Goal: Information Seeking & Learning: Learn about a topic

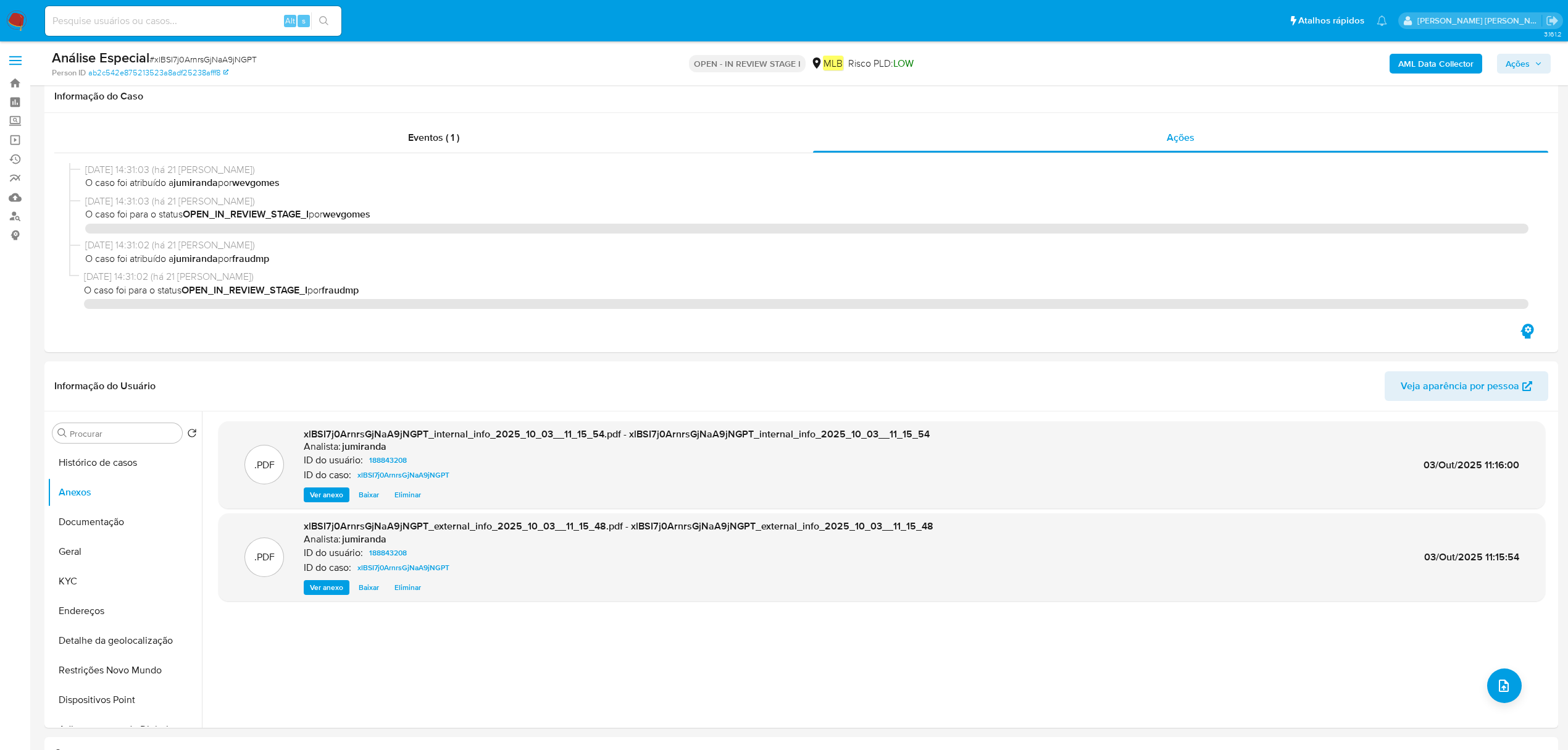
select select "10"
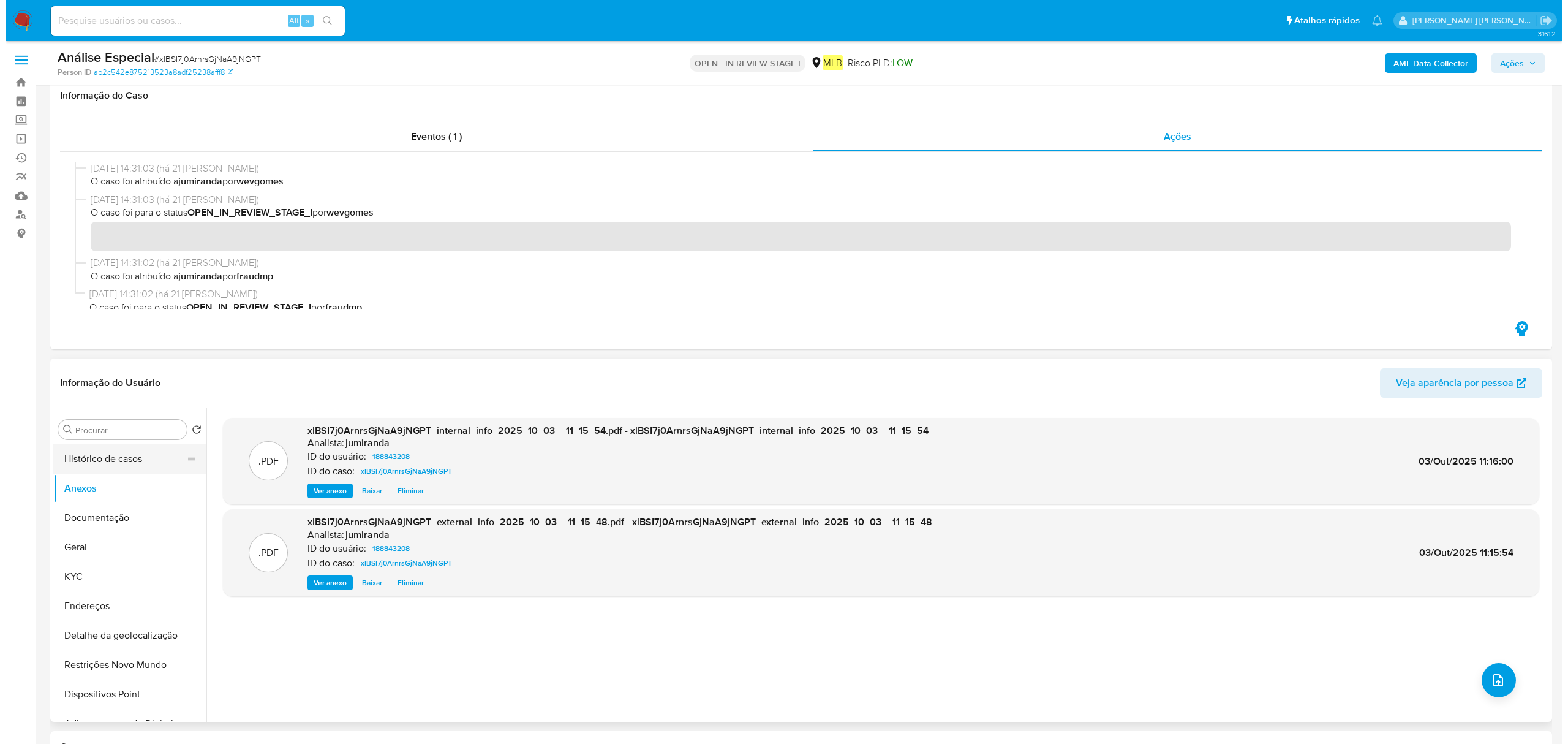
scroll to position [82, 0]
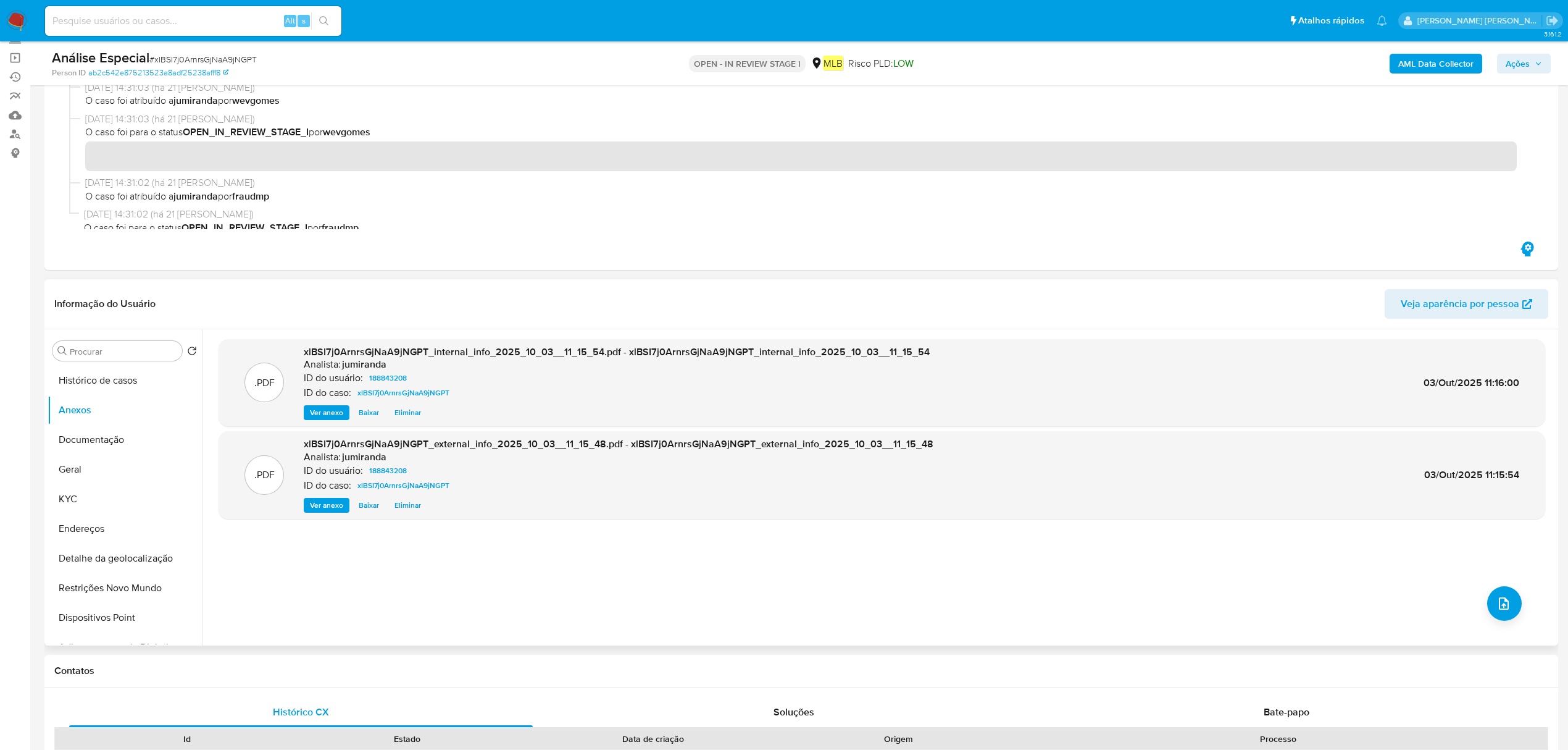
click at [1505, 580] on div ".PDF xlBSI7j0ArnrsGjNaA9jNGPT_internal_info_2025_10_03__11_15_54.pdf - xlBSI7j0…" at bounding box center [882, 487] width 1327 height 297
click at [1505, 586] on div ".PDF xlBSI7j0ArnrsGjNaA9jNGPT_internal_info_2025_10_03__11_15_54.pdf - xlBSI7j0…" at bounding box center [882, 487] width 1327 height 297
click at [1501, 593] on button "upload-file" at bounding box center [1505, 604] width 35 height 35
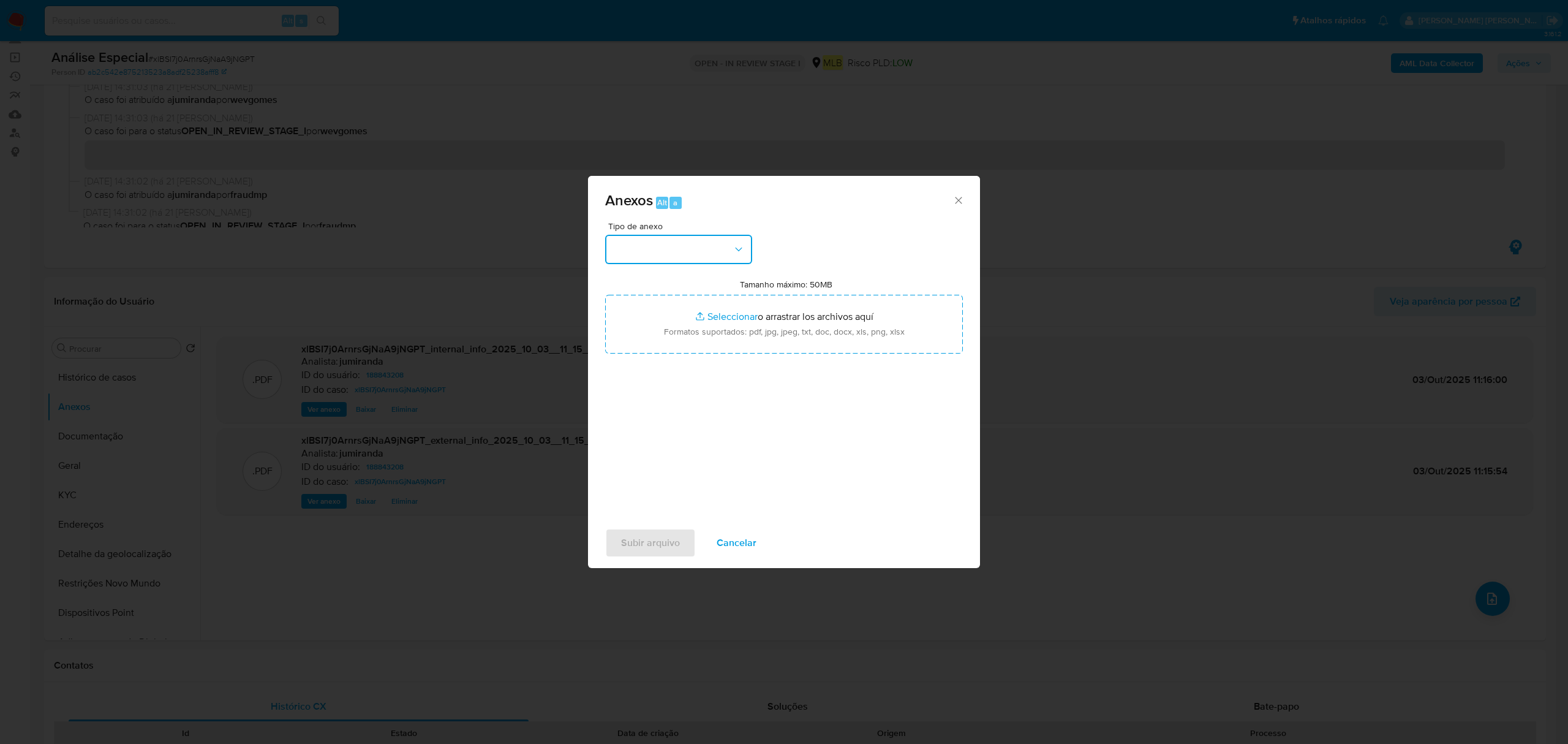
click at [690, 252] on button "button" at bounding box center [678, 249] width 147 height 29
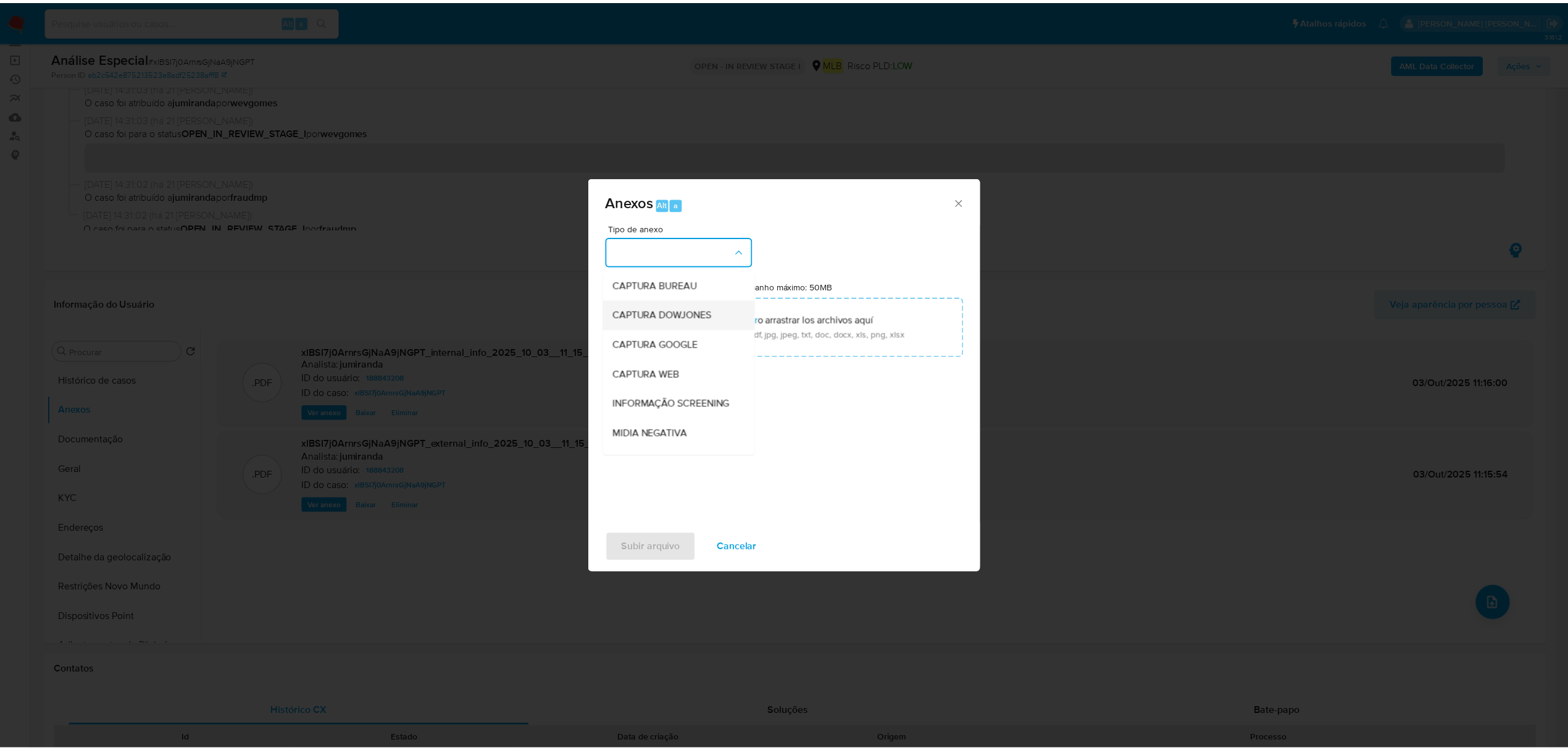
scroll to position [190, 0]
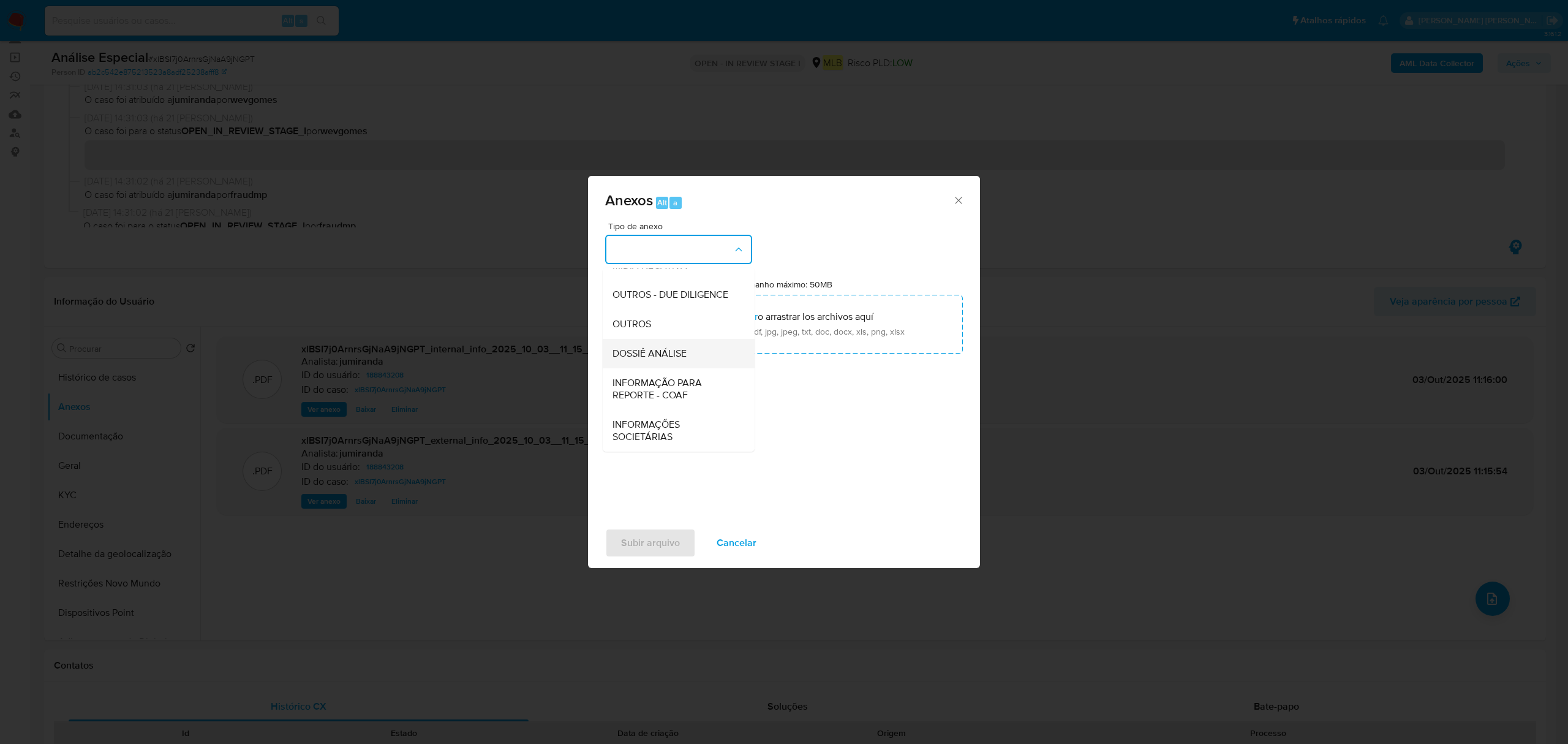
drag, startPoint x: 658, startPoint y: 354, endPoint x: 773, endPoint y: 301, distance: 126.6
click at [659, 353] on span "DOSSIÊ ANÁLISE" at bounding box center [649, 354] width 74 height 12
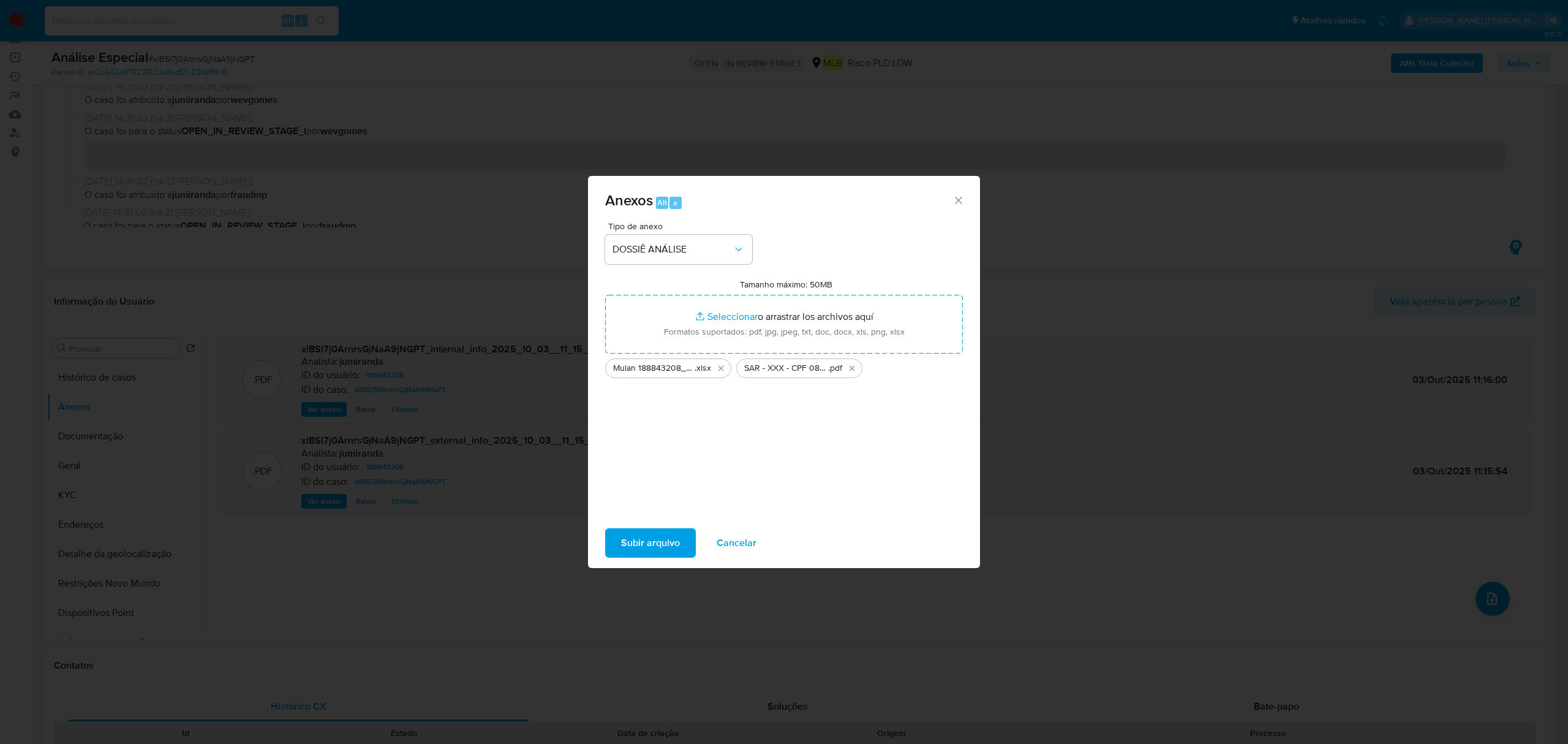
click at [629, 547] on span "Subir arquivo" at bounding box center [650, 542] width 59 height 27
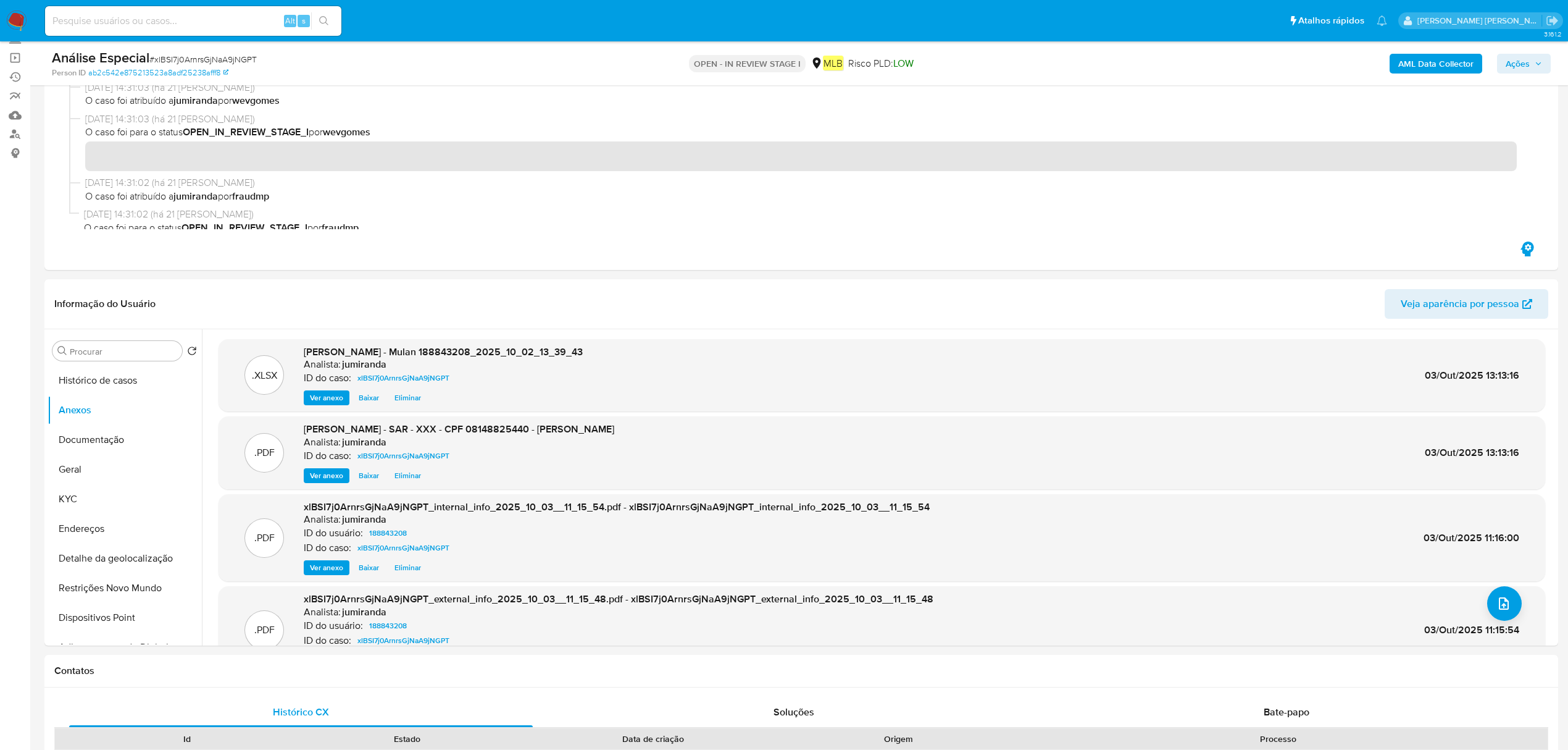
click at [1518, 64] on span "Ações" at bounding box center [1518, 63] width 24 height 20
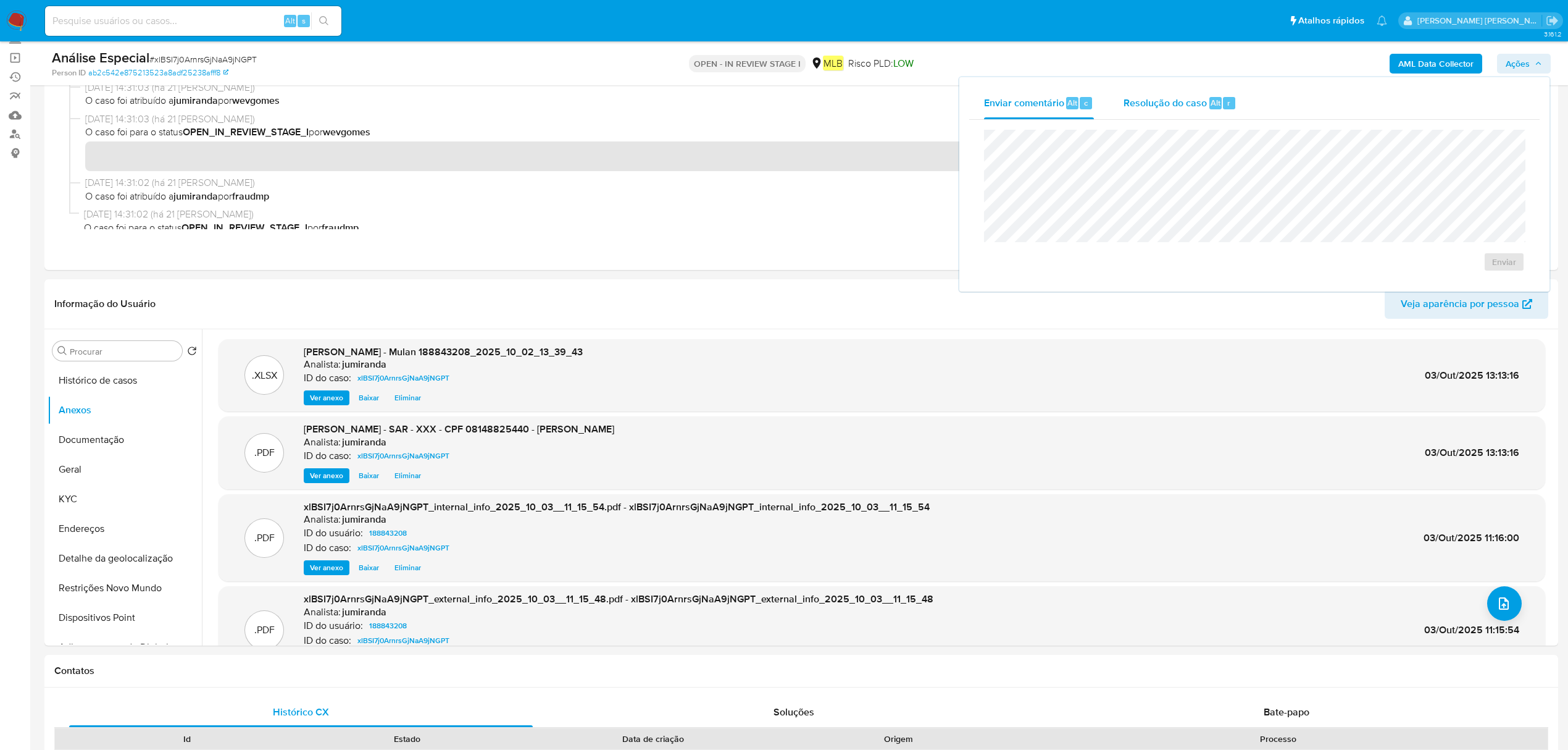
click at [1161, 87] on div "Resolução do caso Alt r" at bounding box center [1180, 103] width 113 height 32
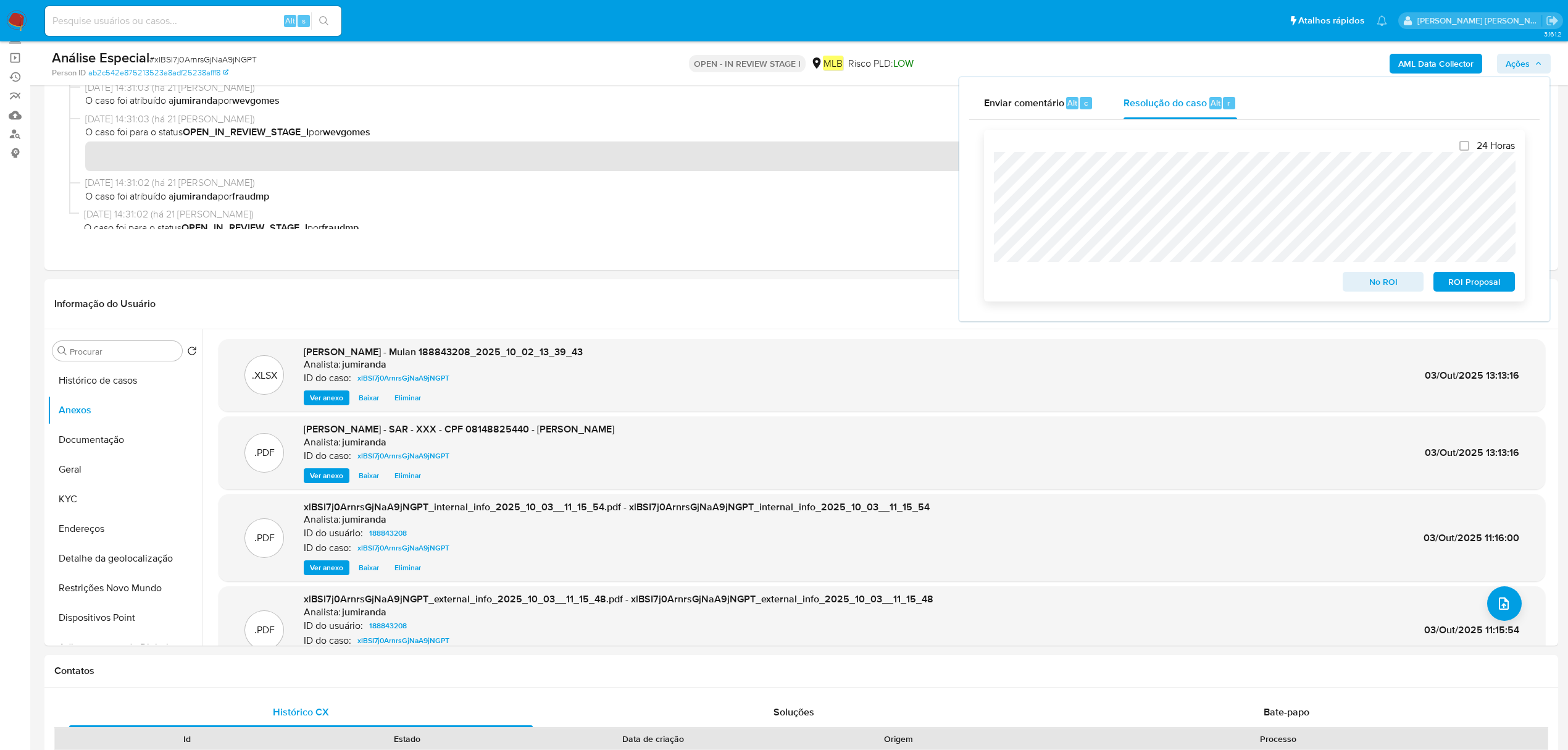
click at [1467, 285] on span "ROI Proposal" at bounding box center [1475, 282] width 64 height 17
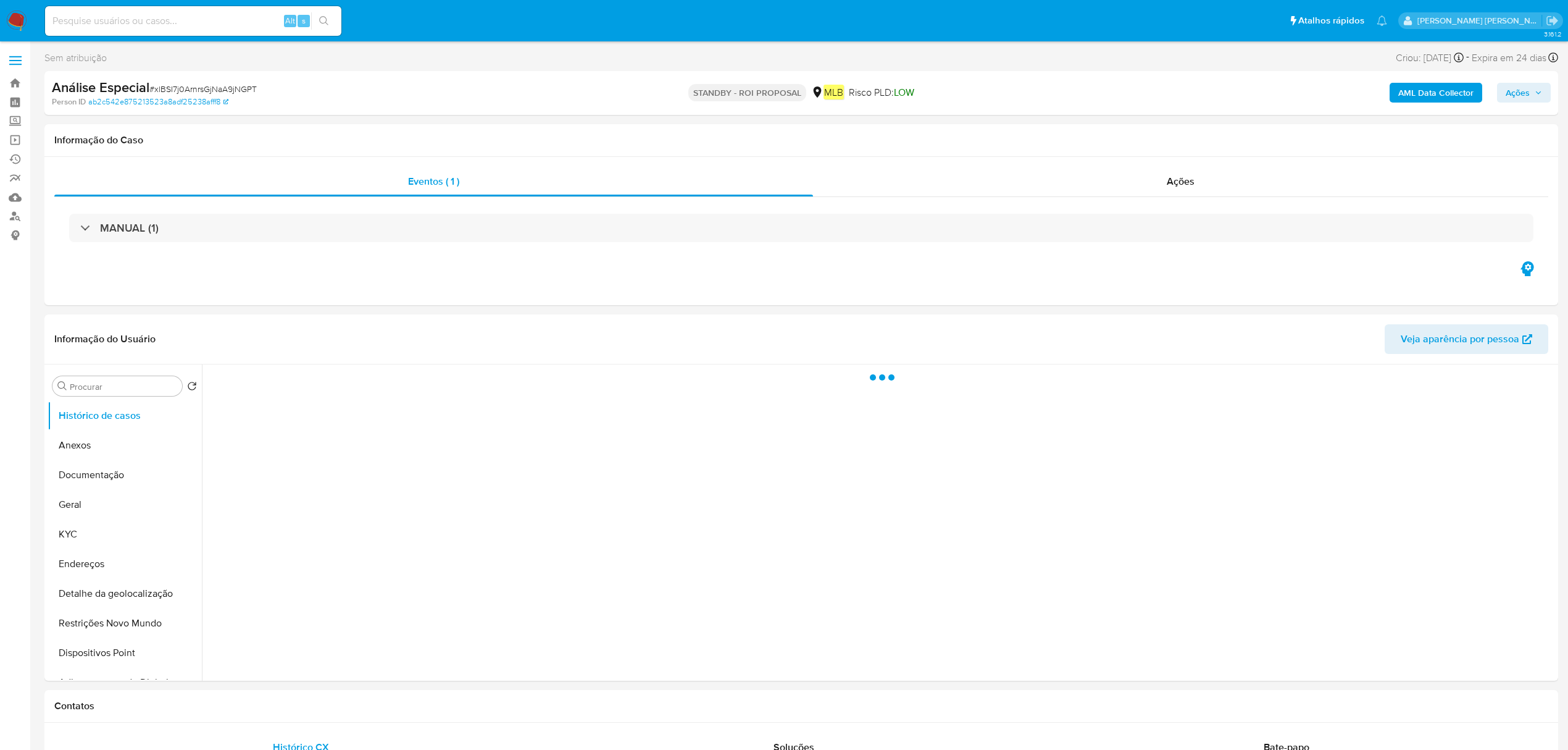
select select "10"
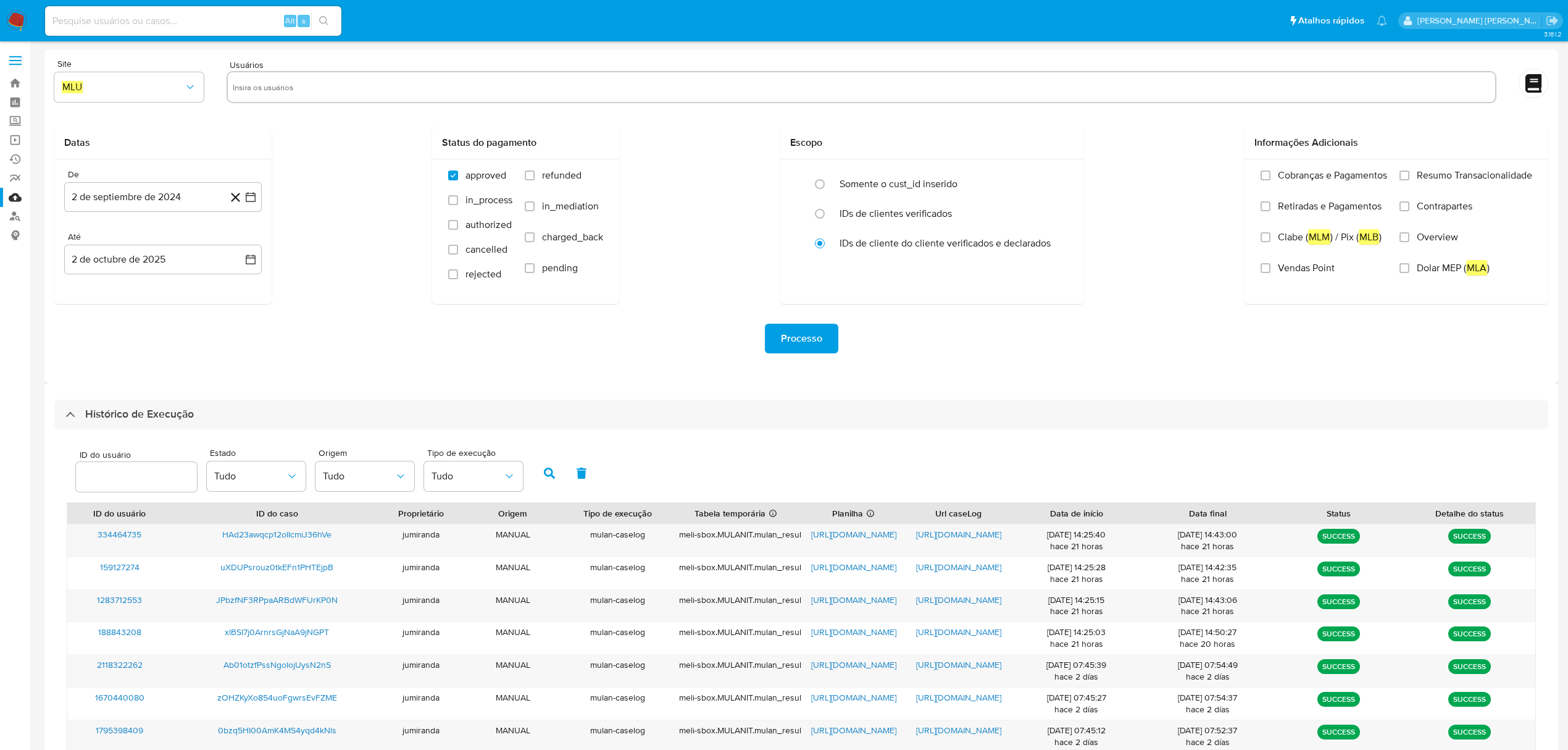
select select "10"
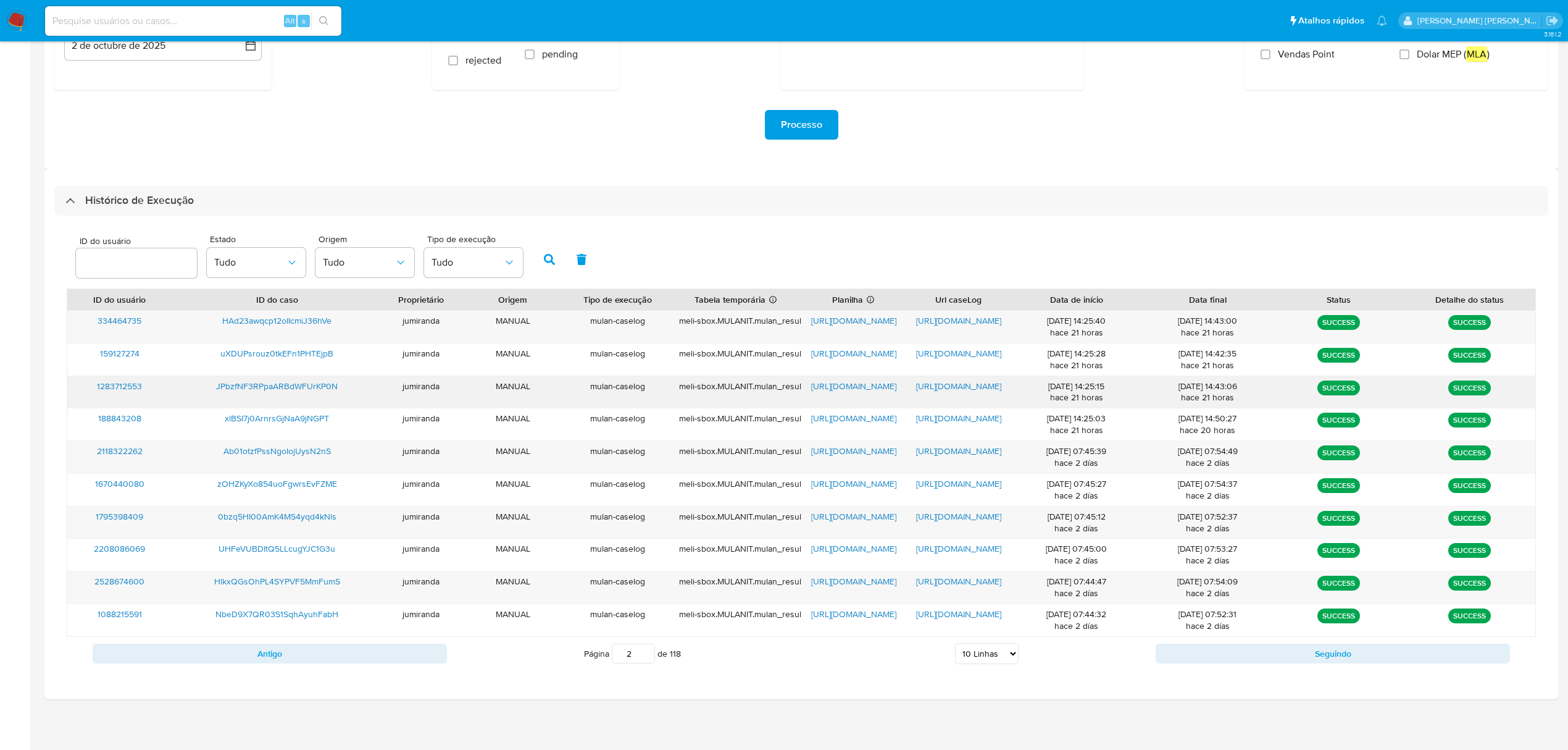
click at [861, 384] on span "https://docs.google.com/spreadsheets/d/1yQIB-61x2KhxegDT1IfkmWz08u-3tOwJqcwyCLl…" at bounding box center [854, 386] width 86 height 12
click at [934, 381] on span "https://docs.google.com/document/d/1svqG5Jbc5fxDC2SshMdagUAXHuo37eyMhdYx5xKssl0…" at bounding box center [959, 386] width 86 height 12
click at [336, 383] on span "JPbzfNF3RPpaARBdWFUrKP0N" at bounding box center [277, 386] width 122 height 12
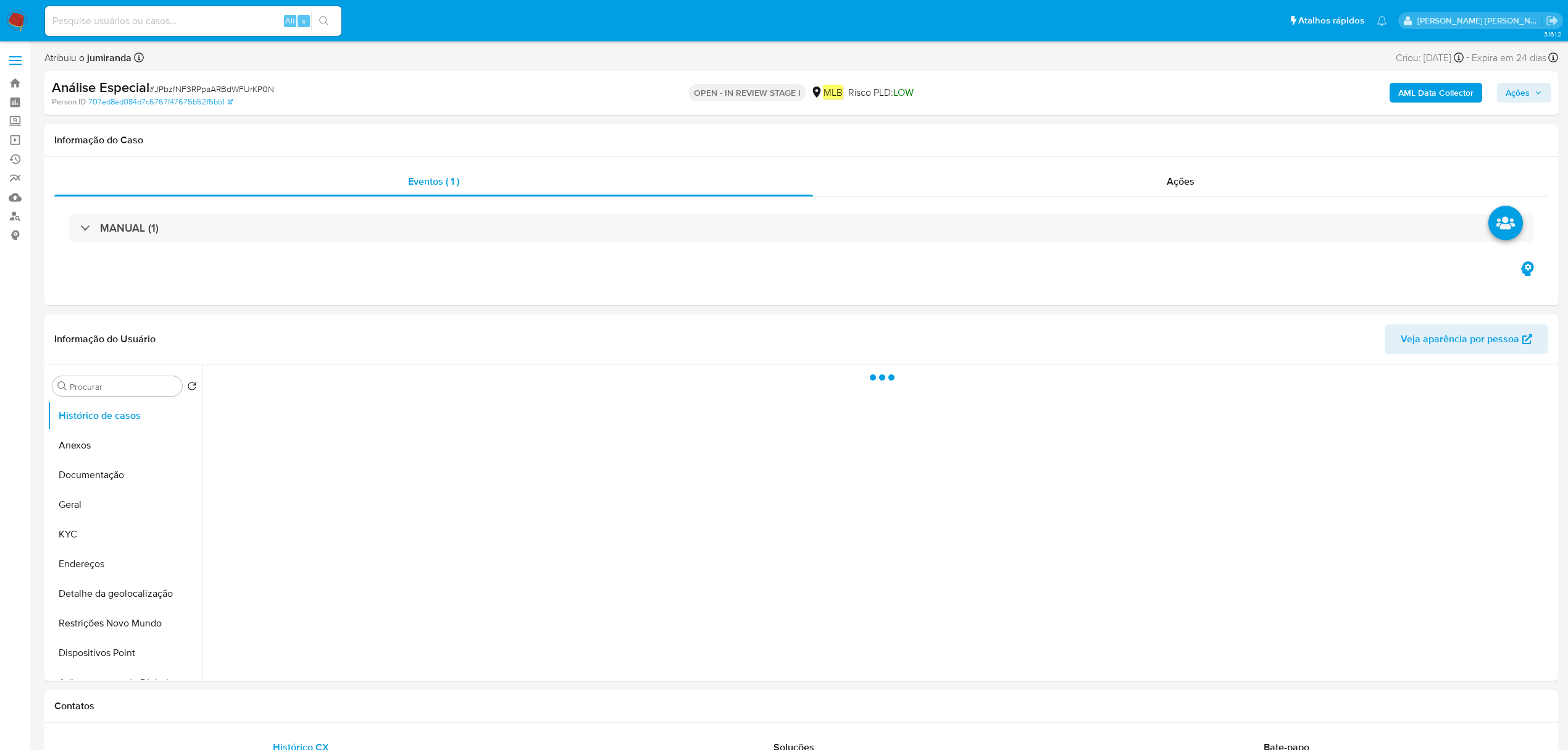
select select "10"
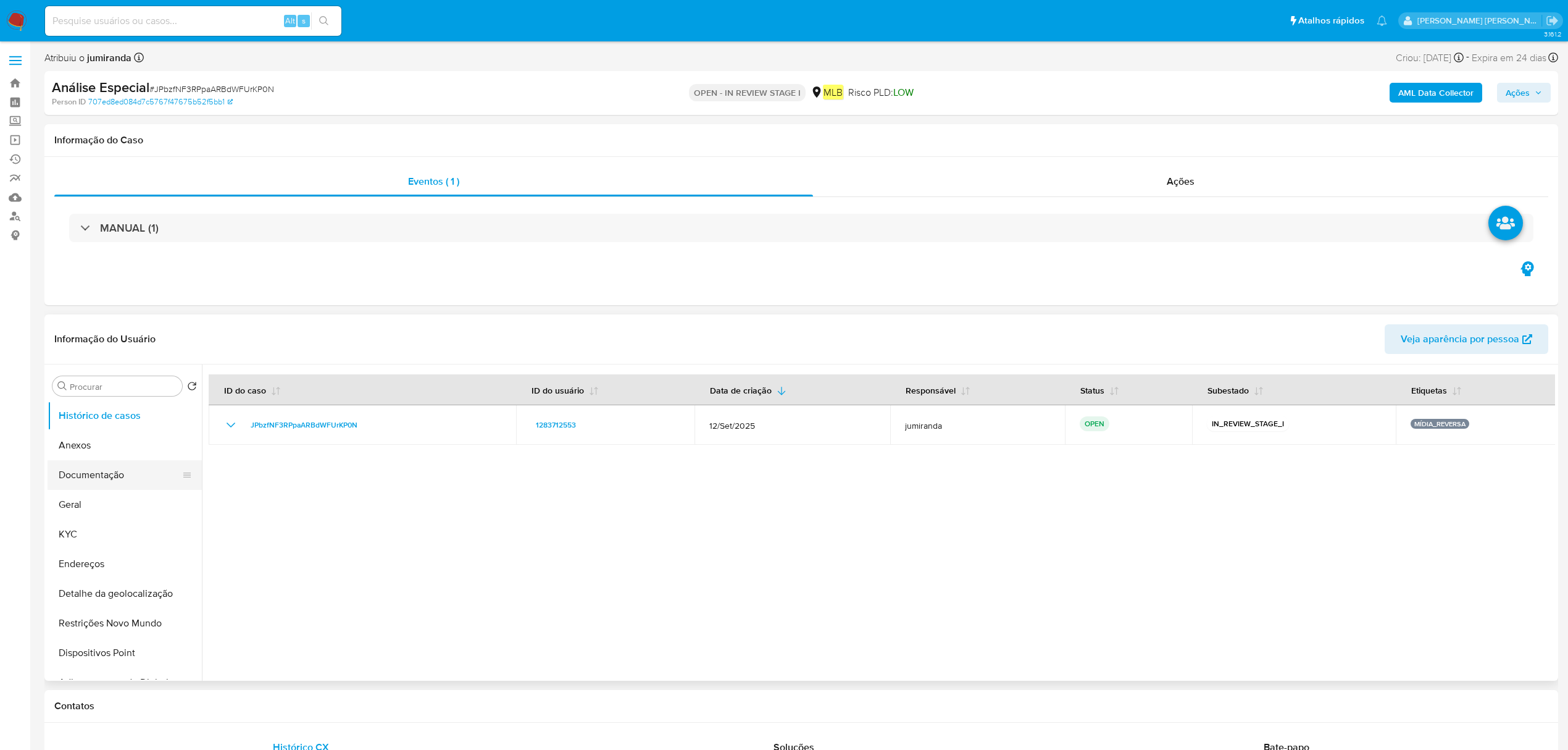
drag, startPoint x: 66, startPoint y: 458, endPoint x: 94, endPoint y: 460, distance: 28.1
click at [66, 458] on button "Anexos" at bounding box center [125, 446] width 154 height 29
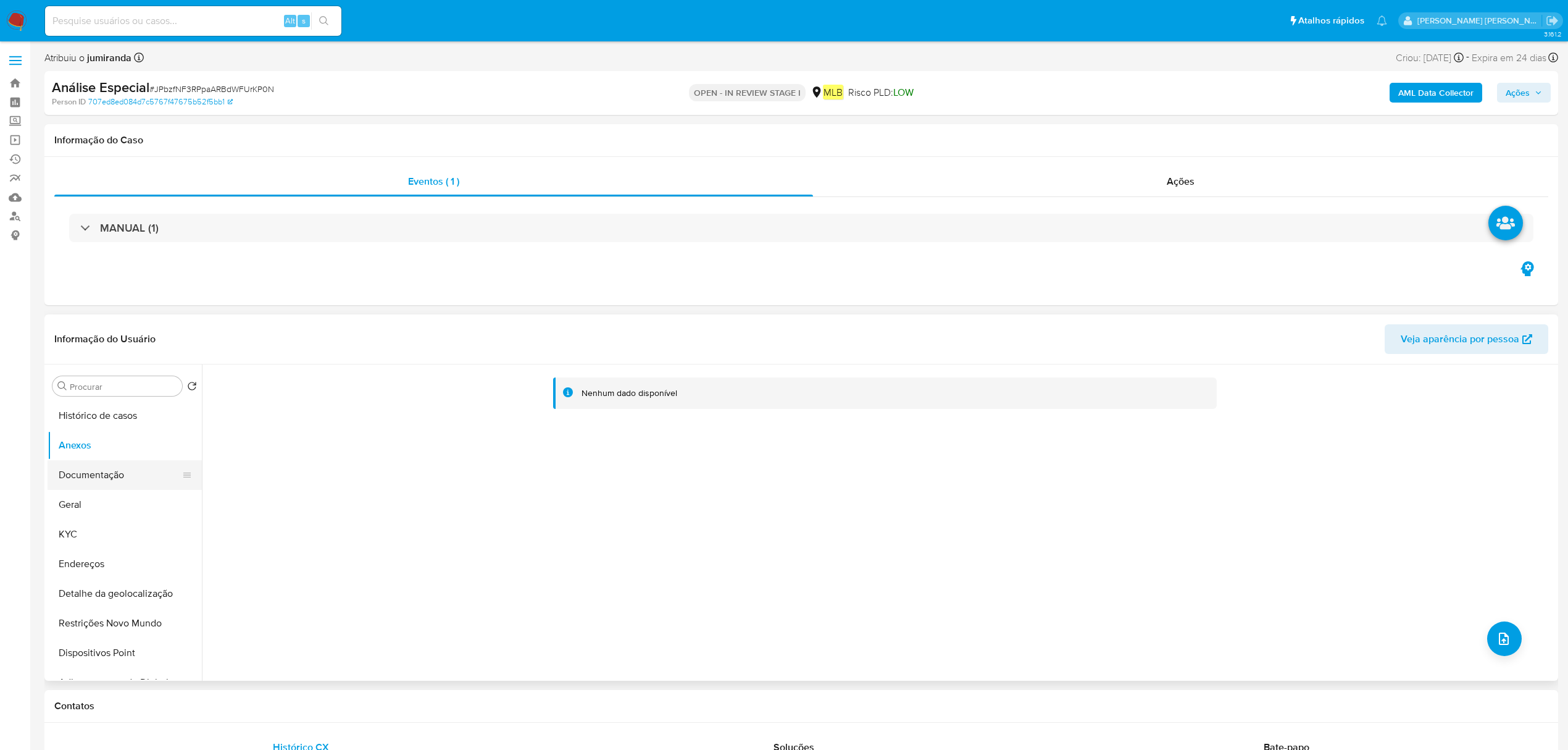
click at [125, 478] on button "Documentação" at bounding box center [119, 475] width 144 height 29
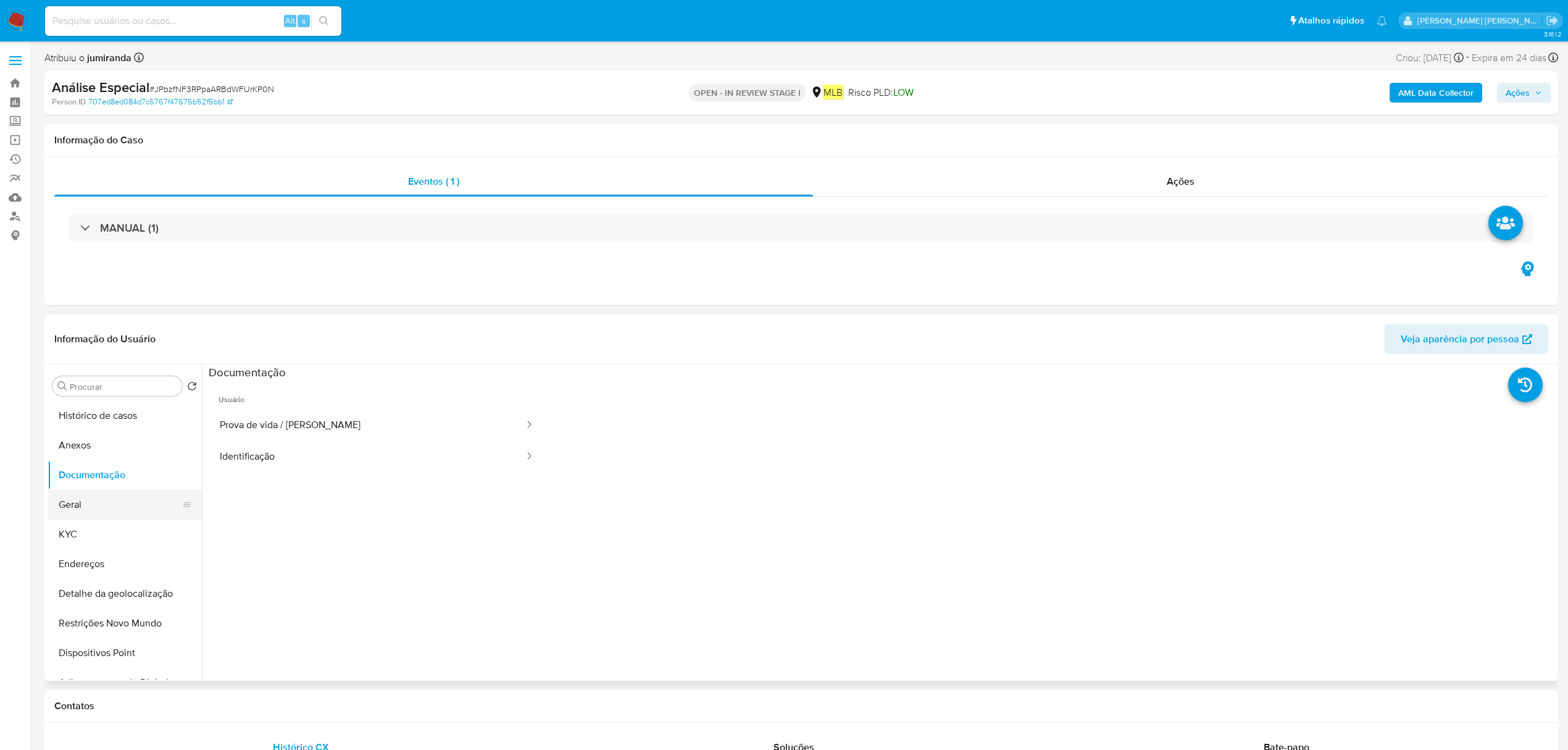
click at [107, 499] on button "Geral" at bounding box center [119, 504] width 144 height 29
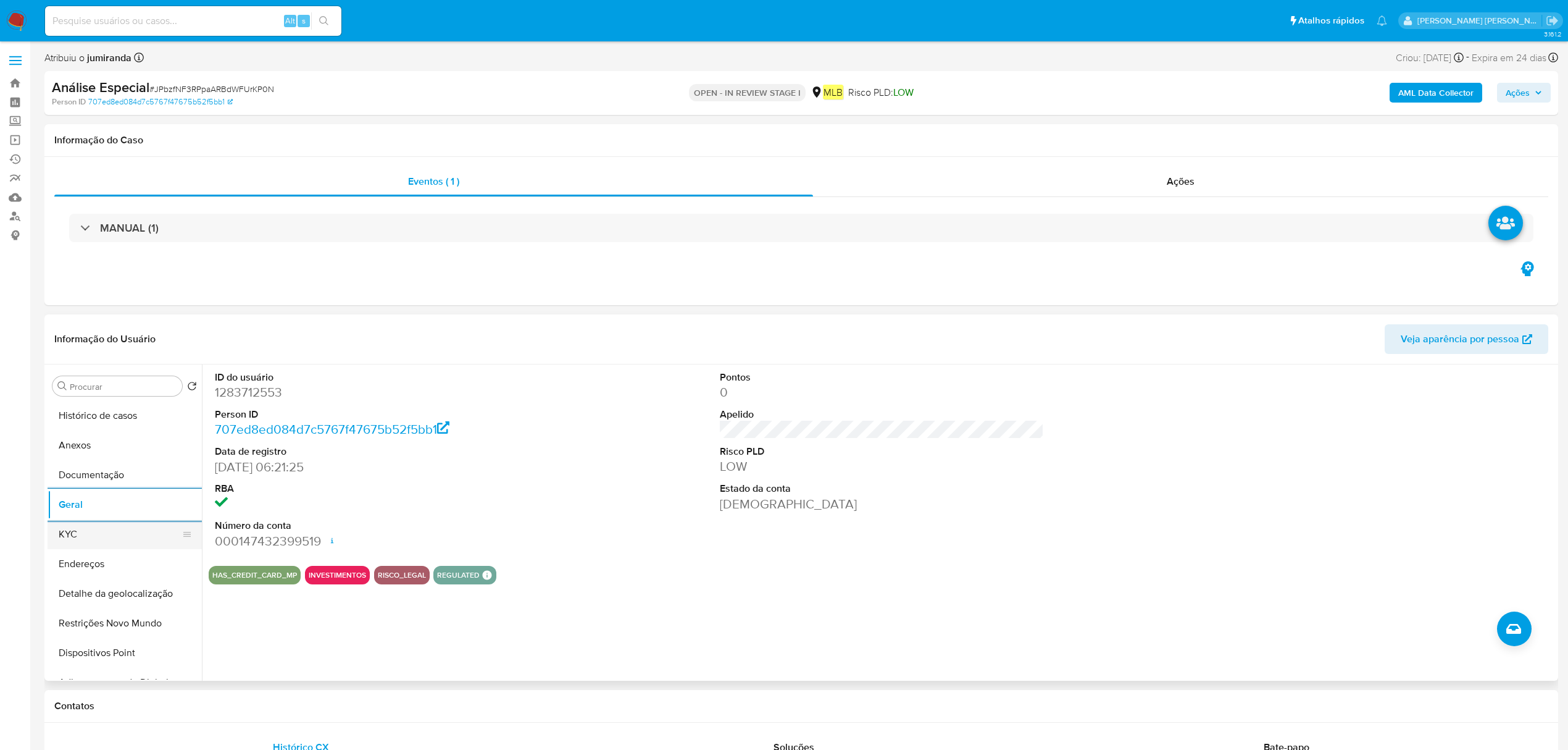
click at [95, 542] on button "KYC" at bounding box center [119, 534] width 144 height 29
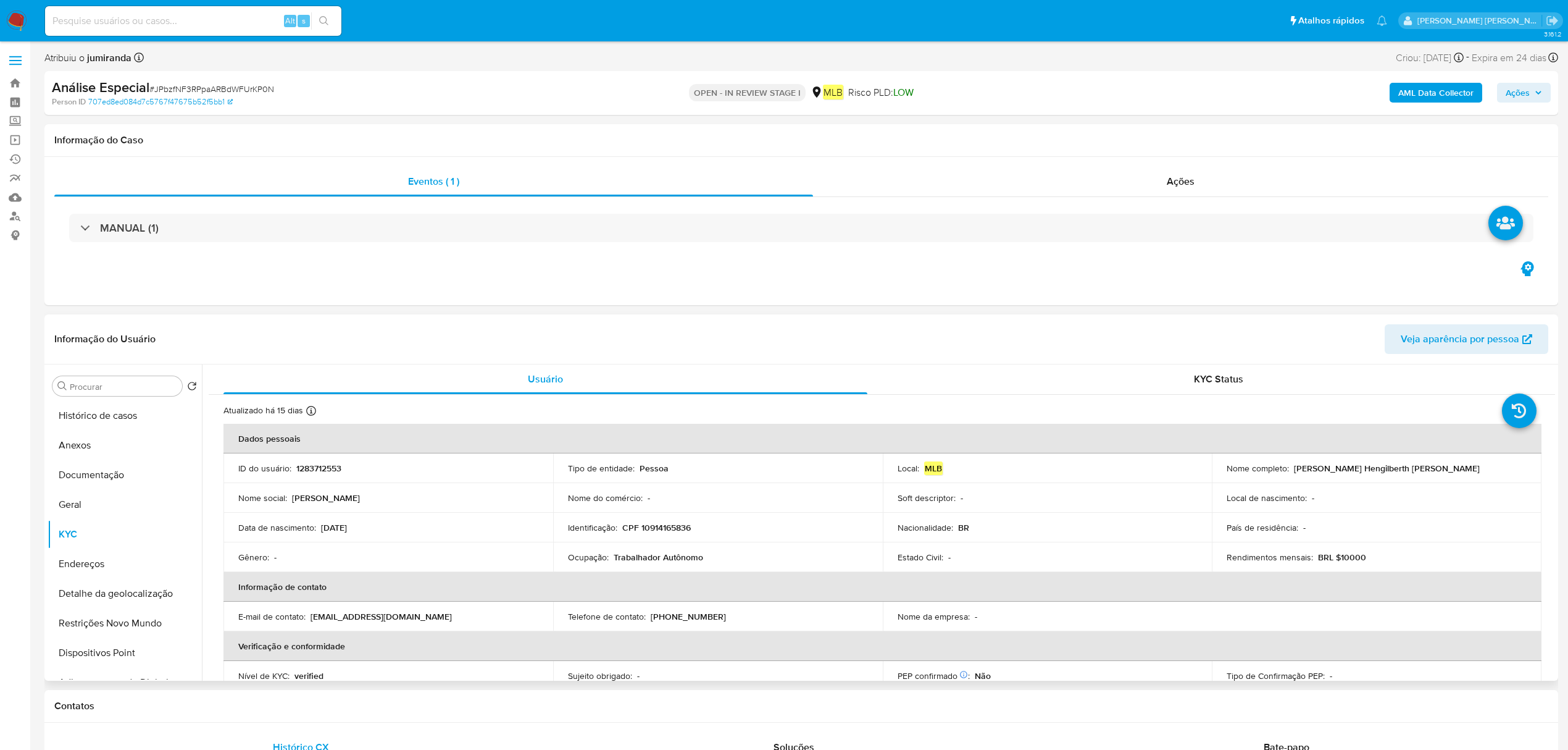
click at [643, 559] on p "Trabalhador Autônomo" at bounding box center [659, 557] width 90 height 11
copy div "Ocupação : Trabalhador Autônomo"
click at [154, 413] on button "Histórico de casos" at bounding box center [119, 415] width 144 height 29
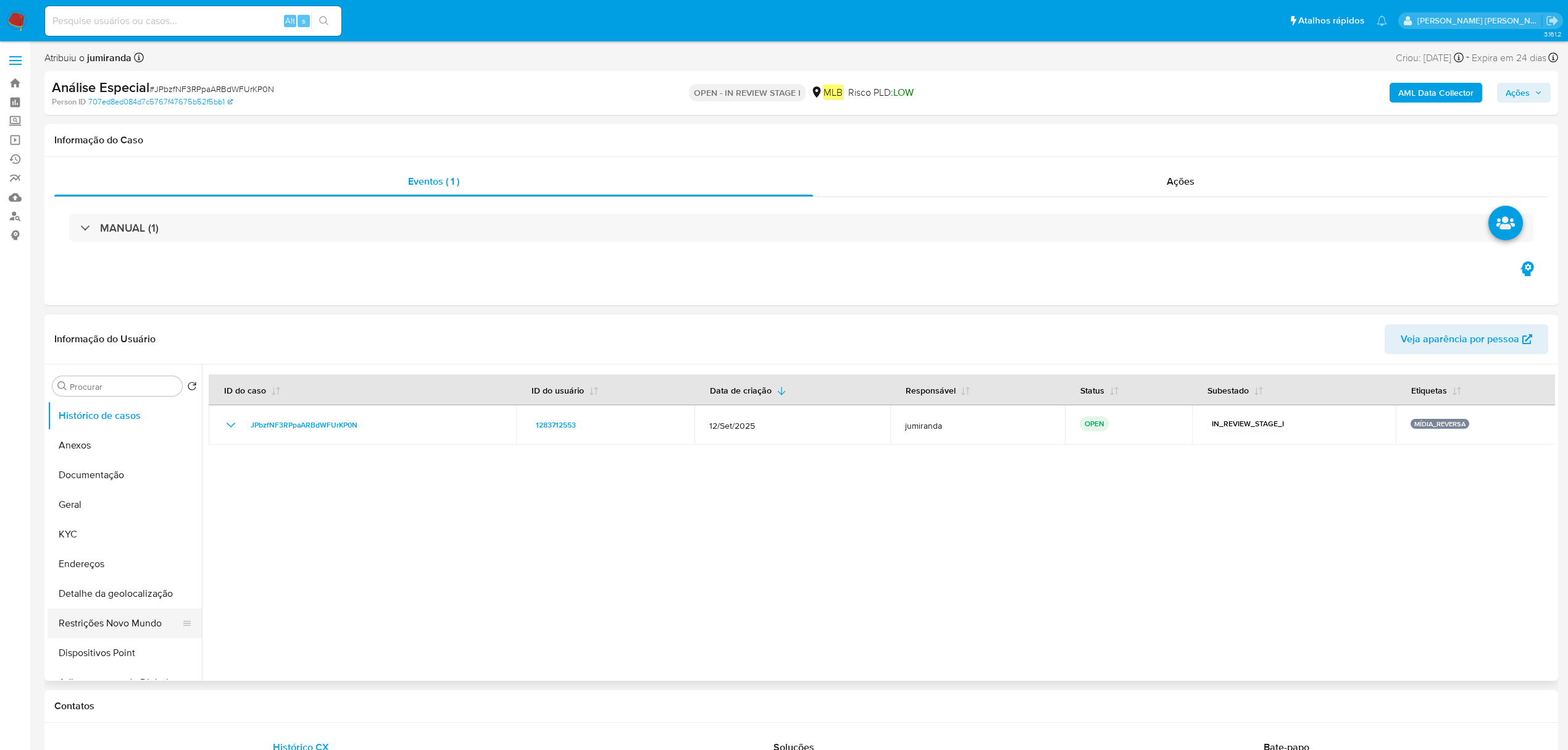
click at [93, 627] on button "Restrições Novo Mundo" at bounding box center [119, 623] width 144 height 29
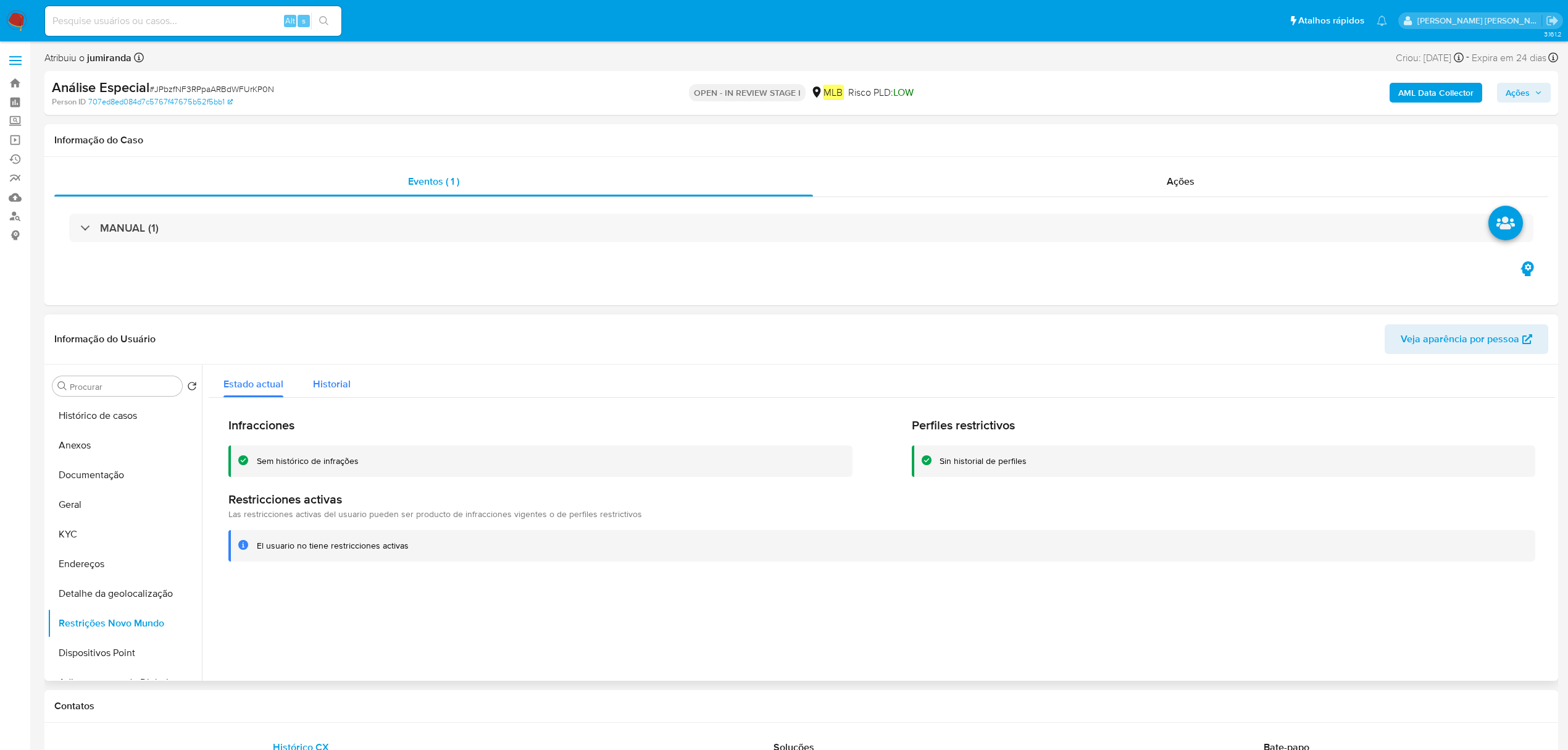
click at [340, 377] on span "Historial" at bounding box center [332, 384] width 38 height 14
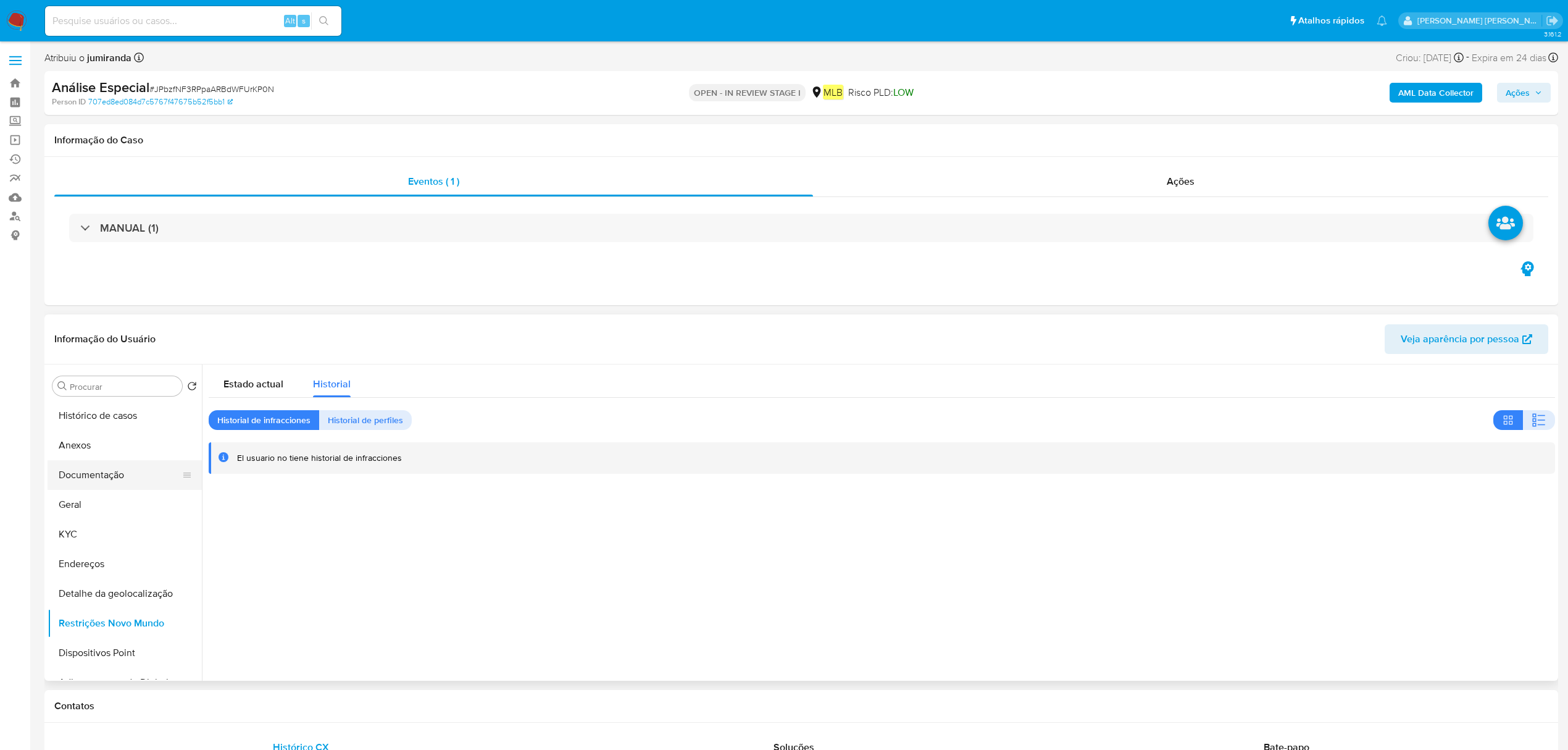
click at [118, 478] on button "Documentação" at bounding box center [119, 475] width 144 height 29
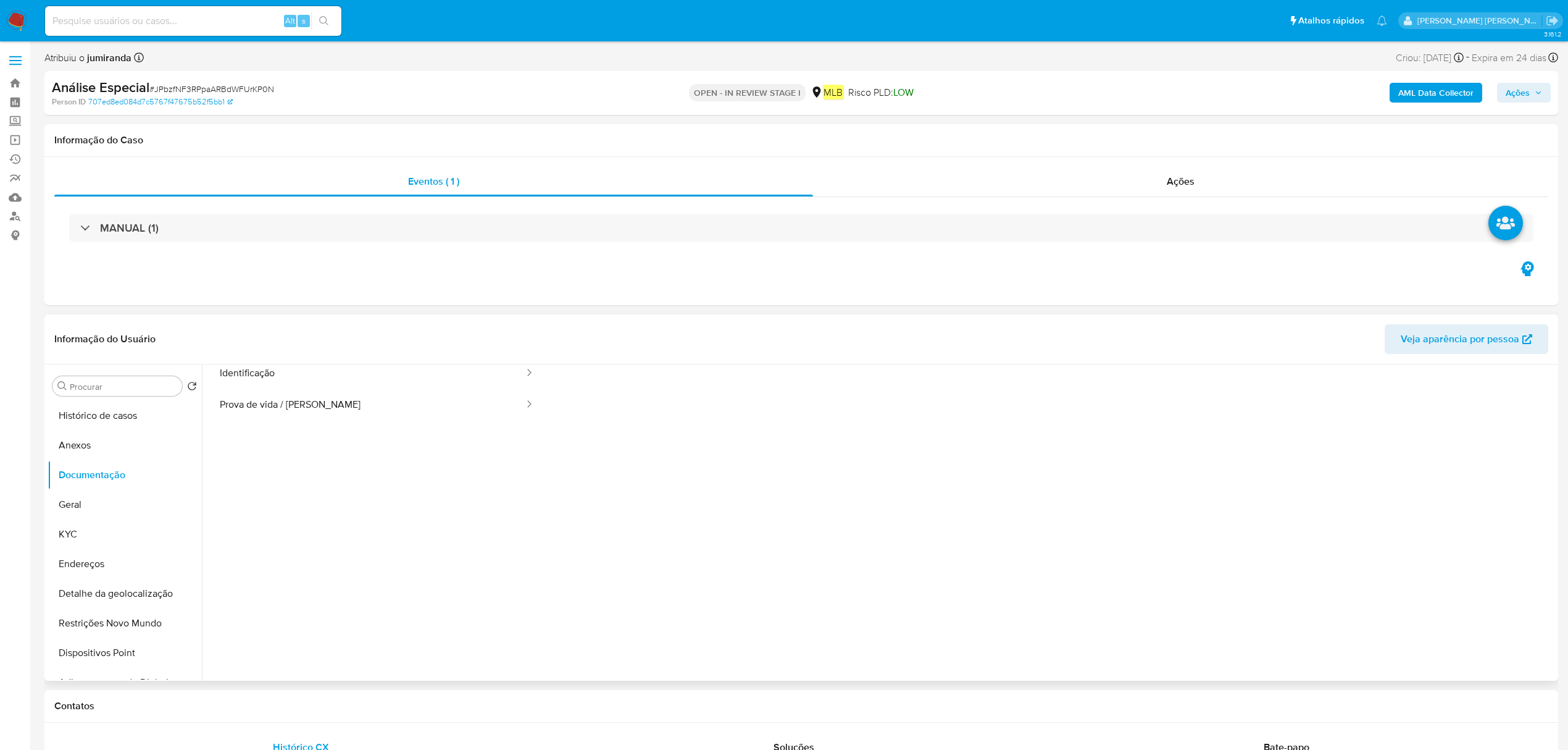
scroll to position [100, 0]
click at [129, 497] on button "Geral" at bounding box center [119, 504] width 144 height 29
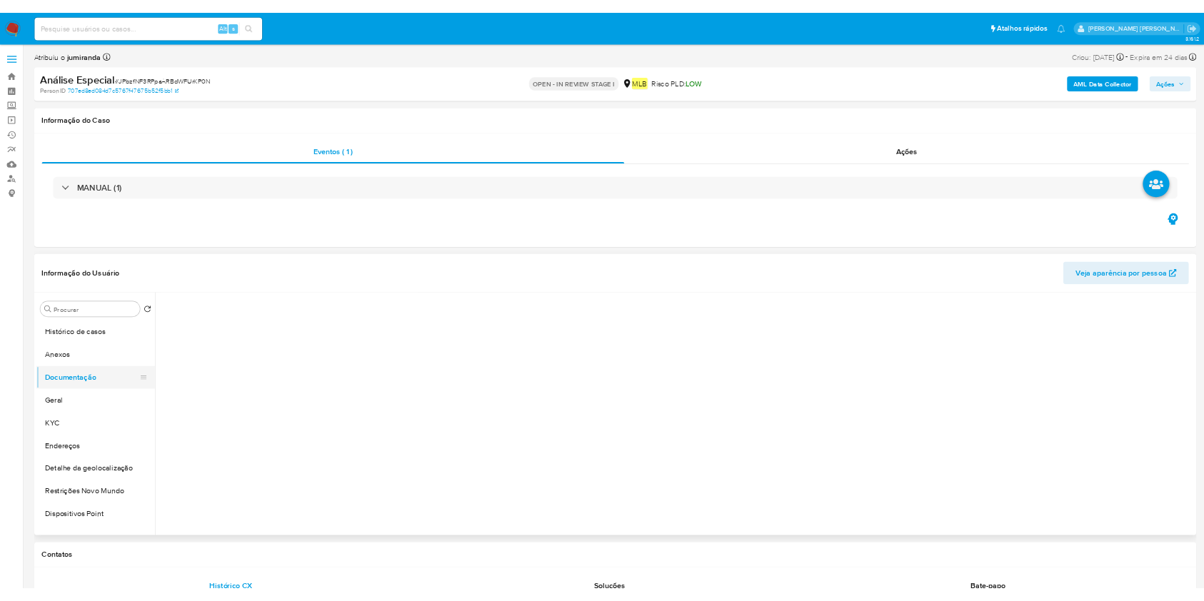
scroll to position [0, 0]
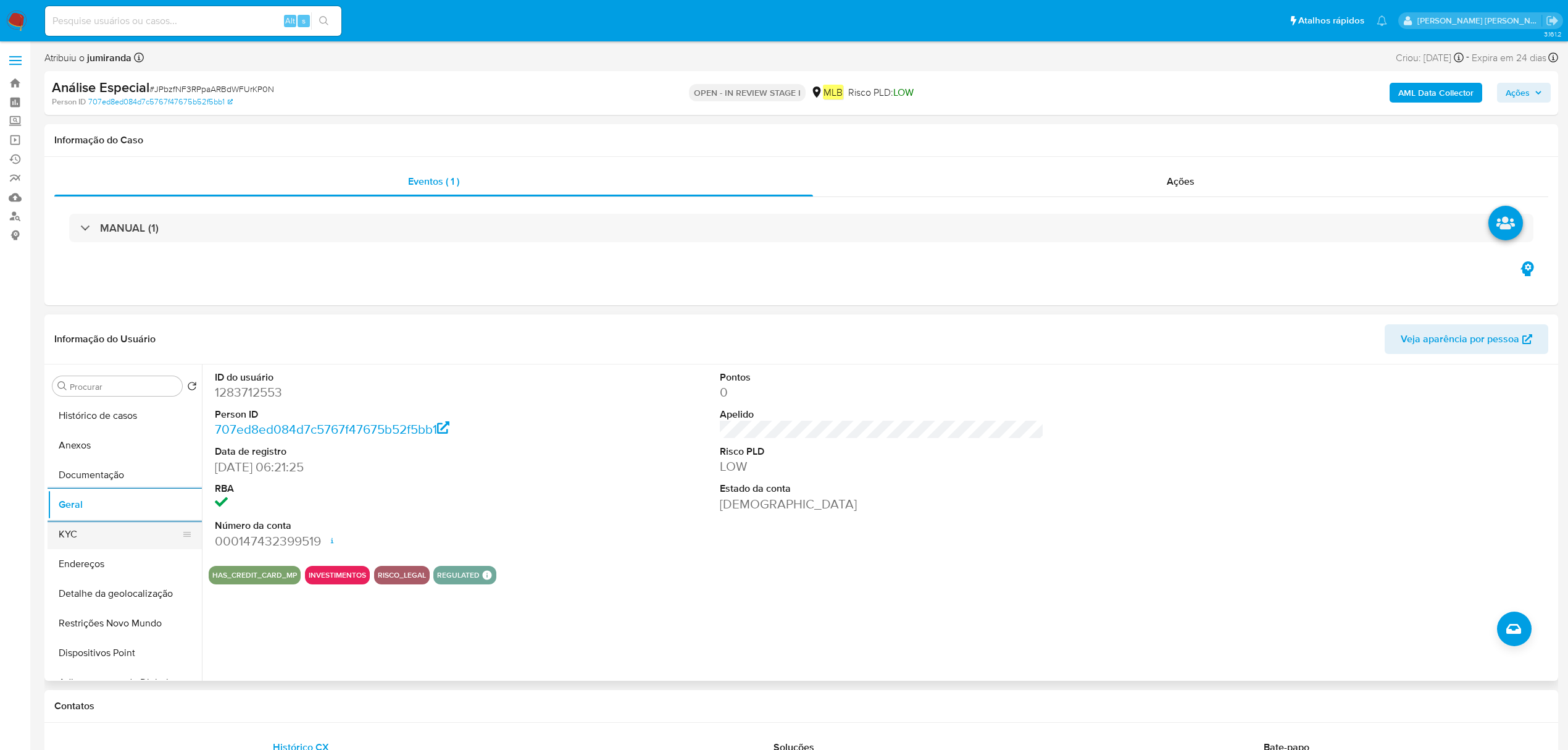
click at [124, 532] on button "KYC" at bounding box center [119, 534] width 144 height 29
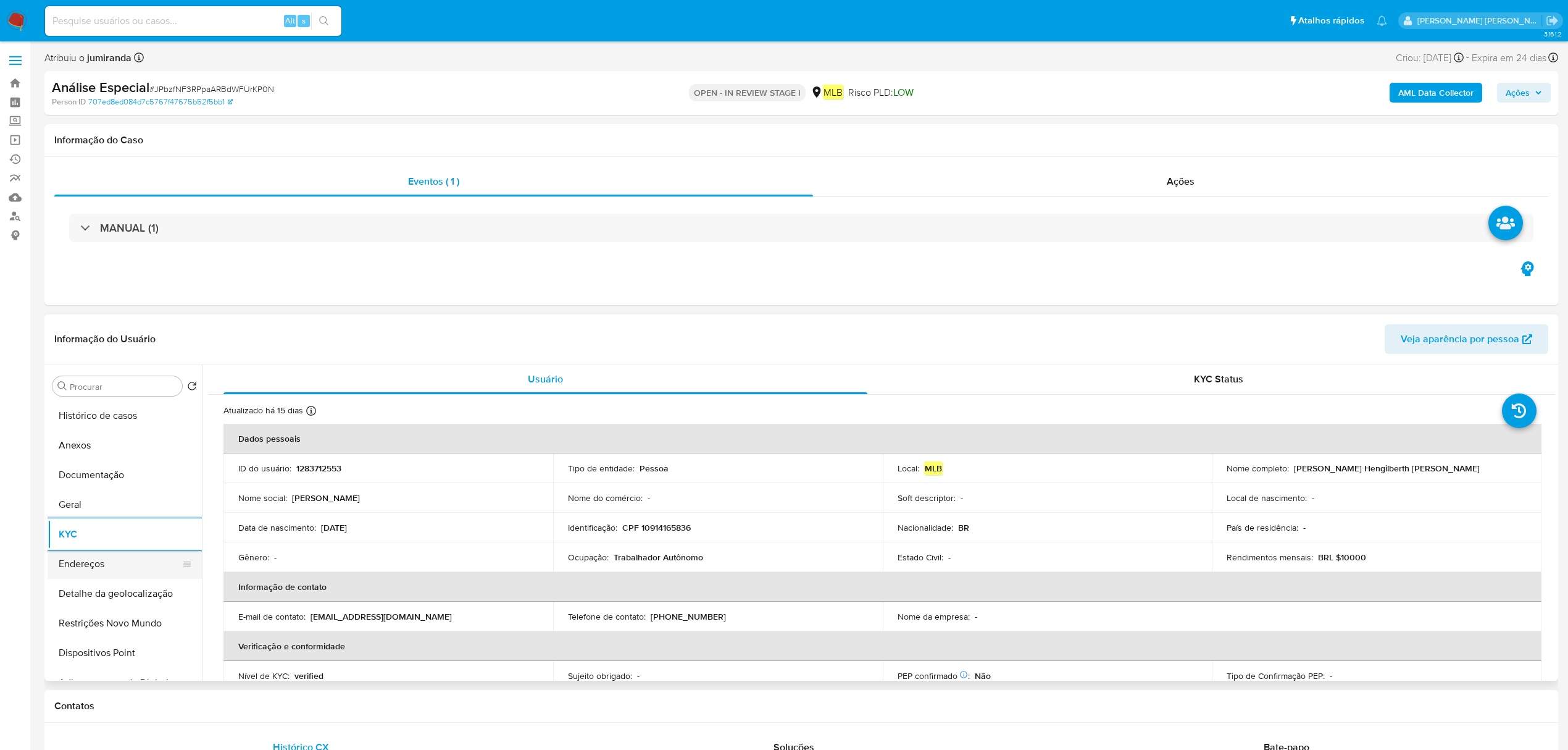
click at [98, 578] on button "Endereços" at bounding box center [119, 564] width 144 height 29
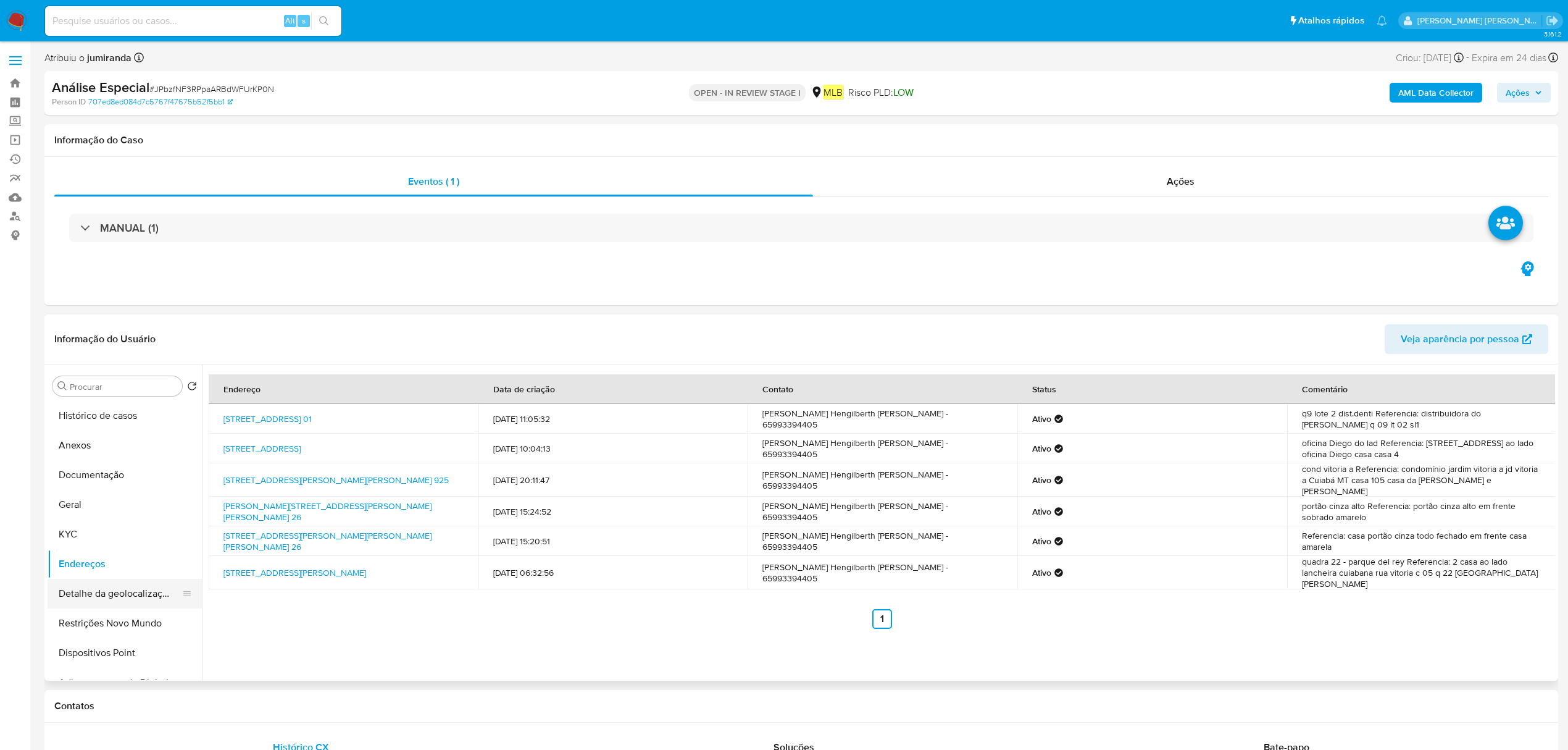
click at [141, 583] on button "Detalhe da geolocalização" at bounding box center [119, 593] width 144 height 29
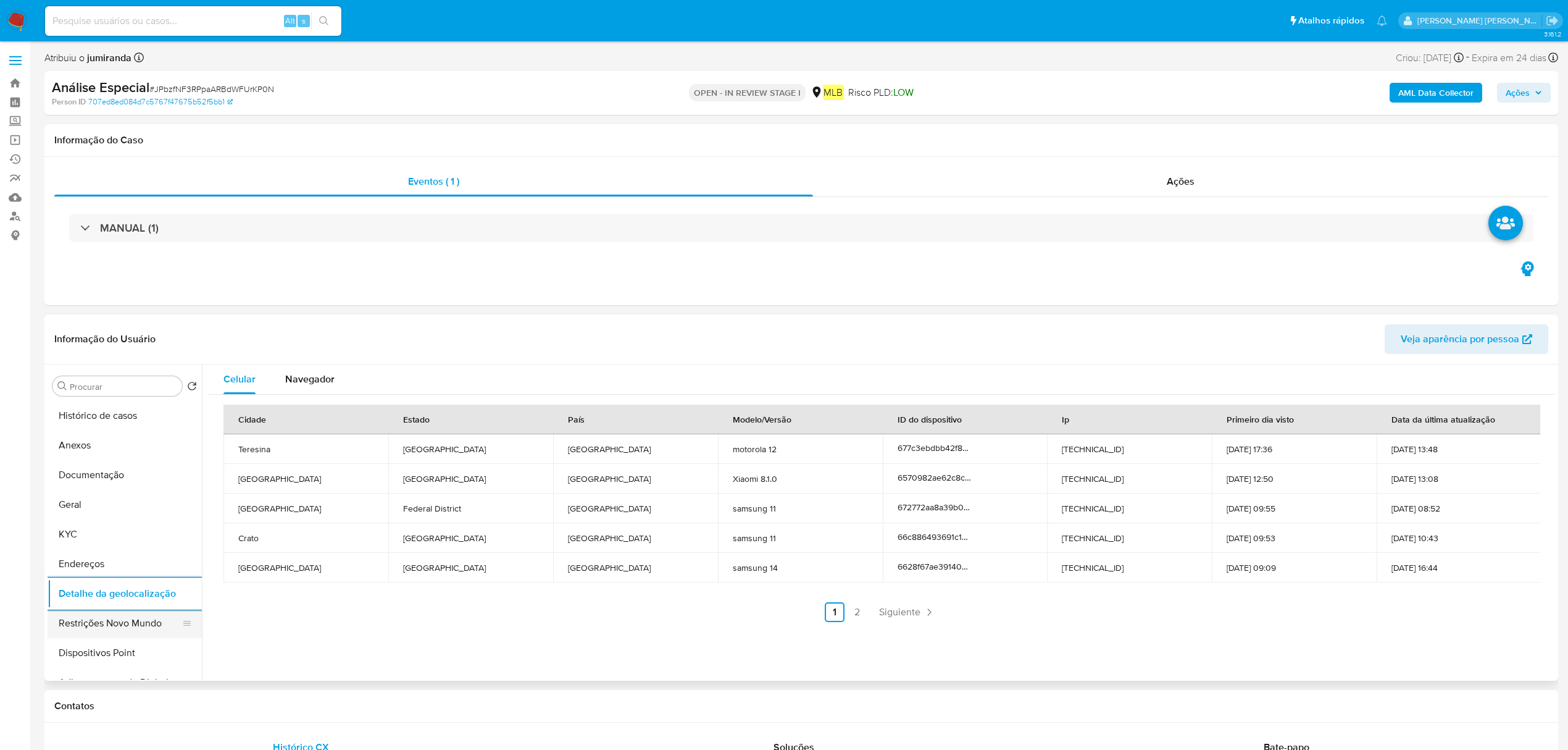
click at [107, 633] on button "Restrições Novo Mundo" at bounding box center [119, 623] width 144 height 29
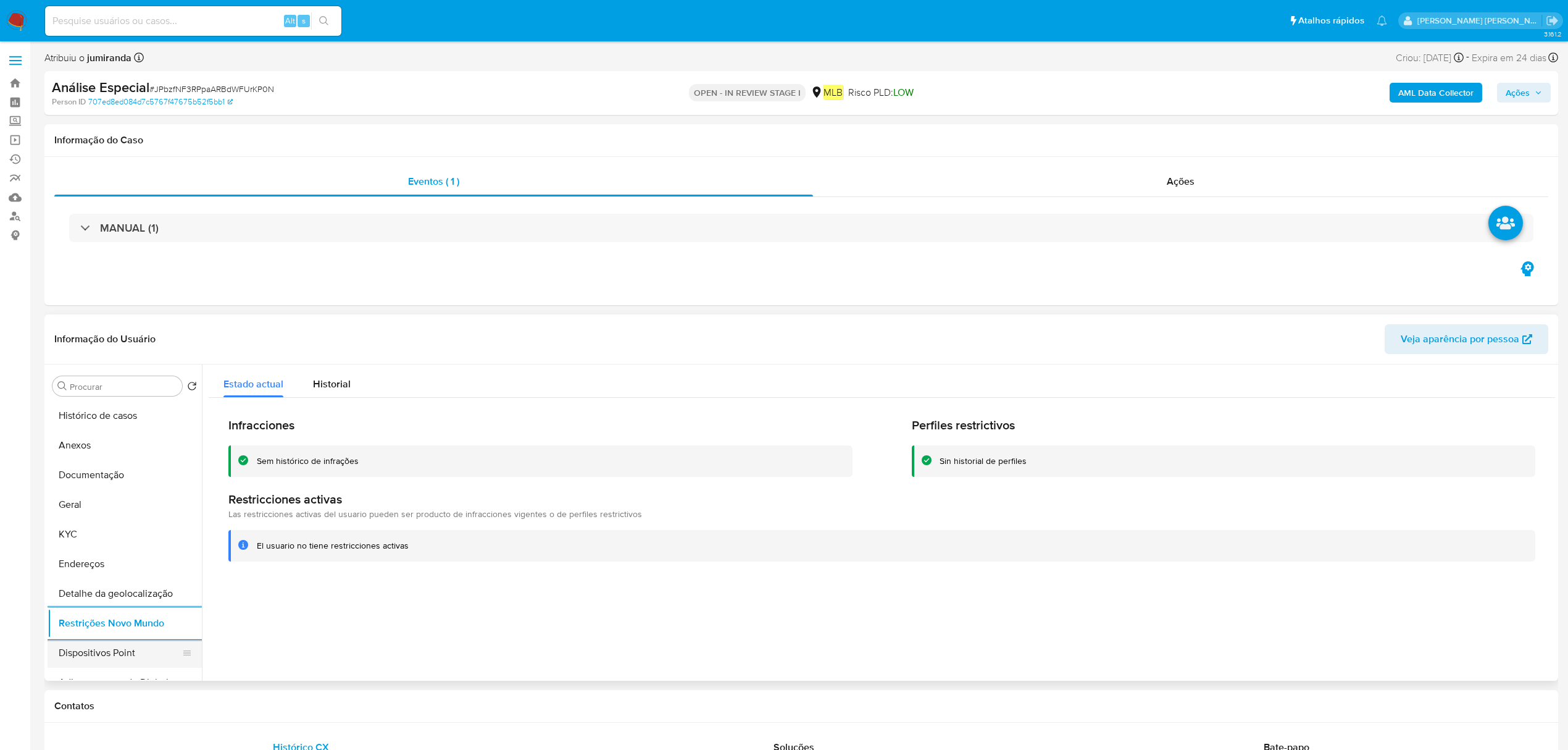
click at [114, 640] on button "Dispositivos Point" at bounding box center [119, 653] width 144 height 29
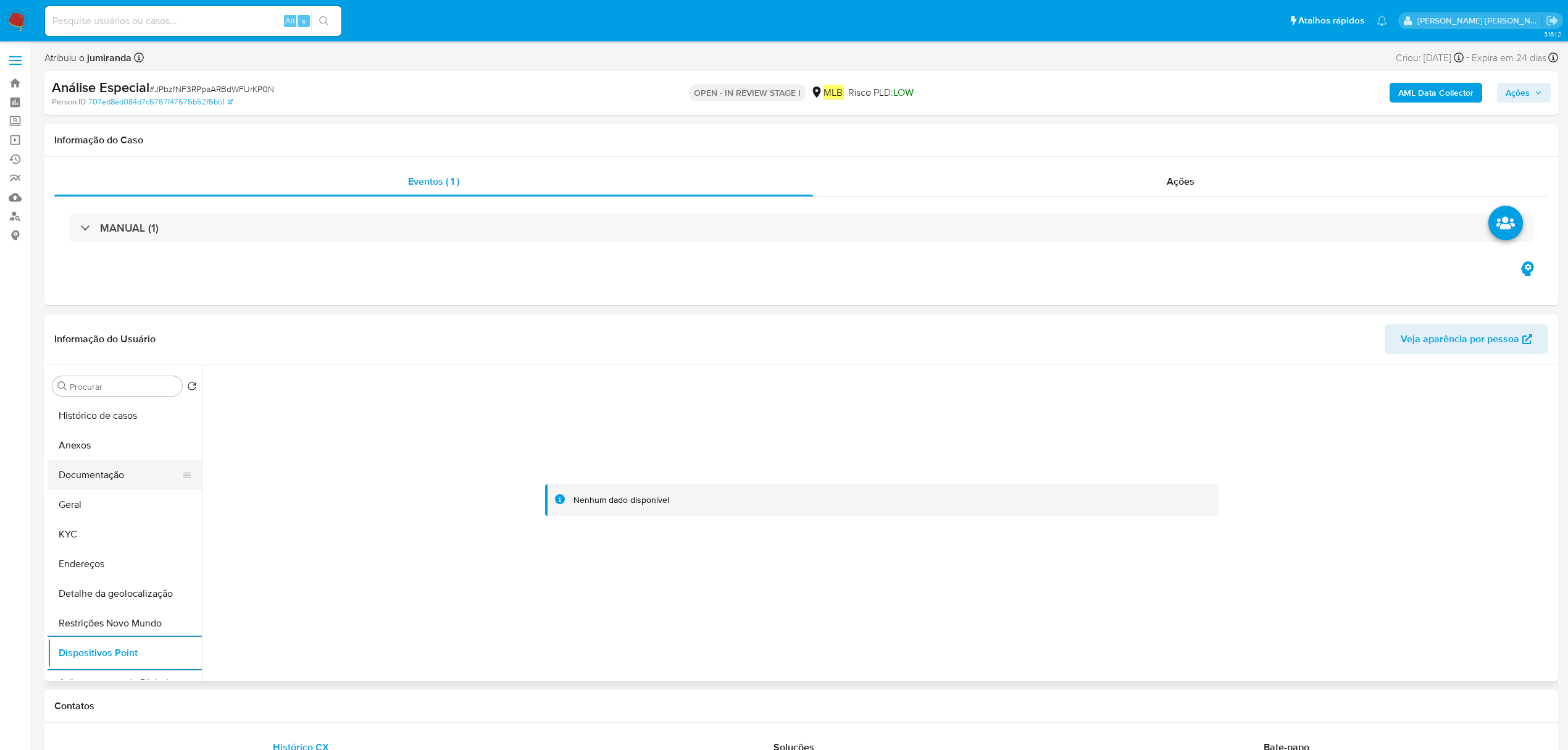
click at [125, 471] on button "Documentação" at bounding box center [119, 475] width 144 height 29
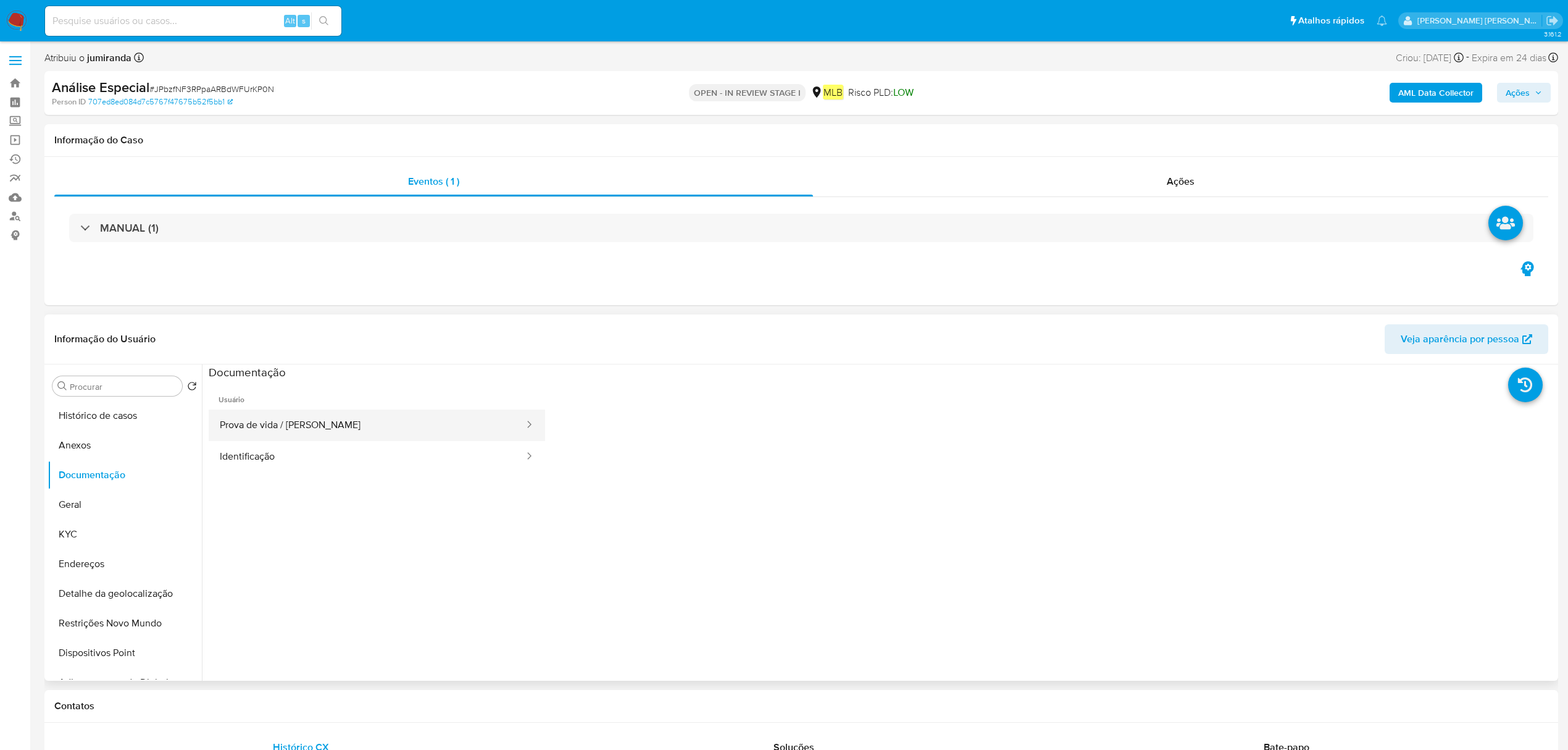
click at [317, 439] on button "Prova de vida / Selfie" at bounding box center [367, 425] width 317 height 31
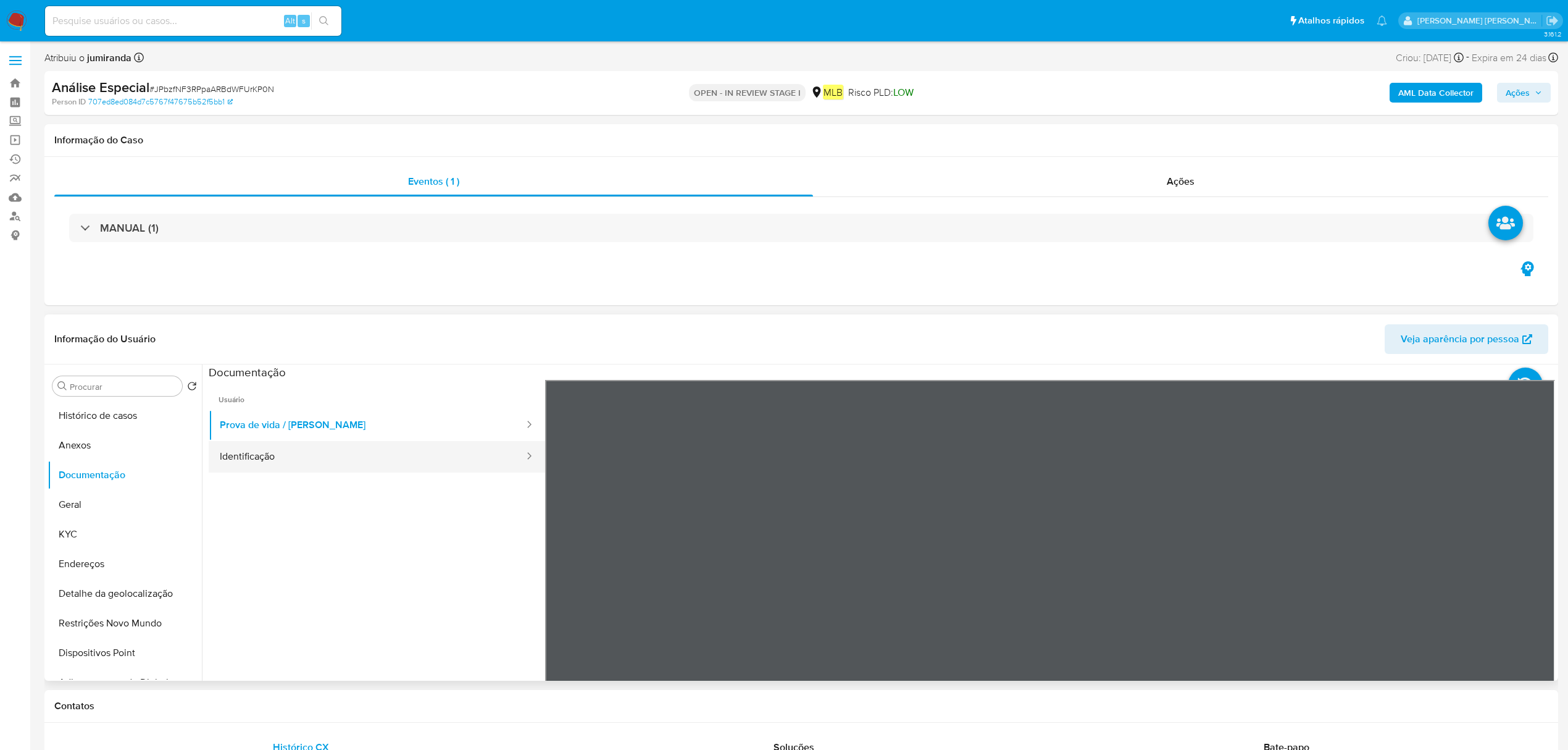
click at [356, 445] on button "Identificação" at bounding box center [367, 457] width 317 height 31
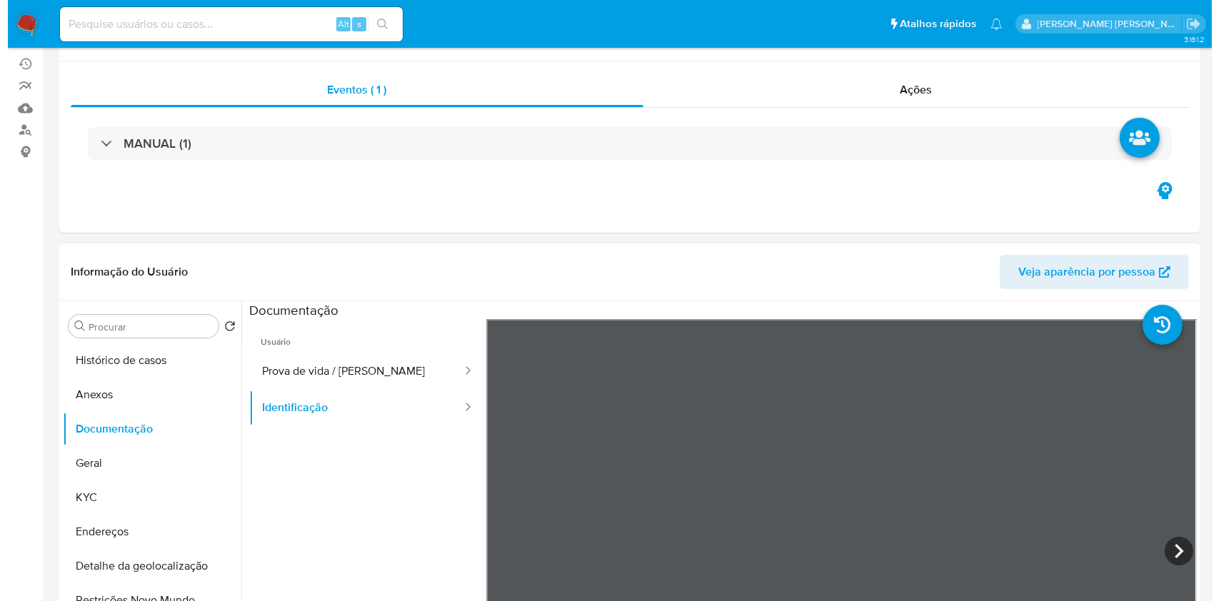
scroll to position [190, 0]
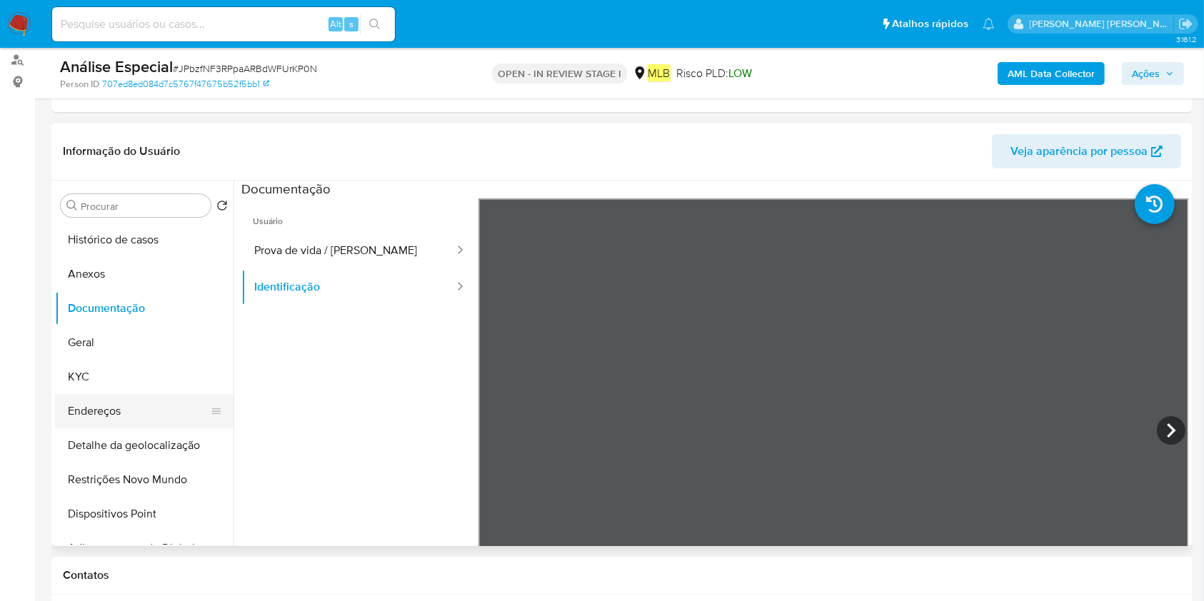
click at [116, 406] on button "Endereços" at bounding box center [138, 411] width 167 height 34
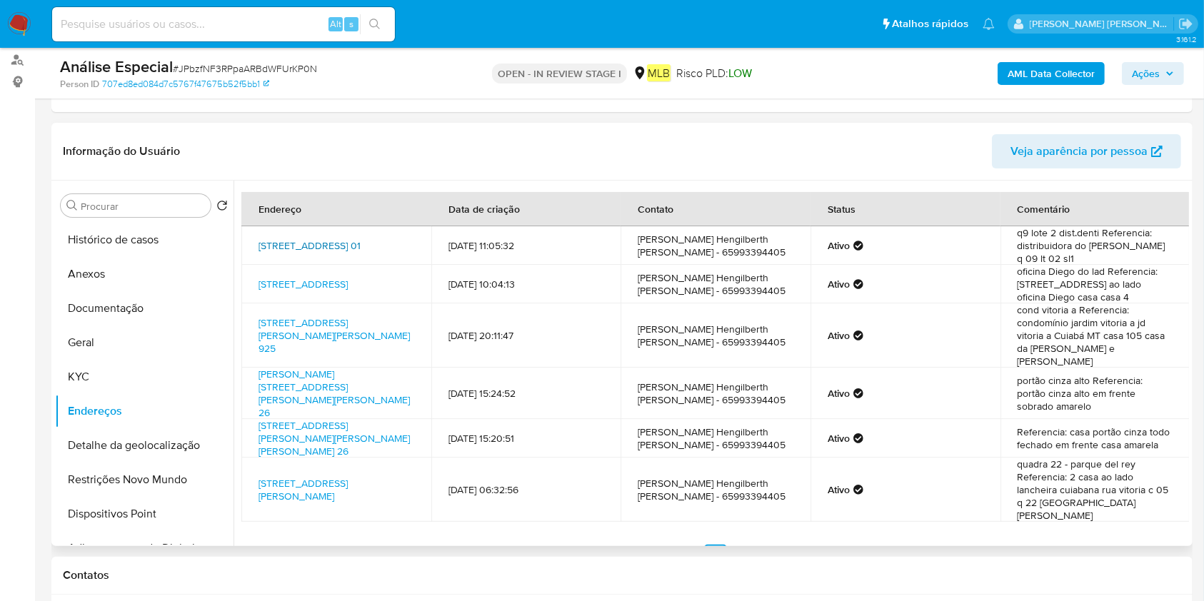
drag, startPoint x: 251, startPoint y: 231, endPoint x: 354, endPoint y: 242, distance: 103.4
click at [354, 242] on td "Avenida Dos Bandeirantes 01, Aparecida De Goiânia, Goiás, 74947700, Brasil 01" at bounding box center [336, 245] width 190 height 39
copy link "Avenida Dos Bandeirantes 01, Aparecida De Goiânia"
click at [106, 374] on button "KYC" at bounding box center [138, 377] width 167 height 34
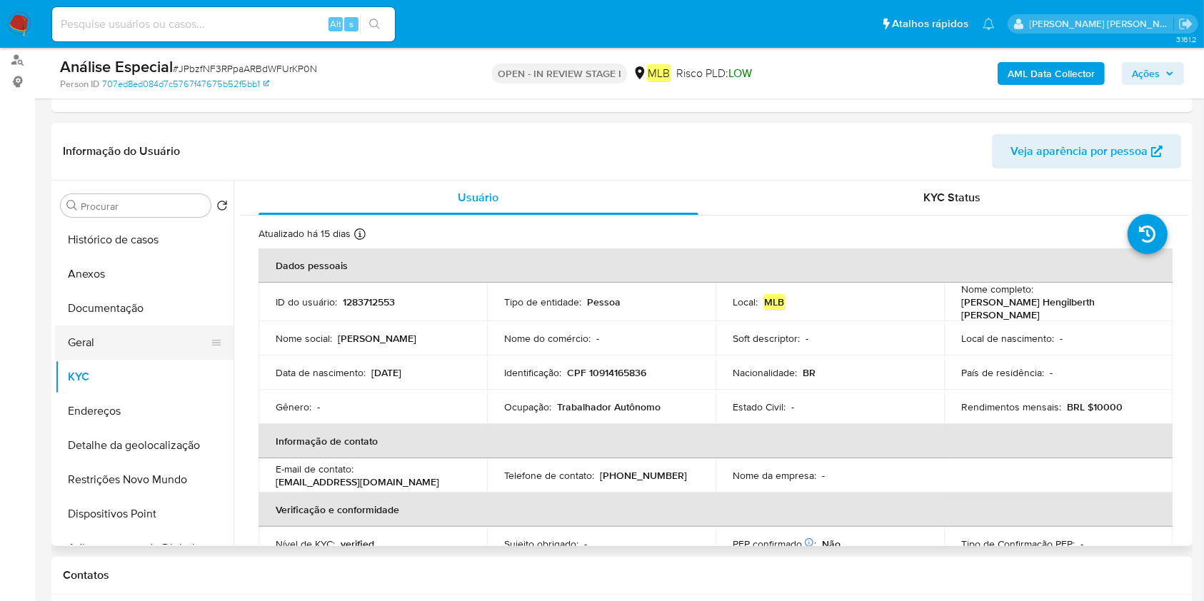
click at [133, 349] on button "Geral" at bounding box center [138, 343] width 167 height 34
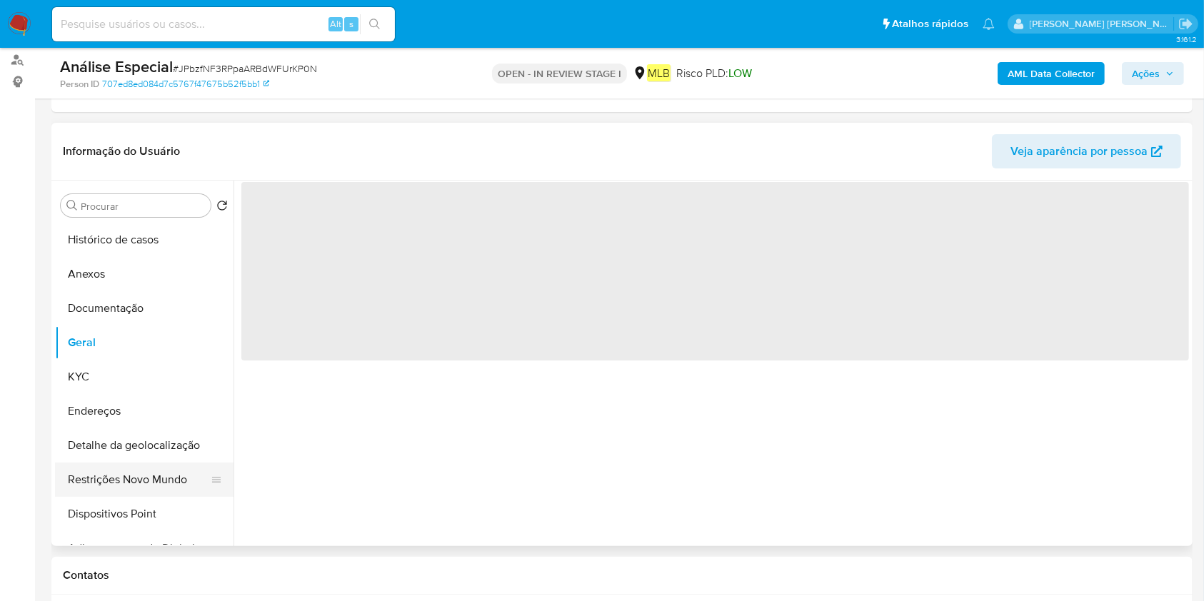
click at [115, 481] on button "Restrições Novo Mundo" at bounding box center [138, 480] width 167 height 34
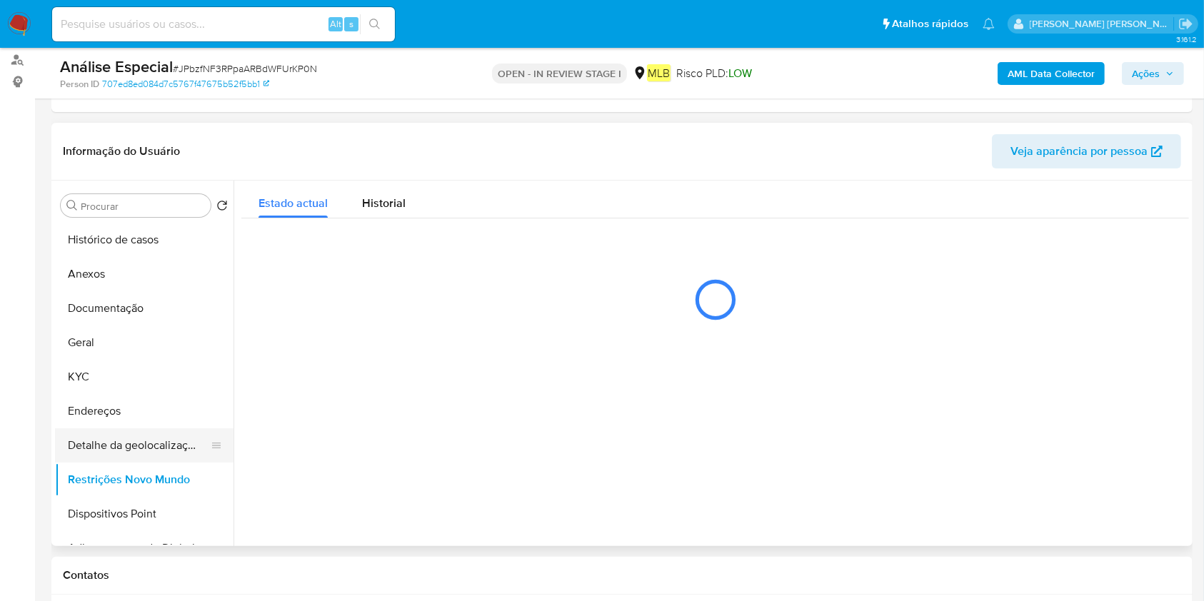
click at [144, 448] on button "Detalhe da geolocalização" at bounding box center [138, 445] width 167 height 34
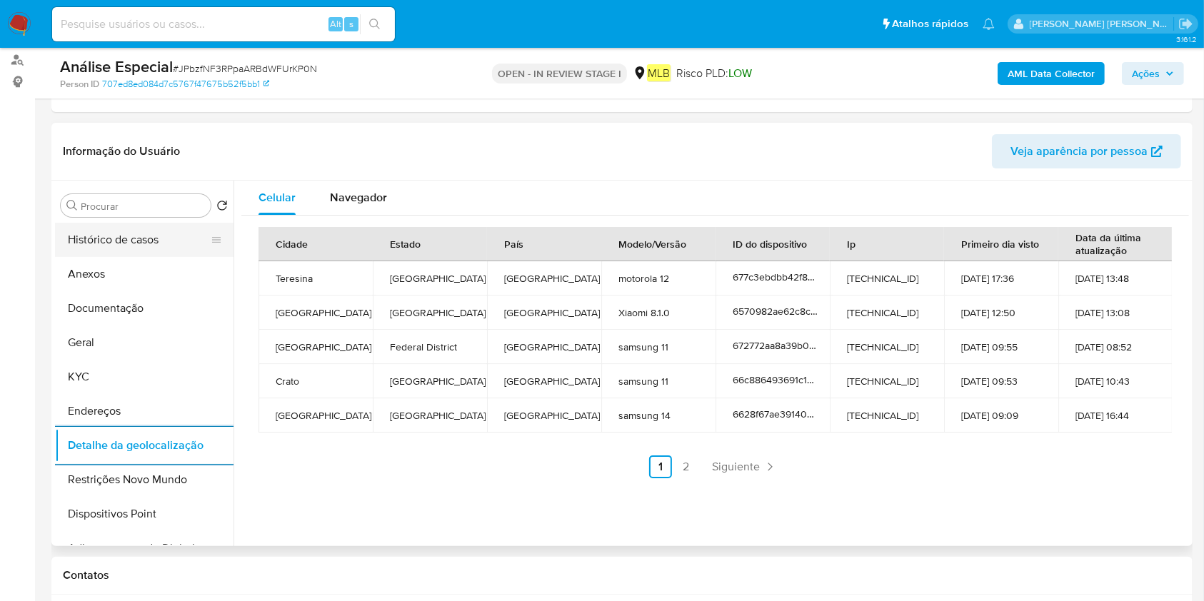
click at [123, 241] on button "Histórico de casos" at bounding box center [138, 240] width 167 height 34
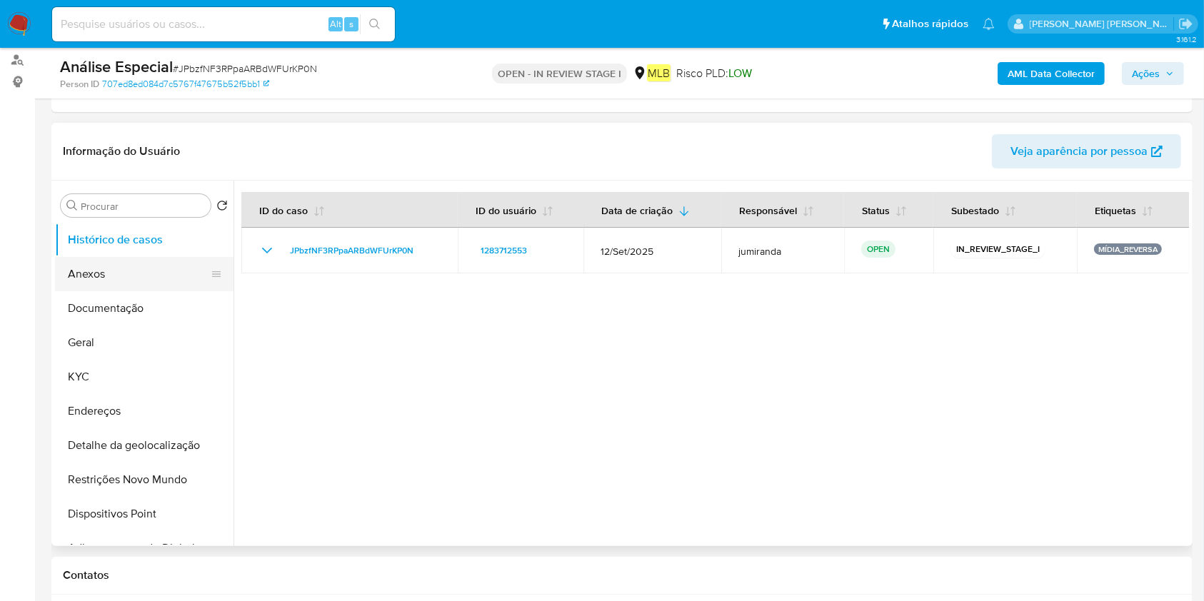
click at [111, 277] on button "Anexos" at bounding box center [138, 274] width 167 height 34
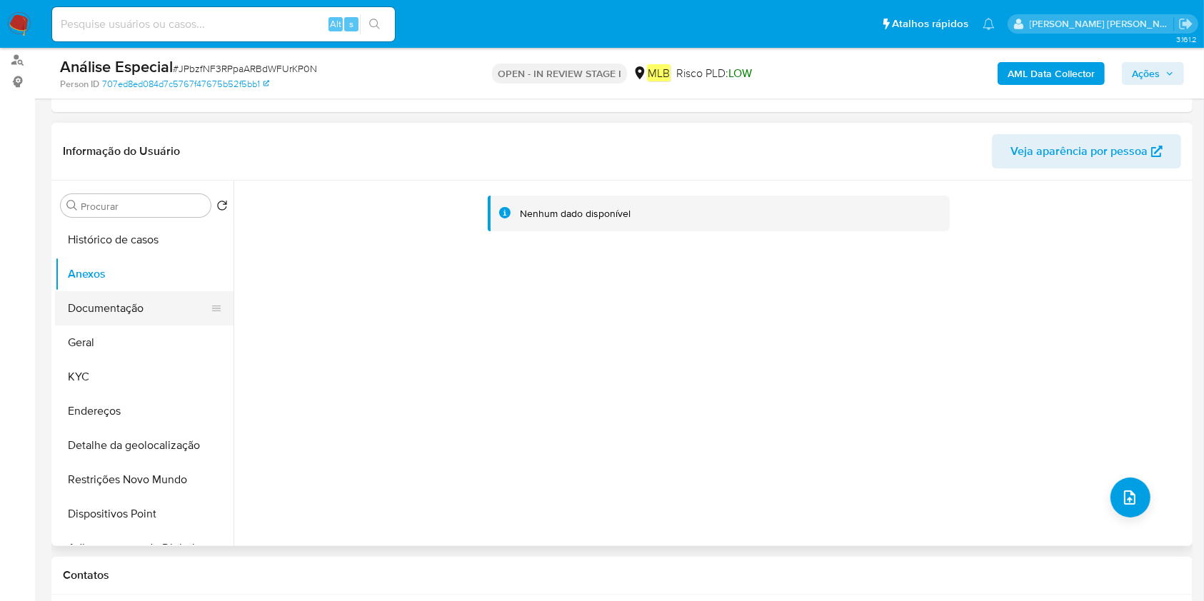
click at [171, 295] on button "Documentação" at bounding box center [138, 308] width 167 height 34
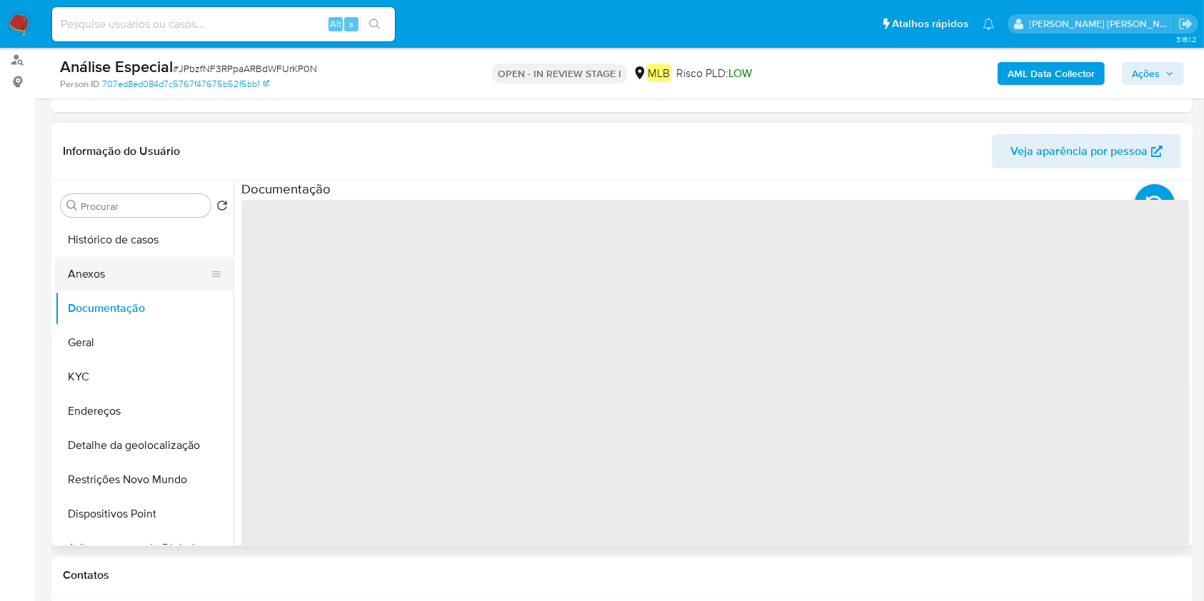
click at [167, 268] on button "Anexos" at bounding box center [138, 274] width 167 height 34
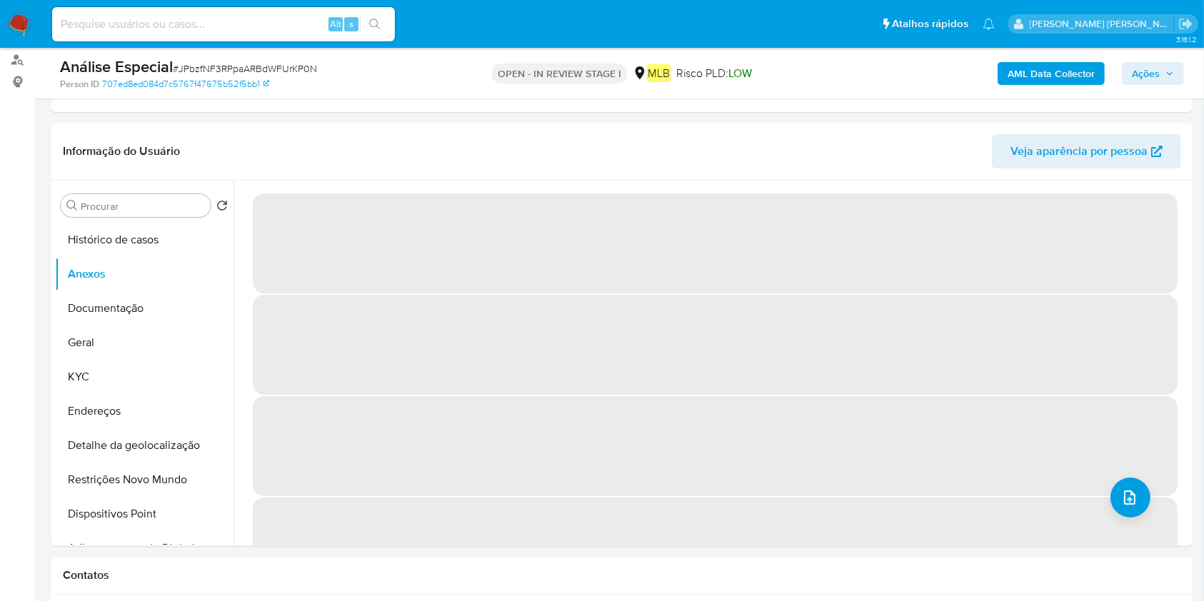
click at [1063, 67] on b "AML Data Collector" at bounding box center [1050, 73] width 87 height 23
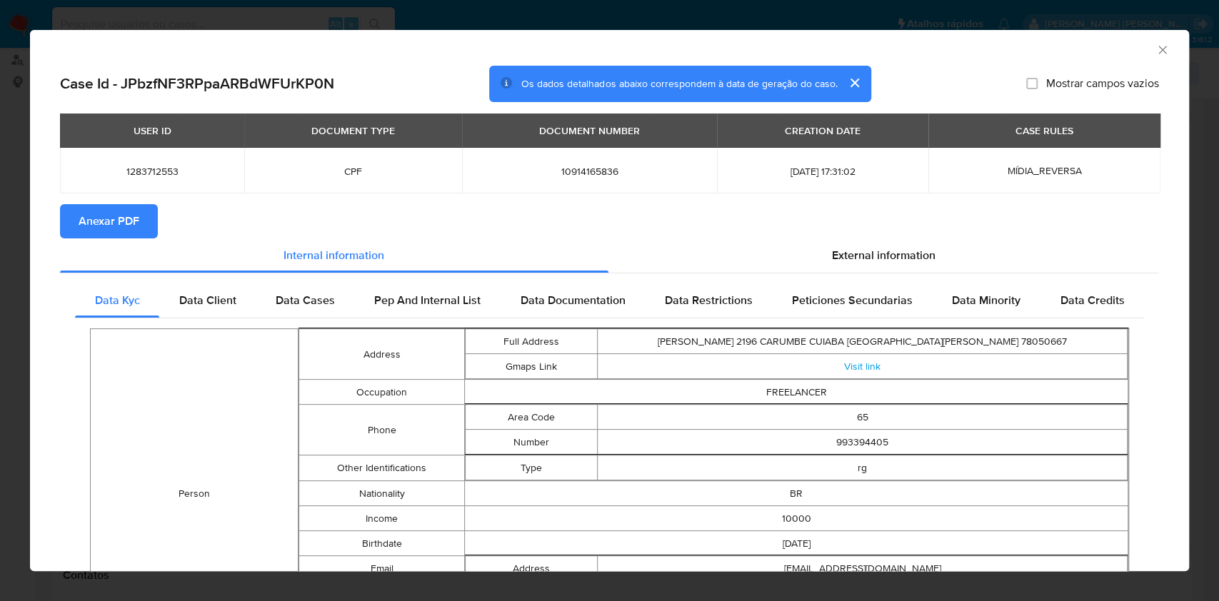
click at [109, 217] on span "Anexar PDF" at bounding box center [109, 221] width 61 height 31
click at [1142, 41] on div "AML Data Collector" at bounding box center [609, 48] width 1159 height 36
click at [1158, 47] on div "AML Data Collector" at bounding box center [609, 48] width 1159 height 36
click at [1155, 49] on icon "Fechar a janela" at bounding box center [1162, 50] width 14 height 14
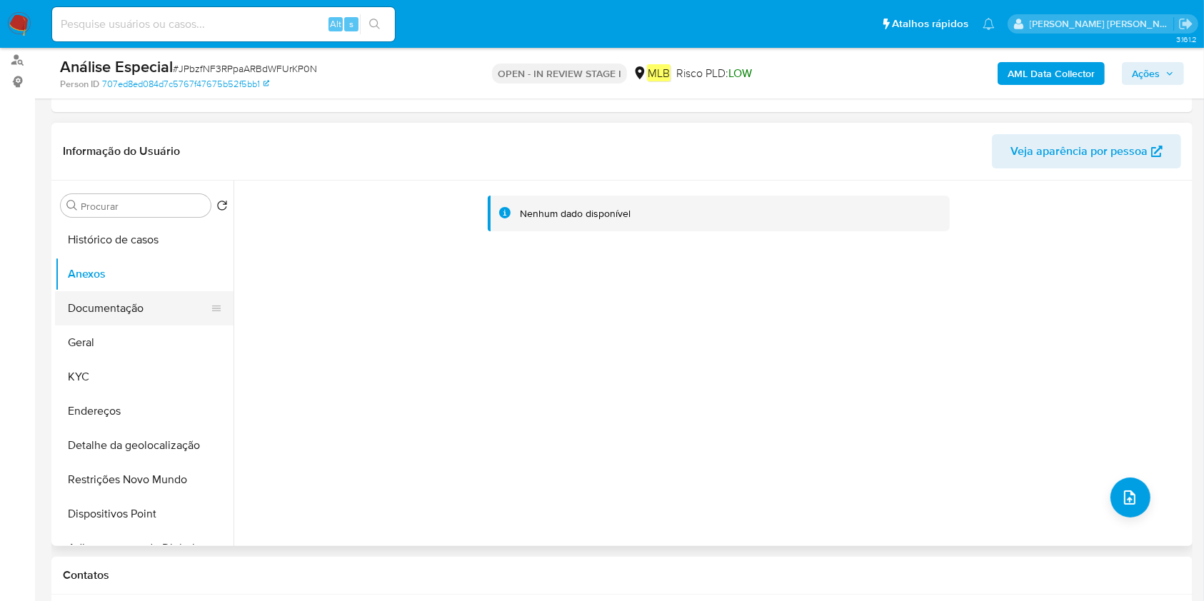
click at [91, 307] on button "Documentação" at bounding box center [138, 308] width 167 height 34
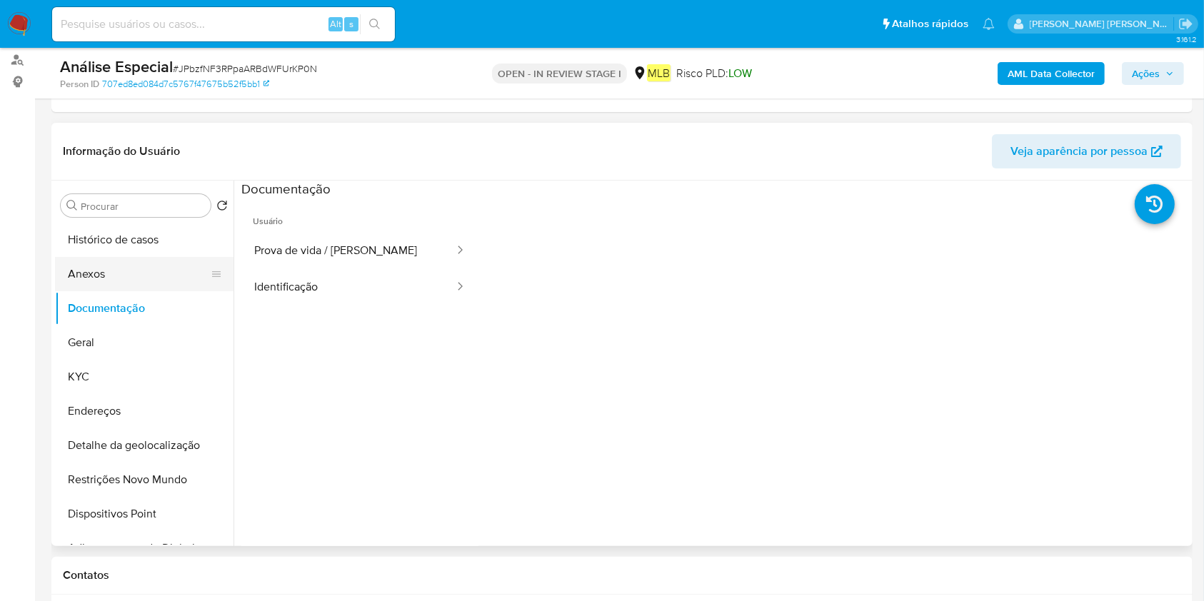
click at [102, 274] on button "Anexos" at bounding box center [138, 274] width 167 height 34
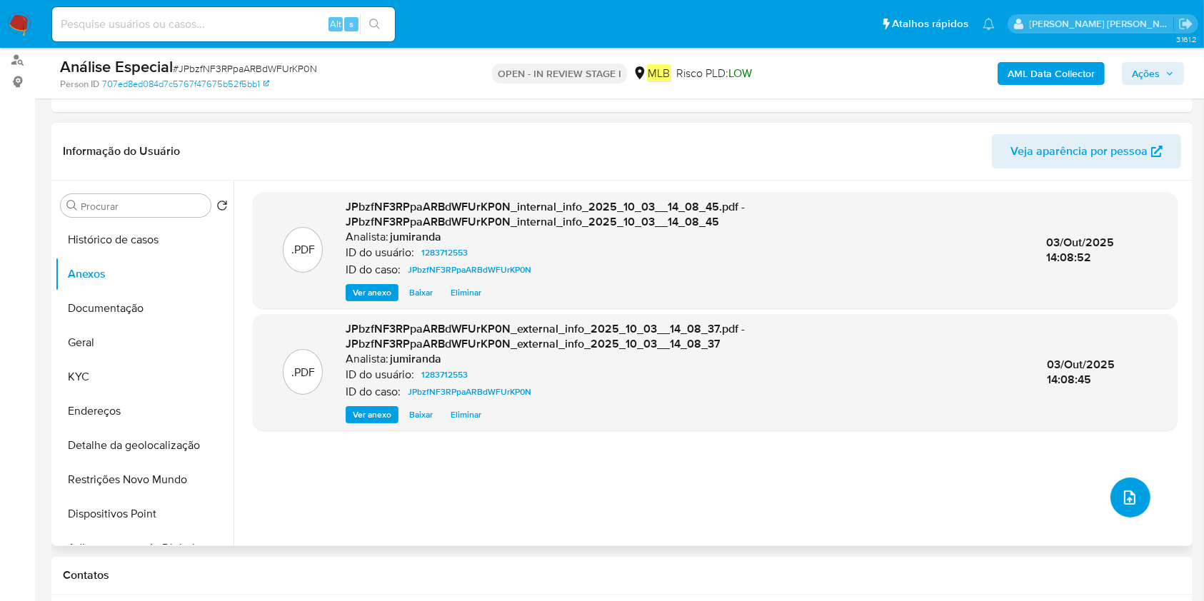
click at [1126, 505] on button "upload-file" at bounding box center [1130, 498] width 40 height 40
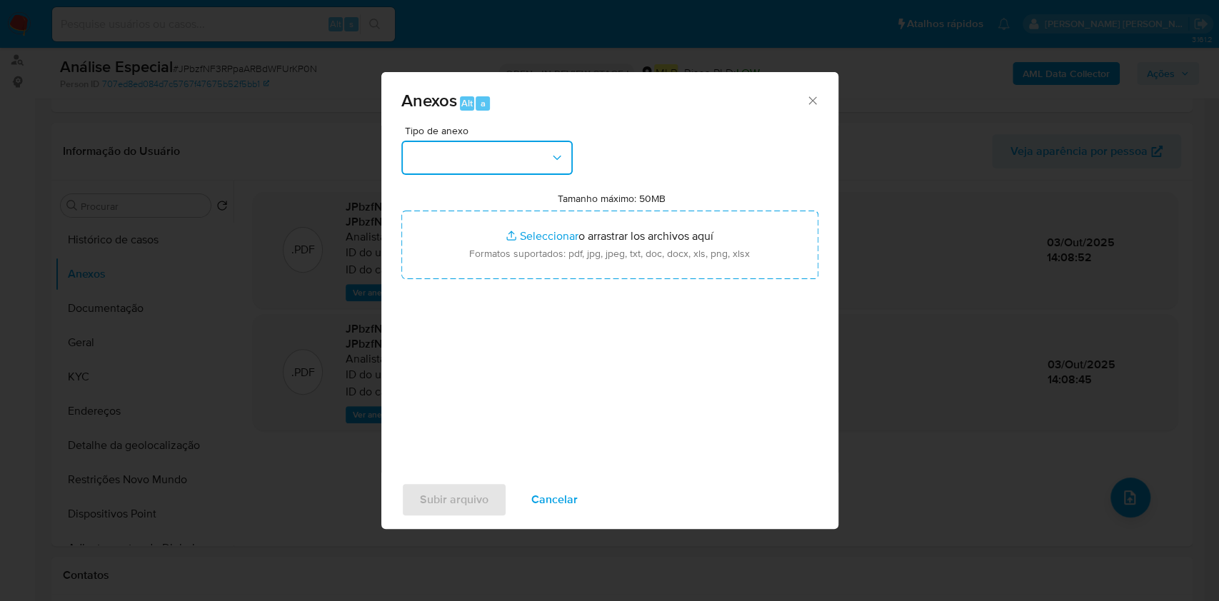
click at [505, 159] on button "button" at bounding box center [486, 158] width 171 height 34
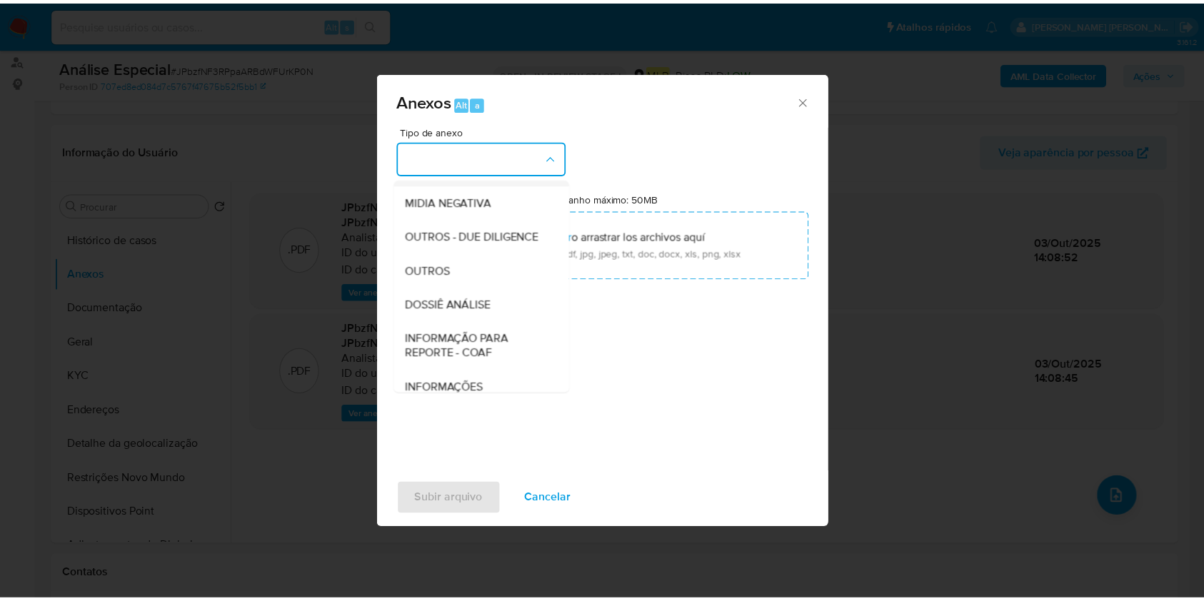
scroll to position [219, 0]
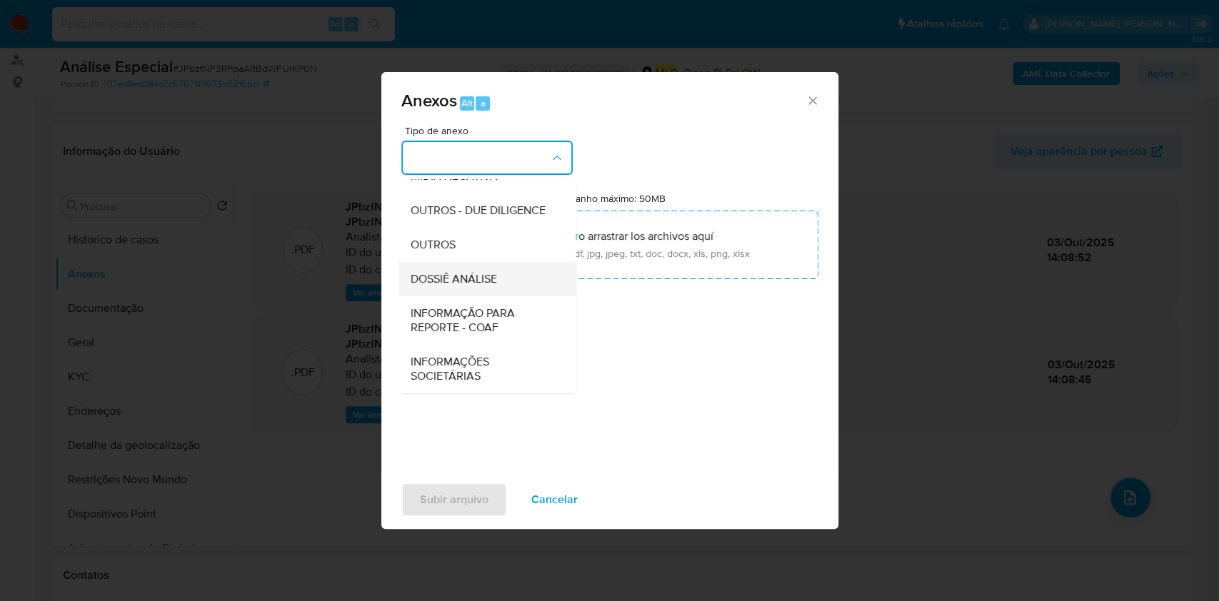
click at [508, 280] on div "DOSSIÊ ANÁLISE" at bounding box center [483, 279] width 146 height 34
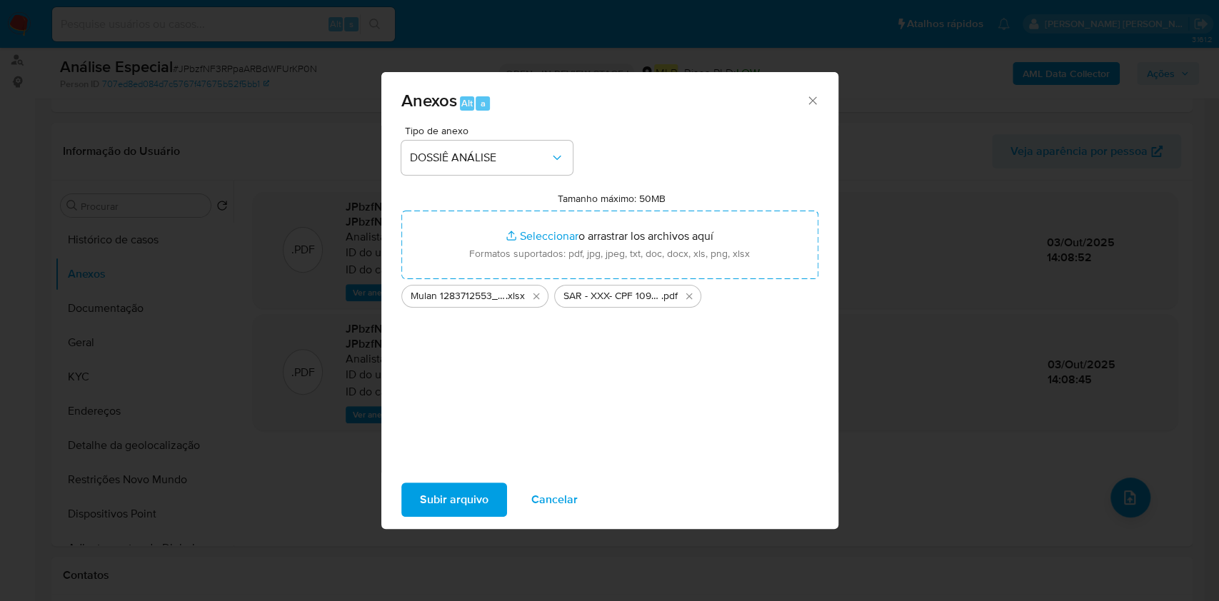
click at [455, 497] on span "Subir arquivo" at bounding box center [454, 499] width 69 height 31
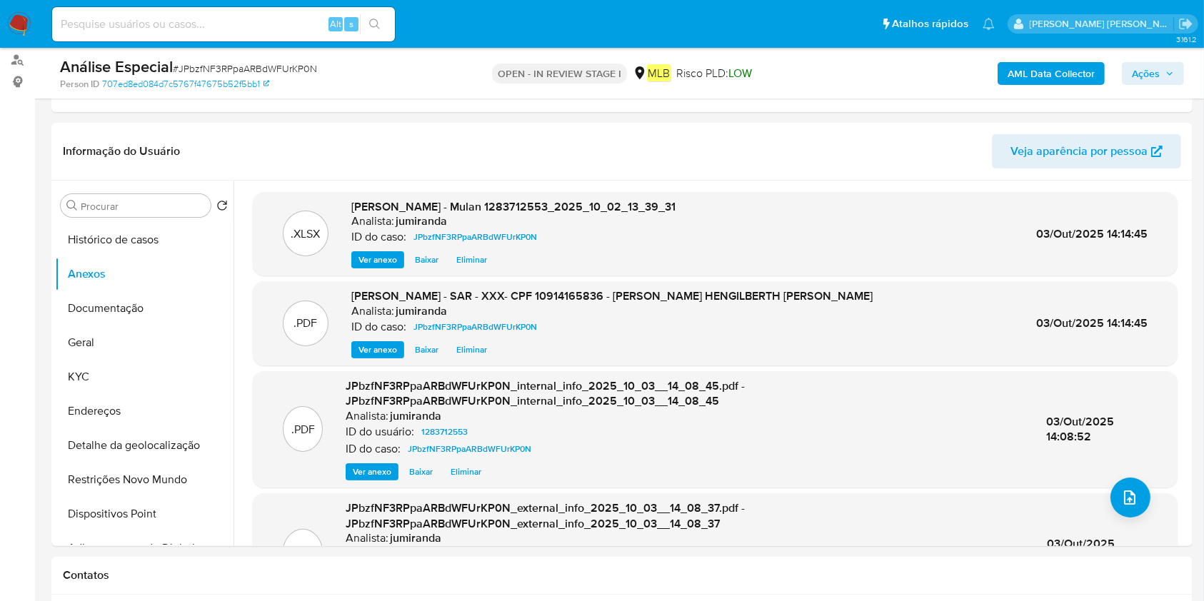
click at [1156, 74] on span "Ações" at bounding box center [1153, 74] width 42 height 20
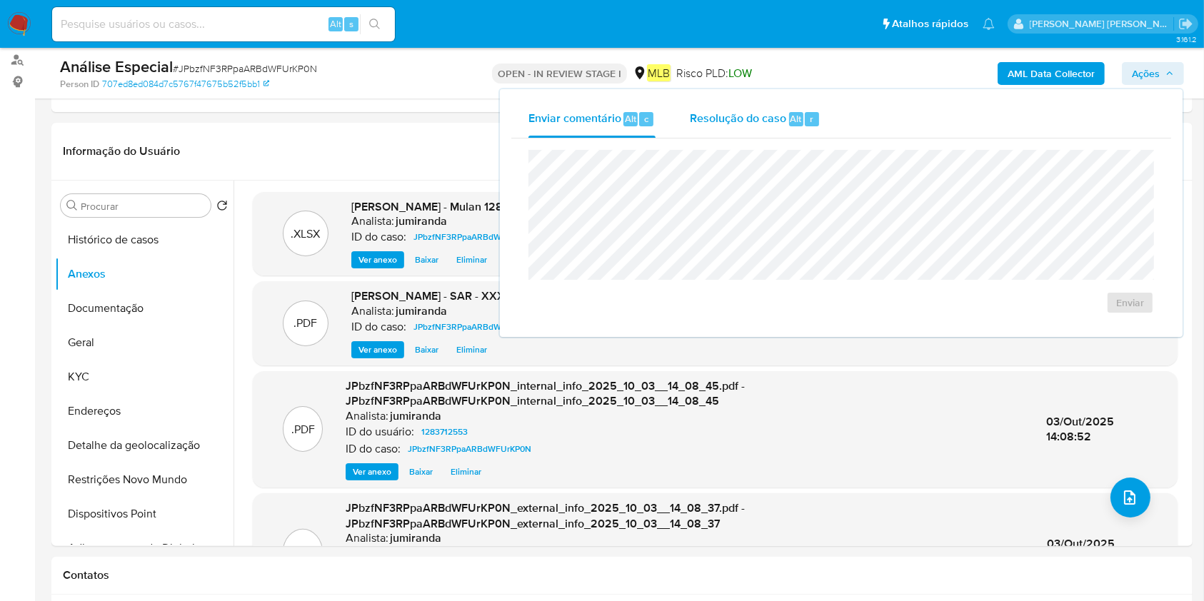
click at [789, 122] on div "Alt" at bounding box center [796, 119] width 14 height 14
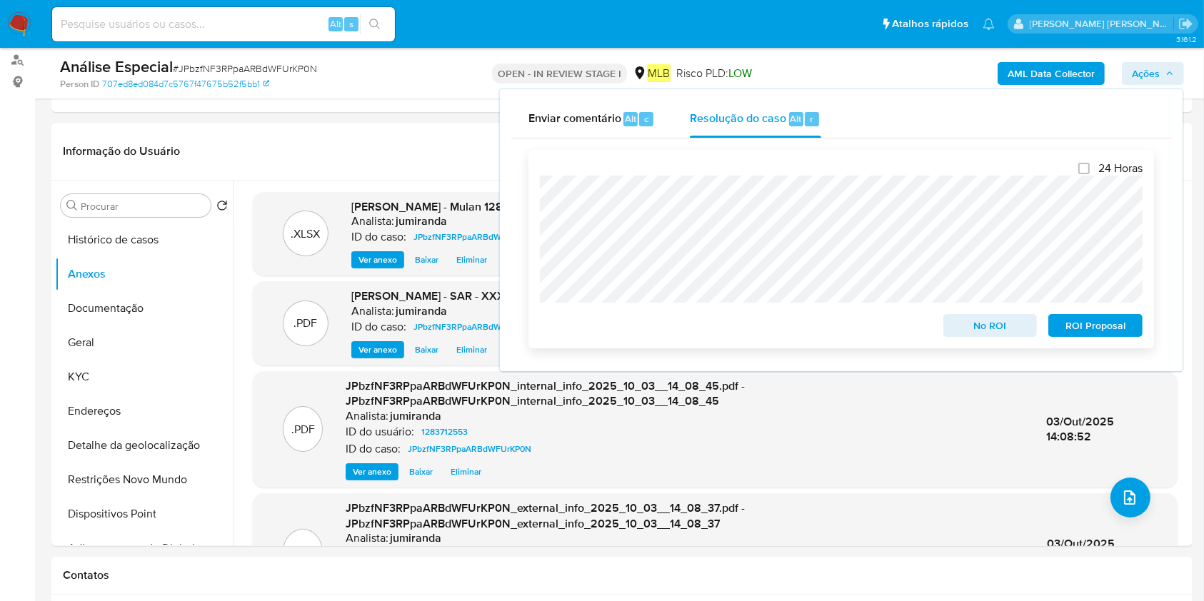
click at [1084, 323] on span "ROI Proposal" at bounding box center [1095, 326] width 74 height 20
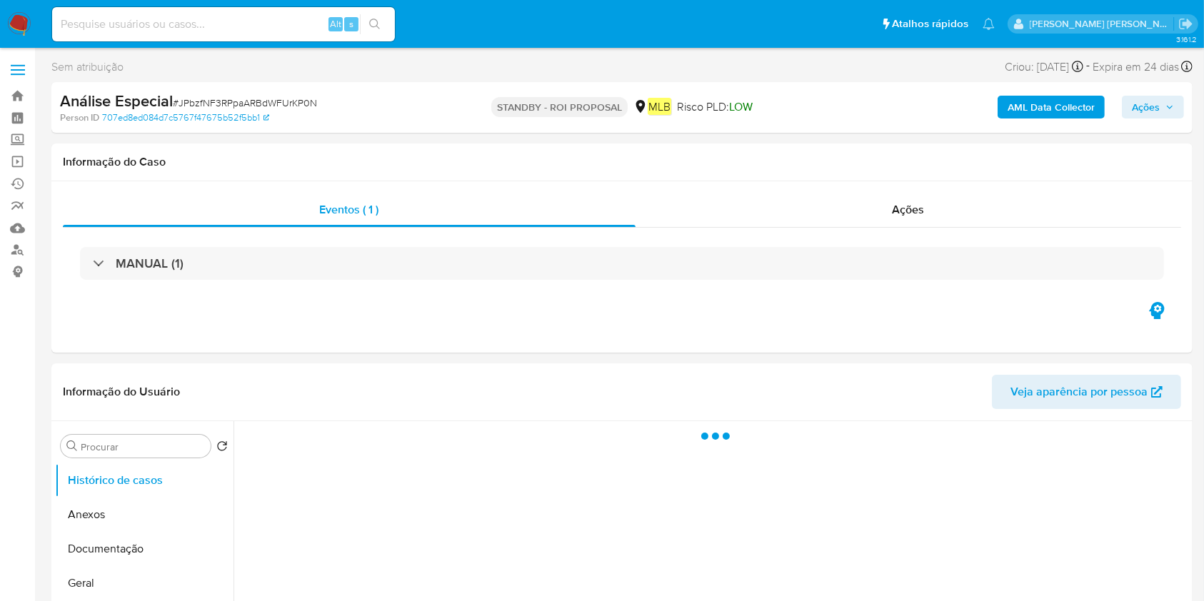
select select "10"
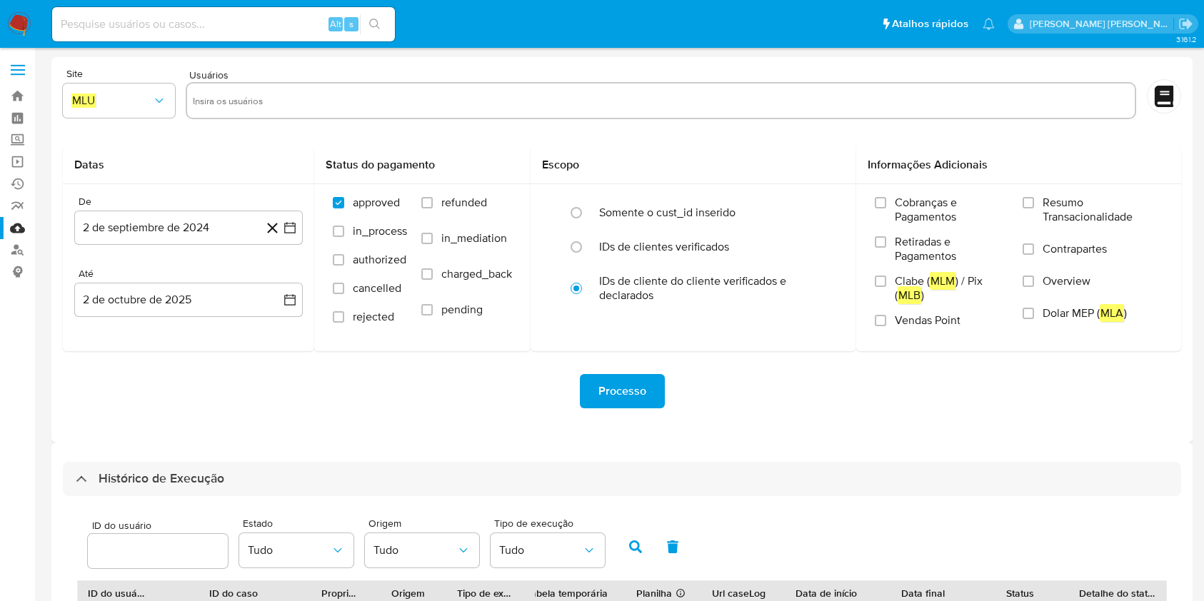
select select "10"
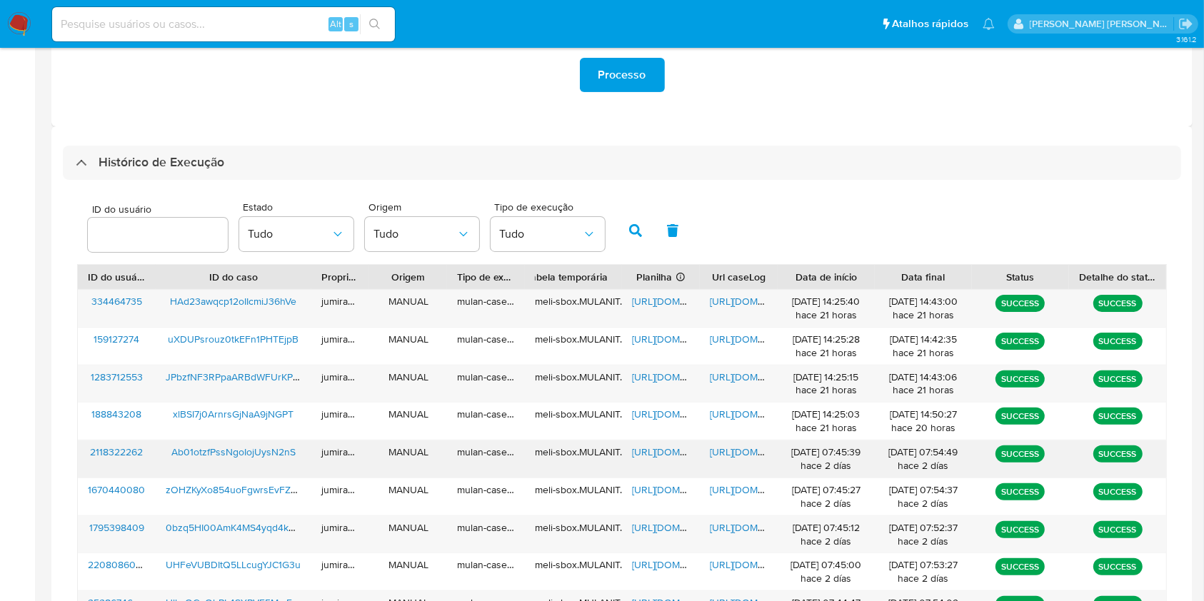
scroll to position [343, 0]
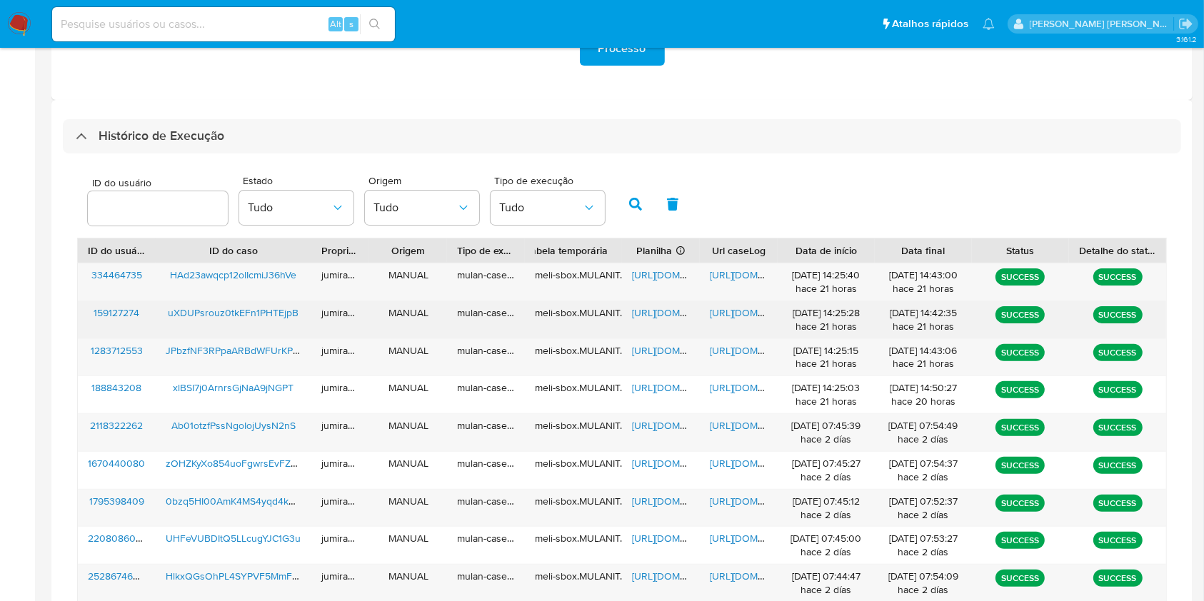
click at [672, 314] on span "https://docs.google.com/spreadsheets/d/1GNn19MQYI82vMYyiVLOEGMi1abQByP-a9rhftLZ…" at bounding box center [681, 313] width 99 height 14
click at [745, 306] on span "https://docs.google.com/document/d/1GjRUC3hh6PWWtzR9WuSL9gHkXygrM59ym4ZkDwBqY1A…" at bounding box center [759, 313] width 99 height 14
click at [275, 313] on span "uXDUPsrouz0tkEFn1PHTEjpB" at bounding box center [233, 313] width 131 height 14
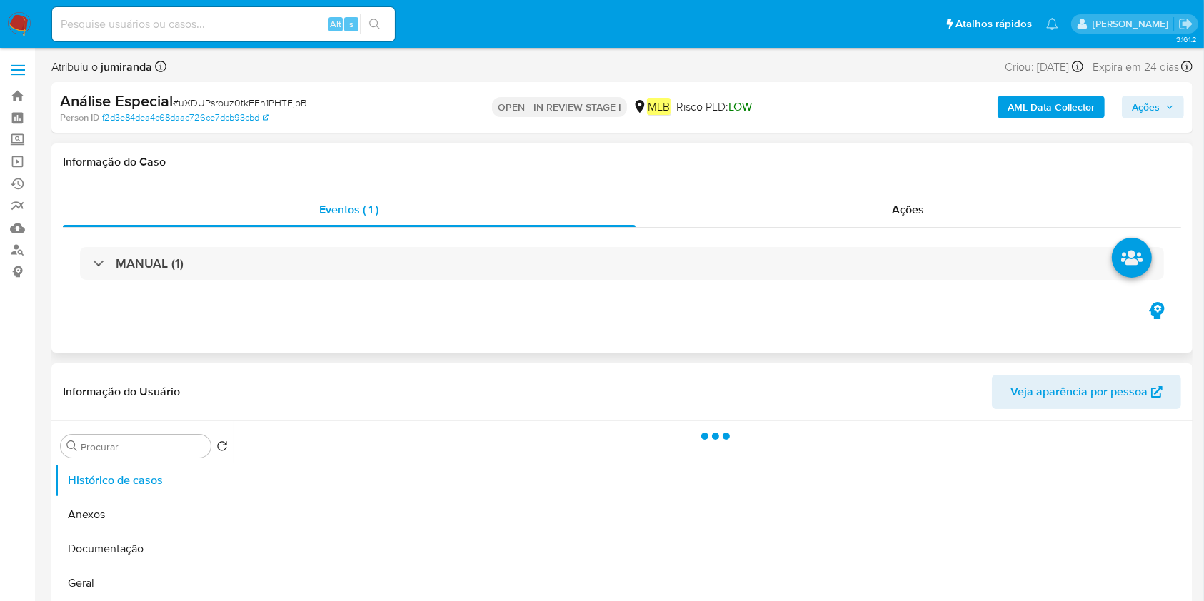
select select "10"
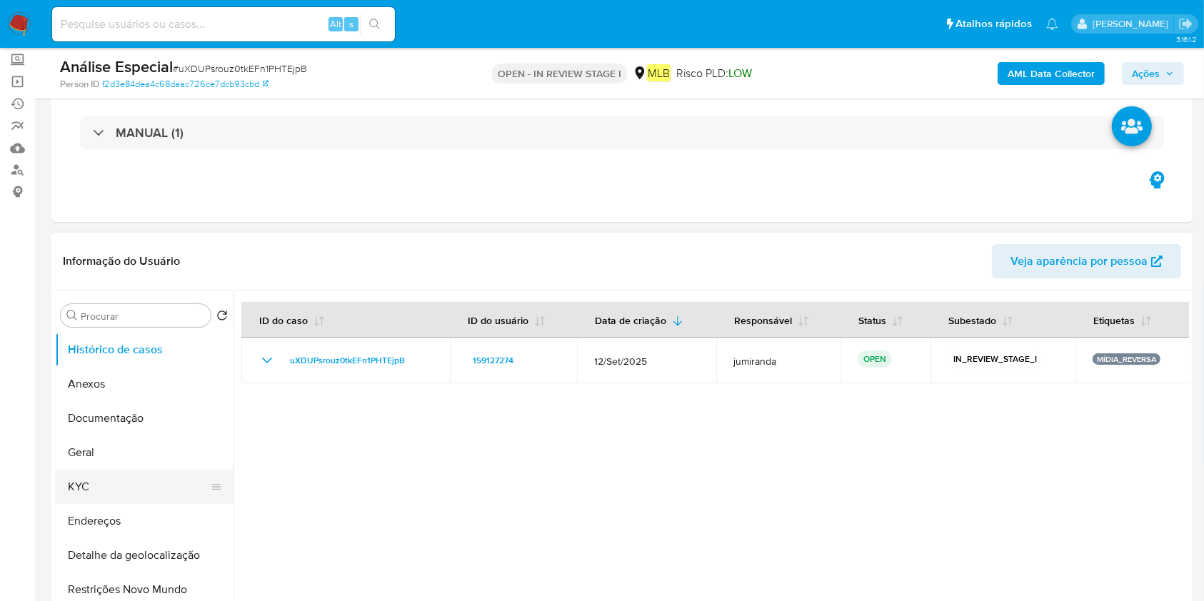
scroll to position [95, 0]
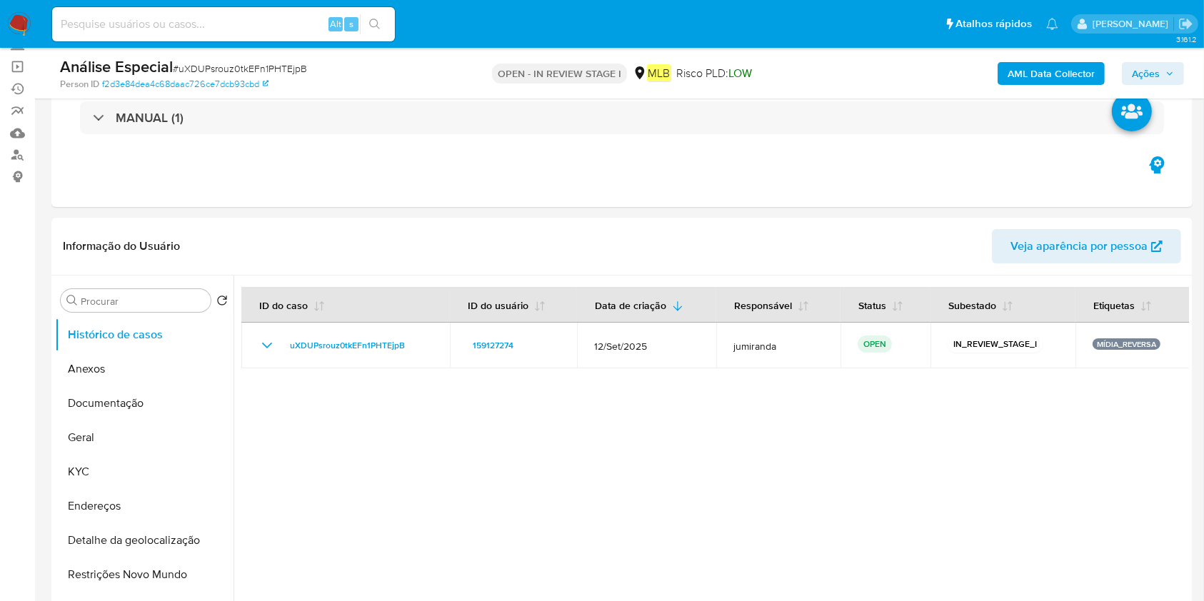
click at [1038, 77] on b "AML Data Collector" at bounding box center [1050, 73] width 87 height 23
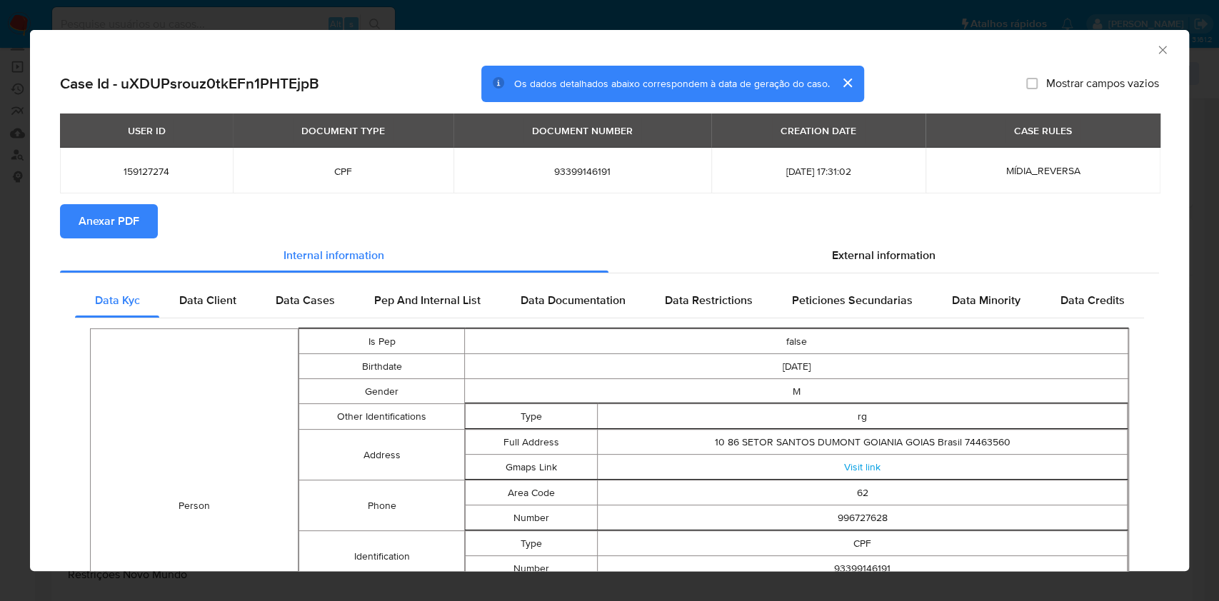
click at [147, 219] on button "Anexar PDF" at bounding box center [109, 221] width 98 height 34
click at [1155, 54] on icon "Fechar a janela" at bounding box center [1162, 50] width 14 height 14
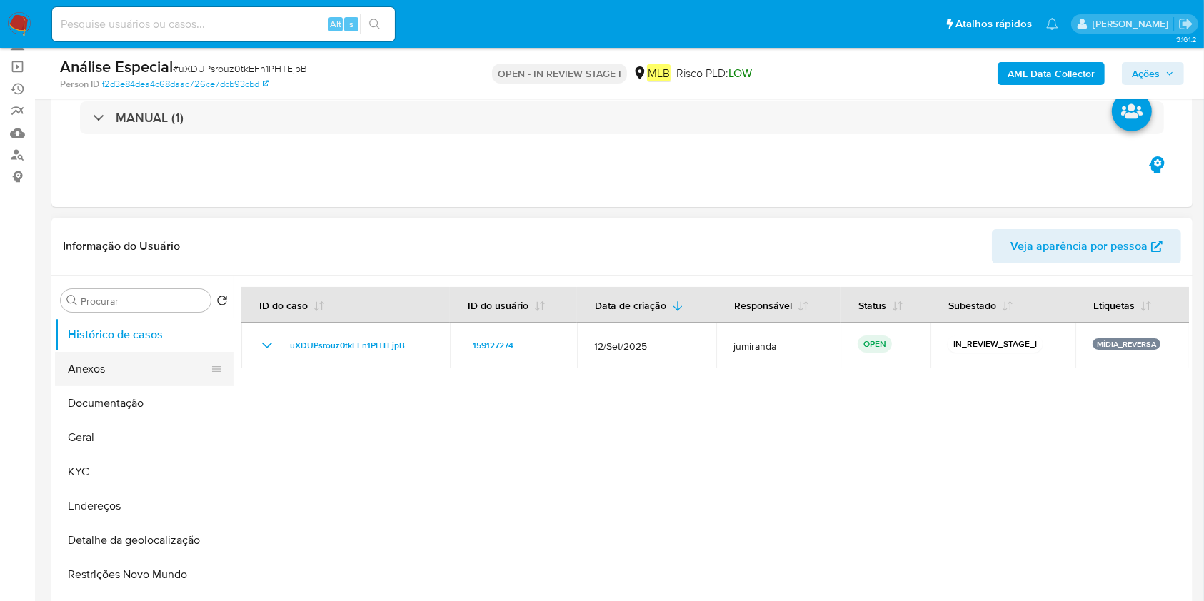
click at [72, 361] on button "Anexos" at bounding box center [138, 369] width 167 height 34
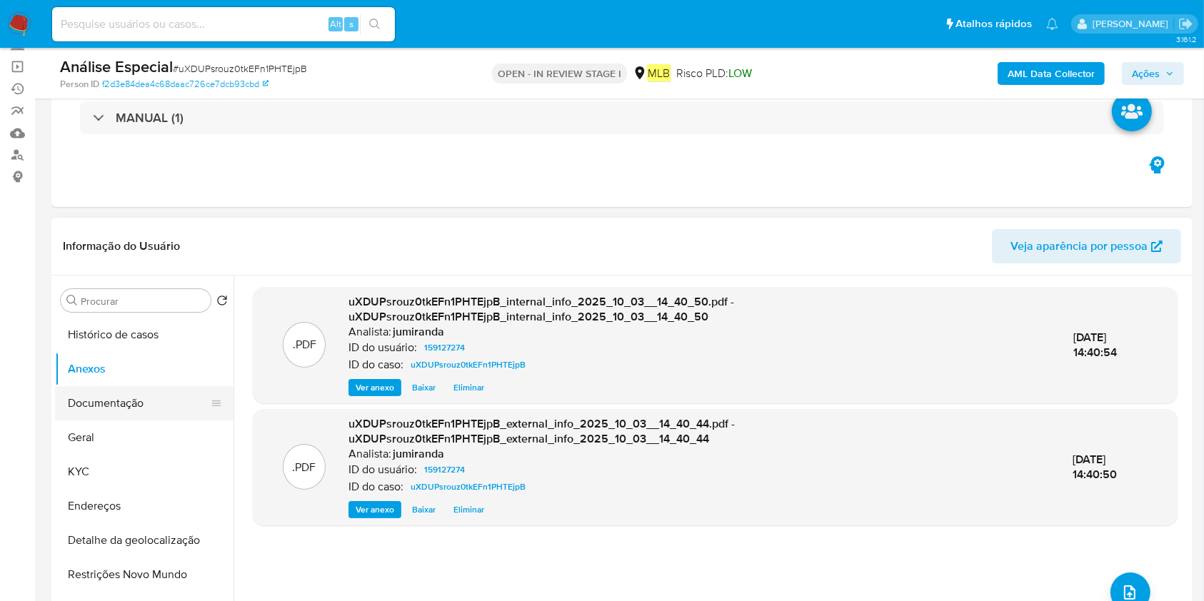
click at [126, 396] on button "Documentação" at bounding box center [138, 403] width 167 height 34
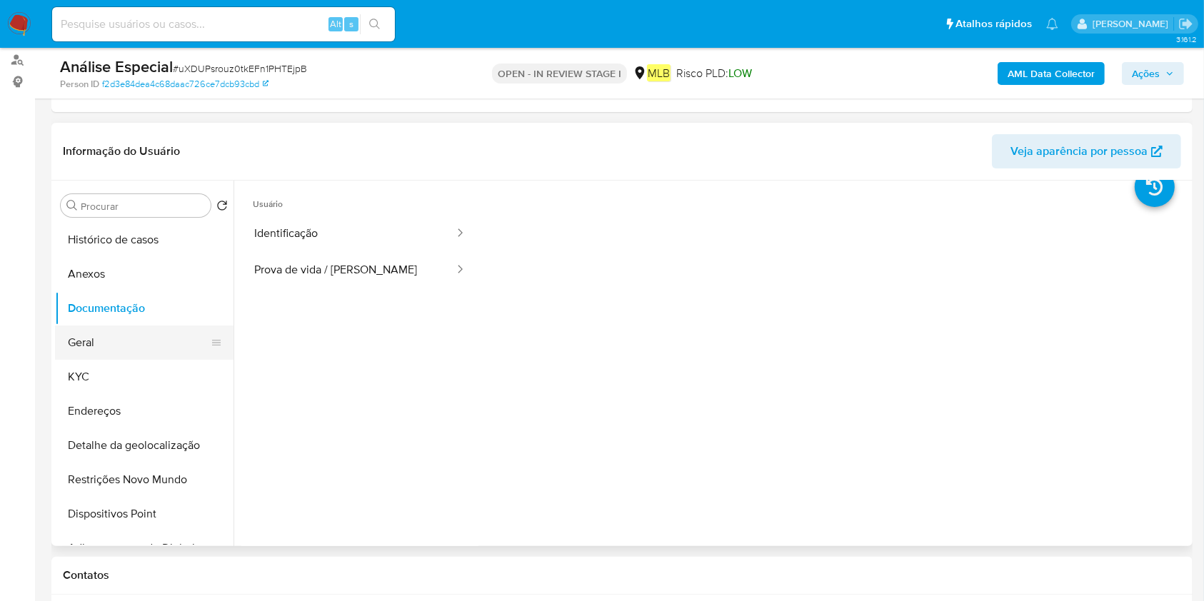
scroll to position [0, 0]
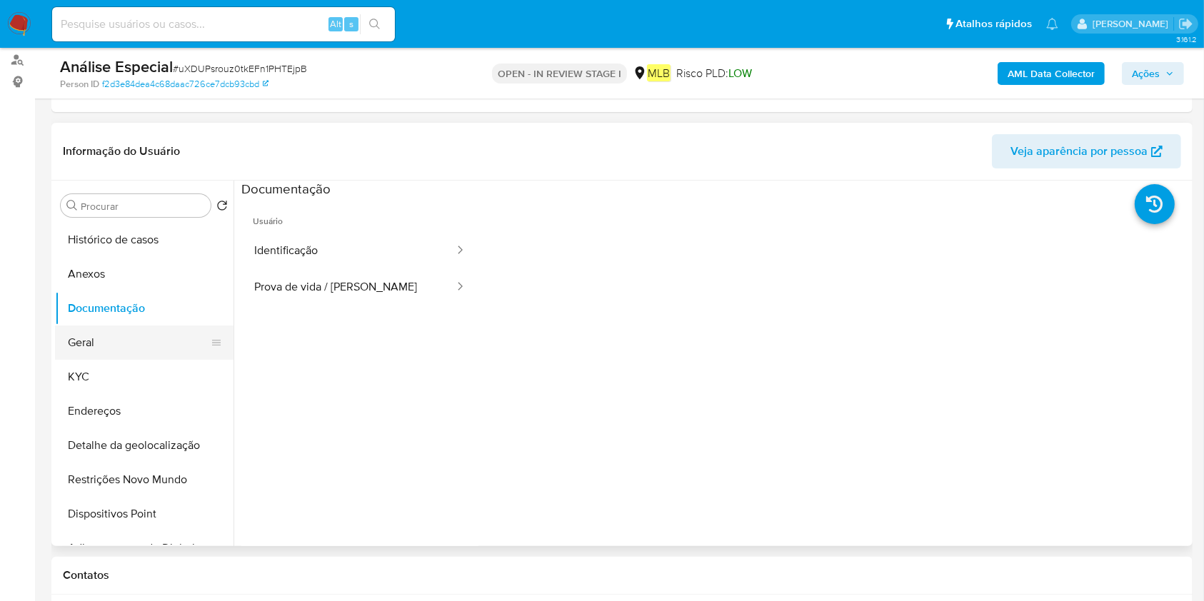
click at [141, 338] on button "Geral" at bounding box center [138, 343] width 167 height 34
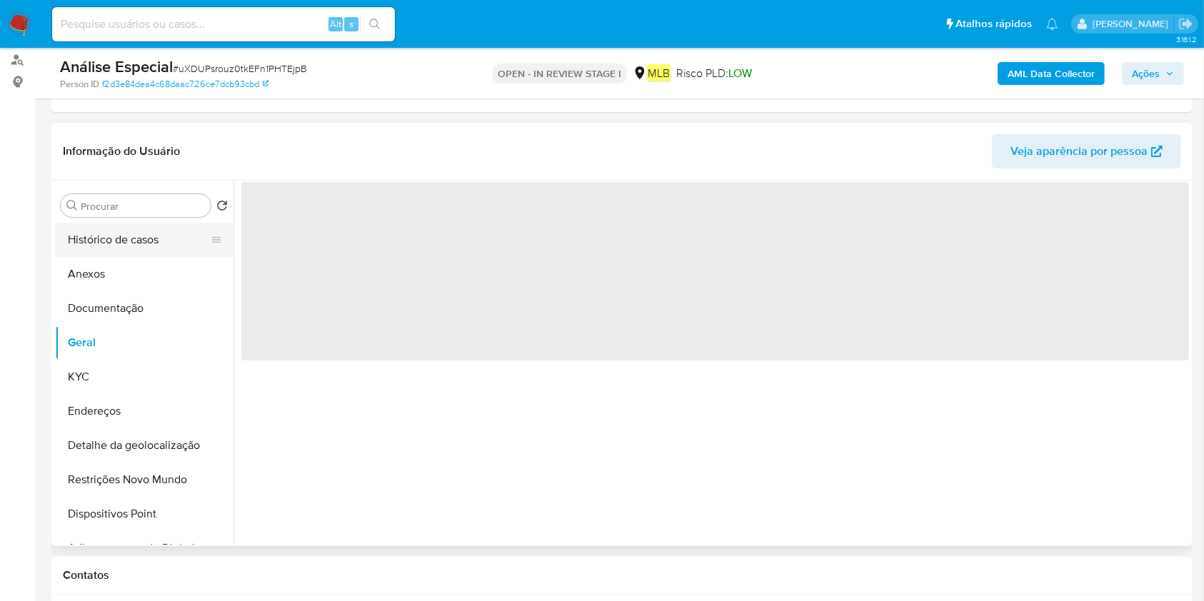
click at [143, 241] on button "Histórico de casos" at bounding box center [138, 240] width 167 height 34
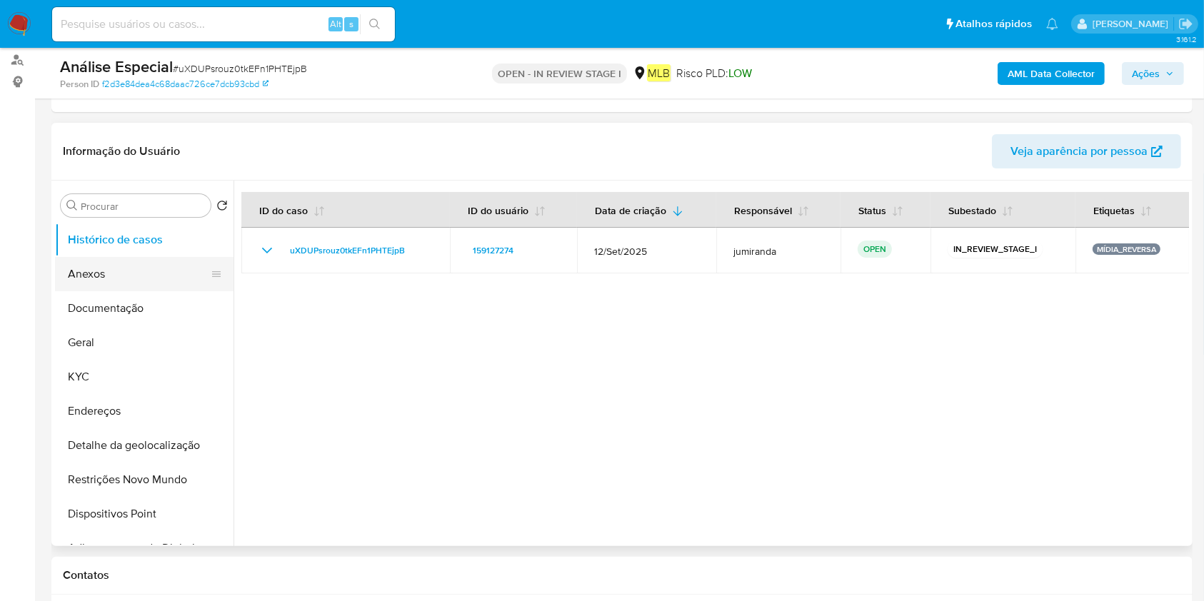
click at [65, 288] on button "Anexos" at bounding box center [138, 274] width 167 height 34
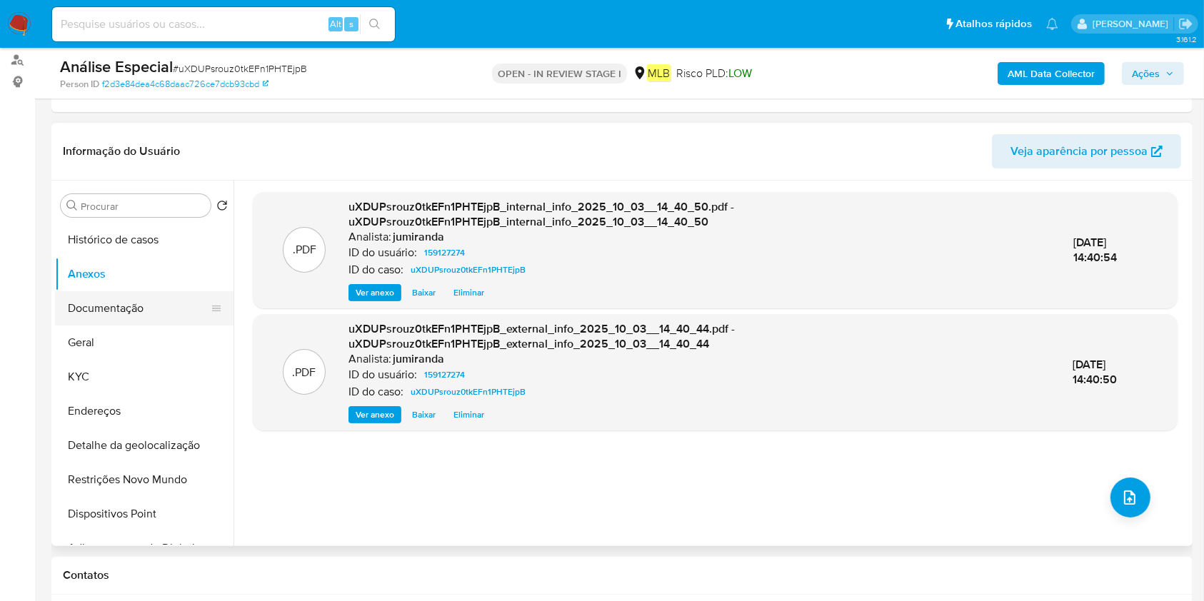
click at [122, 306] on button "Documentação" at bounding box center [138, 308] width 167 height 34
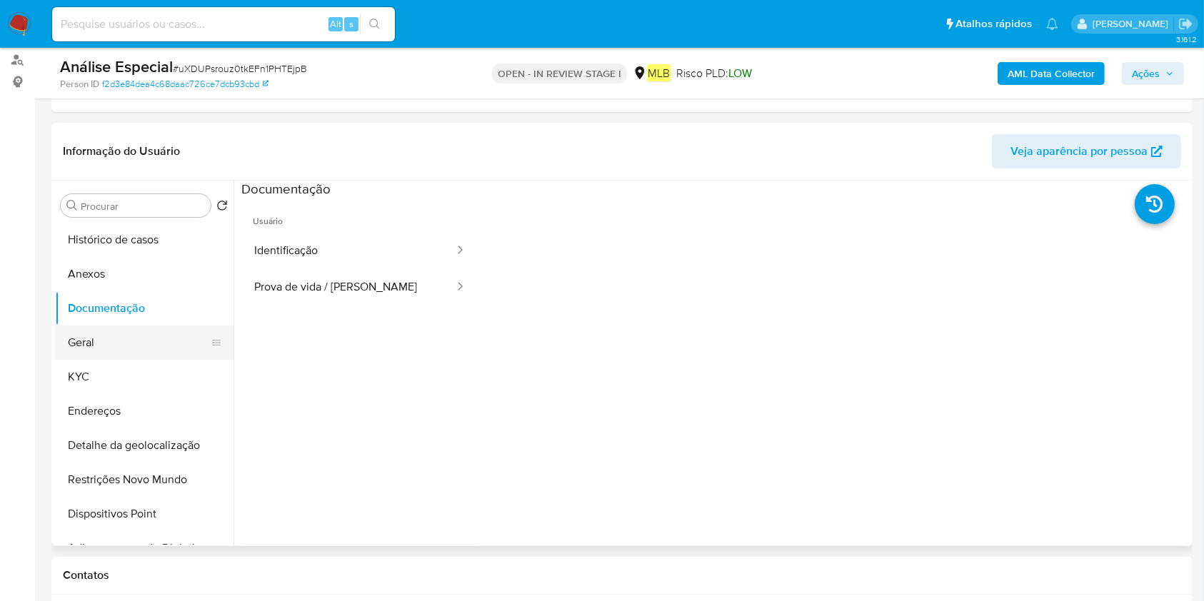
click at [97, 341] on button "Geral" at bounding box center [138, 343] width 167 height 34
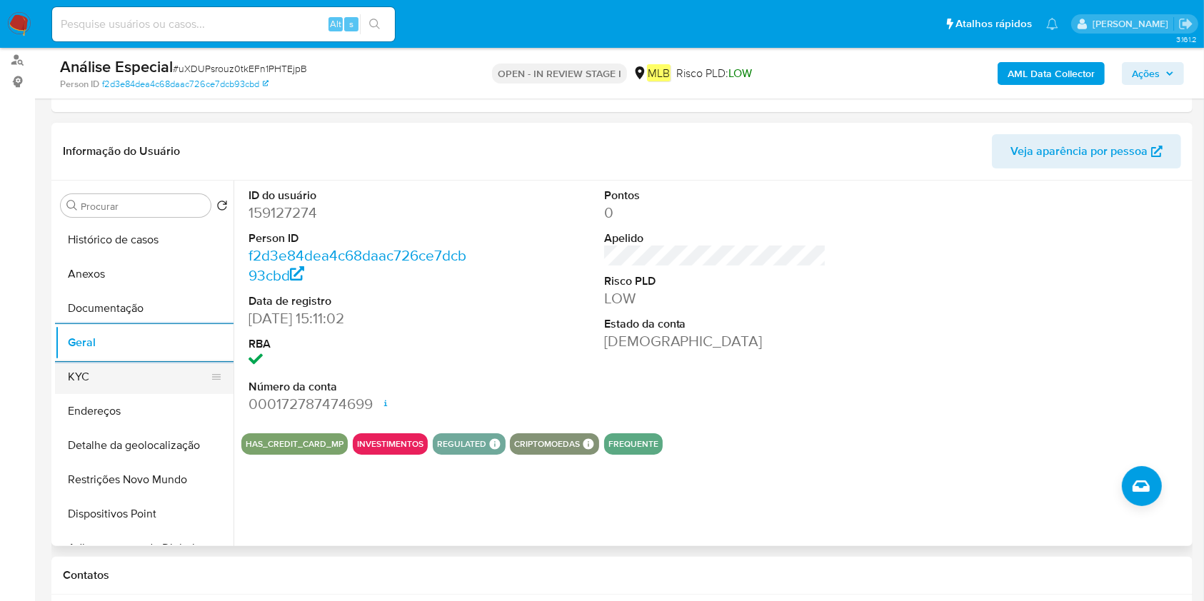
click at [99, 388] on button "KYC" at bounding box center [138, 377] width 167 height 34
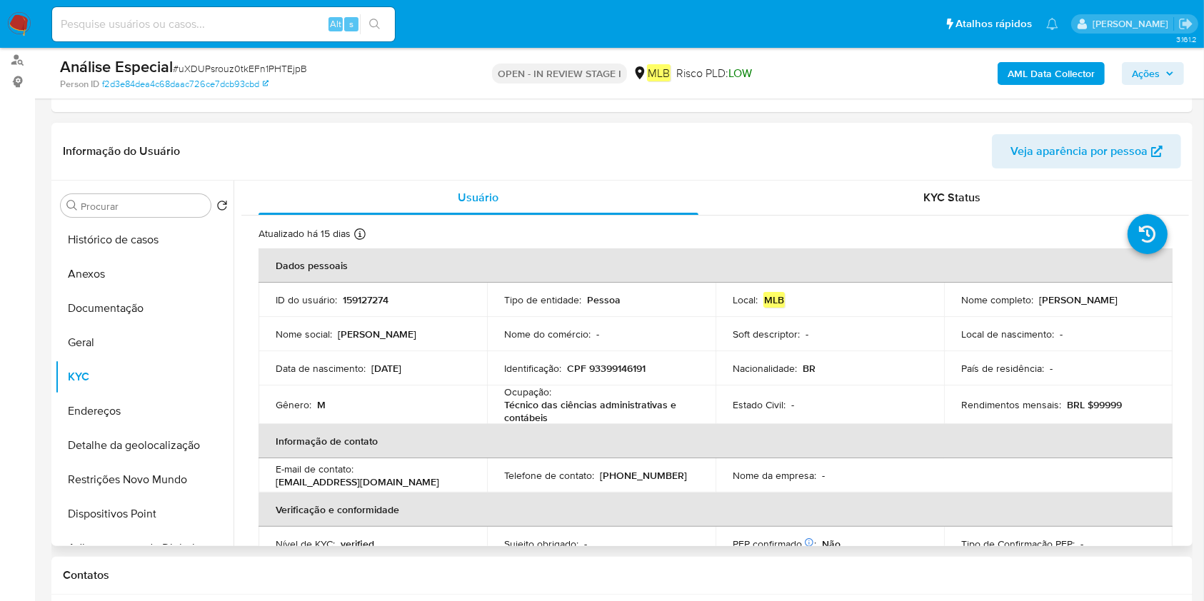
click at [535, 409] on p "Técnico das ciências administrativas e contábeis" at bounding box center [598, 411] width 188 height 26
copy div "Ocupação : Técnico das ciências administrativas e contábeis"
click at [149, 383] on button "KYC" at bounding box center [138, 377] width 167 height 34
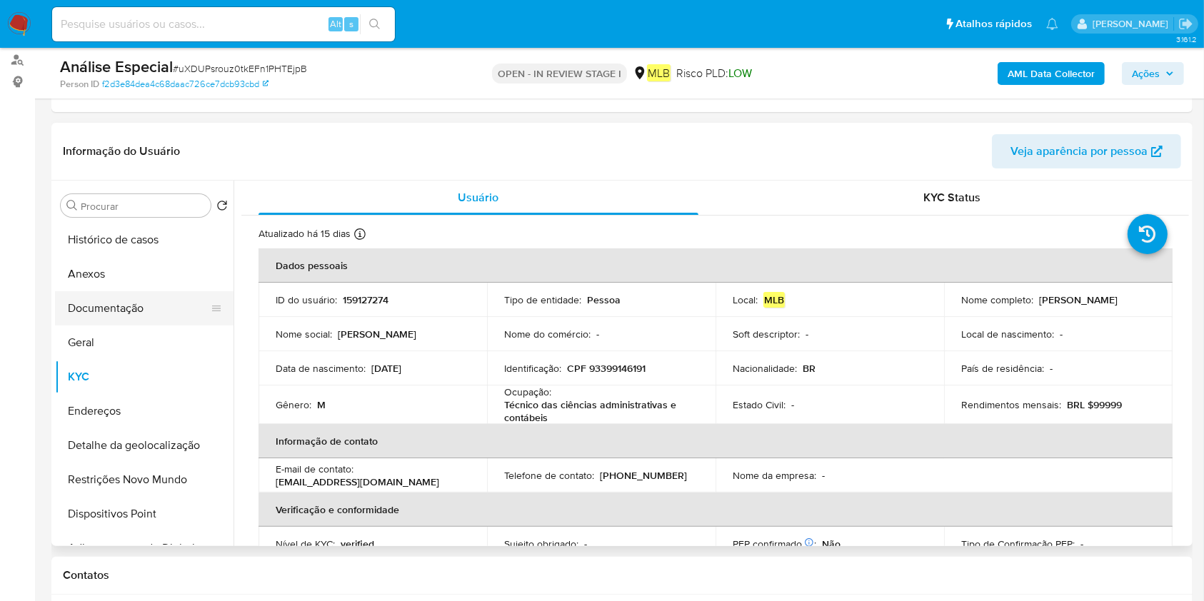
click at [131, 292] on button "Documentação" at bounding box center [138, 308] width 167 height 34
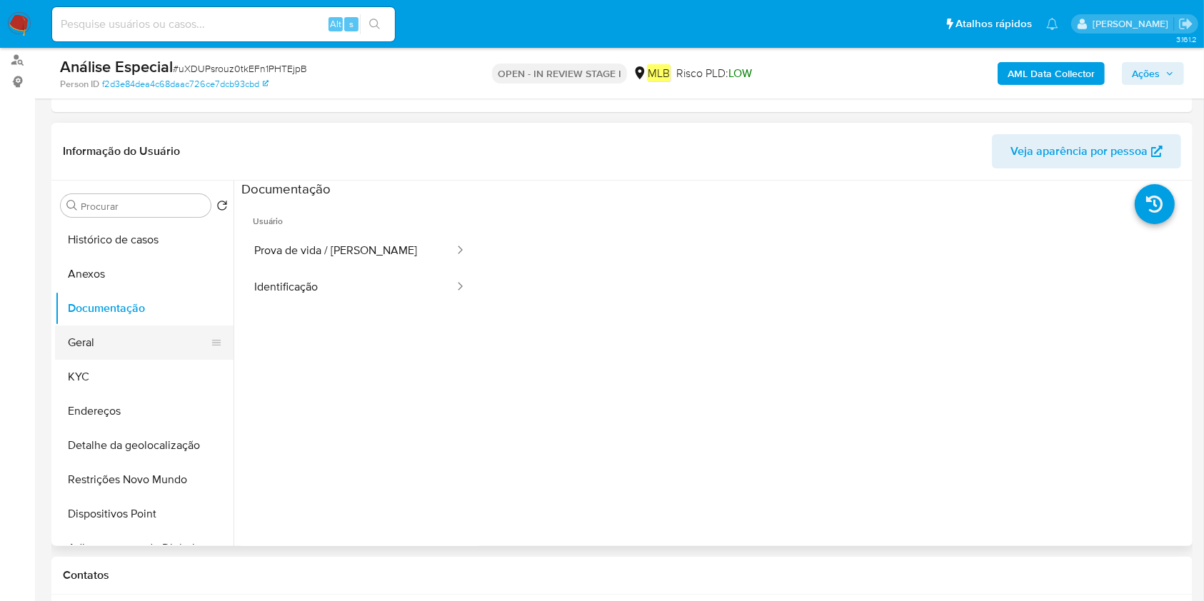
click at [125, 342] on button "Geral" at bounding box center [138, 343] width 167 height 34
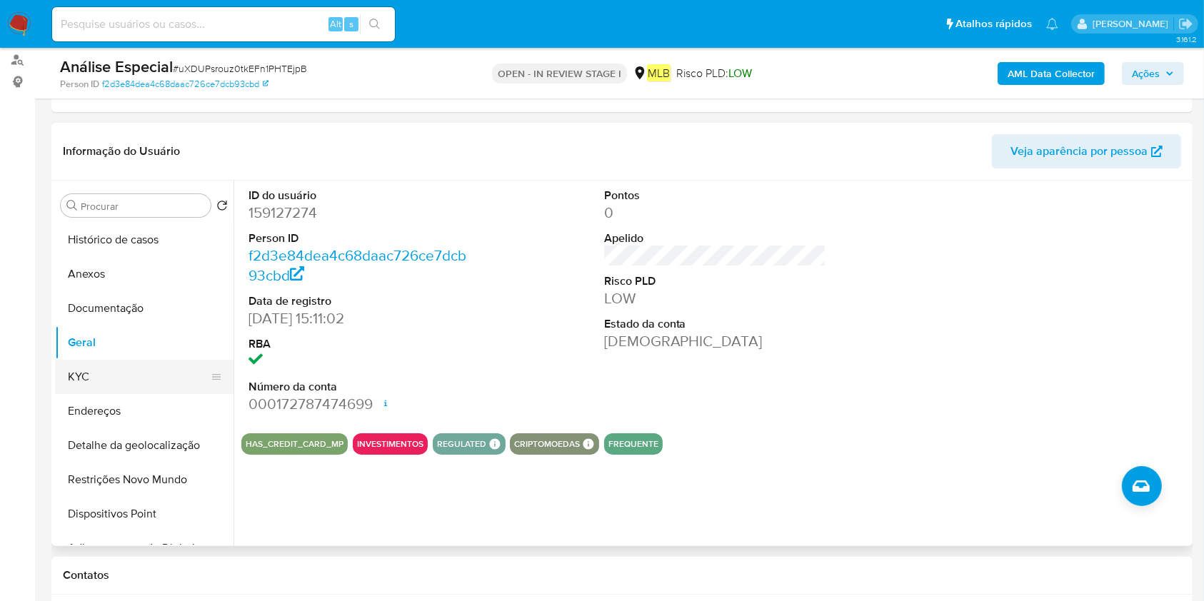
click at [145, 363] on button "KYC" at bounding box center [138, 377] width 167 height 34
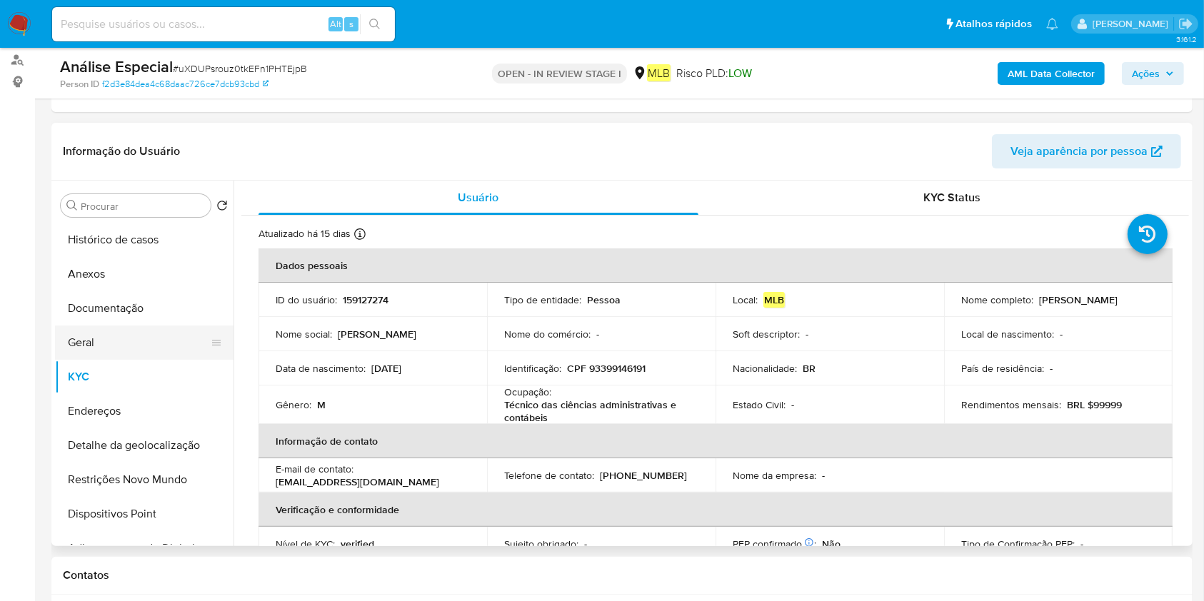
click at [91, 345] on button "Geral" at bounding box center [138, 343] width 167 height 34
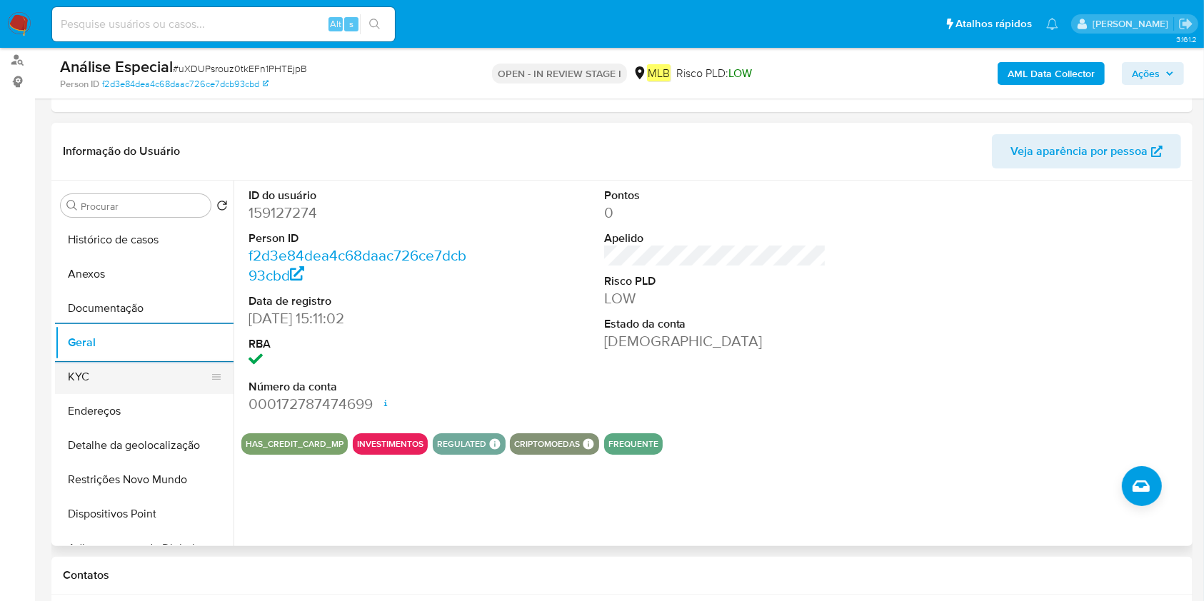
click at [94, 383] on button "KYC" at bounding box center [138, 377] width 167 height 34
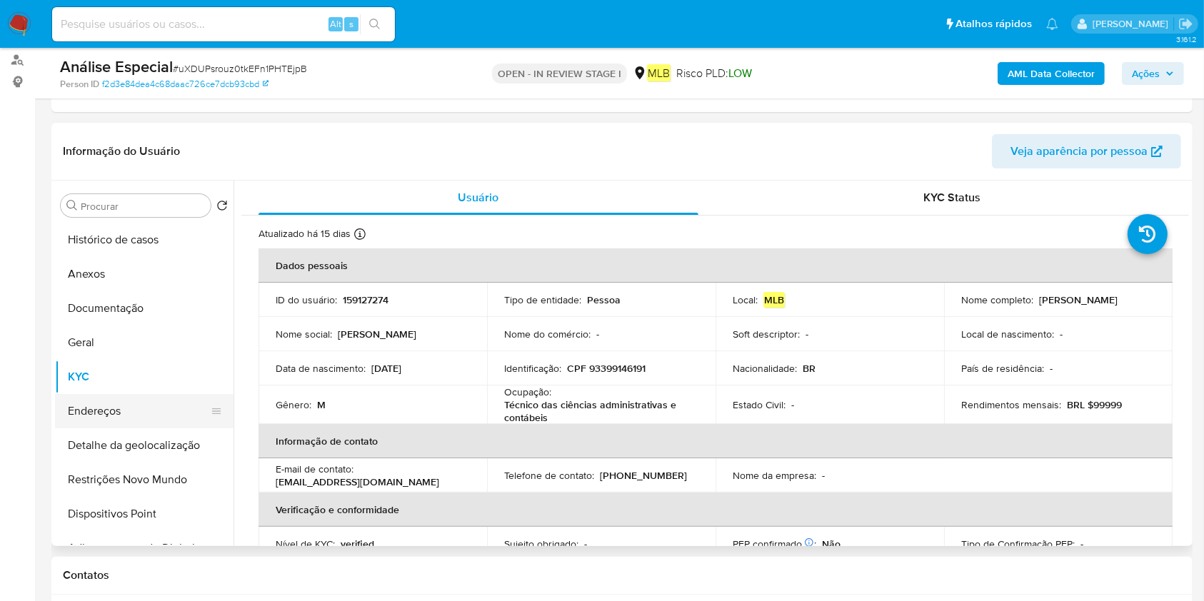
click at [177, 403] on button "Endereços" at bounding box center [138, 411] width 167 height 34
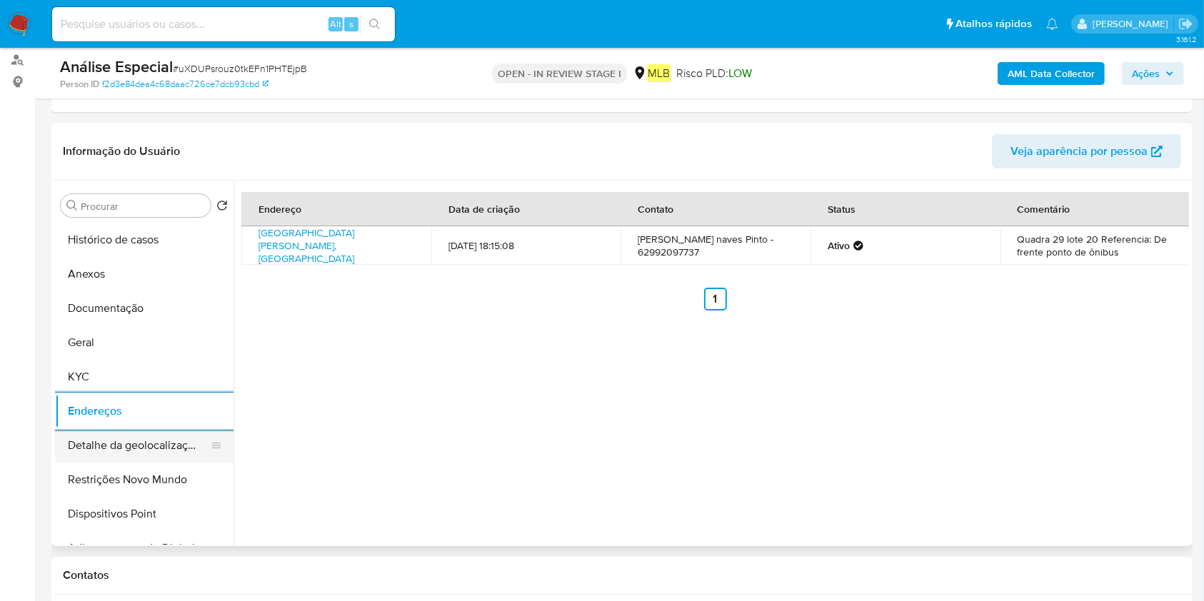
click at [103, 441] on button "Detalhe da geolocalização" at bounding box center [138, 445] width 167 height 34
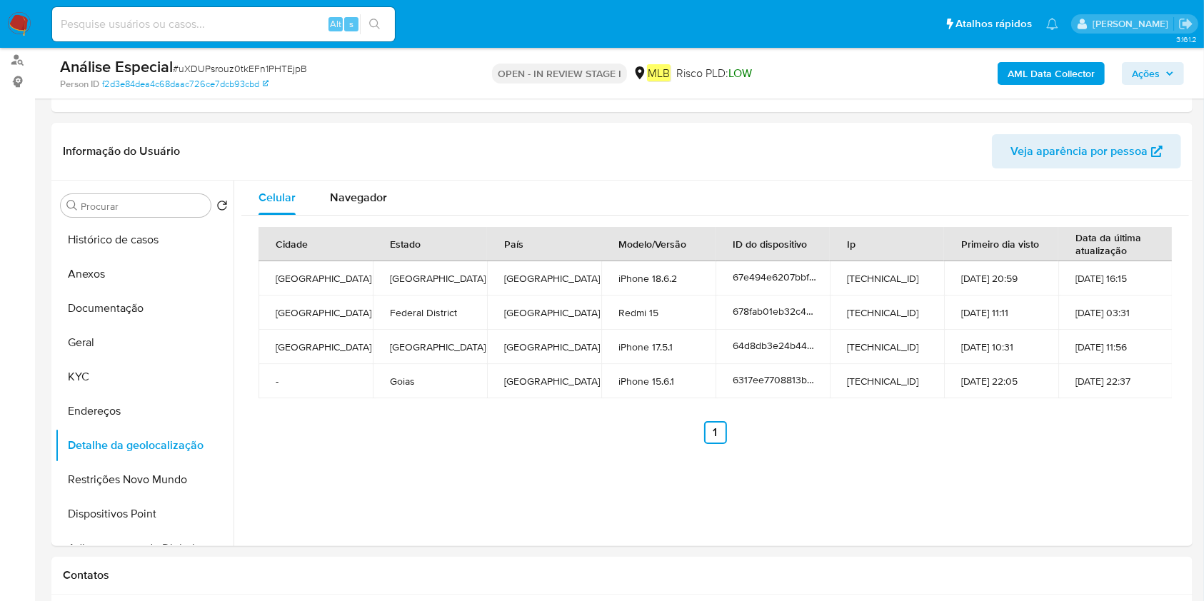
drag, startPoint x: 64, startPoint y: 485, endPoint x: 313, endPoint y: 465, distance: 249.2
click at [64, 485] on button "Restrições Novo Mundo" at bounding box center [144, 480] width 178 height 34
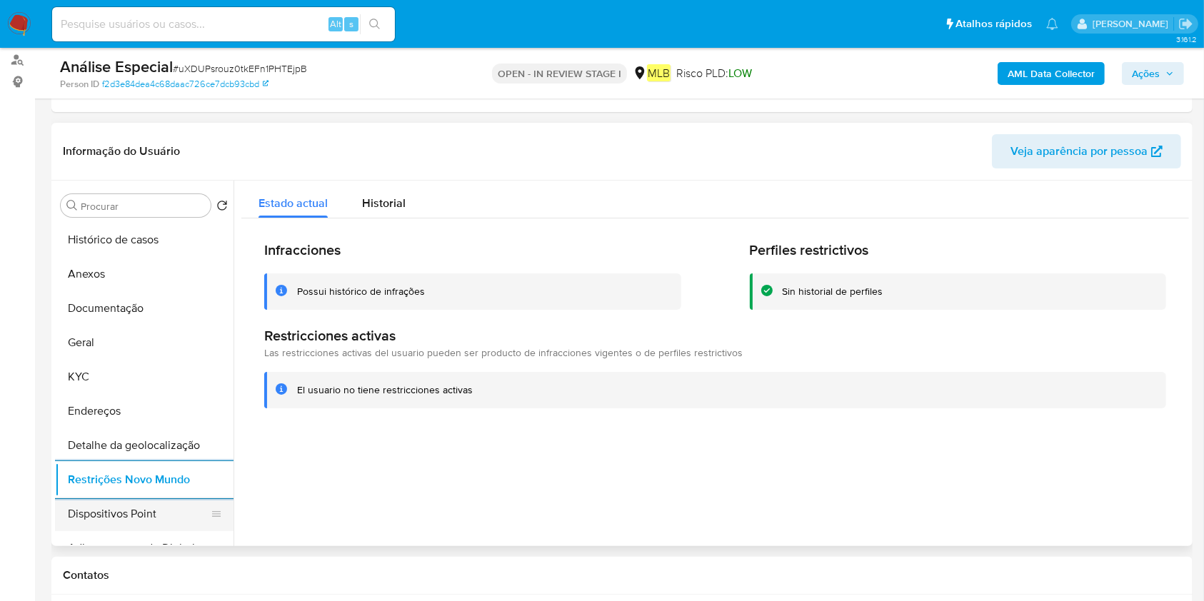
click at [104, 511] on button "Dispositivos Point" at bounding box center [138, 514] width 167 height 34
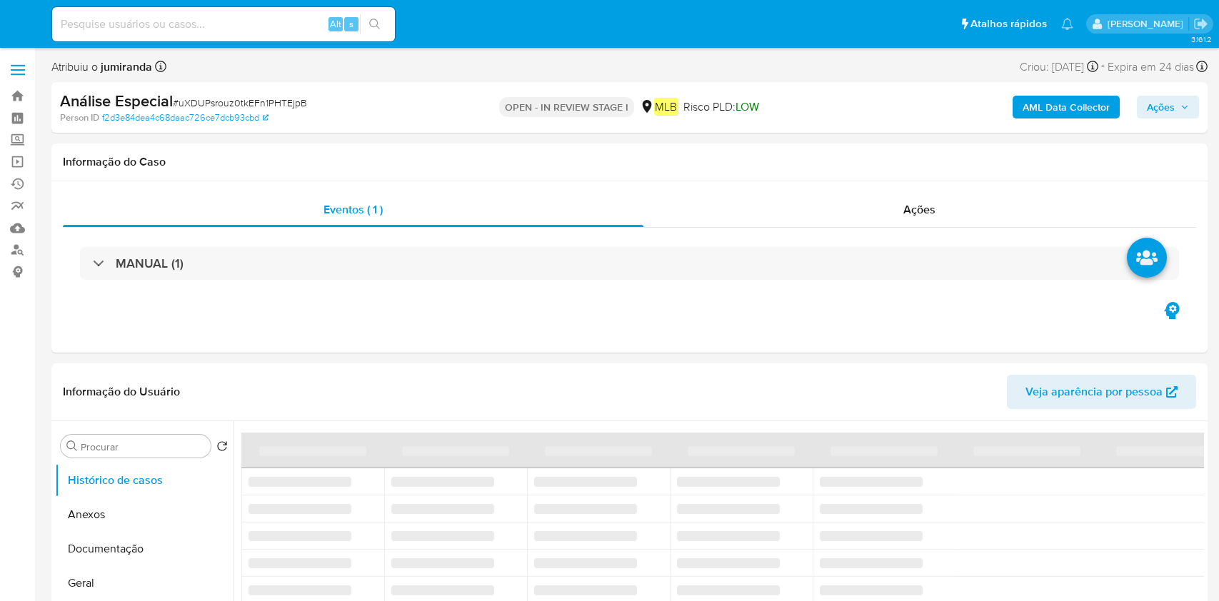
select select "10"
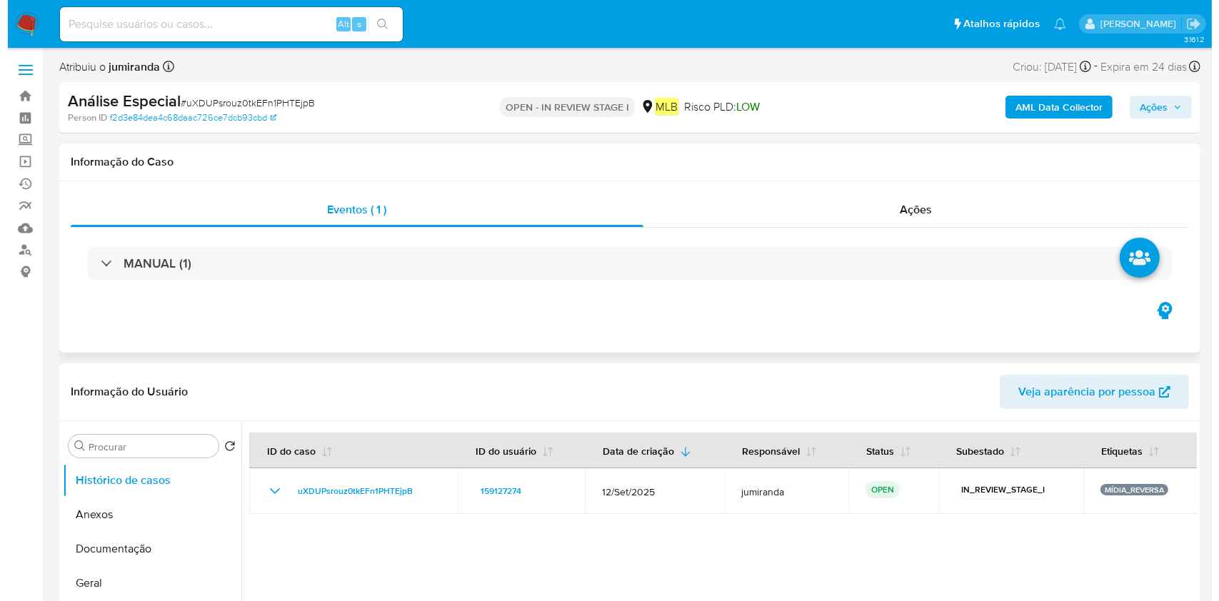
scroll to position [190, 0]
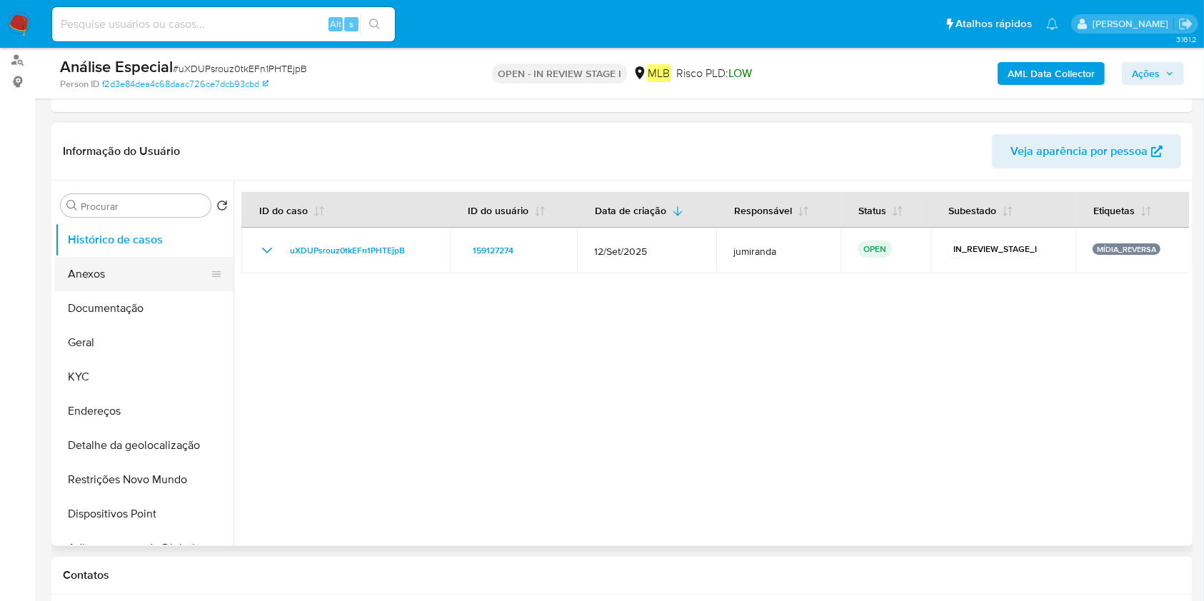
click at [146, 273] on button "Anexos" at bounding box center [138, 274] width 167 height 34
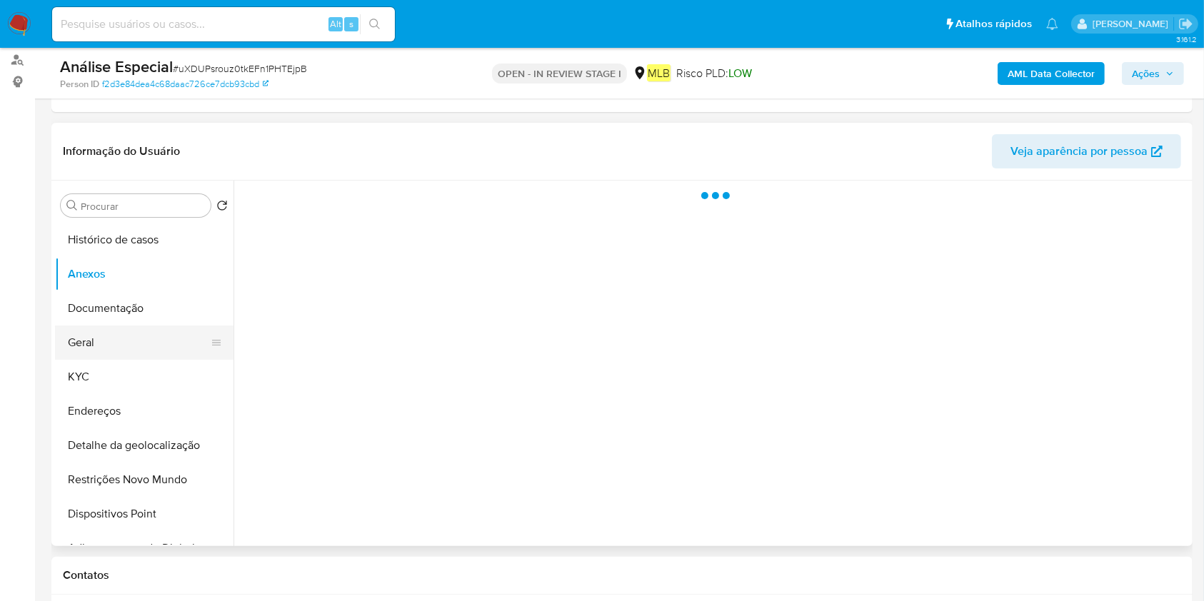
click at [128, 338] on button "Geral" at bounding box center [138, 343] width 167 height 34
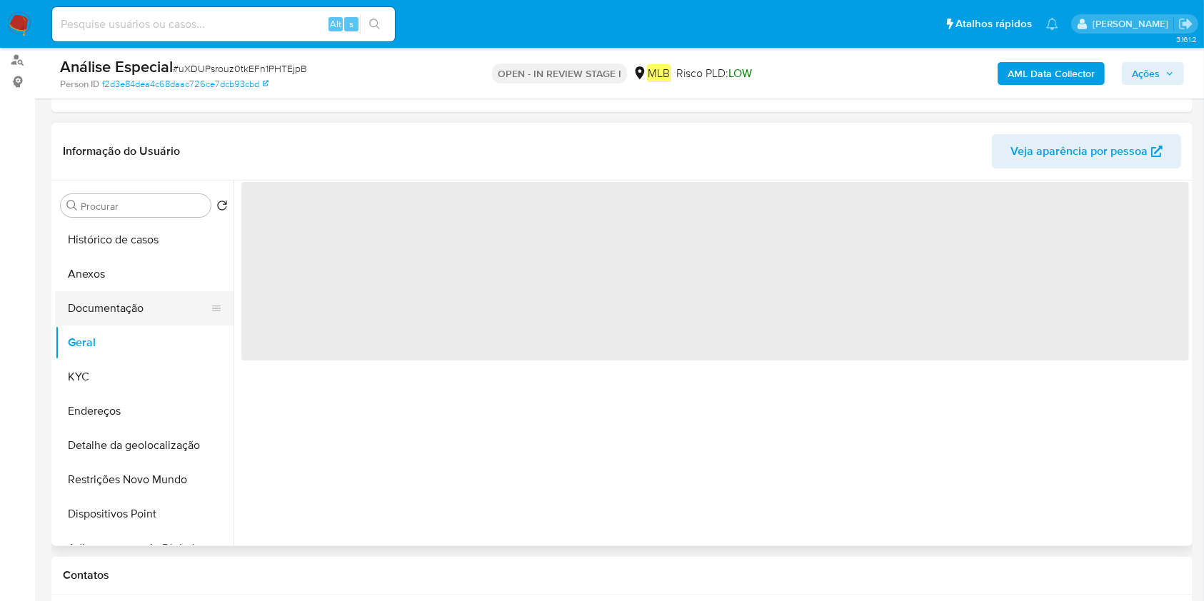
click at [183, 301] on button "Documentação" at bounding box center [138, 308] width 167 height 34
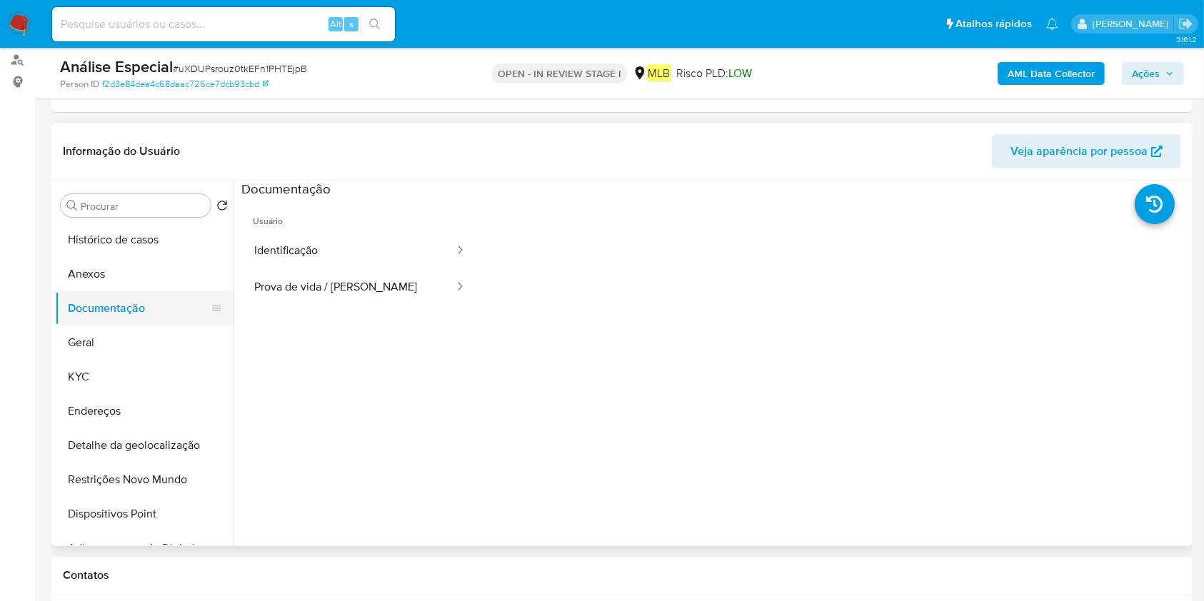
click at [124, 315] on button "Documentação" at bounding box center [138, 308] width 167 height 34
click at [133, 339] on button "Geral" at bounding box center [138, 343] width 167 height 34
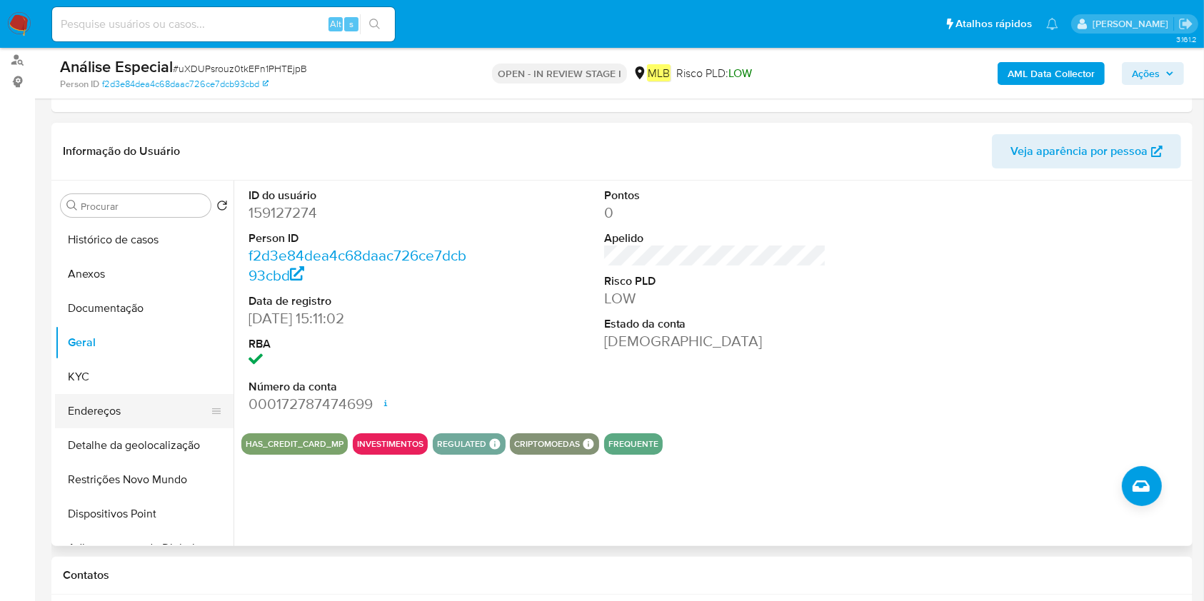
click at [131, 414] on button "Endereços" at bounding box center [138, 411] width 167 height 34
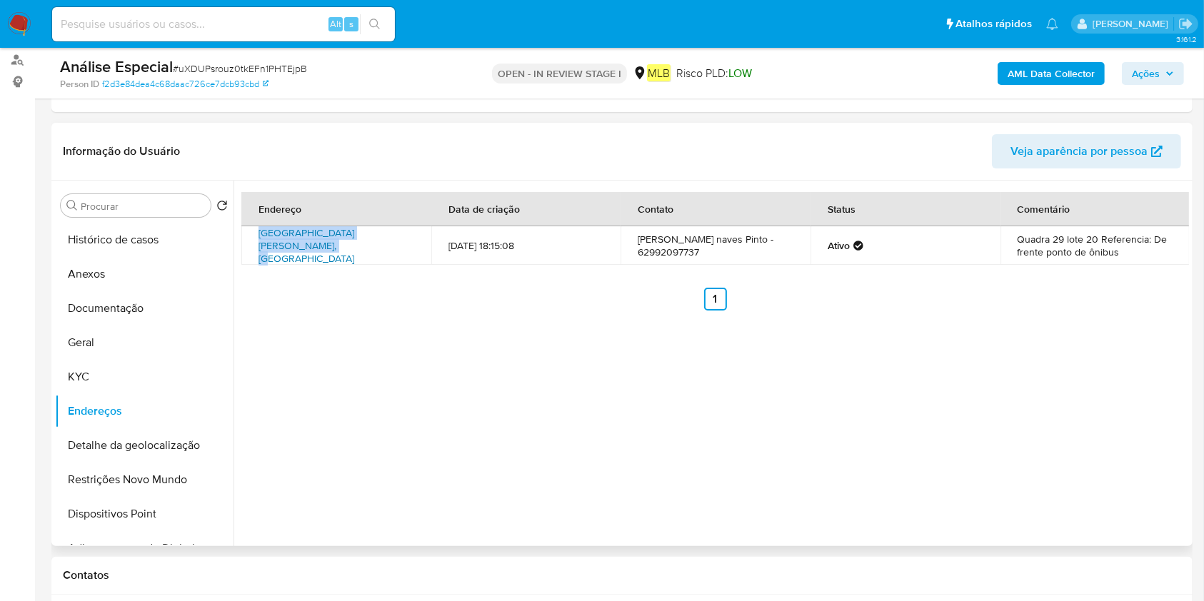
drag, startPoint x: 249, startPoint y: 231, endPoint x: 283, endPoint y: 250, distance: 39.3
click at [283, 250] on td "[GEOGRAPHIC_DATA][PERSON_NAME], [GEOGRAPHIC_DATA]" at bounding box center [336, 245] width 190 height 39
copy link "[GEOGRAPHIC_DATA][PERSON_NAME], [GEOGRAPHIC_DATA]"
click at [152, 253] on button "Histórico de casos" at bounding box center [138, 240] width 167 height 34
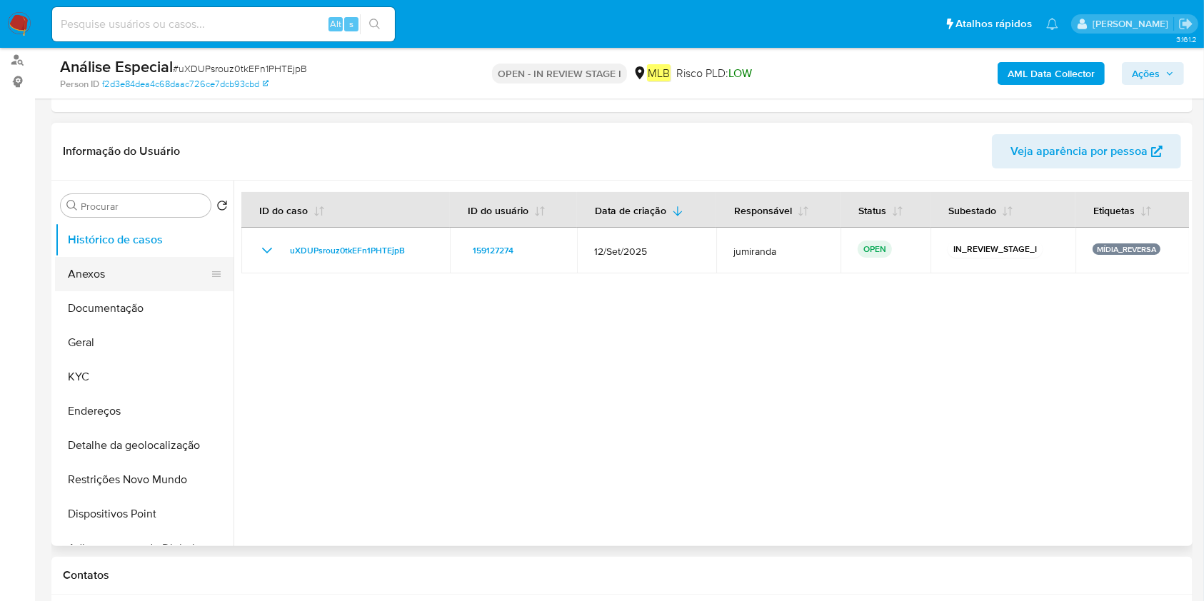
click at [126, 270] on button "Anexos" at bounding box center [138, 274] width 167 height 34
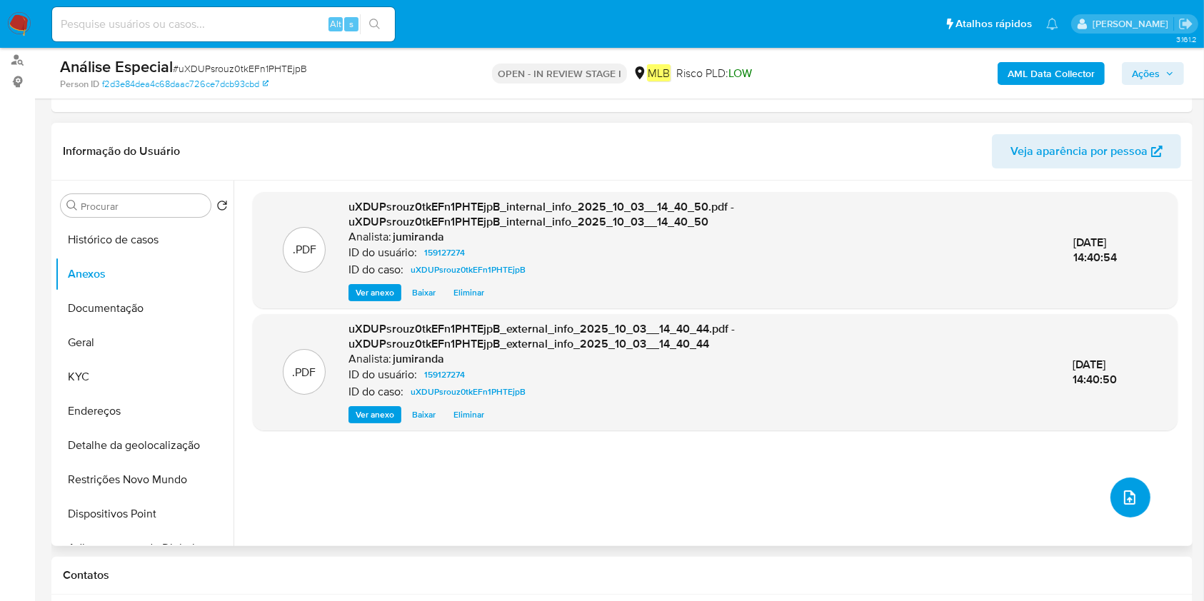
click at [1127, 509] on button "upload-file" at bounding box center [1130, 498] width 40 height 40
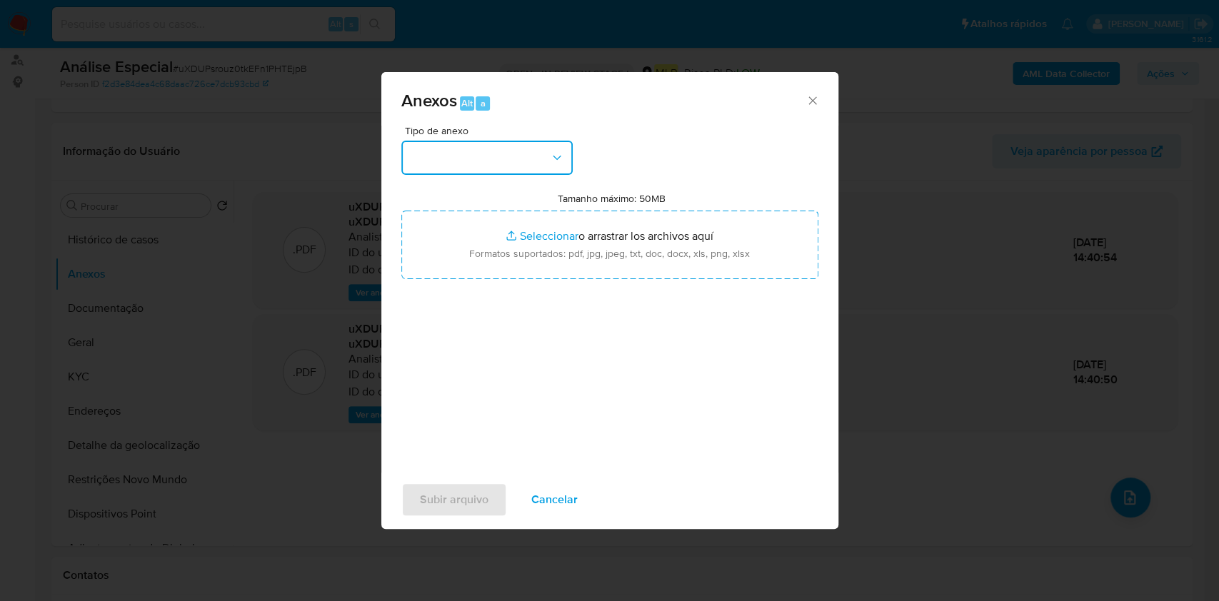
click at [495, 154] on button "button" at bounding box center [486, 158] width 171 height 34
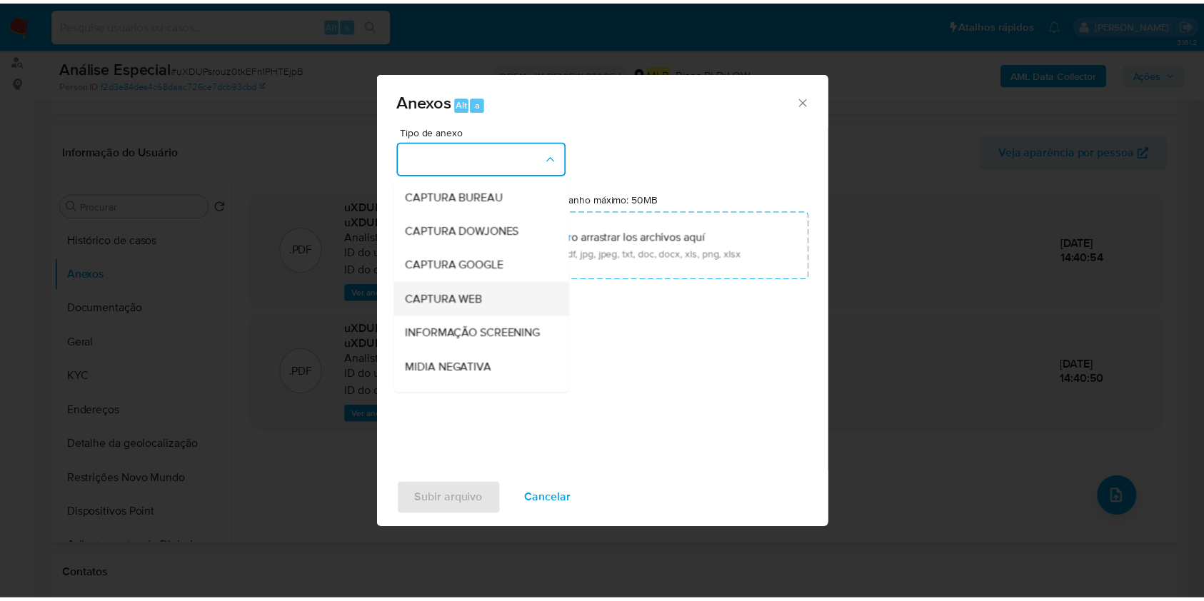
scroll to position [219, 0]
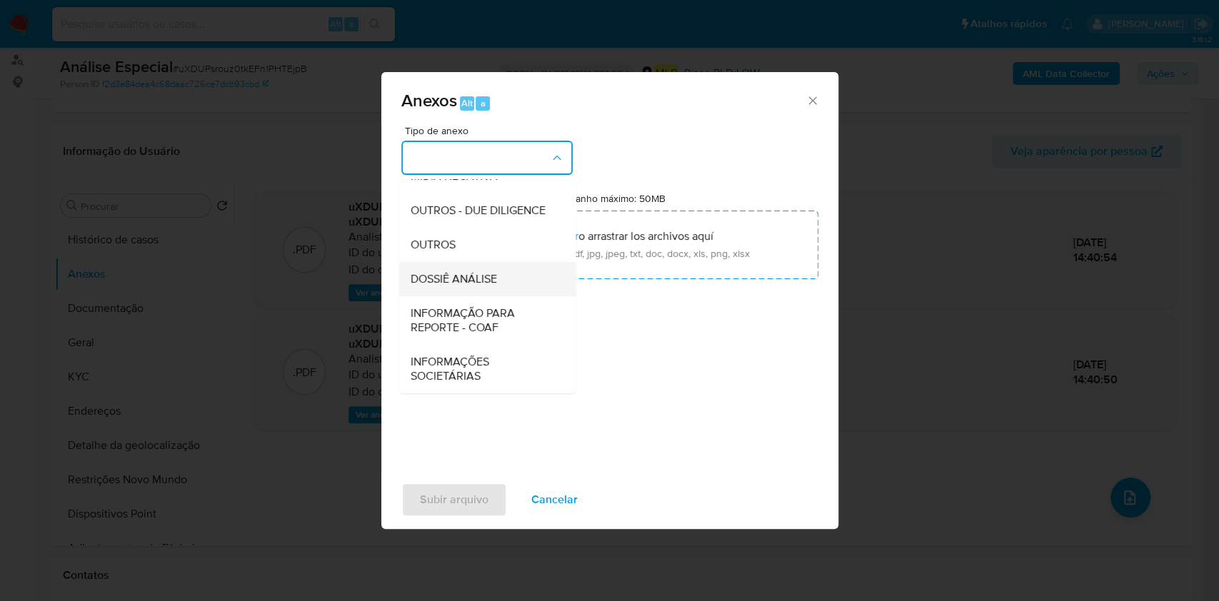
click at [463, 270] on div "DOSSIÊ ANÁLISE" at bounding box center [483, 279] width 146 height 34
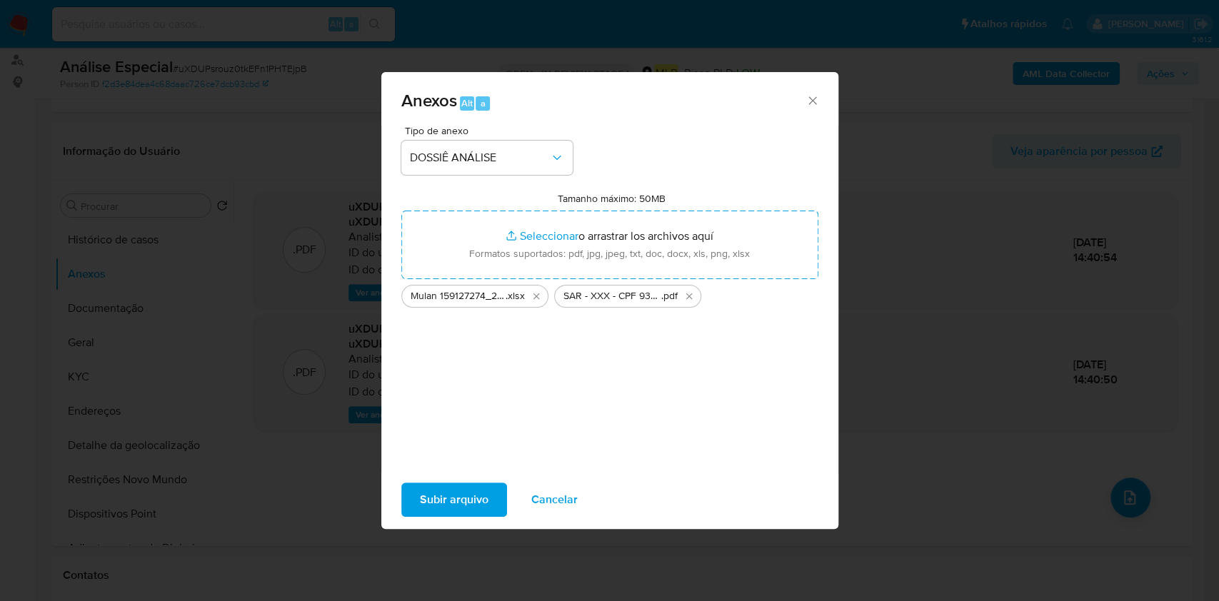
click at [465, 487] on span "Subir arquivo" at bounding box center [454, 499] width 69 height 31
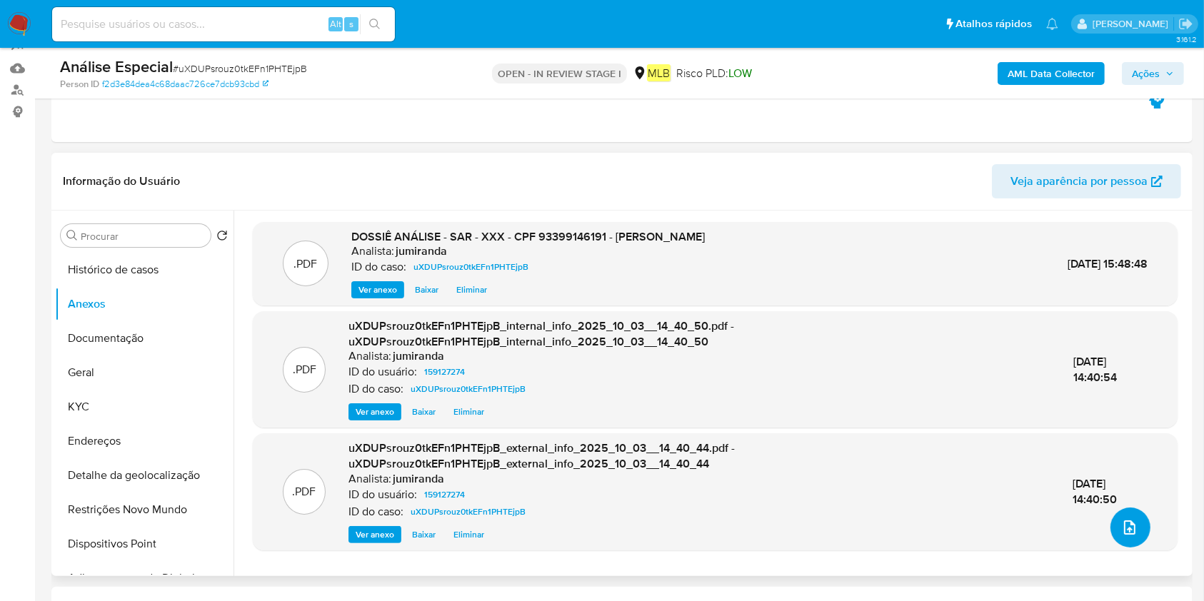
scroll to position [190, 0]
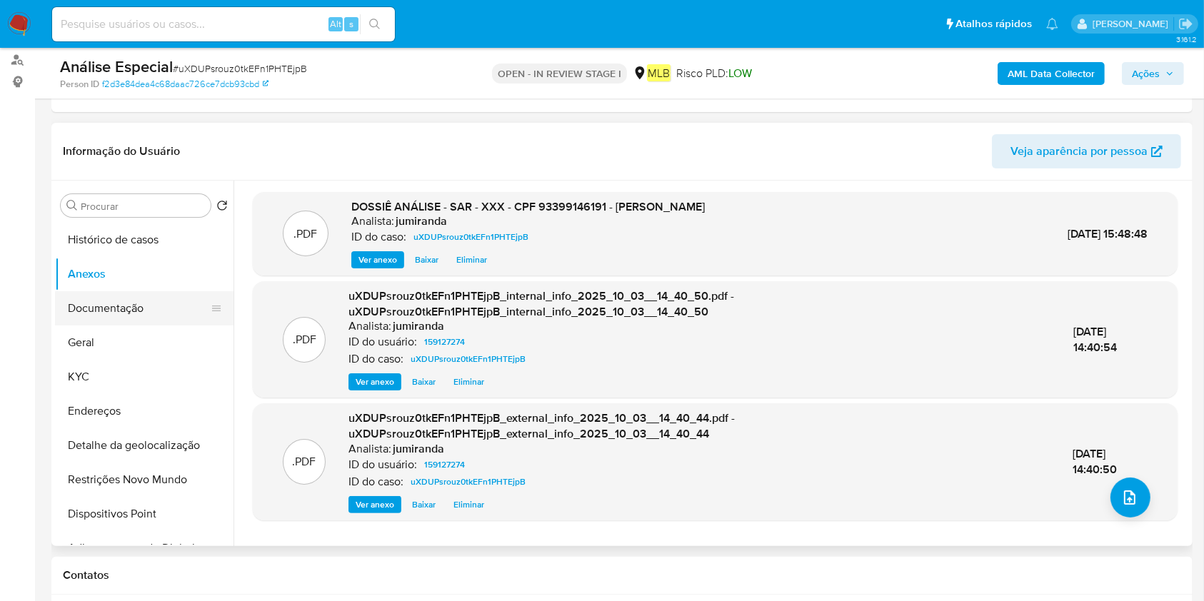
click at [131, 304] on button "Documentação" at bounding box center [138, 308] width 167 height 34
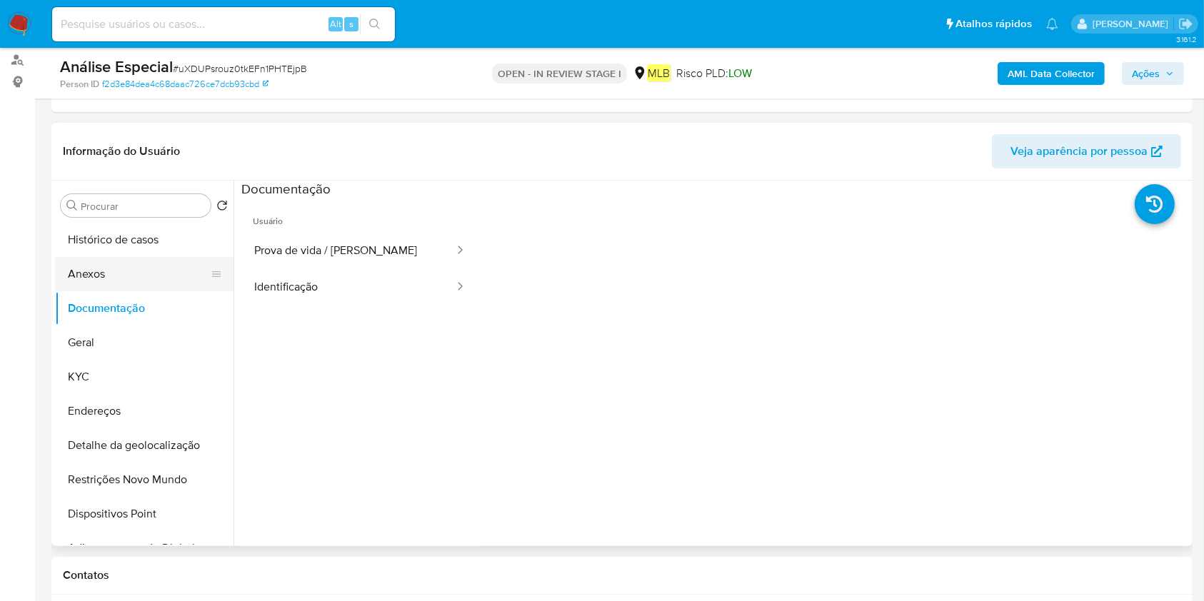
click at [134, 268] on button "Anexos" at bounding box center [138, 274] width 167 height 34
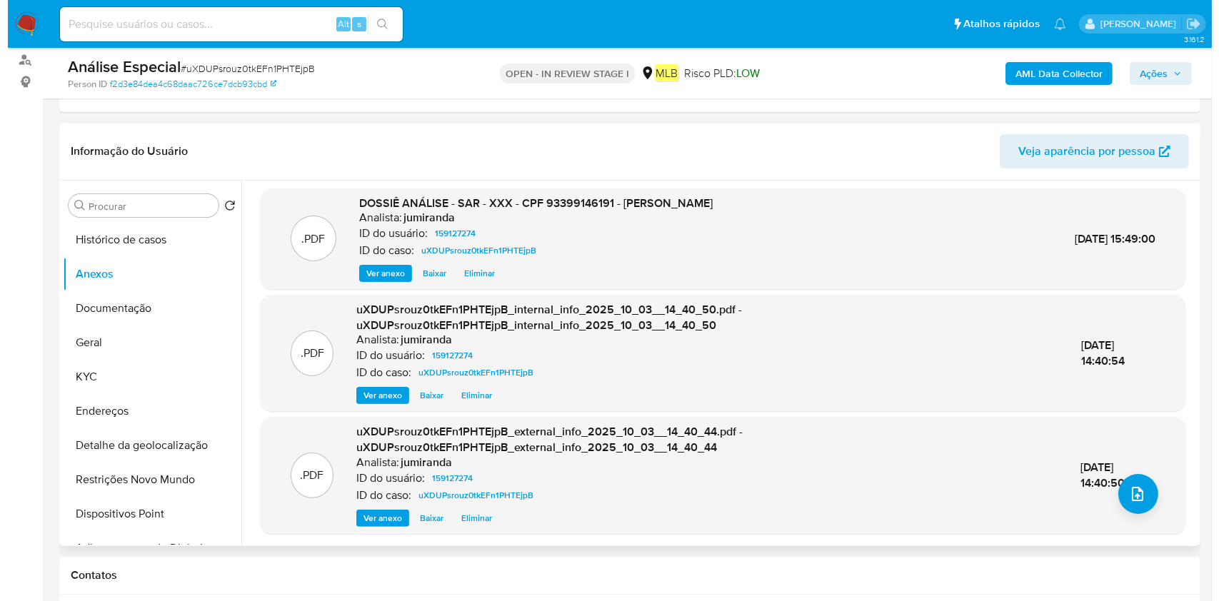
scroll to position [4, 0]
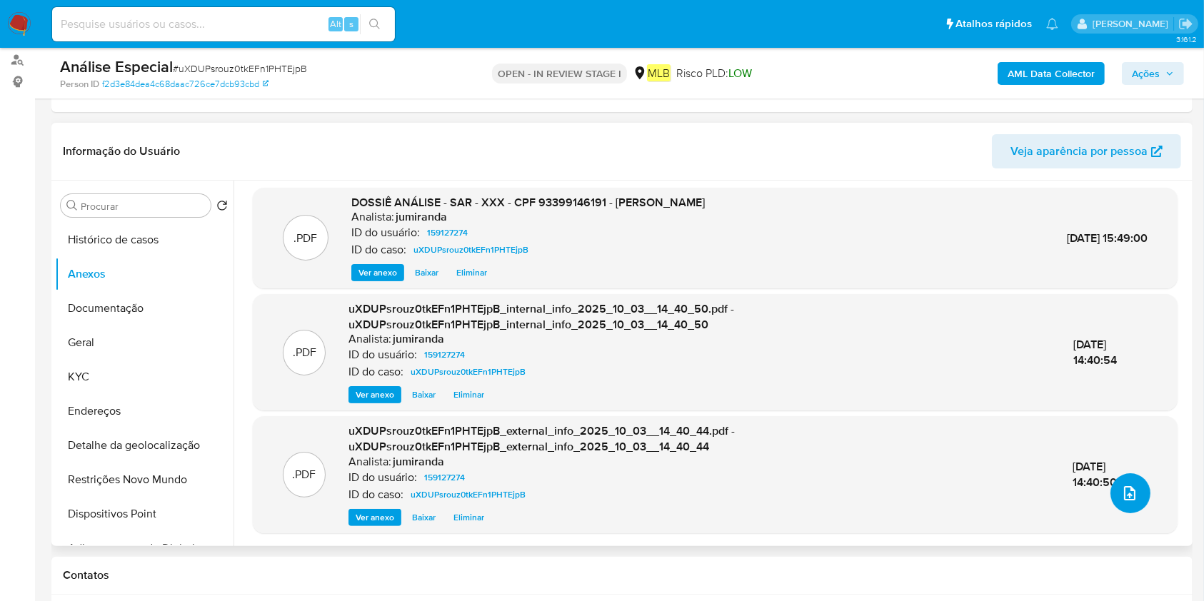
click at [1121, 500] on span "upload-file" at bounding box center [1129, 493] width 17 height 17
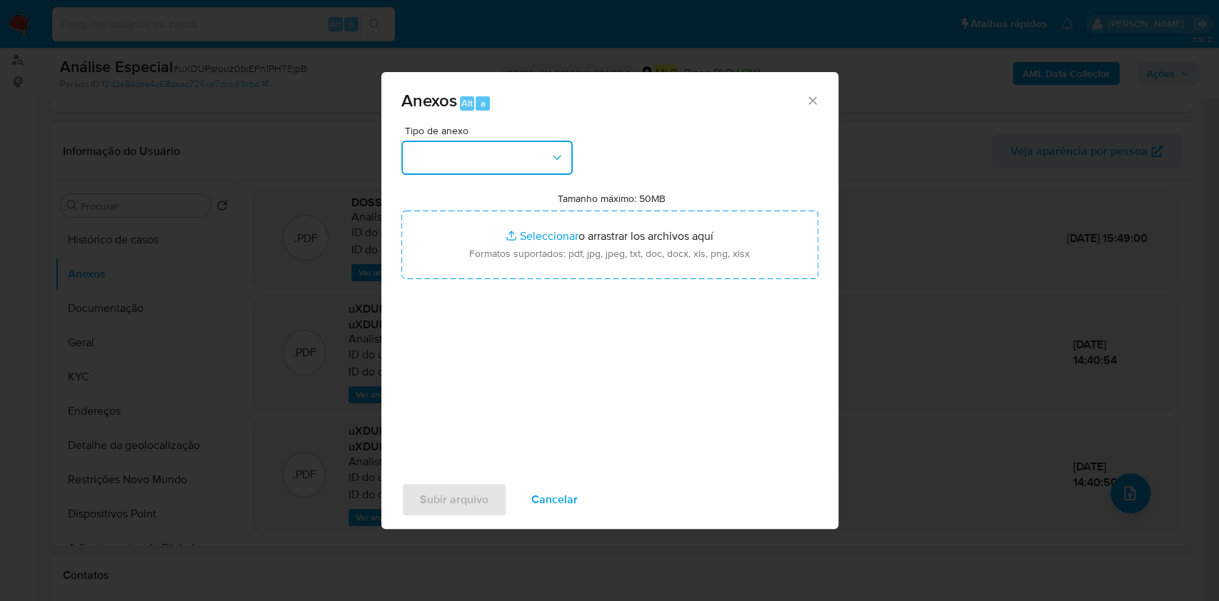
click at [514, 144] on button "button" at bounding box center [486, 158] width 171 height 34
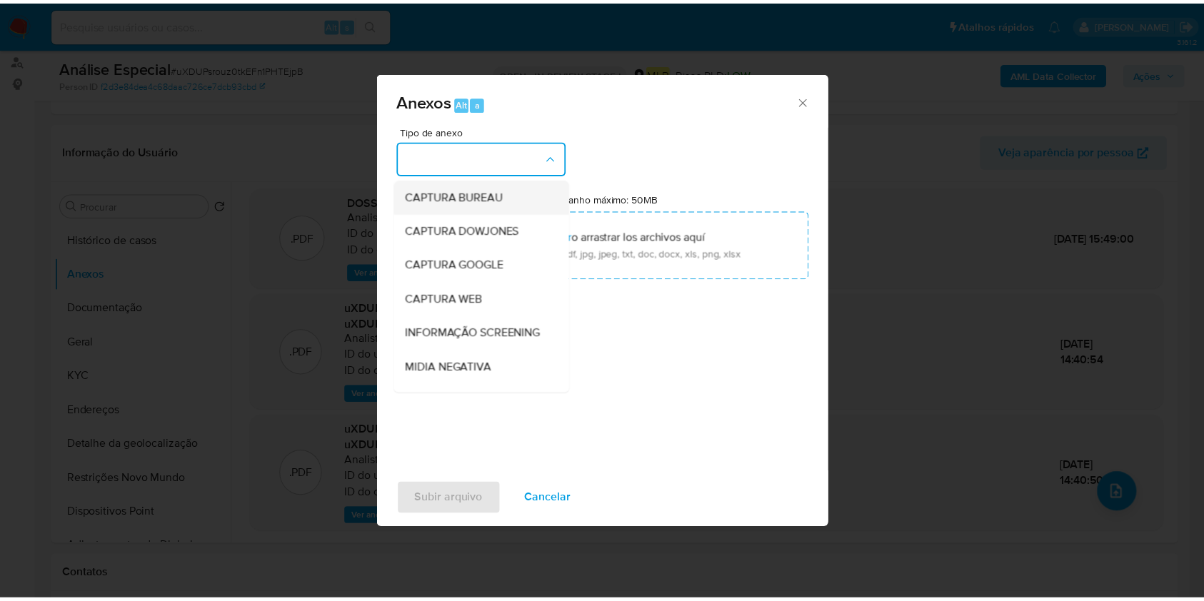
scroll to position [219, 0]
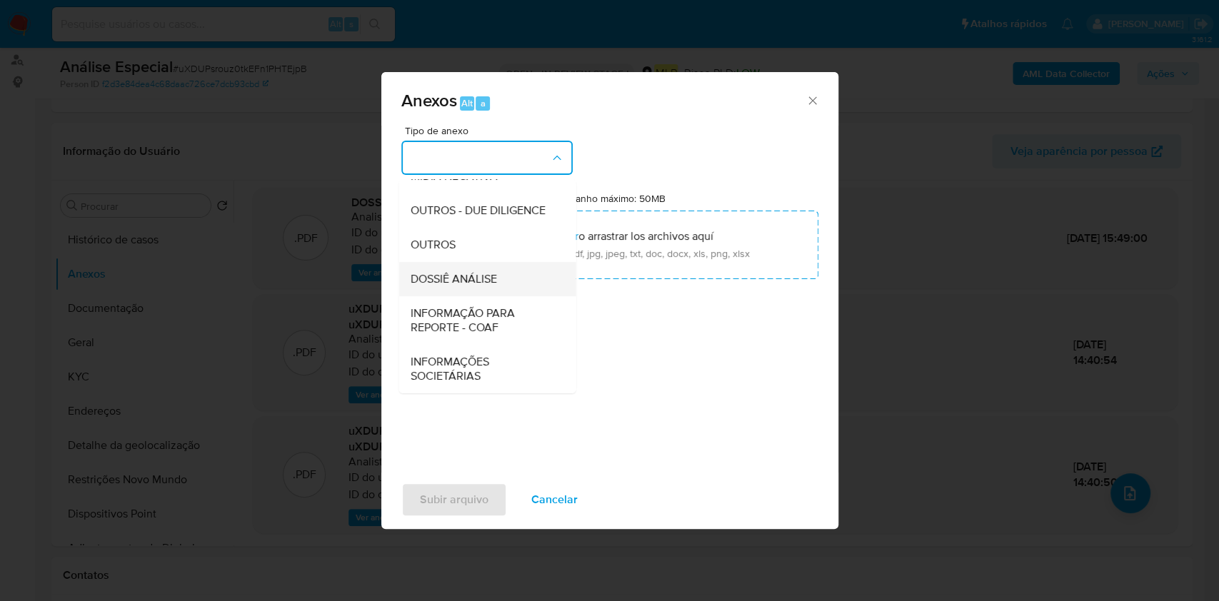
click at [469, 275] on span "DOSSIÊ ANÁLISE" at bounding box center [453, 279] width 86 height 14
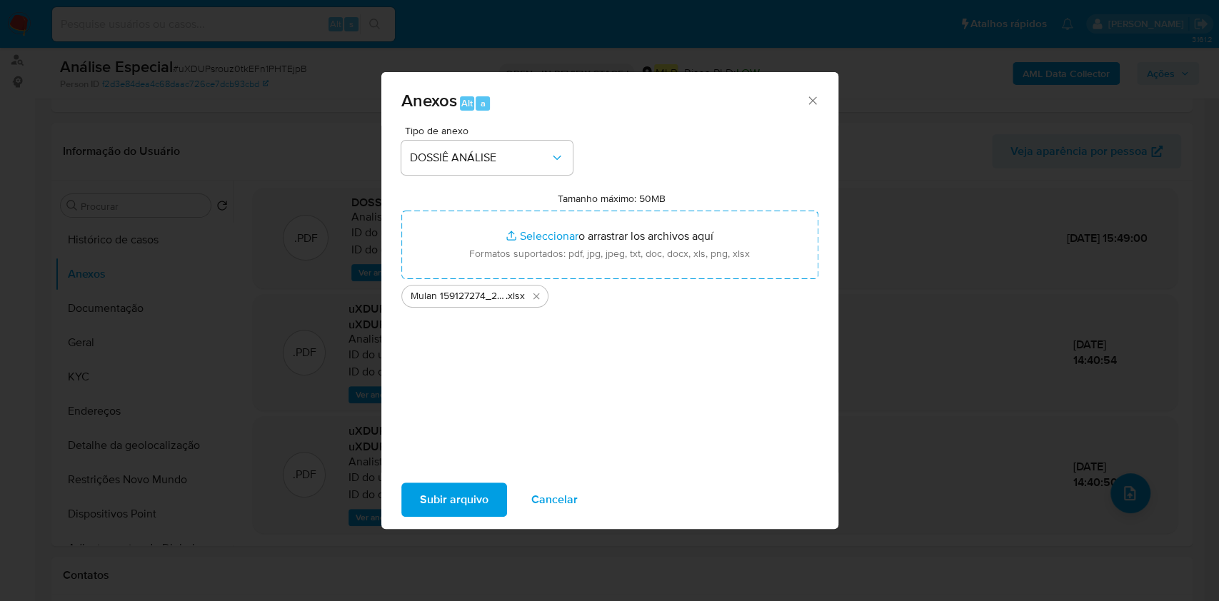
click at [454, 499] on span "Subir arquivo" at bounding box center [454, 499] width 69 height 31
click at [805, 99] on icon "Cerrar" at bounding box center [812, 101] width 14 height 14
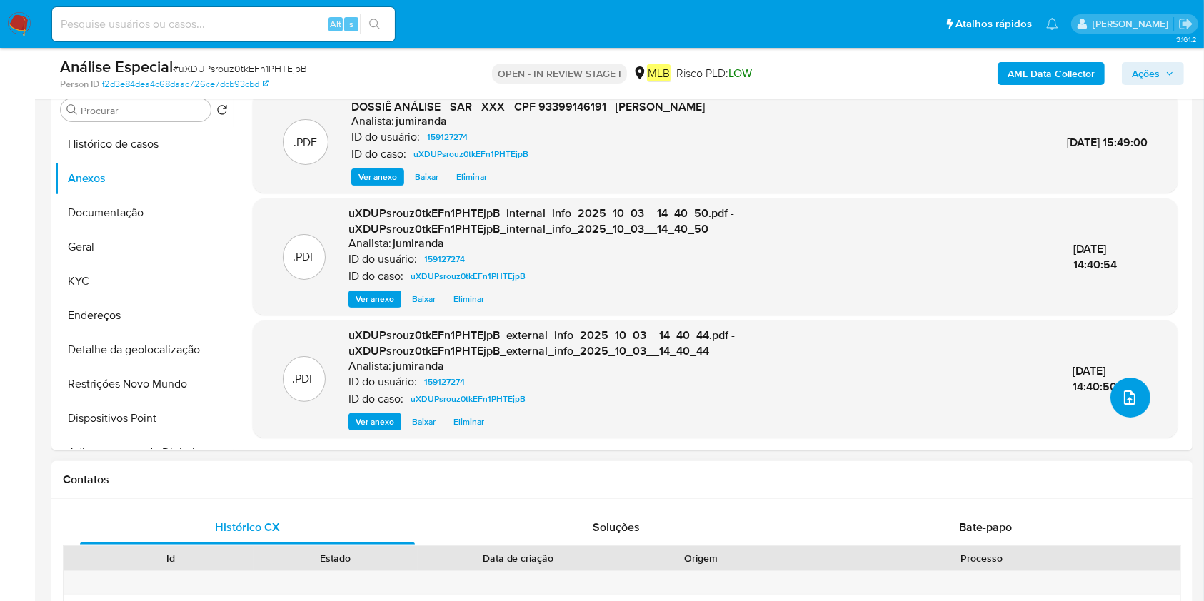
scroll to position [190, 0]
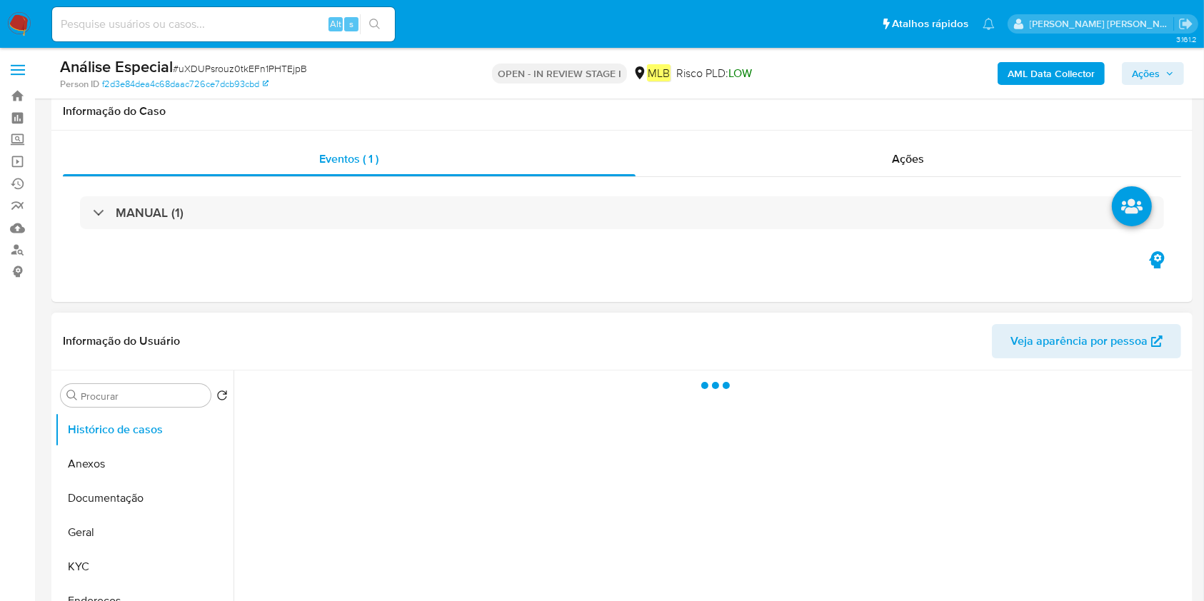
scroll to position [190, 0]
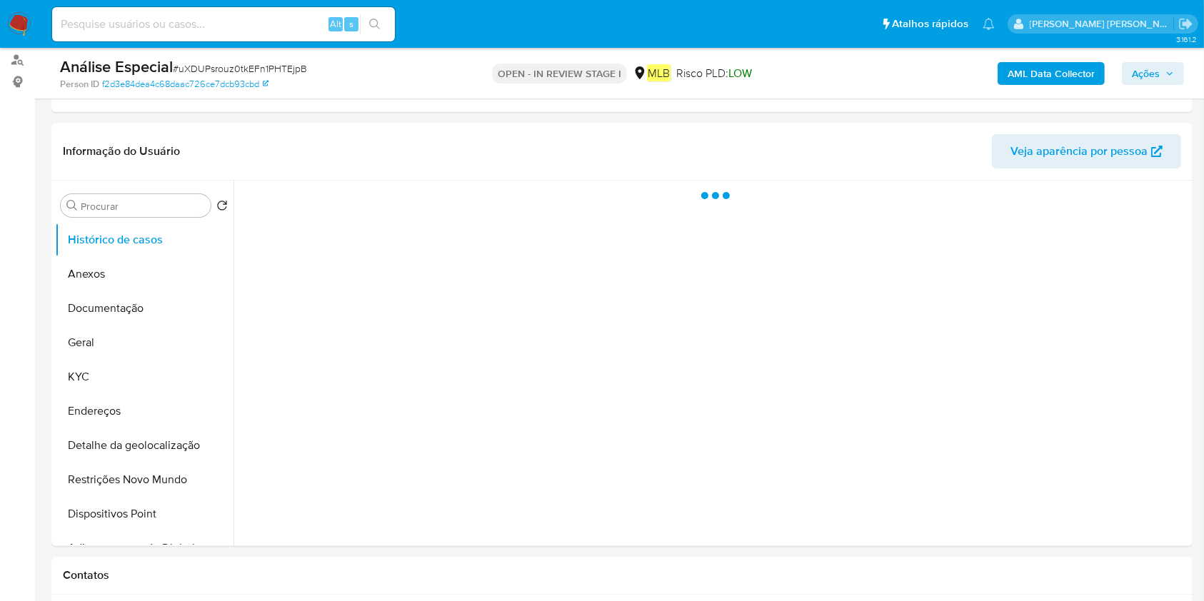
select select "10"
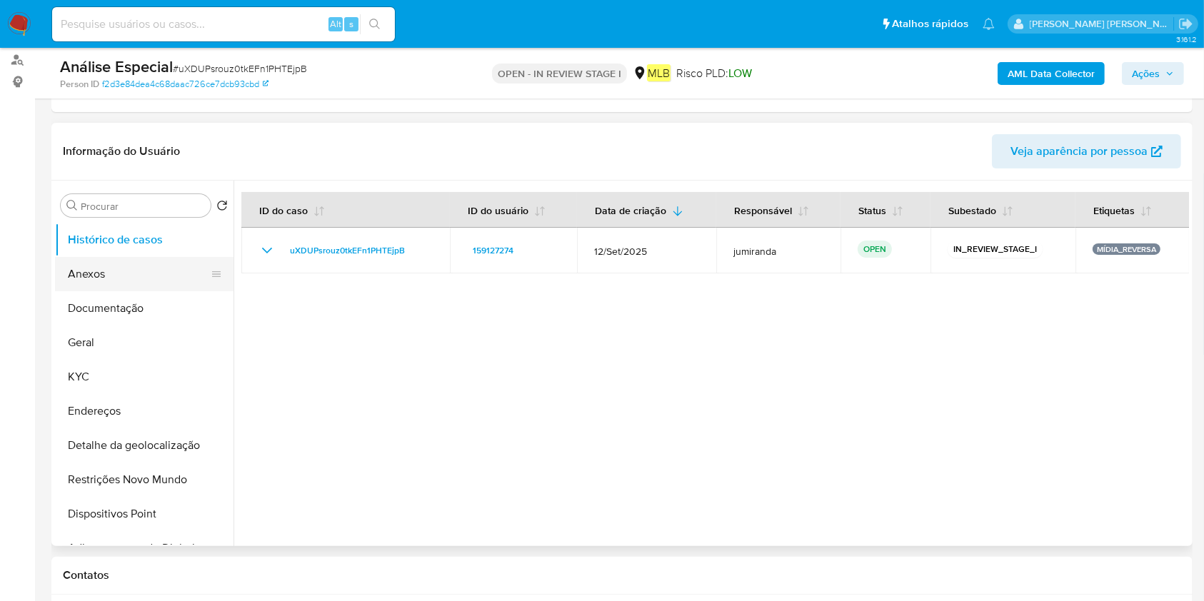
click at [112, 282] on button "Anexos" at bounding box center [138, 274] width 167 height 34
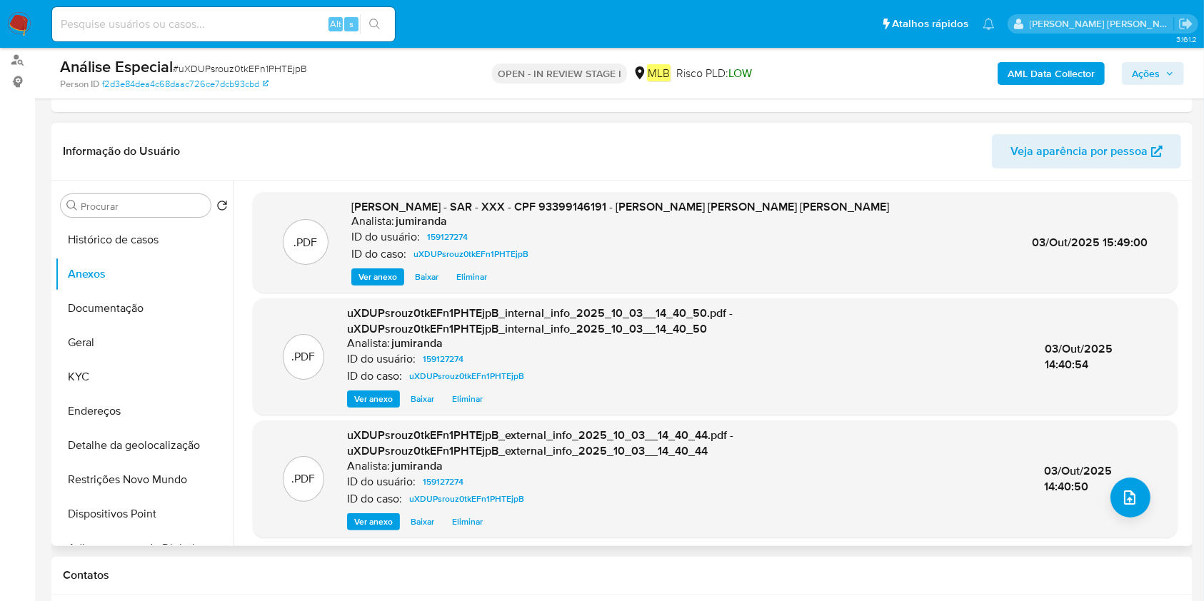
scroll to position [4, 0]
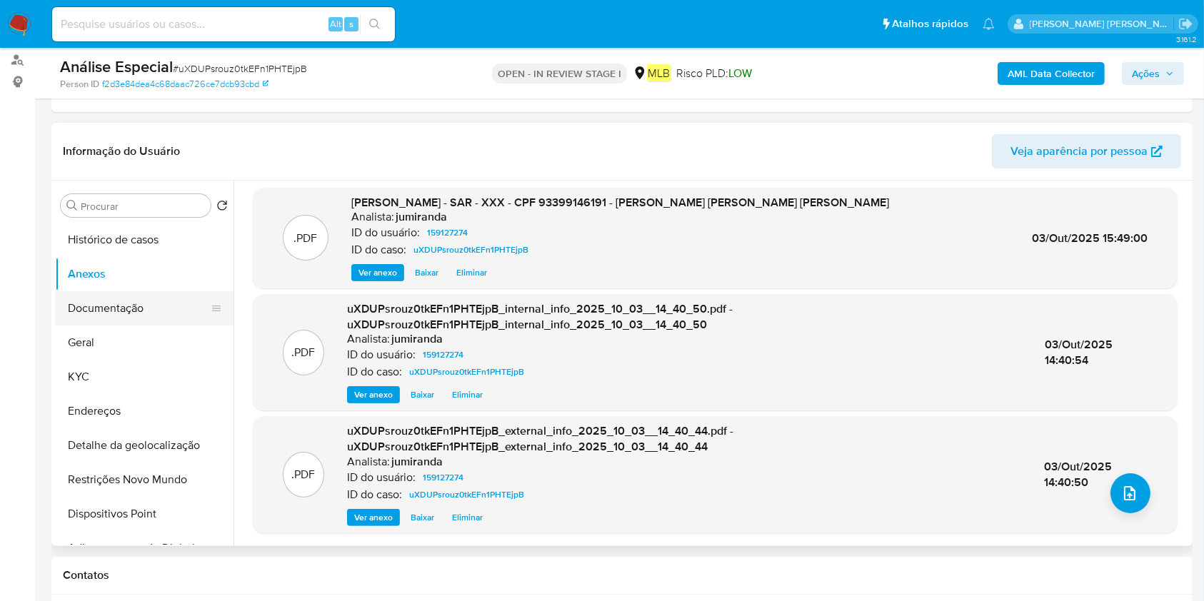
click at [143, 305] on button "Documentação" at bounding box center [138, 308] width 167 height 34
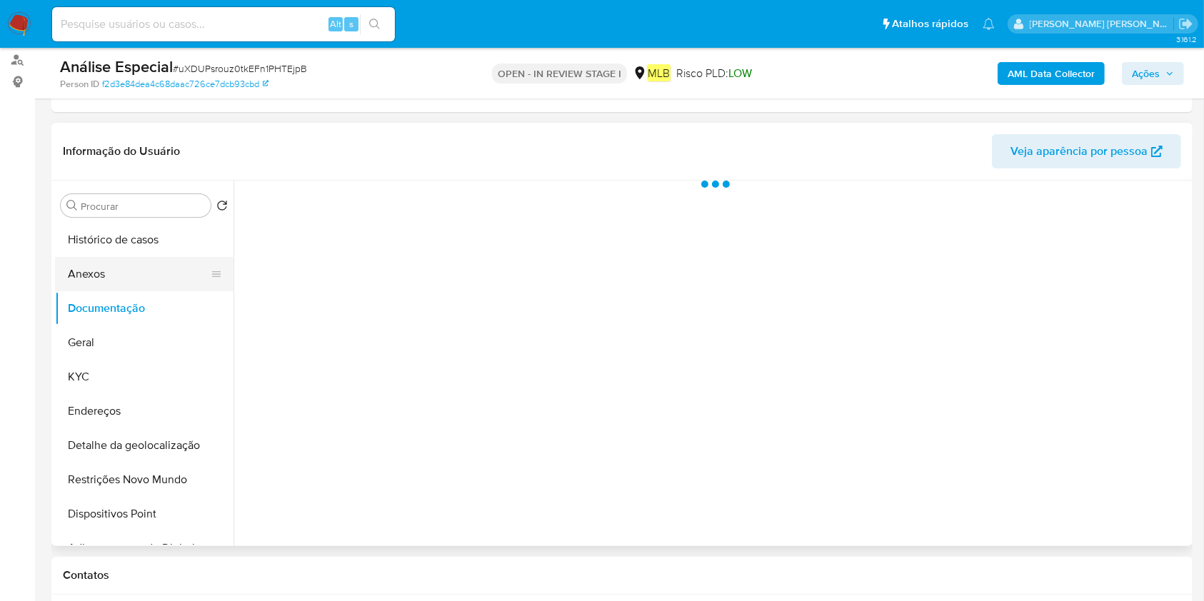
click at [142, 277] on button "Anexos" at bounding box center [138, 274] width 167 height 34
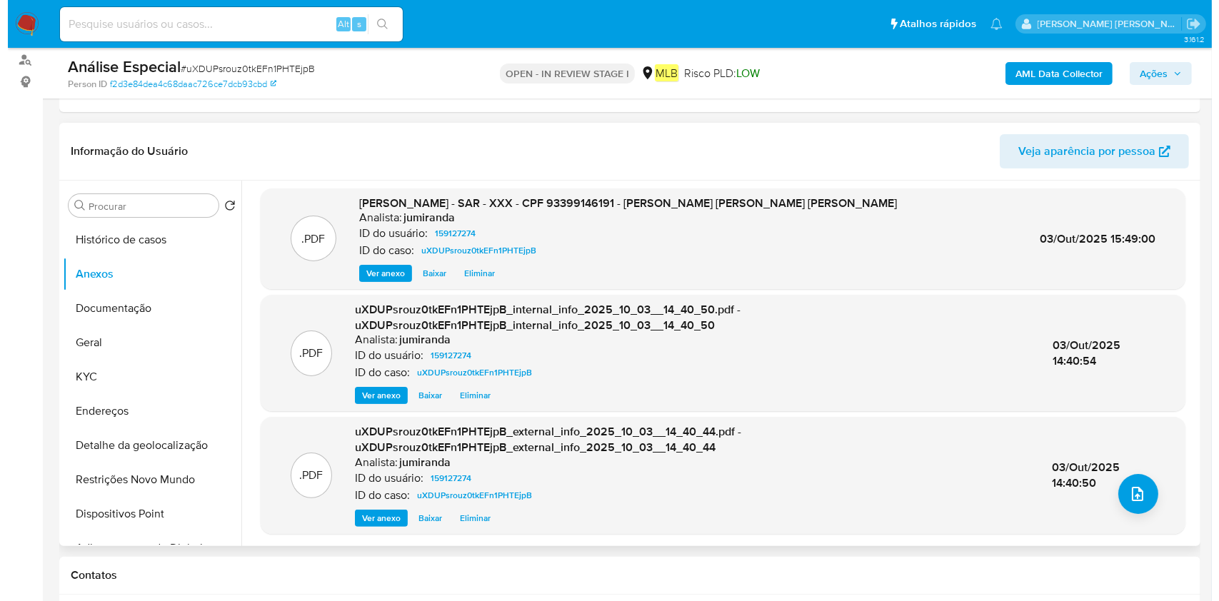
scroll to position [4, 0]
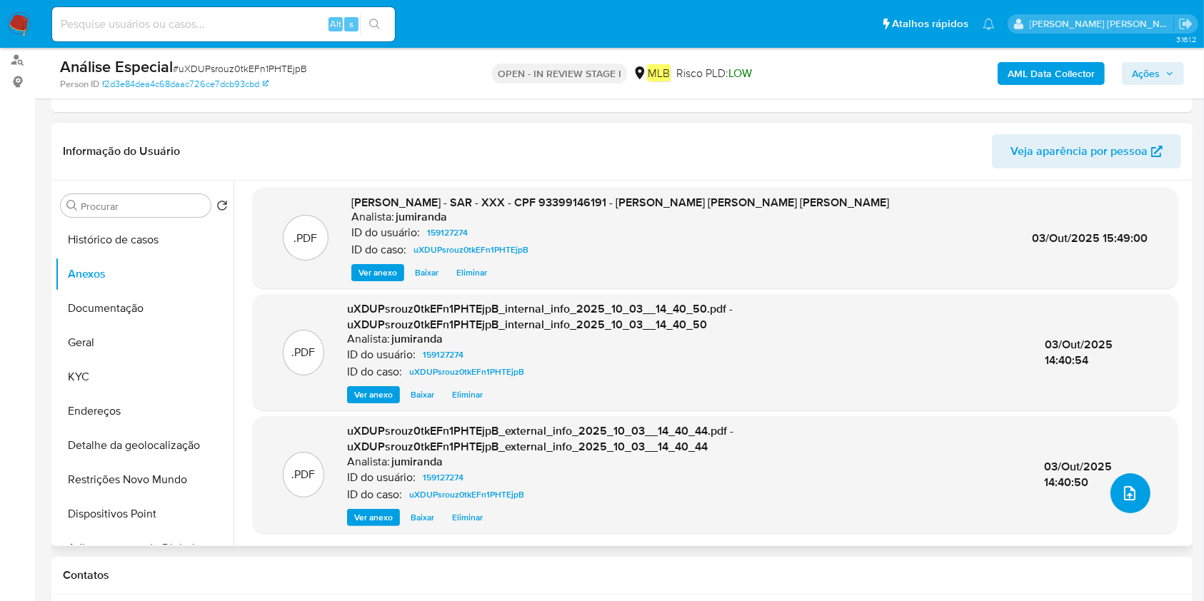
click at [1124, 499] on icon "upload-file" at bounding box center [1129, 493] width 11 height 14
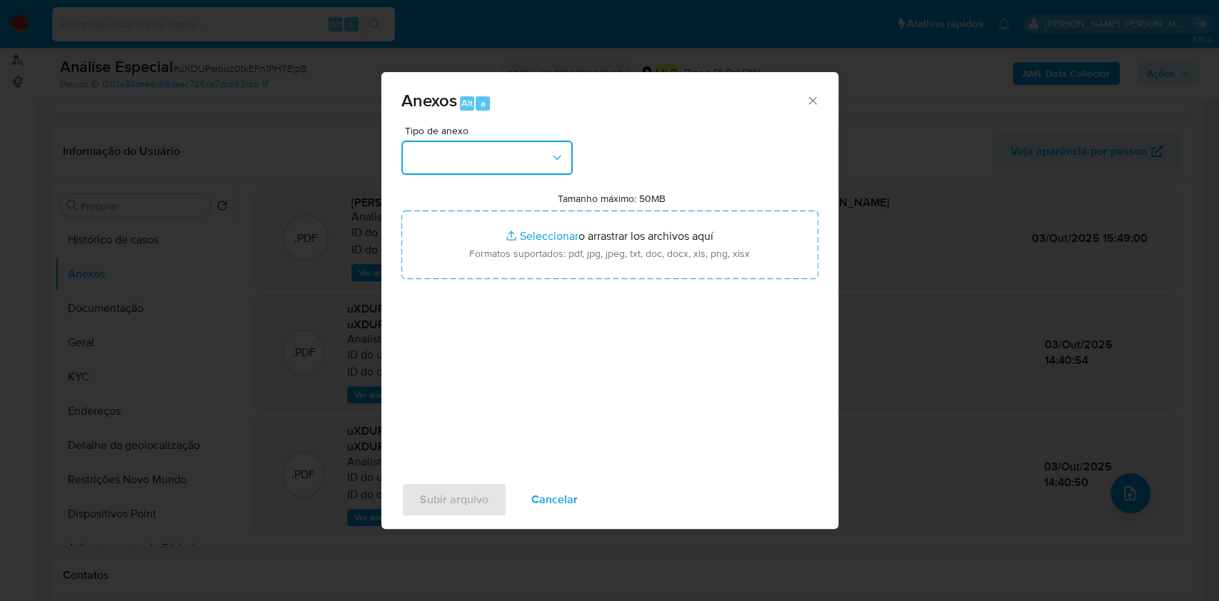
click at [436, 161] on button "button" at bounding box center [486, 158] width 171 height 34
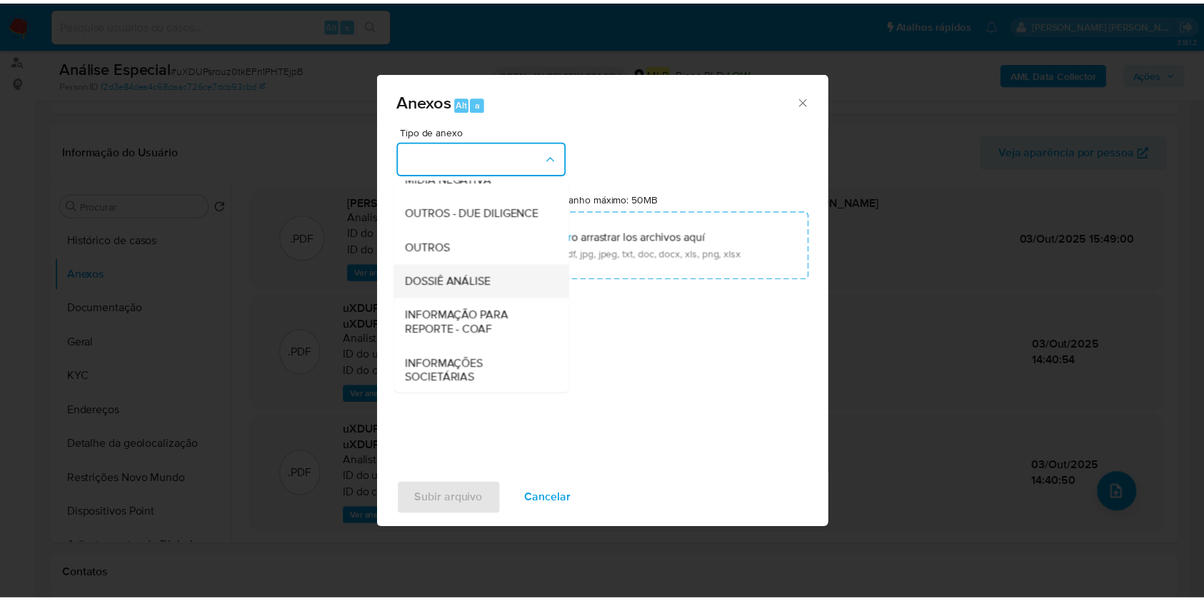
scroll to position [219, 0]
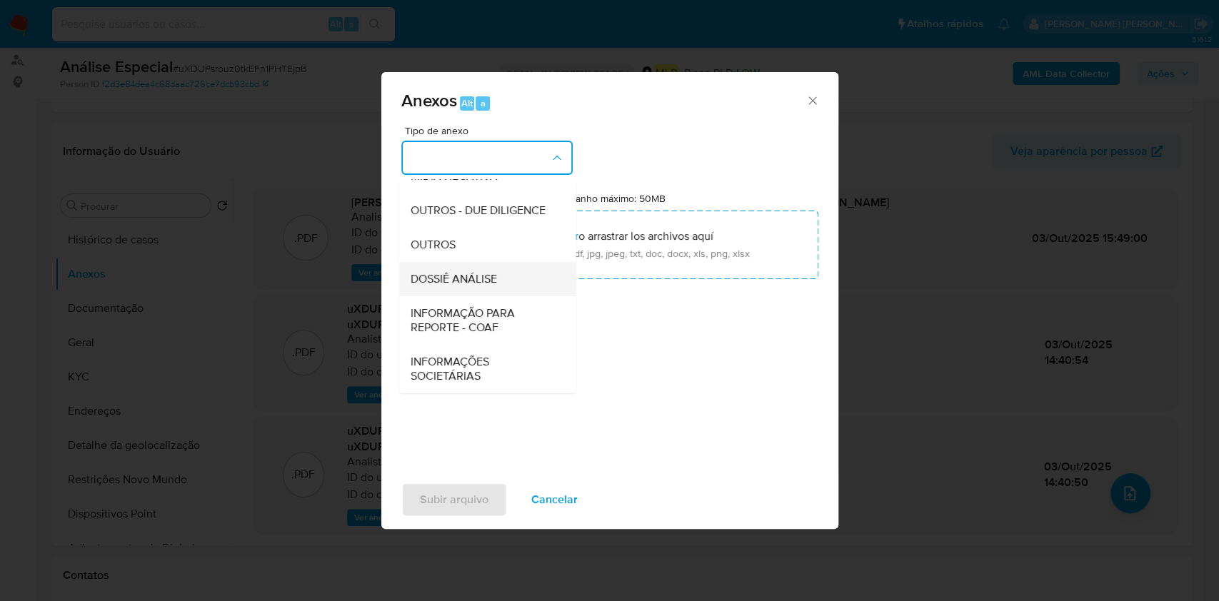
click at [485, 282] on span "DOSSIÊ ANÁLISE" at bounding box center [453, 279] width 86 height 14
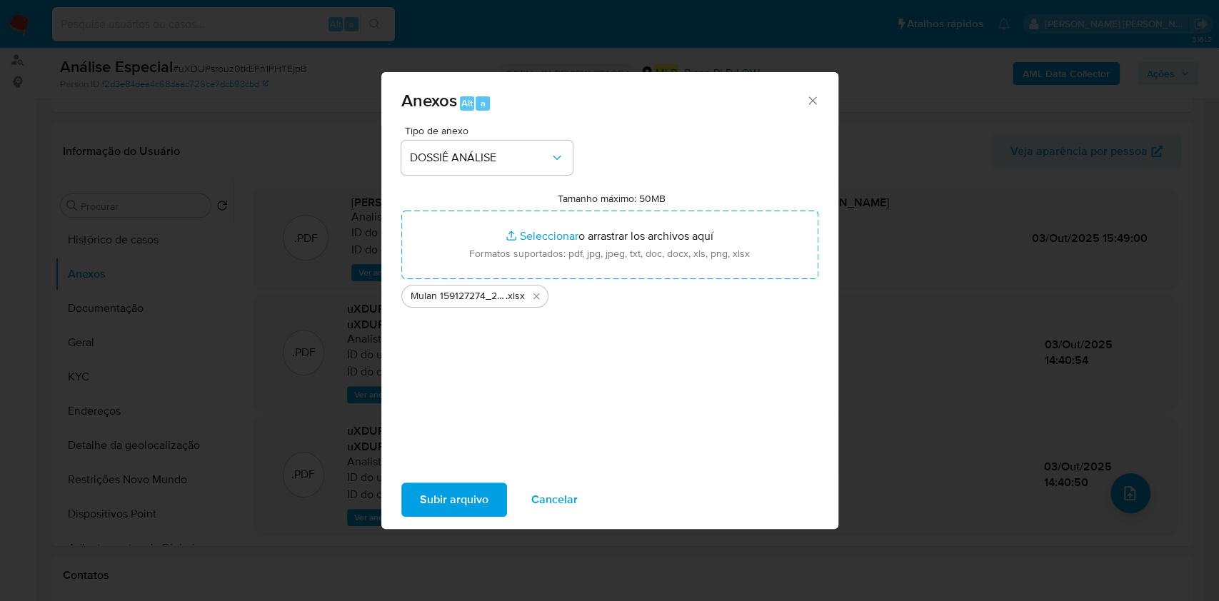
click at [476, 488] on span "Subir arquivo" at bounding box center [454, 499] width 69 height 31
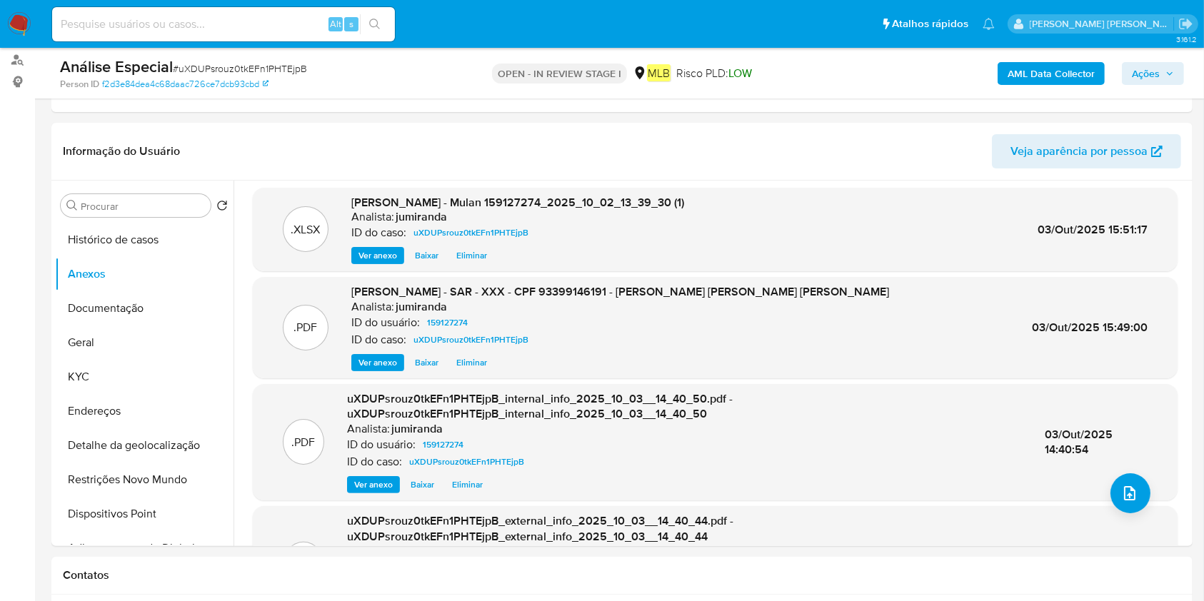
click at [1132, 67] on span "Ações" at bounding box center [1146, 73] width 28 height 23
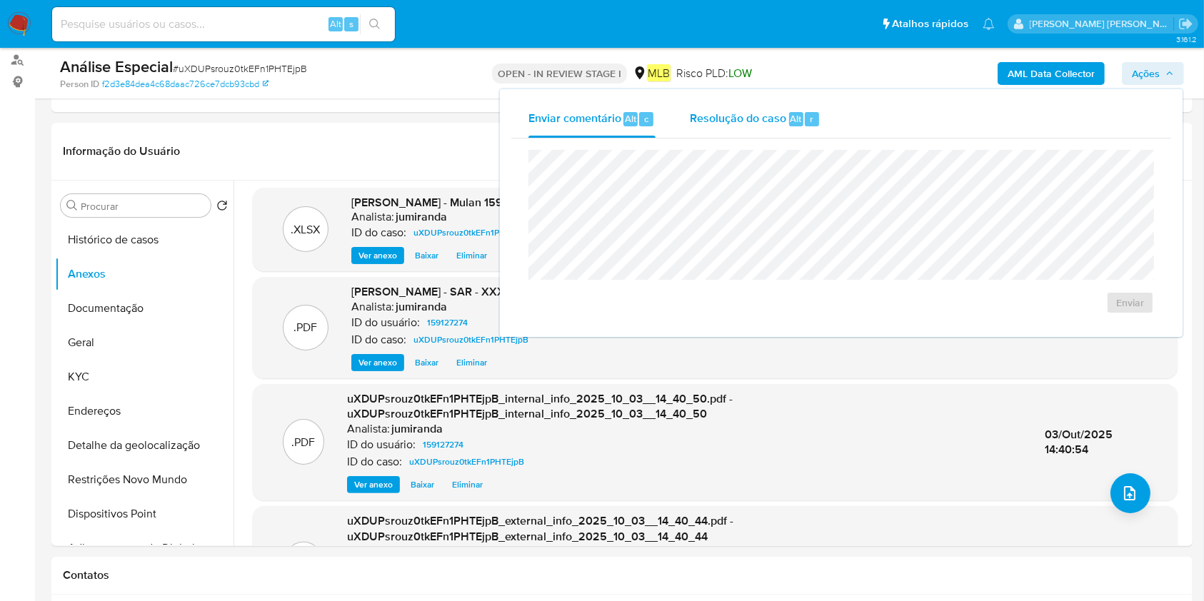
drag, startPoint x: 710, startPoint y: 118, endPoint x: 725, endPoint y: 131, distance: 20.8
click at [710, 110] on span "Resolução do caso" at bounding box center [738, 118] width 96 height 16
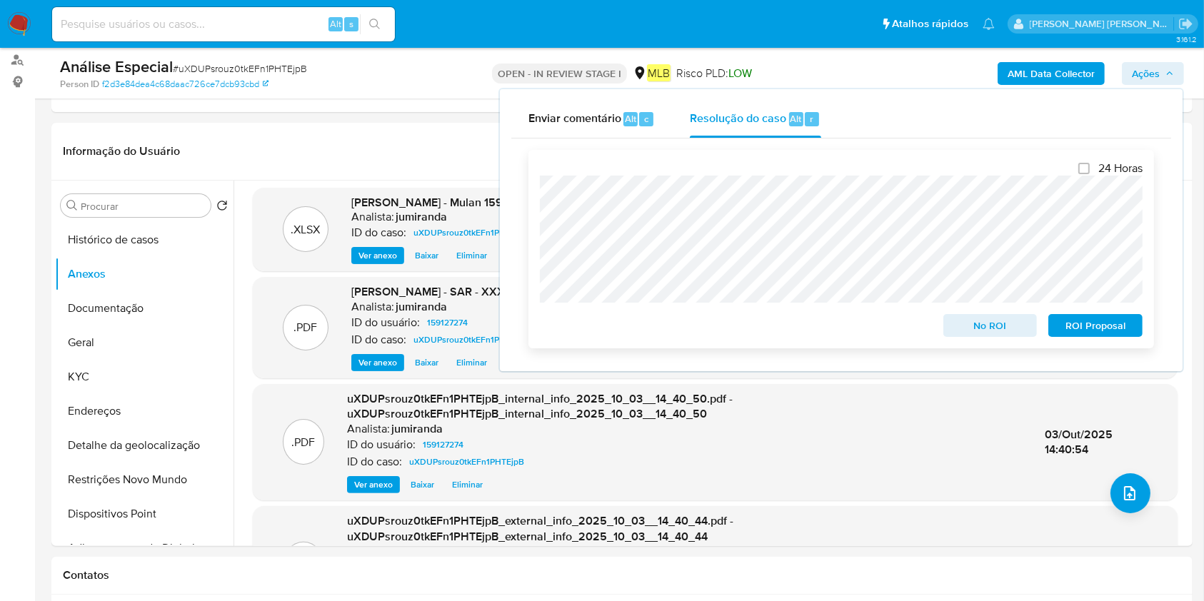
click at [1119, 328] on span "ROI Proposal" at bounding box center [1095, 326] width 74 height 20
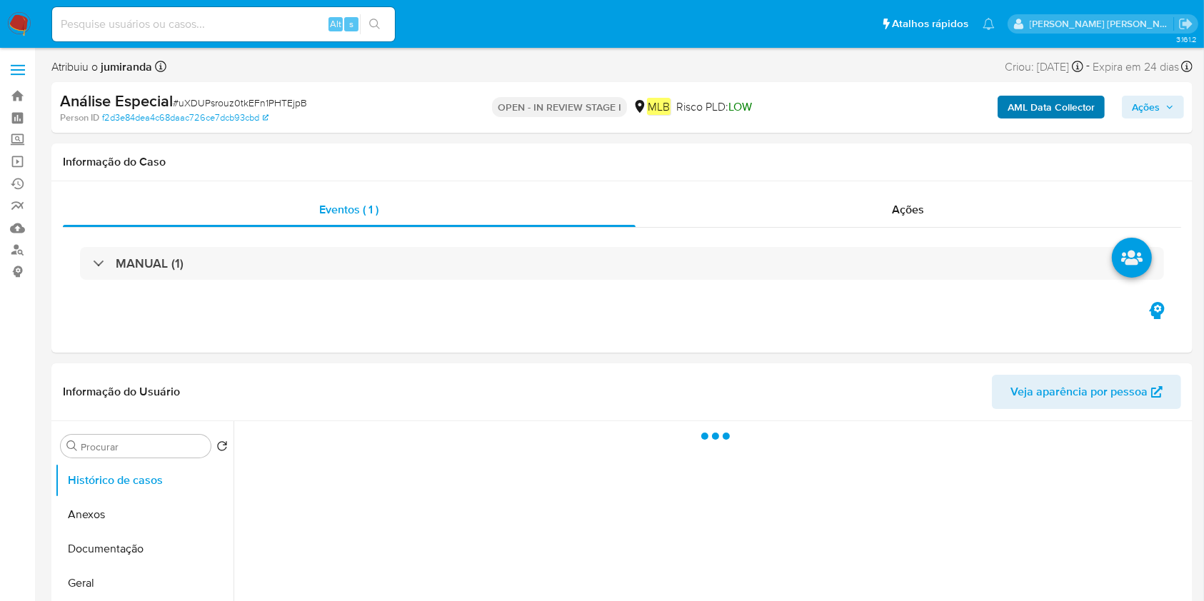
select select "10"
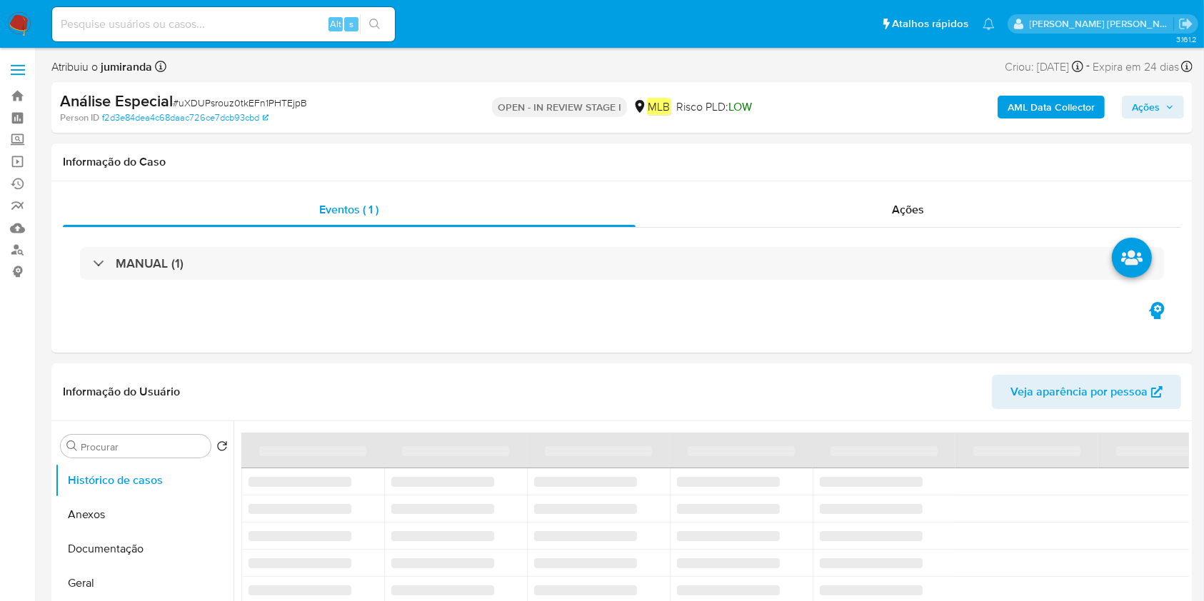
click at [1127, 106] on button "Ações" at bounding box center [1153, 107] width 62 height 23
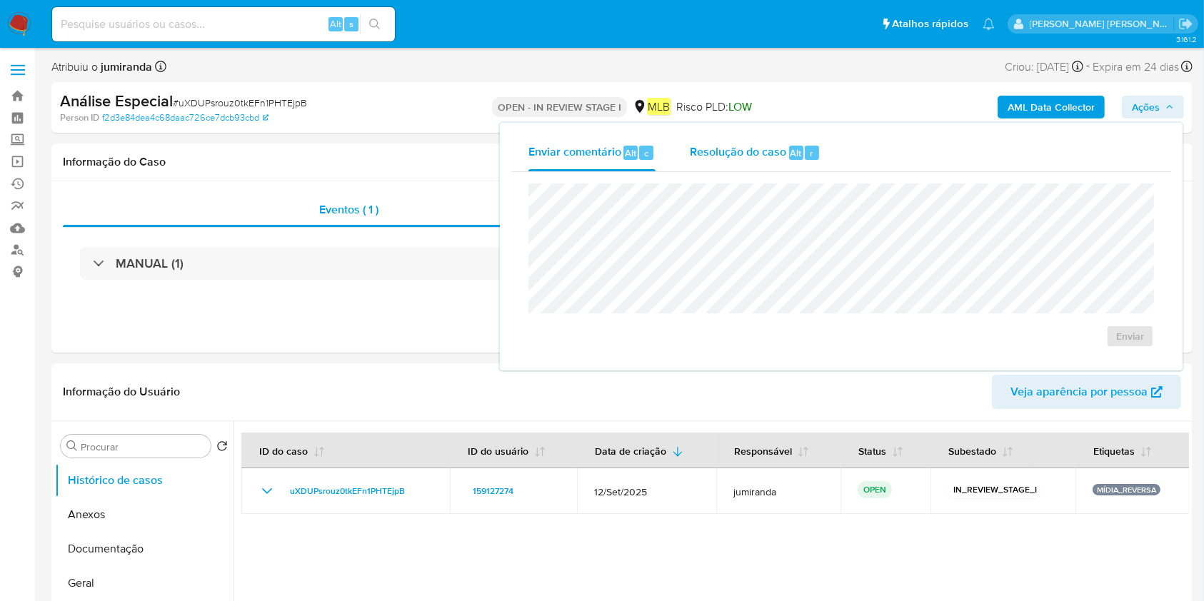
click at [735, 165] on div "Resolução do caso Alt r" at bounding box center [755, 152] width 131 height 37
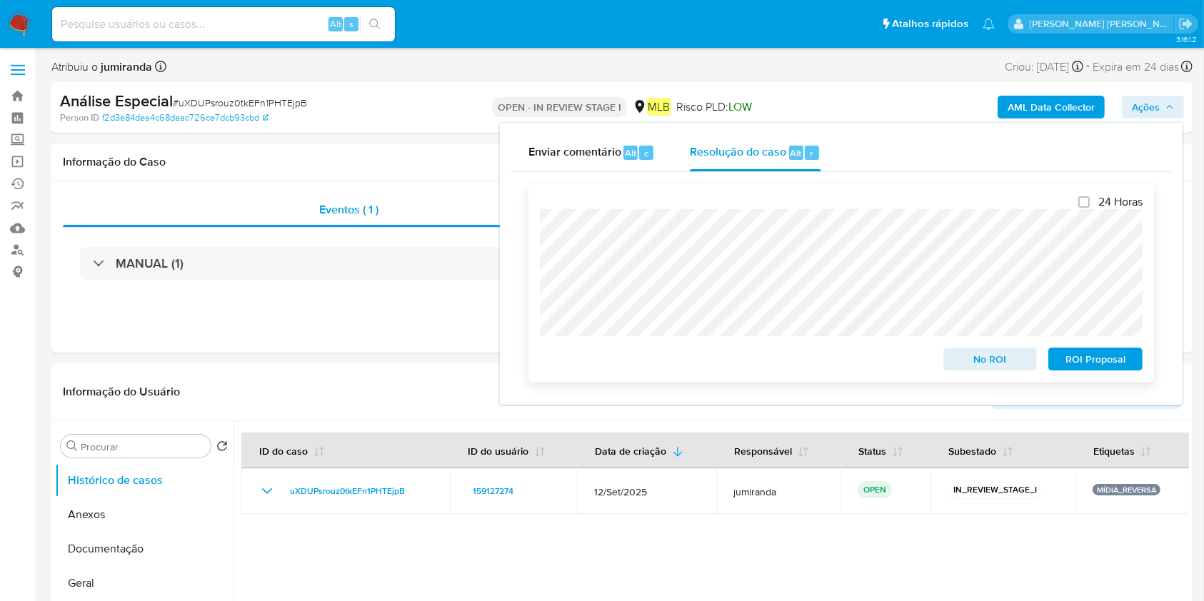
click at [1116, 351] on span "ROI Proposal" at bounding box center [1095, 359] width 74 height 20
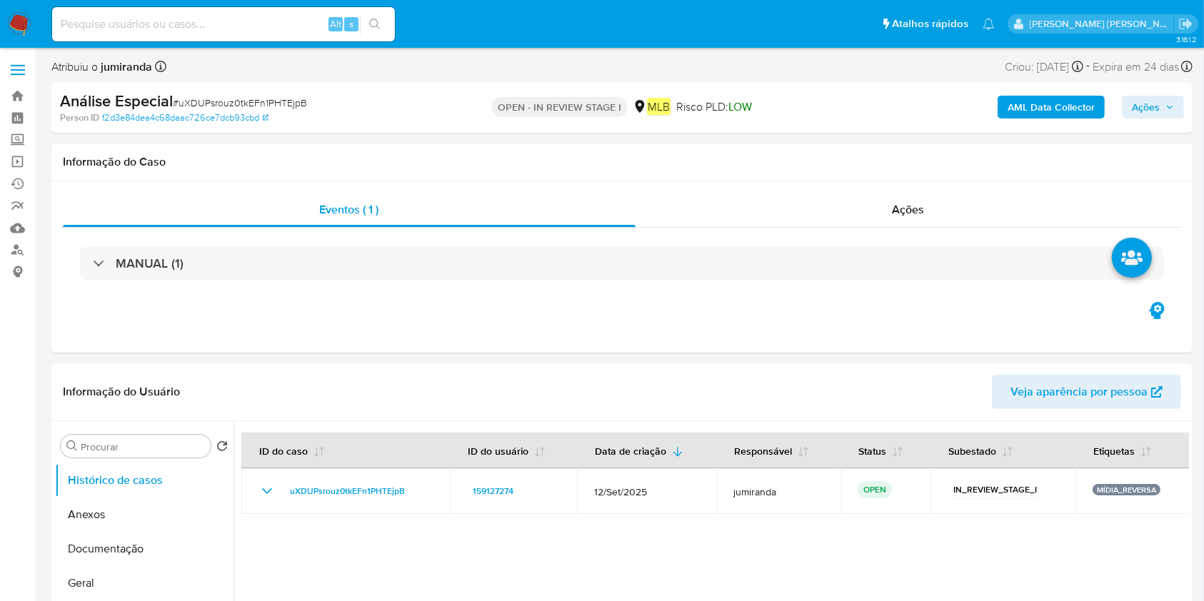
click at [1170, 106] on icon "button" at bounding box center [1169, 107] width 9 height 9
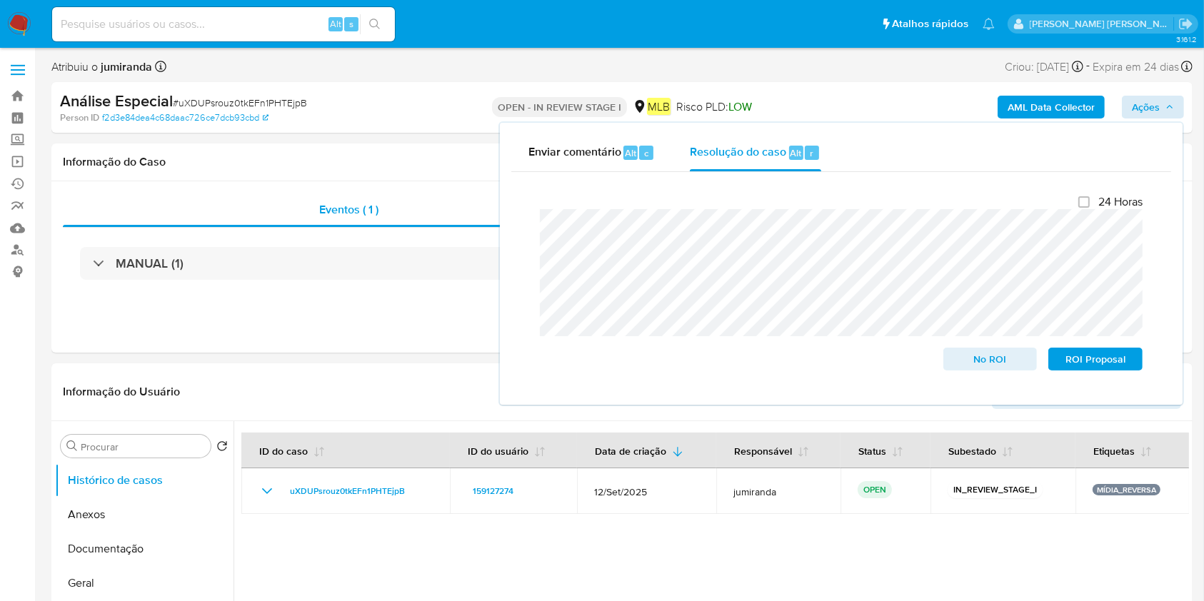
click at [508, 190] on div "Enviar comentário Alt c Resolução do caso Alt r Fechamento do caso 24 Horas No …" at bounding box center [841, 264] width 683 height 282
click at [1087, 358] on span "ROI Proposal" at bounding box center [1095, 359] width 74 height 20
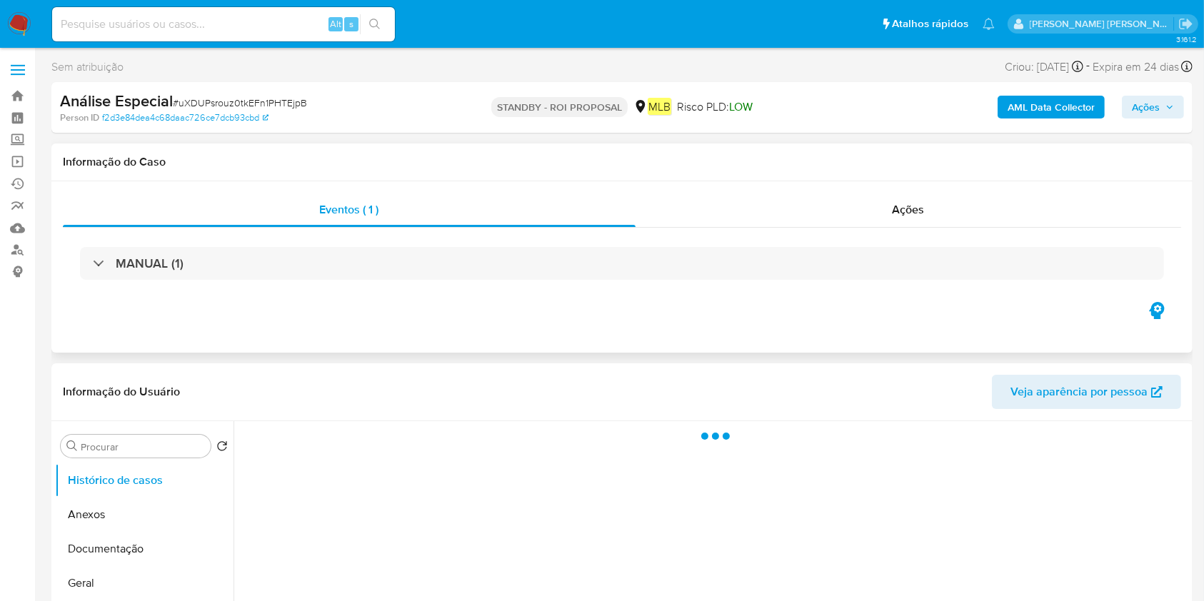
select select "10"
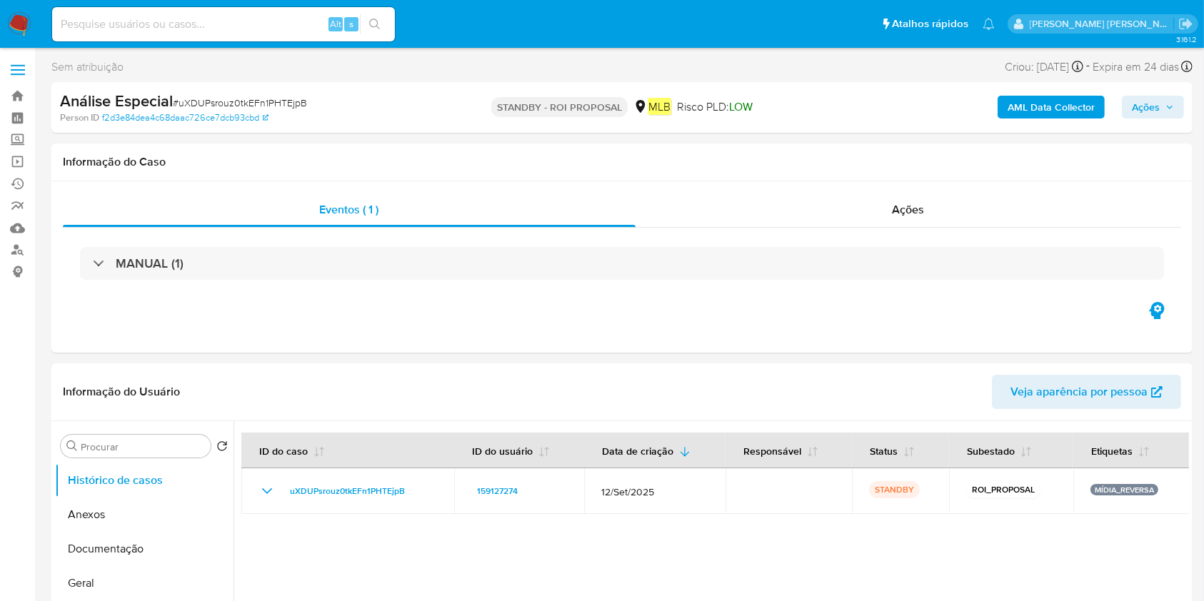
click at [1137, 99] on span "Ações" at bounding box center [1146, 107] width 28 height 23
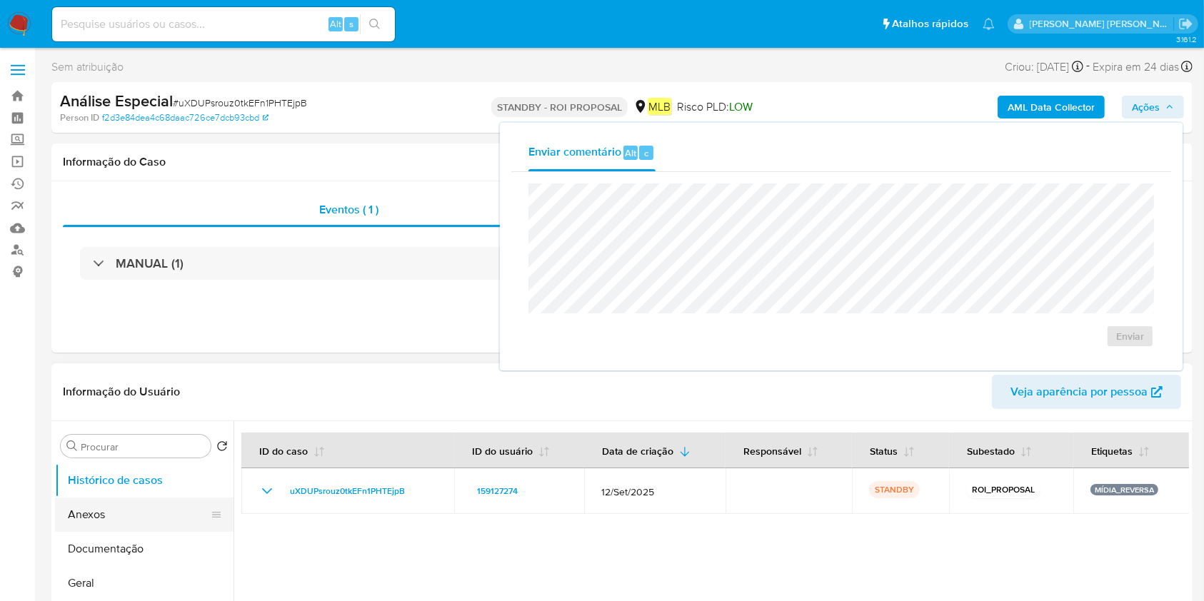
click at [134, 505] on button "Anexos" at bounding box center [138, 515] width 167 height 34
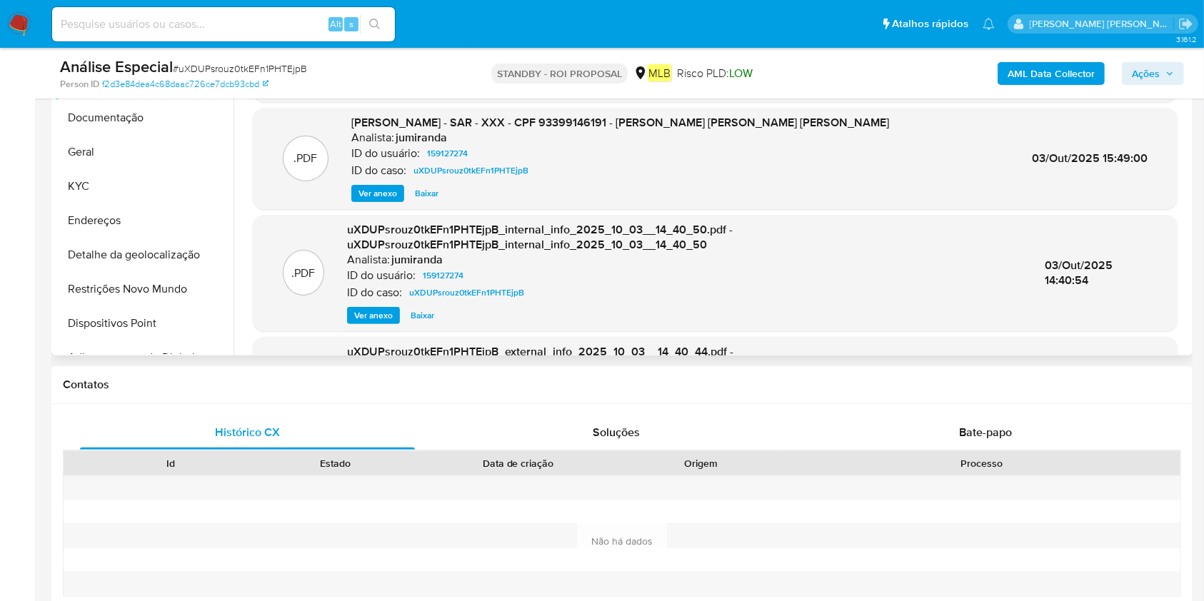
scroll to position [190, 0]
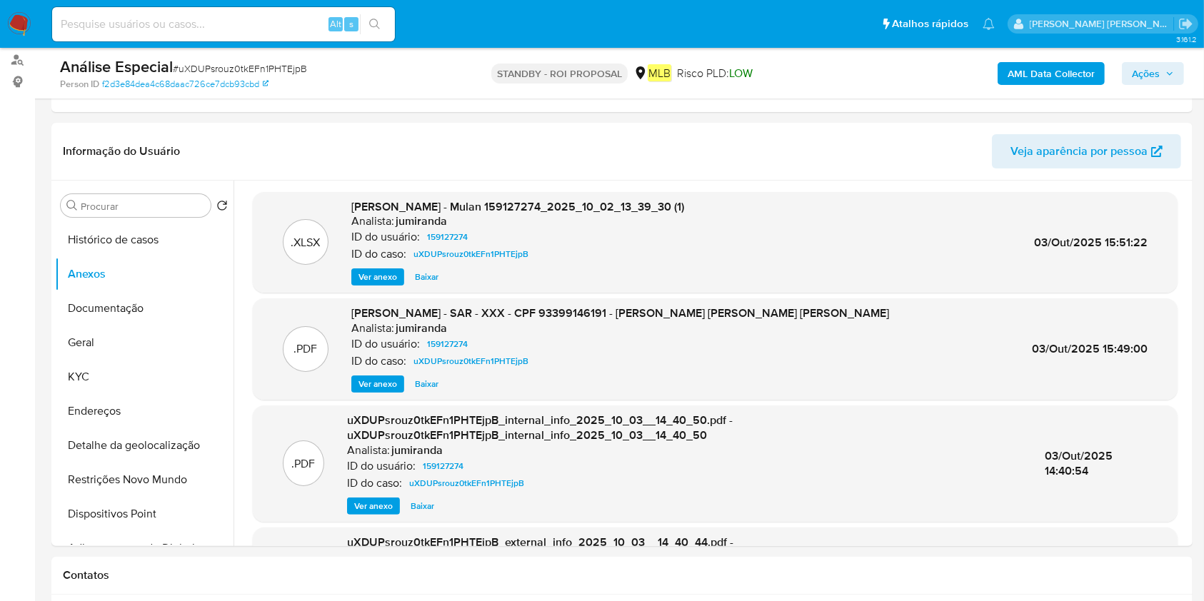
click at [1154, 79] on span "Ações" at bounding box center [1146, 73] width 28 height 23
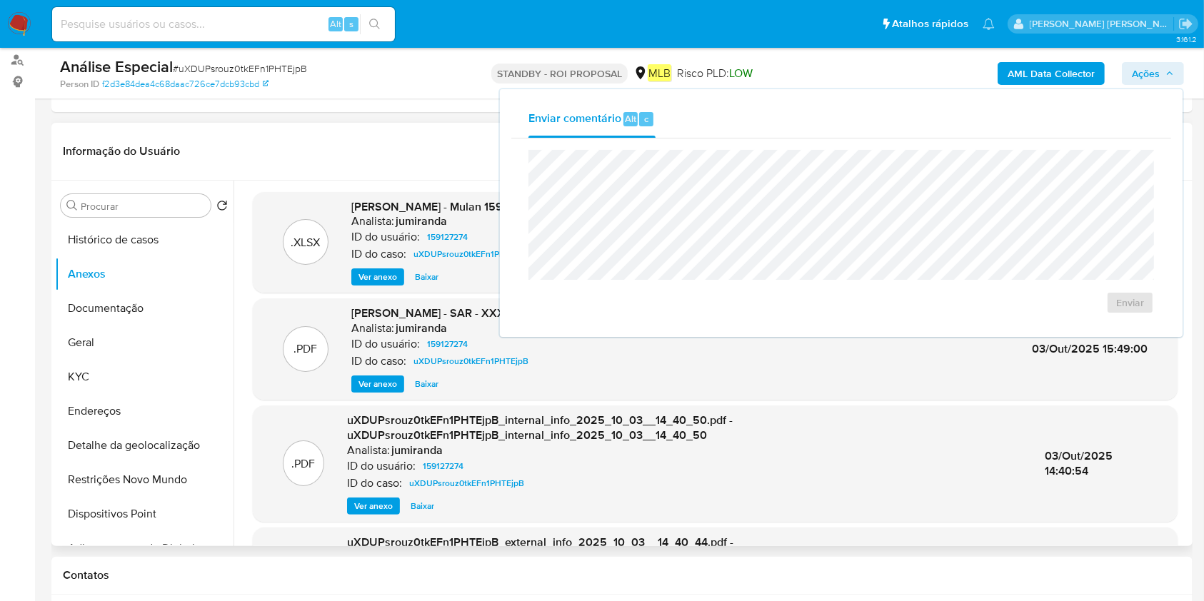
click at [452, 151] on header "Informação do Usuário Veja aparência por pessoa" at bounding box center [622, 151] width 1118 height 34
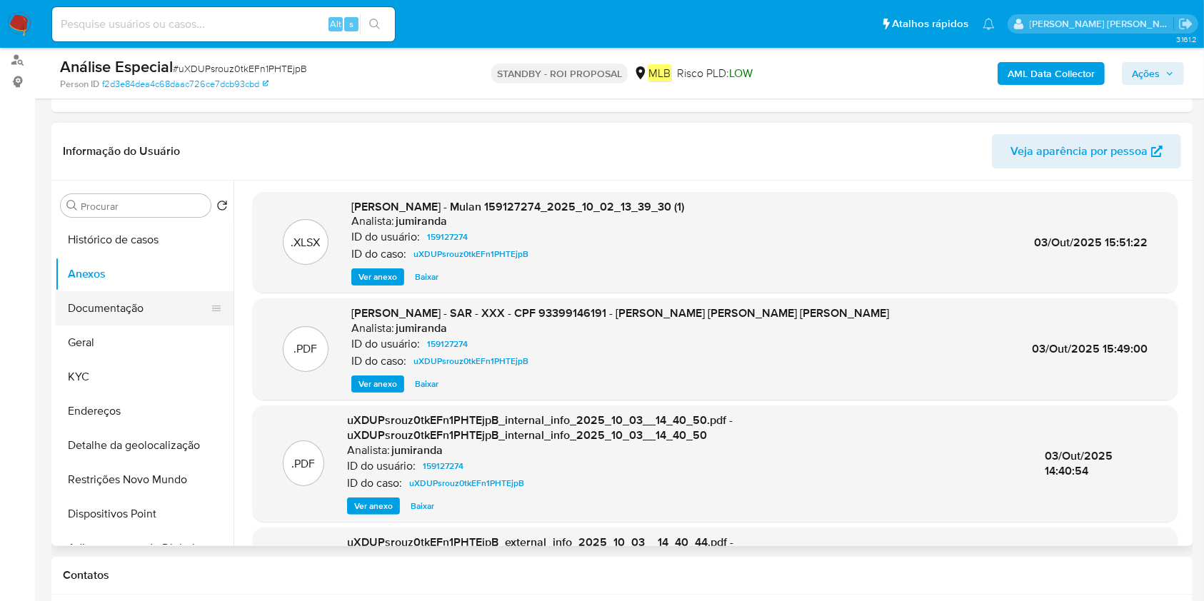
click at [87, 302] on button "Documentação" at bounding box center [138, 308] width 167 height 34
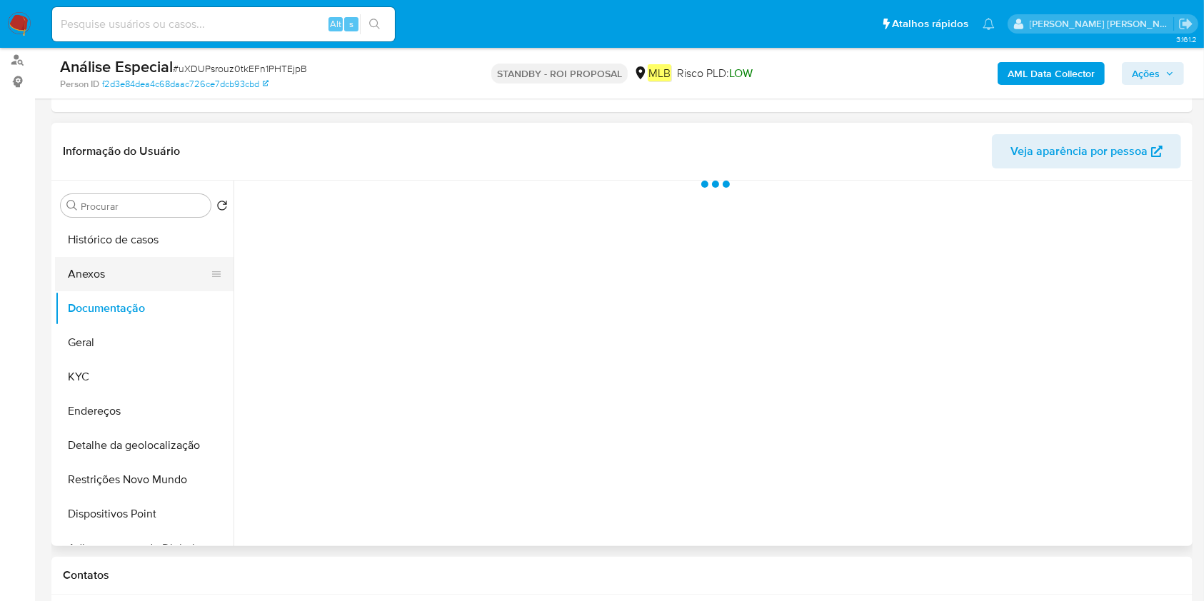
click at [118, 271] on button "Anexos" at bounding box center [138, 274] width 167 height 34
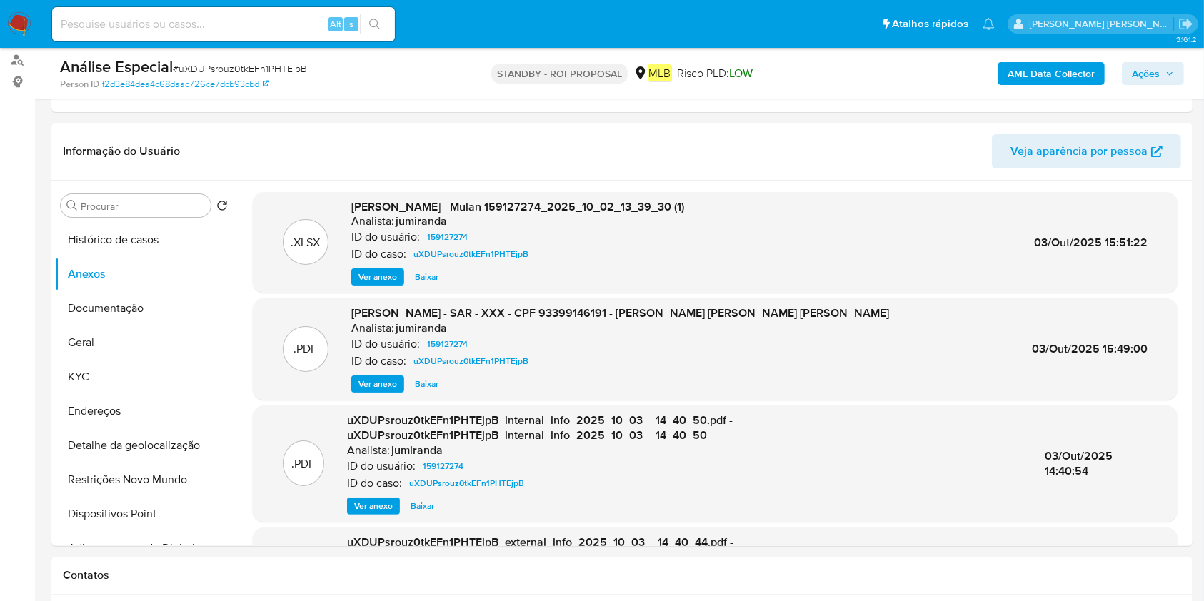
click at [1161, 78] on span "Ações" at bounding box center [1153, 74] width 42 height 20
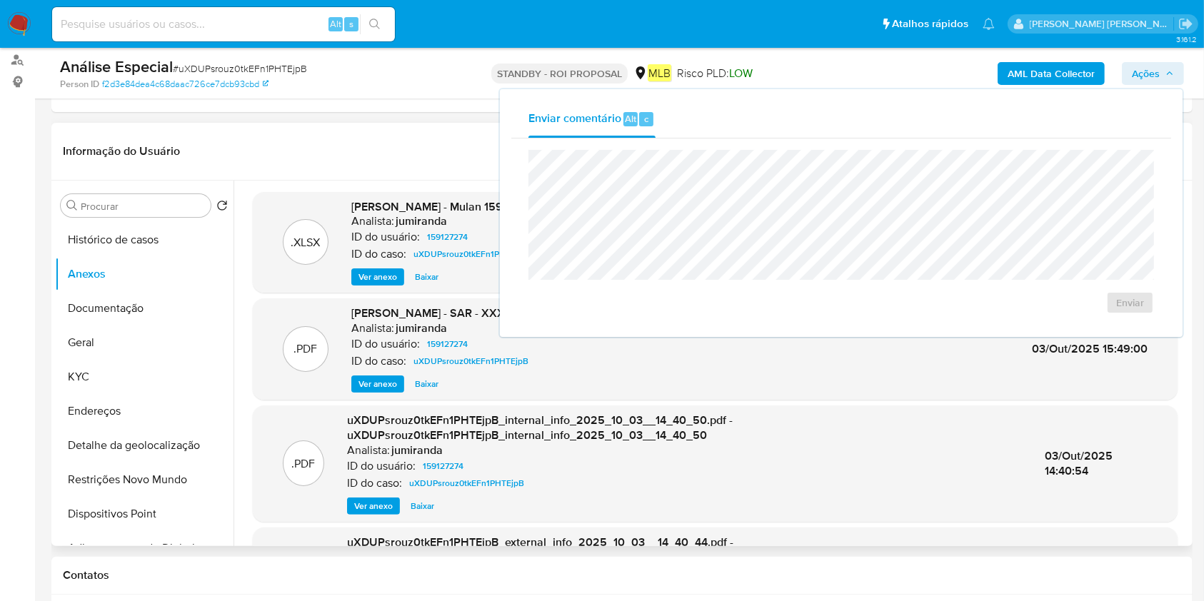
click at [354, 146] on header "Informação do Usuário Veja aparência por pessoa" at bounding box center [622, 151] width 1118 height 34
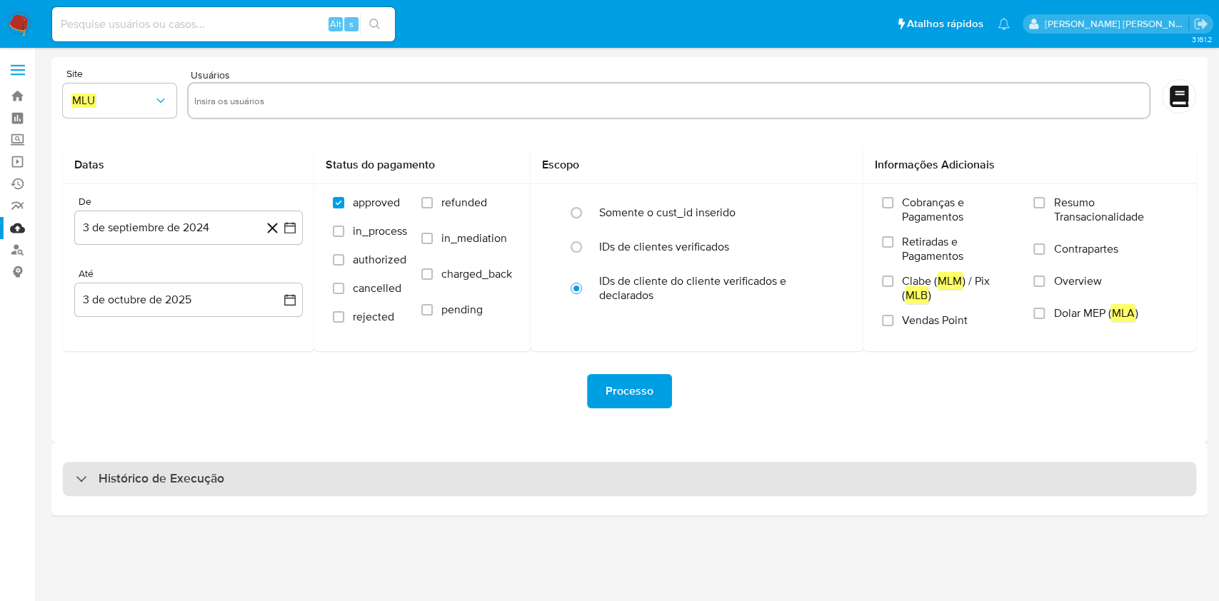
drag, startPoint x: 183, startPoint y: 493, endPoint x: 185, endPoint y: 486, distance: 7.5
click at [183, 489] on div "Histórico de Execução" at bounding box center [629, 479] width 1133 height 34
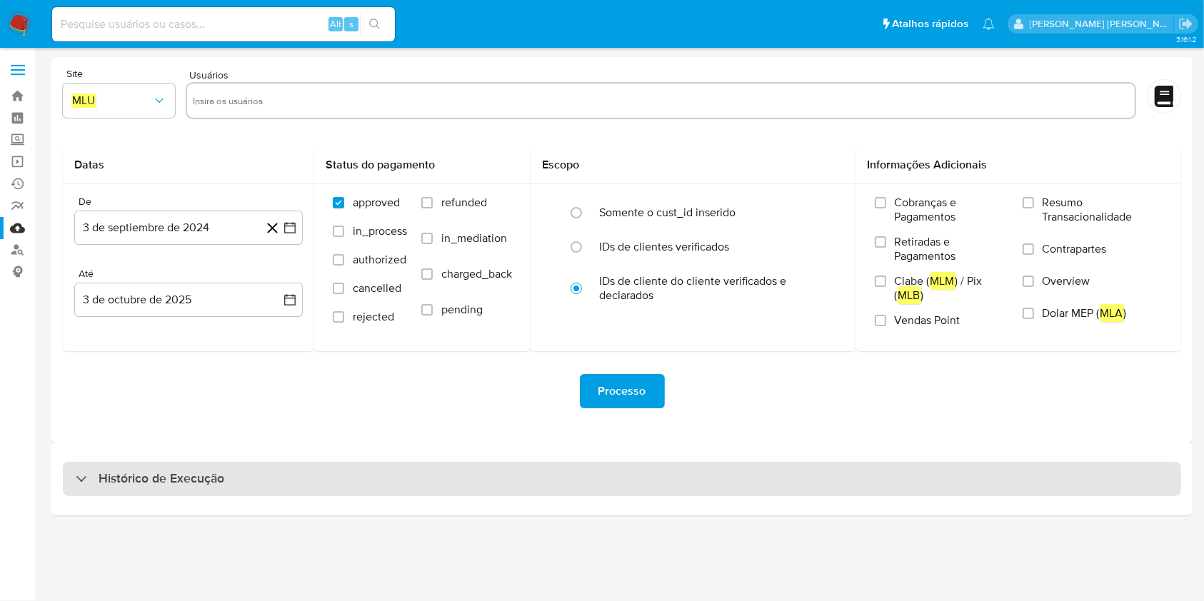
select select "10"
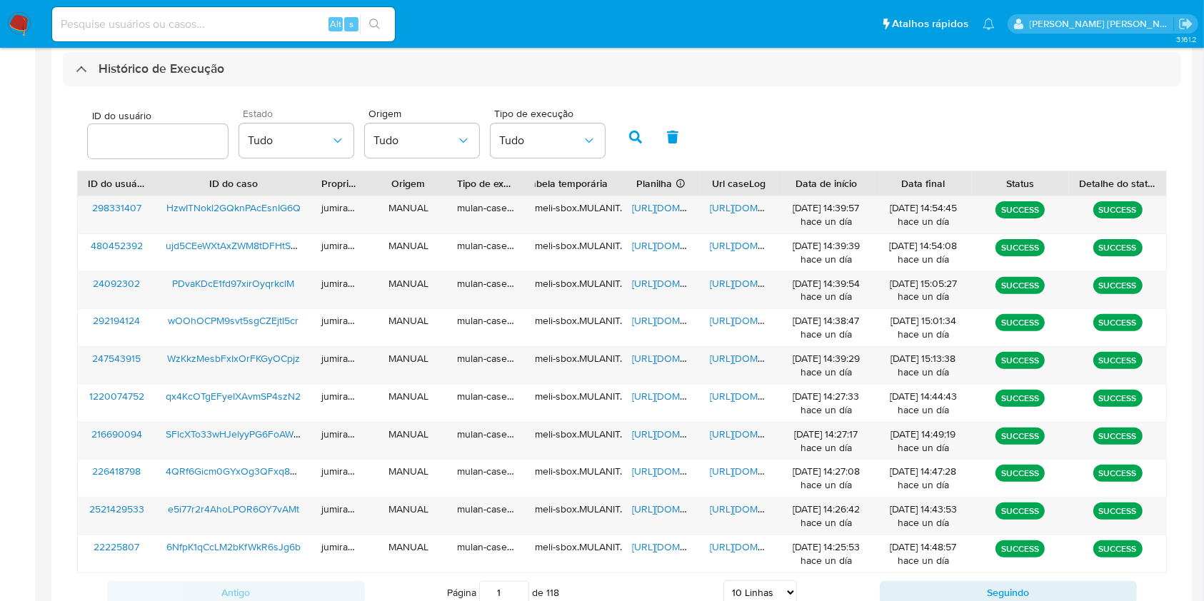
scroll to position [475, 0]
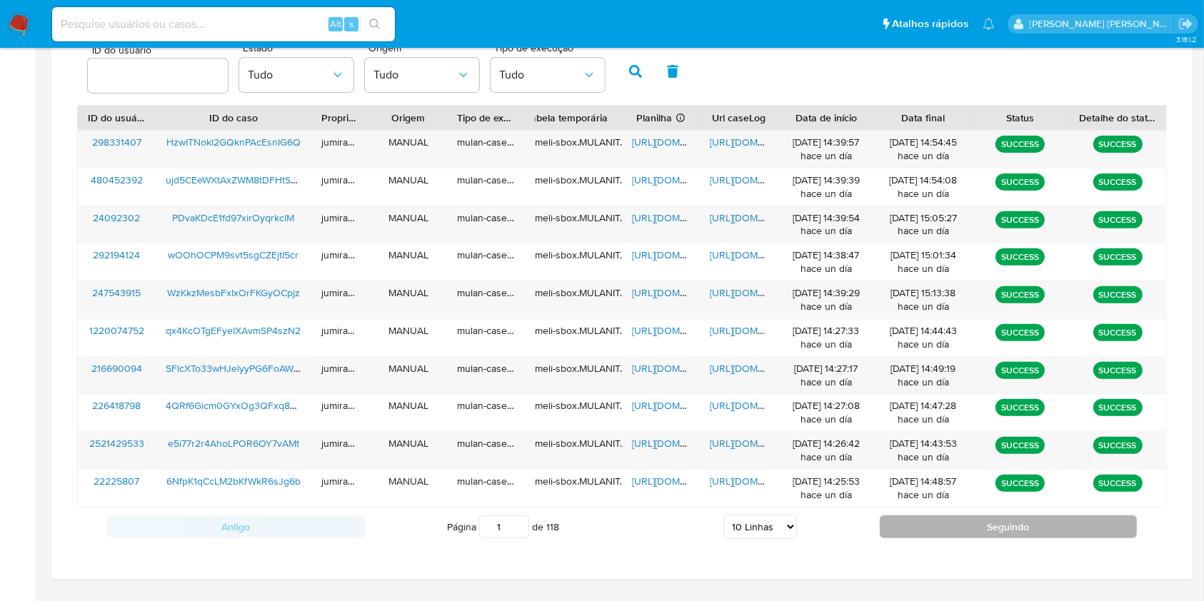
click at [926, 523] on button "Seguindo" at bounding box center [1009, 526] width 258 height 23
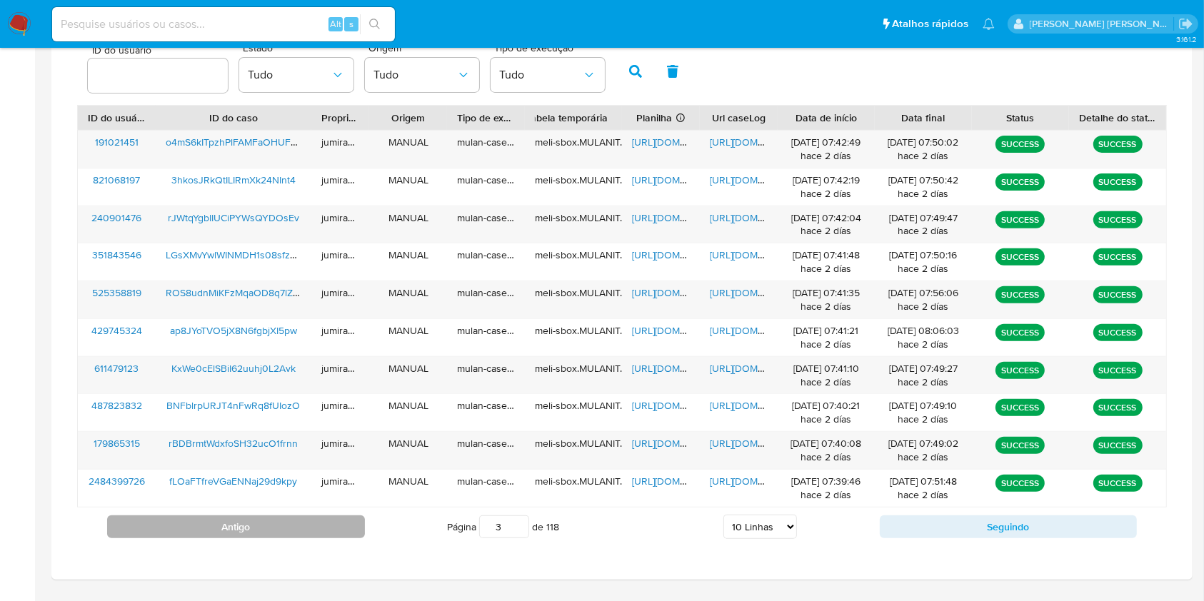
click at [272, 515] on button "Antigo" at bounding box center [236, 526] width 258 height 23
click at [271, 517] on button "Antigo" at bounding box center [236, 526] width 258 height 23
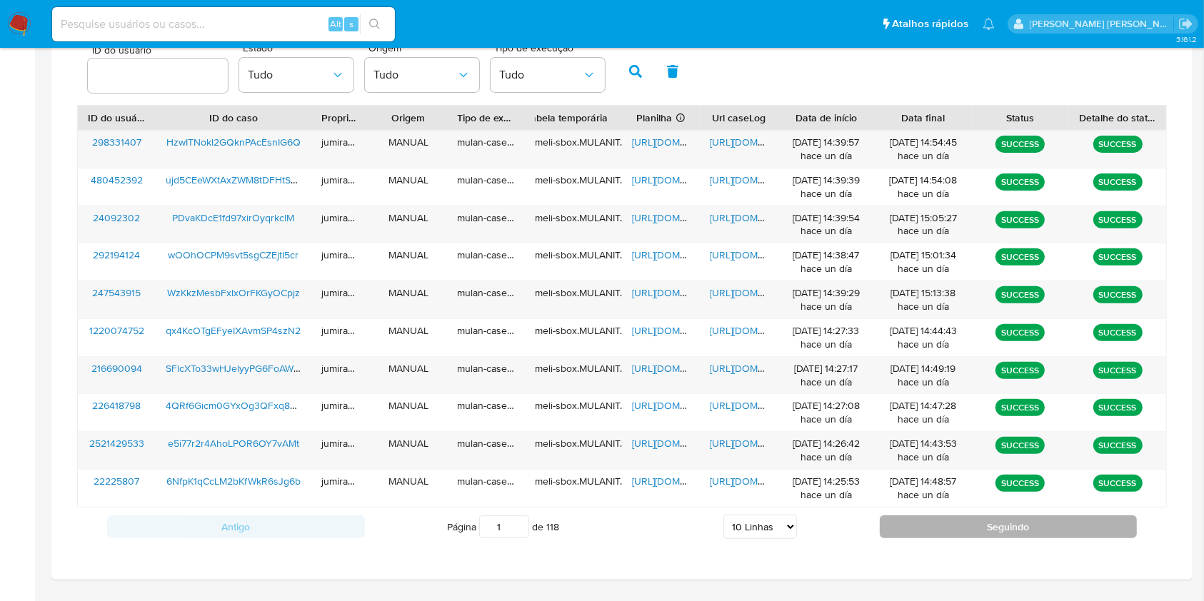
click at [969, 528] on button "Seguindo" at bounding box center [1009, 526] width 258 height 23
type input "2"
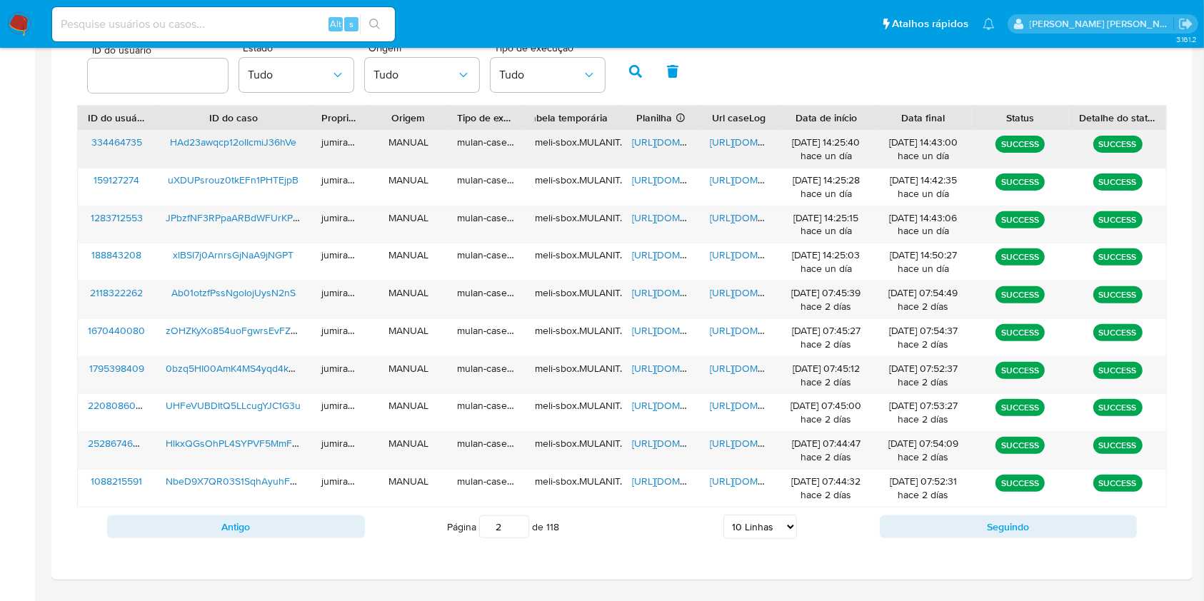
click at [661, 139] on span "https://docs.google.com/spreadsheets/d/1Gp99UTqvgz9bDtEo6i7bBfxF42DYqXDK0pXvKng…" at bounding box center [681, 142] width 99 height 14
click at [735, 142] on span "https://docs.google.com/document/d/1-tmI5LJninuxxqmNkAtbqD7BmNYzyV-UofqGp2iJ78k…" at bounding box center [759, 142] width 99 height 14
click at [248, 138] on span "HAd23awqcp12oIIcmiJ36hVe" at bounding box center [233, 142] width 126 height 14
click at [298, 523] on button "Antigo" at bounding box center [236, 526] width 258 height 23
type input "1"
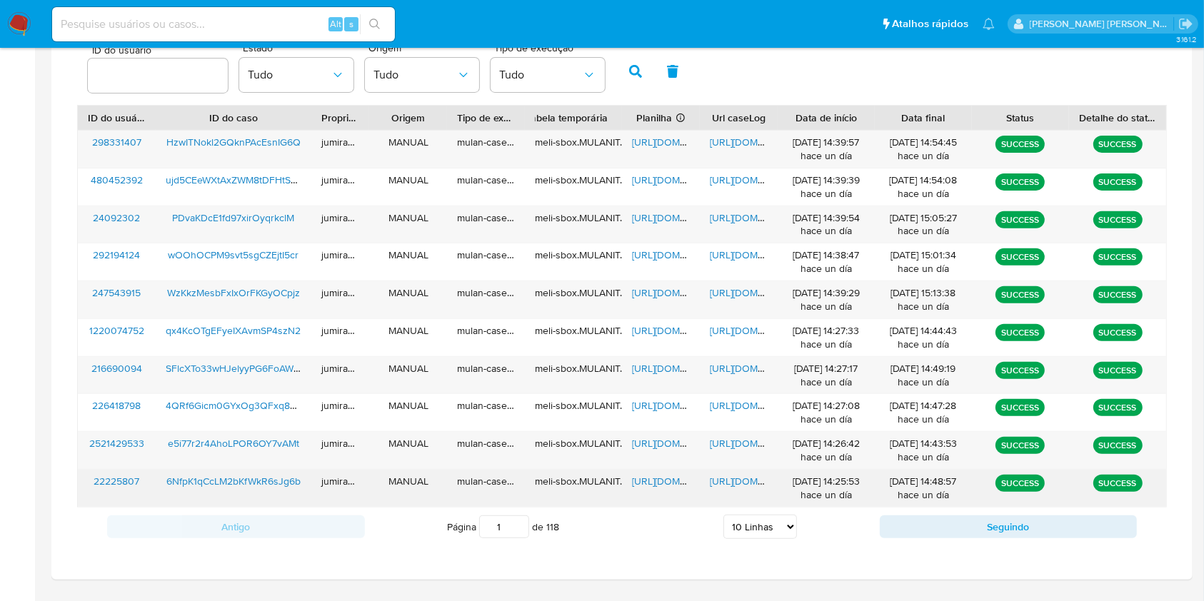
click at [235, 477] on span "6NfpK1qCcLM2bKfWkR6sJg6b" at bounding box center [233, 481] width 134 height 14
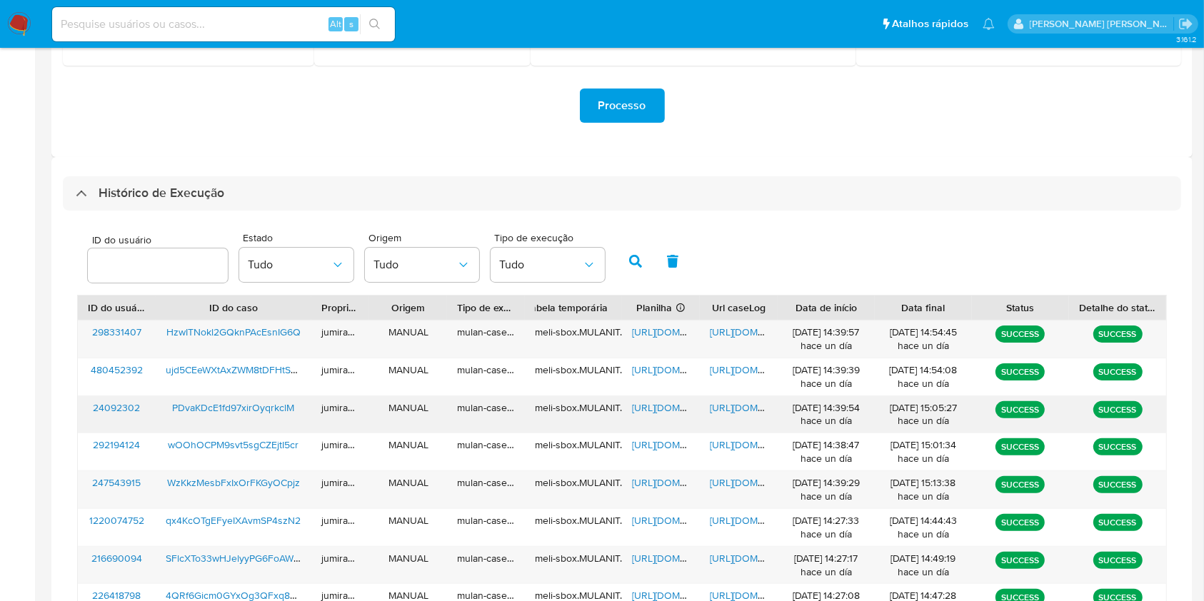
scroll to position [514, 0]
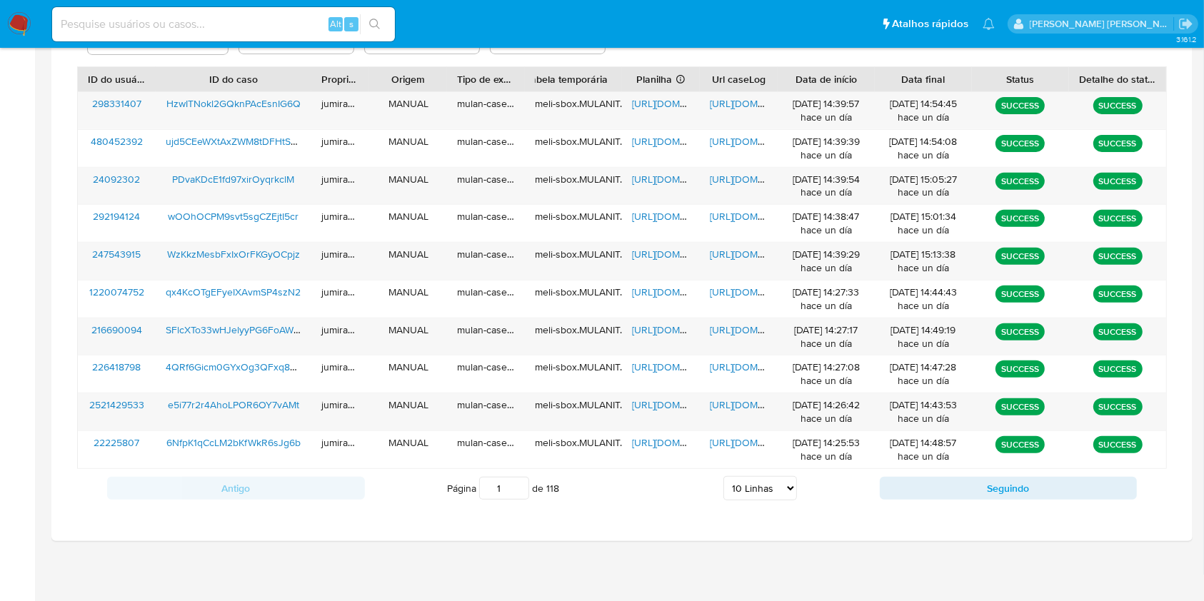
drag, startPoint x: 667, startPoint y: 494, endPoint x: 663, endPoint y: 477, distance: 17.7
click at [663, 477] on div "Página 1 de 118 5 Linhas 10 Linhas 20 Linhas 25 Linhas 50 Linhas 100 Linhas" at bounding box center [622, 488] width 515 height 29
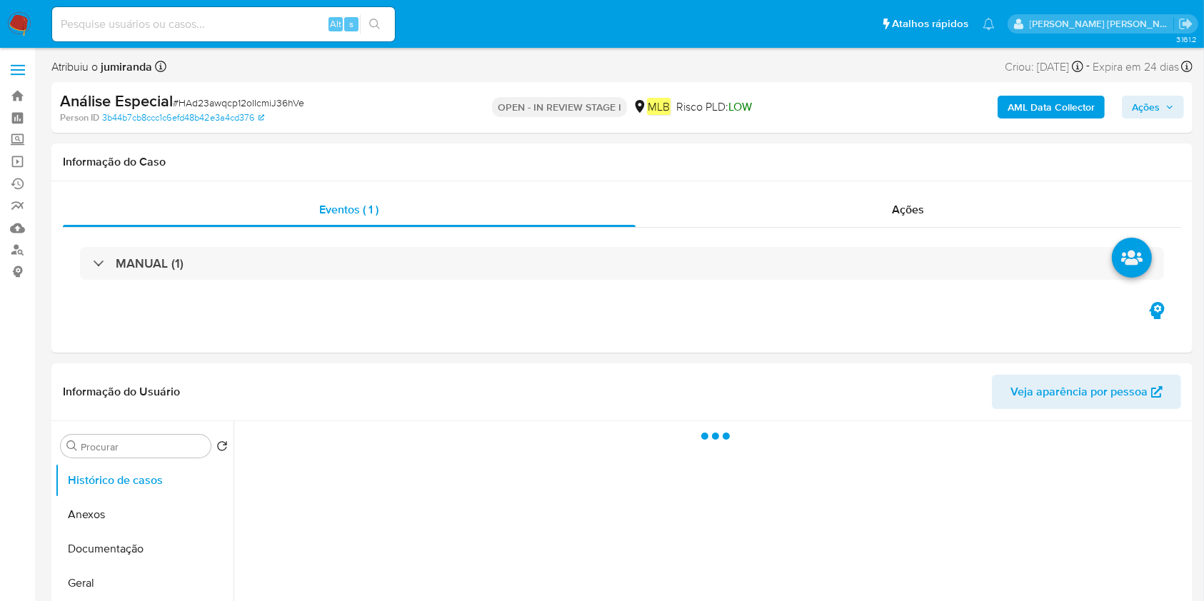
select select "10"
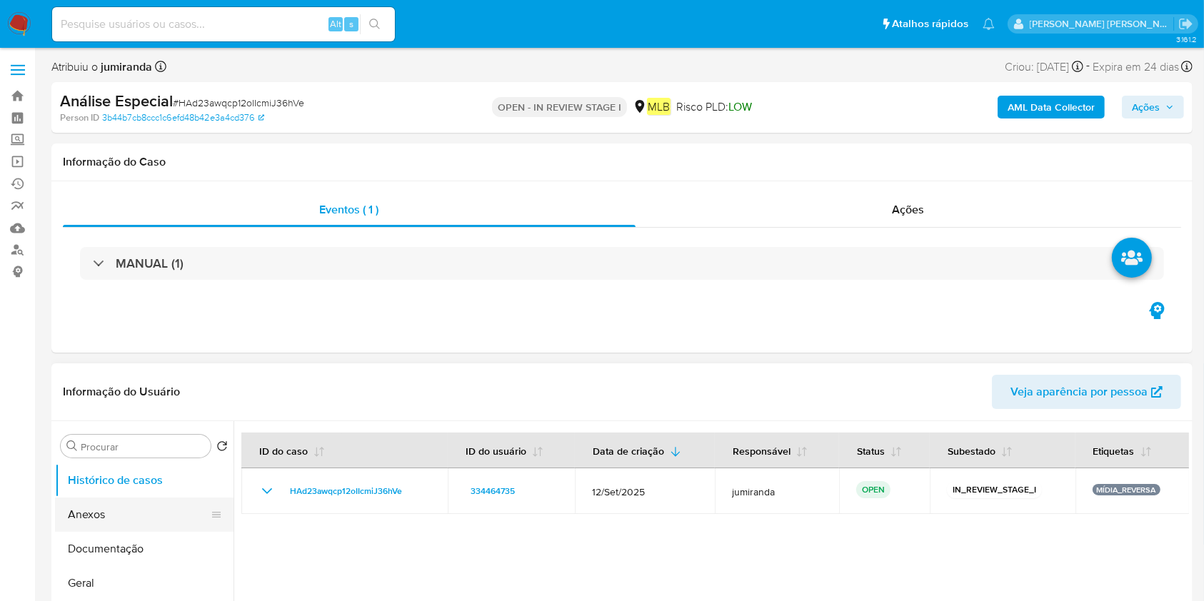
click at [91, 523] on button "Anexos" at bounding box center [138, 515] width 167 height 34
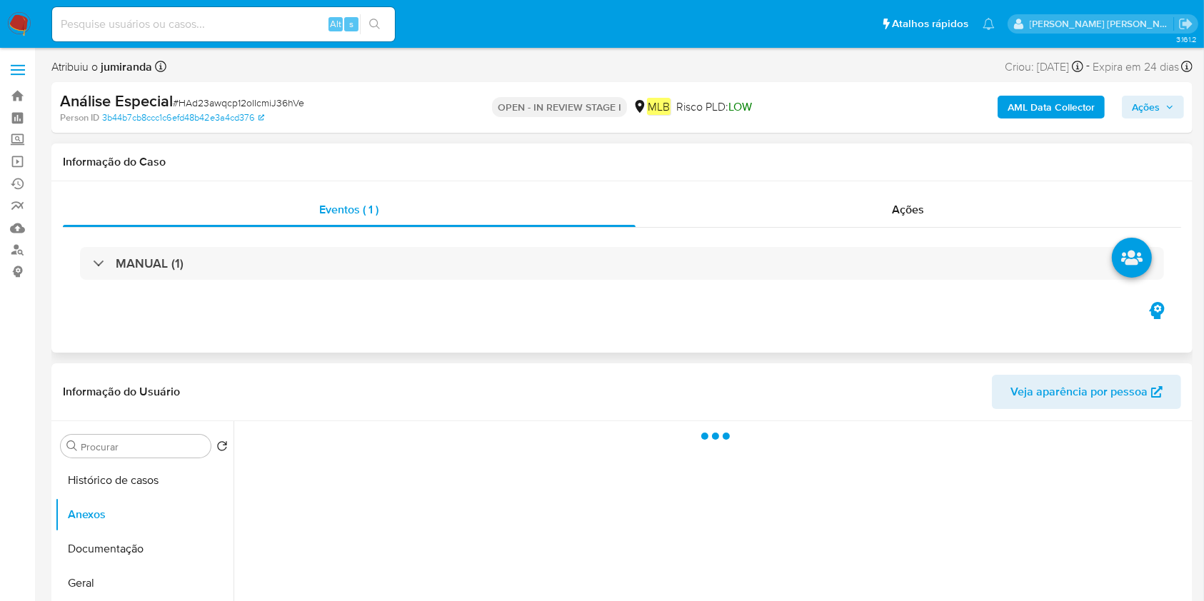
scroll to position [190, 0]
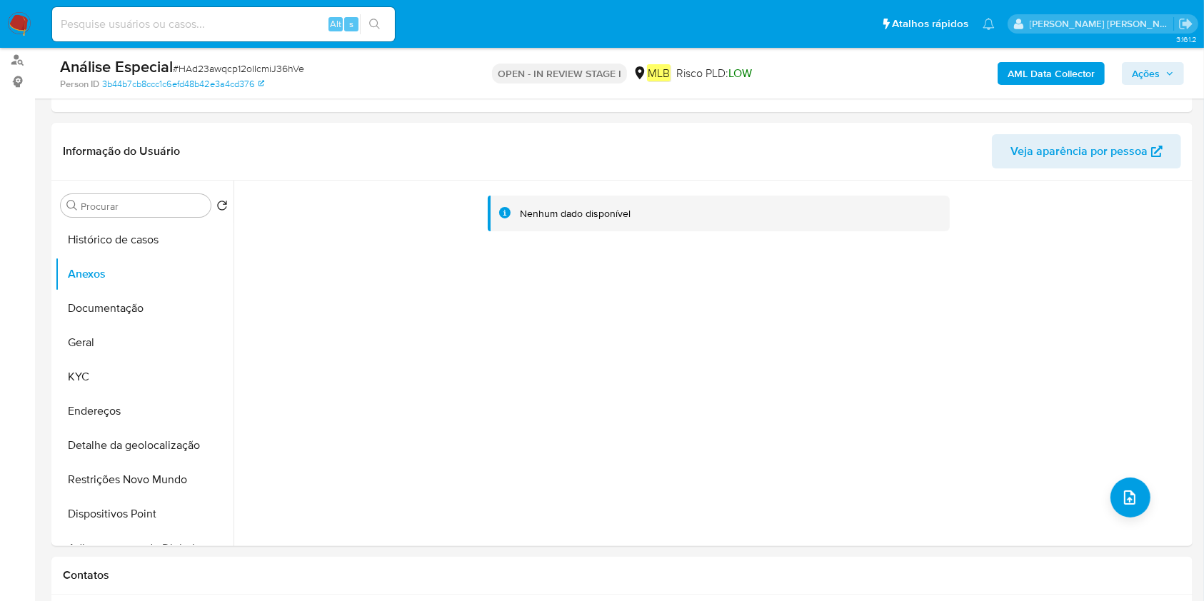
click at [1021, 73] on b "AML Data Collector" at bounding box center [1050, 73] width 87 height 23
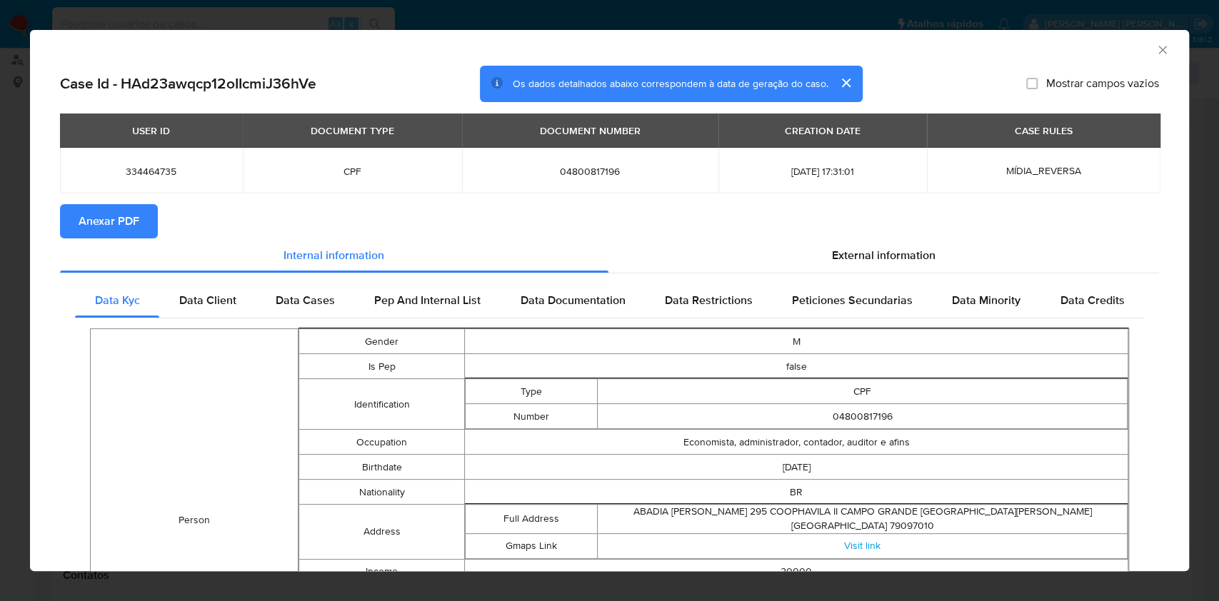
click at [132, 226] on span "Anexar PDF" at bounding box center [109, 221] width 61 height 31
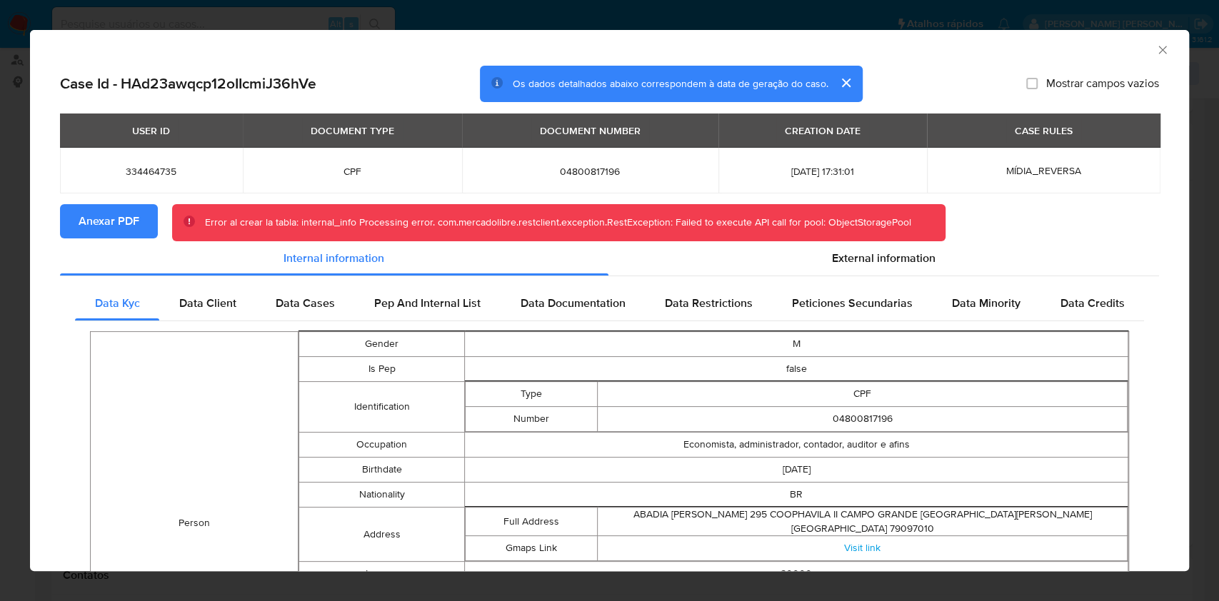
click at [1155, 51] on icon "Fechar a janela" at bounding box center [1162, 50] width 14 height 14
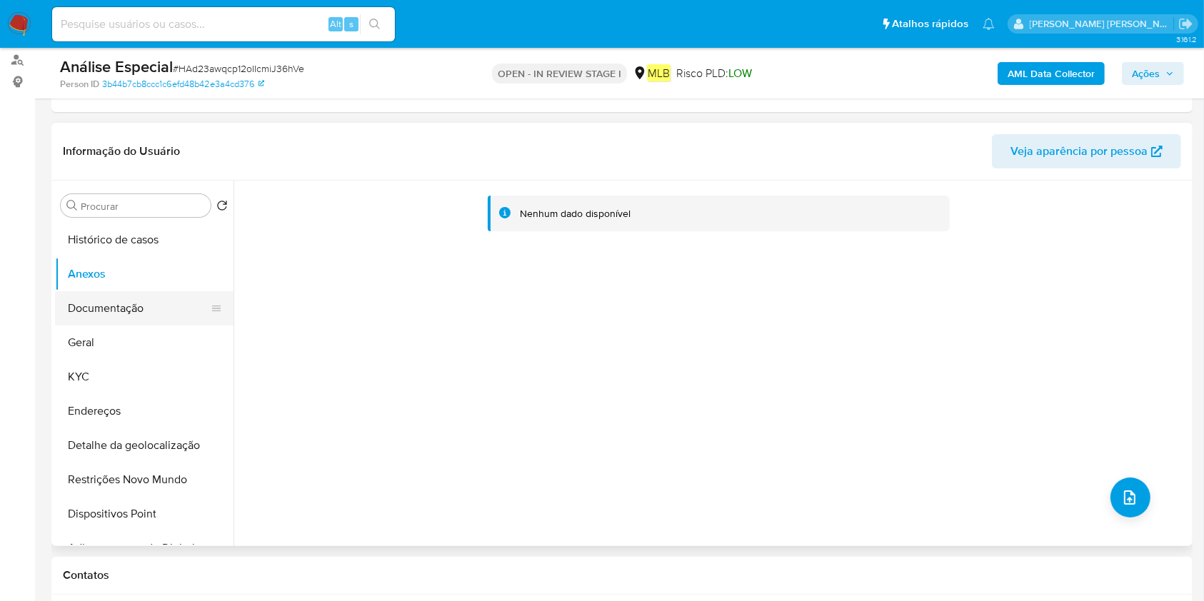
click at [141, 310] on button "Documentação" at bounding box center [138, 308] width 167 height 34
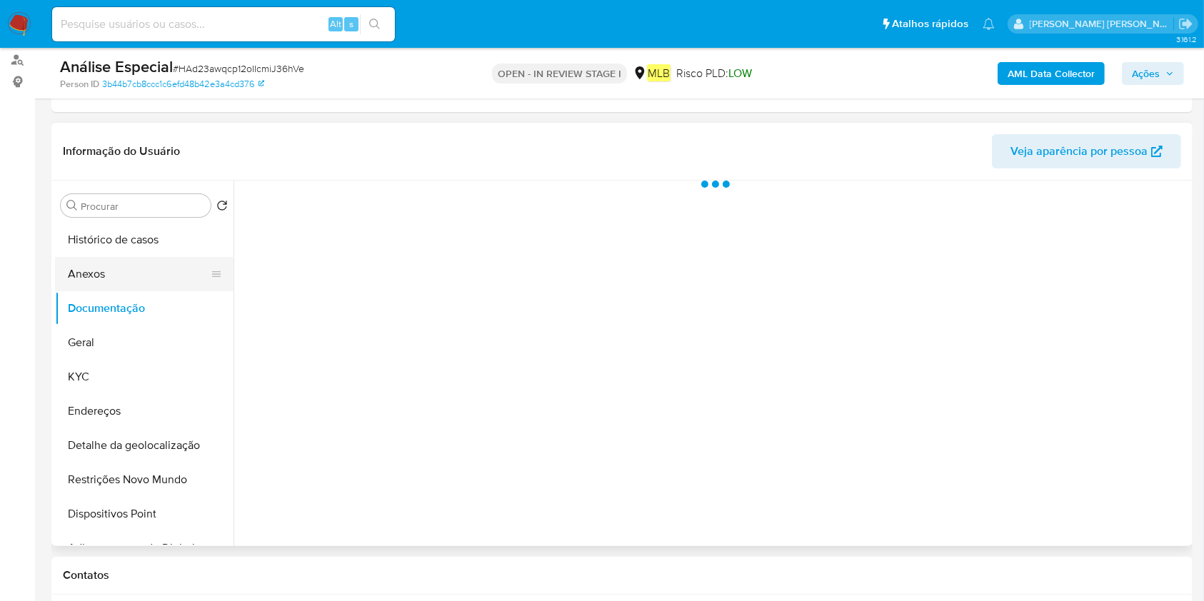
click at [142, 264] on button "Anexos" at bounding box center [138, 274] width 167 height 34
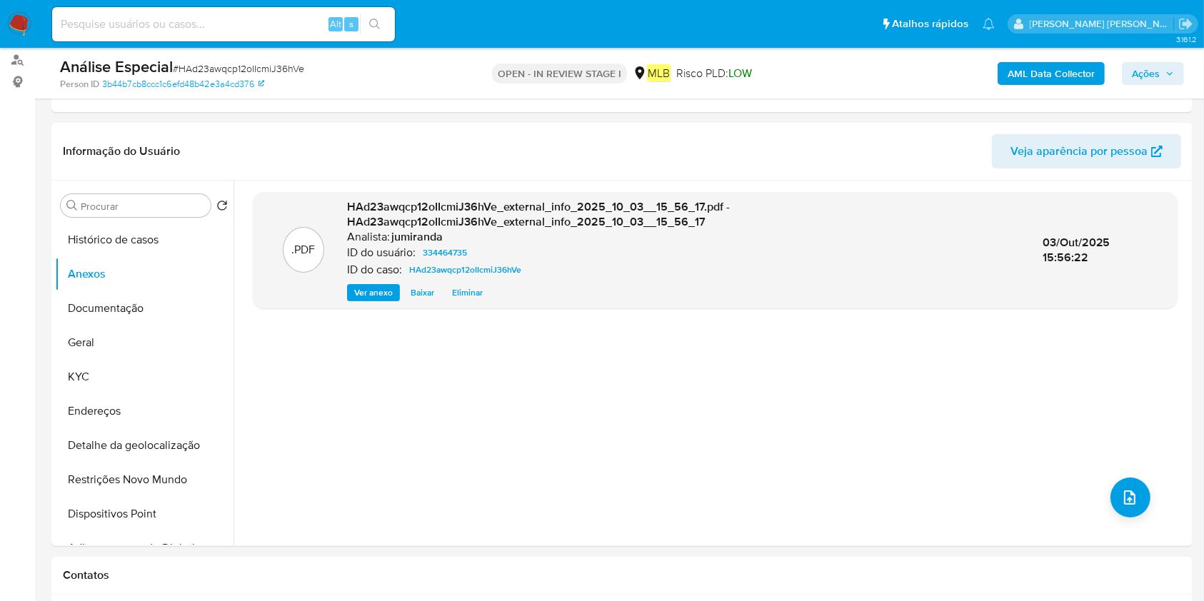
click at [1060, 74] on b "AML Data Collector" at bounding box center [1050, 73] width 87 height 23
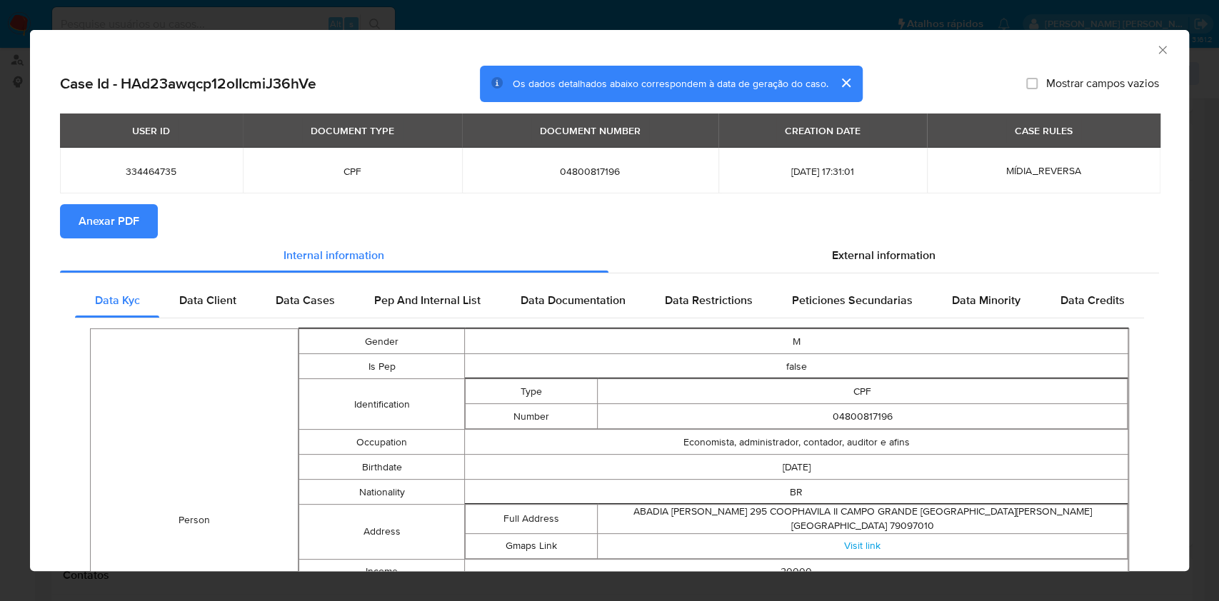
click at [137, 221] on span "Anexar PDF" at bounding box center [109, 221] width 61 height 31
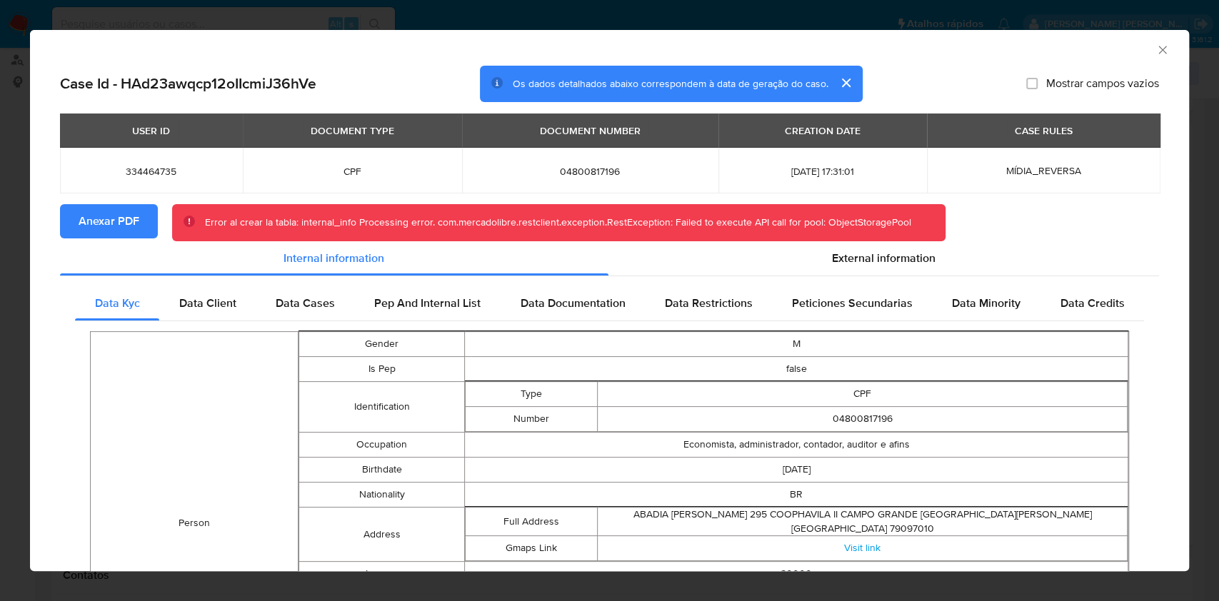
click at [1155, 45] on icon "Fechar a janela" at bounding box center [1162, 50] width 14 height 14
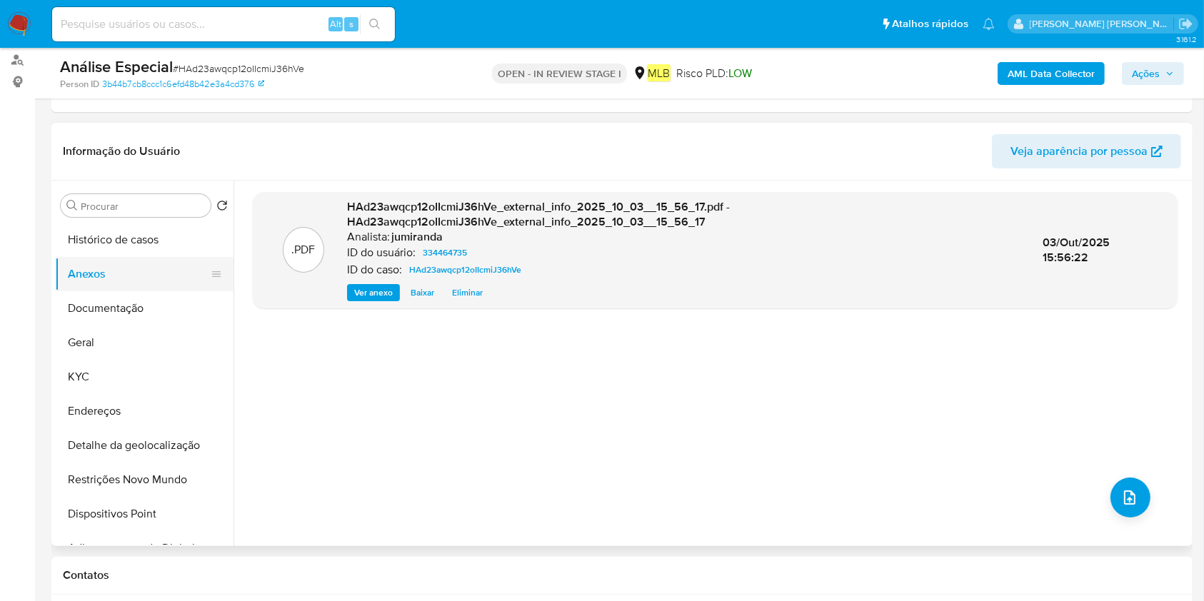
drag, startPoint x: 128, startPoint y: 317, endPoint x: 135, endPoint y: 287, distance: 30.8
click at [128, 316] on button "Documentação" at bounding box center [144, 308] width 178 height 34
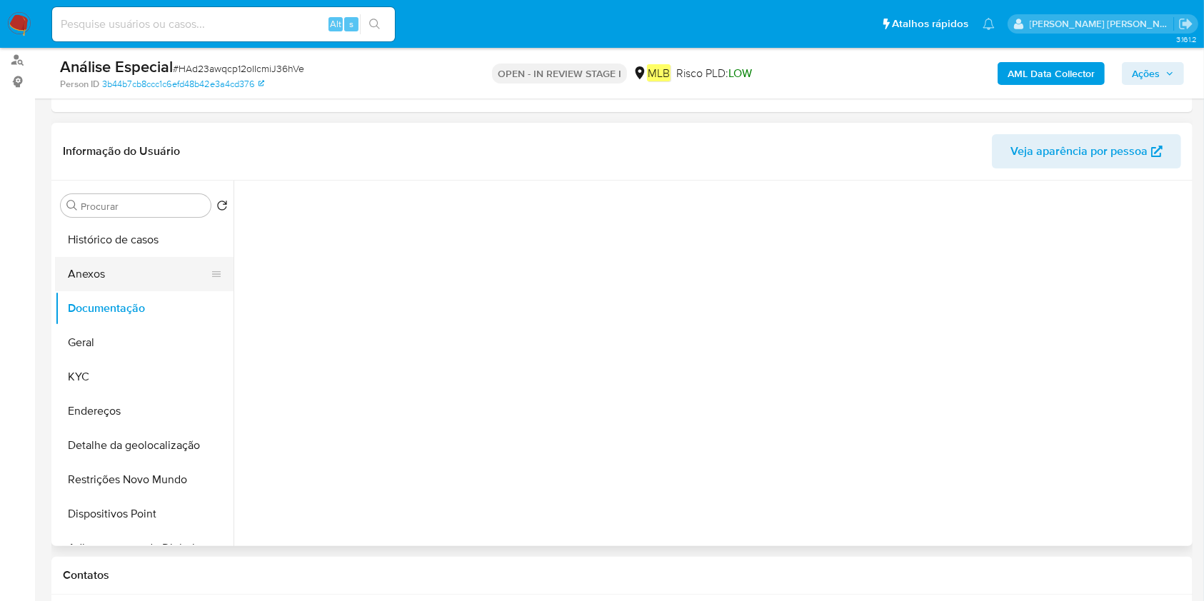
click at [138, 278] on button "Anexos" at bounding box center [138, 274] width 167 height 34
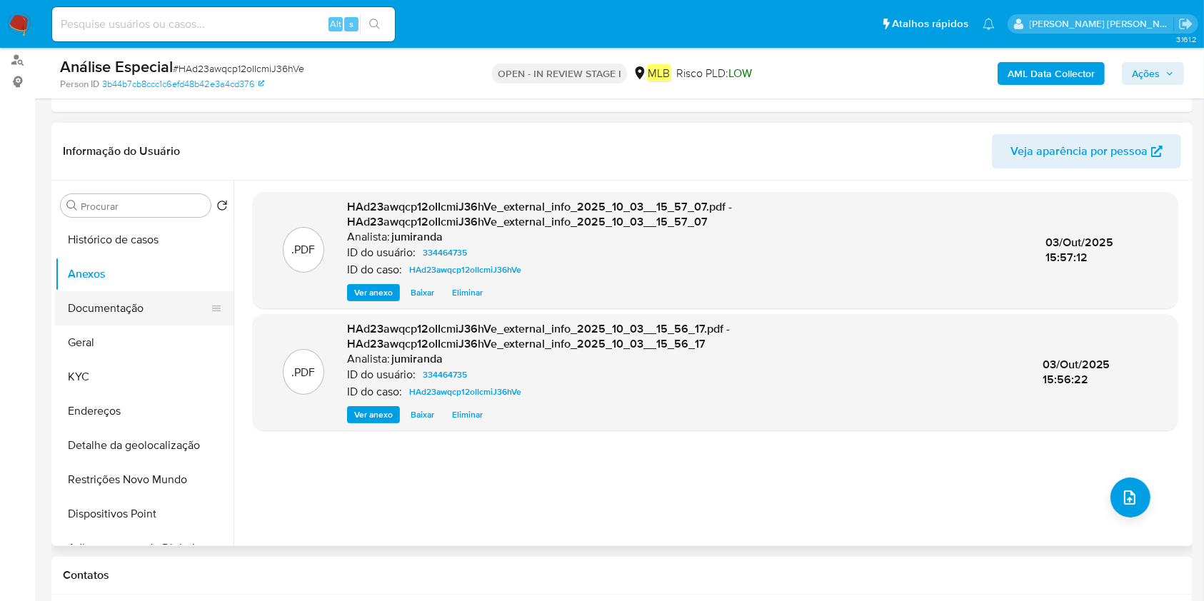
click at [143, 310] on button "Documentação" at bounding box center [138, 308] width 167 height 34
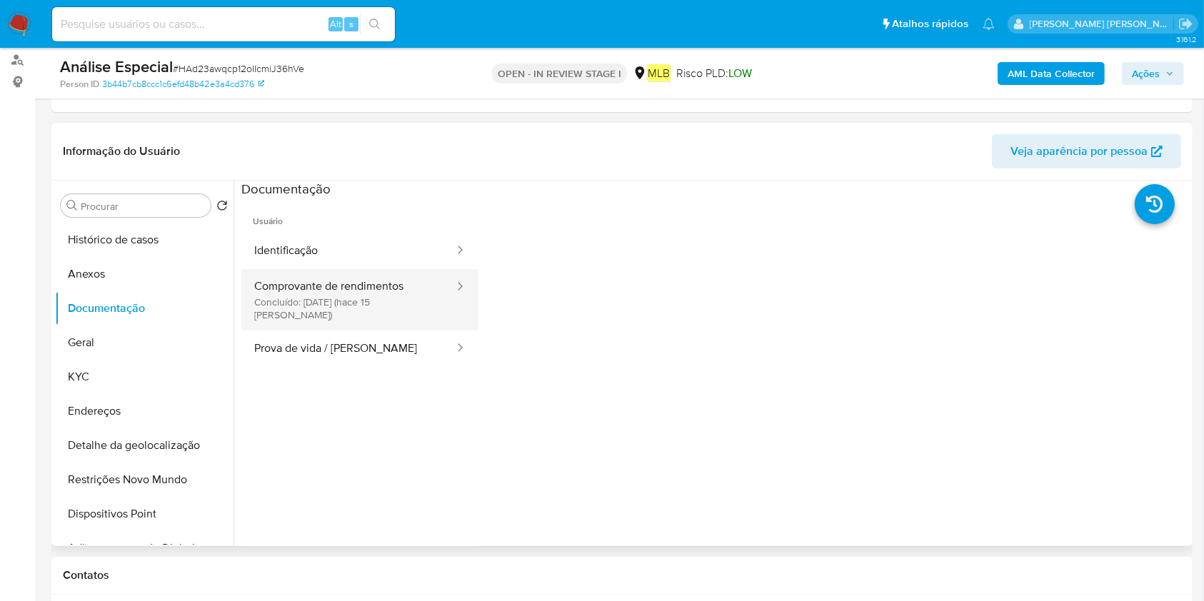
click at [315, 286] on button "Comprovante de rendimentos Concluído: 18/09/2025 (hace 15 días)" at bounding box center [348, 299] width 214 height 61
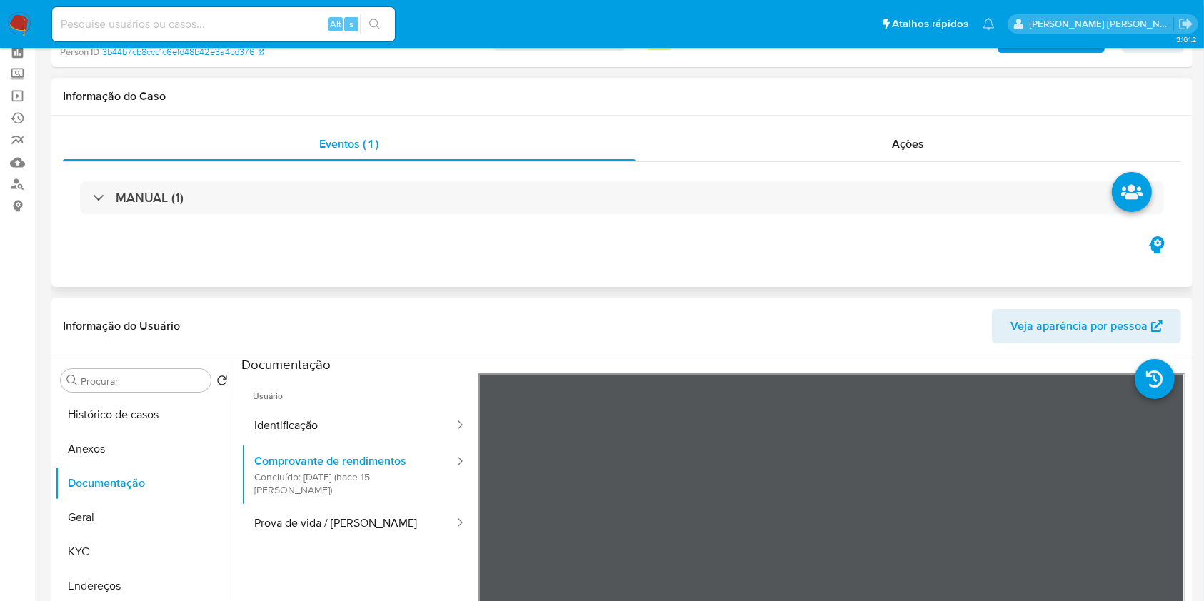
scroll to position [0, 0]
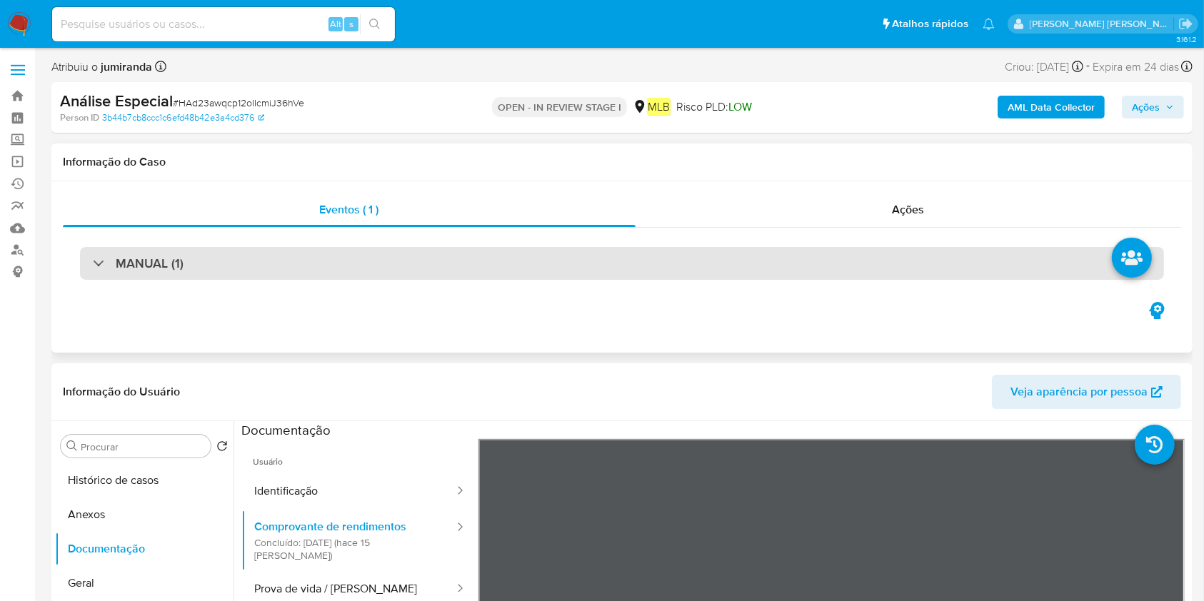
click at [298, 261] on div "MANUAL (1)" at bounding box center [622, 263] width 1084 height 33
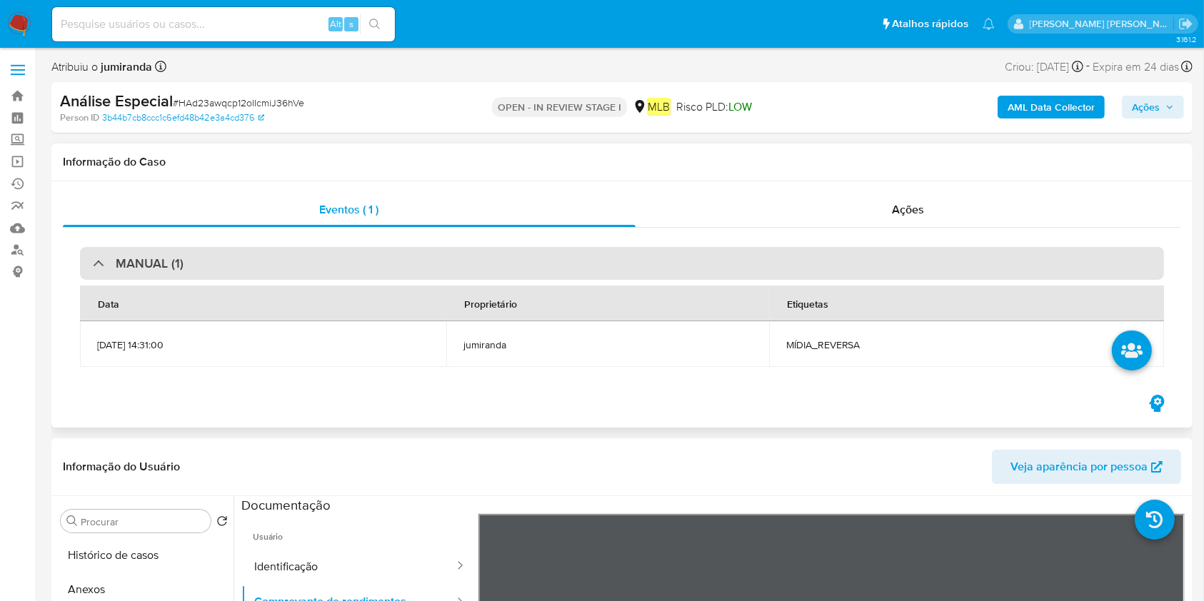
click at [548, 250] on div "MANUAL (1)" at bounding box center [622, 263] width 1084 height 33
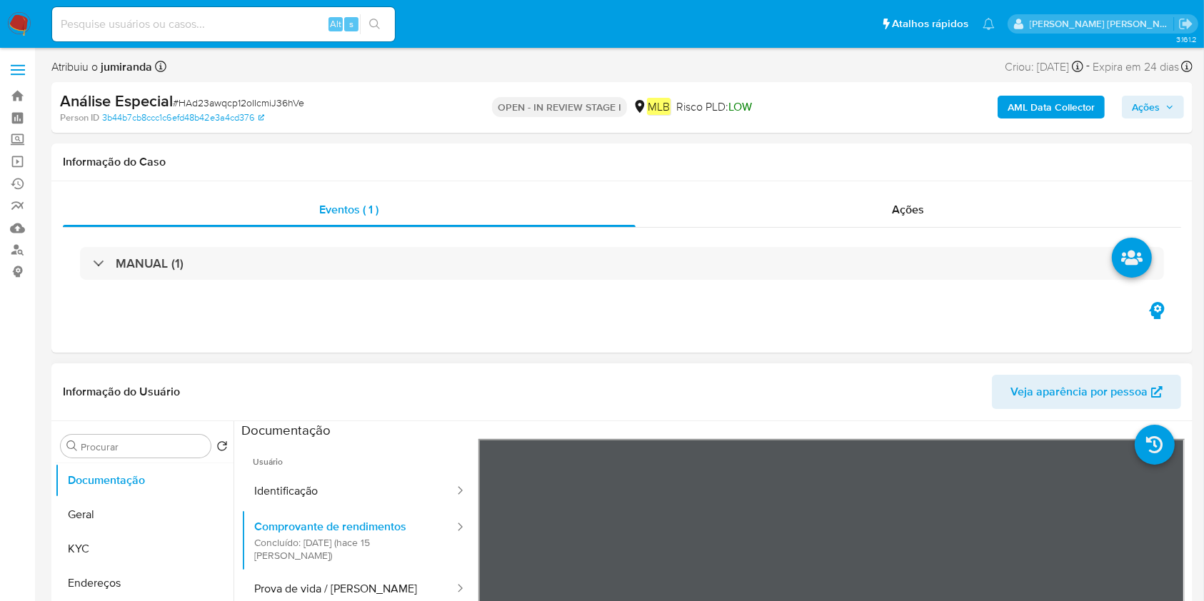
scroll to position [95, 0]
click at [99, 510] on button "KYC" at bounding box center [138, 522] width 167 height 34
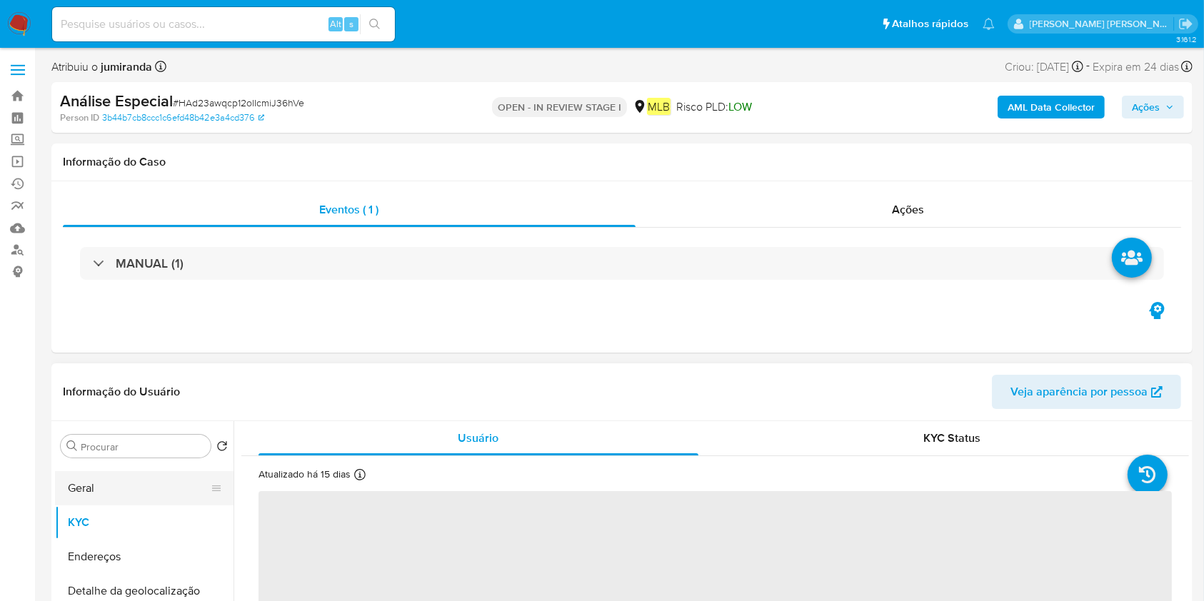
click at [111, 488] on button "Geral" at bounding box center [138, 488] width 167 height 34
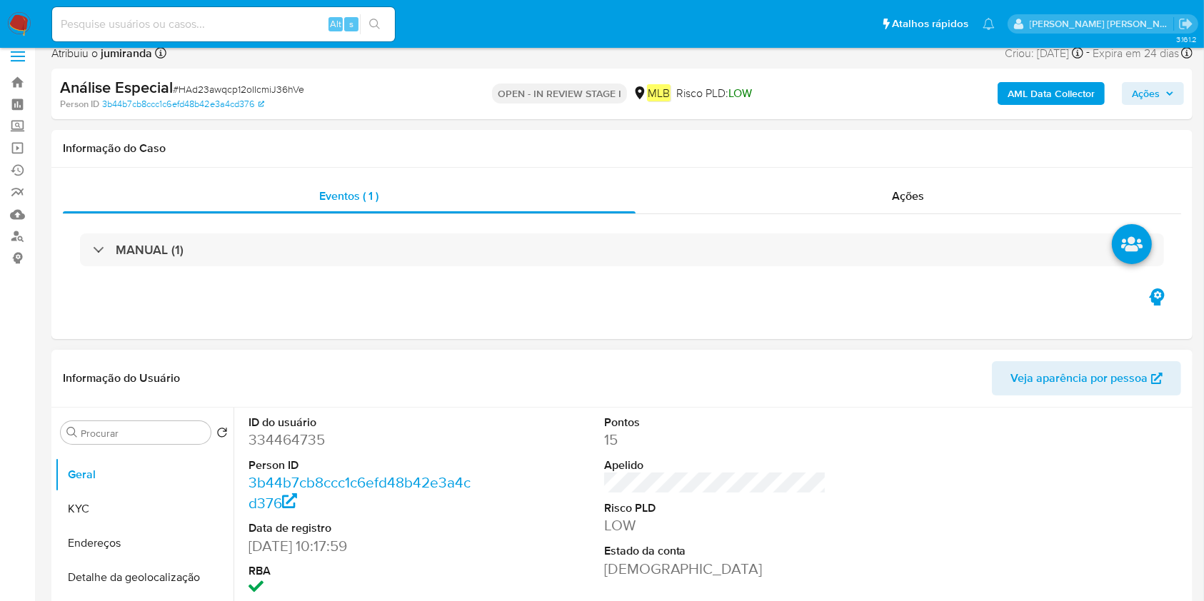
scroll to position [190, 0]
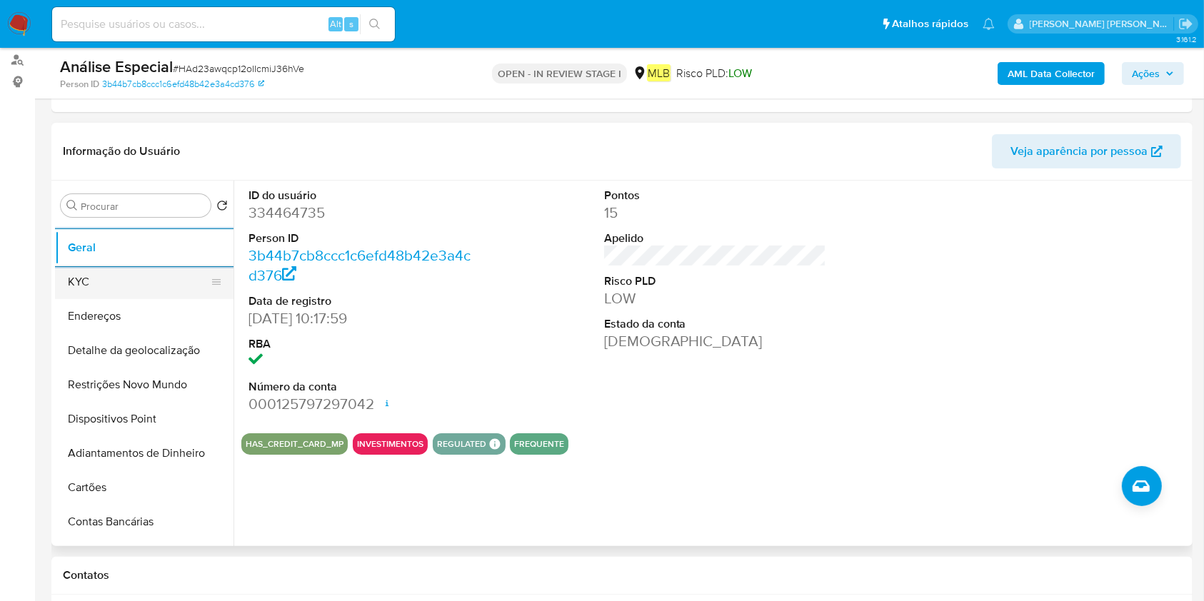
click at [127, 288] on button "KYC" at bounding box center [138, 282] width 167 height 34
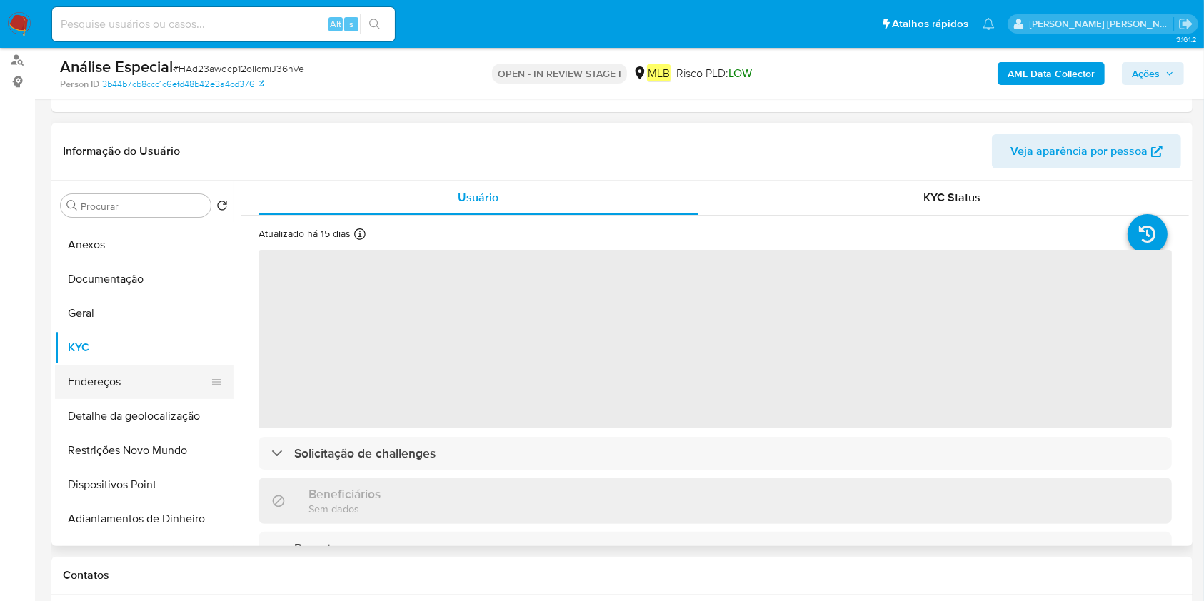
scroll to position [0, 0]
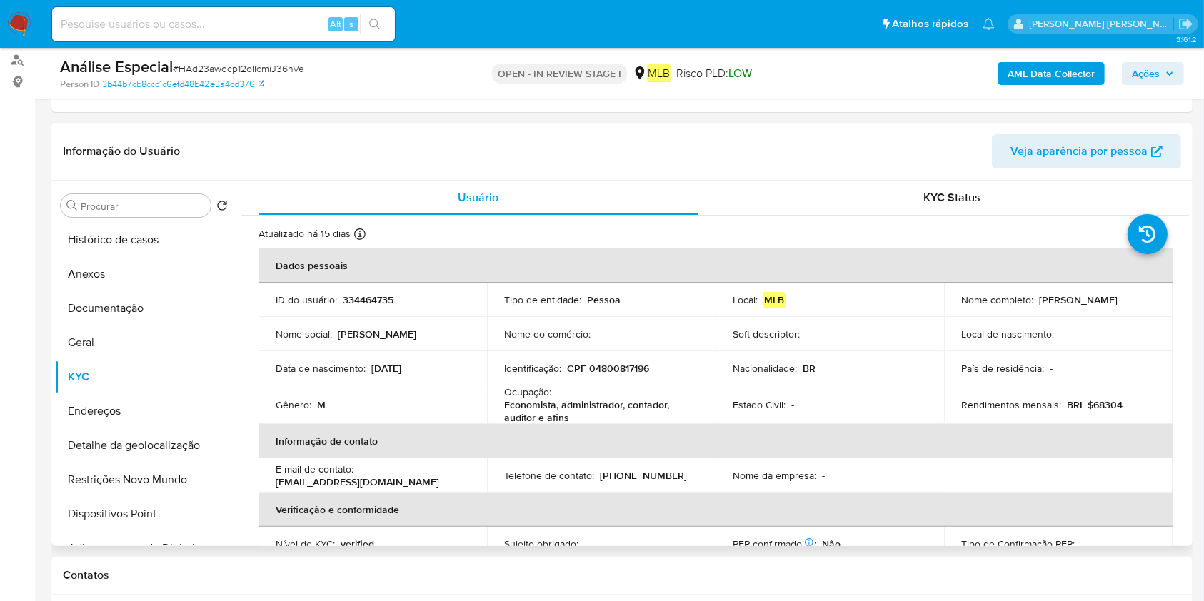
click at [547, 400] on p "Economista, administrador, contador, auditor e afins" at bounding box center [598, 411] width 188 height 26
copy div "Ocupação : Economista, administrador, contador, auditor e afins"
click at [139, 475] on button "Restrições Novo Mundo" at bounding box center [138, 480] width 167 height 34
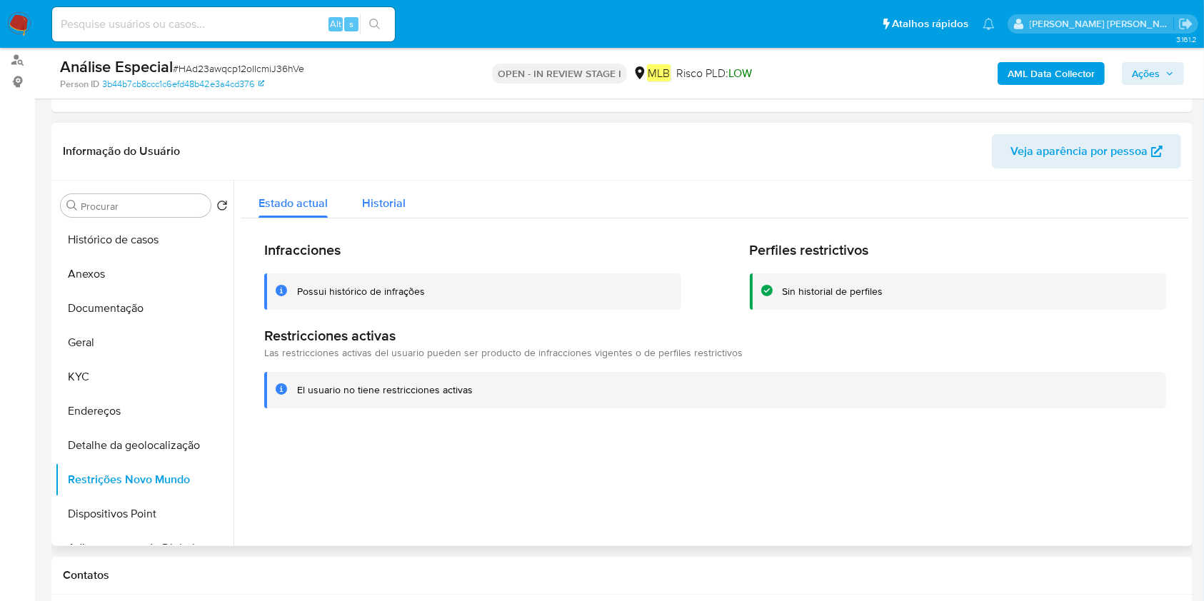
click at [400, 201] on span "Historial" at bounding box center [384, 203] width 44 height 16
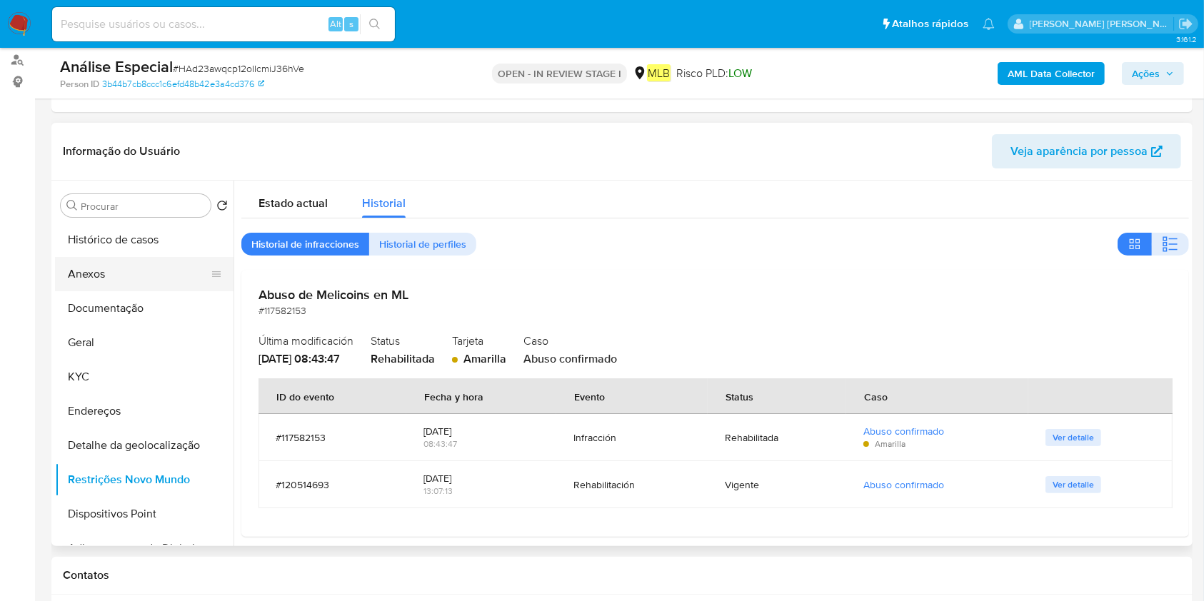
click at [120, 276] on button "Anexos" at bounding box center [138, 274] width 167 height 34
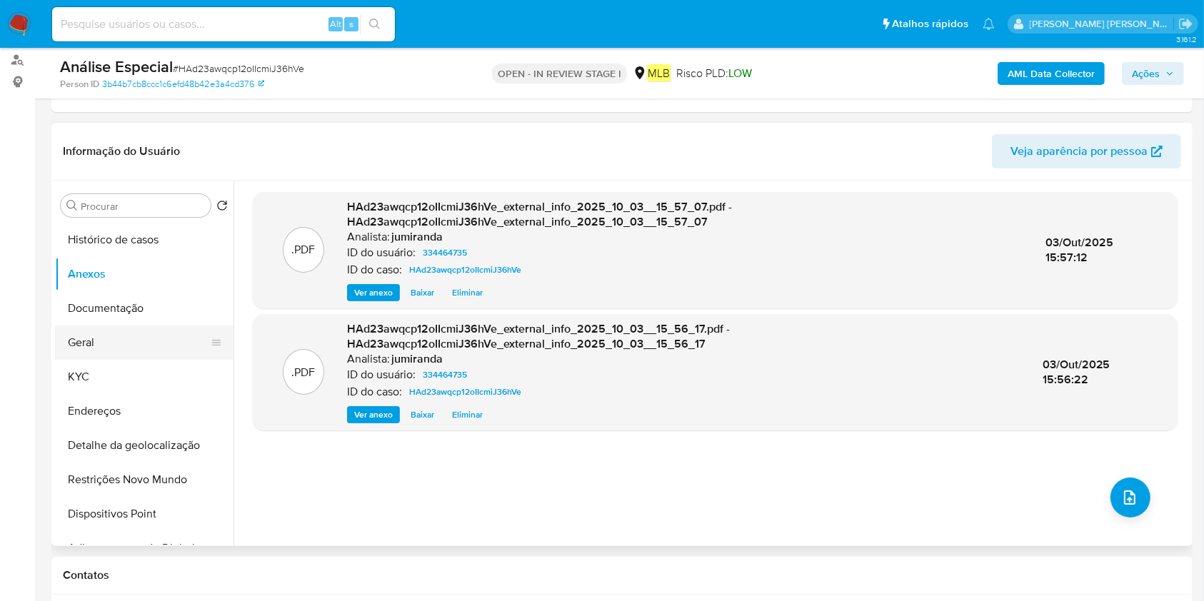
click at [102, 331] on button "Geral" at bounding box center [138, 343] width 167 height 34
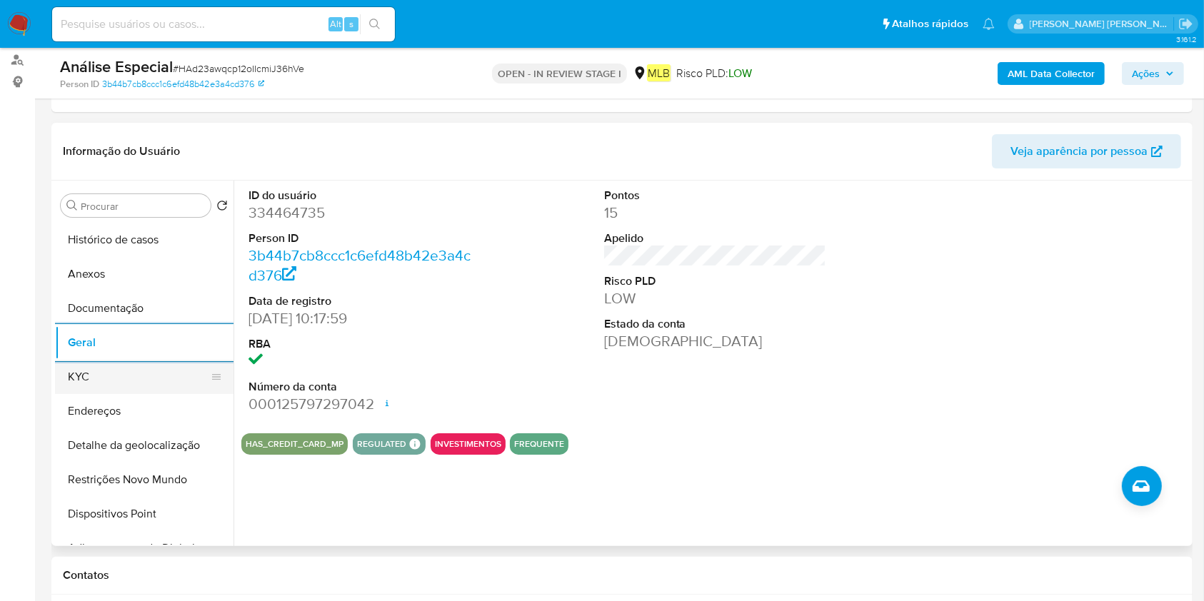
click at [131, 372] on button "KYC" at bounding box center [138, 377] width 167 height 34
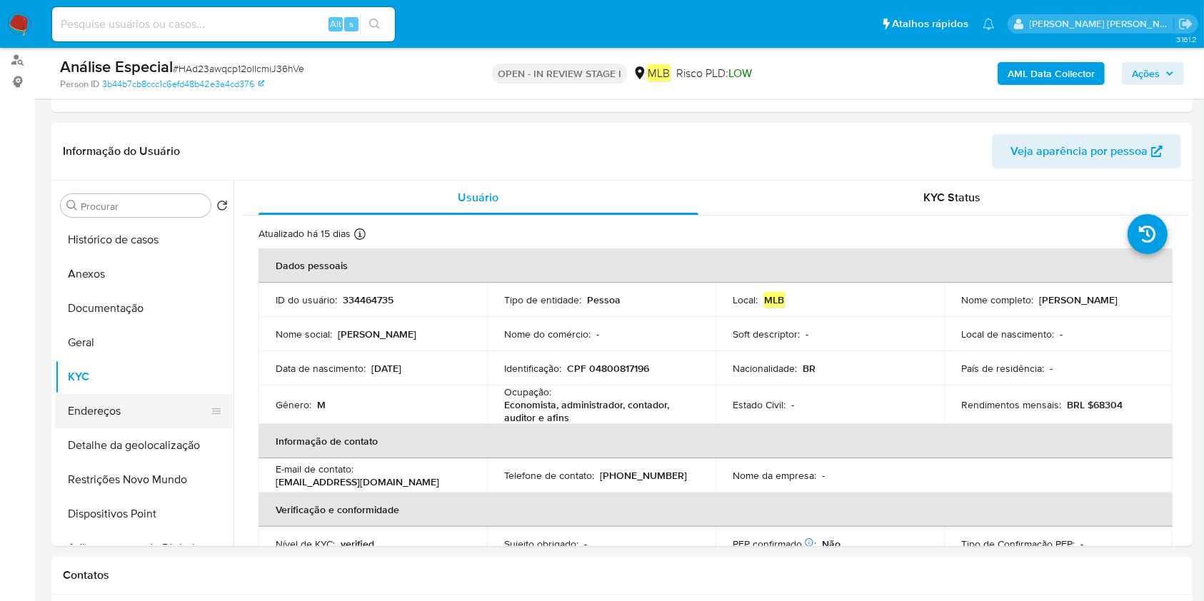
click at [89, 400] on button "Endereços" at bounding box center [138, 411] width 167 height 34
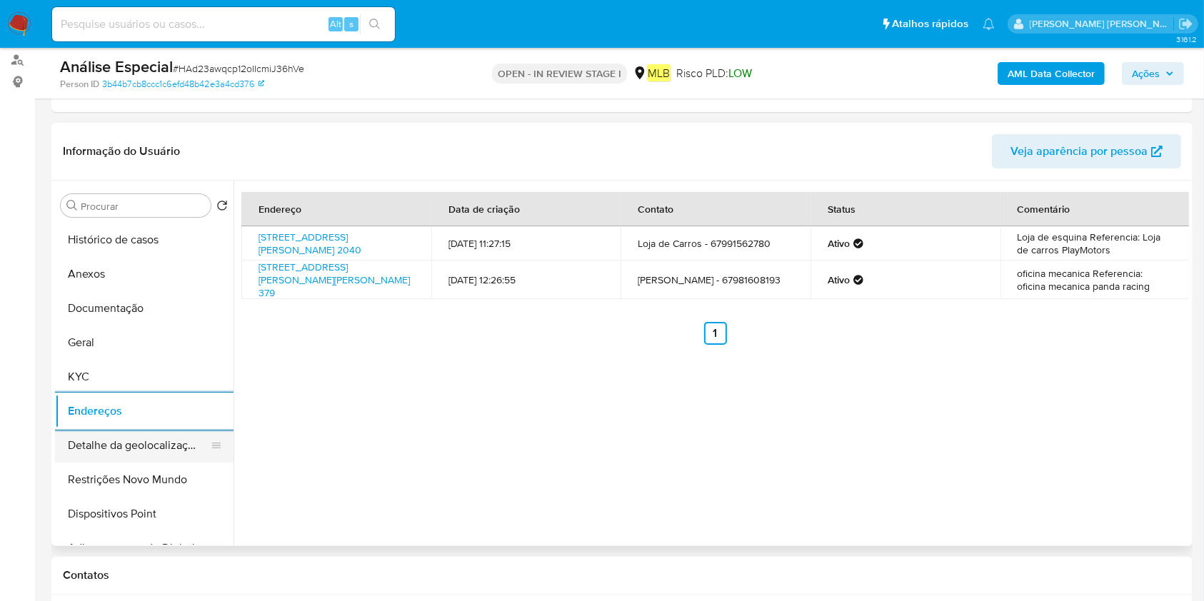
click at [158, 434] on button "Detalhe da geolocalização" at bounding box center [138, 445] width 167 height 34
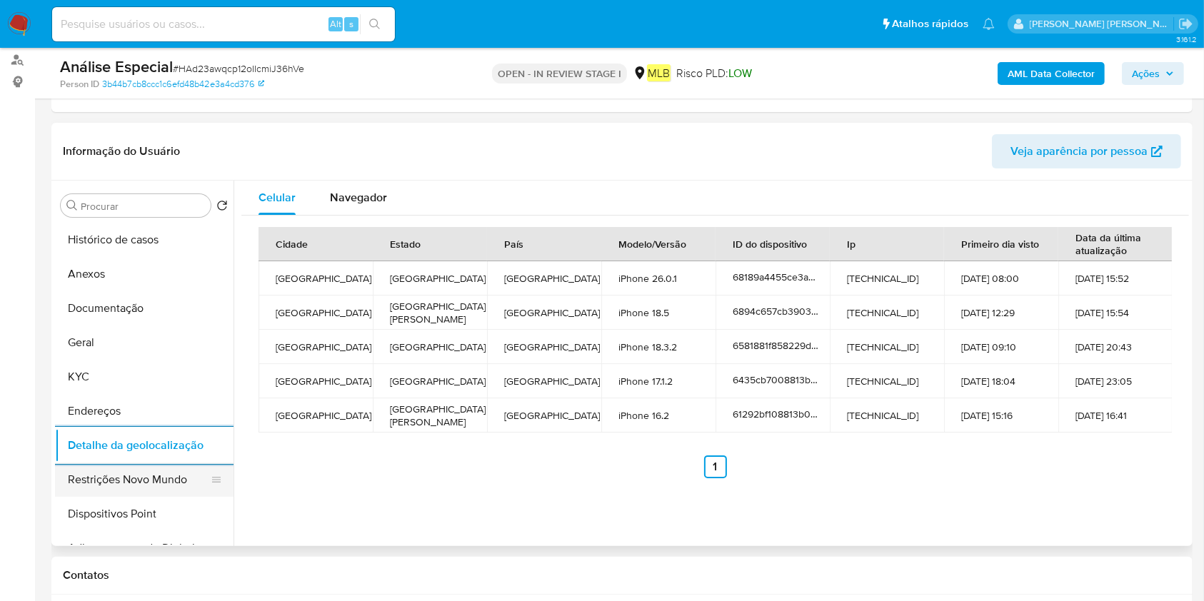
click at [139, 483] on button "Restrições Novo Mundo" at bounding box center [138, 480] width 167 height 34
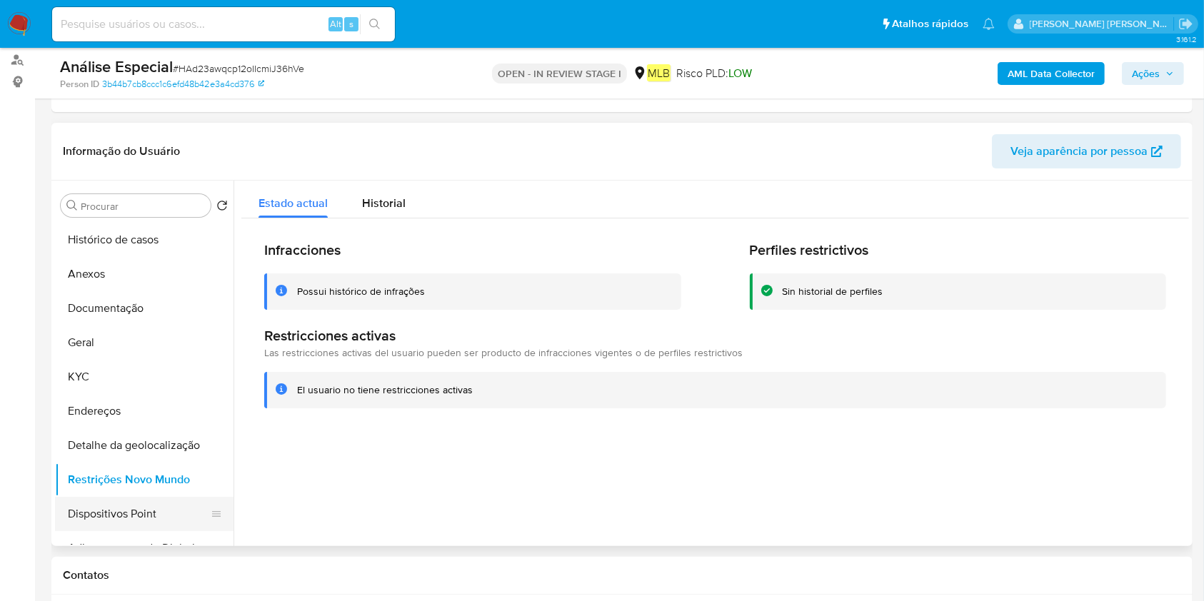
click at [91, 510] on button "Dispositivos Point" at bounding box center [138, 514] width 167 height 34
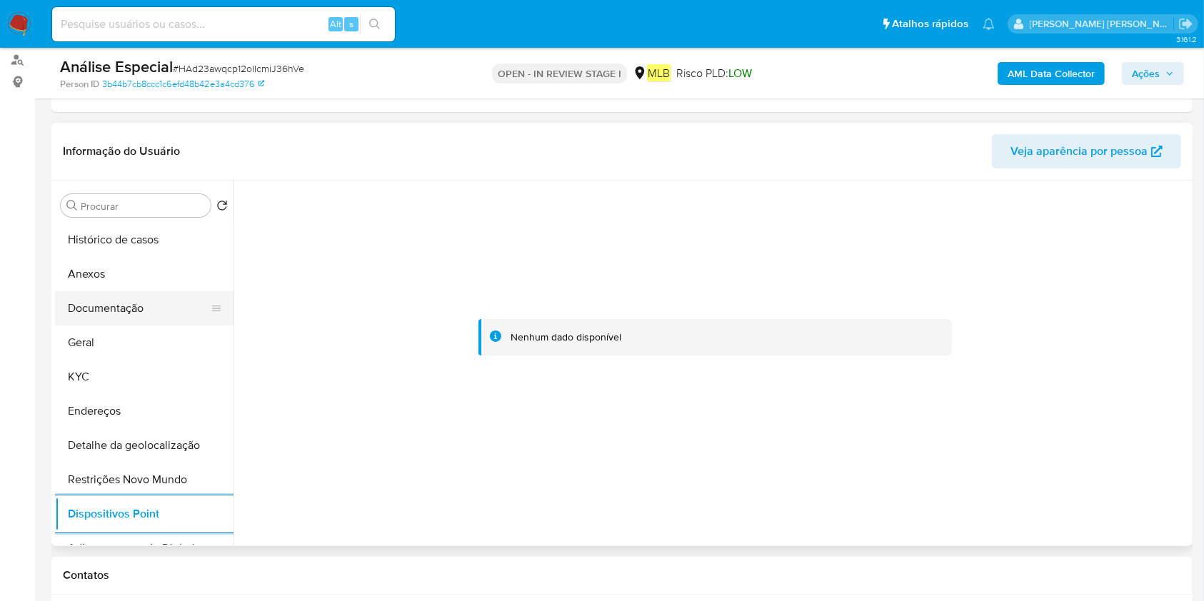
click at [146, 319] on button "Documentação" at bounding box center [138, 308] width 167 height 34
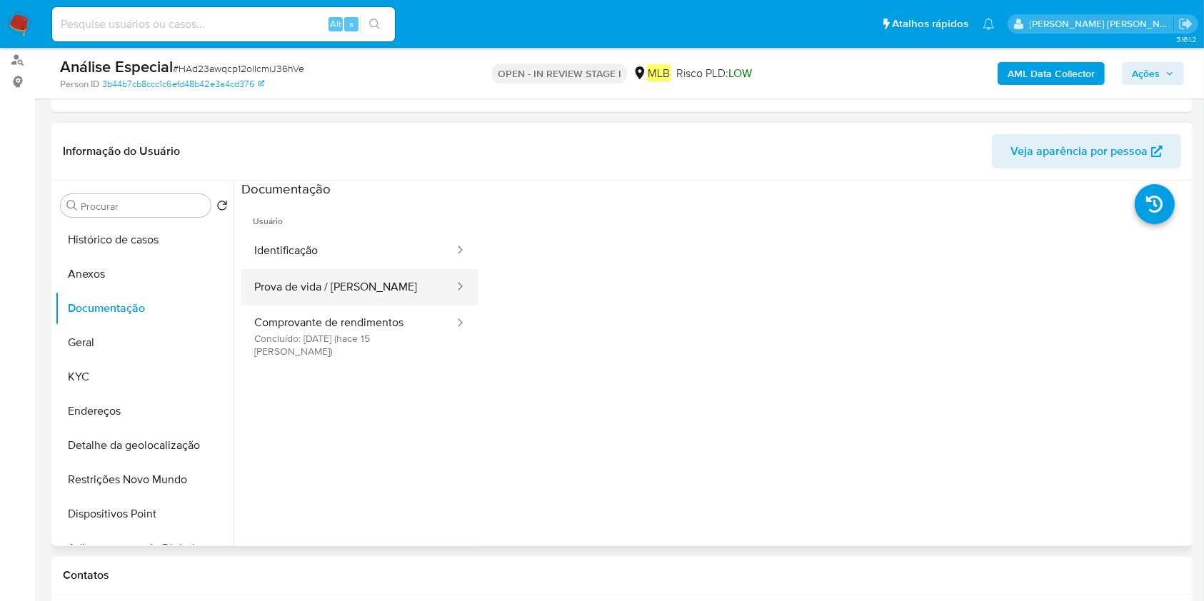
click at [368, 269] on button "Prova de vida / Selfie" at bounding box center [348, 287] width 214 height 36
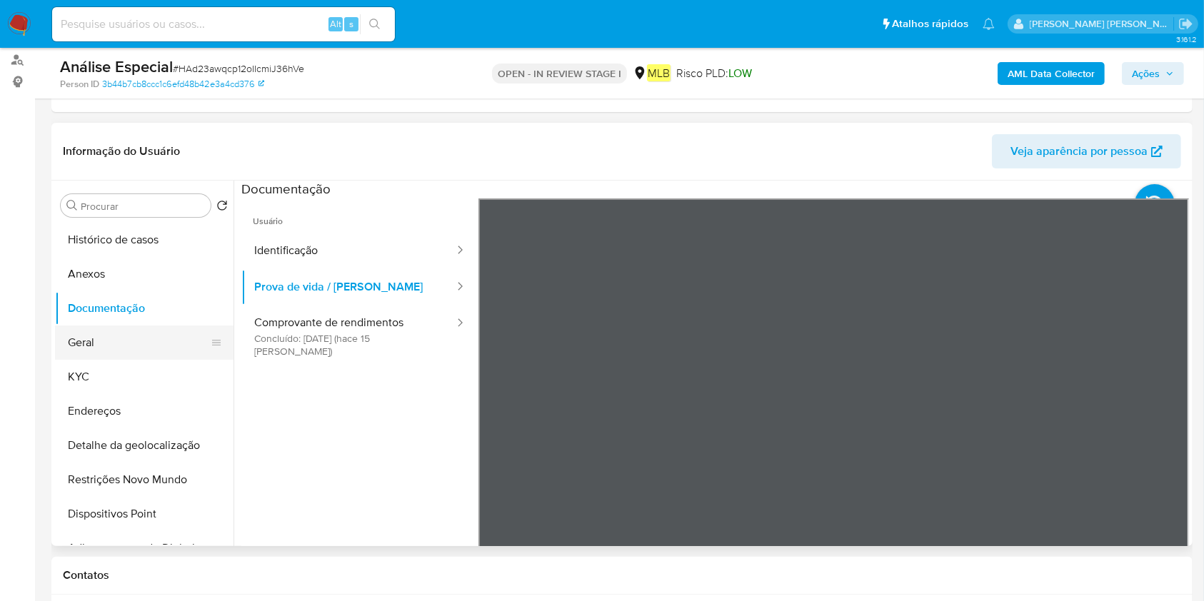
click at [97, 343] on button "Geral" at bounding box center [138, 343] width 167 height 34
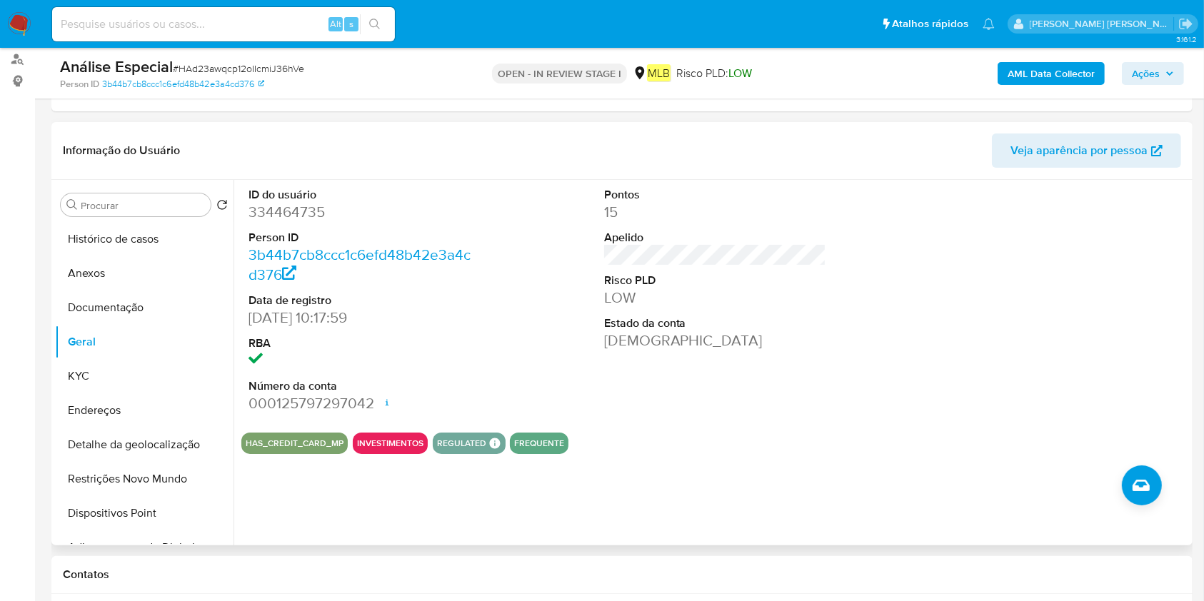
scroll to position [190, 0]
click at [171, 266] on button "Anexos" at bounding box center [138, 274] width 167 height 34
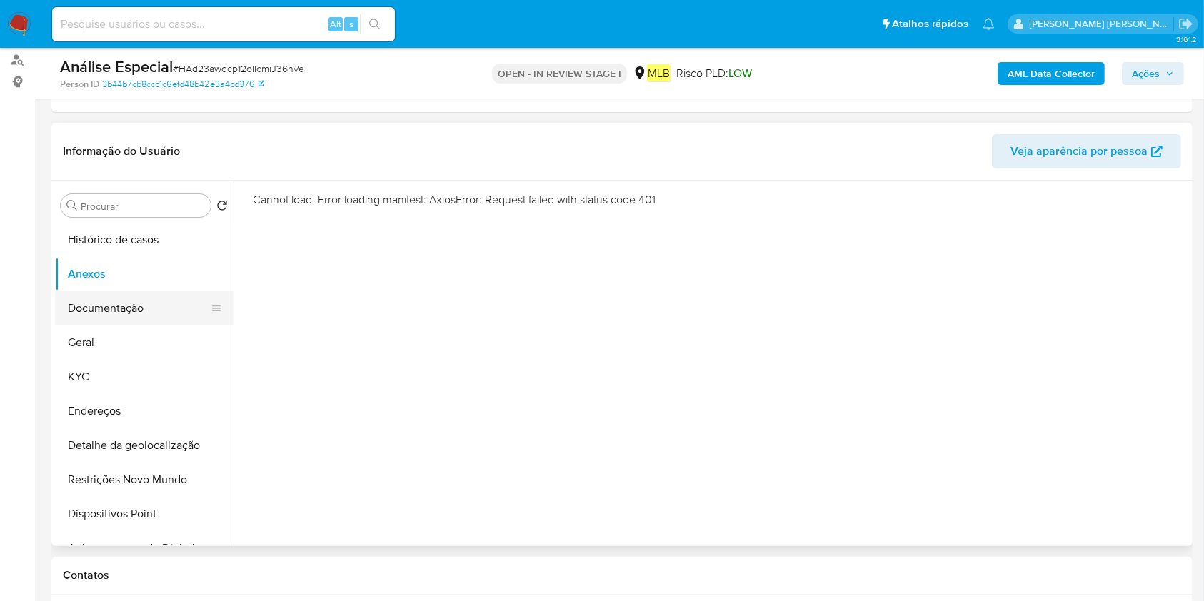
click at [141, 298] on button "Documentação" at bounding box center [138, 308] width 167 height 34
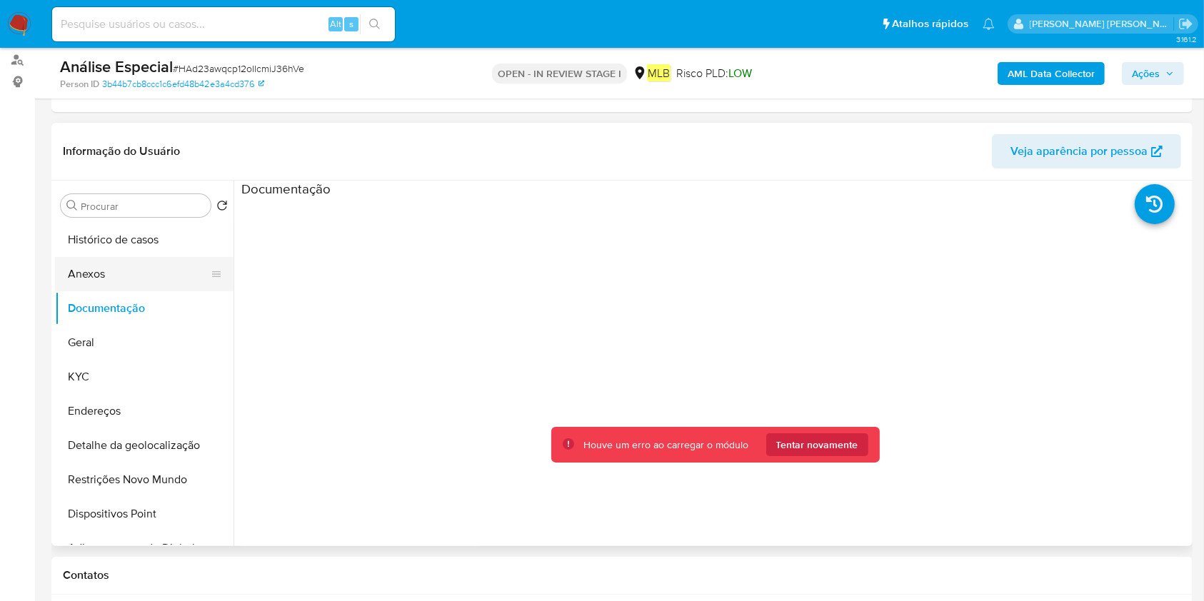
click at [139, 274] on button "Anexos" at bounding box center [138, 274] width 167 height 34
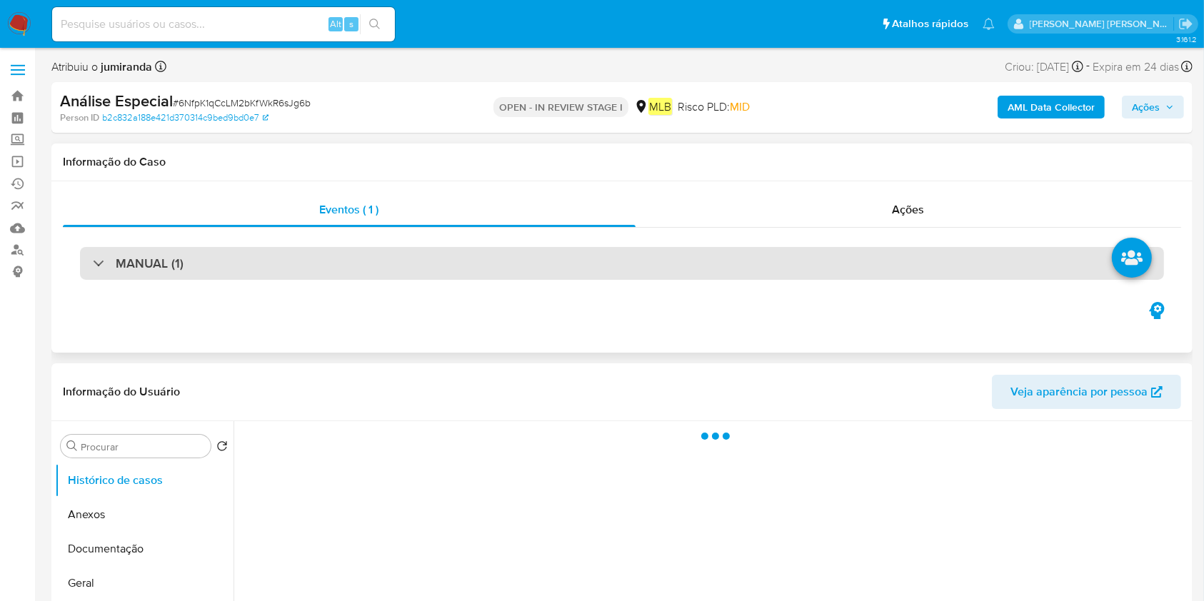
select select "10"
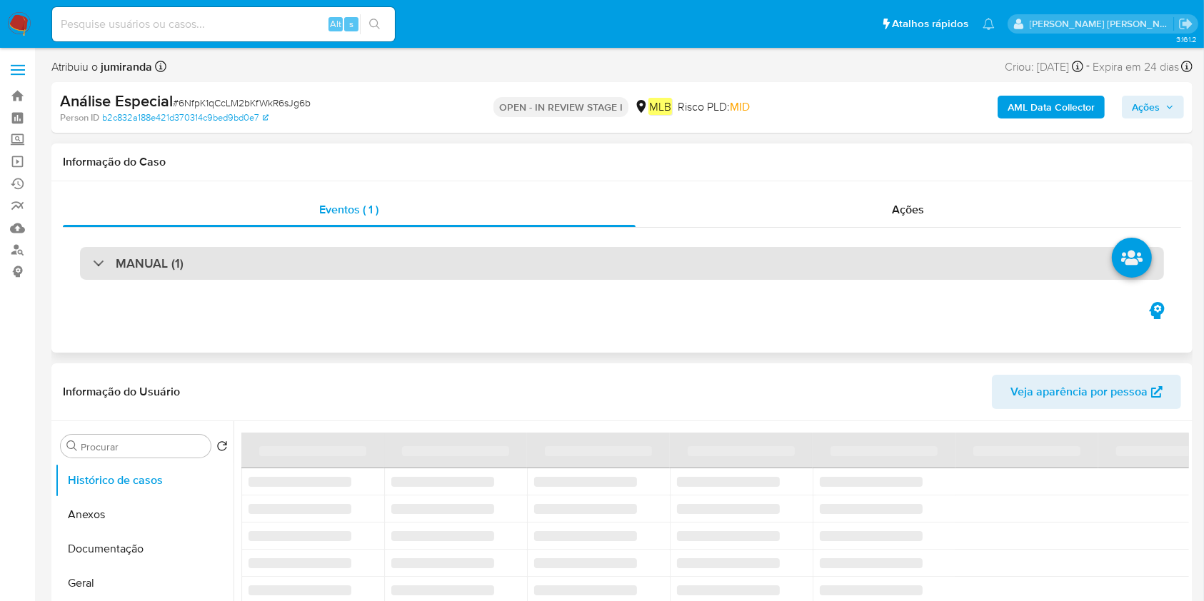
click at [412, 261] on div "MANUAL (1)" at bounding box center [622, 263] width 1084 height 33
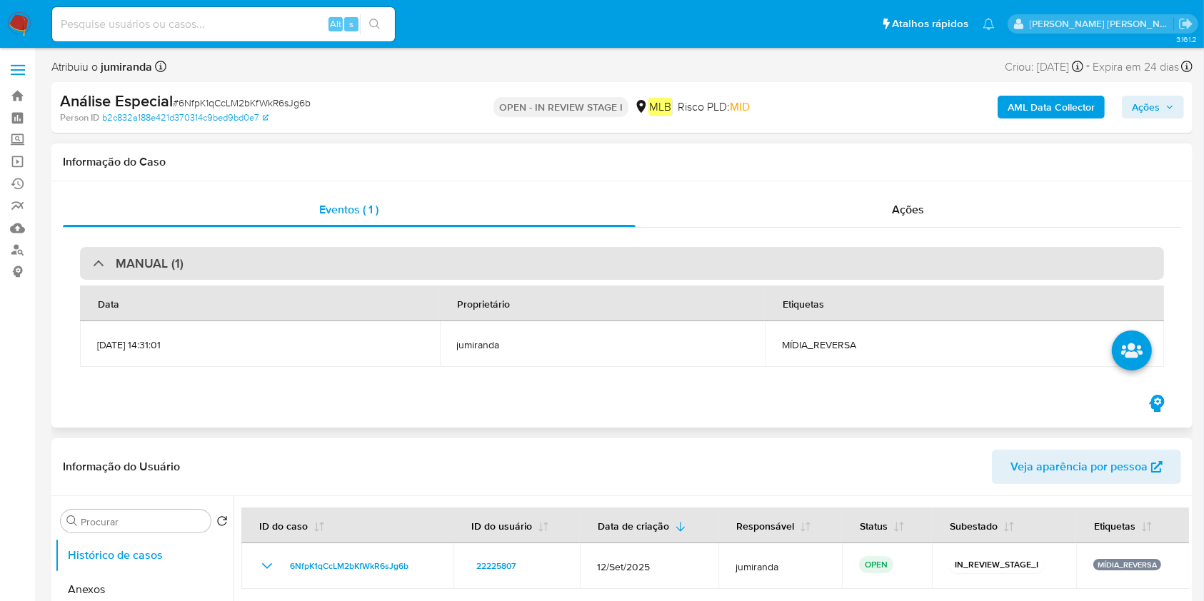
click at [474, 252] on div "MANUAL (1)" at bounding box center [622, 263] width 1084 height 33
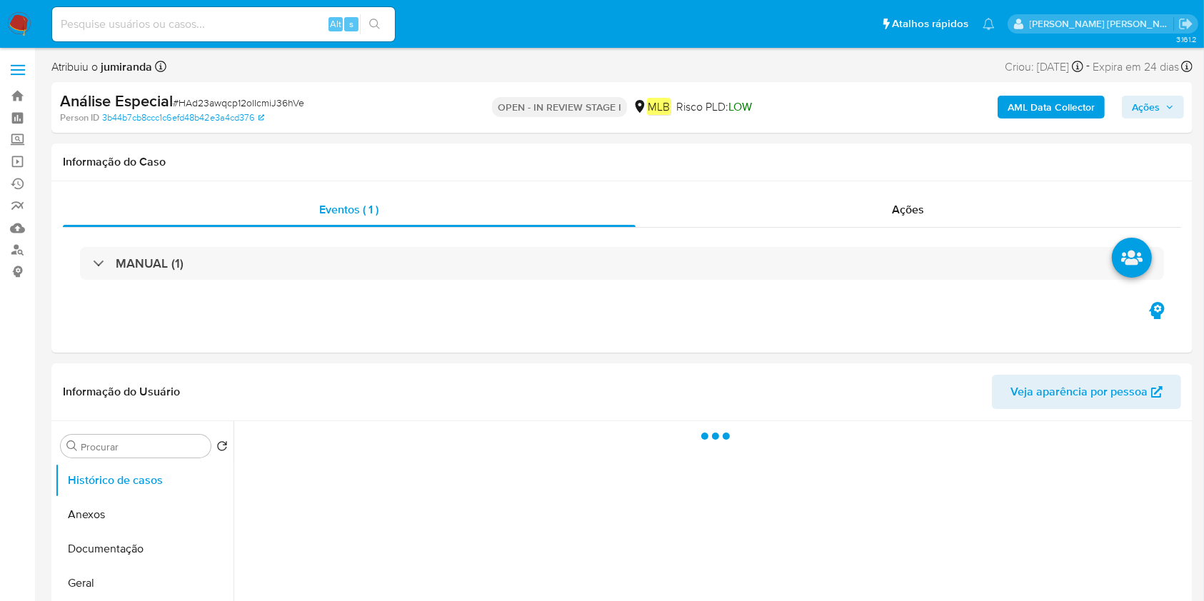
select select "10"
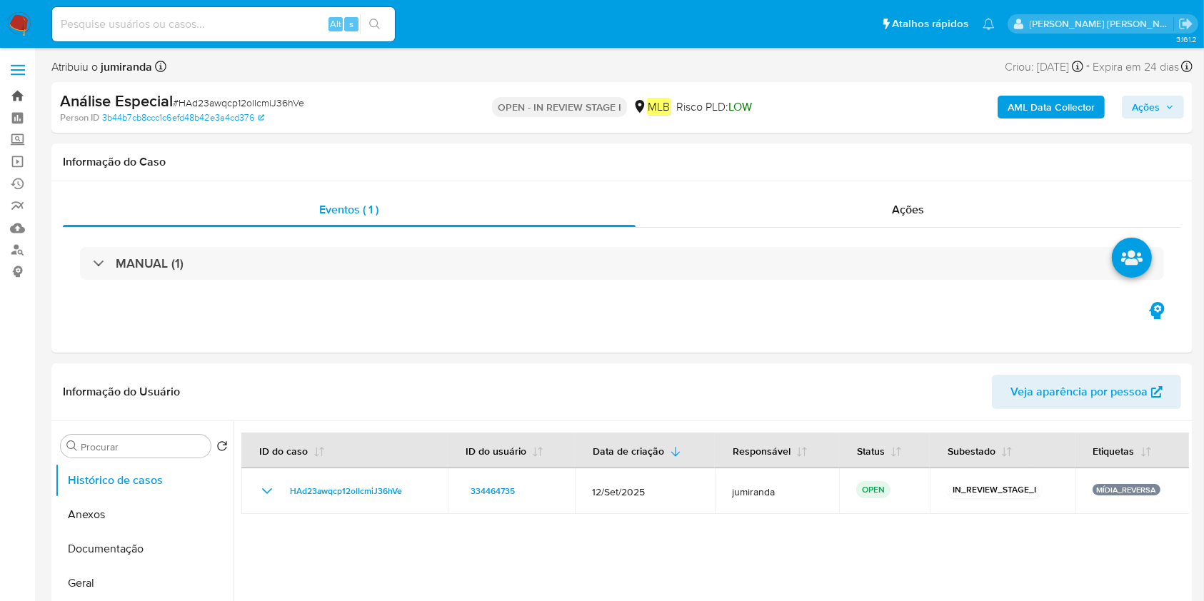
click at [22, 94] on link "Bandeja" at bounding box center [85, 96] width 170 height 22
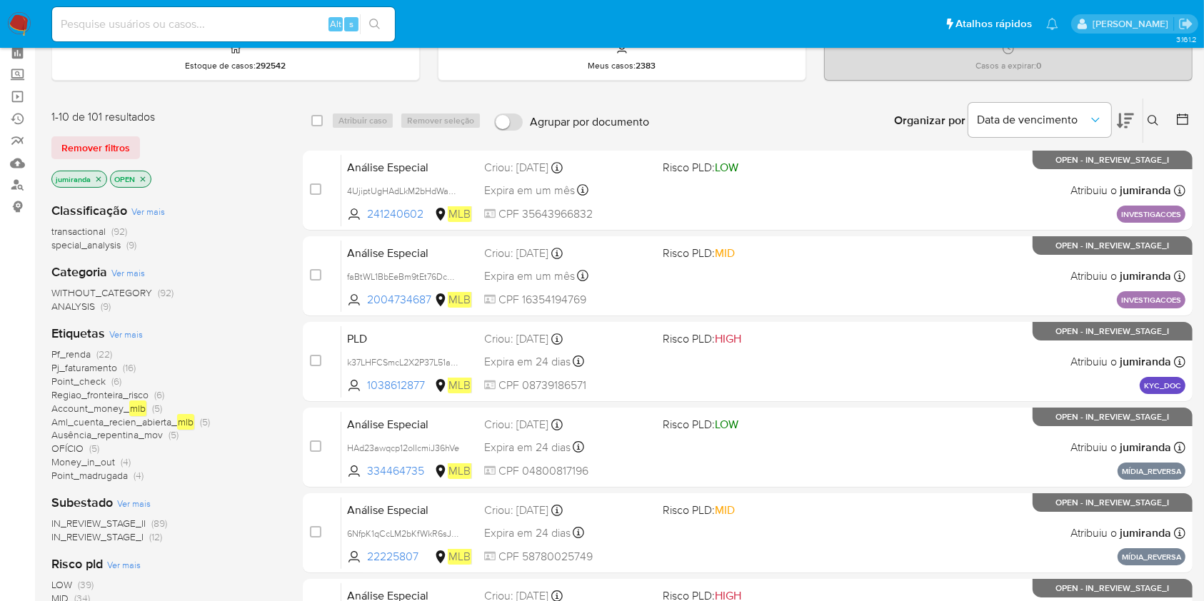
scroll to position [95, 0]
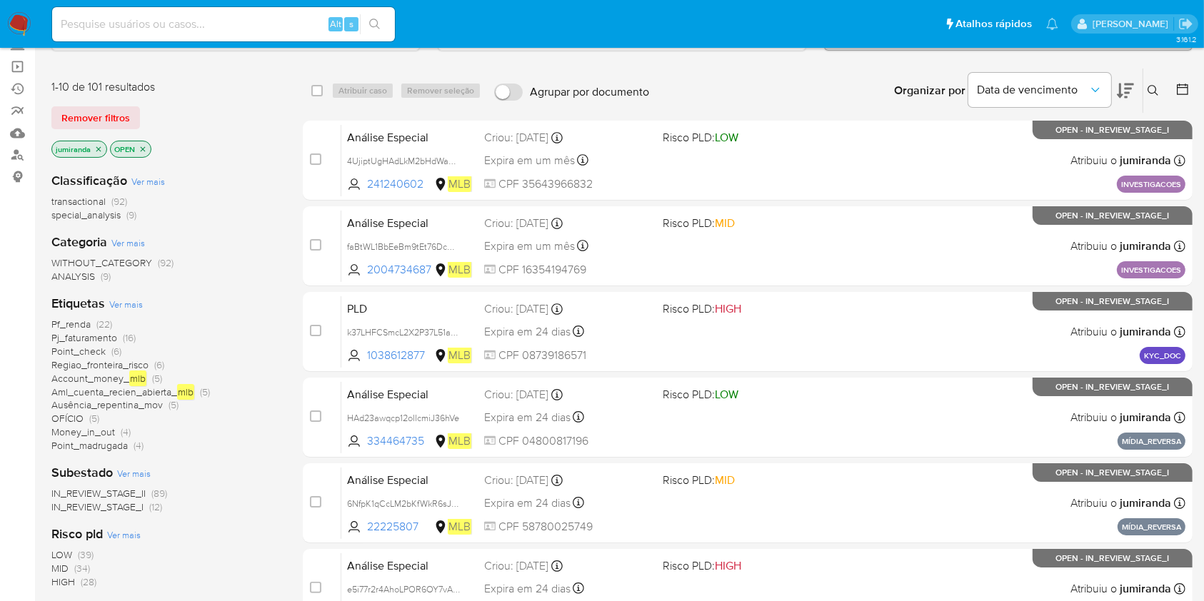
click at [75, 420] on span "OFÍCIO" at bounding box center [67, 418] width 32 height 14
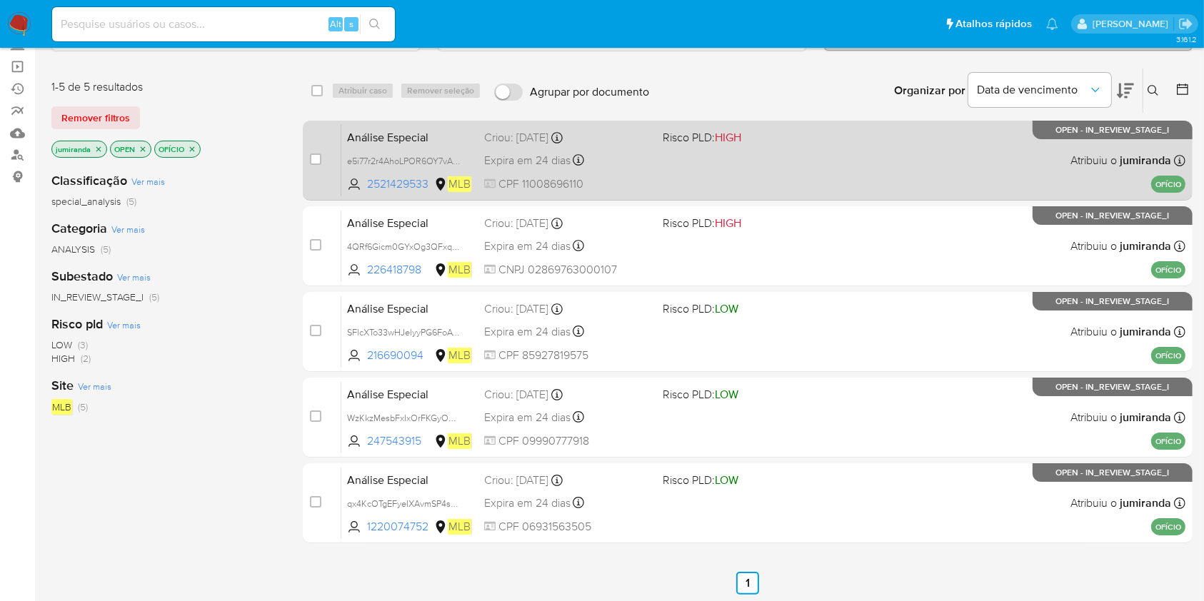
click at [726, 157] on div "Análise Especial e5i77r2r4AhoLPOR6OY7vAMt 2521429533 MLB Risco PLD: HIGH Criou:…" at bounding box center [763, 160] width 844 height 72
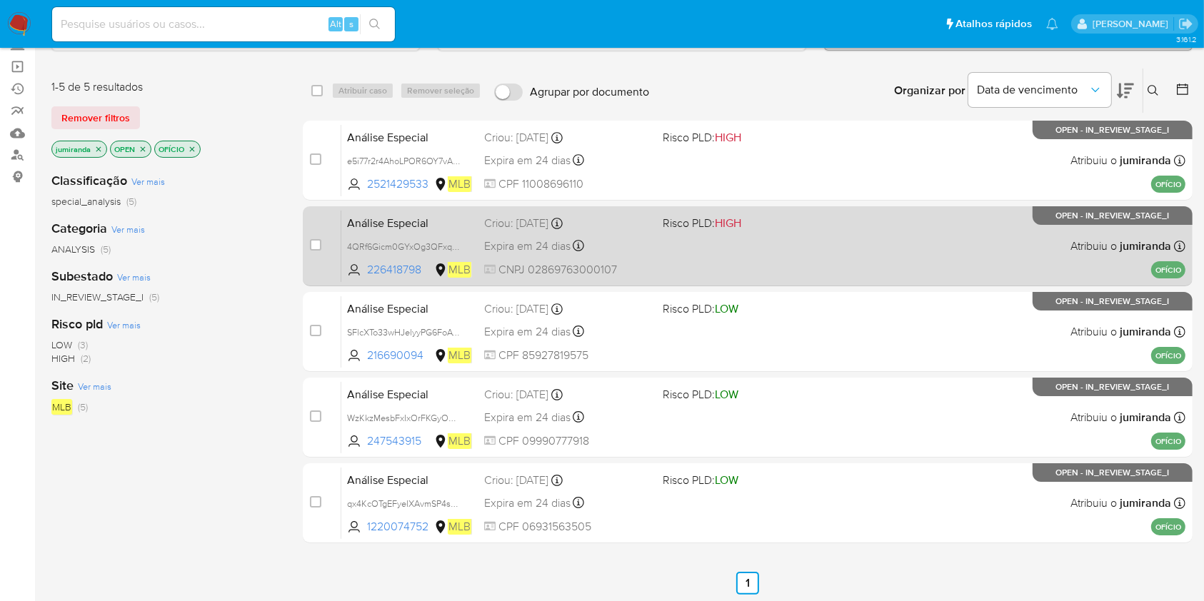
click at [760, 223] on span "Risco PLD: HIGH" at bounding box center [746, 222] width 166 height 19
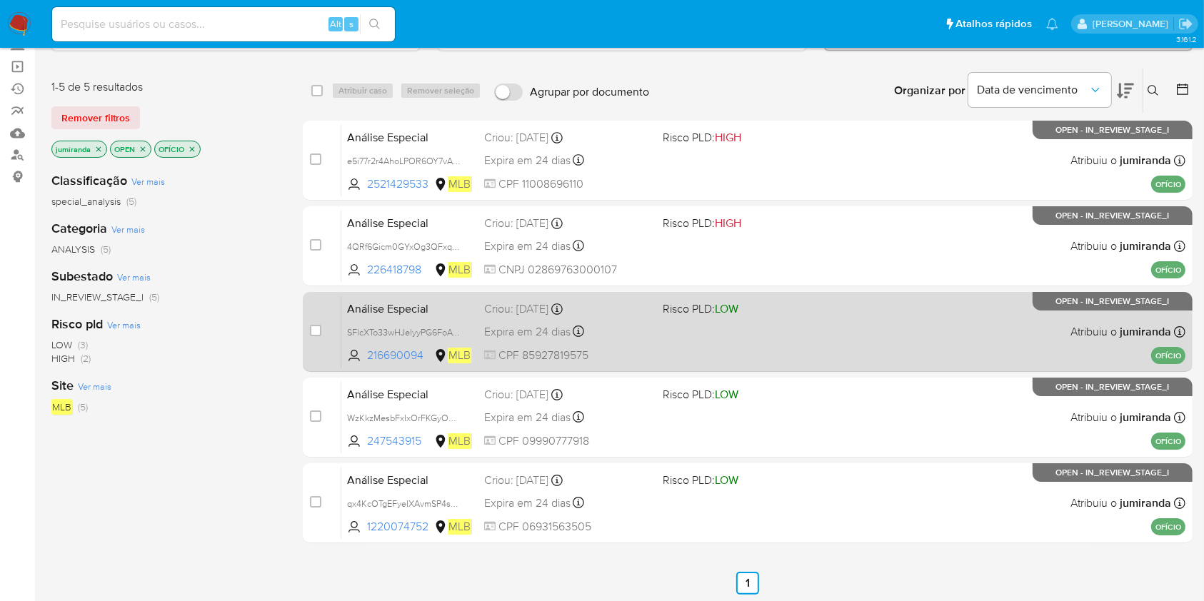
click at [773, 307] on span "Risco PLD: LOW" at bounding box center [746, 307] width 166 height 19
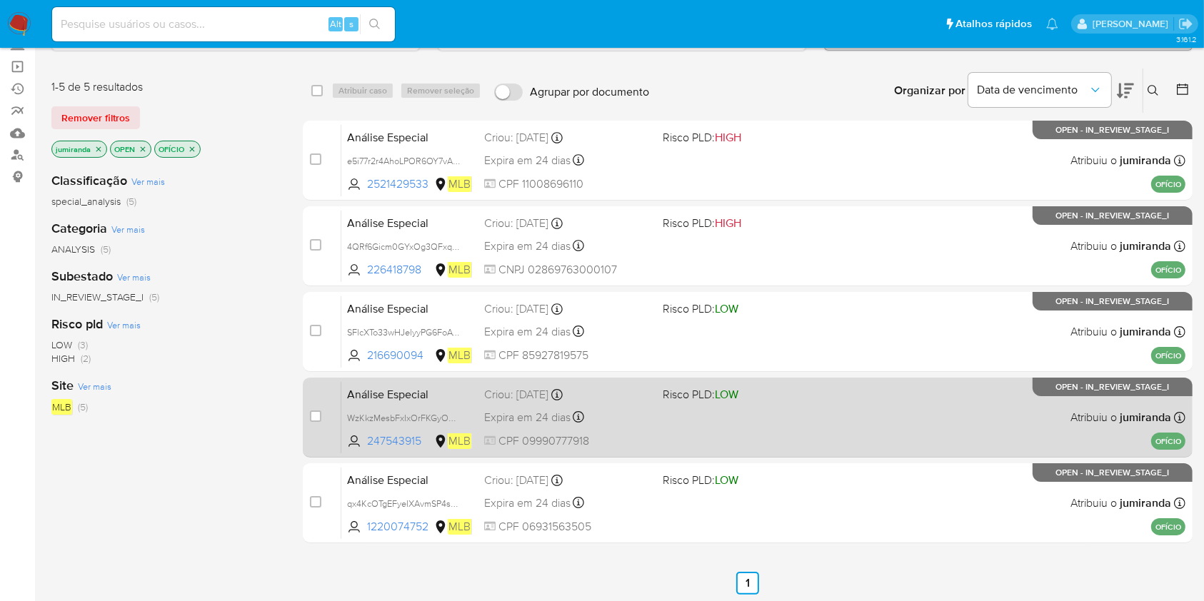
click at [772, 406] on div "Análise Especial WzKkzMesbFxIxOrFKGyOCpjz 247543915 MLB Risco PLD: LOW Criou: 1…" at bounding box center [763, 417] width 844 height 72
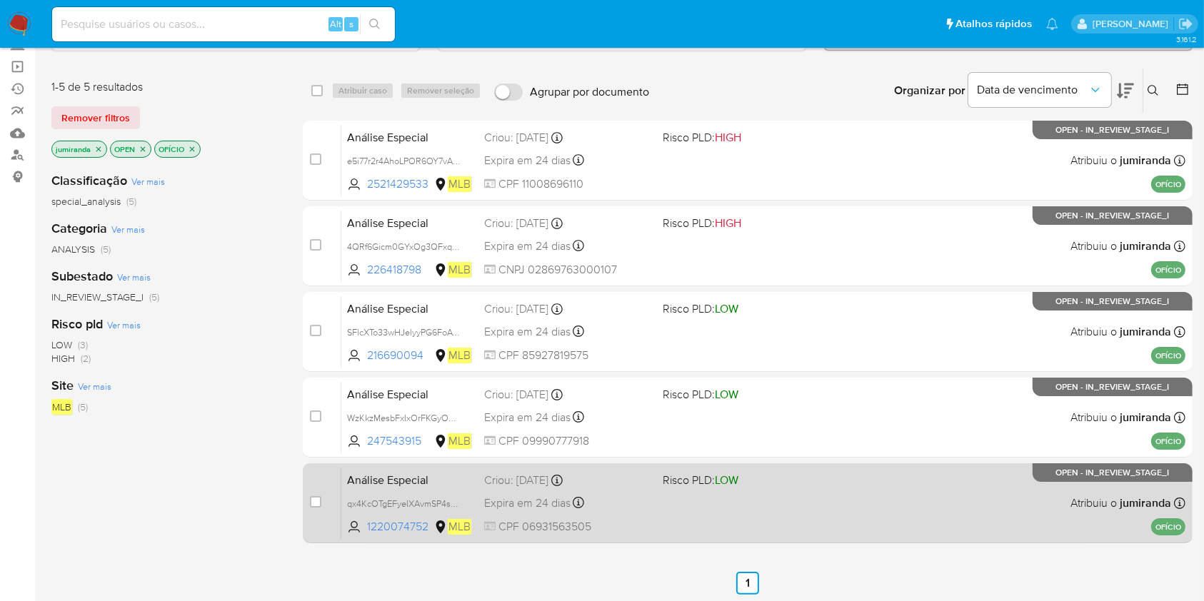
click at [777, 483] on span "Risco PLD: LOW" at bounding box center [746, 479] width 166 height 19
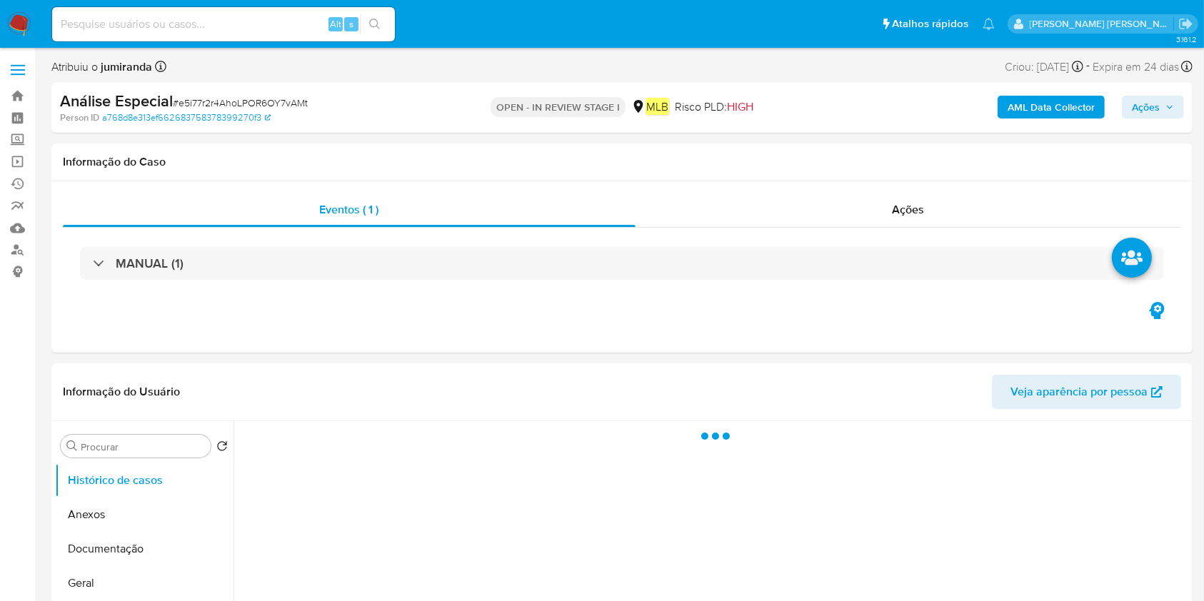
select select "10"
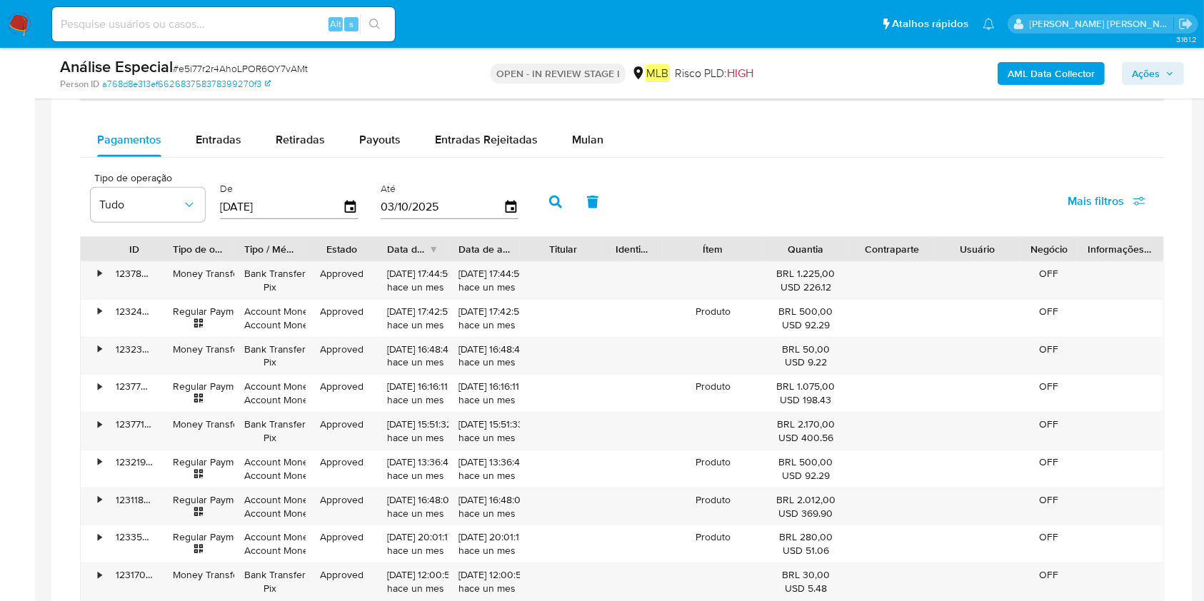
scroll to position [1142, 0]
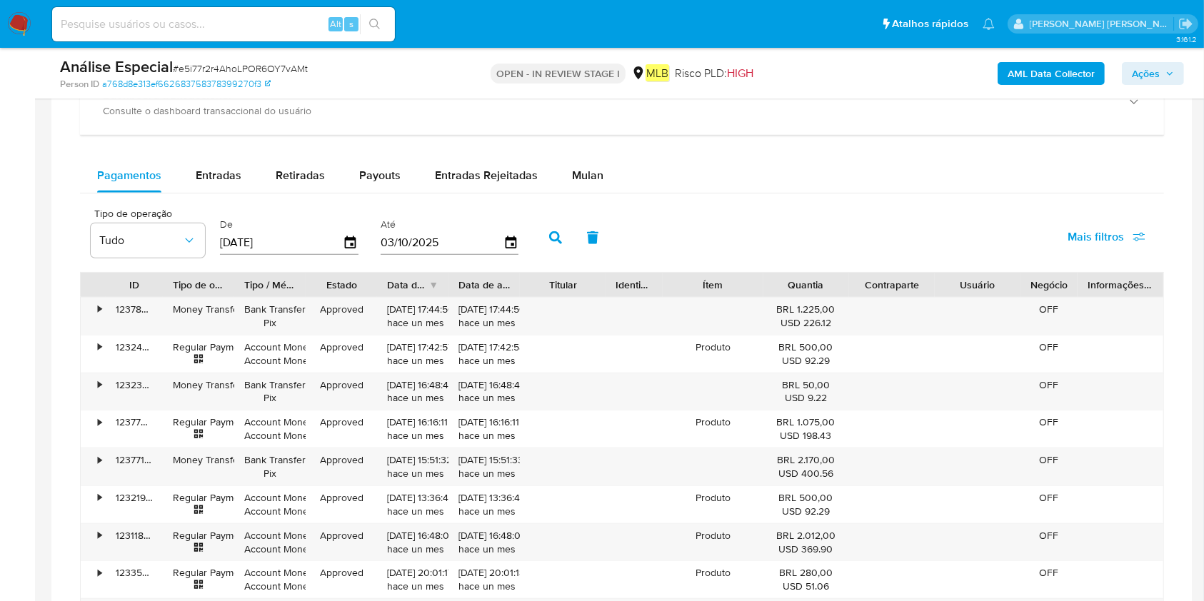
click at [586, 153] on div "Balance Consulte o balance do usuário Dashboard transaccional Consulte o dashbo…" at bounding box center [622, 358] width 1084 height 709
click at [578, 175] on span "Mulan" at bounding box center [587, 175] width 31 height 16
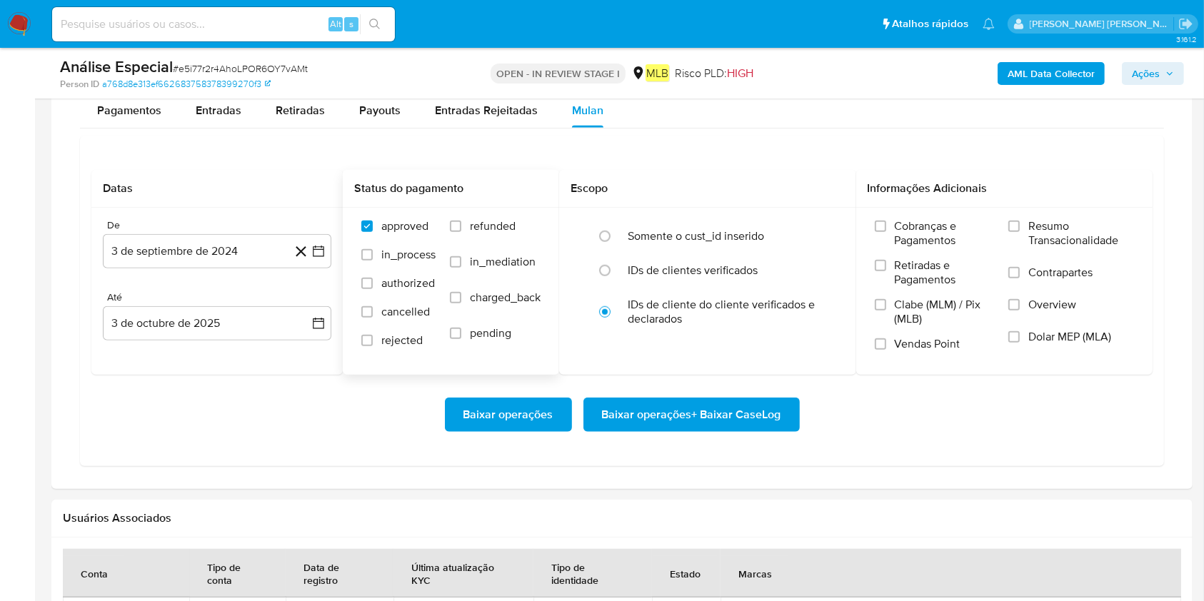
scroll to position [1237, 0]
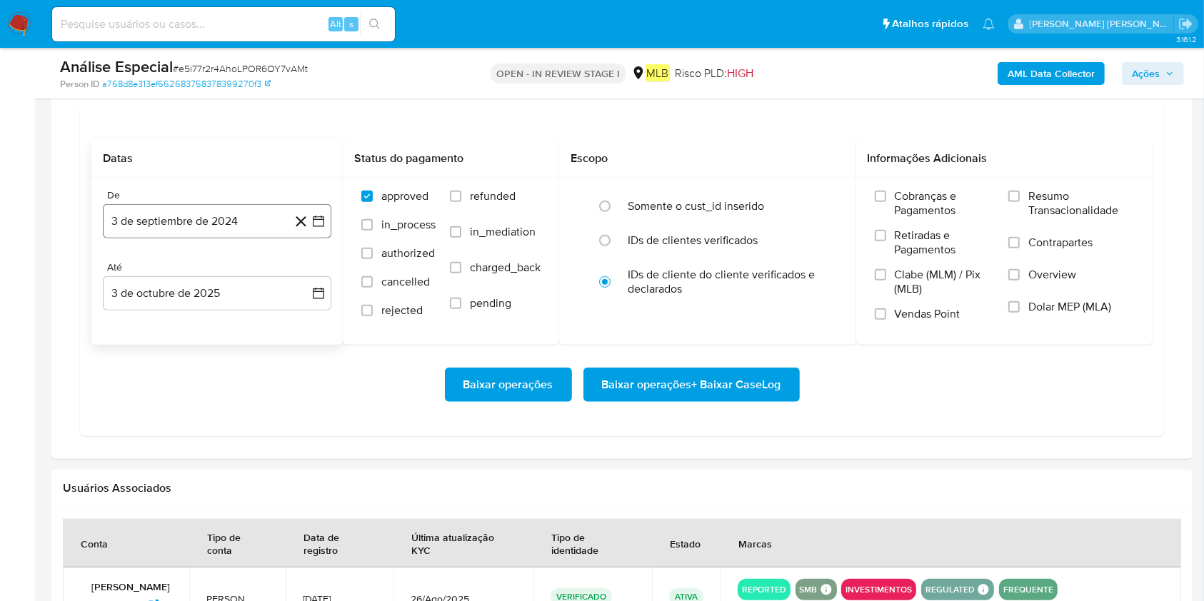
click at [201, 220] on button "3 de septiembre de 2024" at bounding box center [217, 221] width 228 height 34
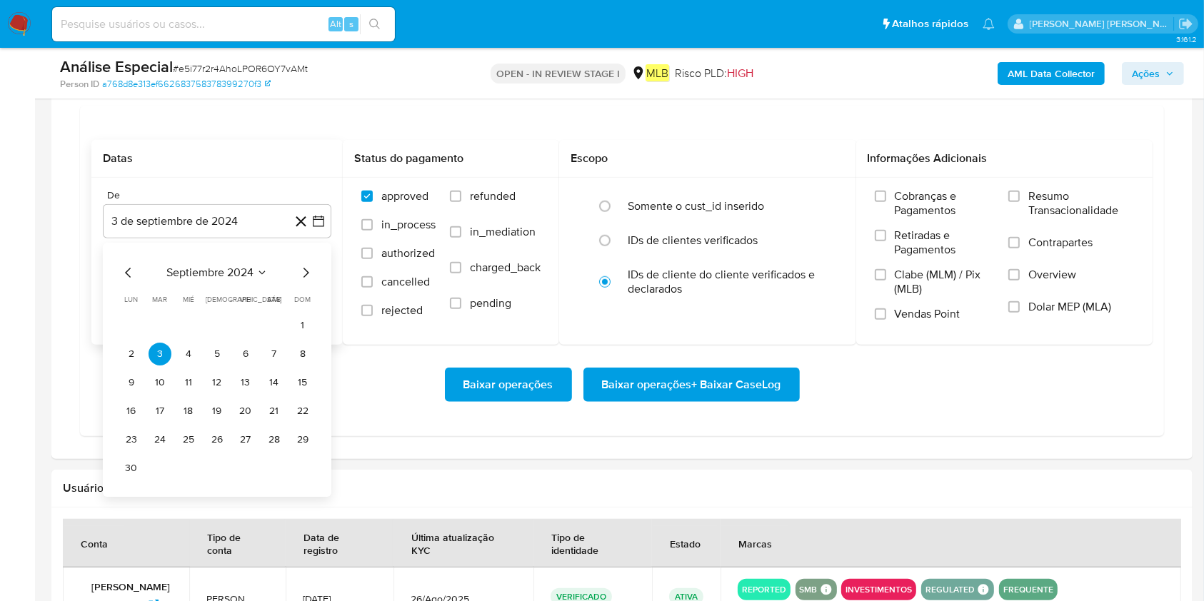
click at [223, 278] on span "septiembre 2024" at bounding box center [209, 273] width 87 height 14
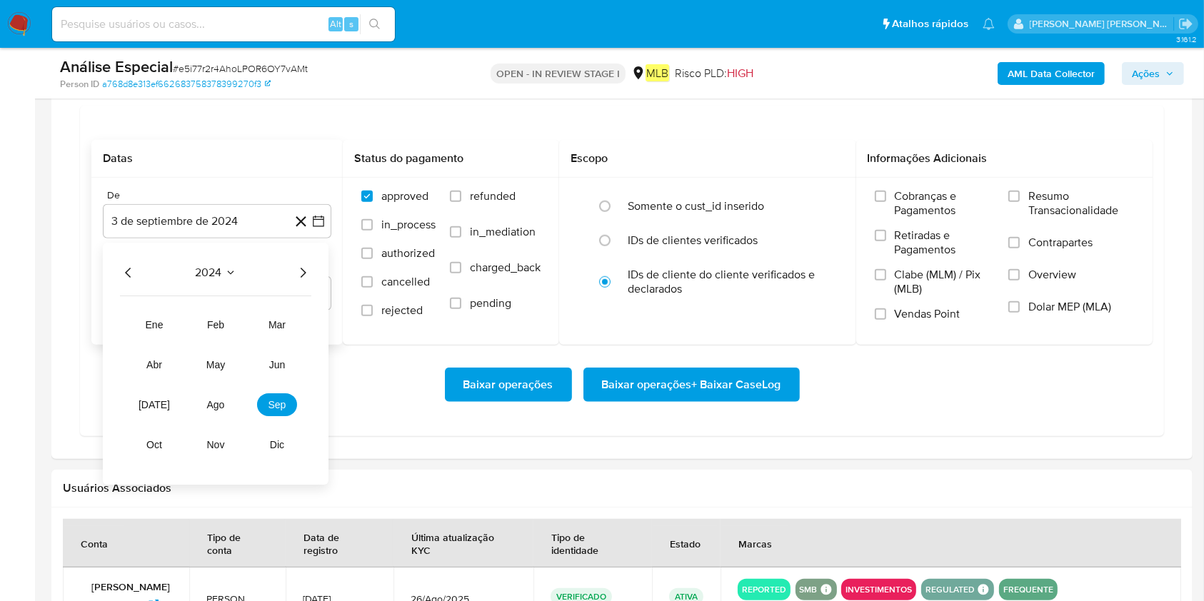
click at [217, 271] on span "2024" at bounding box center [209, 273] width 26 height 14
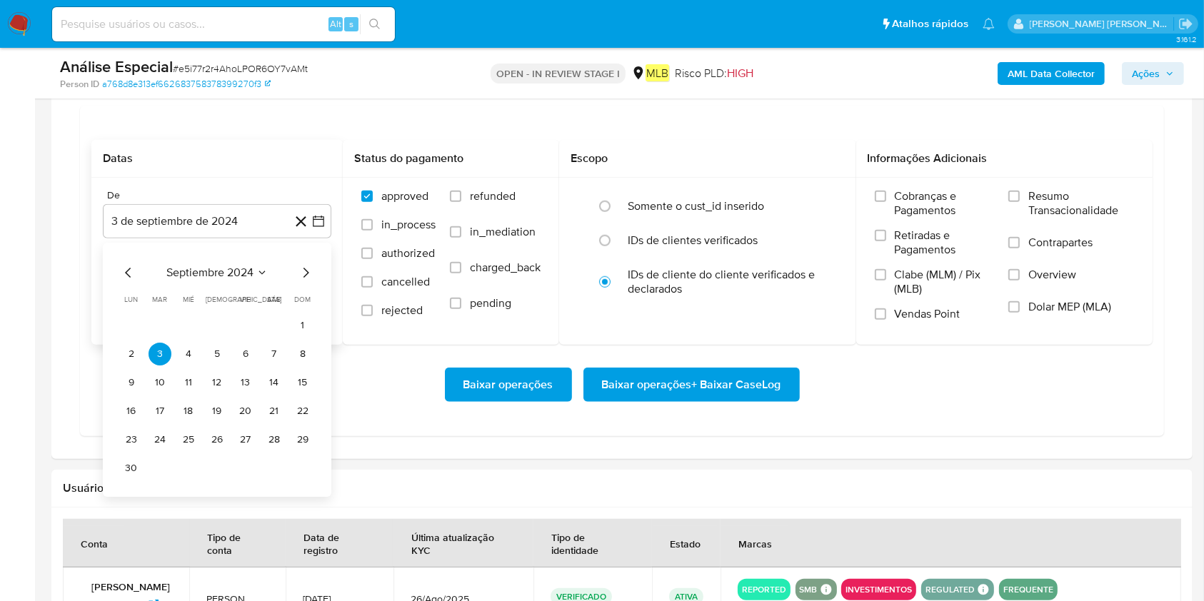
click at [247, 279] on div "septiembre 2024" at bounding box center [217, 272] width 194 height 17
click at [248, 273] on span "septiembre 2024" at bounding box center [209, 273] width 87 height 14
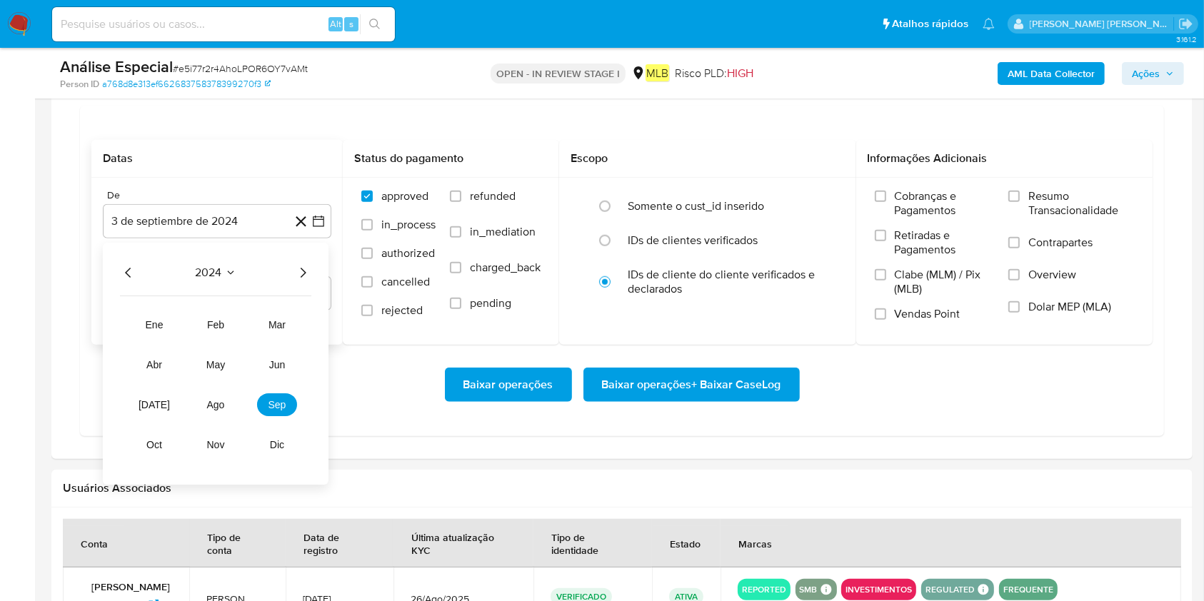
click at [311, 271] on icon "Año siguiente" at bounding box center [302, 272] width 17 height 17
click at [277, 323] on span "mar" at bounding box center [276, 324] width 17 height 11
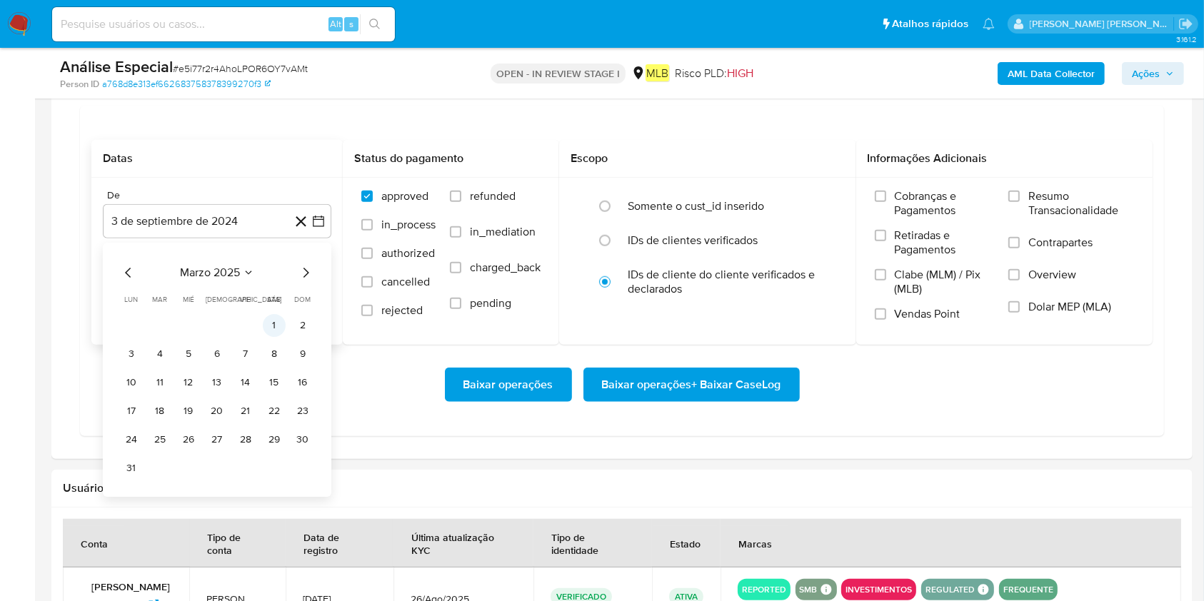
click at [268, 331] on button "1" at bounding box center [274, 325] width 23 height 23
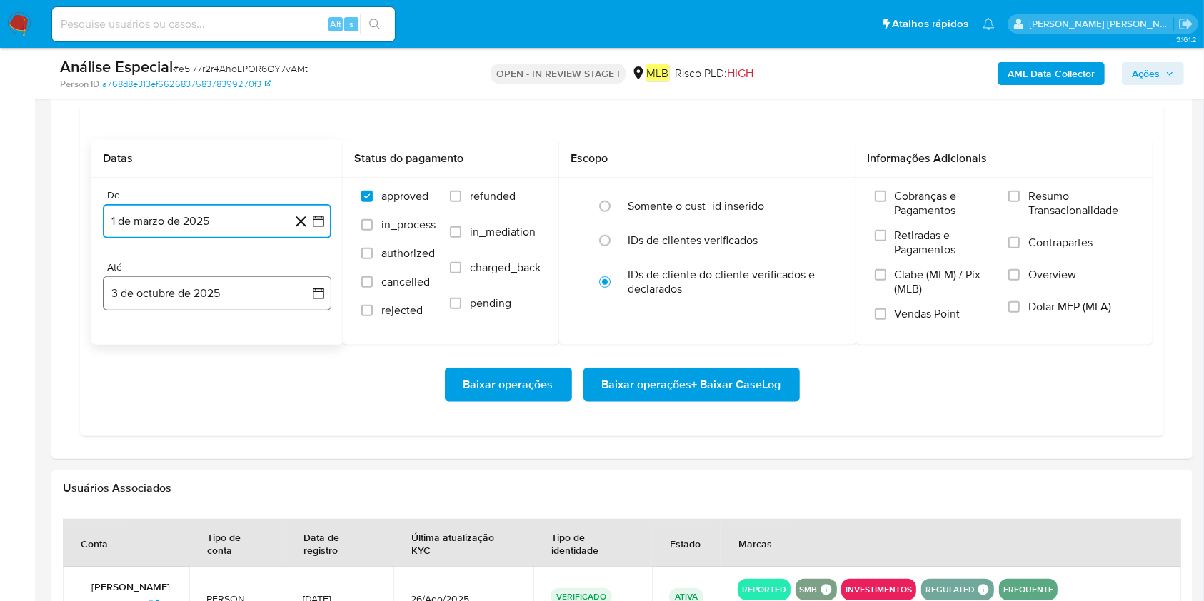
click at [233, 304] on button "3 de octubre de 2025" at bounding box center [217, 293] width 228 height 34
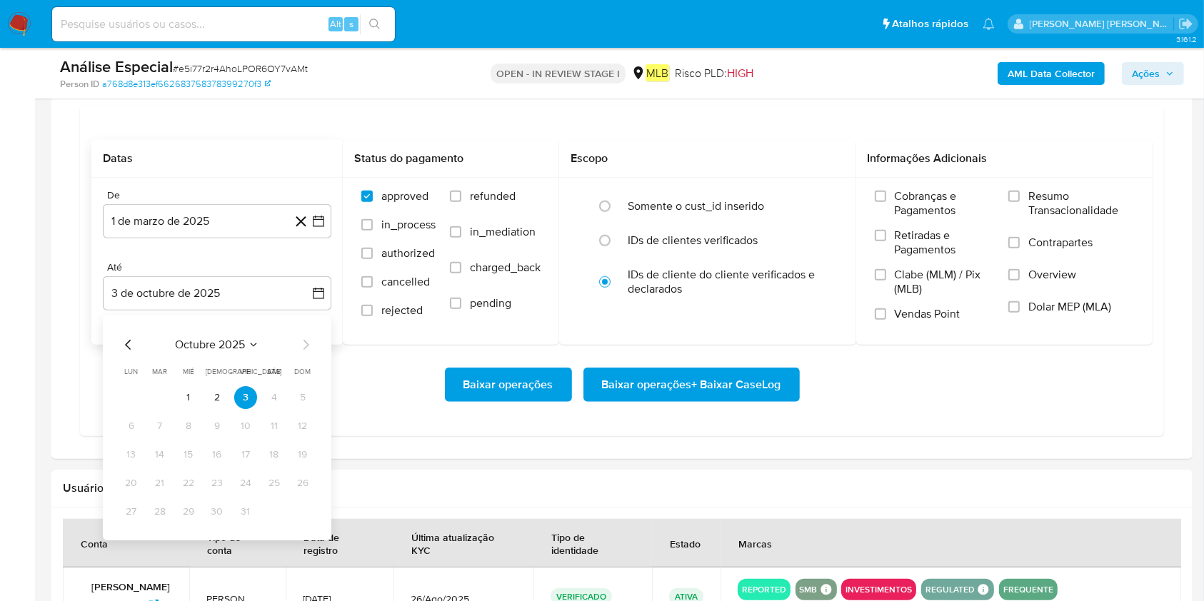
click at [205, 396] on tr "1 2 3 4 5" at bounding box center [217, 397] width 194 height 23
click at [217, 386] on button "2" at bounding box center [217, 397] width 23 height 23
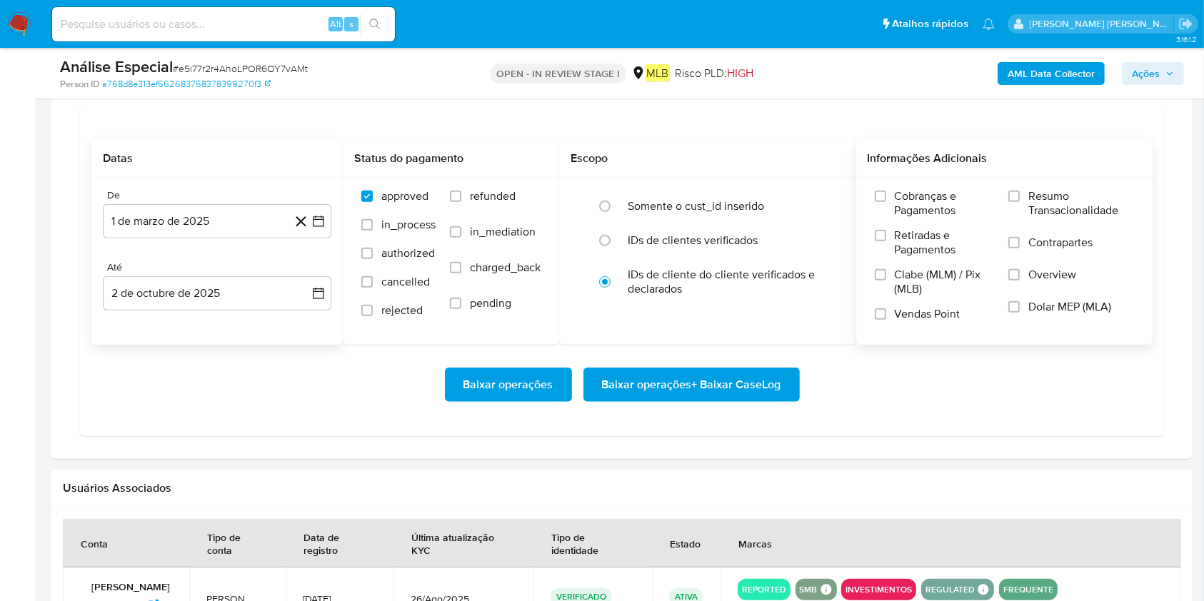
click at [913, 203] on label "Resumo Transacionalidade" at bounding box center [1071, 212] width 126 height 46
click at [913, 202] on input "Resumo Transacionalidade" at bounding box center [1013, 196] width 11 height 11
click at [751, 384] on span "Baixar operações + Baixar CaseLog" at bounding box center [691, 384] width 179 height 31
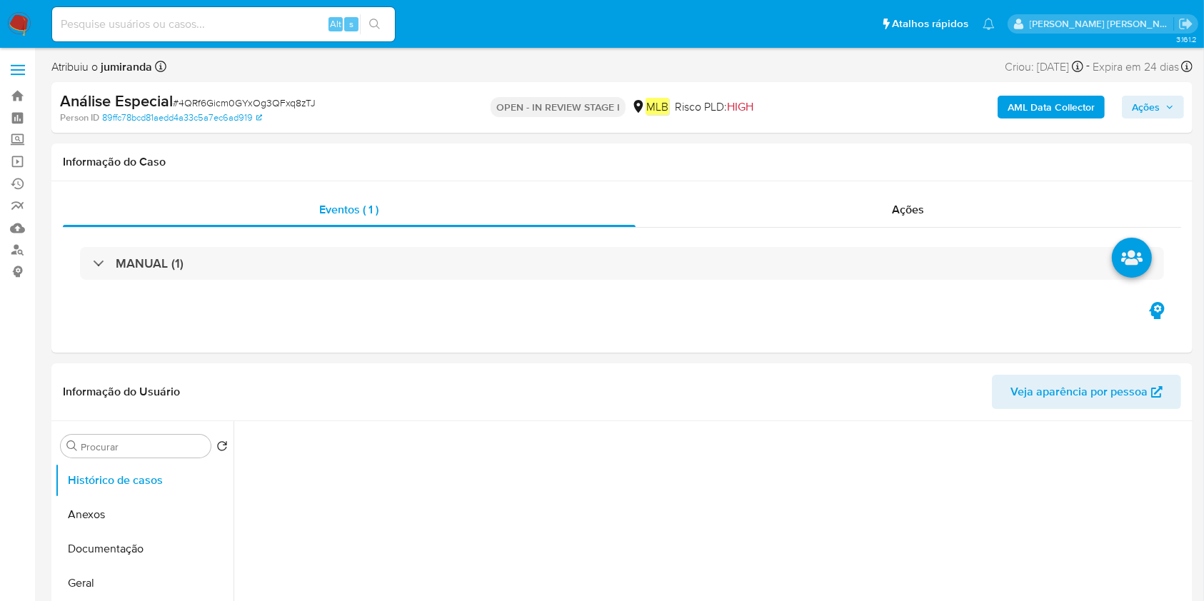
select select "10"
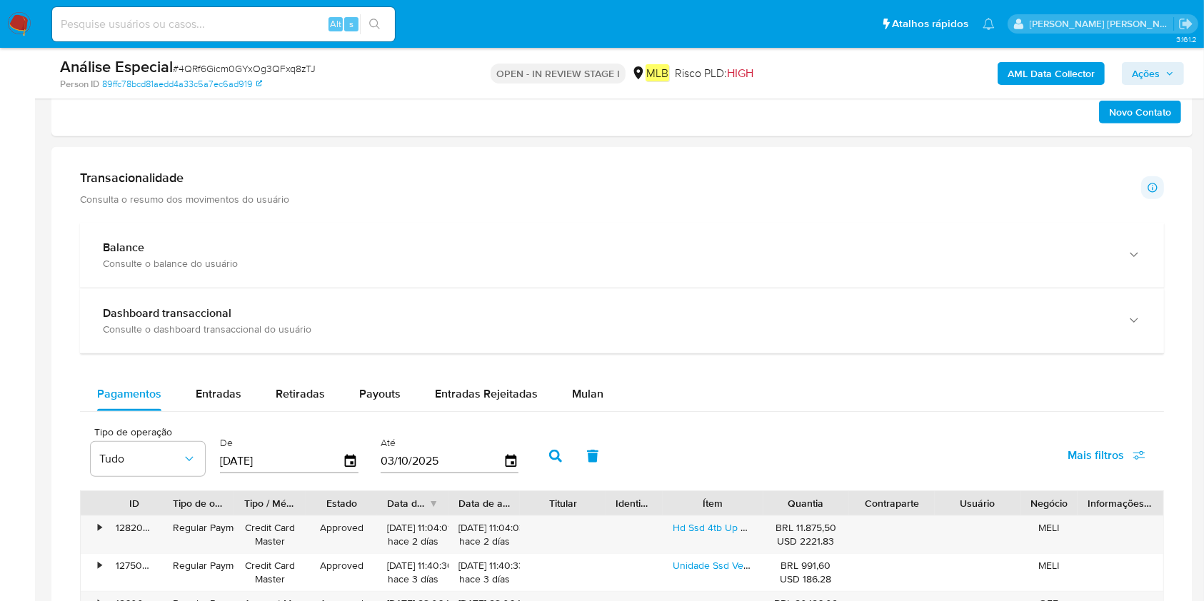
scroll to position [1142, 0]
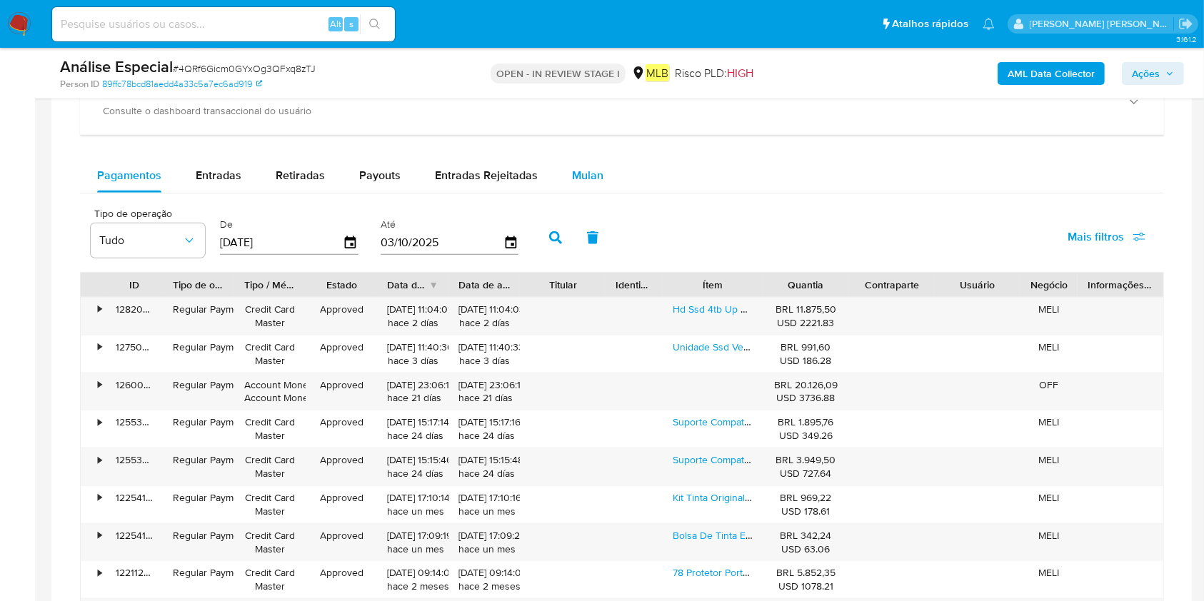
click at [587, 174] on span "Mulan" at bounding box center [587, 175] width 31 height 16
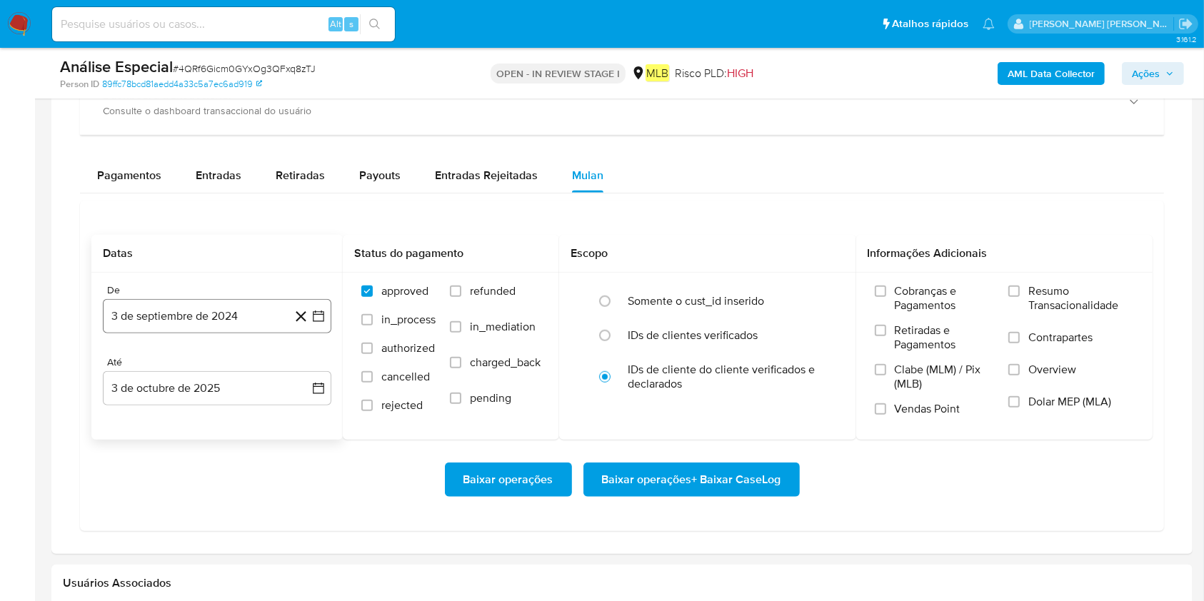
click at [217, 332] on button "3 de septiembre de 2024" at bounding box center [217, 316] width 228 height 34
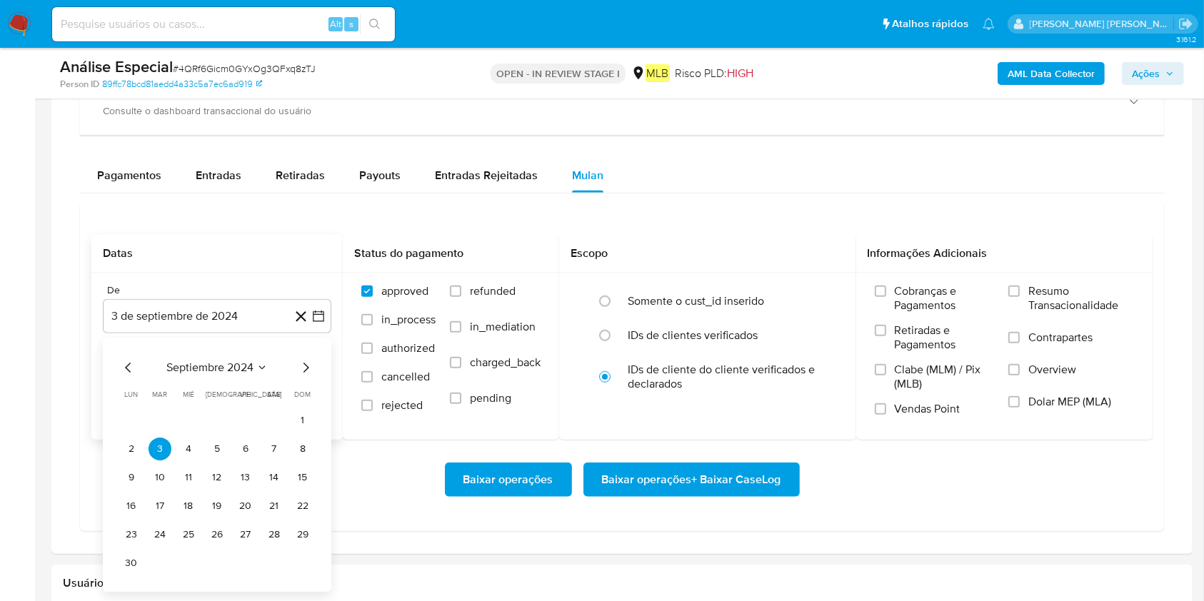
click at [227, 373] on span "septiembre 2024" at bounding box center [209, 368] width 87 height 14
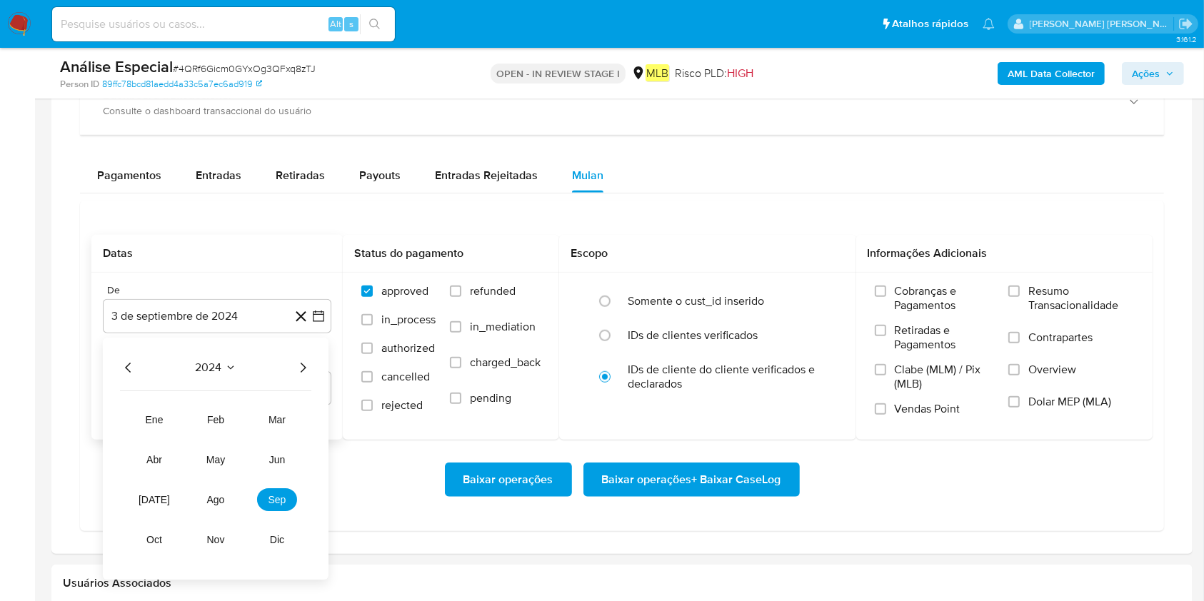
click at [306, 373] on icon "Año siguiente" at bounding box center [302, 367] width 17 height 17
click at [283, 431] on td "mar" at bounding box center [277, 419] width 40 height 23
click at [283, 423] on span "mar" at bounding box center [276, 419] width 17 height 11
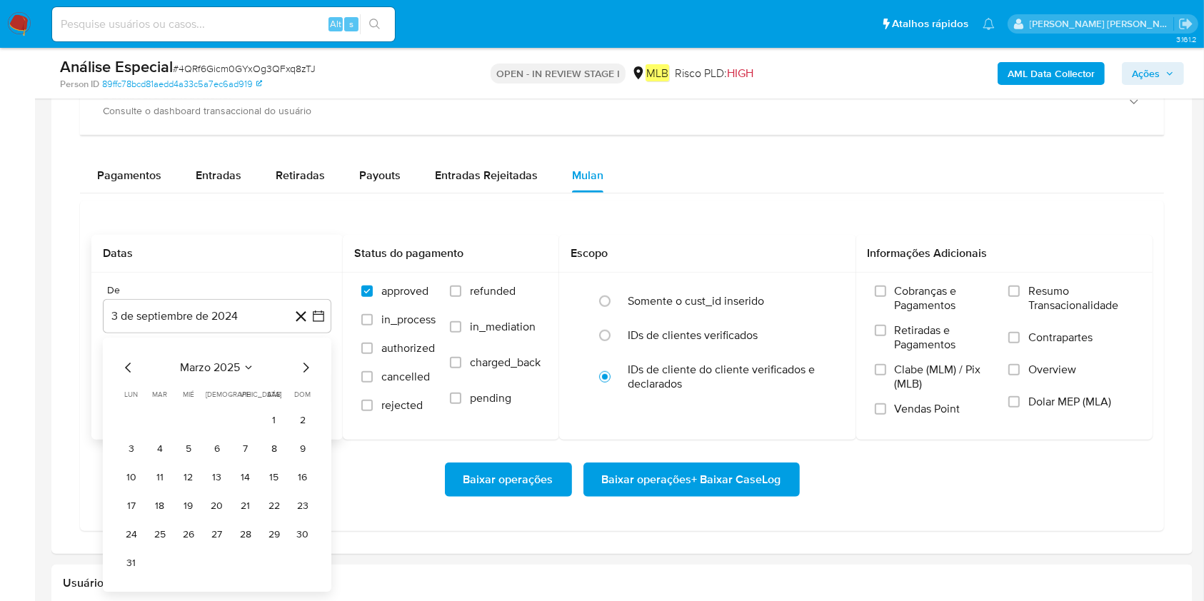
drag, startPoint x: 271, startPoint y: 420, endPoint x: 280, endPoint y: 424, distance: 10.2
click at [276, 423] on button "1" at bounding box center [274, 420] width 23 height 23
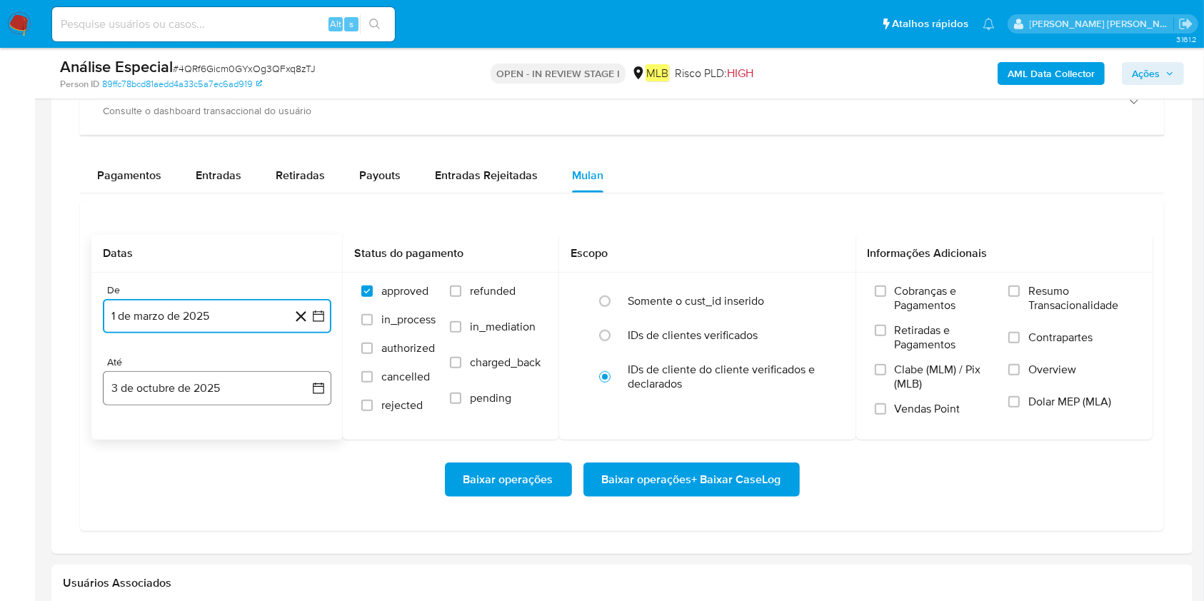
click at [270, 389] on button "3 de octubre de 2025" at bounding box center [217, 388] width 228 height 34
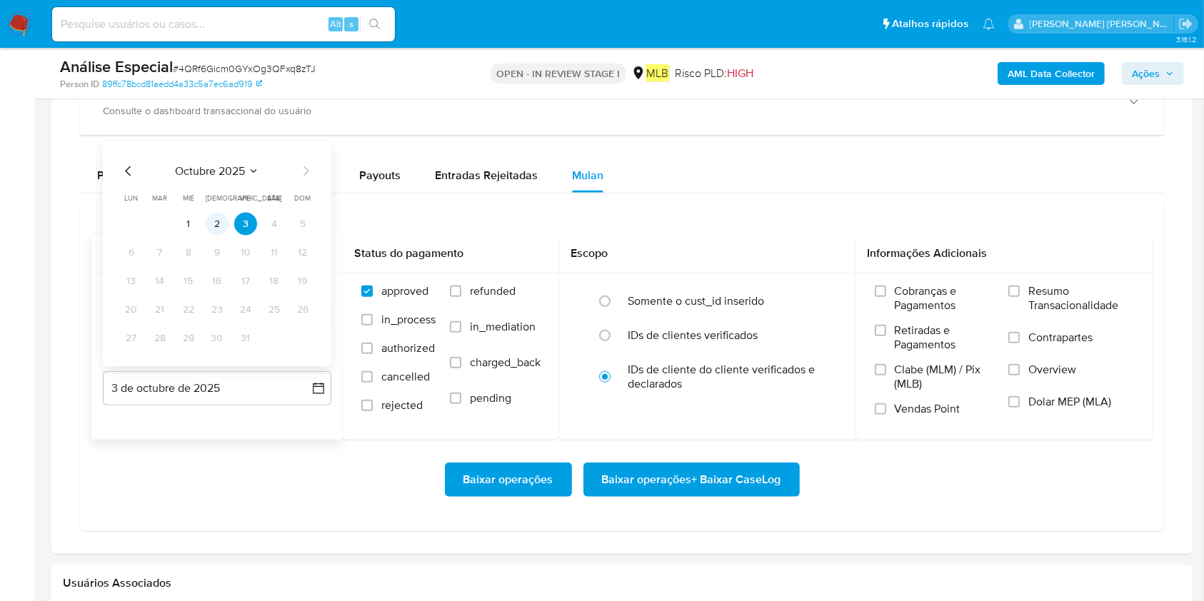
click at [218, 228] on button "2" at bounding box center [217, 224] width 23 height 23
click at [902, 294] on label "Resumo Transacionalidade" at bounding box center [1071, 307] width 126 height 46
click at [902, 294] on input "Resumo Transacionalidade" at bounding box center [1013, 291] width 11 height 11
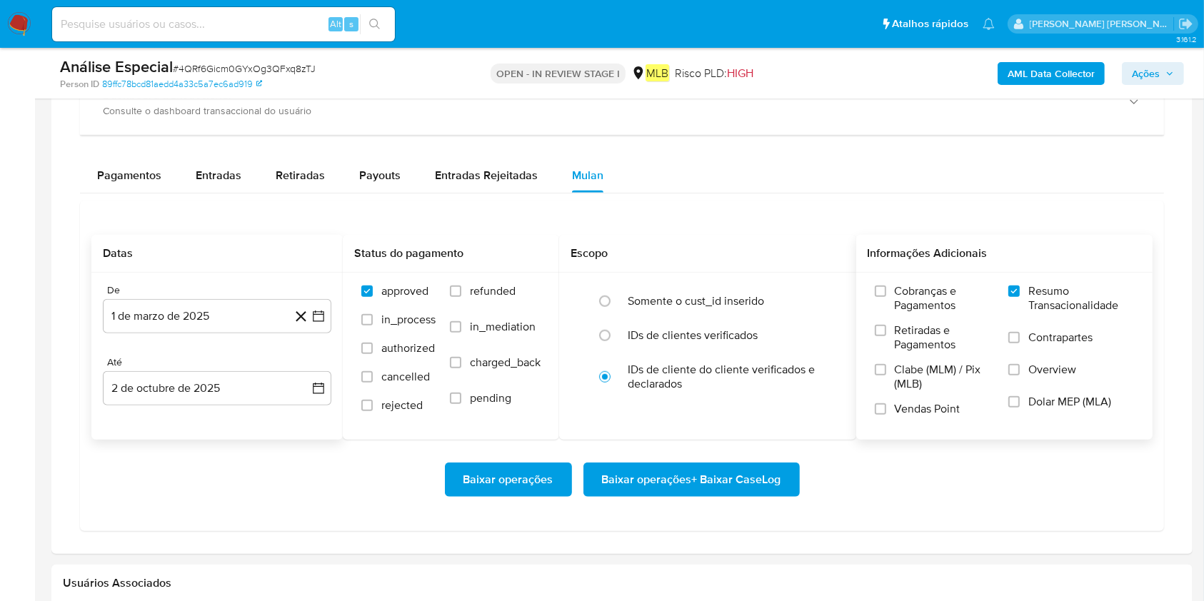
click at [701, 450] on span "Baixar operações + Baixar CaseLog" at bounding box center [691, 479] width 179 height 31
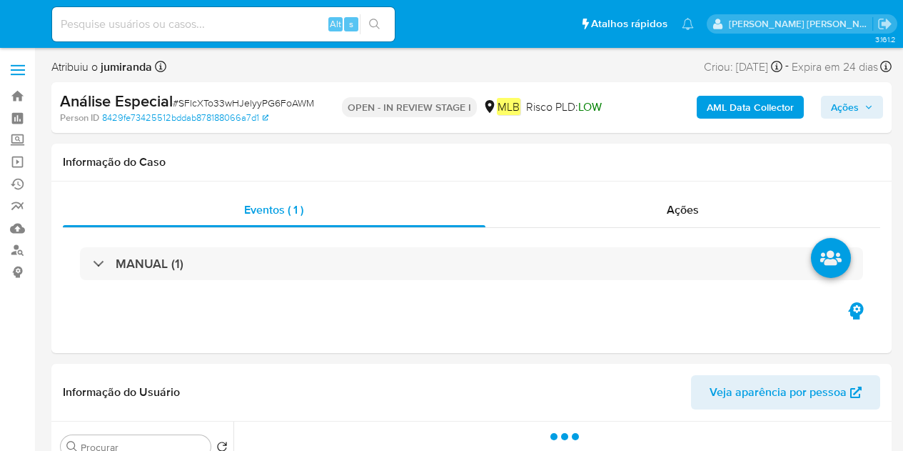
select select "10"
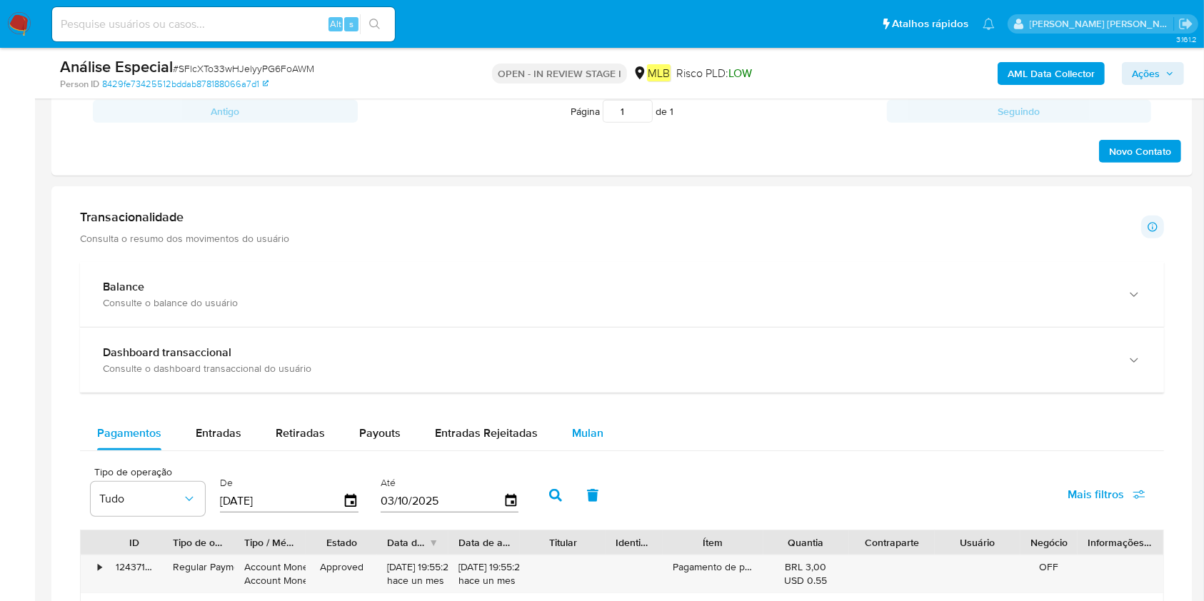
scroll to position [857, 0]
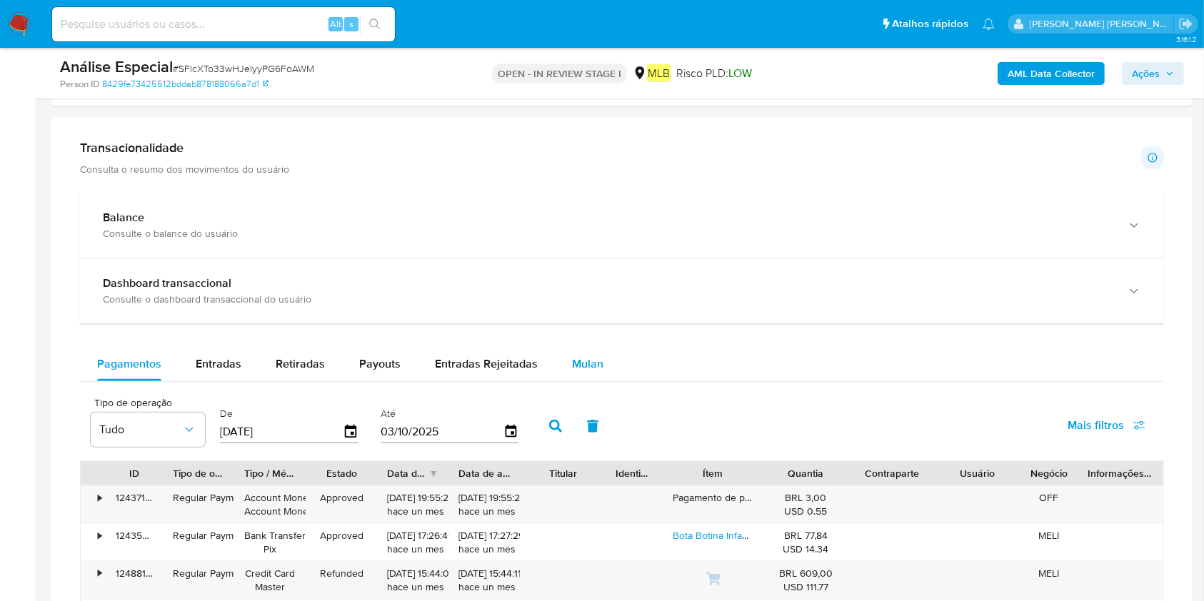
click at [601, 352] on button "Mulan" at bounding box center [588, 364] width 66 height 34
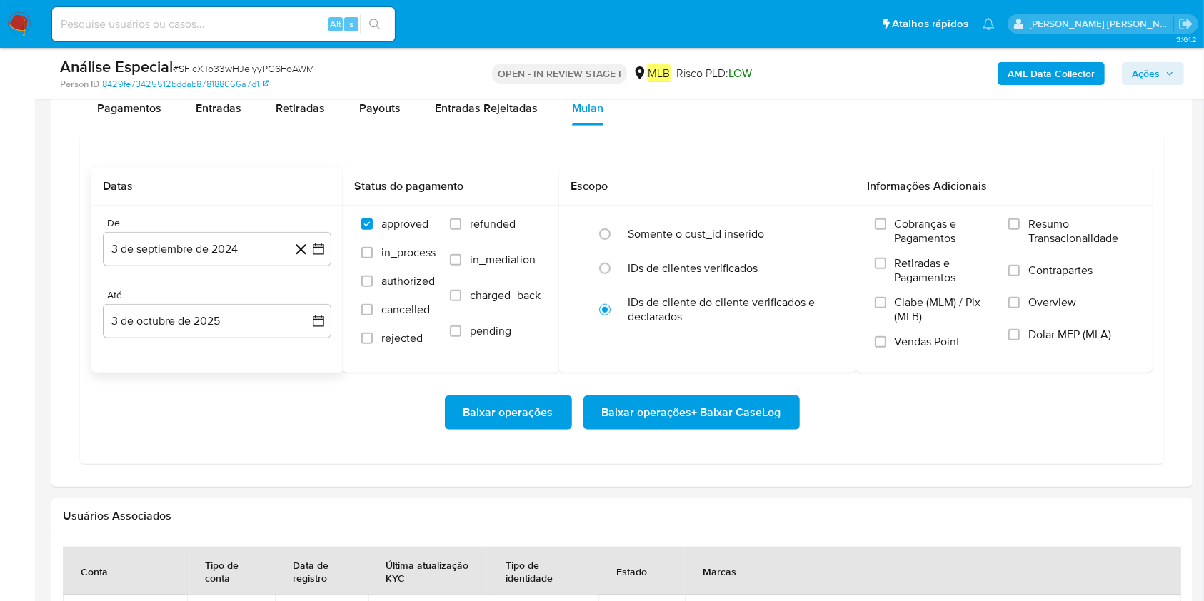
scroll to position [1142, 0]
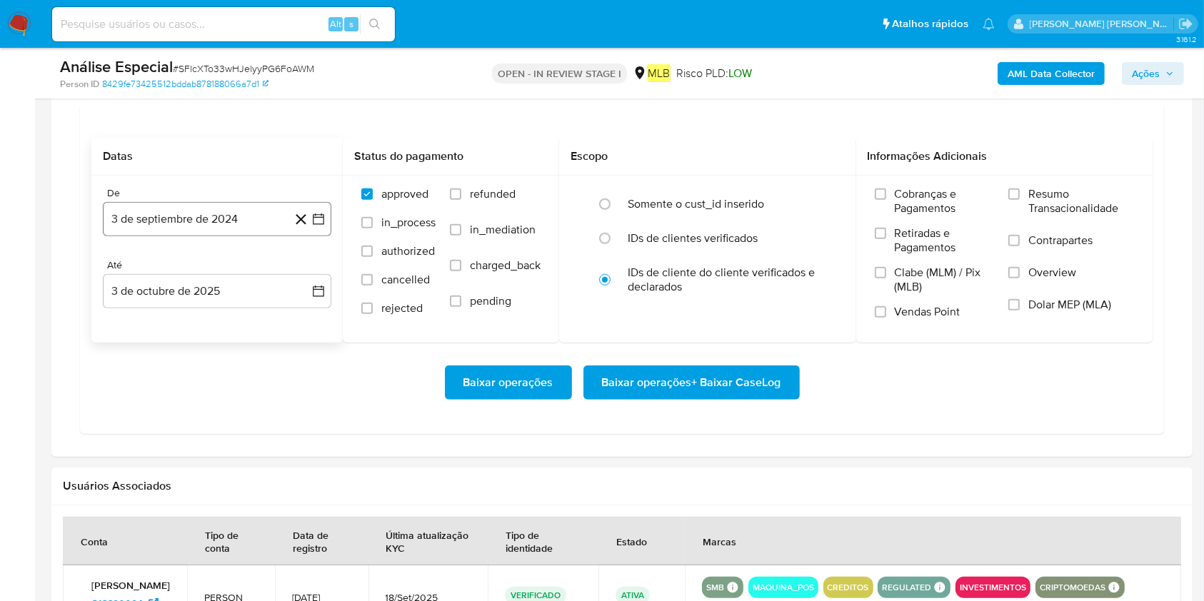
drag, startPoint x: 231, startPoint y: 206, endPoint x: 239, endPoint y: 208, distance: 8.0
click at [233, 208] on button "3 de septiembre de 2024" at bounding box center [217, 219] width 228 height 34
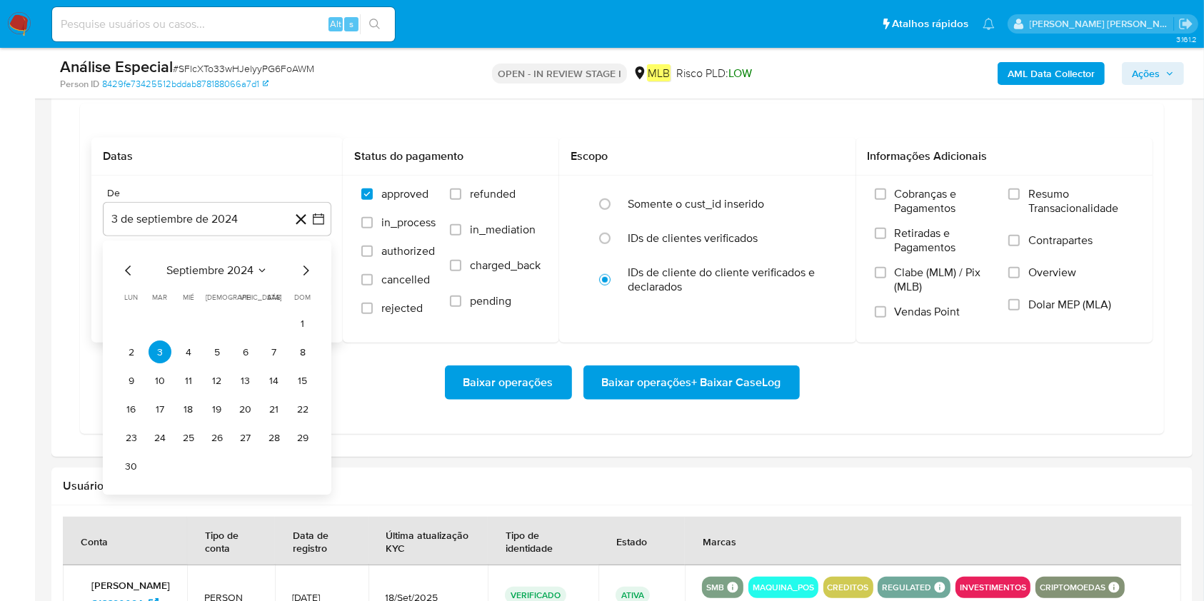
click at [234, 270] on span "septiembre 2024" at bounding box center [209, 271] width 87 height 14
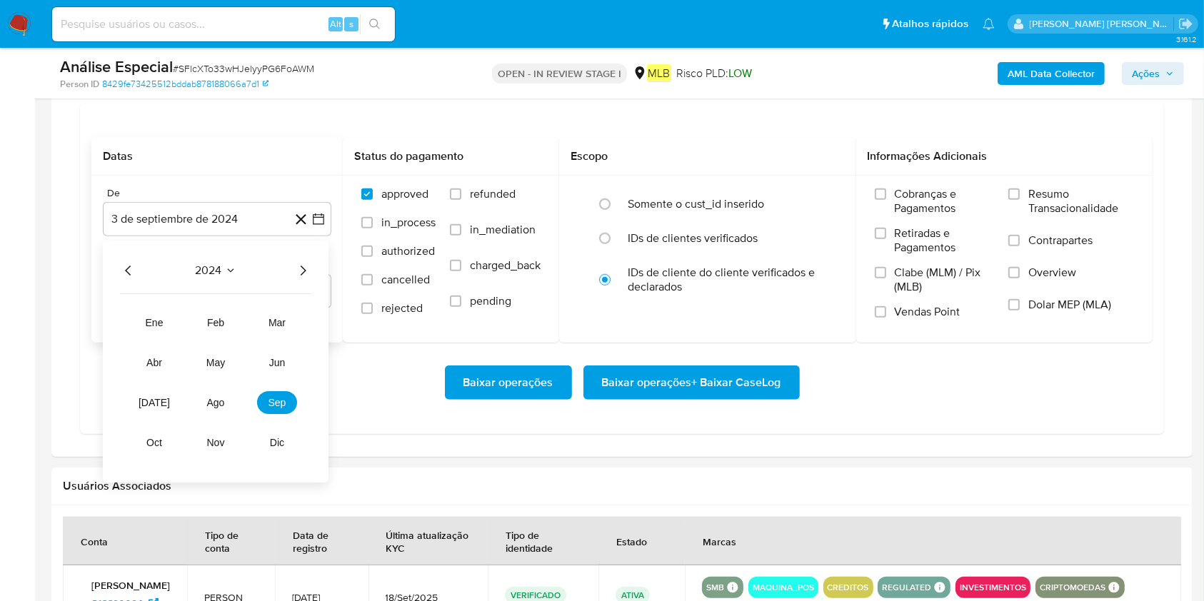
click at [305, 271] on icon "Año siguiente" at bounding box center [304, 271] width 6 height 10
click at [284, 325] on span "mar" at bounding box center [276, 323] width 17 height 11
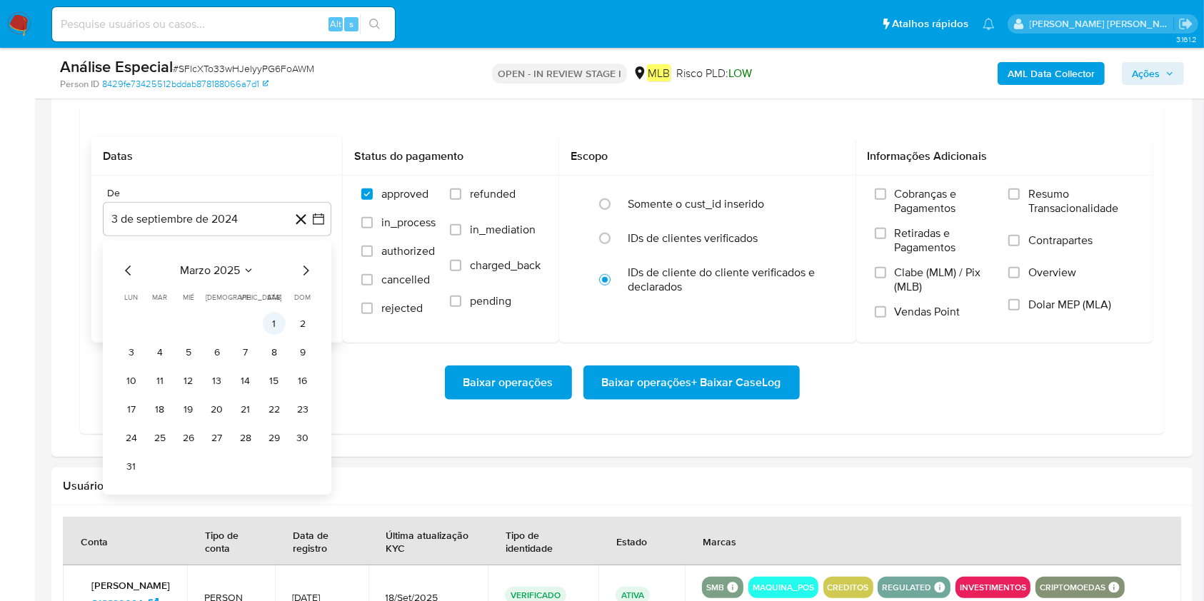
click at [276, 330] on button "1" at bounding box center [274, 324] width 23 height 23
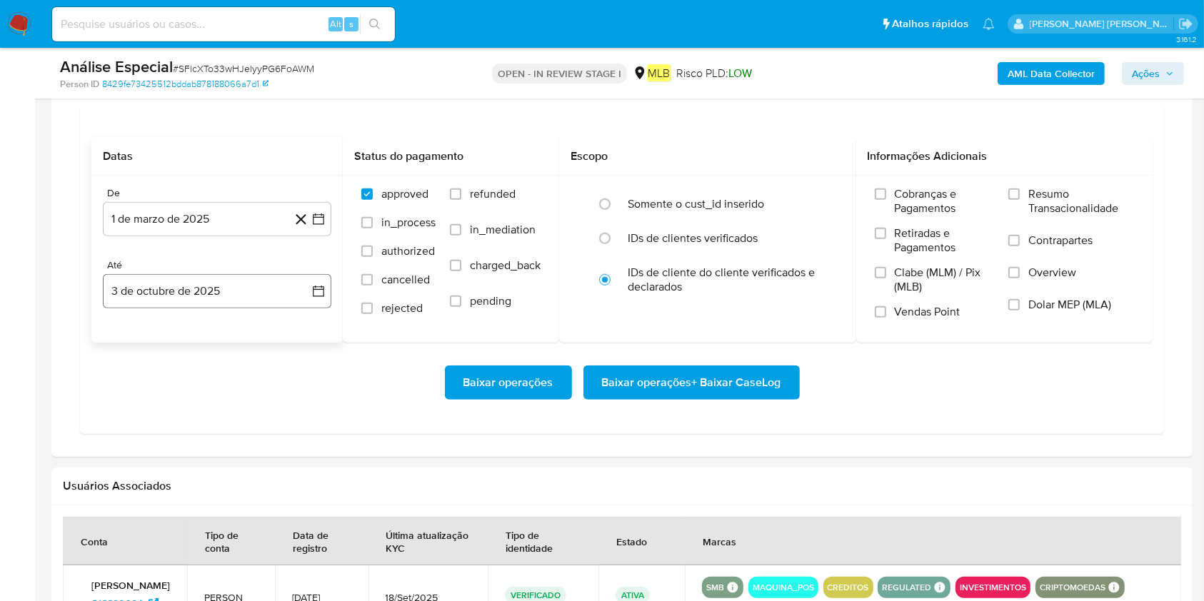
click at [261, 308] on div "De 1 de marzo de 2025 1-03-2025 Até 3 de octubre de 2025 3-10-2025" at bounding box center [216, 259] width 251 height 167
click at [200, 278] on button "3 de octubre de 2025" at bounding box center [217, 291] width 228 height 34
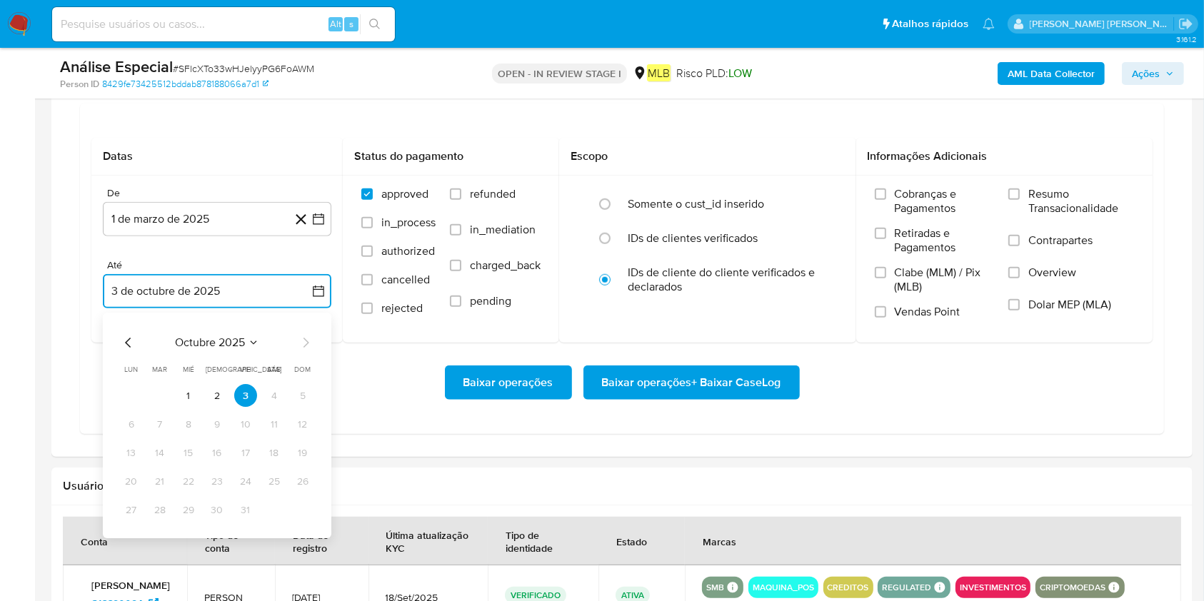
click at [215, 397] on button "2" at bounding box center [217, 396] width 23 height 23
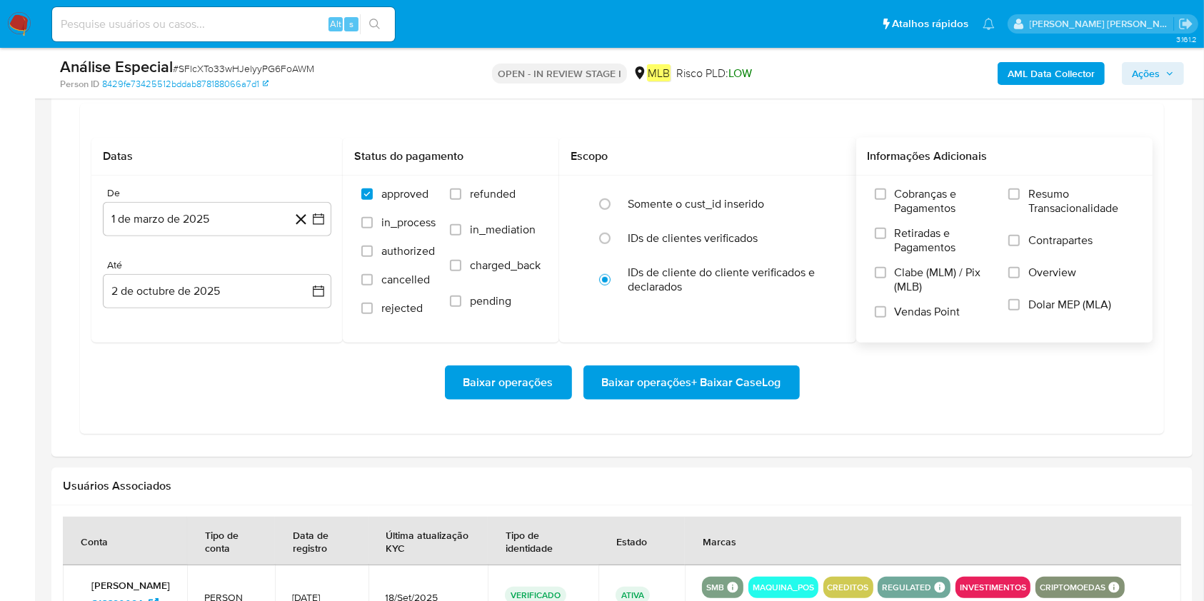
click at [902, 182] on div "Cobranças e Pagamentos Retiradas e Pagamentos Clabe (MLM) / Pix (MLB) Vendas Po…" at bounding box center [1004, 259] width 297 height 166
click at [902, 193] on span "Resumo Transacionalidade" at bounding box center [1081, 201] width 106 height 29
click at [902, 193] on input "Resumo Transacionalidade" at bounding box center [1013, 193] width 11 height 11
click at [723, 375] on span "Baixar operações + Baixar CaseLog" at bounding box center [691, 382] width 179 height 31
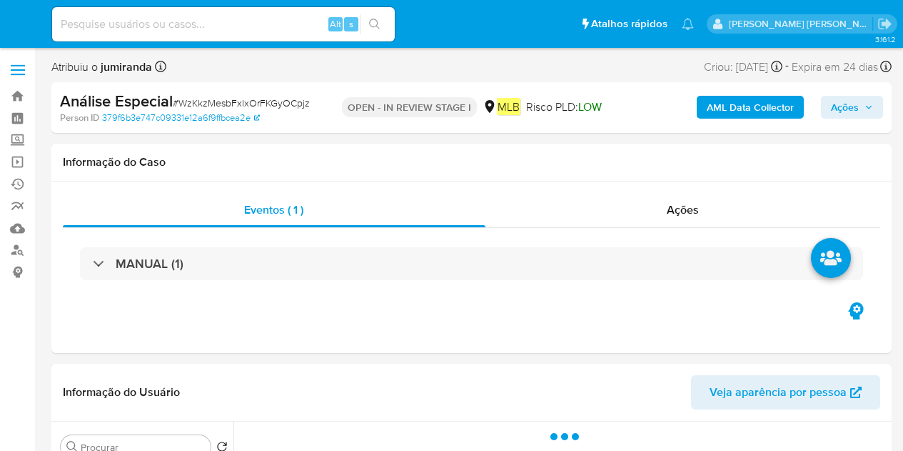
select select "10"
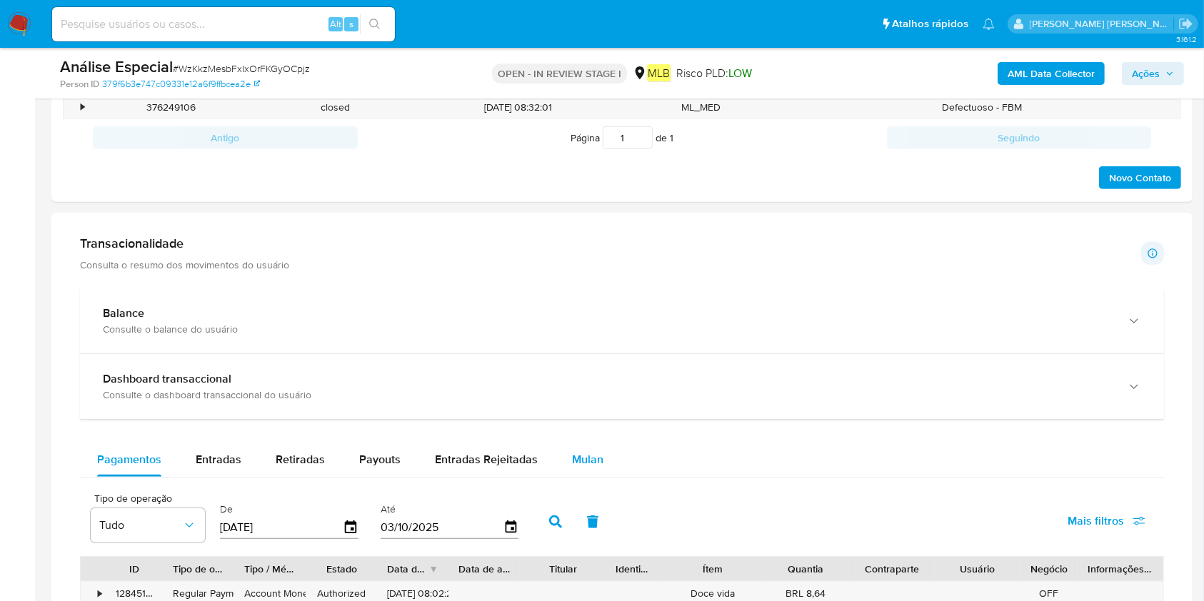
click at [572, 450] on span "Mulan" at bounding box center [587, 459] width 31 height 16
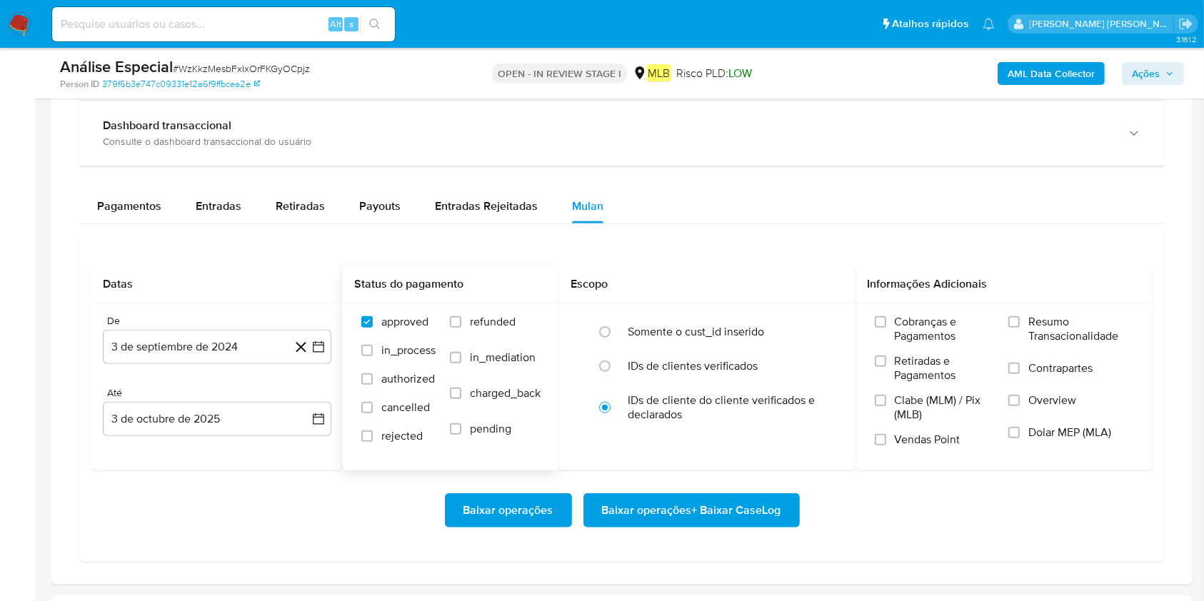
scroll to position [1142, 0]
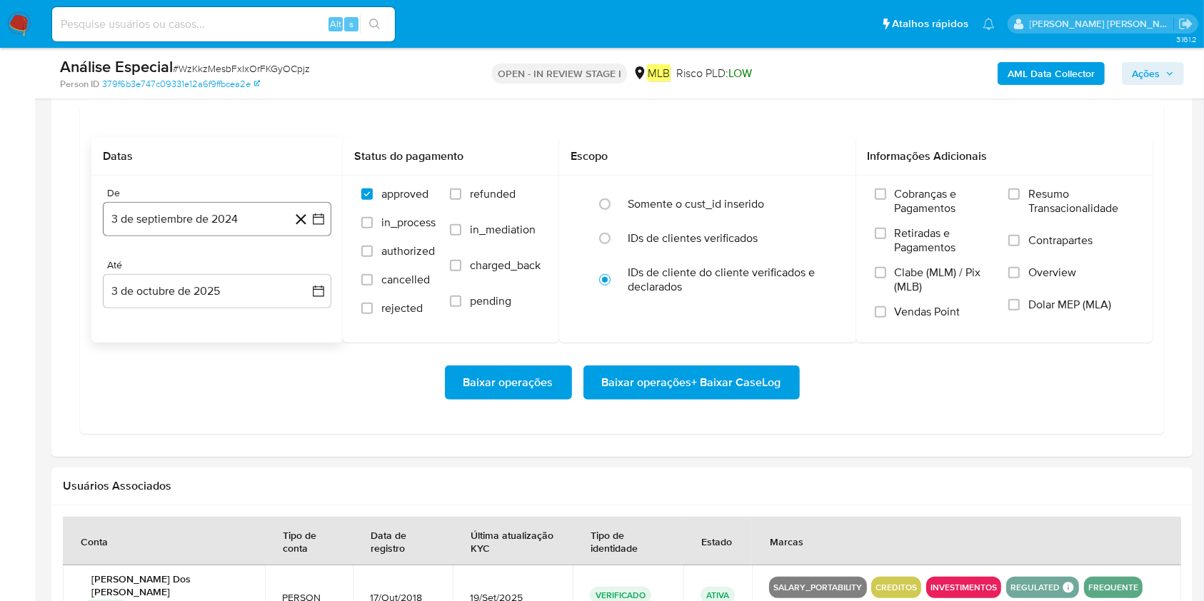
click at [211, 223] on button "3 de septiembre de 2024" at bounding box center [217, 219] width 228 height 34
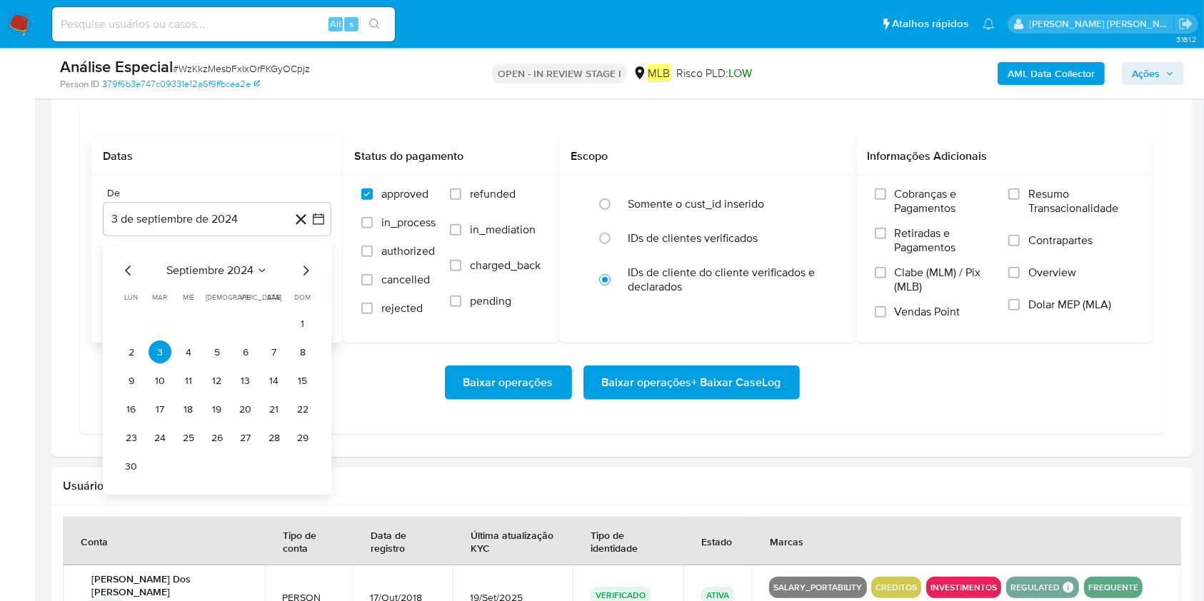
click at [231, 263] on div "septiembre 2024 septiembre 2024 lun lunes mar martes mié miércoles jue jueves v…" at bounding box center [217, 368] width 228 height 254
click at [232, 264] on span "septiembre 2024" at bounding box center [209, 271] width 87 height 14
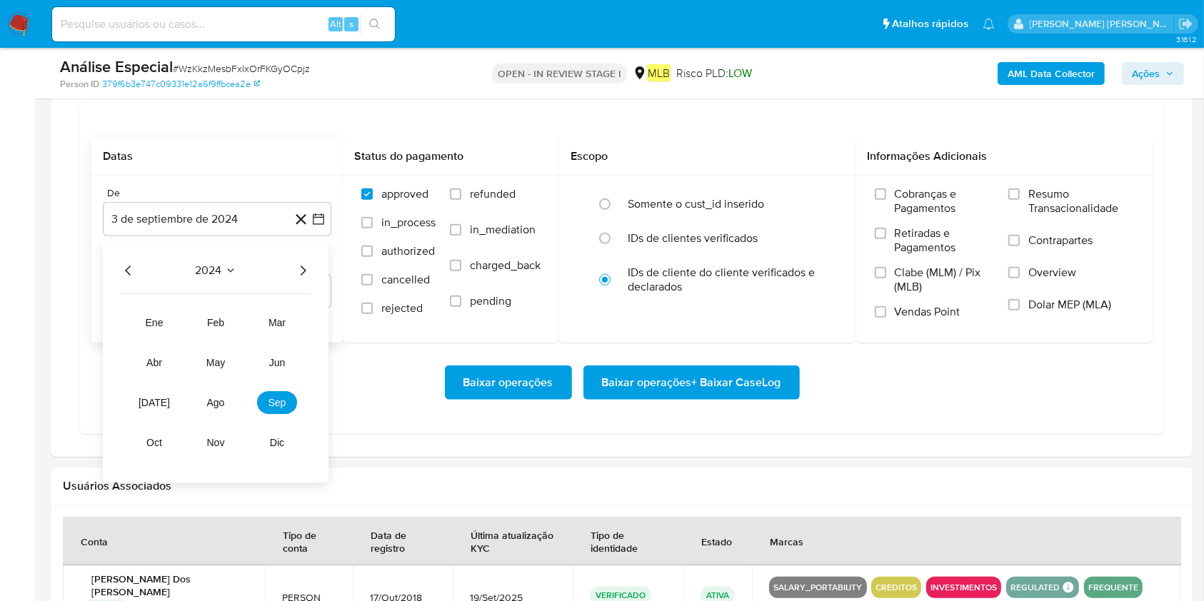
click at [311, 276] on div "2024 2024 ene feb mar abr may jun jul ago sep oct nov dic" at bounding box center [216, 362] width 226 height 242
click at [313, 271] on div "2024 2024 ene feb mar abr may jun jul ago sep oct nov dic" at bounding box center [216, 362] width 226 height 242
click at [305, 268] on icon "Año siguiente" at bounding box center [302, 271] width 17 height 17
click at [282, 328] on span "mar" at bounding box center [276, 323] width 17 height 11
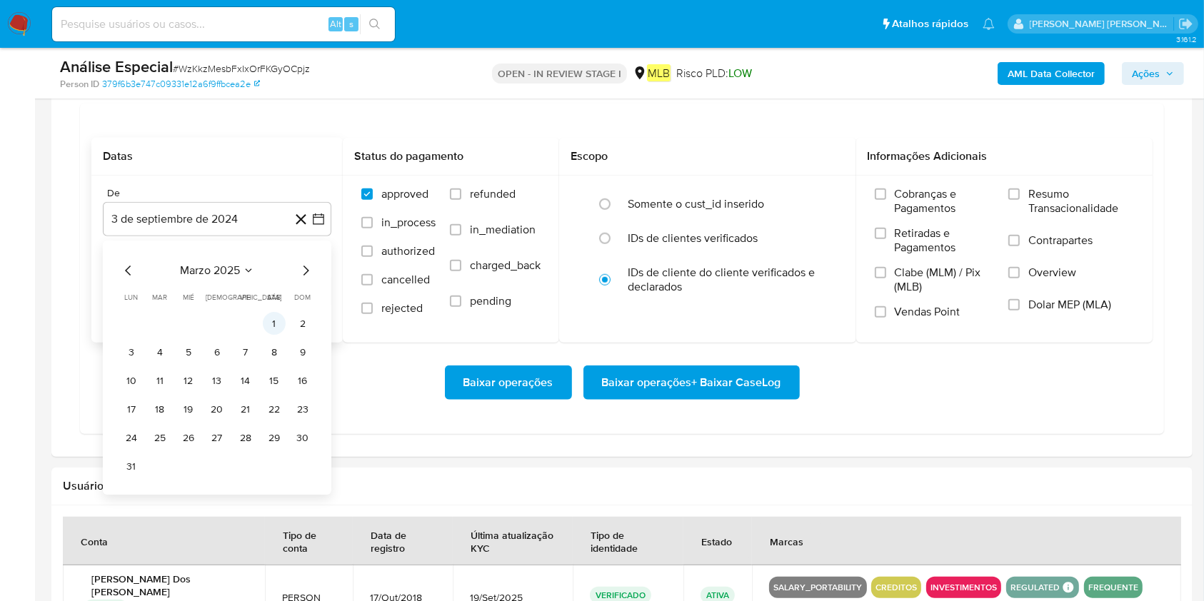
click at [281, 326] on button "1" at bounding box center [274, 324] width 23 height 23
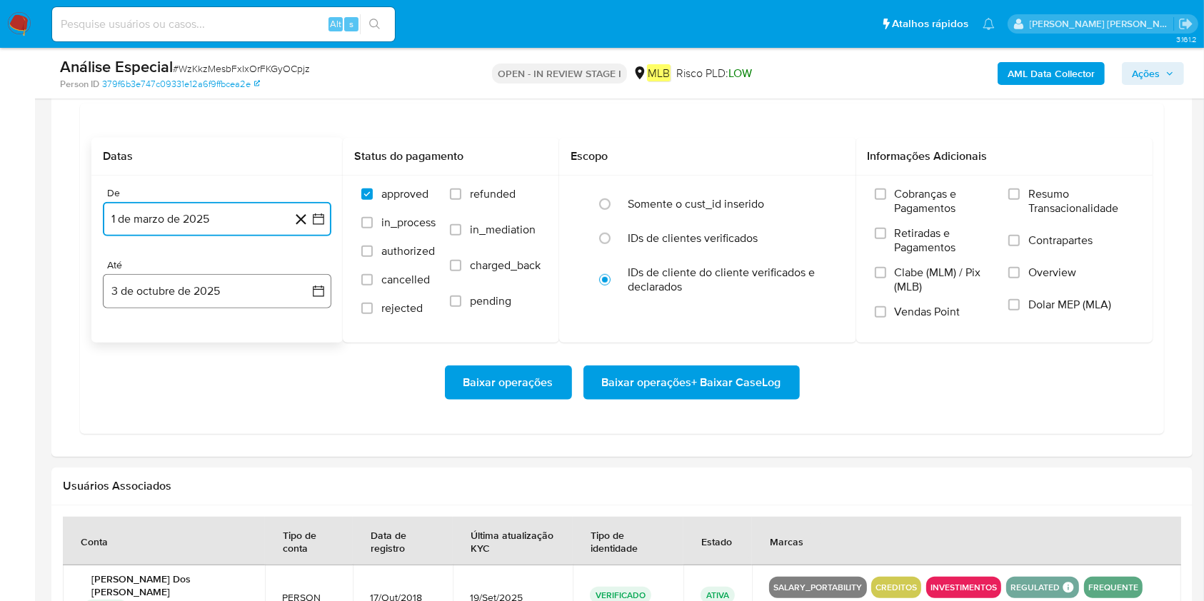
click at [223, 288] on button "3 de octubre de 2025" at bounding box center [217, 291] width 228 height 34
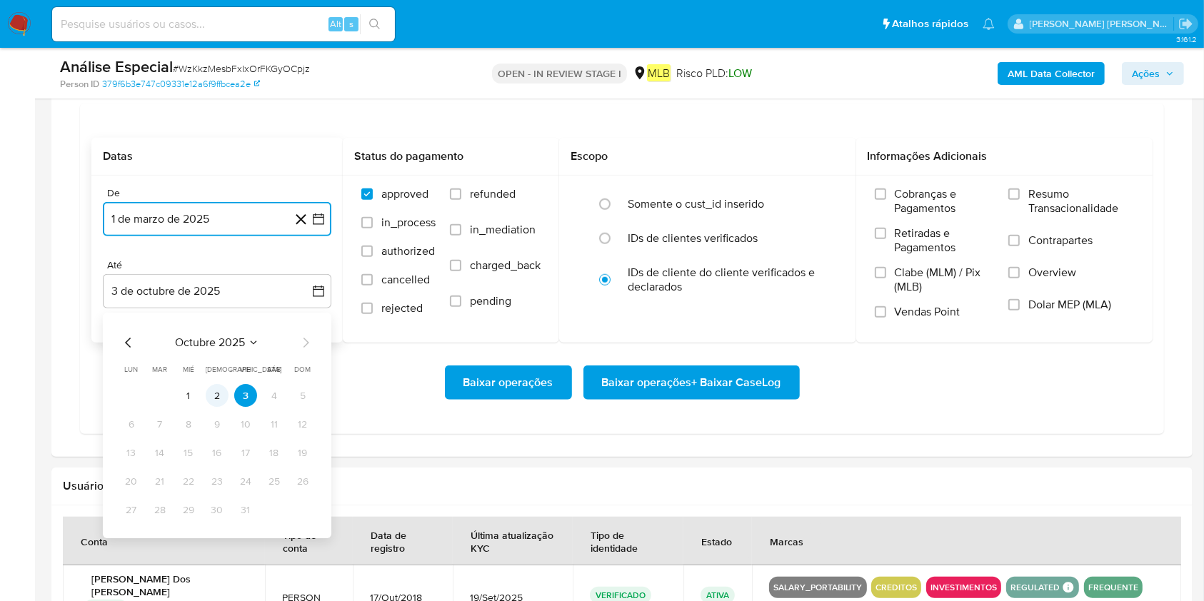
click at [218, 401] on button "2" at bounding box center [217, 396] width 23 height 23
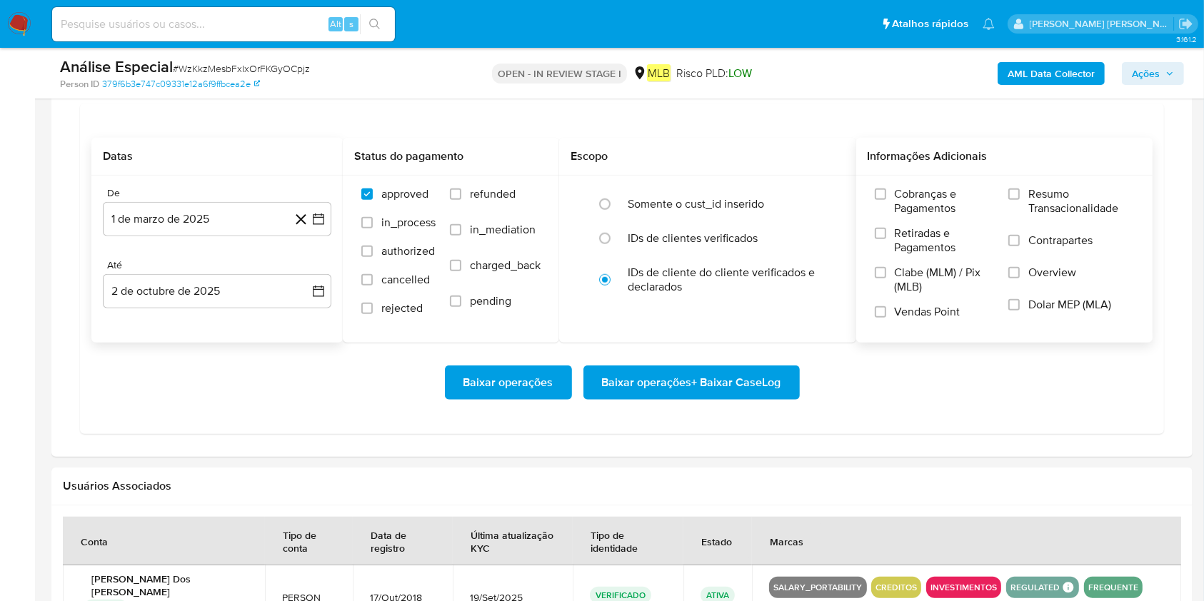
click at [902, 192] on span "Resumo Transacionalidade" at bounding box center [1081, 201] width 106 height 29
click at [902, 192] on input "Resumo Transacionalidade" at bounding box center [1013, 193] width 11 height 11
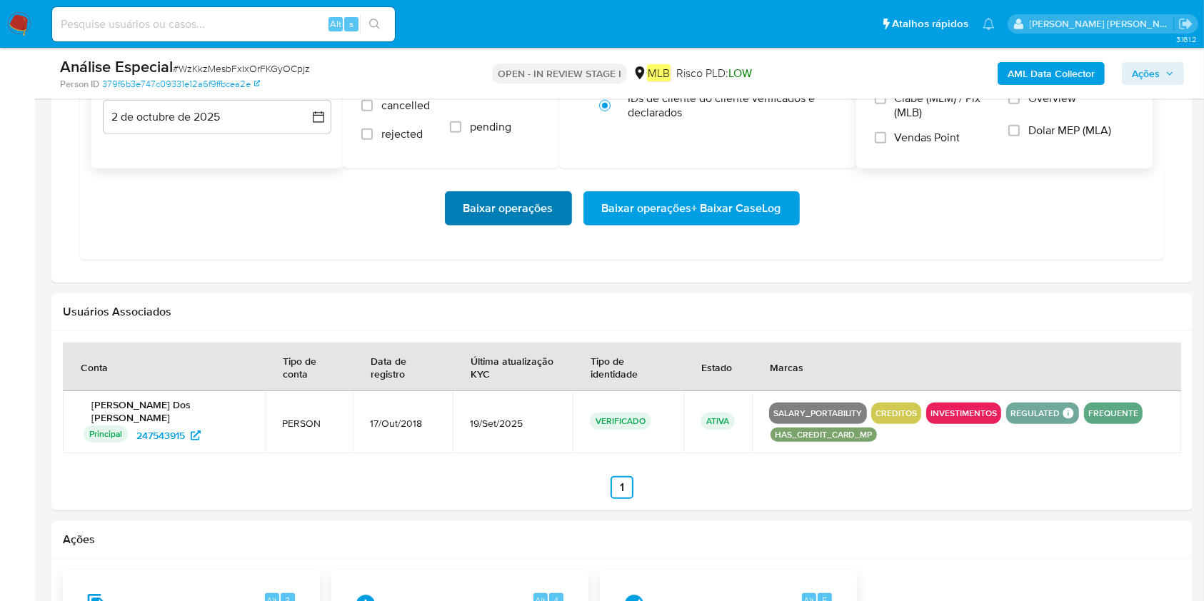
scroll to position [1047, 0]
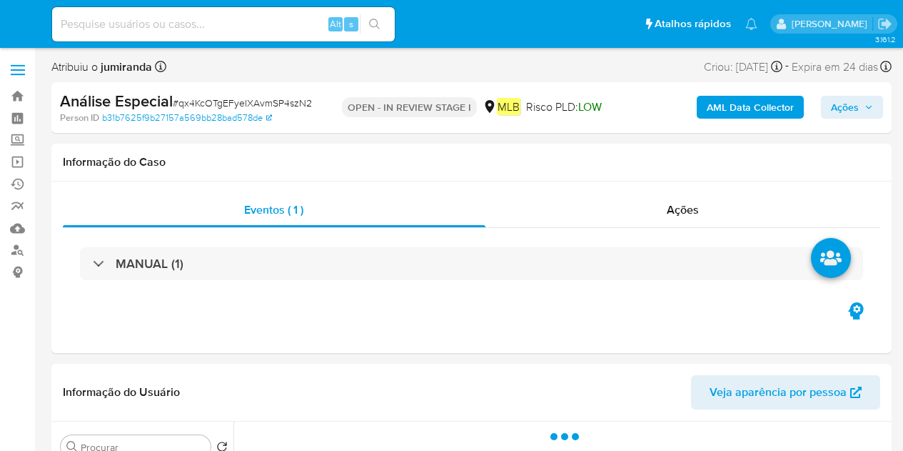
select select "10"
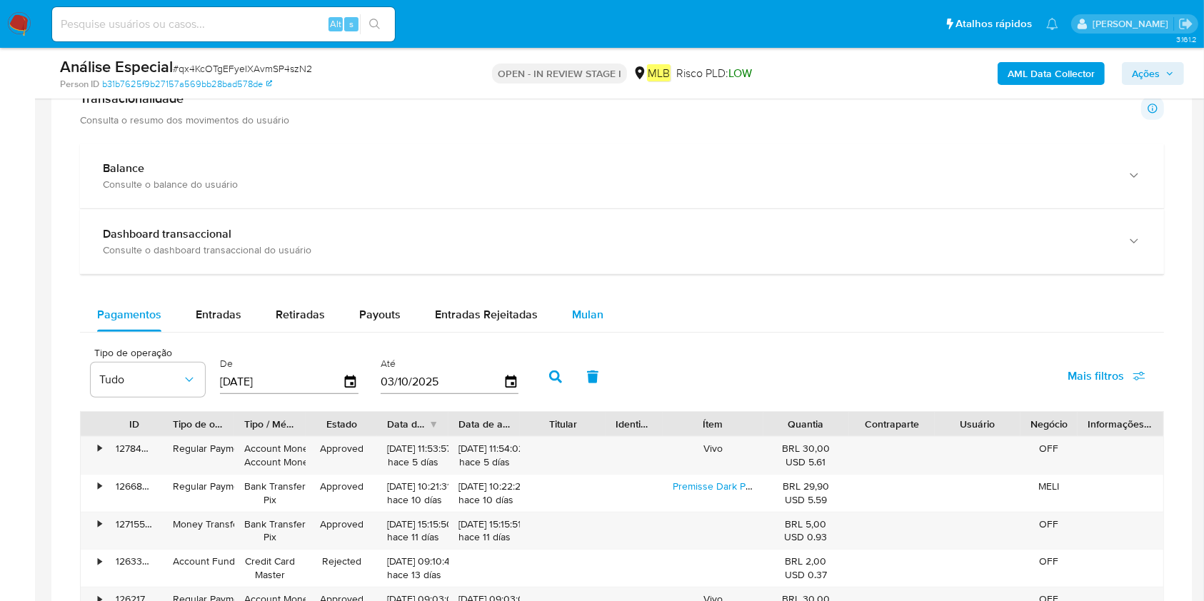
scroll to position [1047, 0]
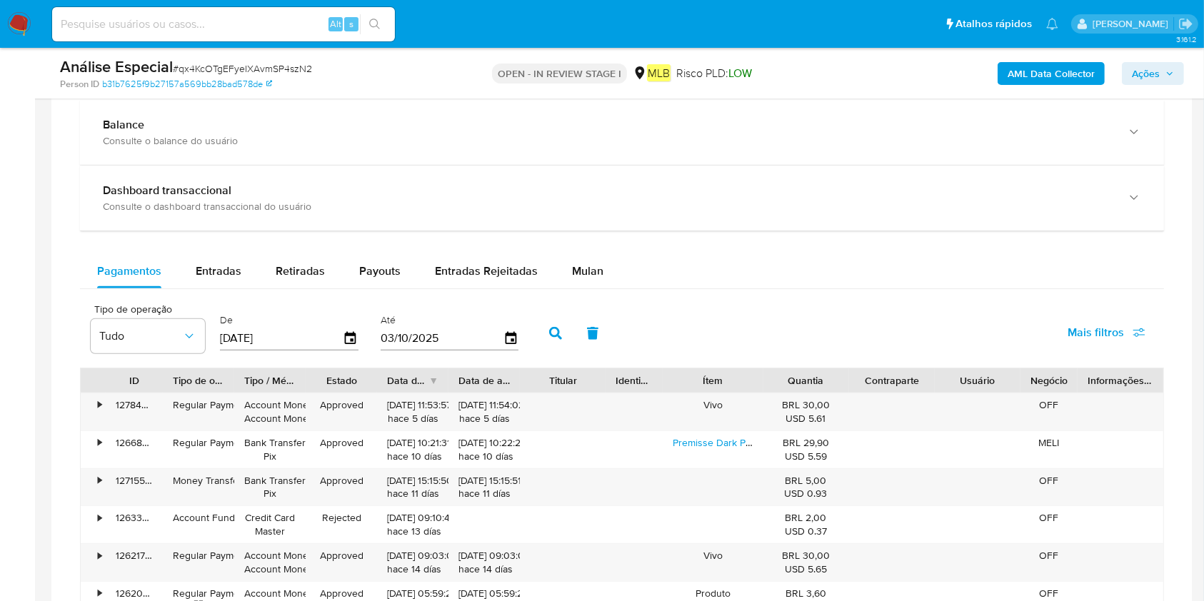
click at [585, 246] on div "Balance Consulte o balance do usuário Dashboard transaccional Consulte o dashbo…" at bounding box center [622, 454] width 1084 height 709
click at [584, 266] on span "Mulan" at bounding box center [587, 271] width 31 height 16
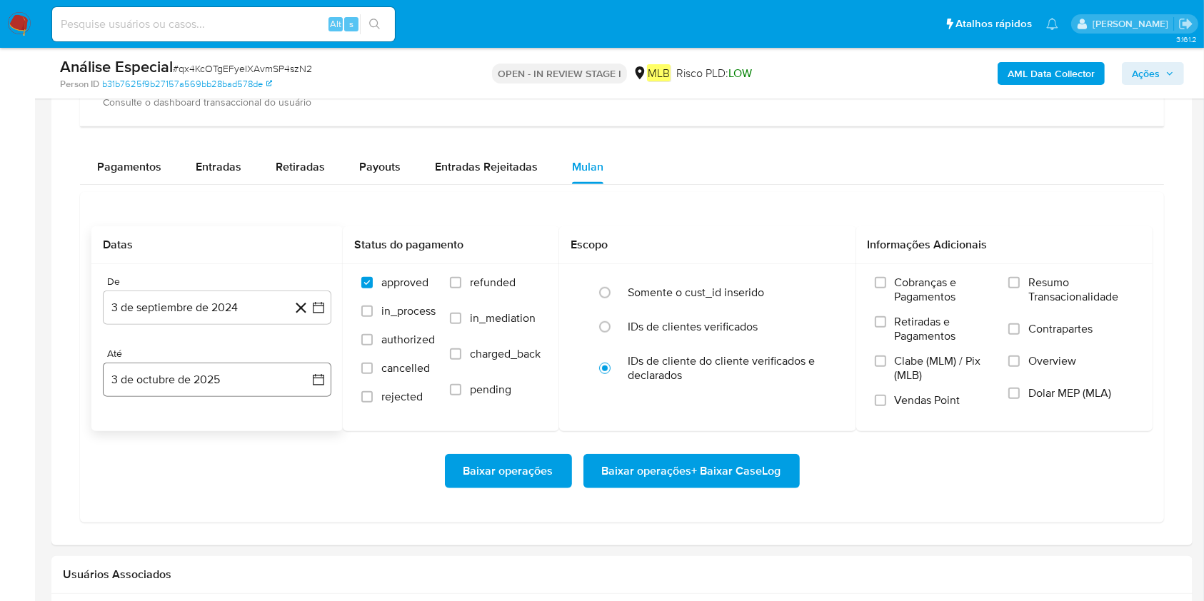
scroll to position [1237, 0]
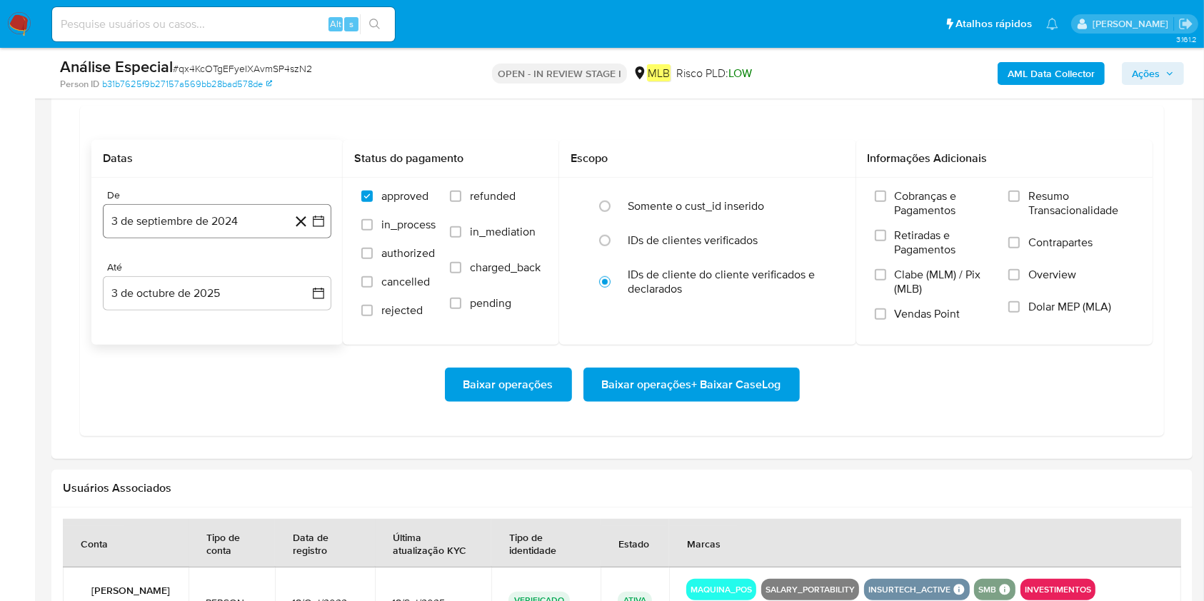
click at [183, 206] on button "3 de septiembre de 2024" at bounding box center [217, 221] width 228 height 34
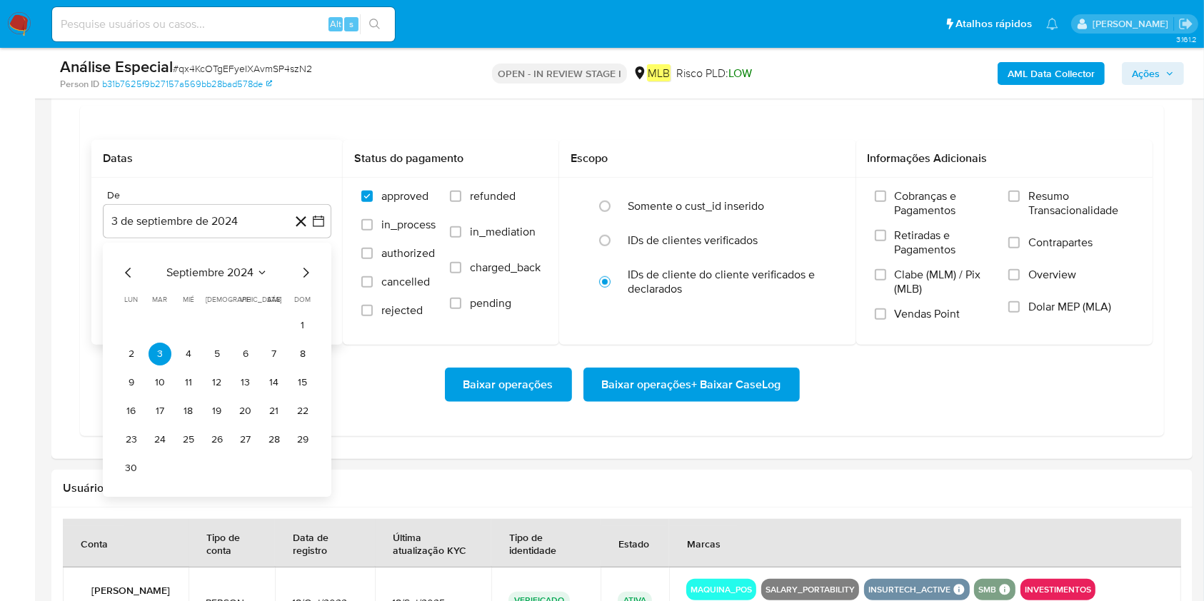
click at [246, 272] on span "septiembre 2024" at bounding box center [209, 273] width 87 height 14
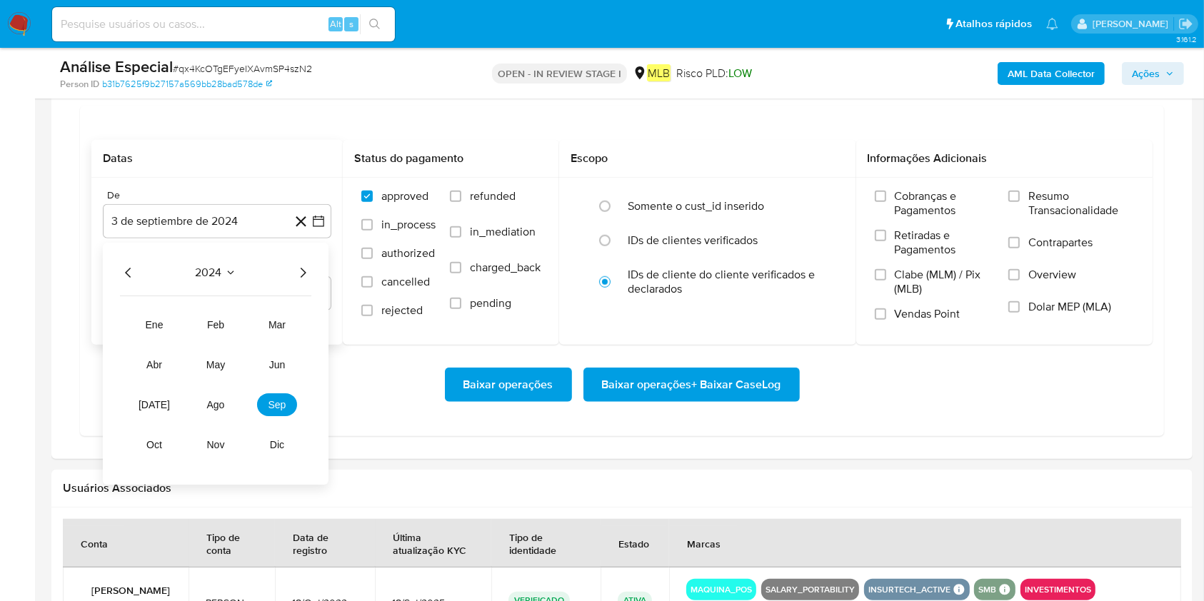
click at [303, 272] on icon "Año siguiente" at bounding box center [302, 272] width 17 height 17
click at [280, 328] on span "mar" at bounding box center [276, 324] width 17 height 11
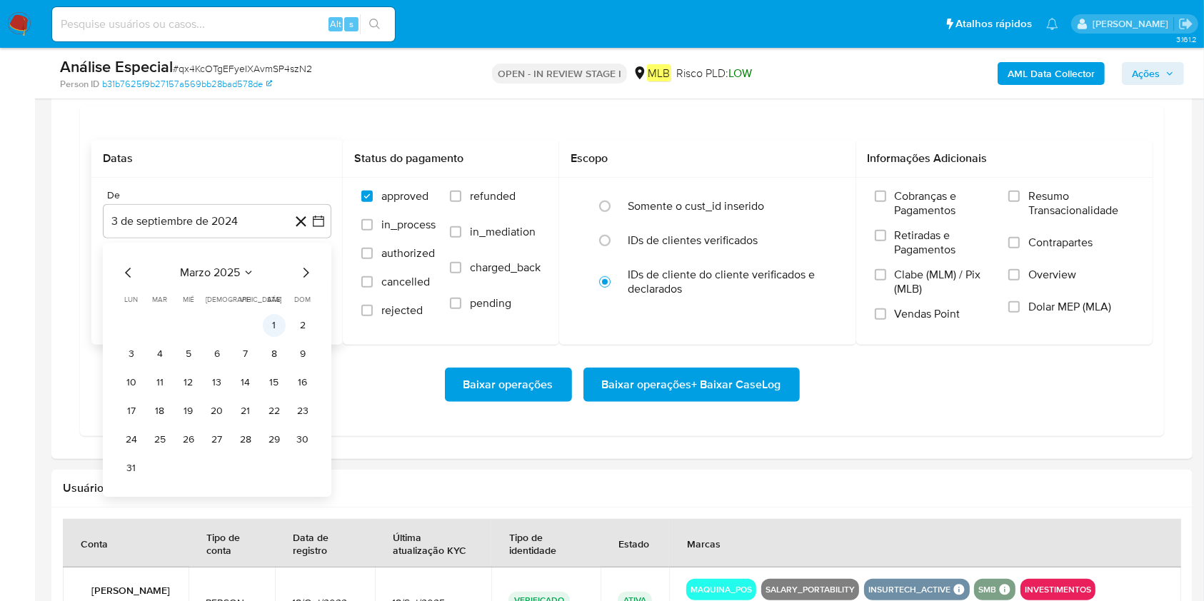
click at [278, 316] on button "1" at bounding box center [274, 325] width 23 height 23
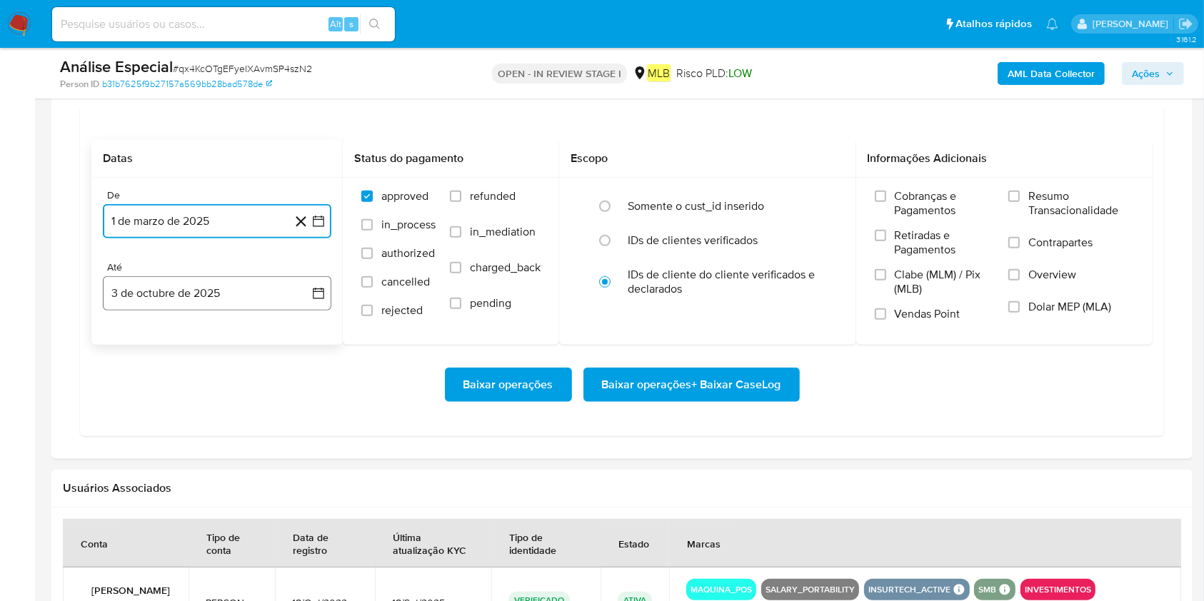
click at [246, 291] on button "3 de octubre de 2025" at bounding box center [217, 293] width 228 height 34
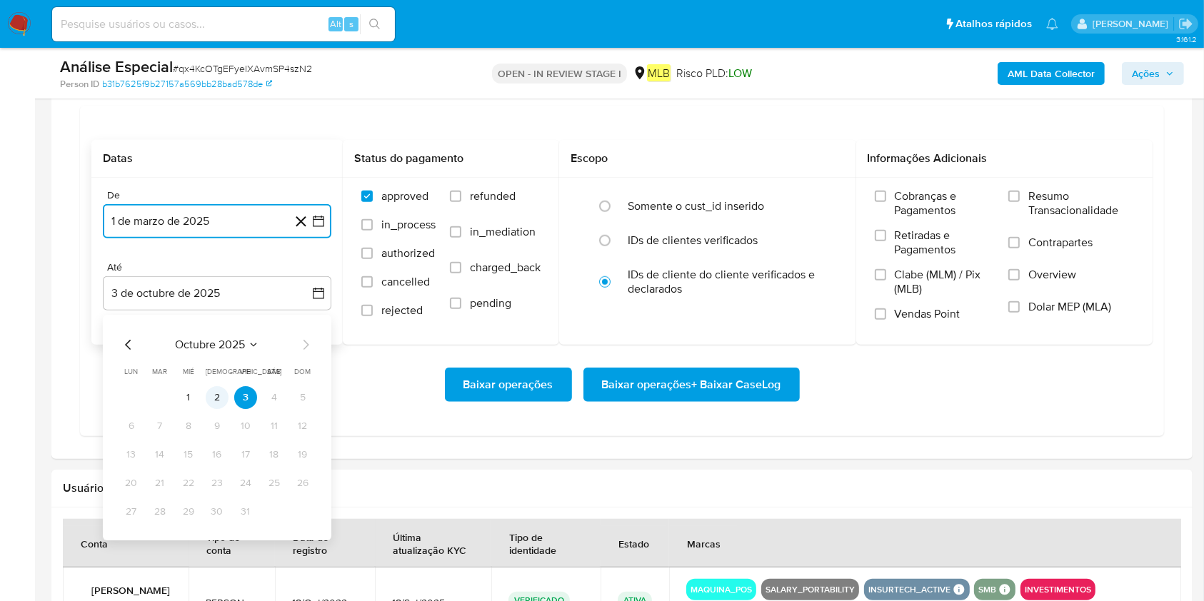
click at [213, 403] on button "2" at bounding box center [217, 397] width 23 height 23
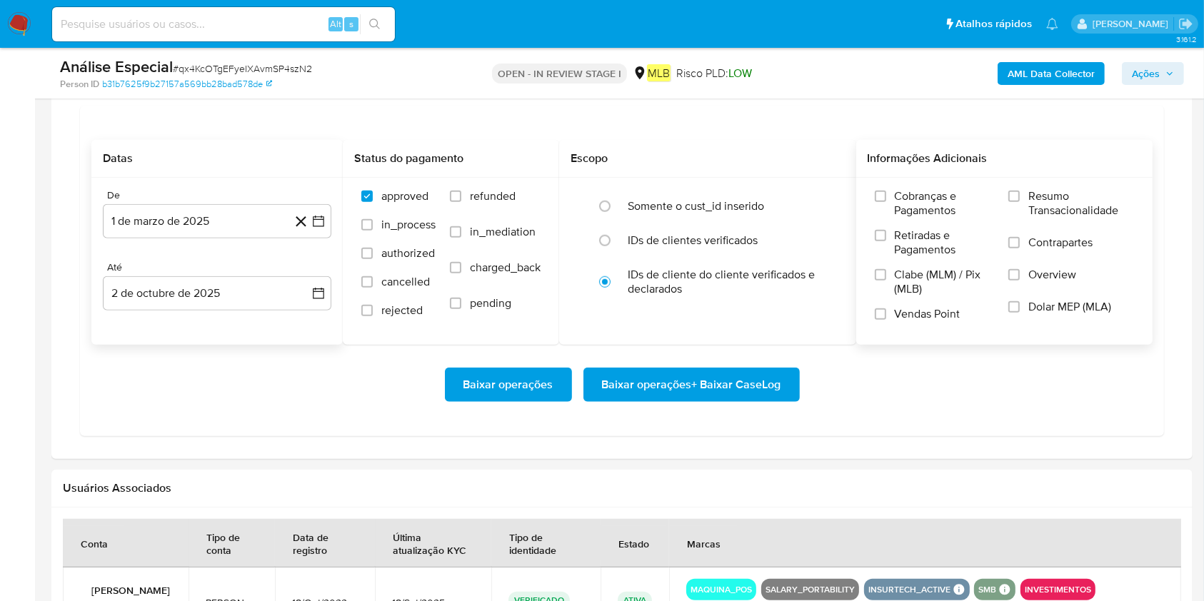
click at [902, 211] on span "Resumo Transacionalidade" at bounding box center [1081, 203] width 106 height 29
click at [902, 202] on input "Resumo Transacionalidade" at bounding box center [1013, 196] width 11 height 11
click at [771, 388] on span "Baixar operações + Baixar CaseLog" at bounding box center [691, 384] width 179 height 31
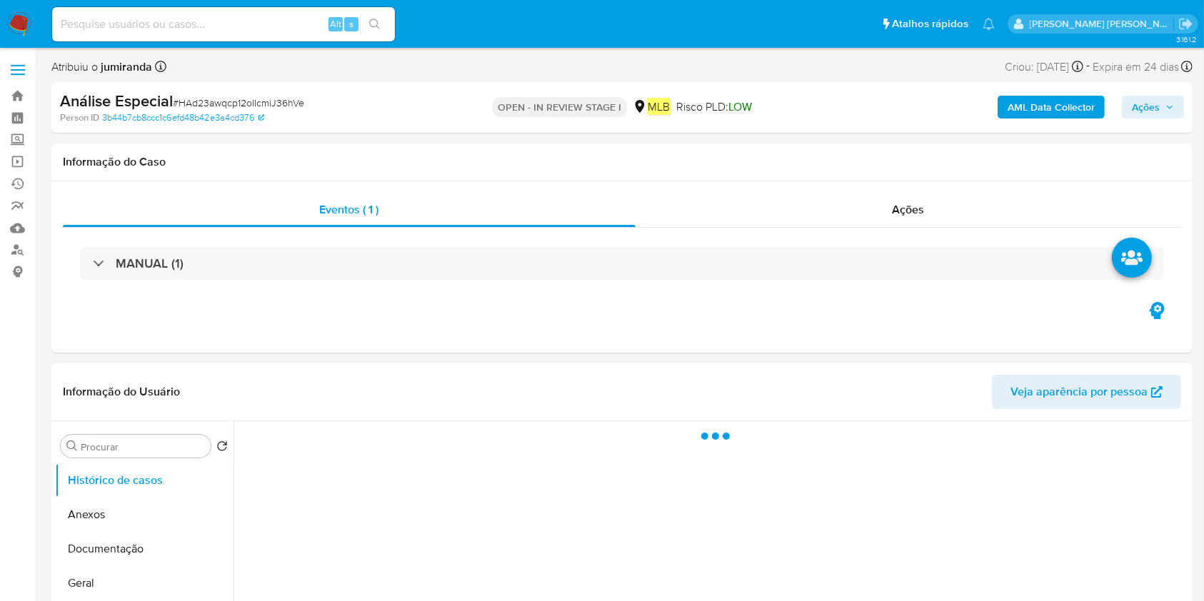
select select "10"
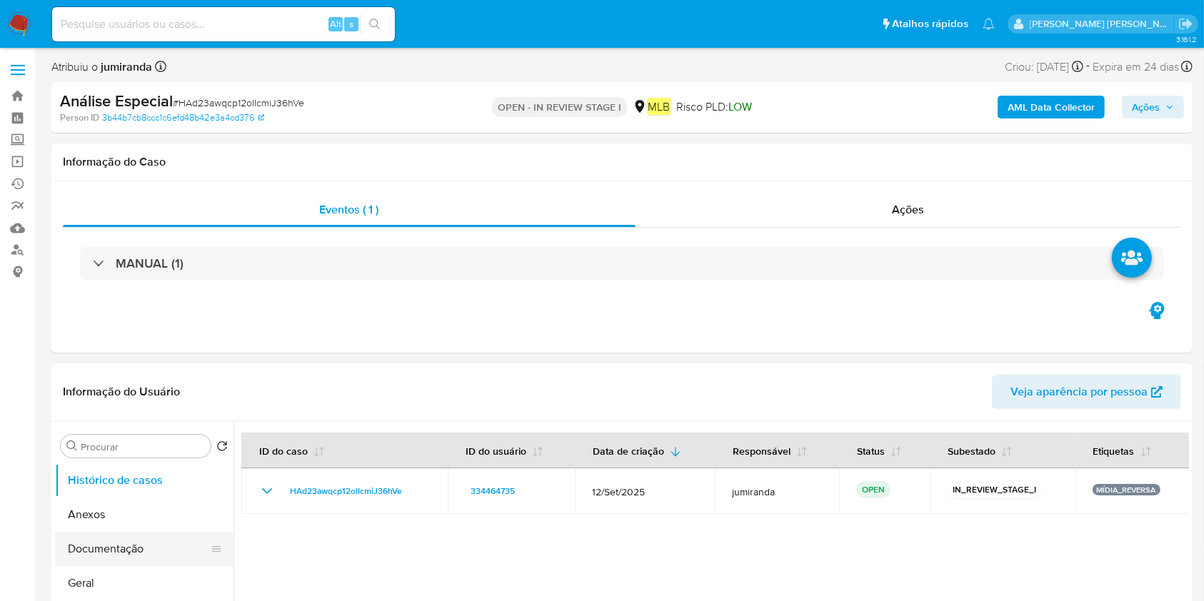
click at [117, 533] on button "Documentação" at bounding box center [138, 549] width 167 height 34
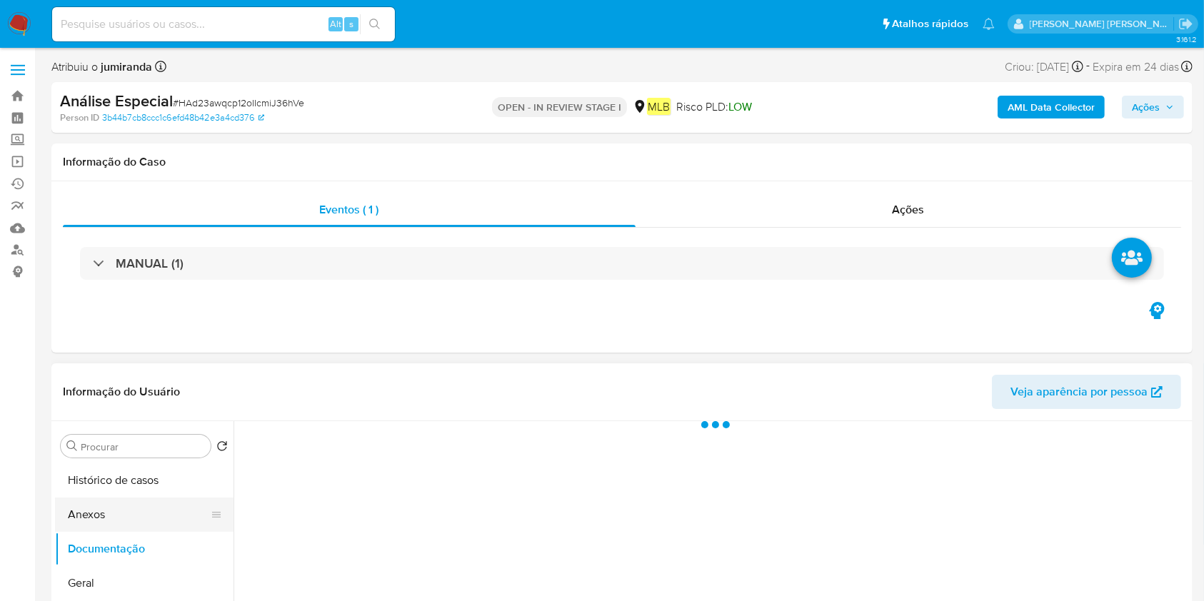
click at [124, 523] on button "Anexos" at bounding box center [138, 515] width 167 height 34
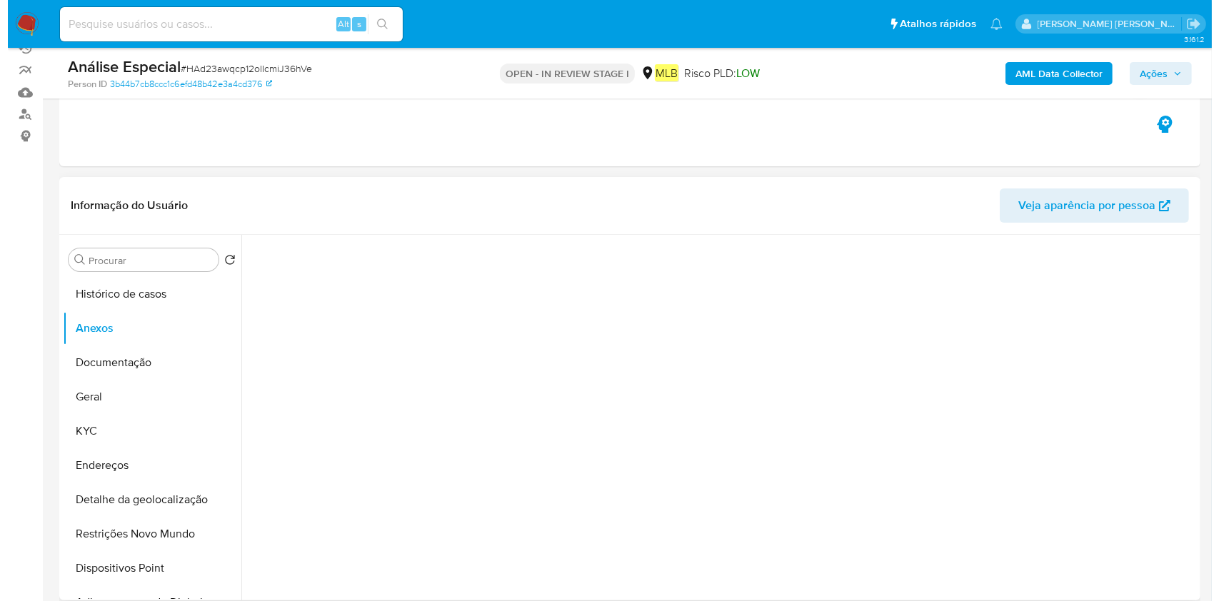
scroll to position [190, 0]
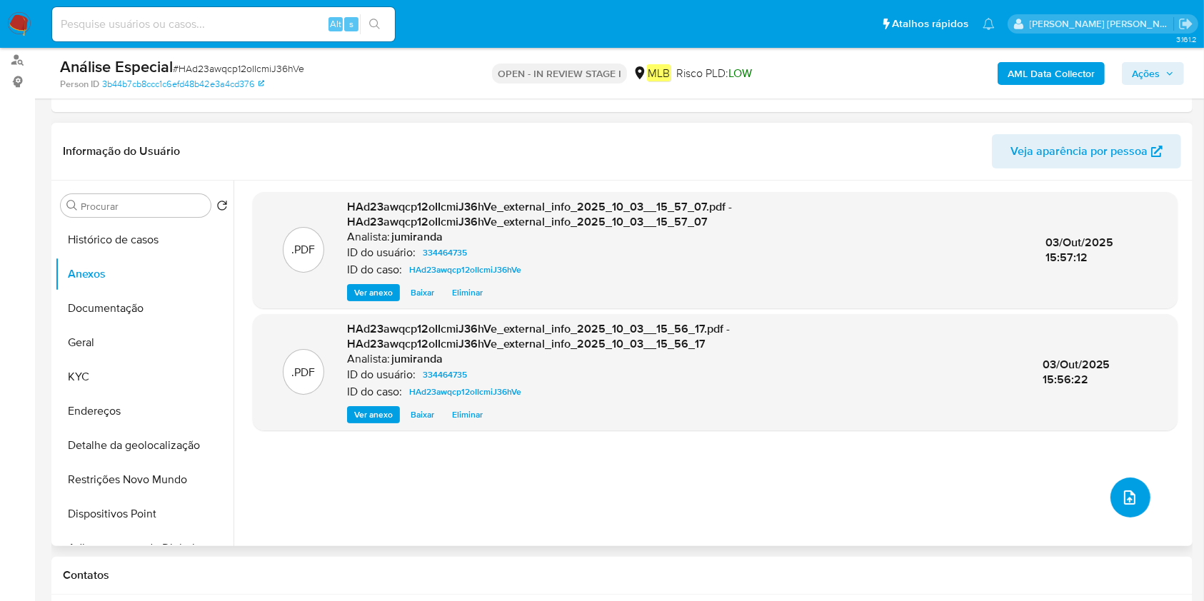
click at [1121, 495] on icon "upload-file" at bounding box center [1129, 497] width 17 height 17
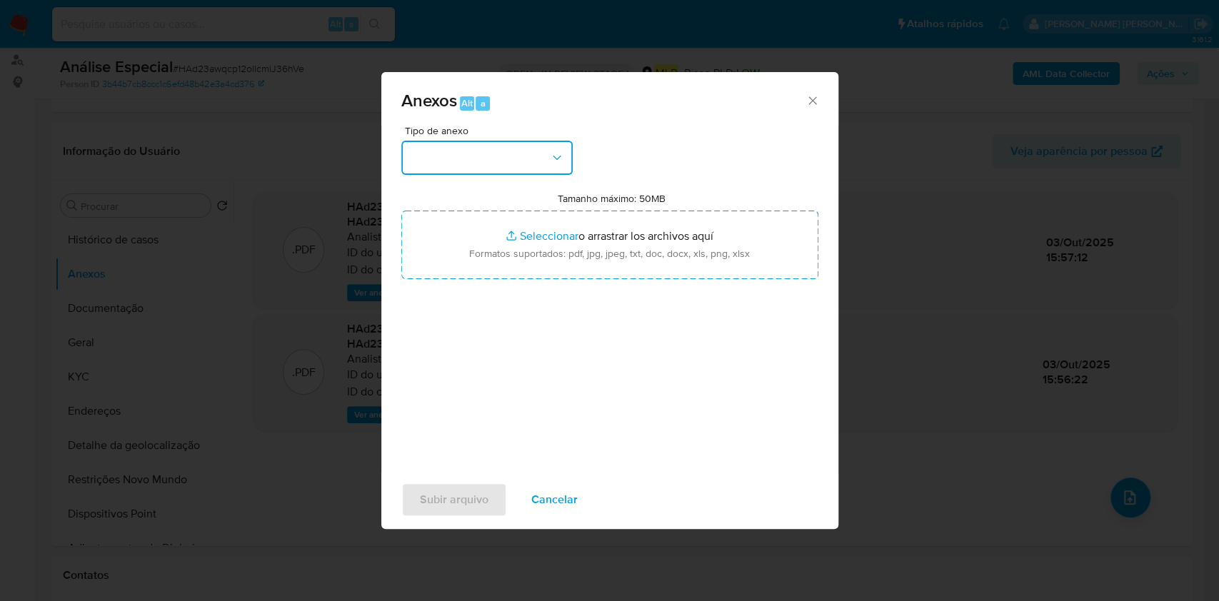
click at [464, 167] on button "button" at bounding box center [486, 158] width 171 height 34
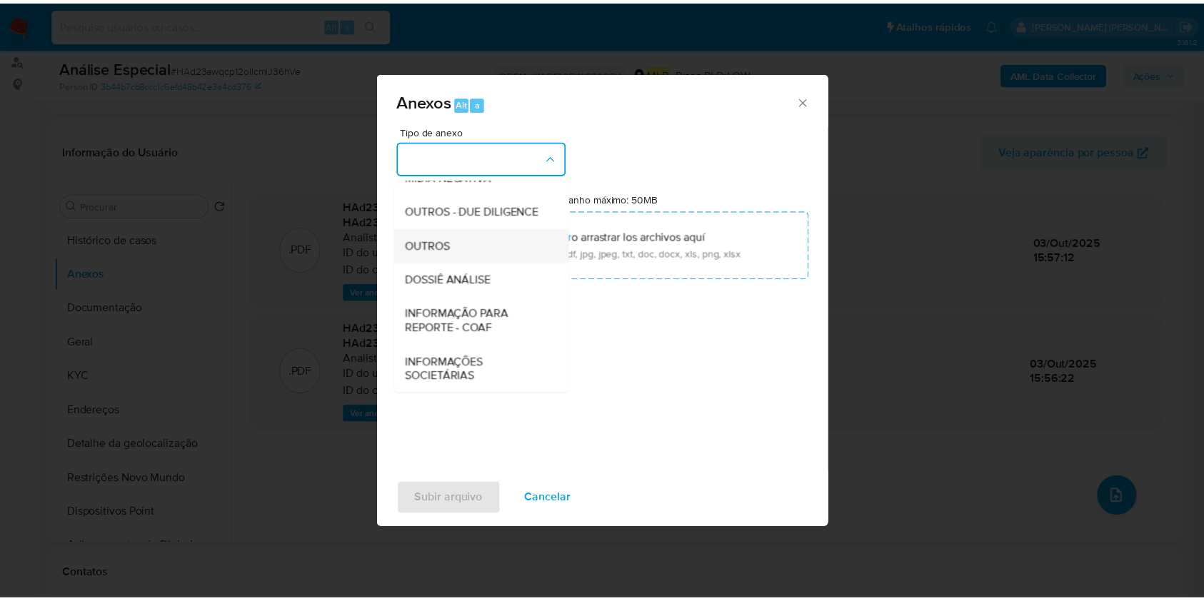
scroll to position [219, 0]
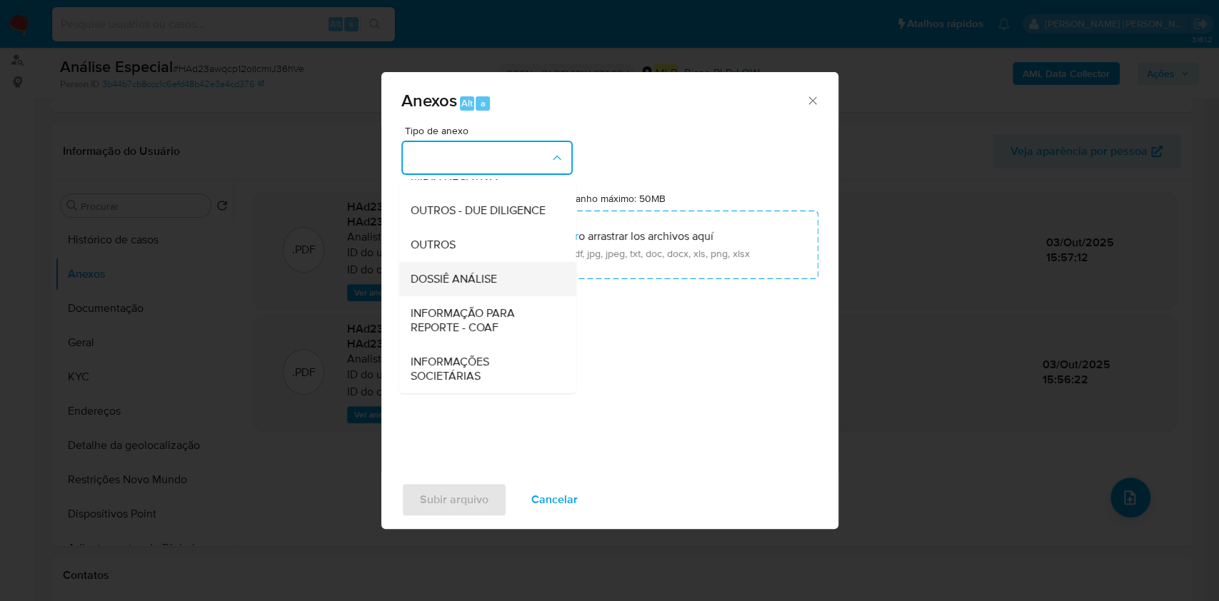
click at [493, 280] on span "DOSSIÊ ANÁLISE" at bounding box center [453, 279] width 86 height 14
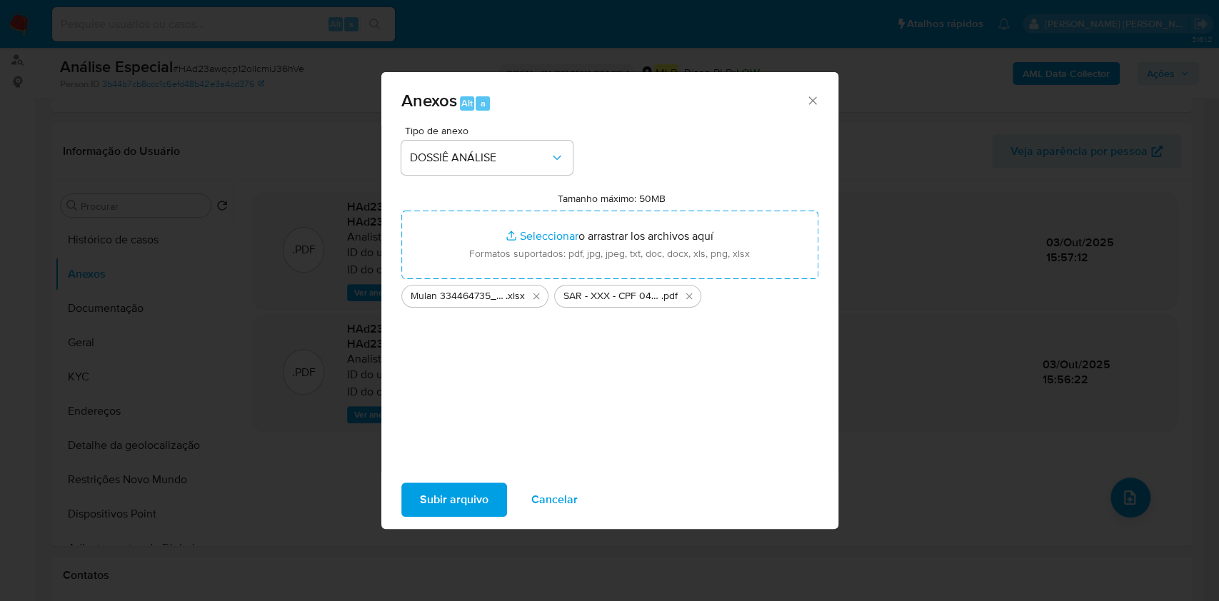
click at [449, 484] on span "Subir arquivo" at bounding box center [454, 499] width 69 height 31
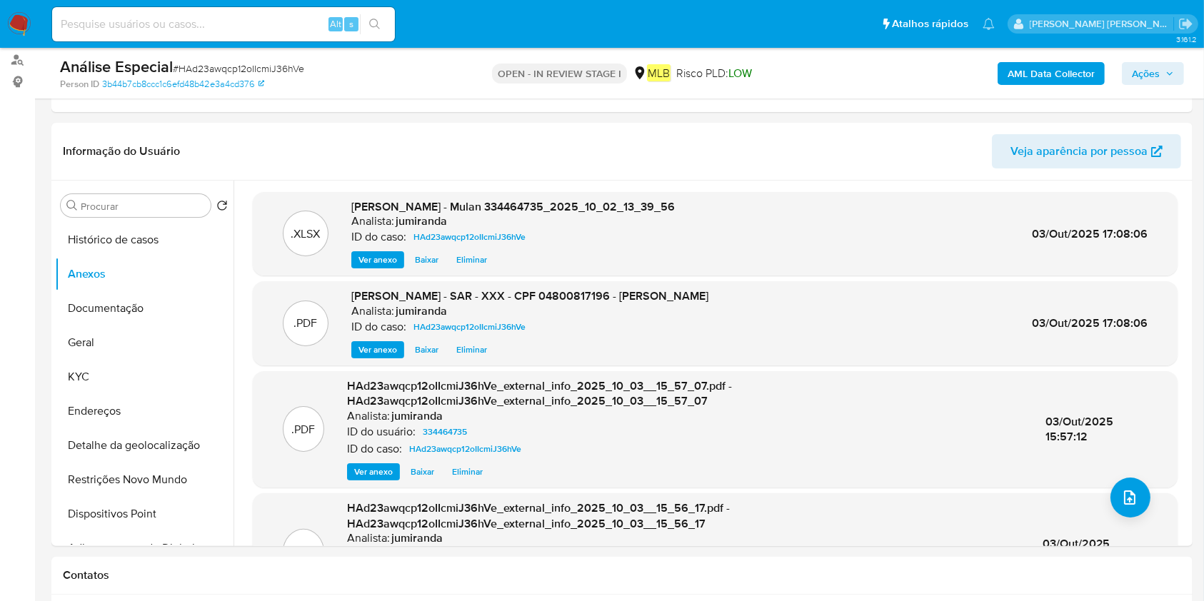
click at [1137, 76] on span "Ações" at bounding box center [1146, 73] width 28 height 23
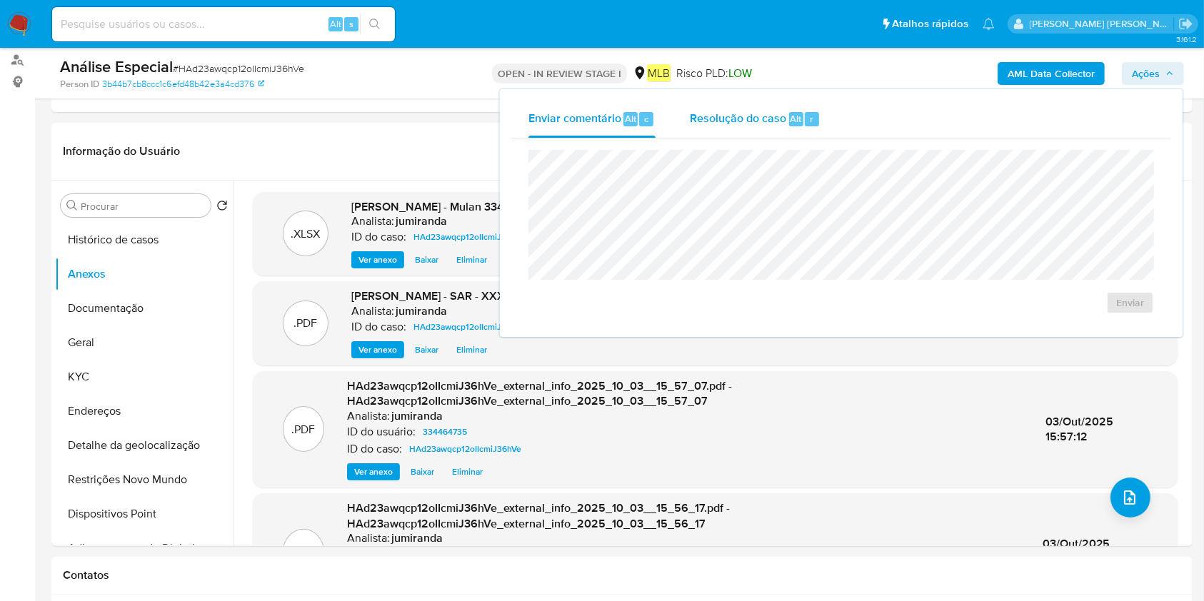
click at [715, 114] on span "Resolução do caso" at bounding box center [738, 118] width 96 height 16
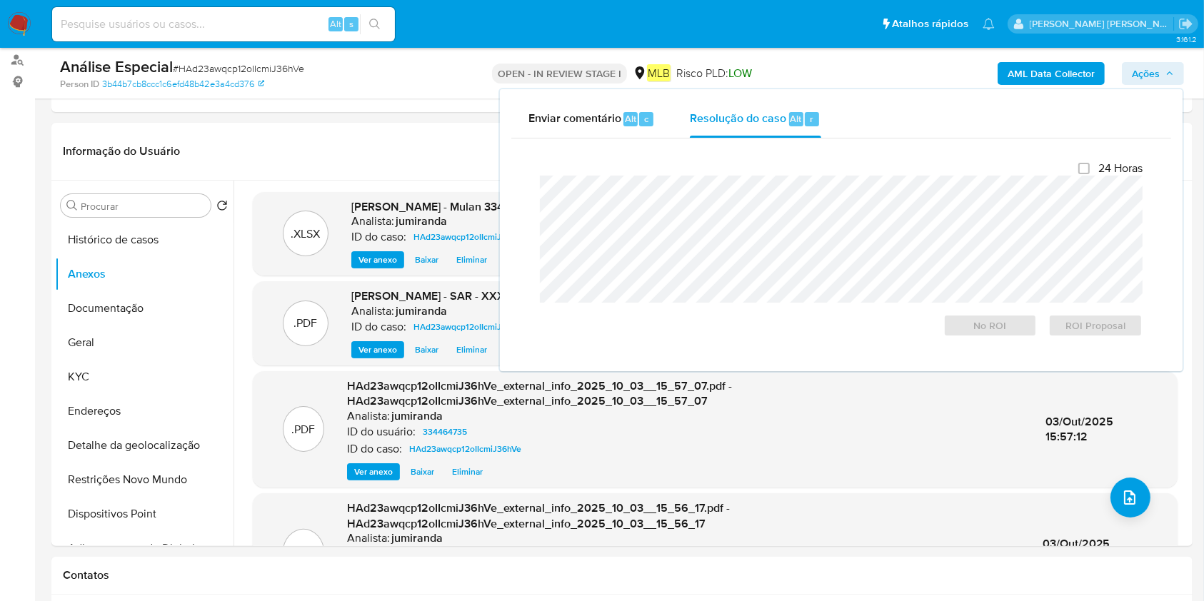
click at [760, 171] on div "24 Horas No ROI ROI Proposal" at bounding box center [841, 249] width 603 height 176
click at [1104, 321] on span "ROI Proposal" at bounding box center [1095, 326] width 74 height 20
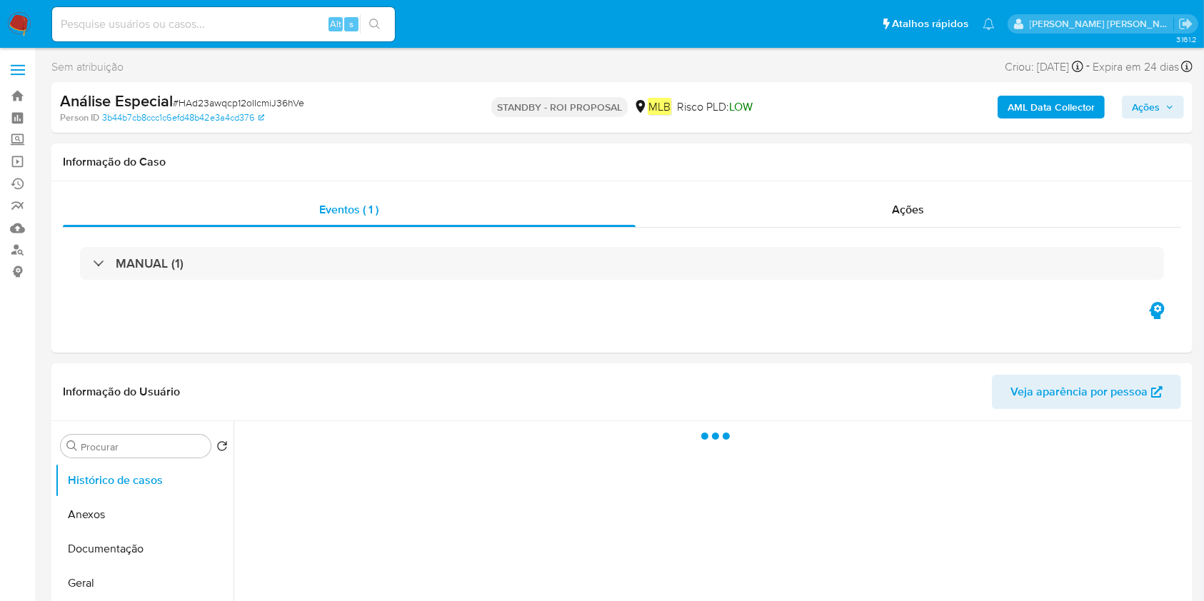
select select "10"
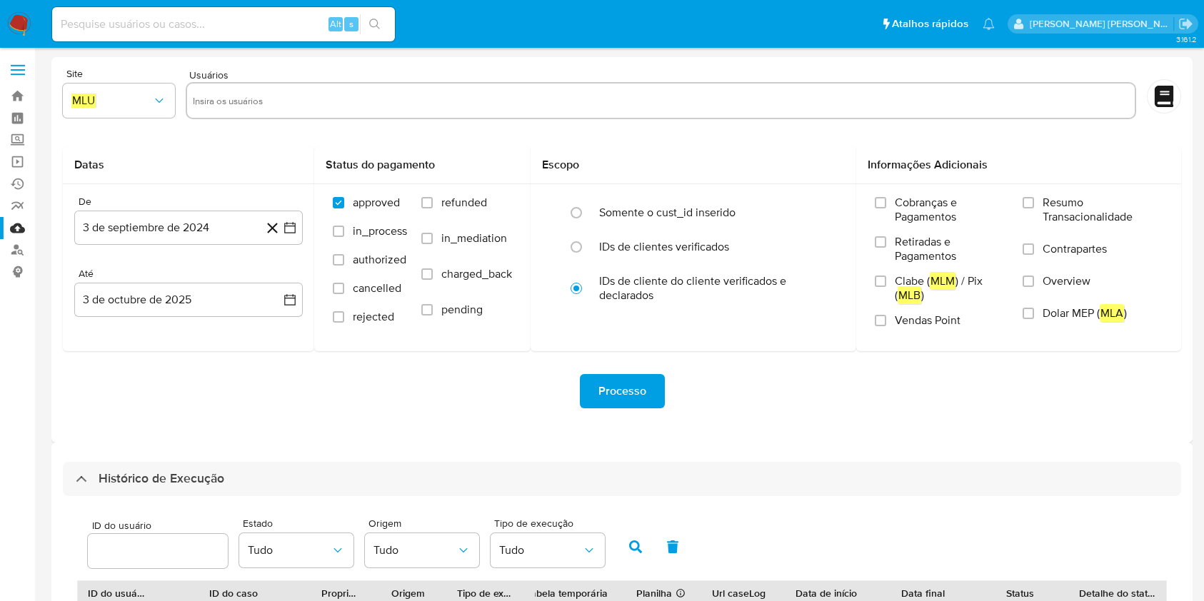
select select "10"
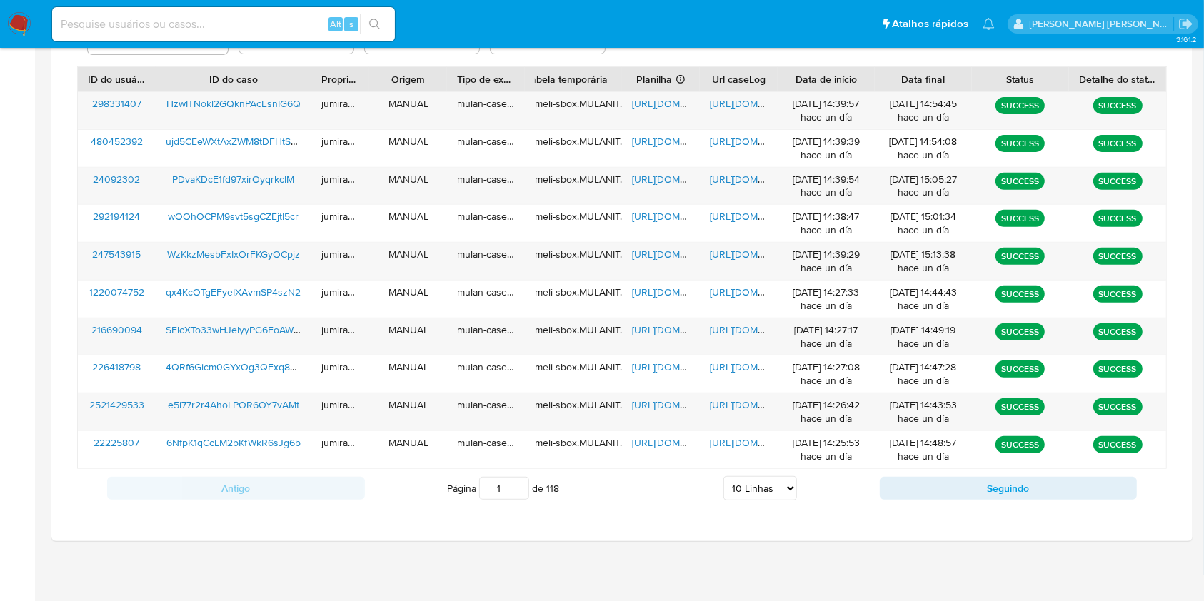
click at [1010, 501] on div "Antigo Página 1 de 118 5 Linhas 10 Linhas 20 Linhas 25 Linhas 50 Linhas 100 Lin…" at bounding box center [621, 488] width 1089 height 39
click at [1011, 498] on button "Seguindo" at bounding box center [1009, 488] width 258 height 23
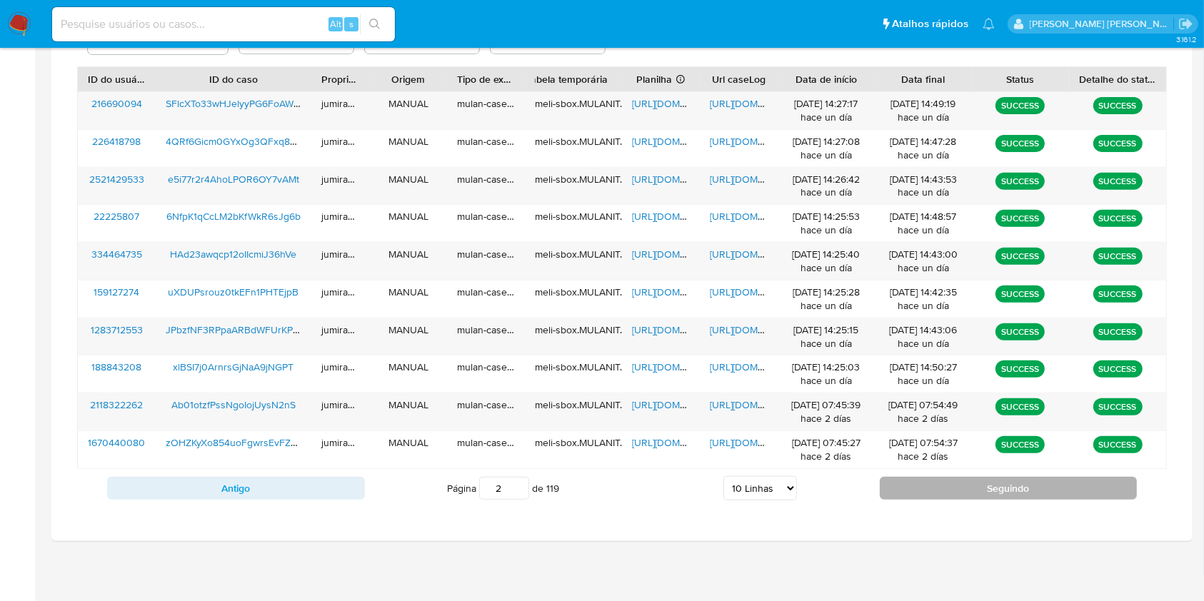
click at [916, 495] on button "Seguindo" at bounding box center [1009, 488] width 258 height 23
click at [911, 499] on button "Seguindo" at bounding box center [1009, 488] width 258 height 23
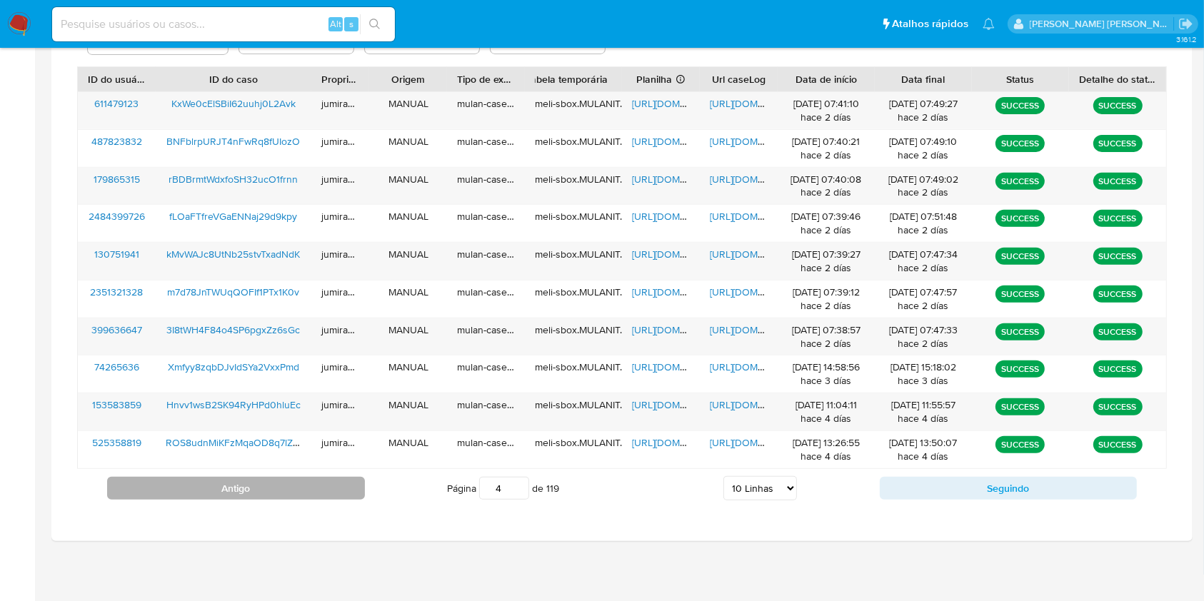
click at [336, 493] on button "Antigo" at bounding box center [236, 488] width 258 height 23
click at [336, 485] on button "Antigo" at bounding box center [236, 488] width 258 height 23
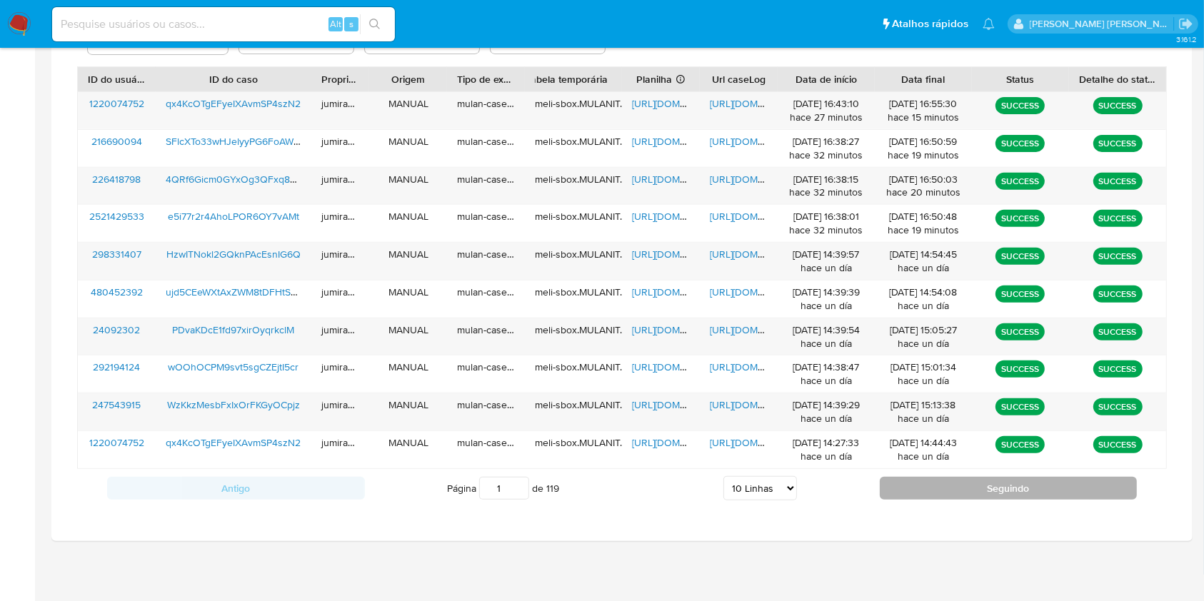
click at [952, 480] on button "Seguindo" at bounding box center [1009, 488] width 258 height 23
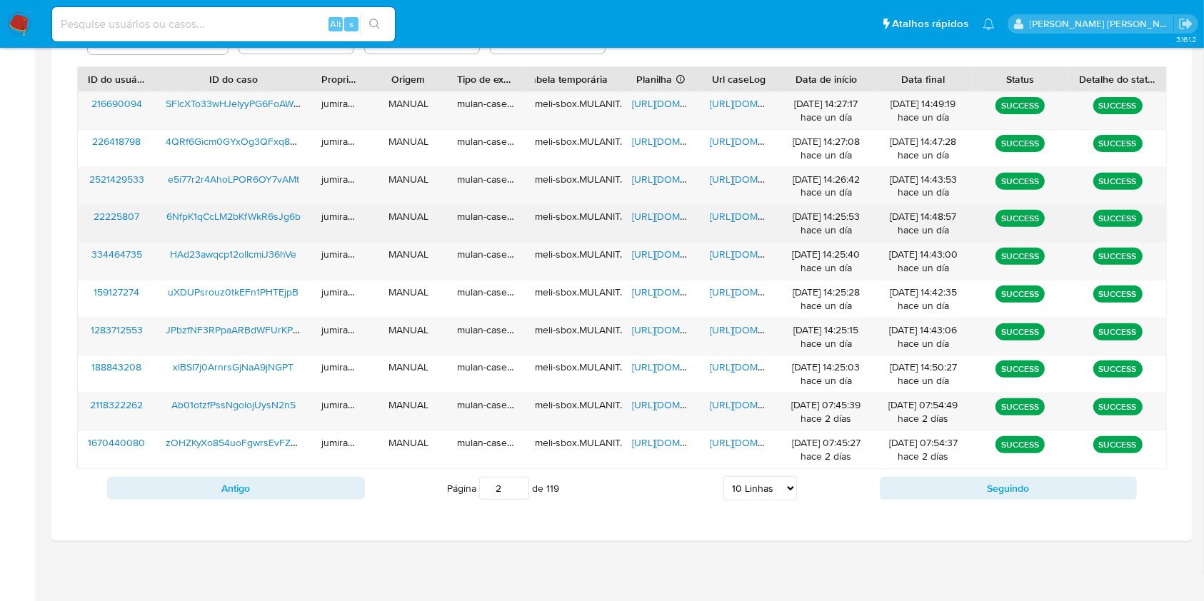
click at [668, 212] on span "https://docs.google.com/spreadsheets/d/1fjM1D8yRJ15m1PIPcRxKe-6RxB5y3UFMgxkEIU4…" at bounding box center [681, 216] width 99 height 14
click at [745, 211] on span "https://docs.google.com/document/d/1DGlCrDuiFAptjPlicZXXoGNgTZMnHtXKEnZlwogecY8…" at bounding box center [759, 216] width 99 height 14
click at [251, 208] on div "6NfpK1qCcLM2bKfWkR6sJg6b" at bounding box center [234, 223] width 156 height 37
click at [265, 218] on span "6NfpK1qCcLM2bKfWkR6sJg6b" at bounding box center [233, 216] width 134 height 14
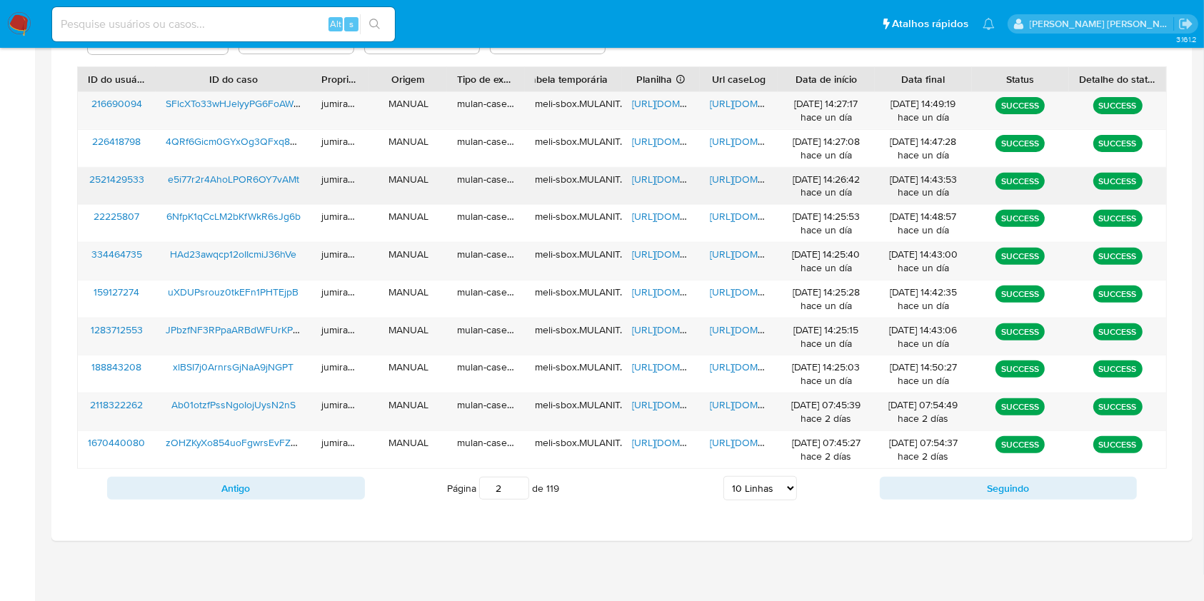
drag, startPoint x: 659, startPoint y: 178, endPoint x: 715, endPoint y: 170, distance: 57.0
click at [659, 176] on span "https://docs.google.com/spreadsheets/d/1SKxM5K3pCug0hx15uSB1KSvx_LI9NKxNVnaaaRR…" at bounding box center [681, 179] width 99 height 14
click at [726, 170] on div "https://docs.google.com/document/d/1-CIp5vwGnaLMZkrAaVGIgnGAD5Y8V6e4jQ9ydKHbuUo…" at bounding box center [739, 186] width 78 height 37
click at [730, 173] on span "https://docs.google.com/document/d/1-CIp5vwGnaLMZkrAaVGIgnGAD5Y8V6e4jQ9ydKHbuUo…" at bounding box center [759, 179] width 99 height 14
click at [231, 174] on span "e5i77r2r4AhoLPOR6OY7vAMt" at bounding box center [233, 179] width 131 height 14
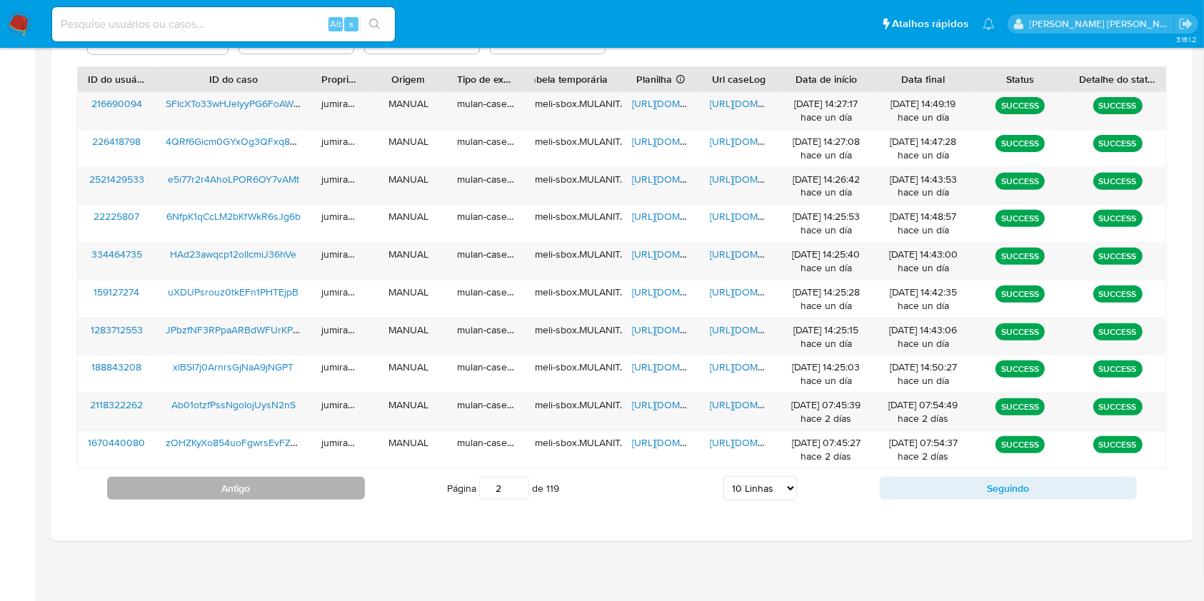
click at [278, 484] on button "Antigo" at bounding box center [236, 488] width 258 height 23
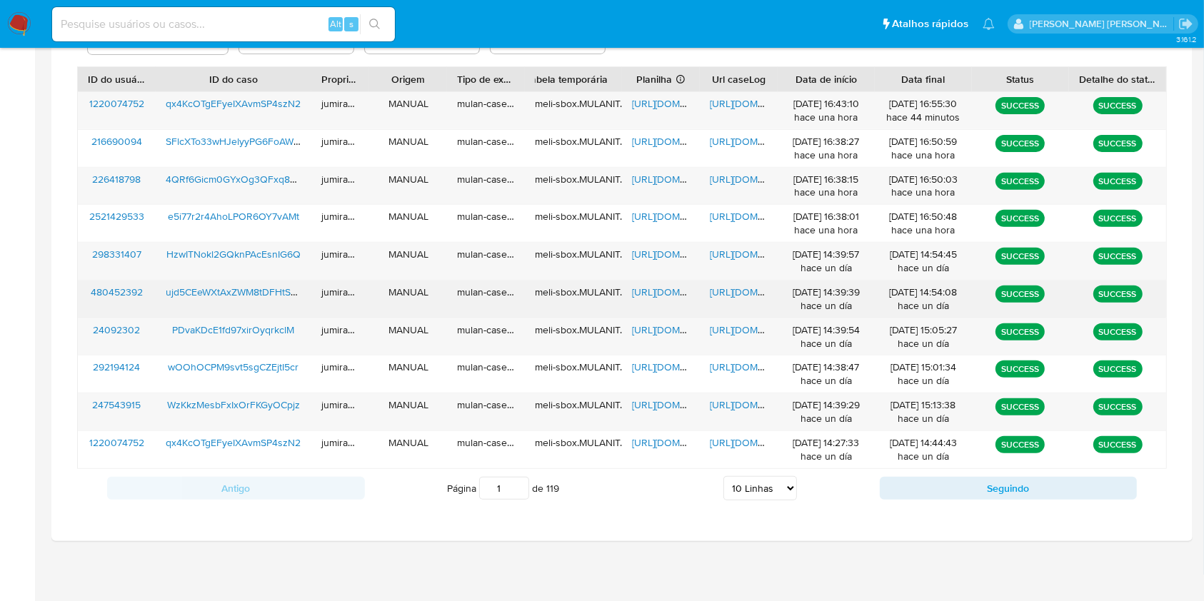
scroll to position [323, 0]
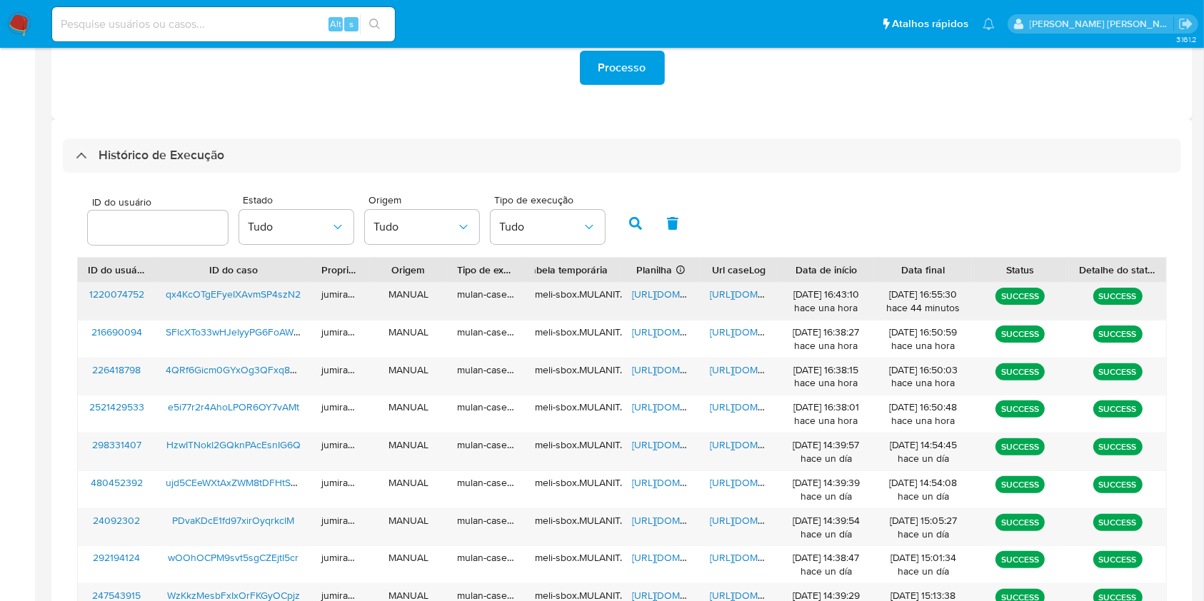
click at [656, 298] on span "https://docs.google.com/spreadsheets/d/1EmzJNDovsv-Ub9NkDrlzO4s_uzsFBICDRng2SHp…" at bounding box center [681, 294] width 99 height 14
click at [720, 294] on span "https://docs.google.com/document/d/1-c4ZcNPDs-UqEo-ZYybt3GRPeI3Mk98UXl8ghU2bR4Y…" at bounding box center [759, 294] width 99 height 14
click at [233, 298] on span "qx4KcOTgEFyeIXAvmSP4szN2" at bounding box center [233, 294] width 135 height 14
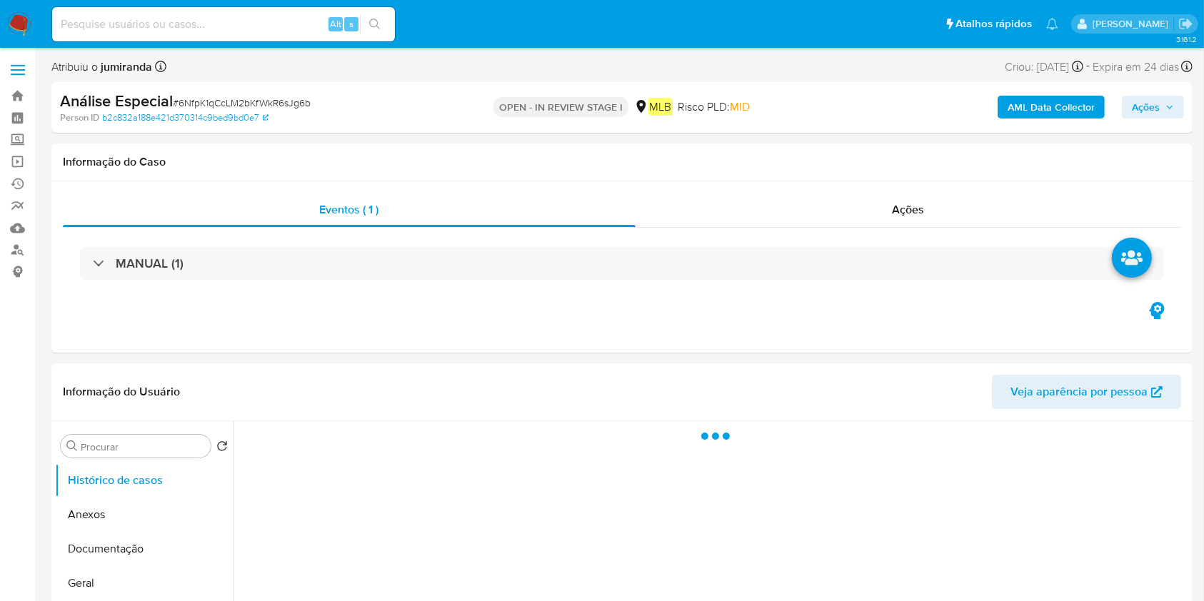
select select "10"
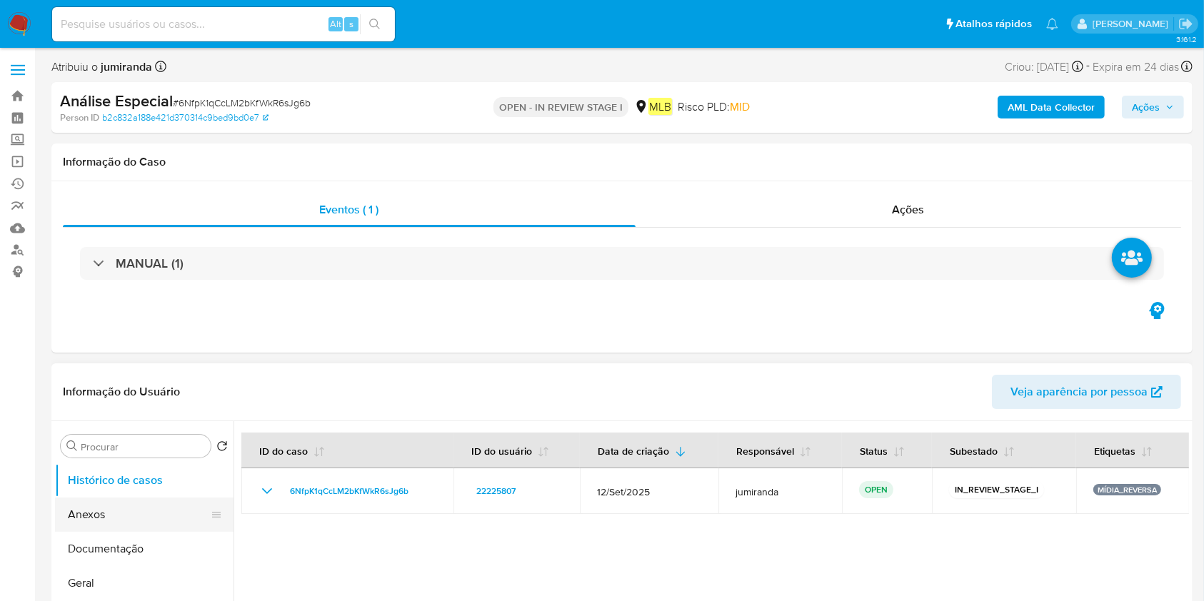
click at [129, 512] on button "Anexos" at bounding box center [138, 515] width 167 height 34
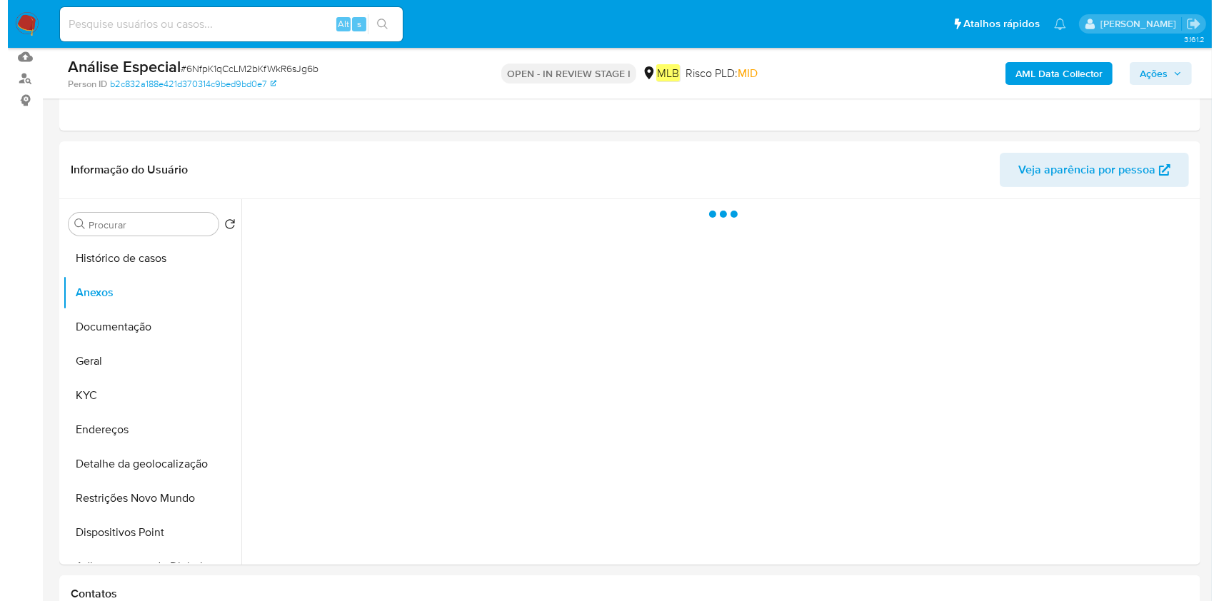
scroll to position [190, 0]
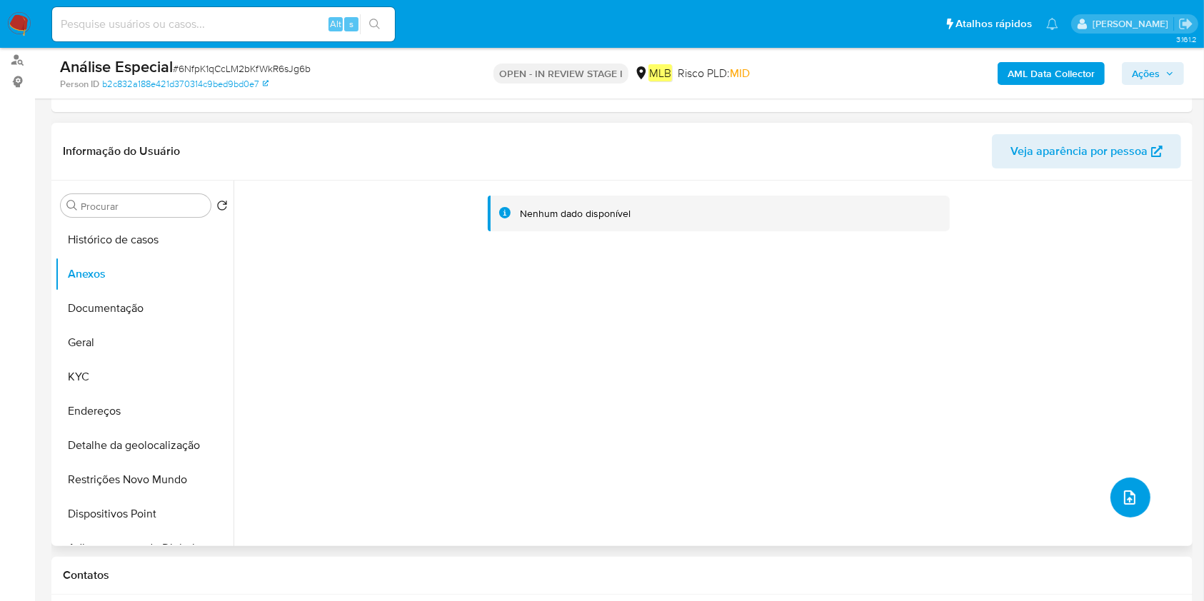
click at [1111, 493] on button "upload-file" at bounding box center [1130, 498] width 40 height 40
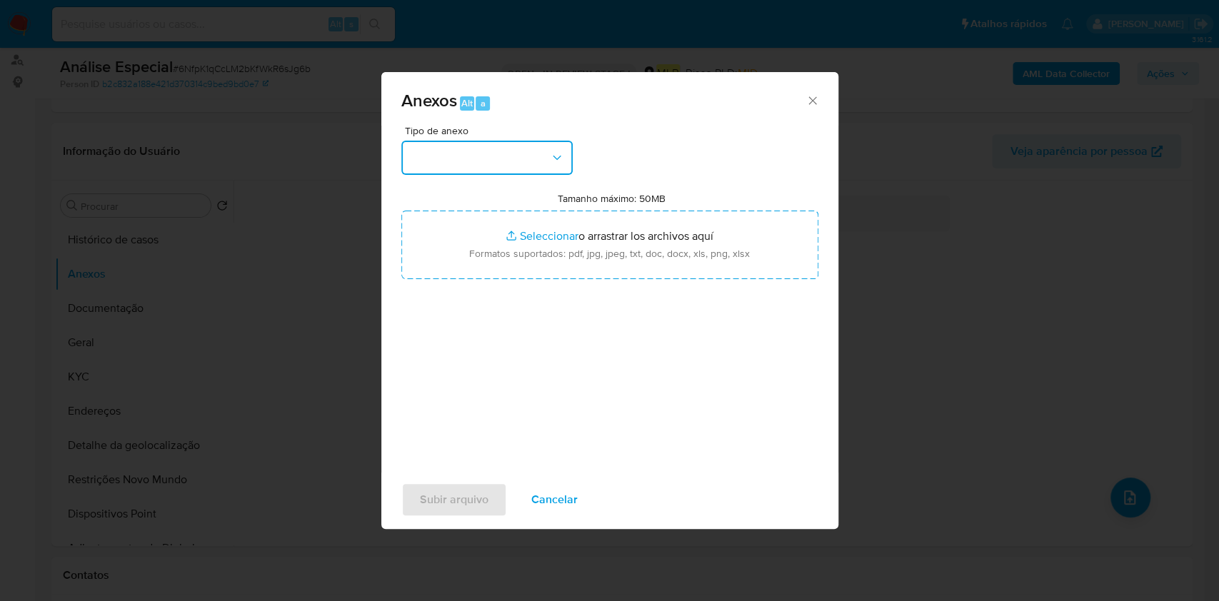
click at [532, 165] on button "button" at bounding box center [486, 158] width 171 height 34
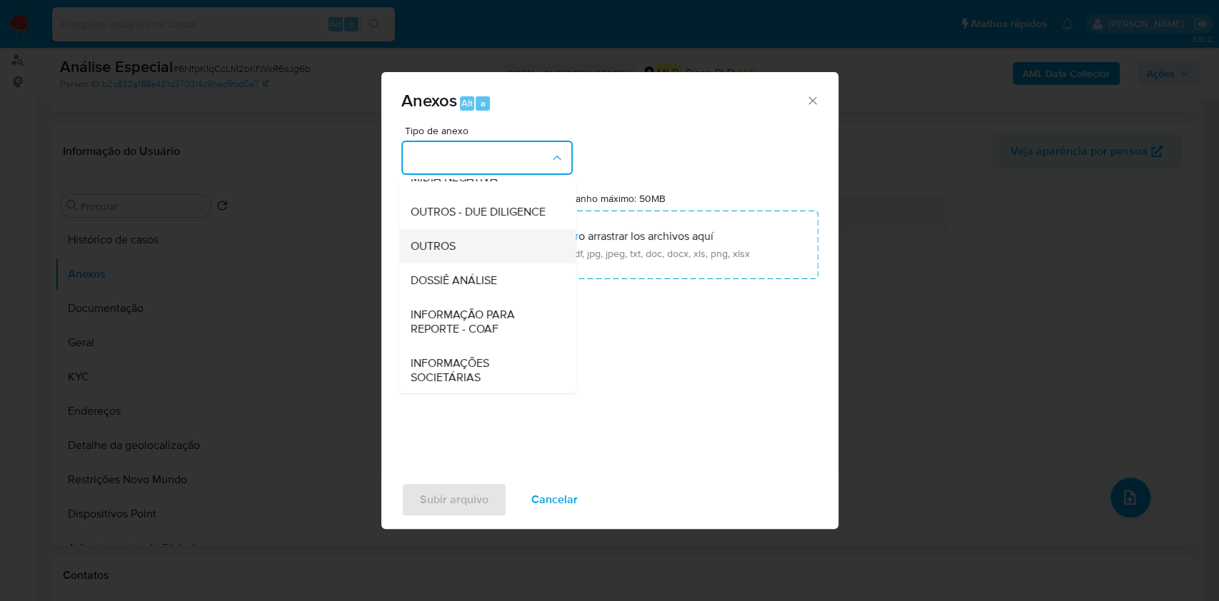
scroll to position [219, 0]
click at [503, 265] on div "DOSSIÊ ANÁLISE" at bounding box center [483, 279] width 146 height 34
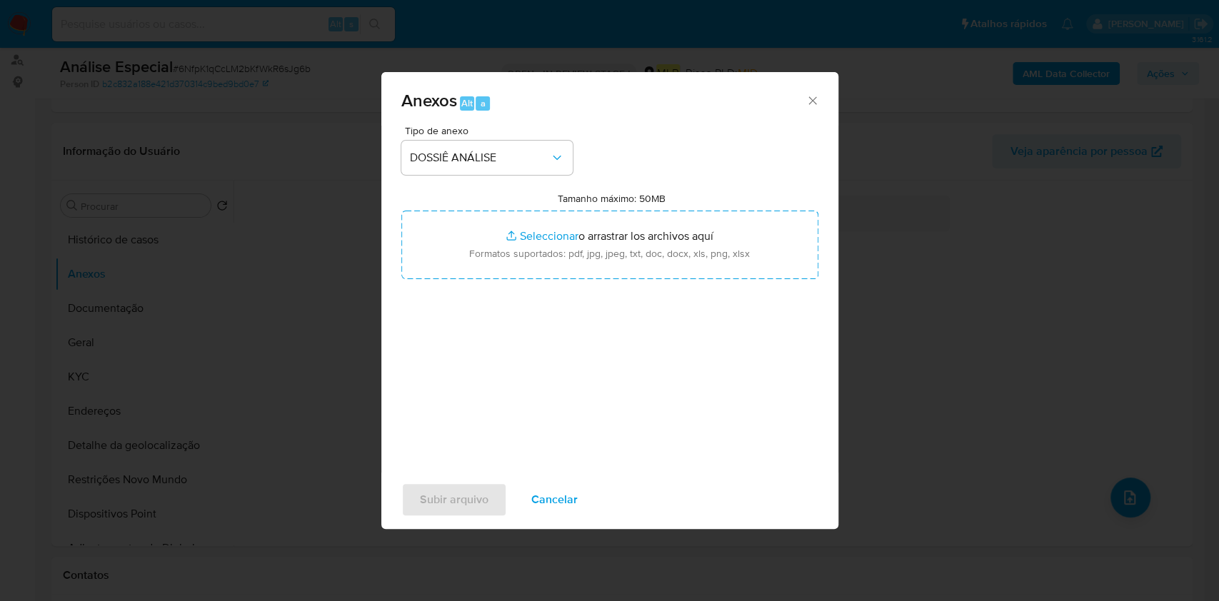
click at [811, 104] on icon "Cerrar" at bounding box center [812, 101] width 14 height 14
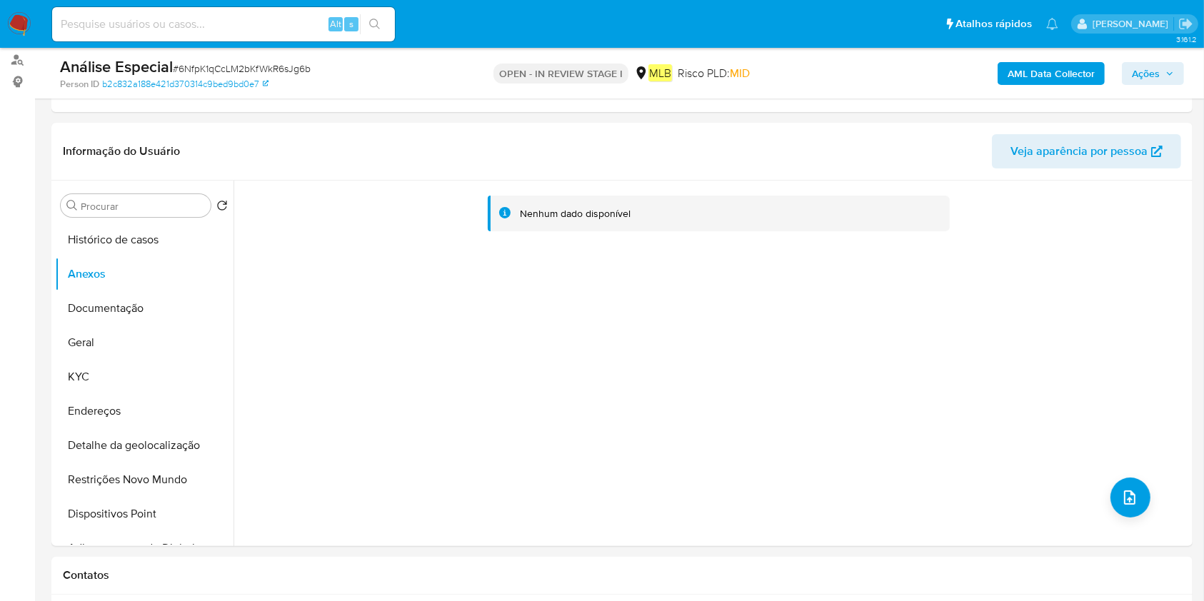
click at [1047, 69] on b "AML Data Collector" at bounding box center [1050, 73] width 87 height 23
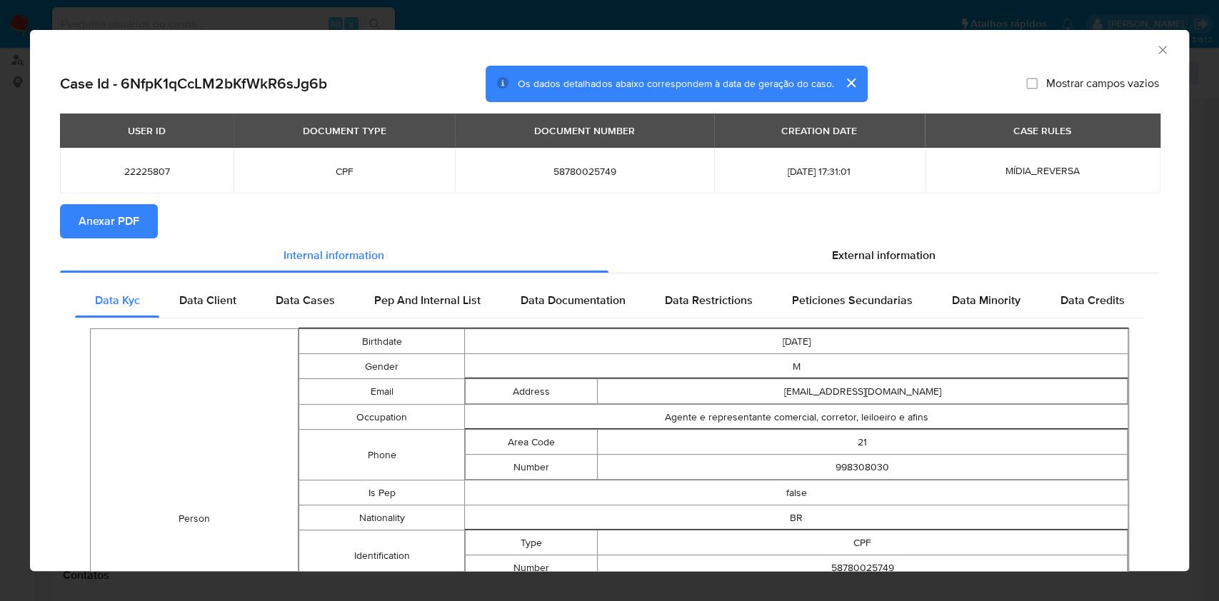
click at [84, 214] on span "Anexar PDF" at bounding box center [109, 221] width 61 height 31
click at [1155, 47] on icon "Fechar a janela" at bounding box center [1162, 50] width 14 height 14
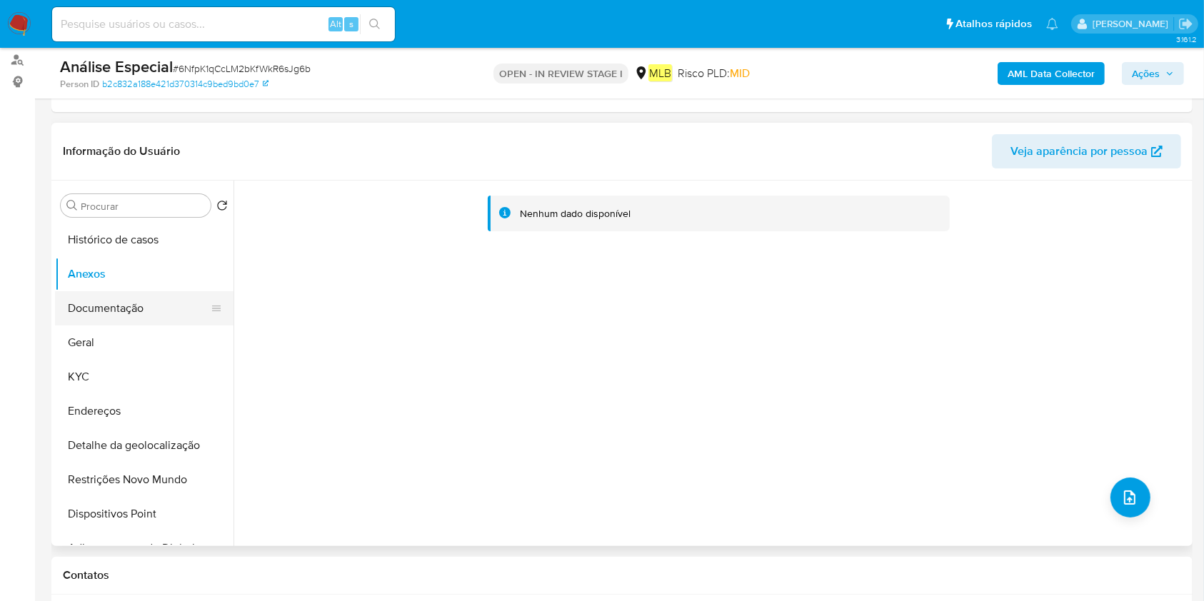
click at [59, 309] on button "Documentação" at bounding box center [138, 308] width 167 height 34
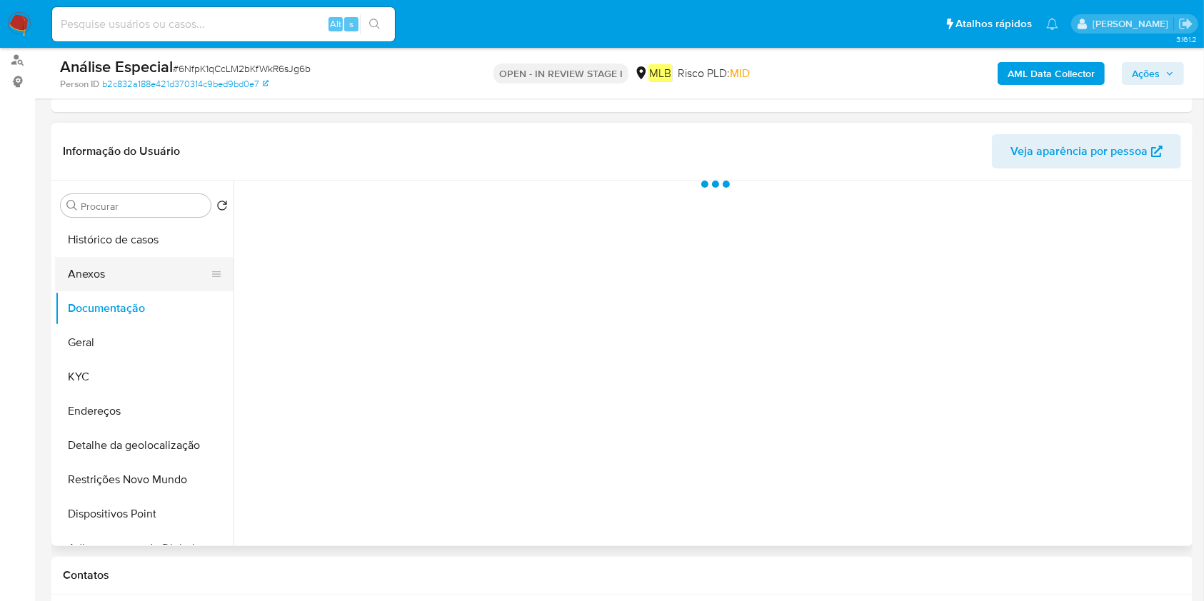
click at [150, 276] on button "Anexos" at bounding box center [138, 274] width 167 height 34
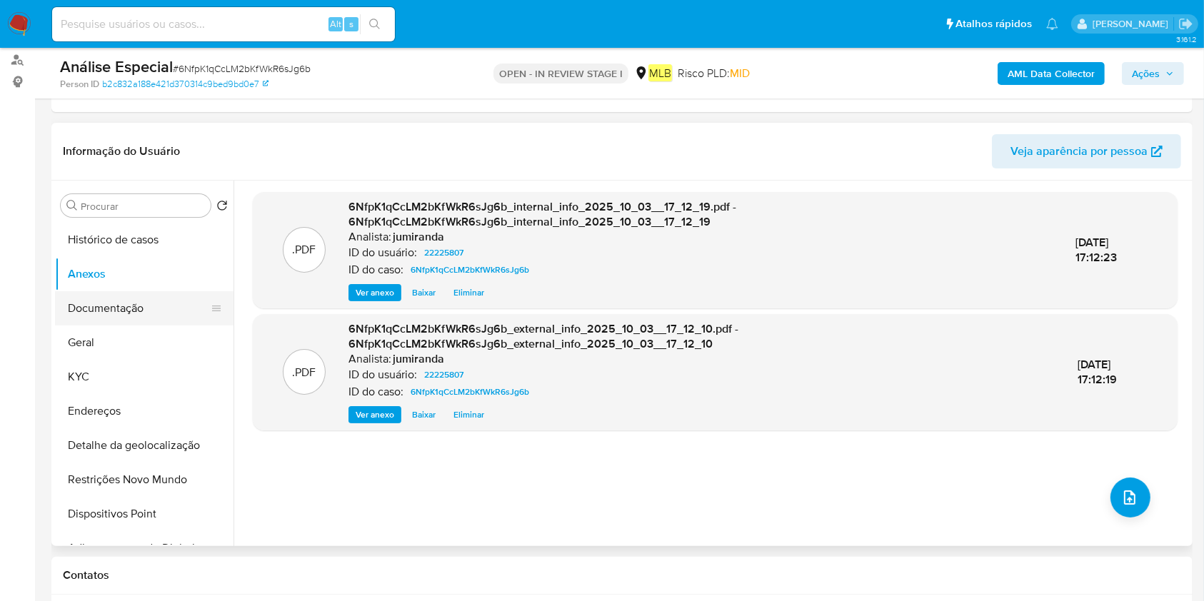
click at [105, 320] on button "Documentação" at bounding box center [138, 308] width 167 height 34
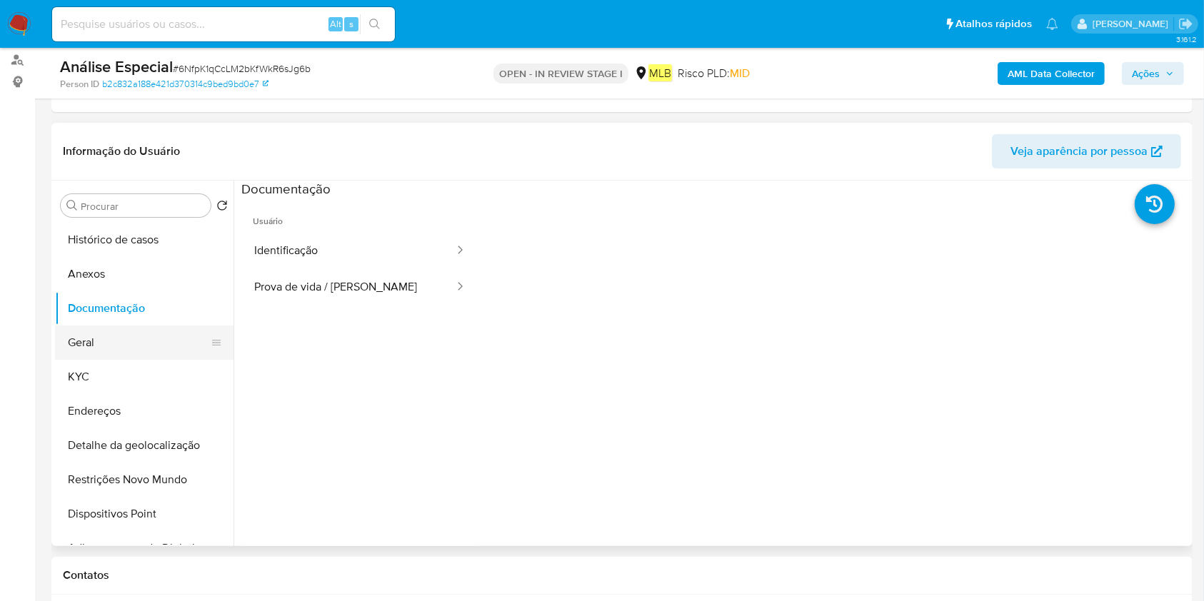
click at [122, 354] on button "Geral" at bounding box center [138, 343] width 167 height 34
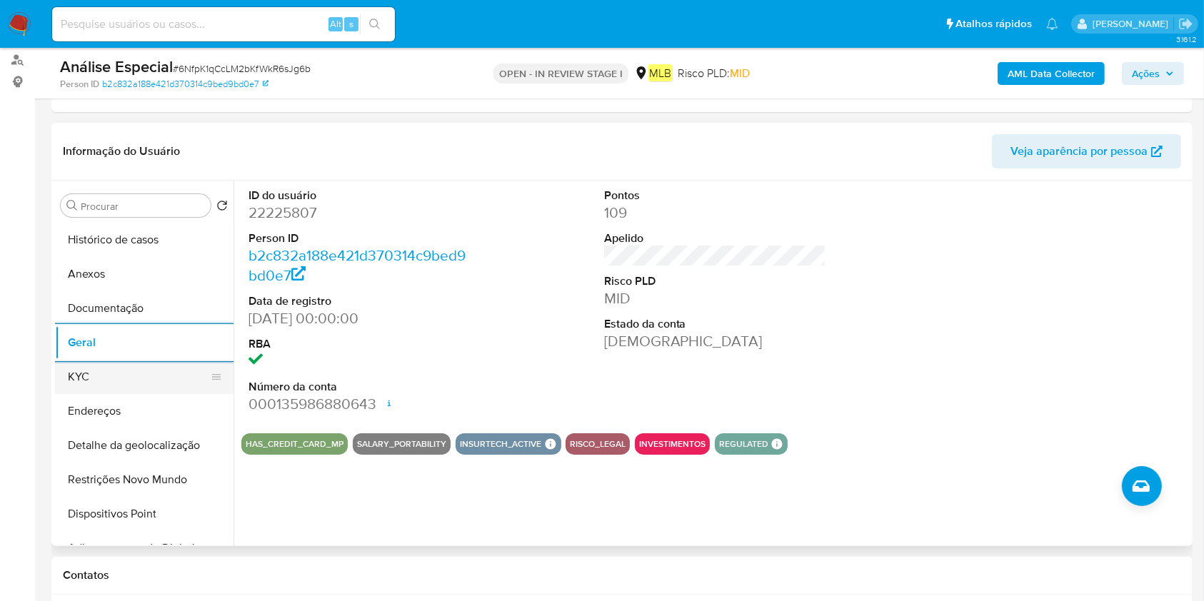
click at [158, 371] on button "KYC" at bounding box center [138, 377] width 167 height 34
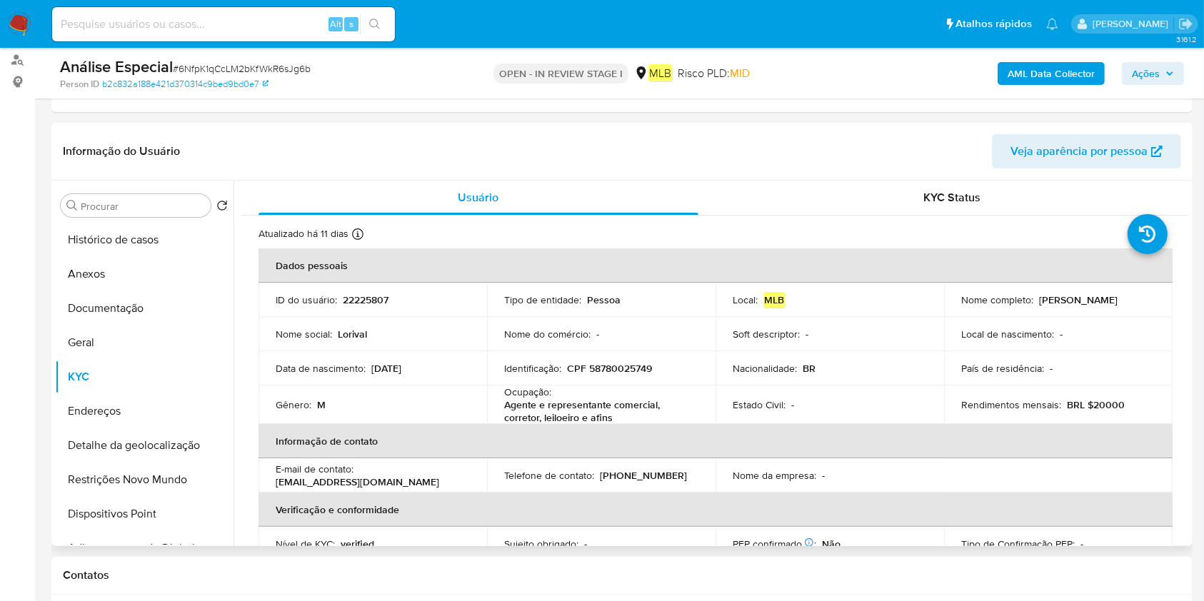
click at [596, 394] on div "Ocupação : Agente e representante comercial, corretor, leiloeiro e afins" at bounding box center [601, 405] width 194 height 39
click at [598, 398] on p "Agente e representante comercial, corretor, leiloeiro e afins" at bounding box center [598, 411] width 188 height 26
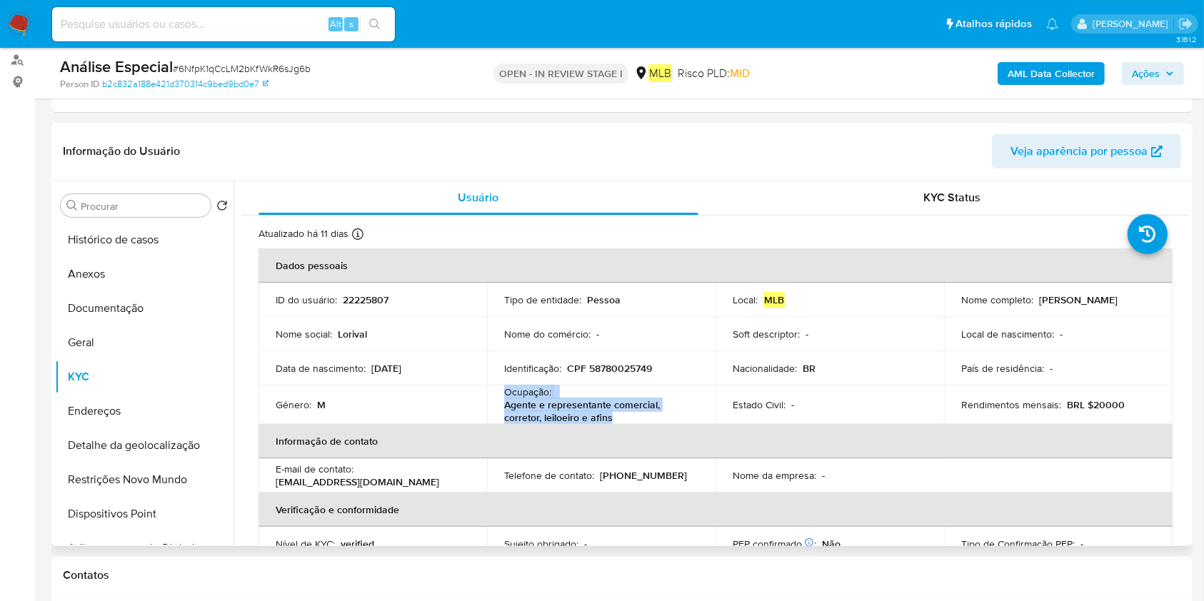
click at [598, 398] on p "Agente e representante comercial, corretor, leiloeiro e afins" at bounding box center [598, 411] width 188 height 26
copy div "Ocupação : Agente e representante comercial, corretor, leiloeiro e afins"
click at [603, 401] on p "Agente e representante comercial, corretor, leiloeiro e afins" at bounding box center [598, 411] width 188 height 26
copy div "Ocupação : Agente e representante comercial, corretor, leiloeiro e afins"
click at [111, 400] on button "Endereços" at bounding box center [138, 411] width 167 height 34
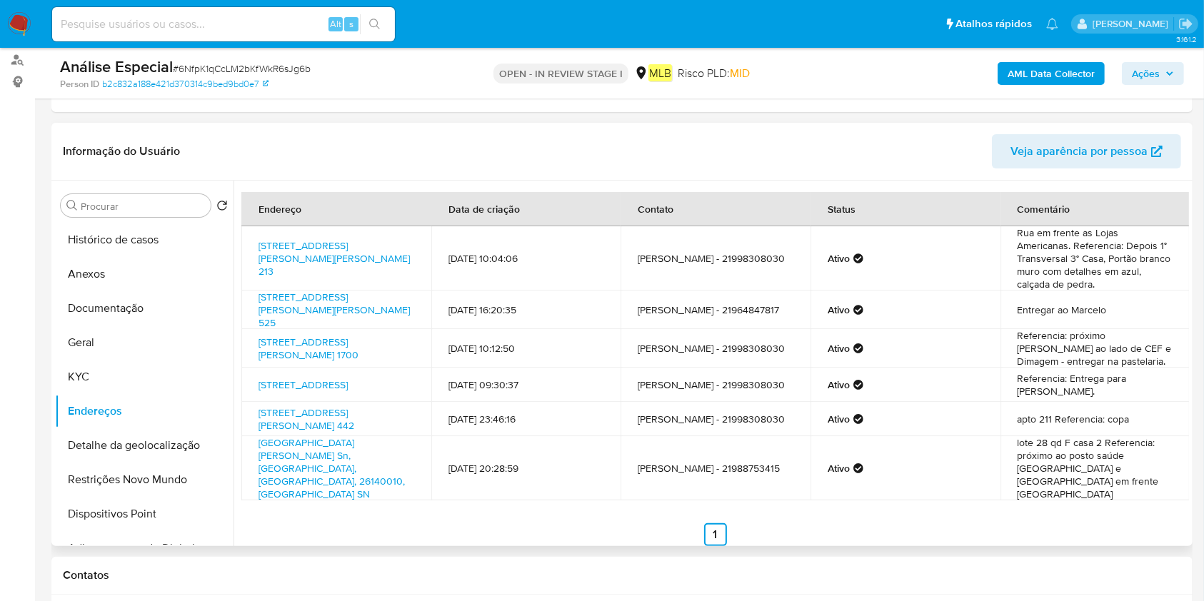
click at [248, 250] on td "Rua Alberto Rocha 213, Belford Roxo, Rio De Janeiro, 26130170, Brasil 213" at bounding box center [336, 258] width 190 height 64
drag, startPoint x: 253, startPoint y: 241, endPoint x: 281, endPoint y: 264, distance: 36.0
click at [281, 264] on td "Rua Alberto Rocha 213, Belford Roxo, Rio De Janeiro, 26130170, Brasil 213" at bounding box center [336, 258] width 190 height 64
copy link "Rua Alberto Rocha 213, Belford Roxo,"
click at [113, 468] on button "Restrições Novo Mundo" at bounding box center [138, 480] width 167 height 34
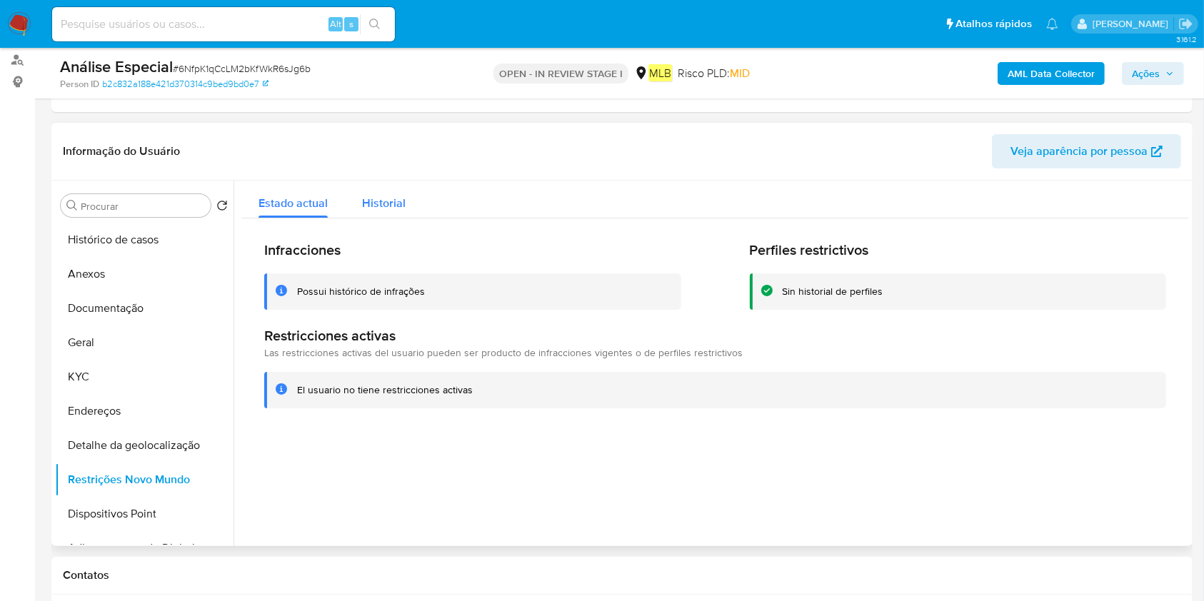
click at [405, 183] on button "Historial" at bounding box center [384, 200] width 78 height 38
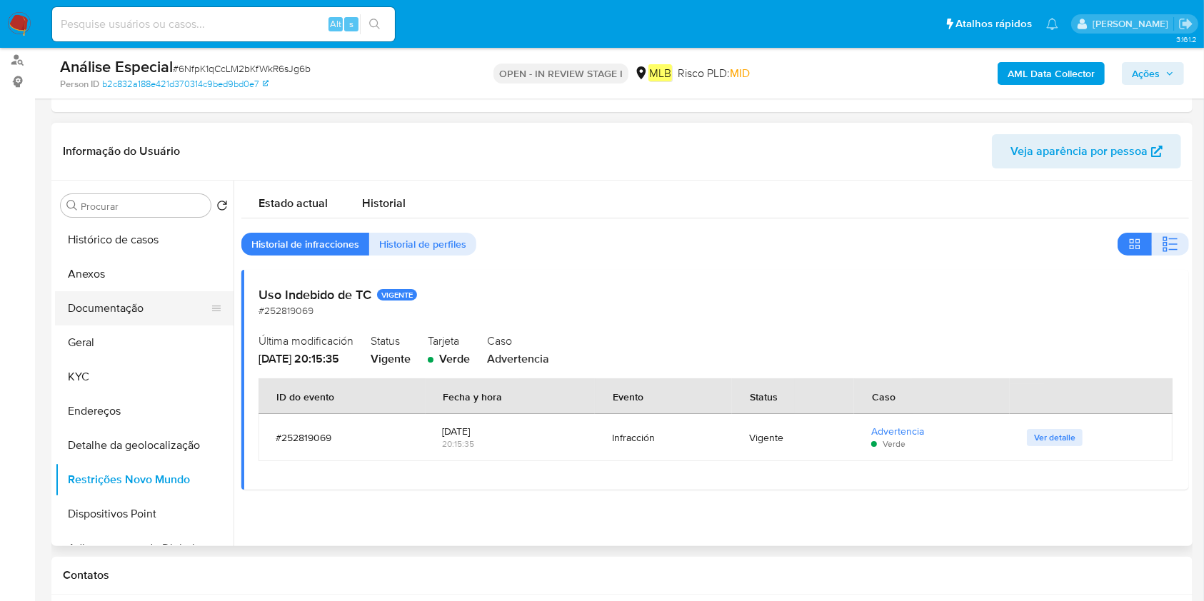
click at [149, 306] on button "Documentação" at bounding box center [138, 308] width 167 height 34
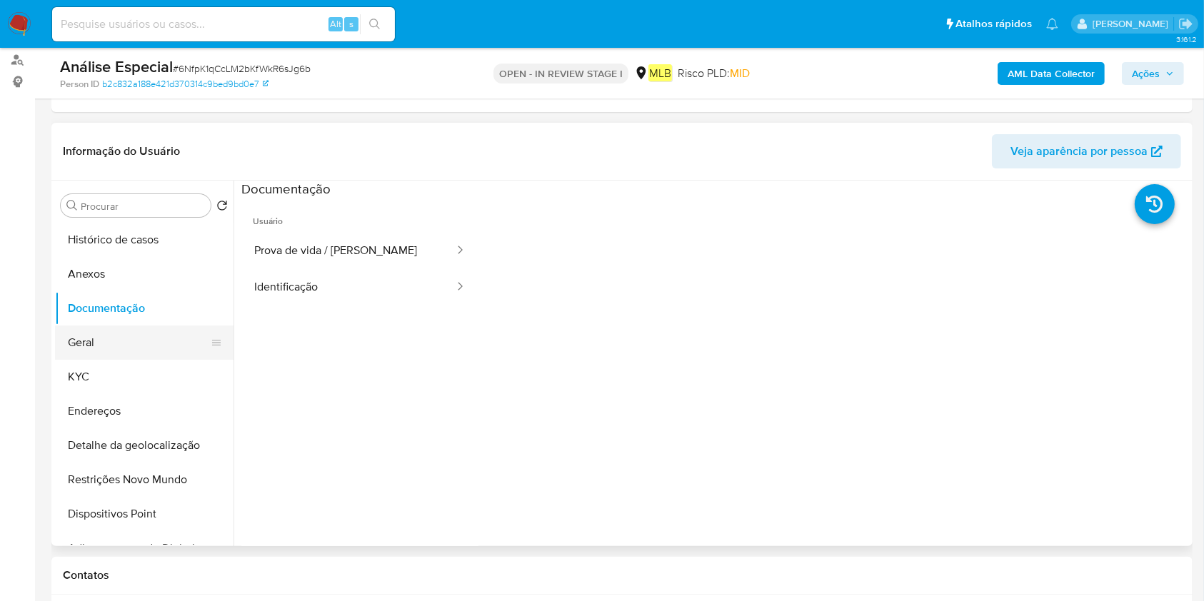
click at [129, 332] on button "Geral" at bounding box center [138, 343] width 167 height 34
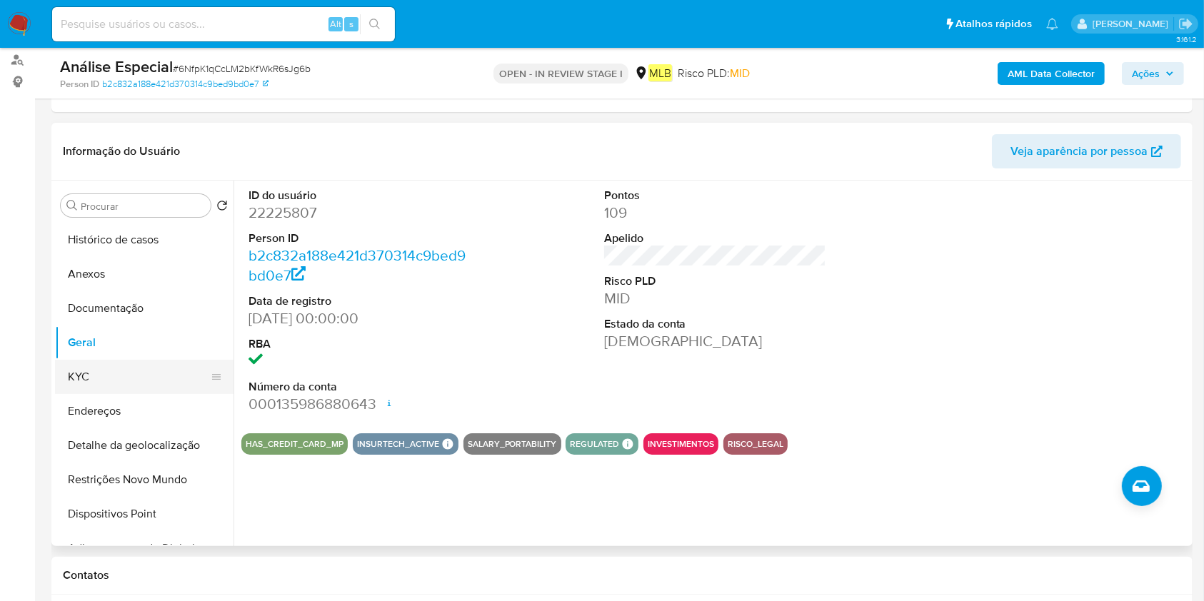
drag, startPoint x: 119, startPoint y: 388, endPoint x: 182, endPoint y: 388, distance: 62.8
click at [119, 388] on button "KYC" at bounding box center [138, 377] width 167 height 34
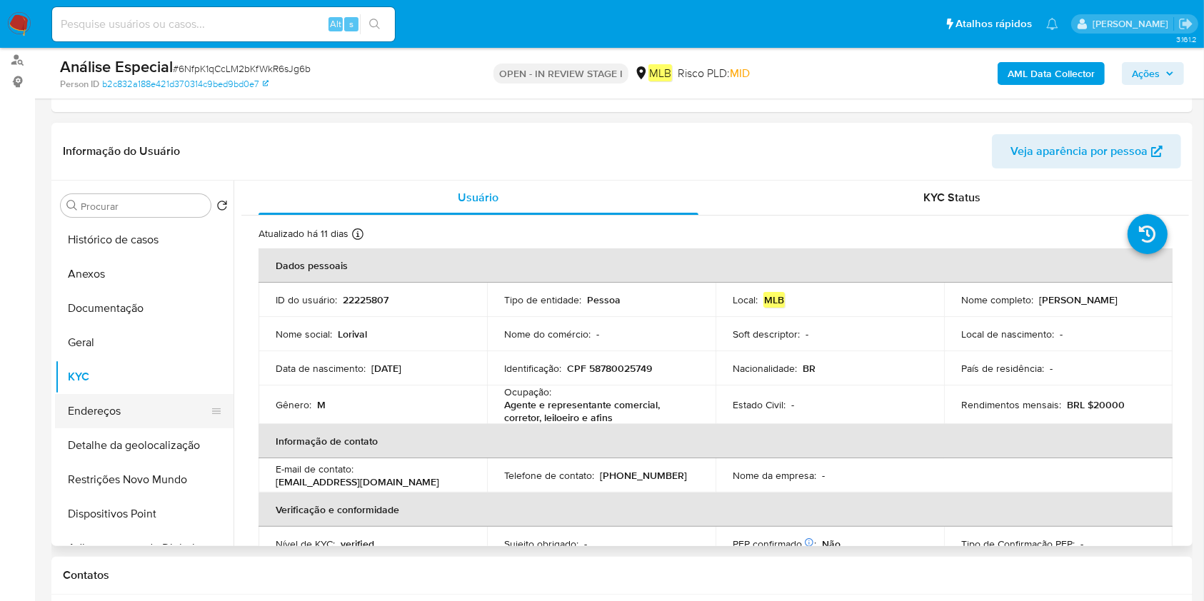
click at [115, 413] on button "Endereços" at bounding box center [138, 411] width 167 height 34
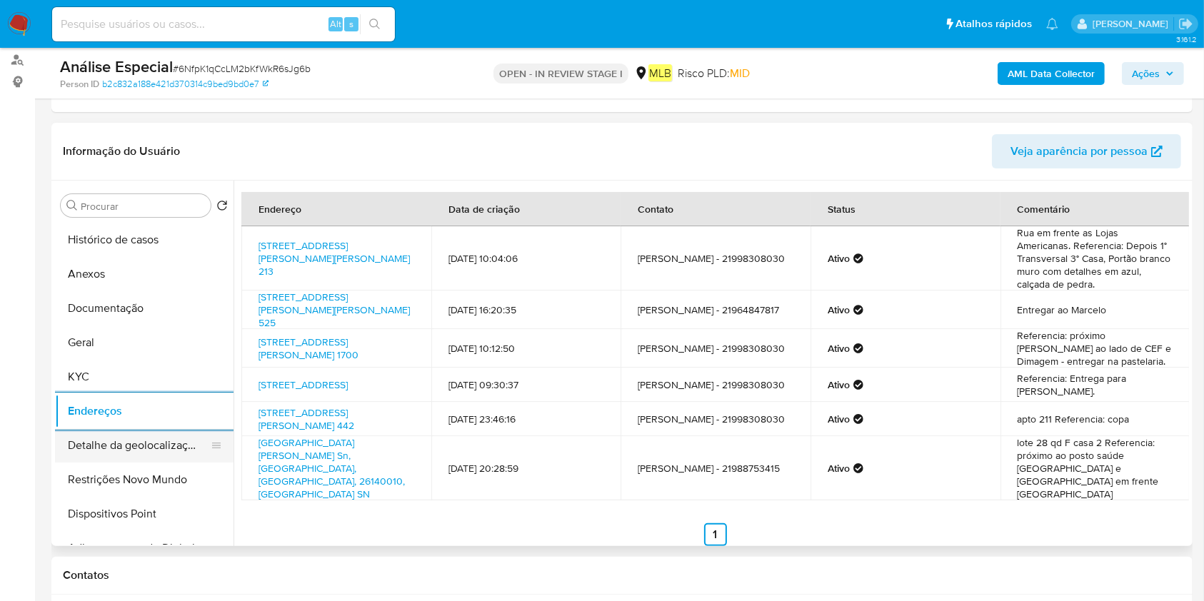
click at [142, 449] on button "Detalhe da geolocalização" at bounding box center [138, 445] width 167 height 34
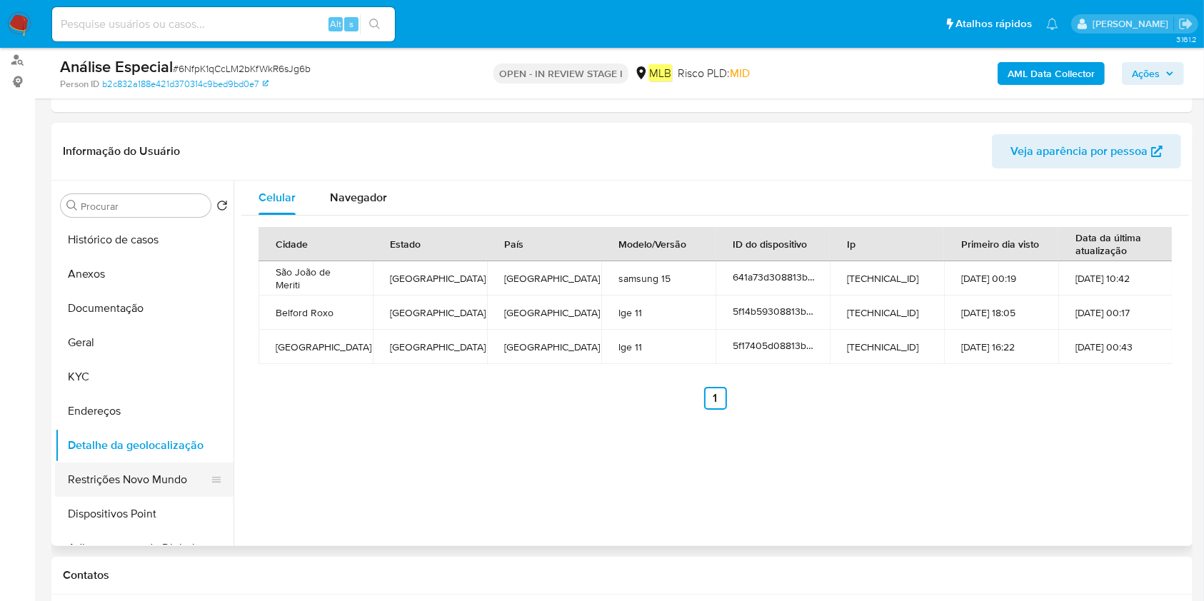
click at [122, 465] on button "Restrições Novo Mundo" at bounding box center [138, 480] width 167 height 34
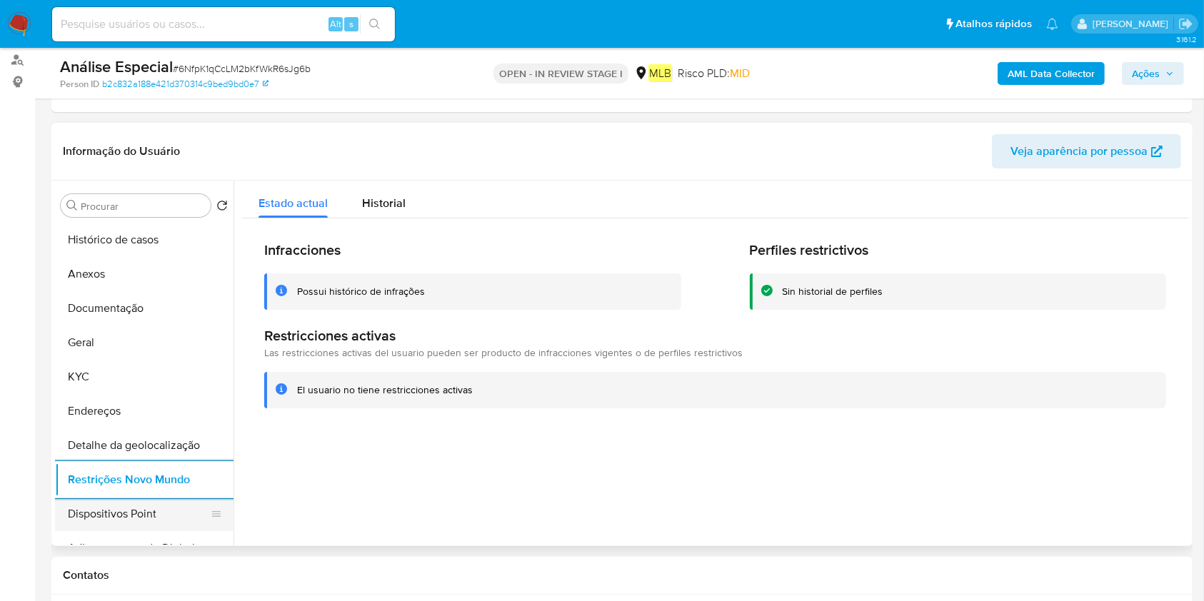
click at [136, 505] on button "Dispositivos Point" at bounding box center [138, 514] width 167 height 34
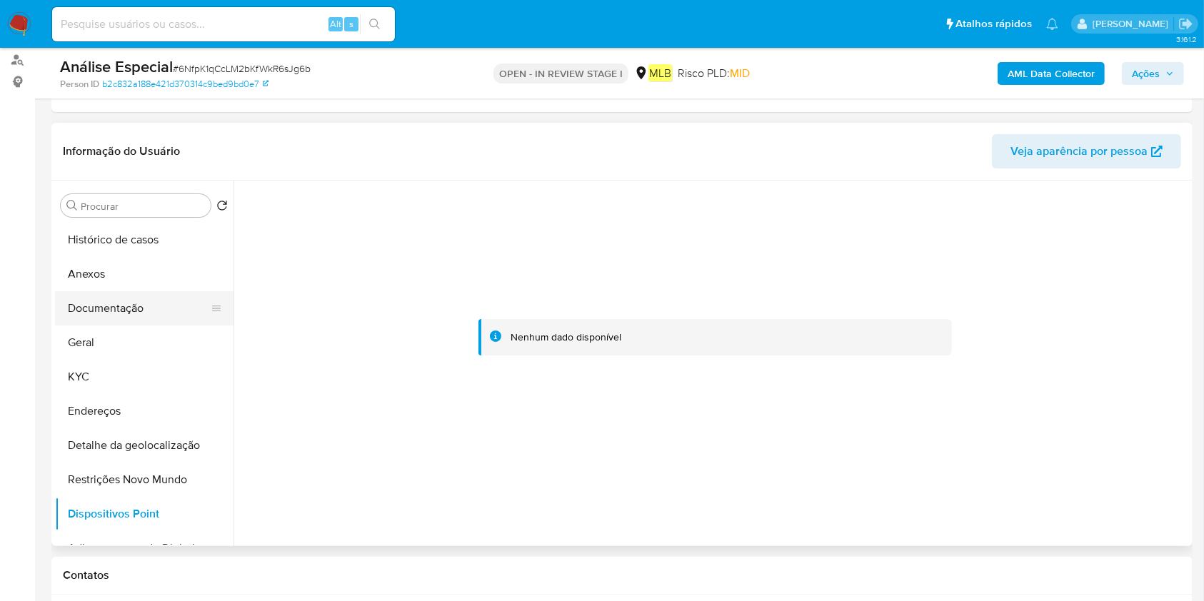
click at [143, 308] on button "Documentação" at bounding box center [138, 308] width 167 height 34
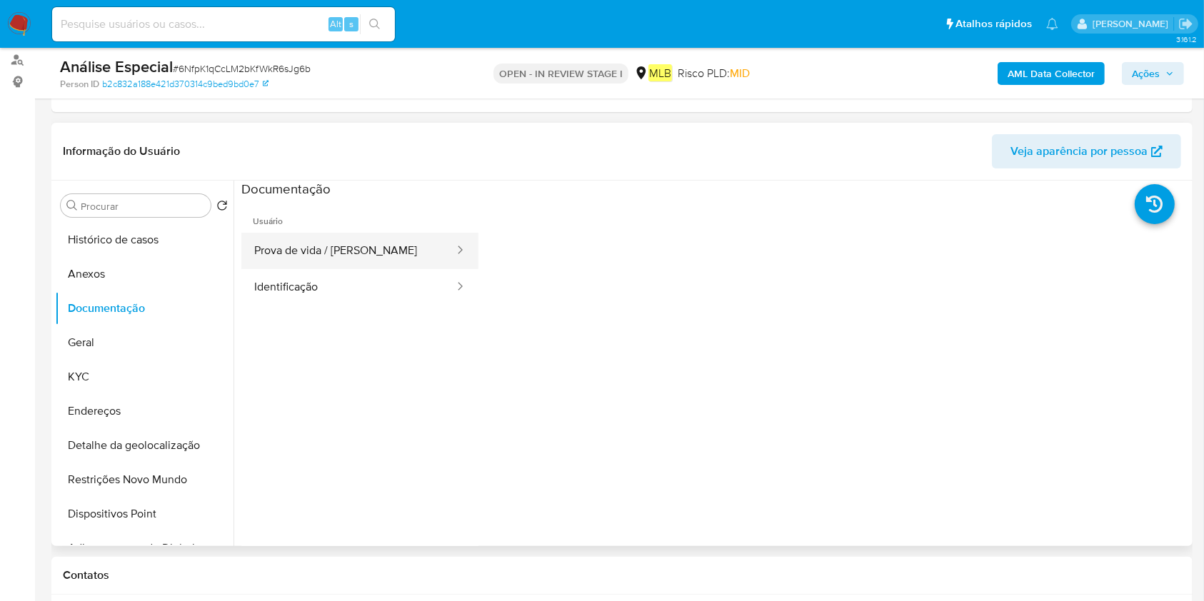
click at [357, 246] on button "Prova de vida / [PERSON_NAME]" at bounding box center [348, 251] width 214 height 36
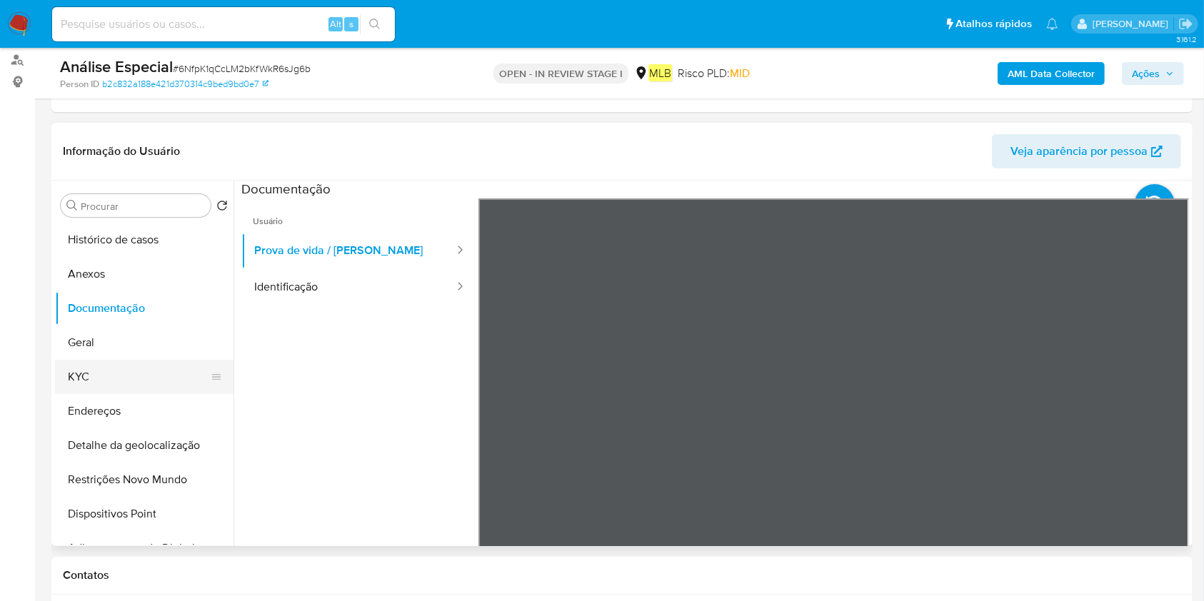
click at [120, 391] on button "KYC" at bounding box center [138, 377] width 167 height 34
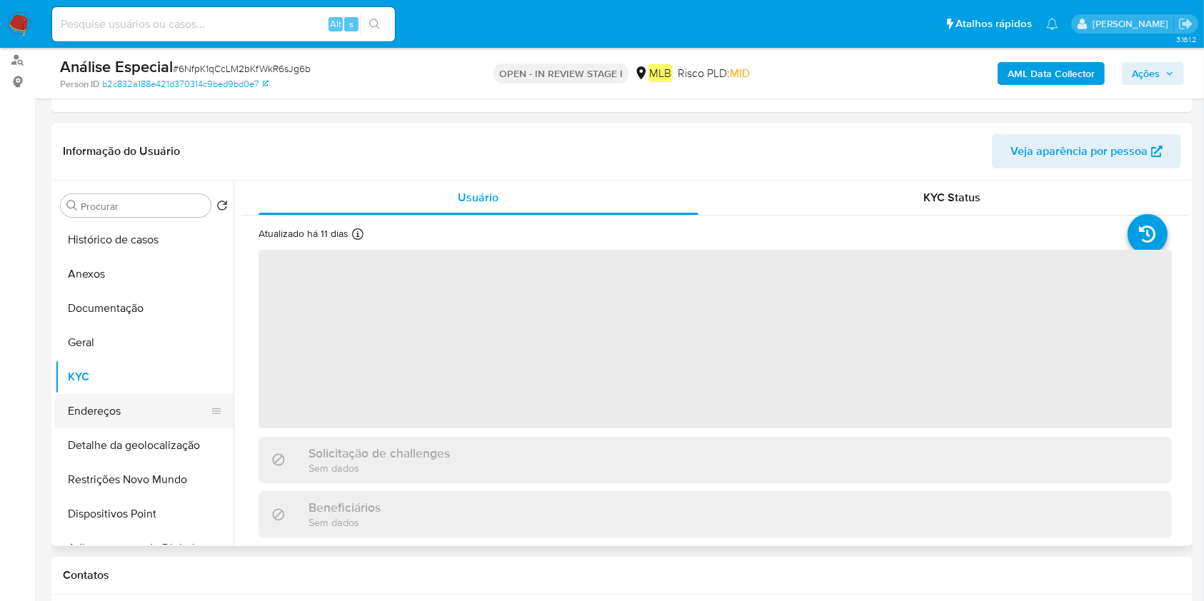
click at [137, 404] on button "Endereços" at bounding box center [138, 411] width 167 height 34
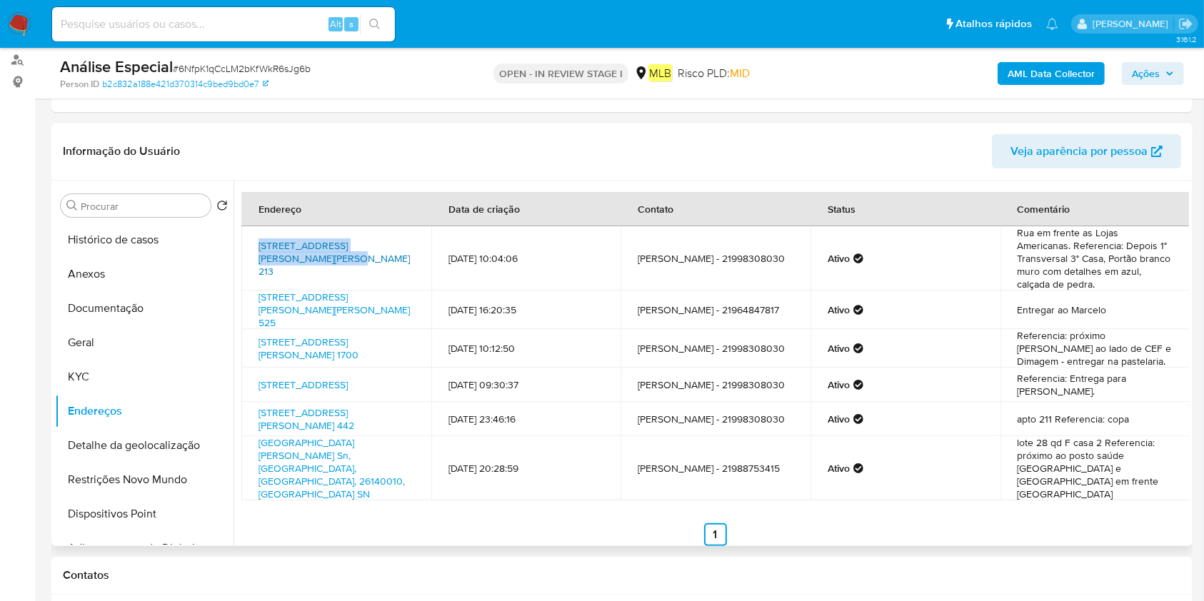
drag, startPoint x: 251, startPoint y: 241, endPoint x: 280, endPoint y: 260, distance: 34.1
click at [280, 260] on td "Rua Alberto Rocha 213, Belford Roxo, Rio De Janeiro, 26130170, Brasil 213" at bounding box center [336, 258] width 190 height 64
copy link "Rua Alberto Rocha 213, Belford Roxo"
click at [153, 241] on button "Histórico de casos" at bounding box center [138, 240] width 167 height 34
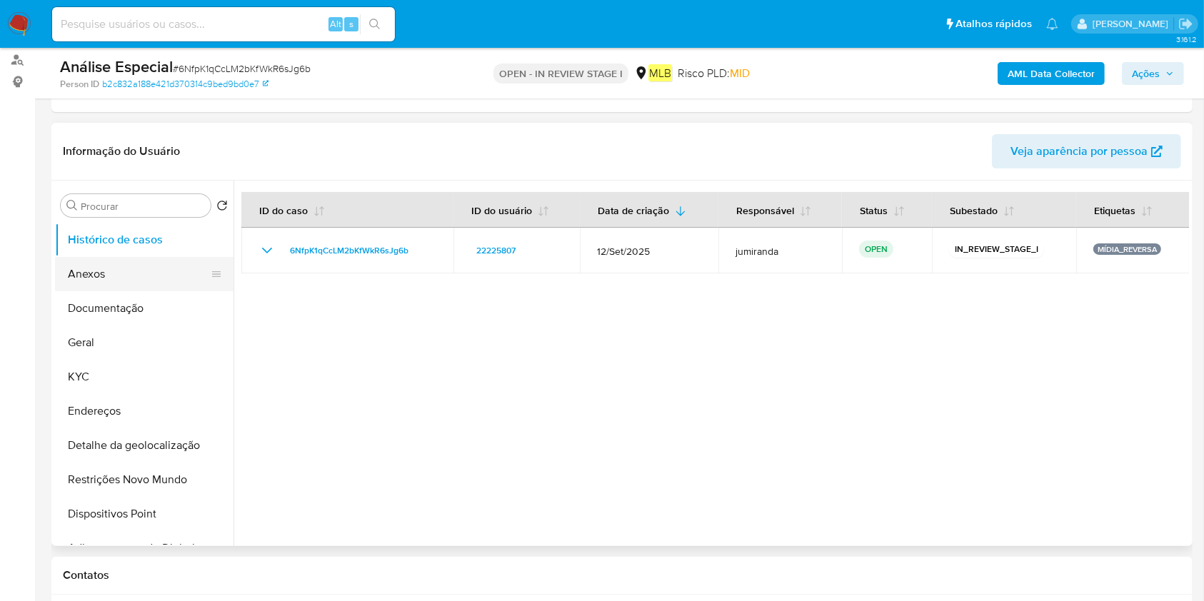
click at [110, 284] on button "Anexos" at bounding box center [138, 274] width 167 height 34
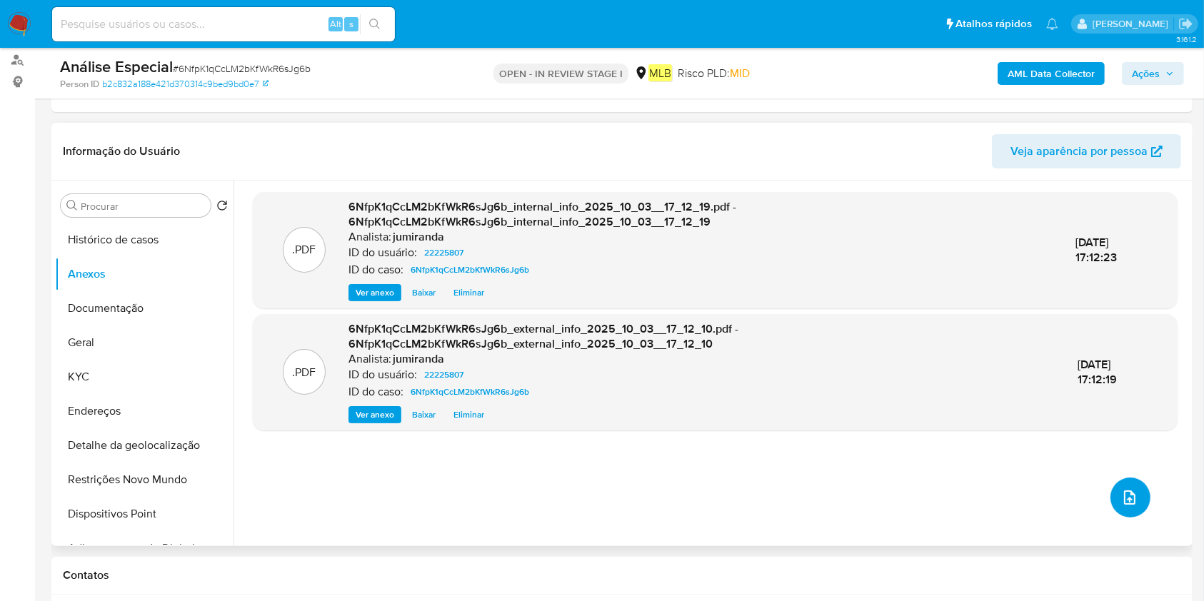
click at [1127, 508] on button "upload-file" at bounding box center [1130, 498] width 40 height 40
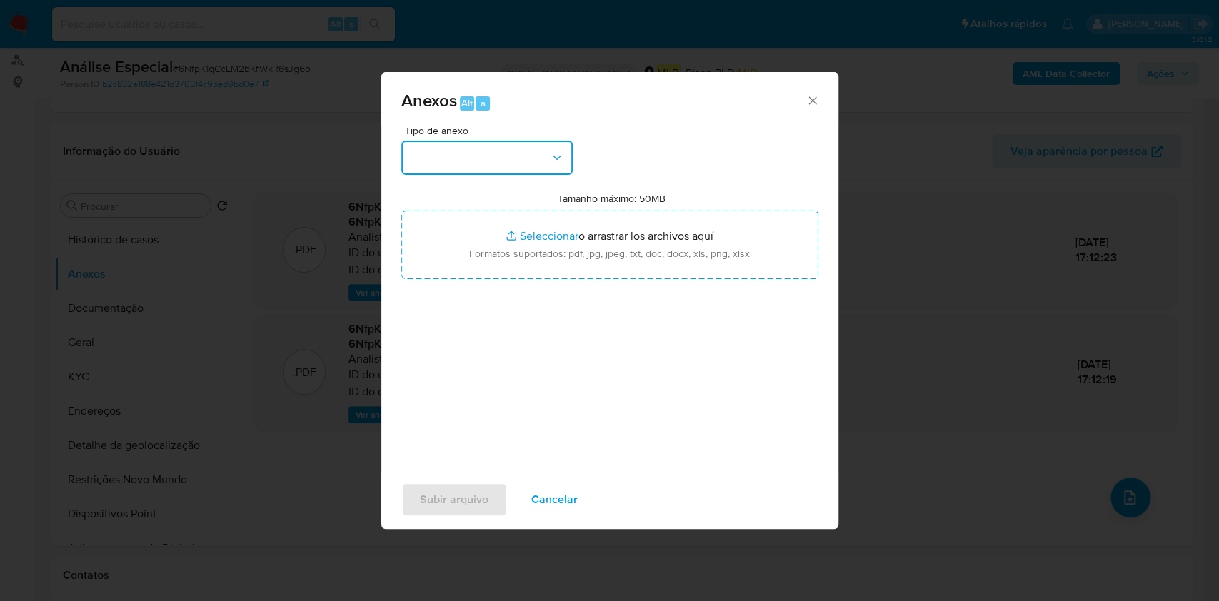
click at [521, 163] on button "button" at bounding box center [486, 158] width 171 height 34
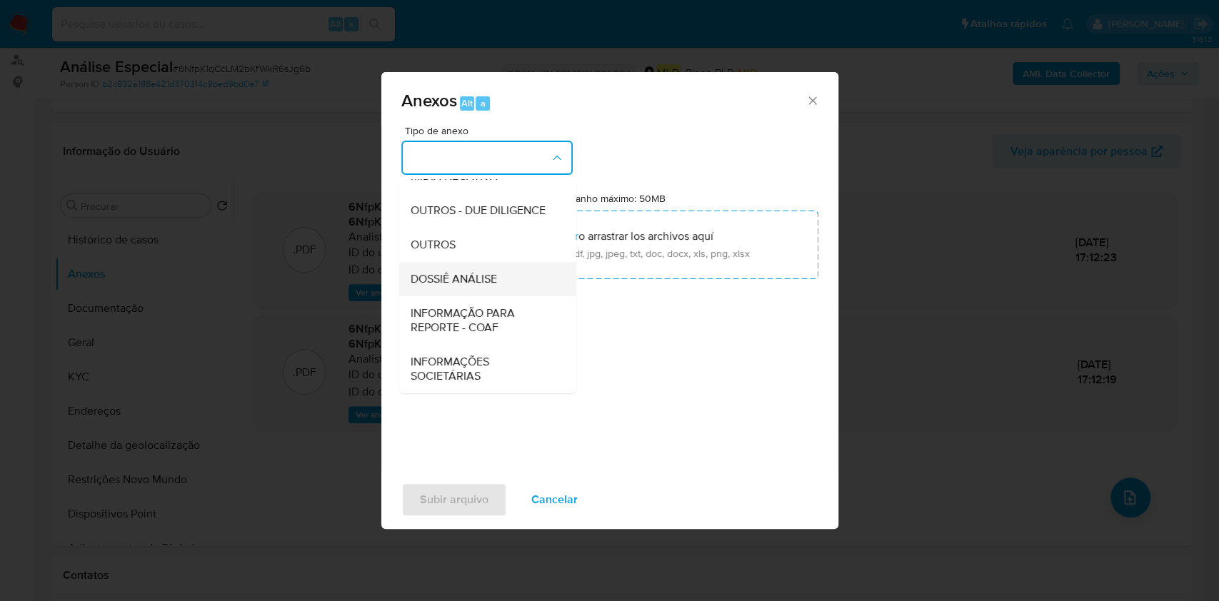
click at [485, 276] on span "DOSSIÊ ANÁLISE" at bounding box center [453, 279] width 86 height 14
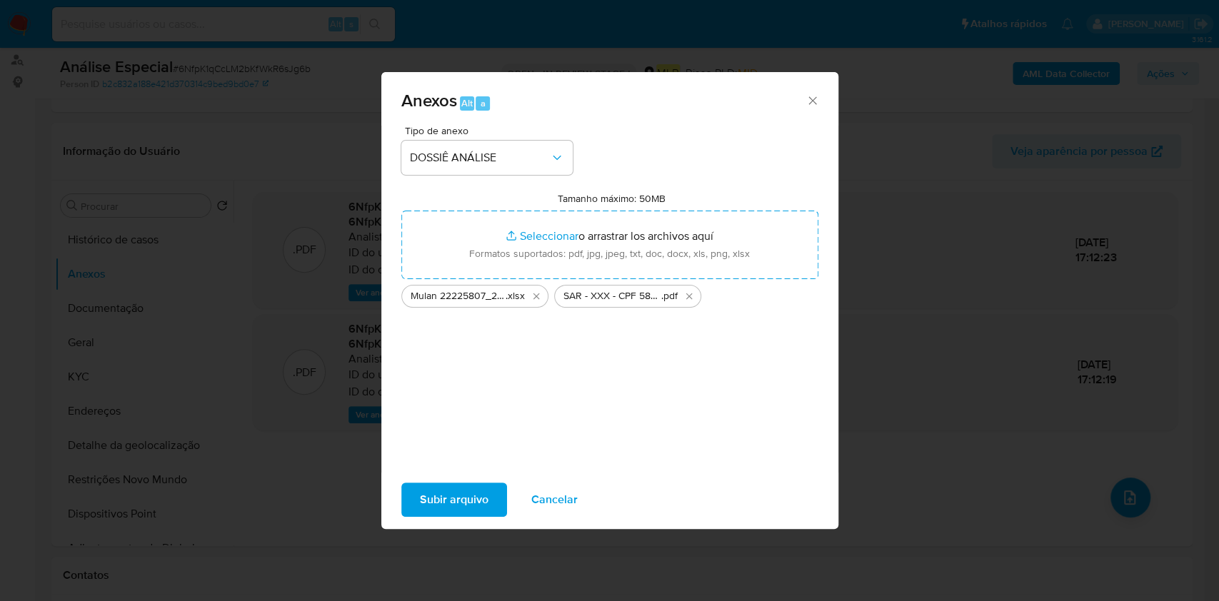
click at [457, 498] on span "Subir arquivo" at bounding box center [454, 499] width 69 height 31
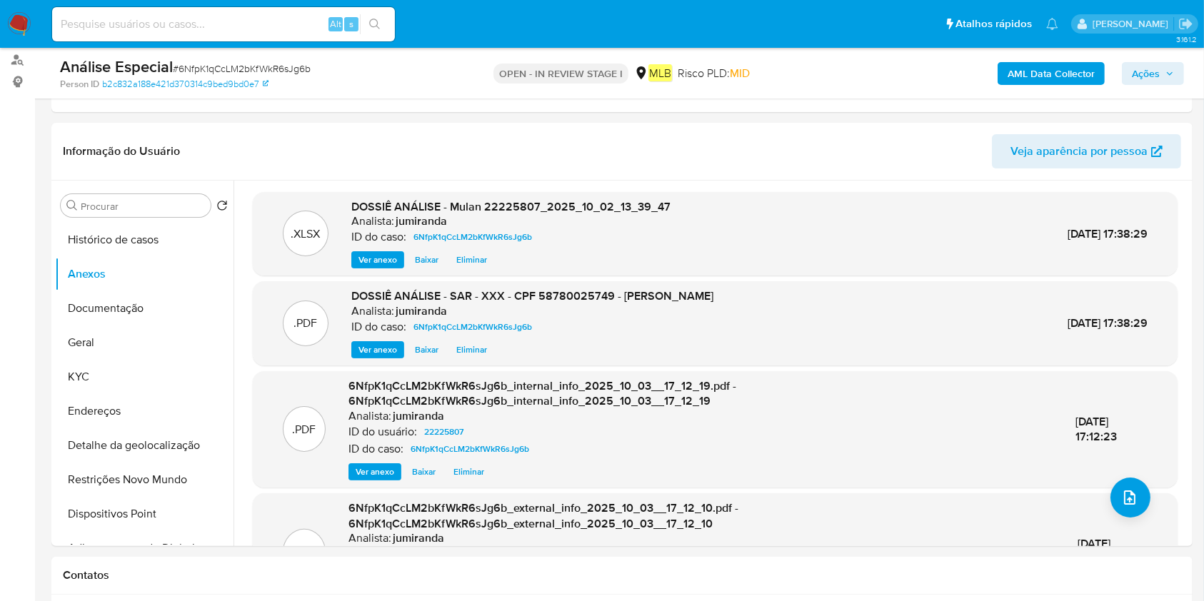
click at [1140, 70] on span "Ações" at bounding box center [1146, 73] width 28 height 23
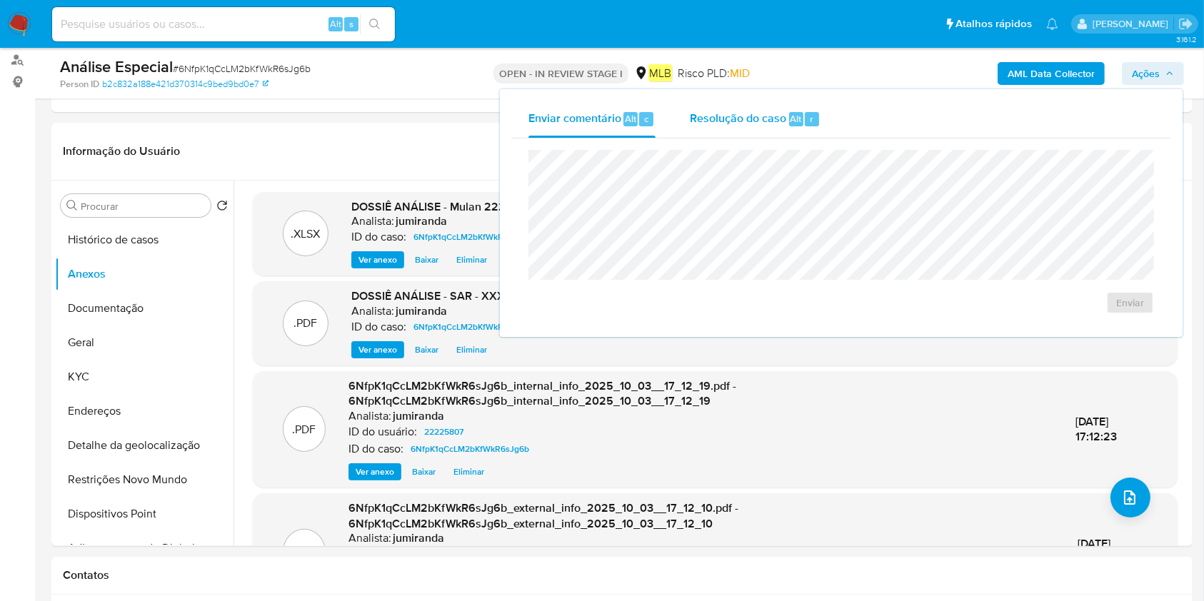
click at [794, 124] on span "Alt" at bounding box center [795, 119] width 11 height 14
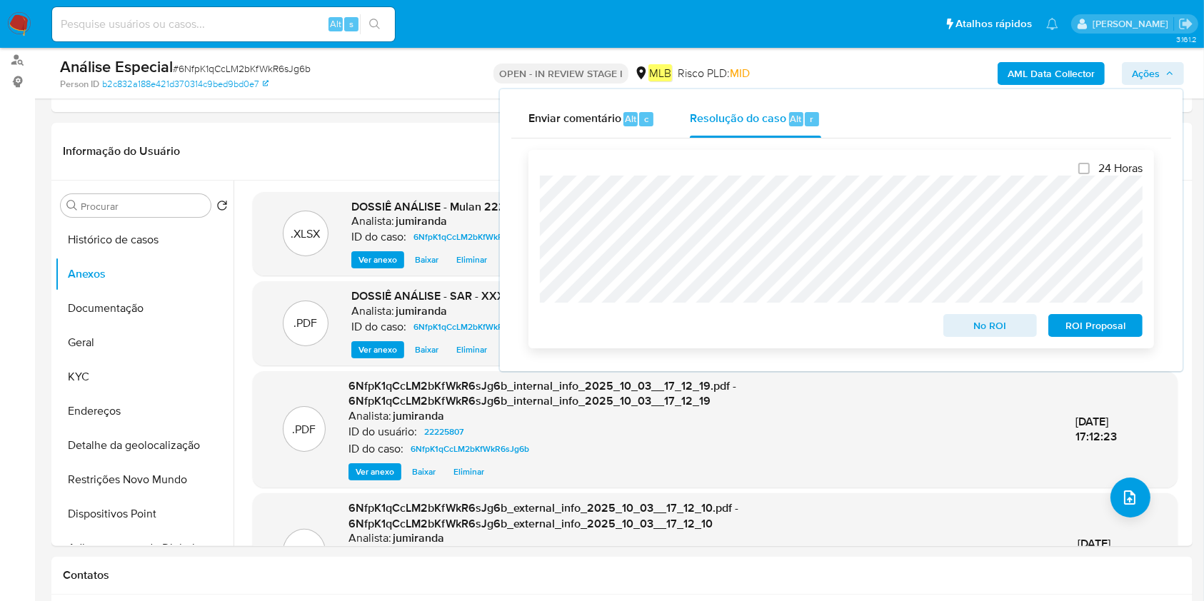
click at [1103, 327] on span "ROI Proposal" at bounding box center [1095, 326] width 74 height 20
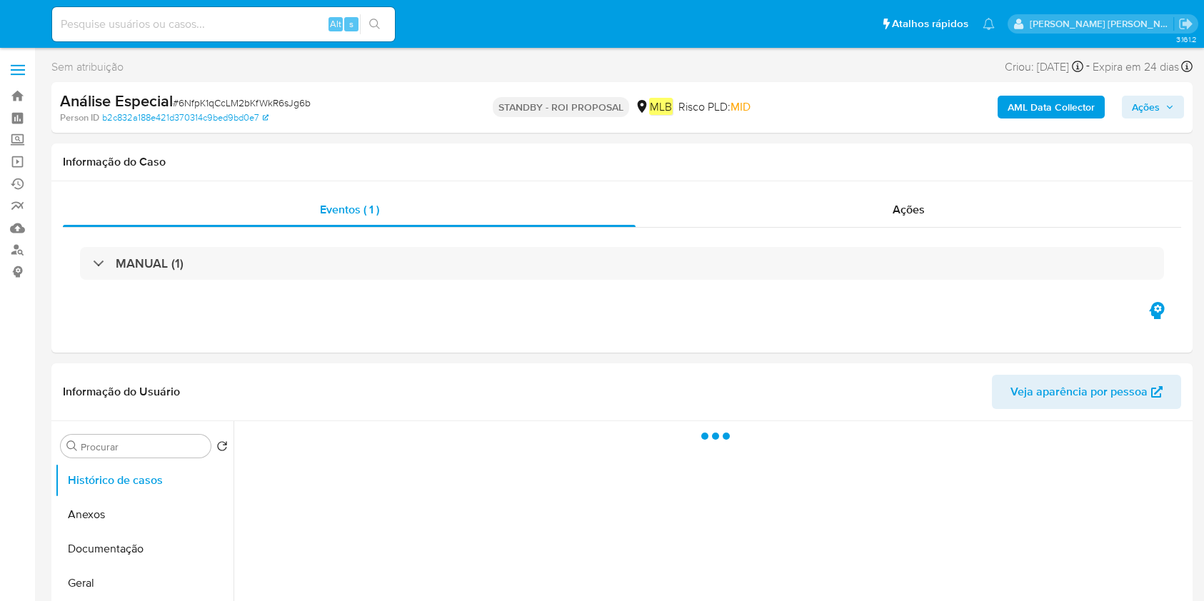
select select "10"
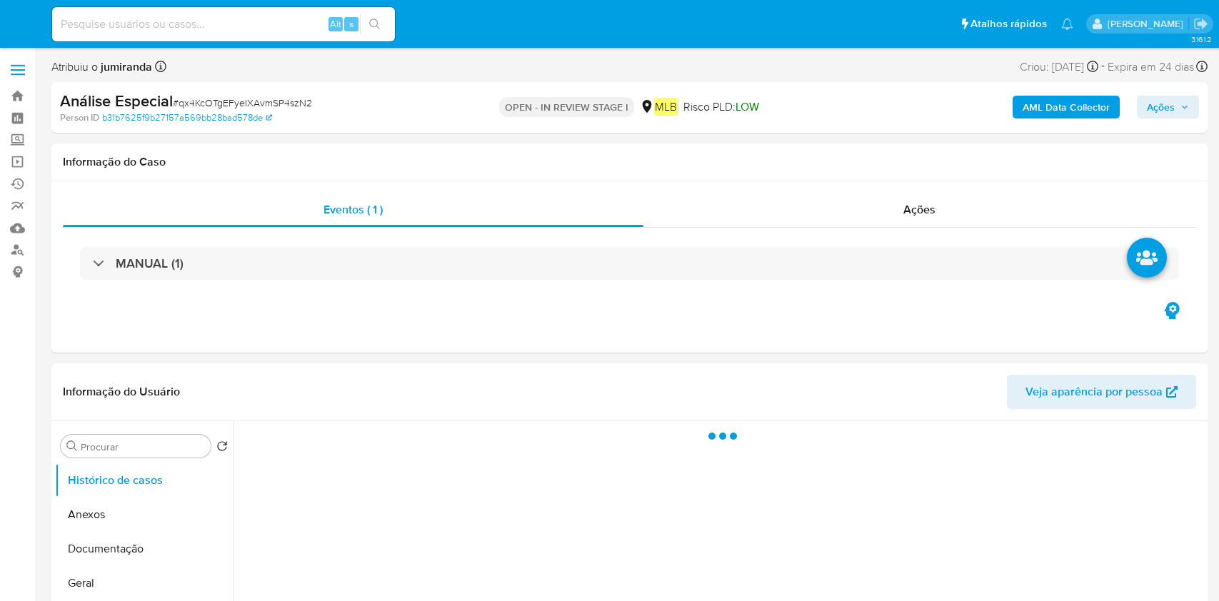
select select "10"
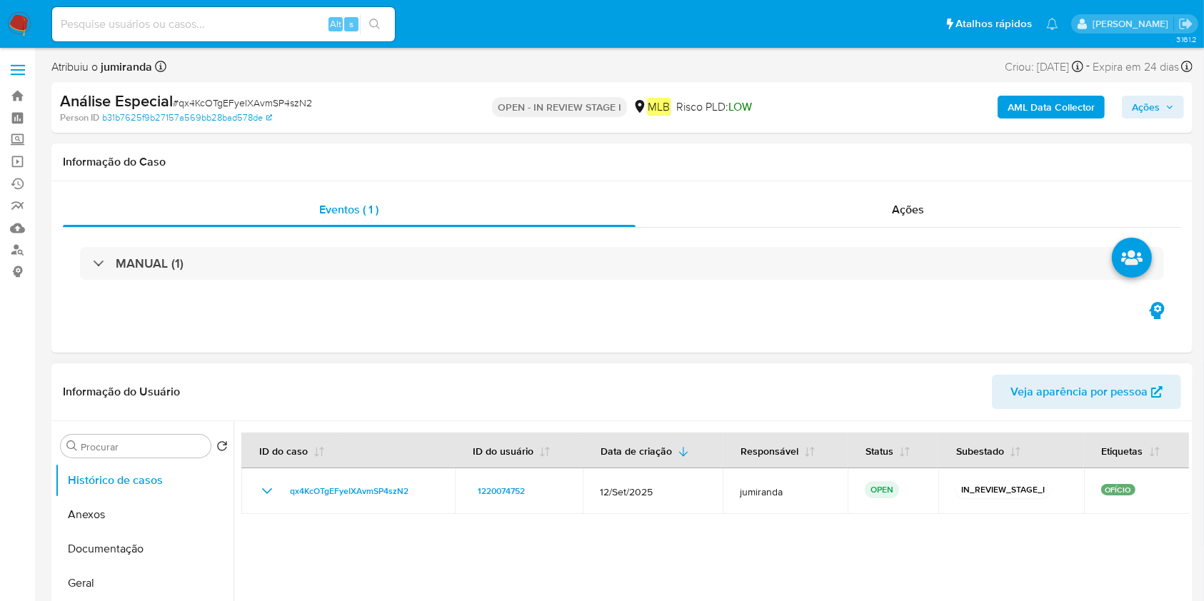
scroll to position [95, 0]
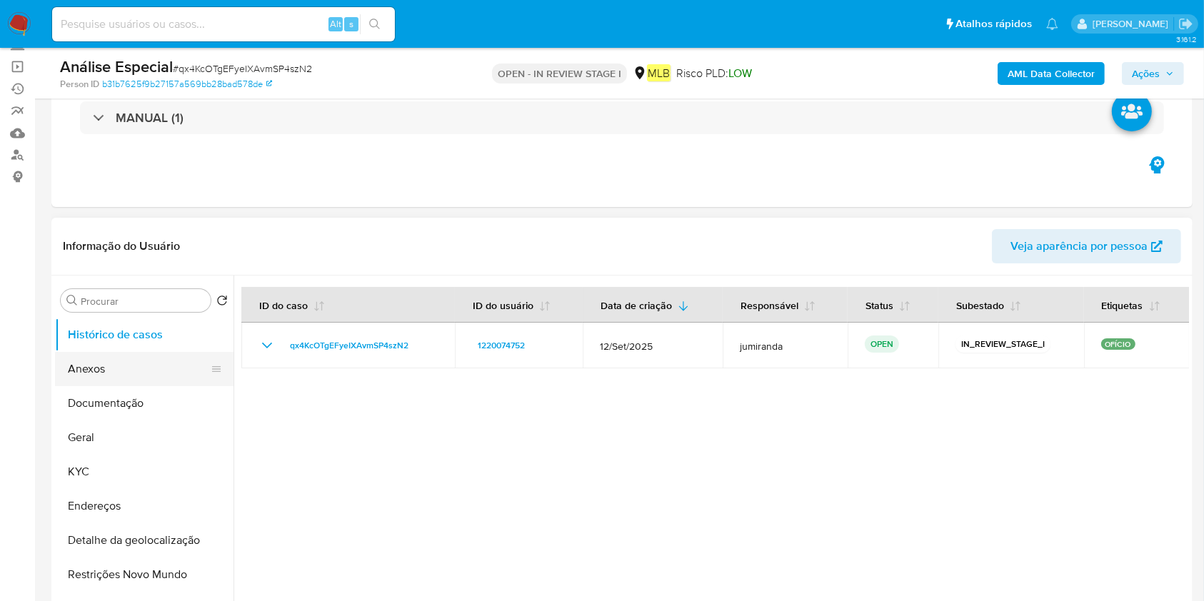
click at [151, 371] on button "Anexos" at bounding box center [138, 369] width 167 height 34
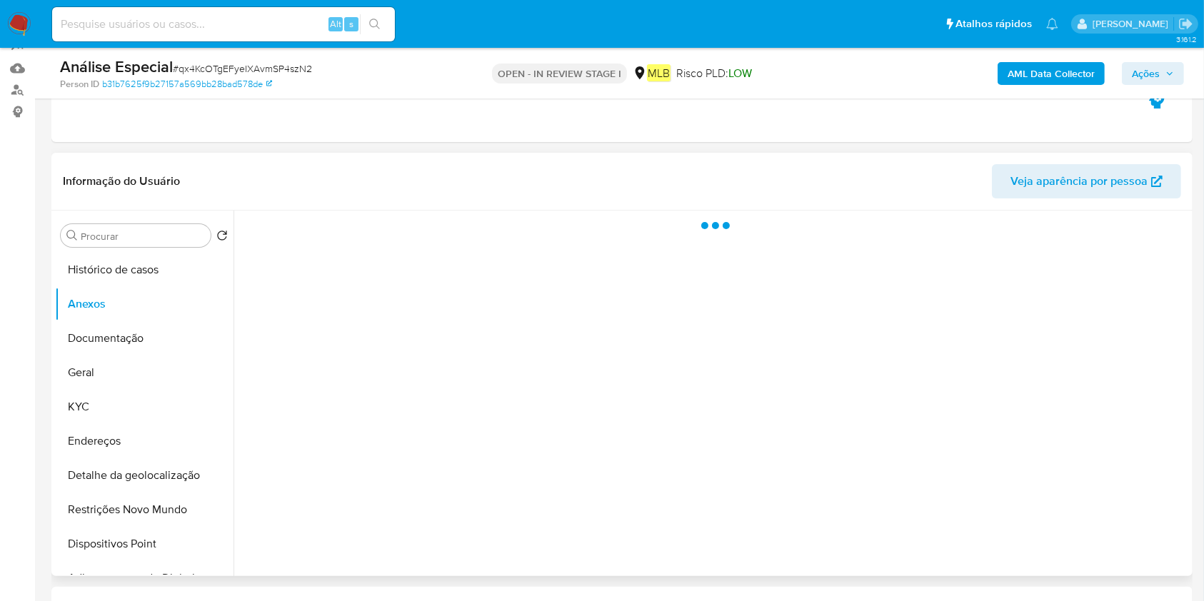
scroll to position [190, 0]
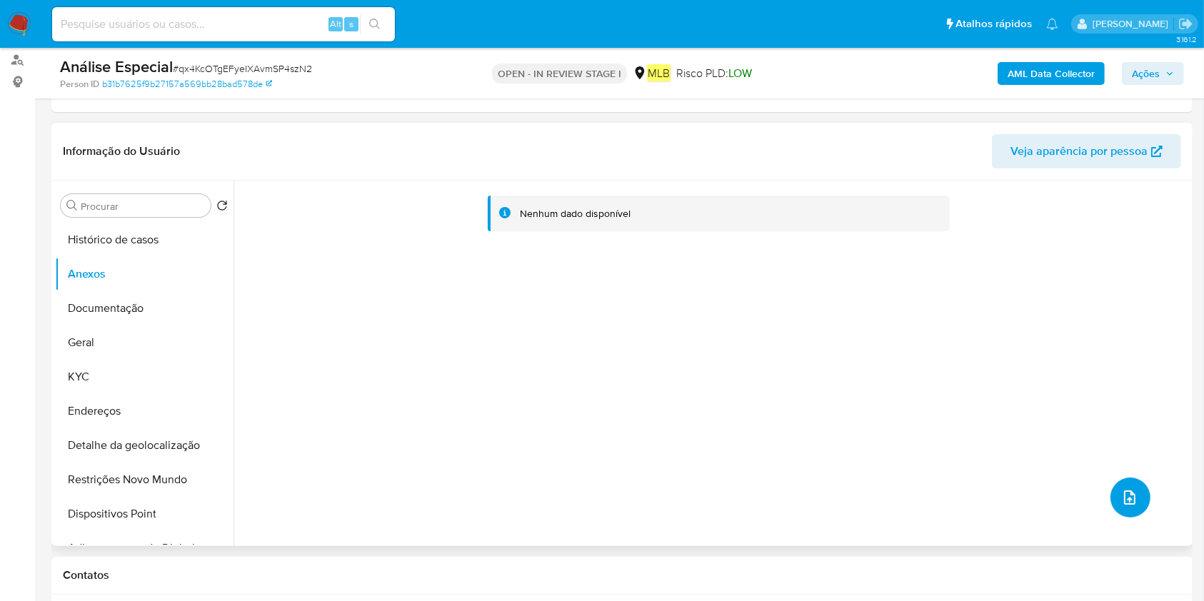
click at [1129, 494] on icon "upload-file" at bounding box center [1129, 497] width 17 height 17
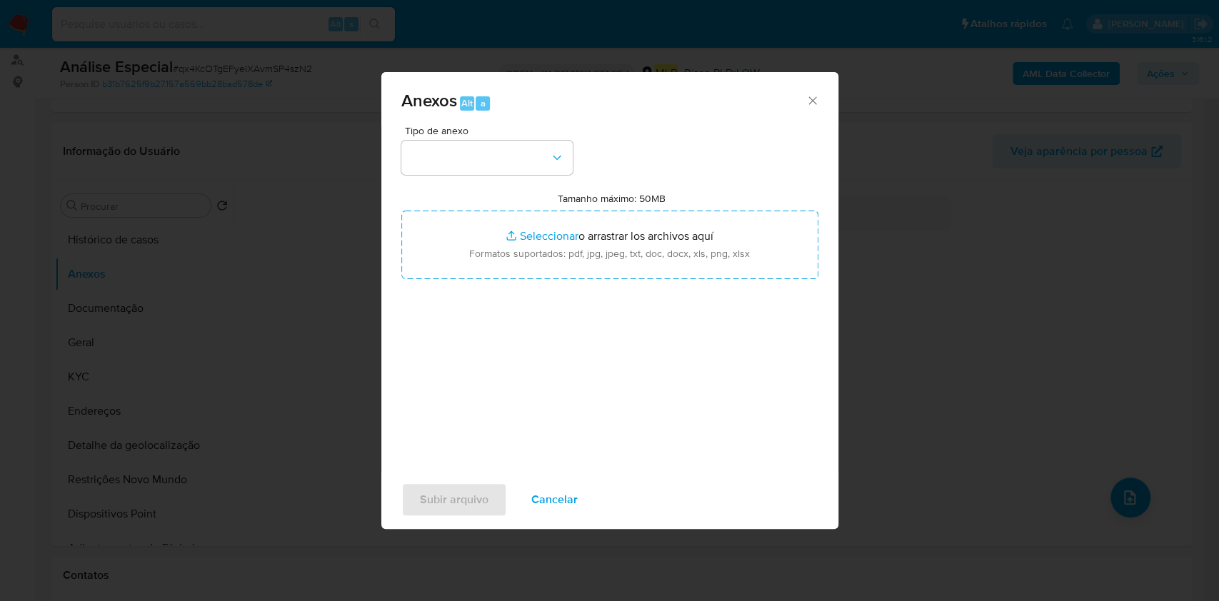
click at [1134, 37] on div "Anexos Alt a Tipo de anexo Tamanho máximo: 50MB Seleccionar archivos Selecciona…" at bounding box center [609, 300] width 1219 height 601
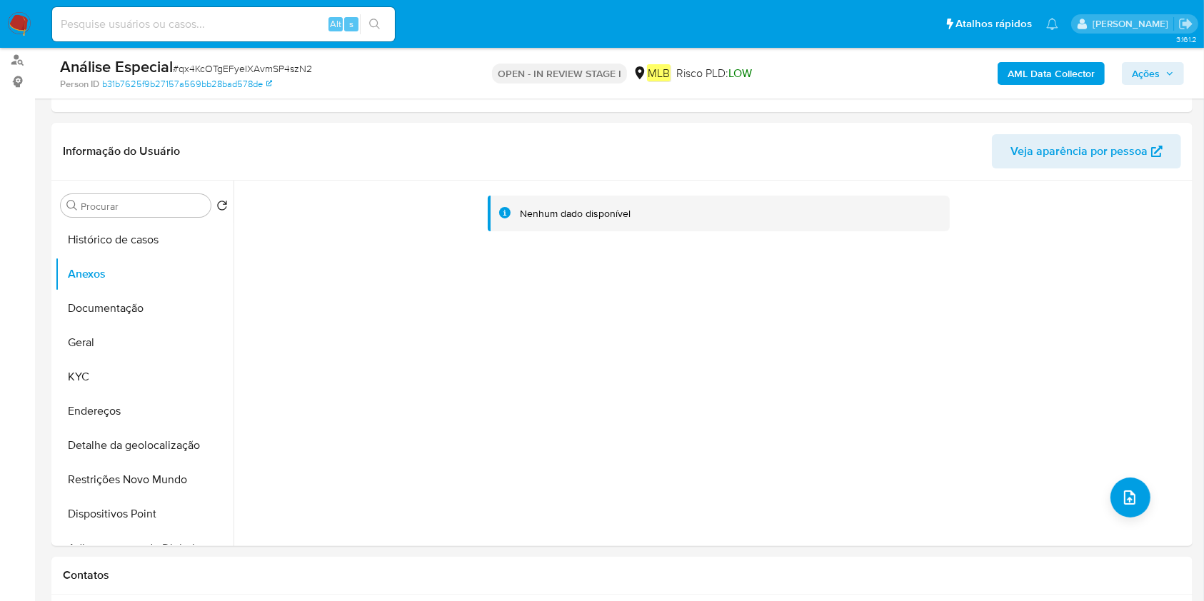
click at [1065, 79] on b "AML Data Collector" at bounding box center [1050, 73] width 87 height 23
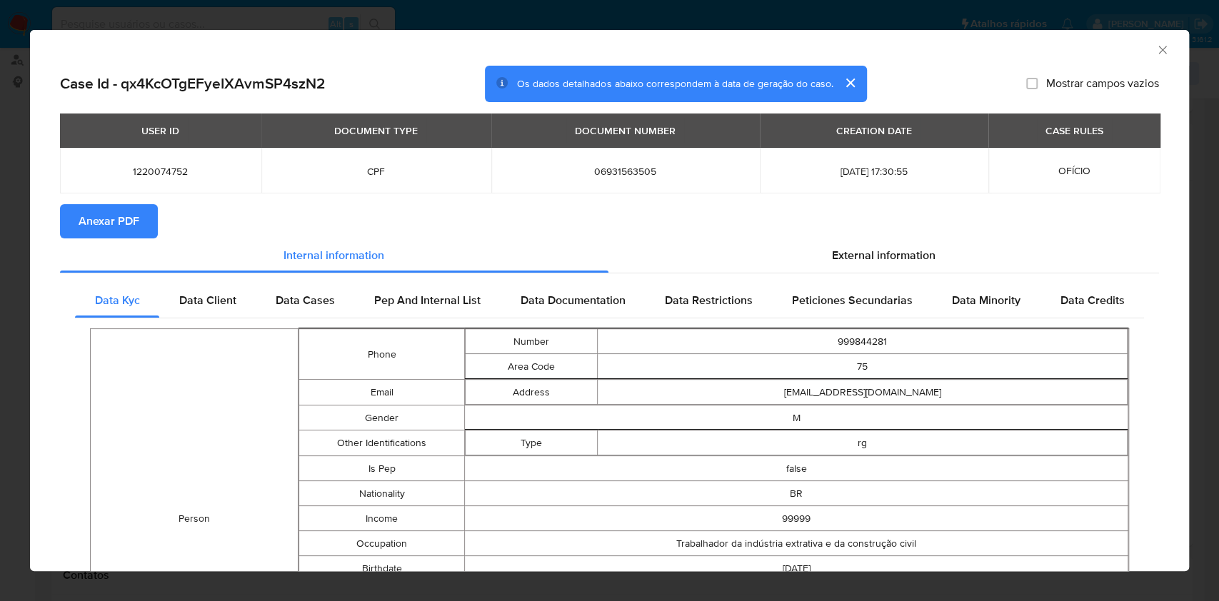
click at [152, 214] on button "Anexar PDF" at bounding box center [109, 221] width 98 height 34
click at [1155, 46] on icon "Fechar a janela" at bounding box center [1162, 50] width 14 height 14
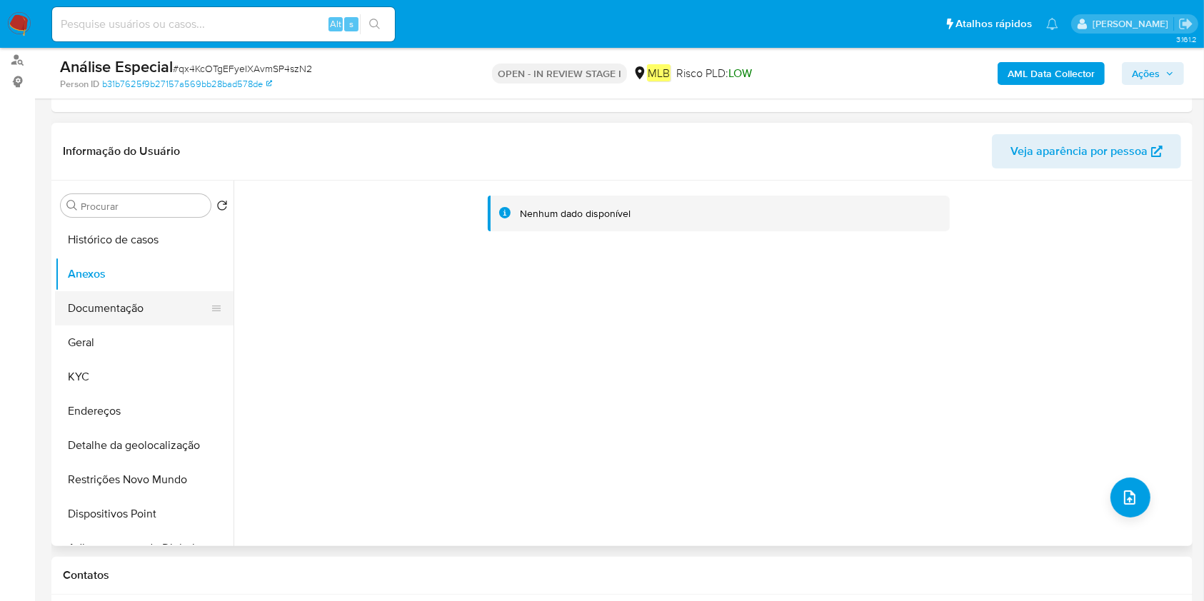
click at [103, 304] on button "Documentação" at bounding box center [138, 308] width 167 height 34
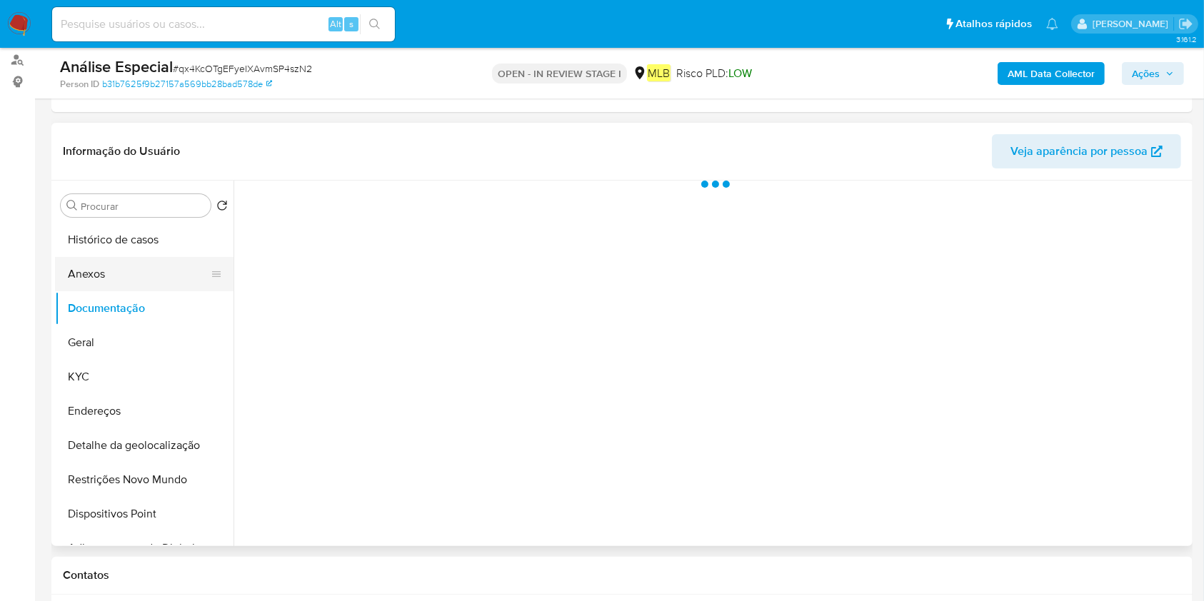
click at [129, 274] on button "Anexos" at bounding box center [138, 274] width 167 height 34
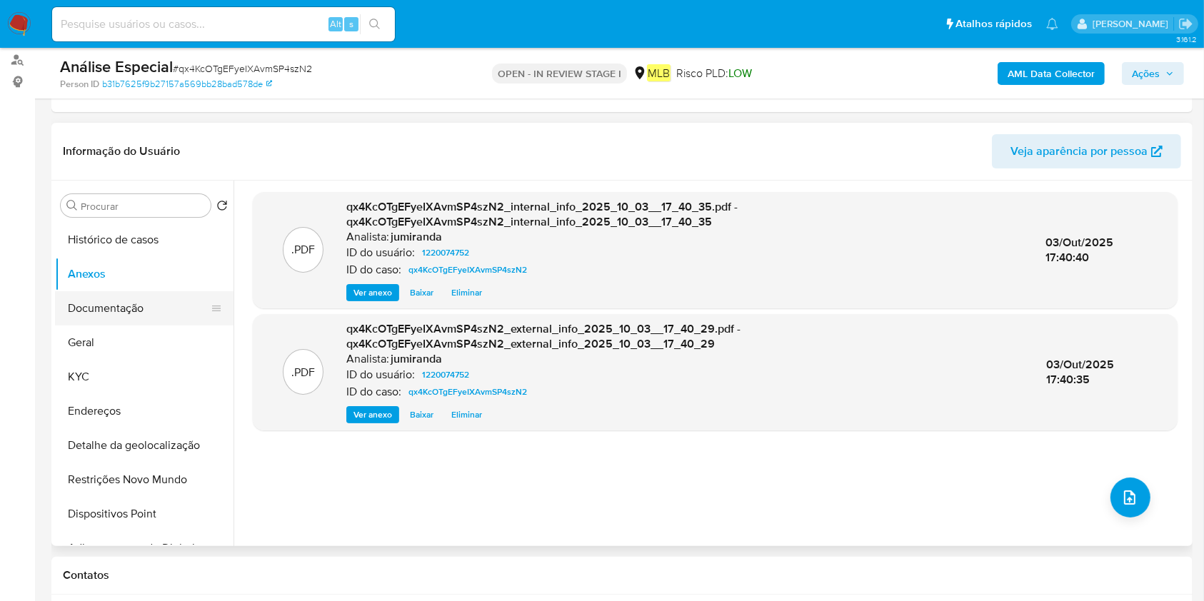
click at [114, 316] on button "Documentação" at bounding box center [138, 308] width 167 height 34
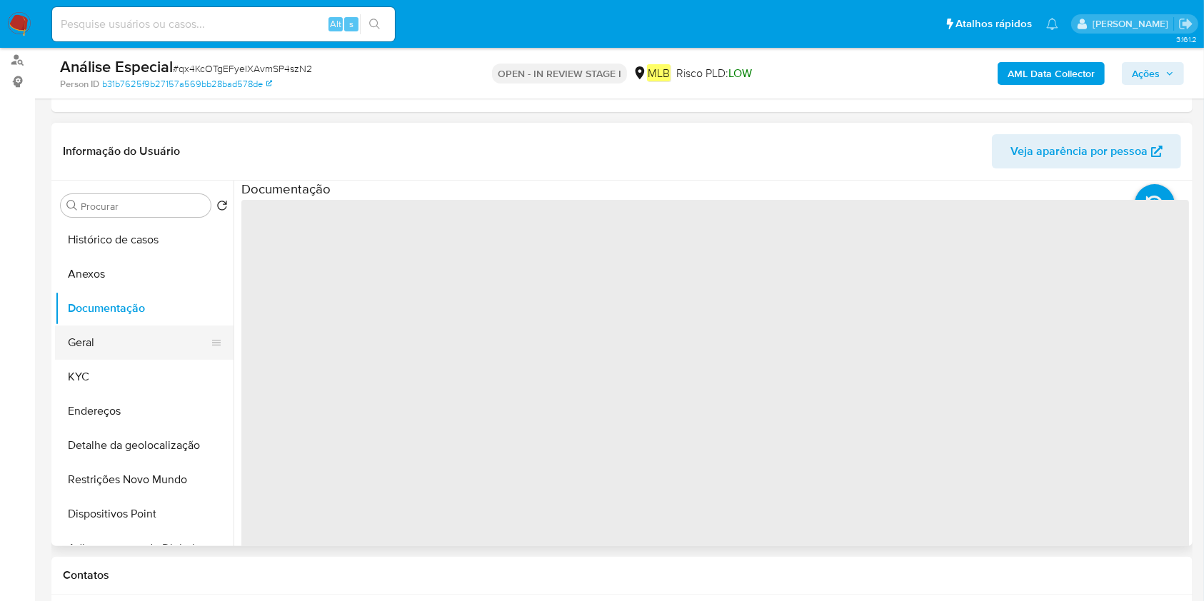
click at [132, 346] on button "Geral" at bounding box center [138, 343] width 167 height 34
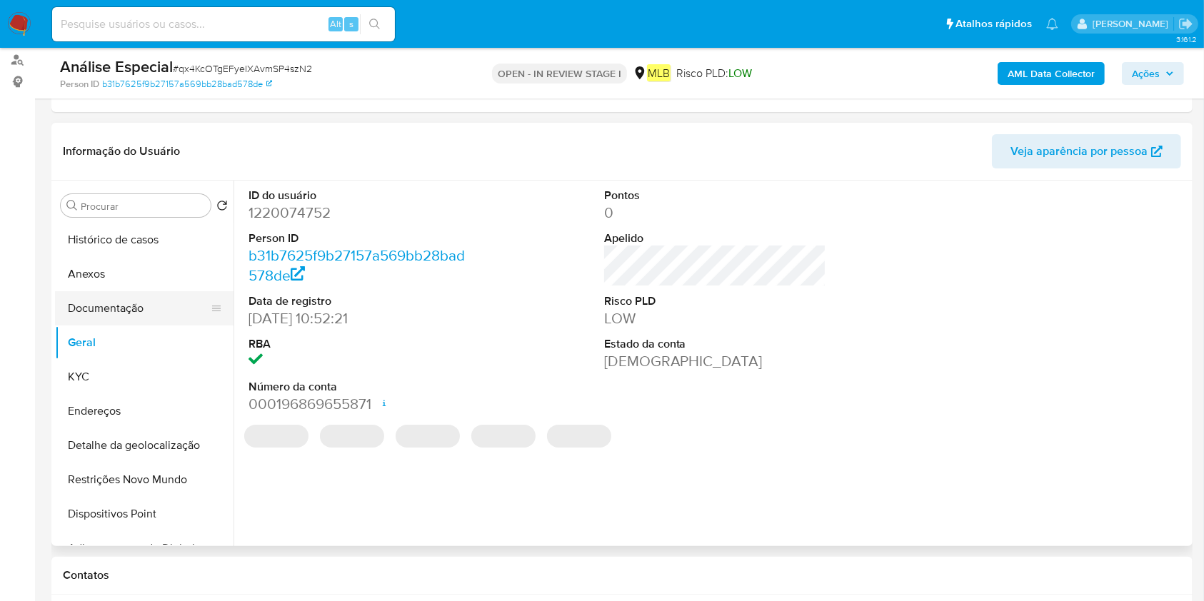
click at [148, 310] on button "Documentação" at bounding box center [138, 308] width 167 height 34
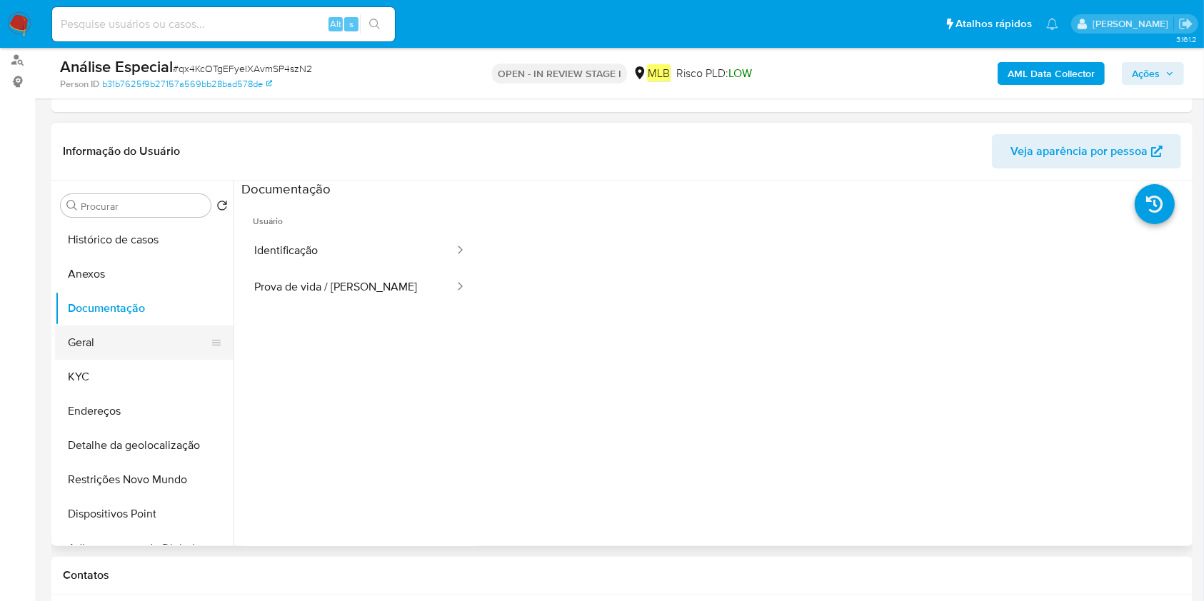
click at [145, 334] on button "Geral" at bounding box center [138, 343] width 167 height 34
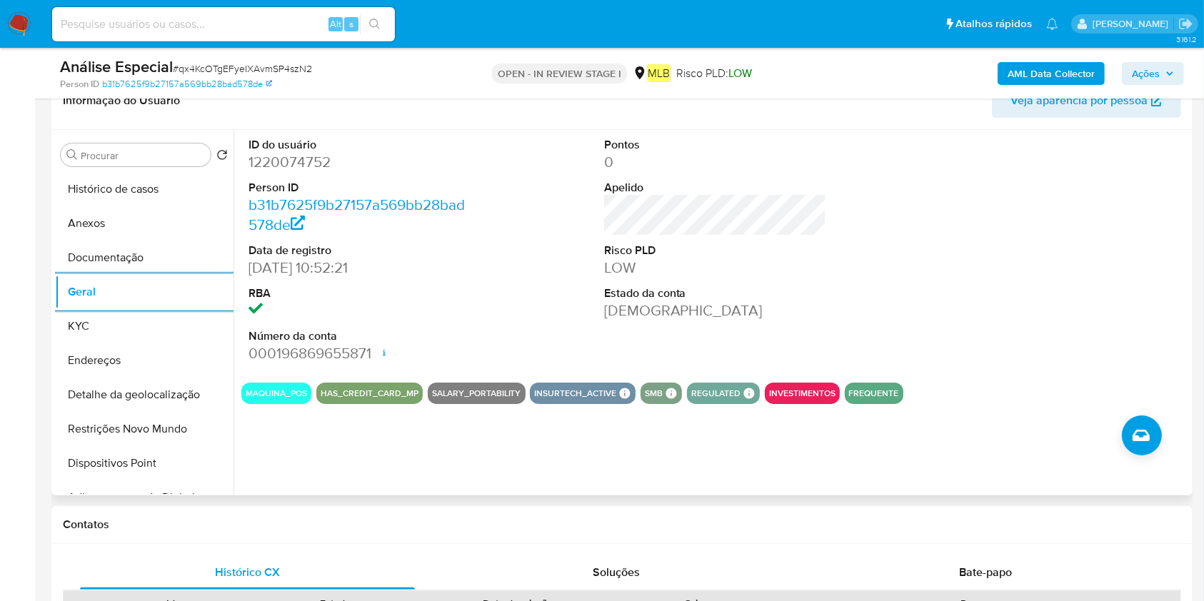
scroll to position [381, 0]
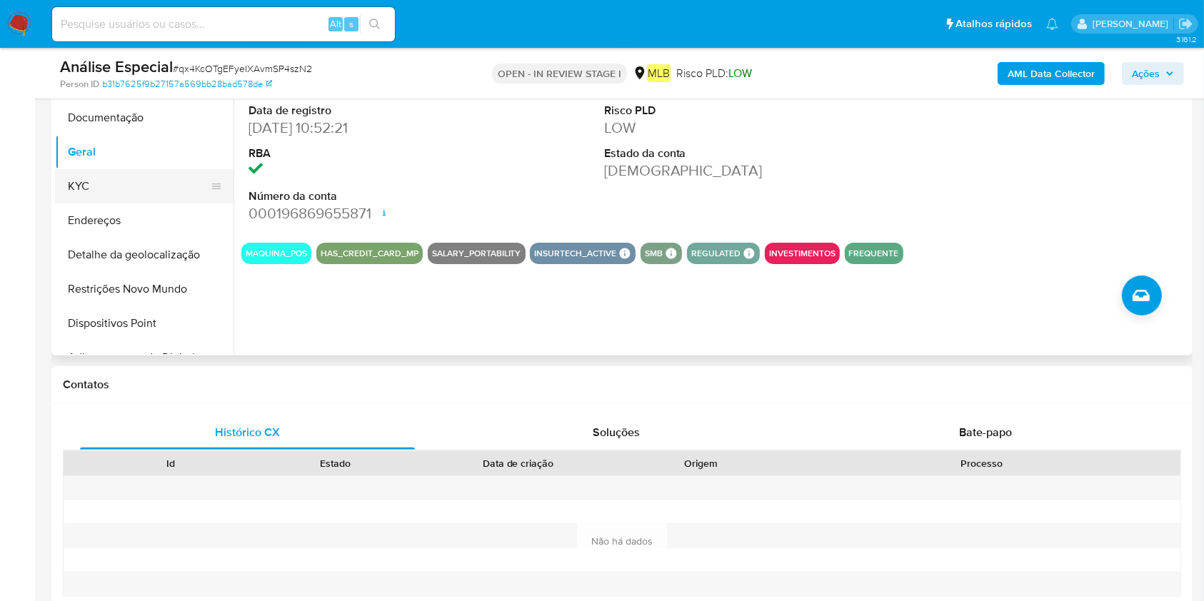
click at [121, 195] on button "KYC" at bounding box center [138, 186] width 167 height 34
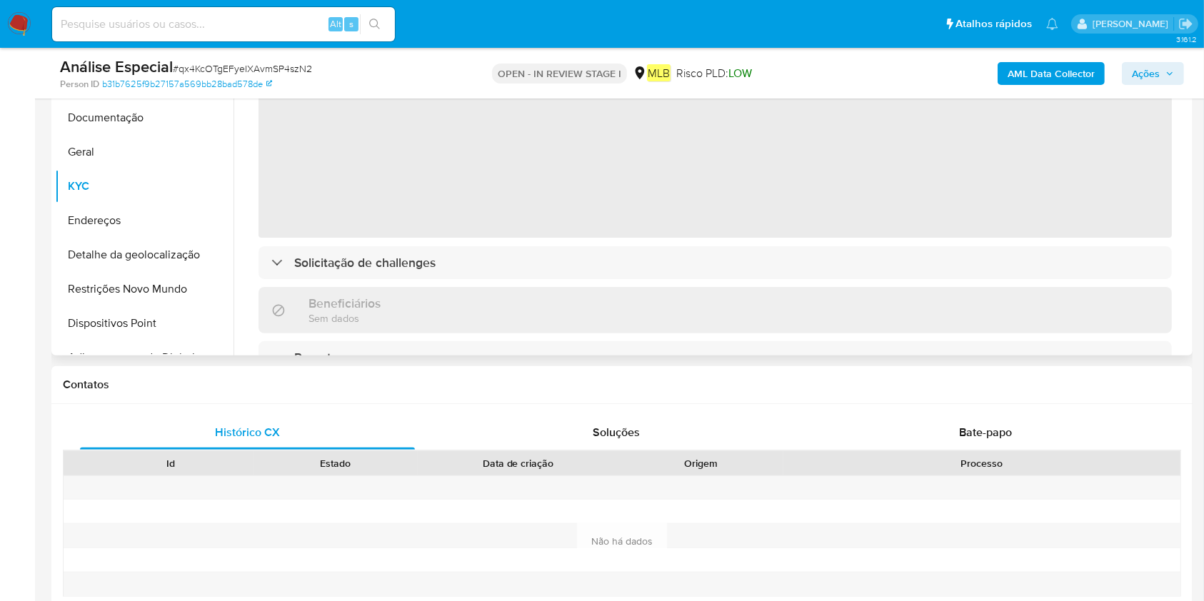
scroll to position [286, 0]
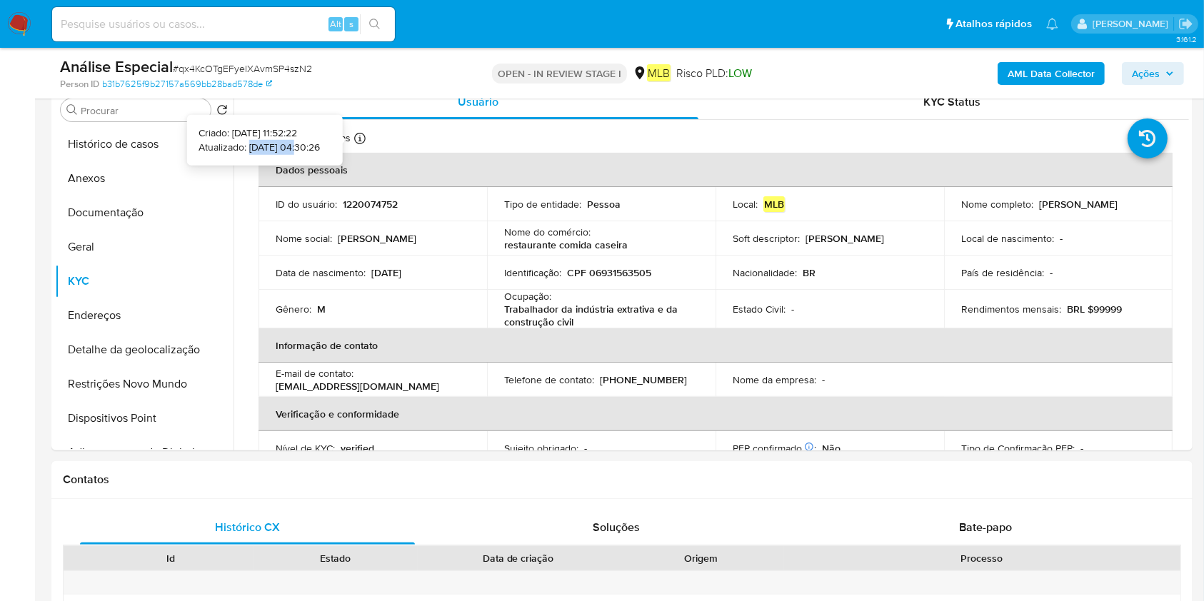
drag, startPoint x: 278, startPoint y: 142, endPoint x: 226, endPoint y: 149, distance: 51.8
click at [226, 149] on p "Atualizado: [DATE] 04:30:26" at bounding box center [258, 147] width 121 height 14
copy p "18/09/2025"
drag, startPoint x: 278, startPoint y: 144, endPoint x: 227, endPoint y: 144, distance: 51.4
click at [227, 144] on p "Atualizado: [DATE] 04:30:26" at bounding box center [258, 147] width 121 height 14
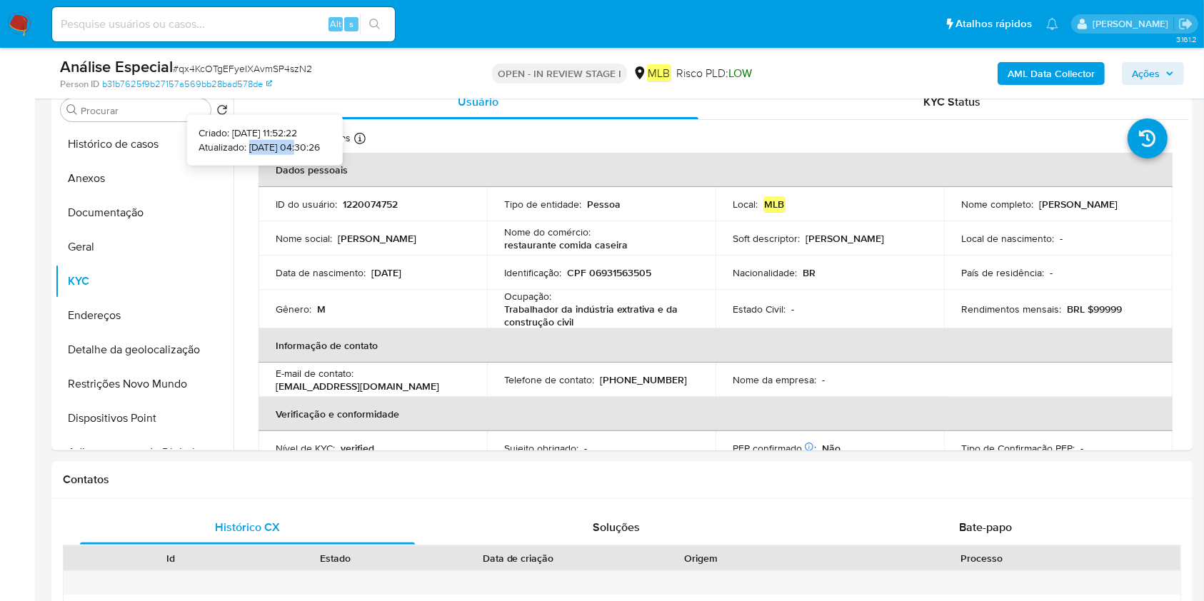
copy p "18/09/2025"
click at [509, 316] on p "Trabalhador da indústria extrativa e da construção civil" at bounding box center [598, 316] width 188 height 26
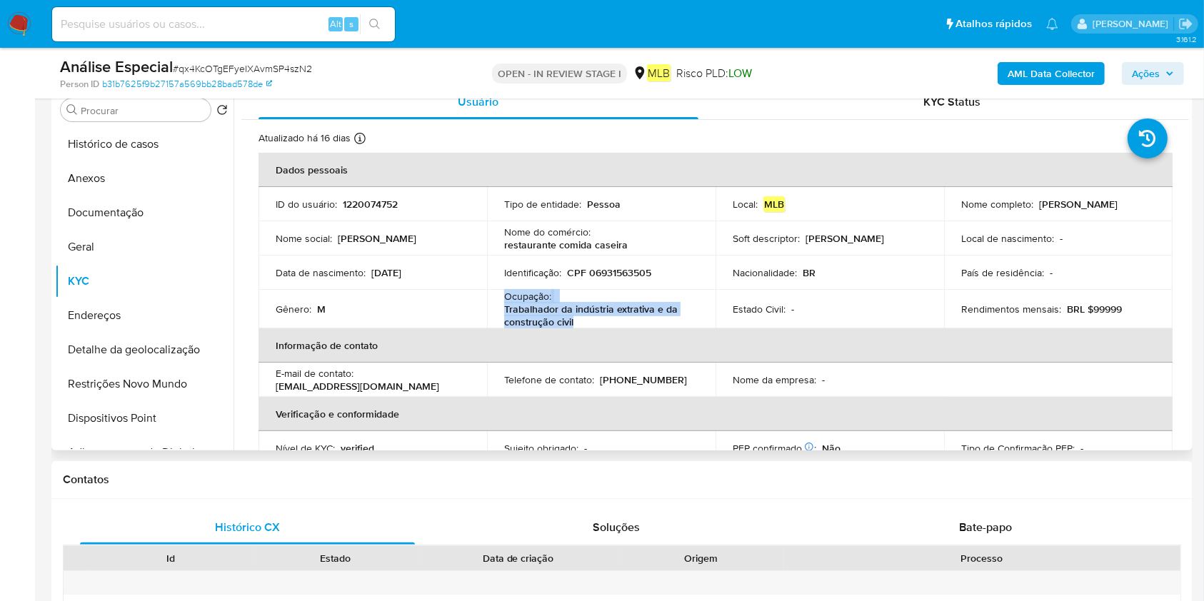
click at [509, 314] on p "Trabalhador da indústria extrativa e da construção civil" at bounding box center [598, 316] width 188 height 26
copy div "Ocupação : Trabalhador da indústria extrativa e da construção civil"
drag, startPoint x: 111, startPoint y: 378, endPoint x: 413, endPoint y: 371, distance: 302.8
click at [111, 378] on button "Restrições Novo Mundo" at bounding box center [144, 384] width 178 height 34
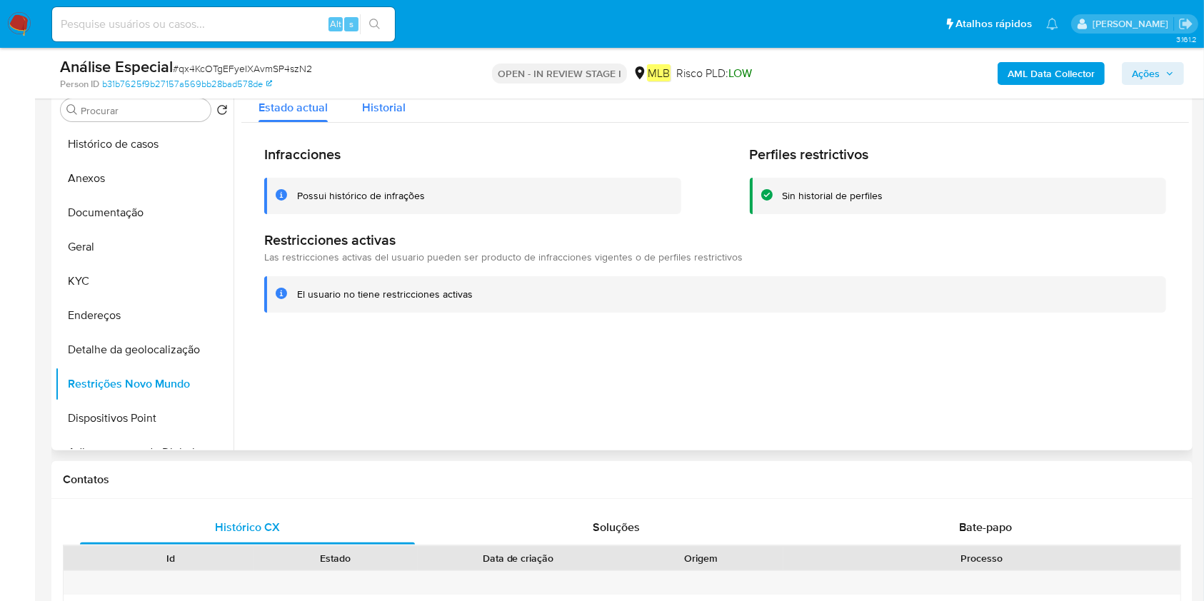
click at [389, 121] on div "Historial" at bounding box center [384, 104] width 44 height 38
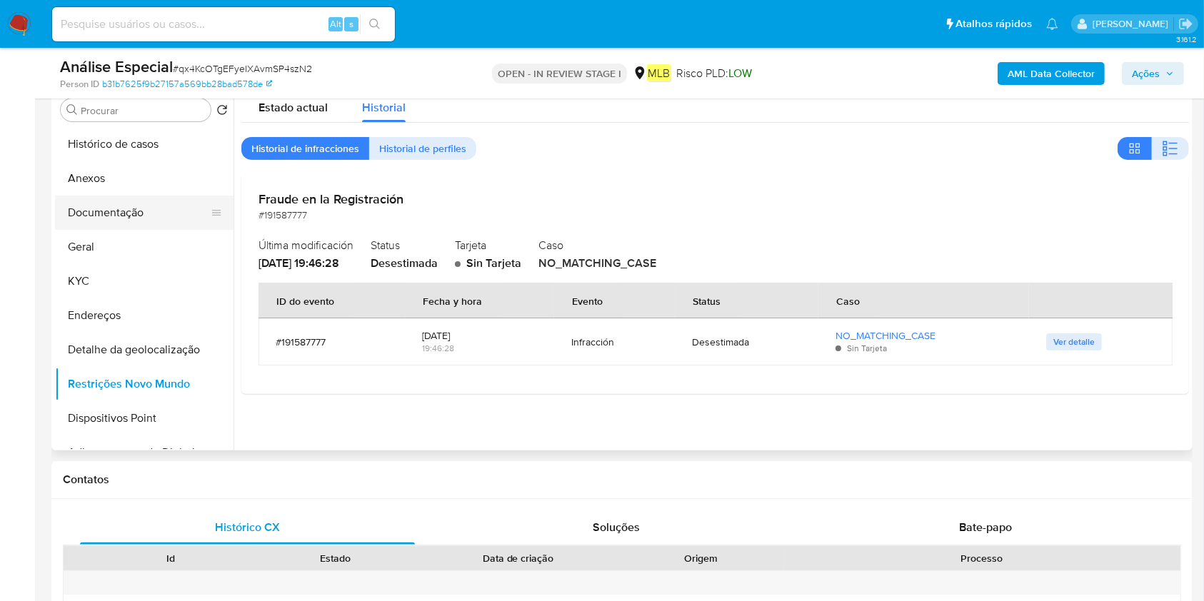
drag, startPoint x: 119, startPoint y: 213, endPoint x: 138, endPoint y: 212, distance: 18.6
click at [119, 212] on button "Documentação" at bounding box center [138, 213] width 167 height 34
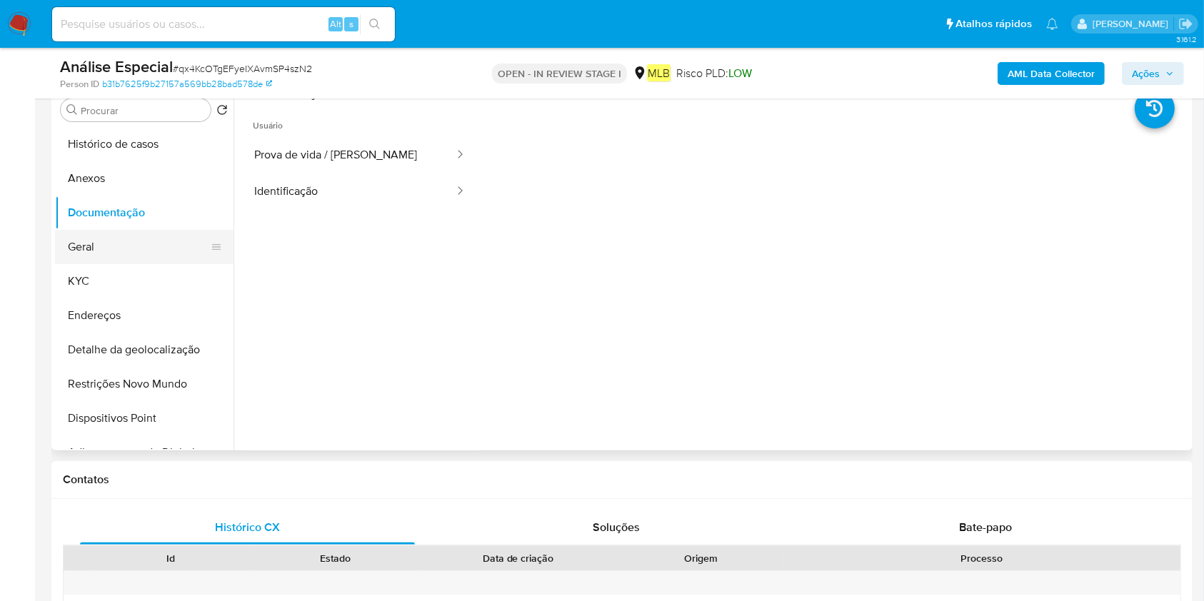
click at [120, 262] on button "Geral" at bounding box center [138, 247] width 167 height 34
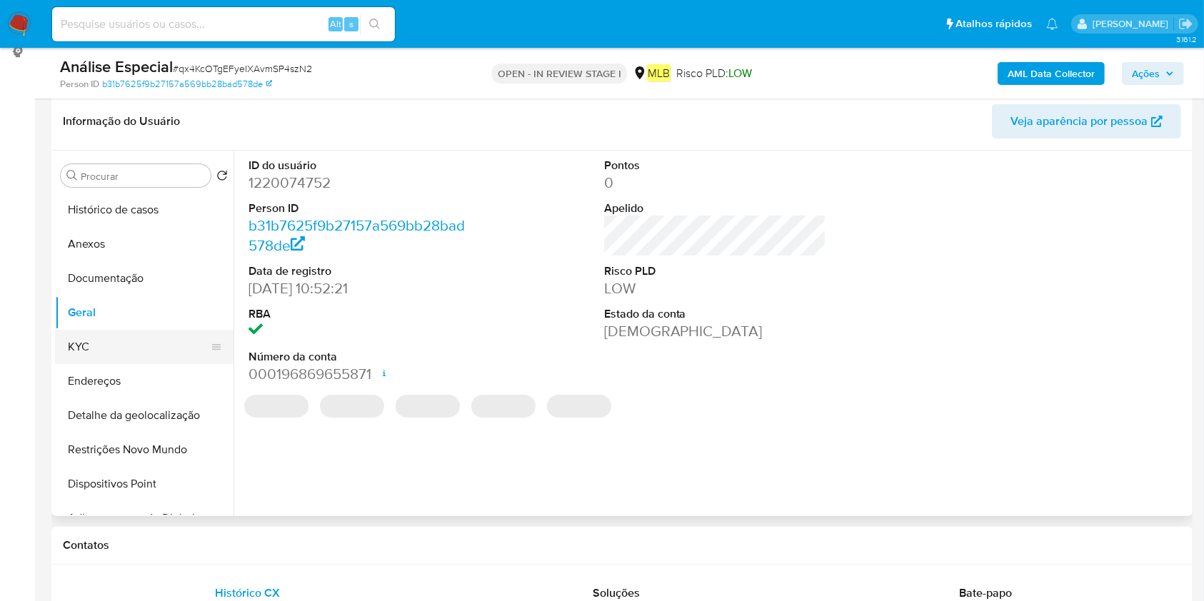
scroll to position [190, 0]
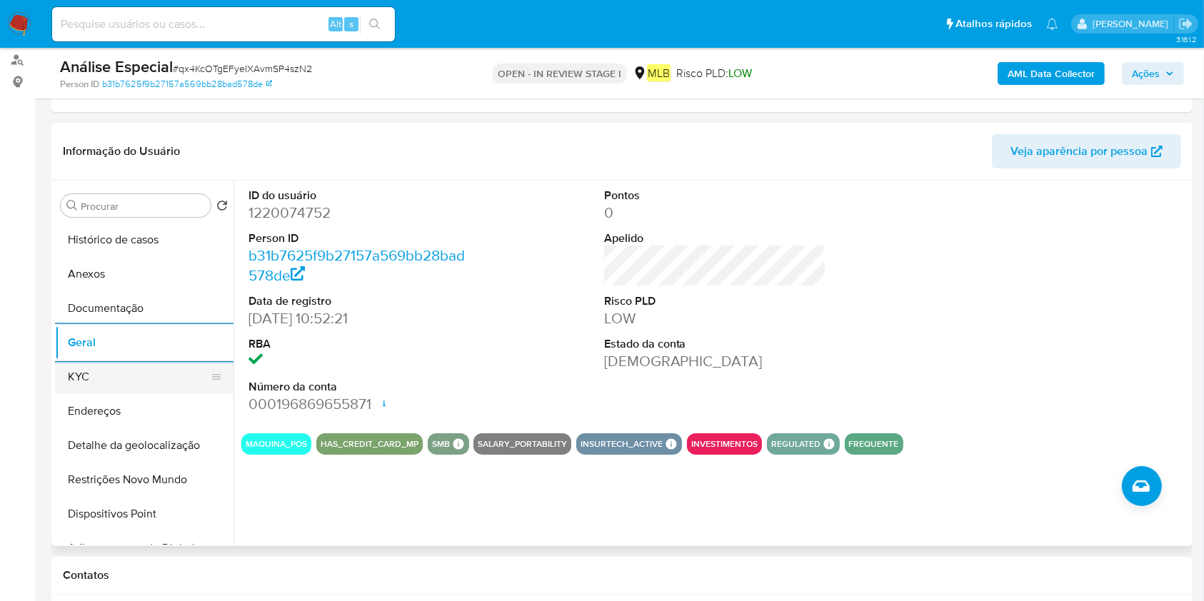
click at [79, 374] on button "KYC" at bounding box center [138, 377] width 167 height 34
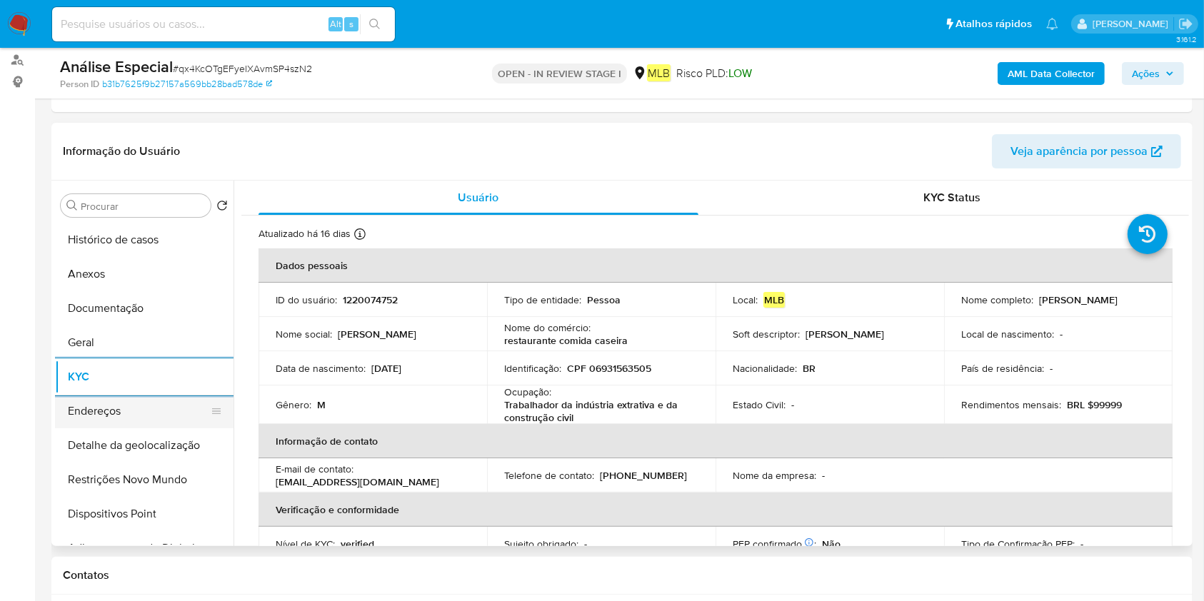
click at [100, 411] on button "Endereços" at bounding box center [138, 411] width 167 height 34
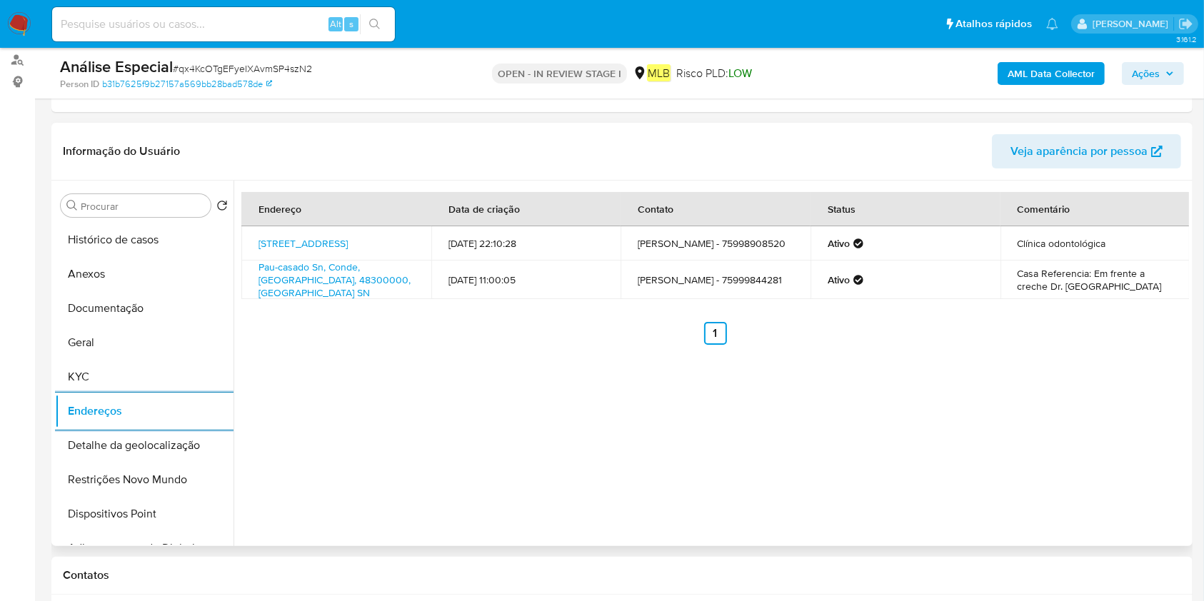
drag, startPoint x: 76, startPoint y: 441, endPoint x: 767, endPoint y: 463, distance: 691.5
click at [76, 441] on button "Detalhe da geolocalização" at bounding box center [144, 445] width 178 height 34
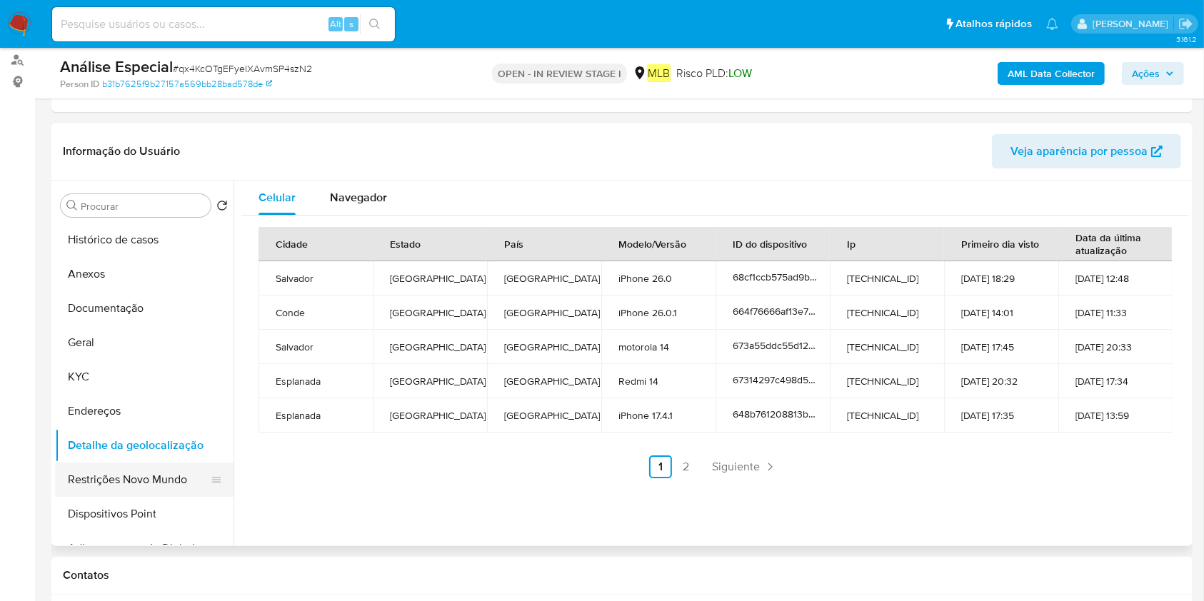
click at [94, 475] on button "Restrições Novo Mundo" at bounding box center [138, 480] width 167 height 34
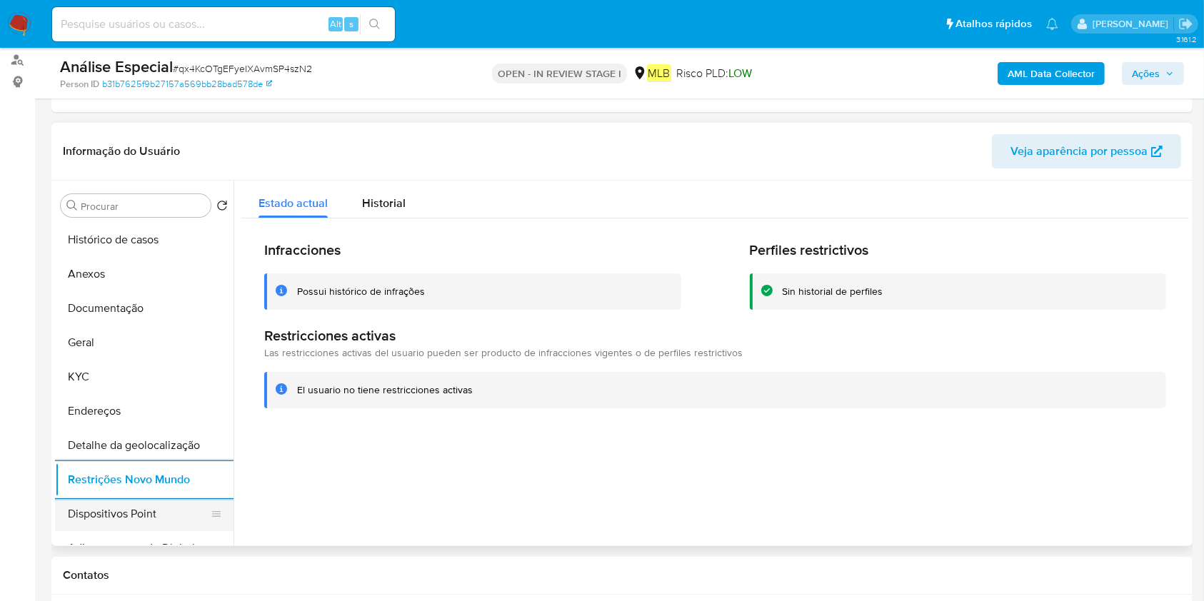
click at [172, 514] on button "Dispositivos Point" at bounding box center [138, 514] width 167 height 34
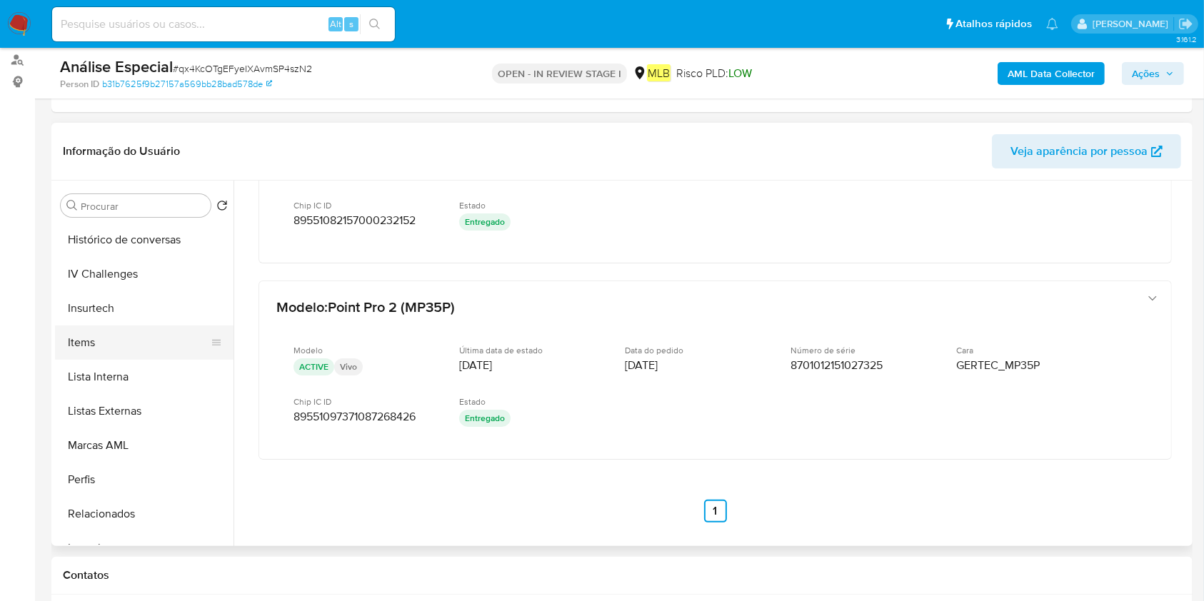
scroll to position [645, 0]
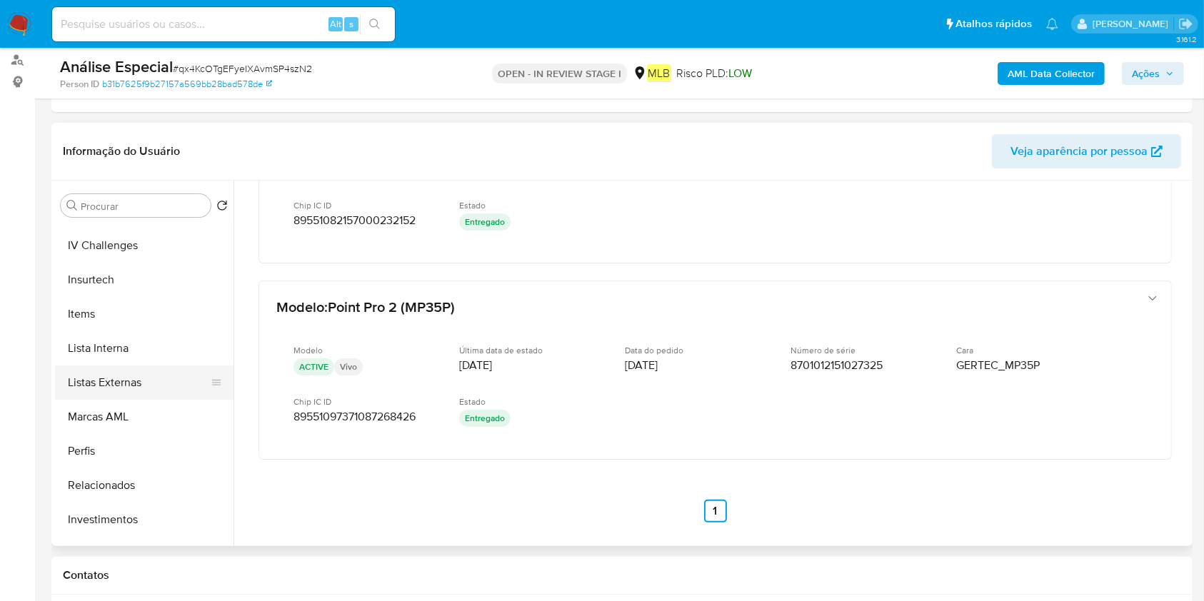
click at [131, 391] on button "Listas Externas" at bounding box center [138, 383] width 167 height 34
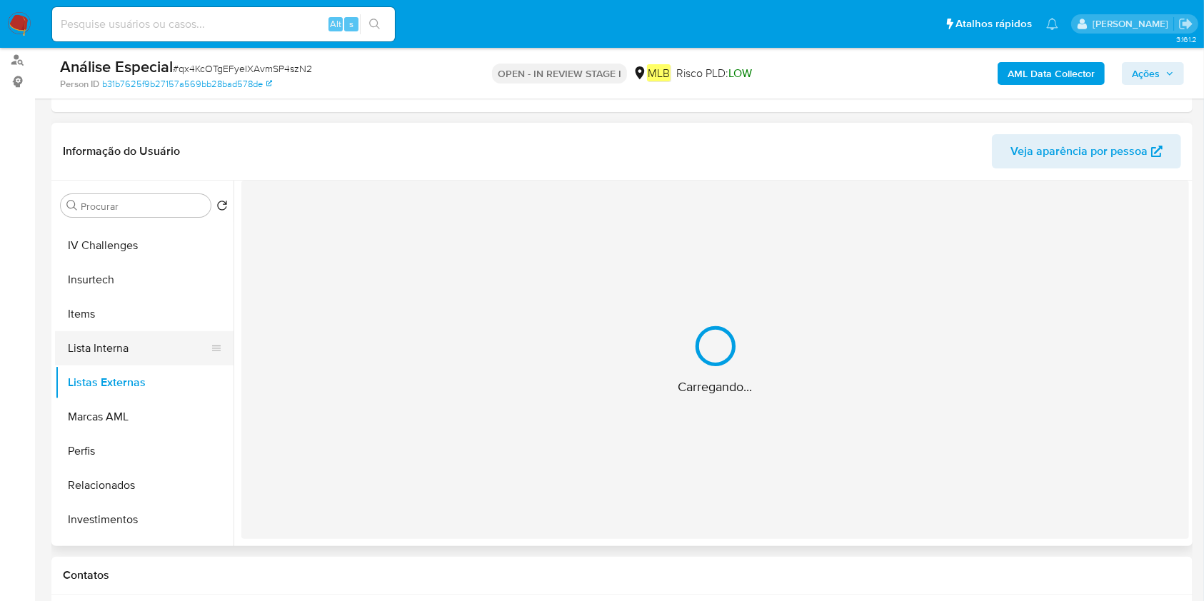
scroll to position [0, 0]
click at [139, 356] on button "Lista Interna" at bounding box center [138, 348] width 167 height 34
click at [110, 383] on button "Listas Externas" at bounding box center [138, 383] width 167 height 34
click at [114, 357] on button "Lista Interna" at bounding box center [138, 348] width 167 height 34
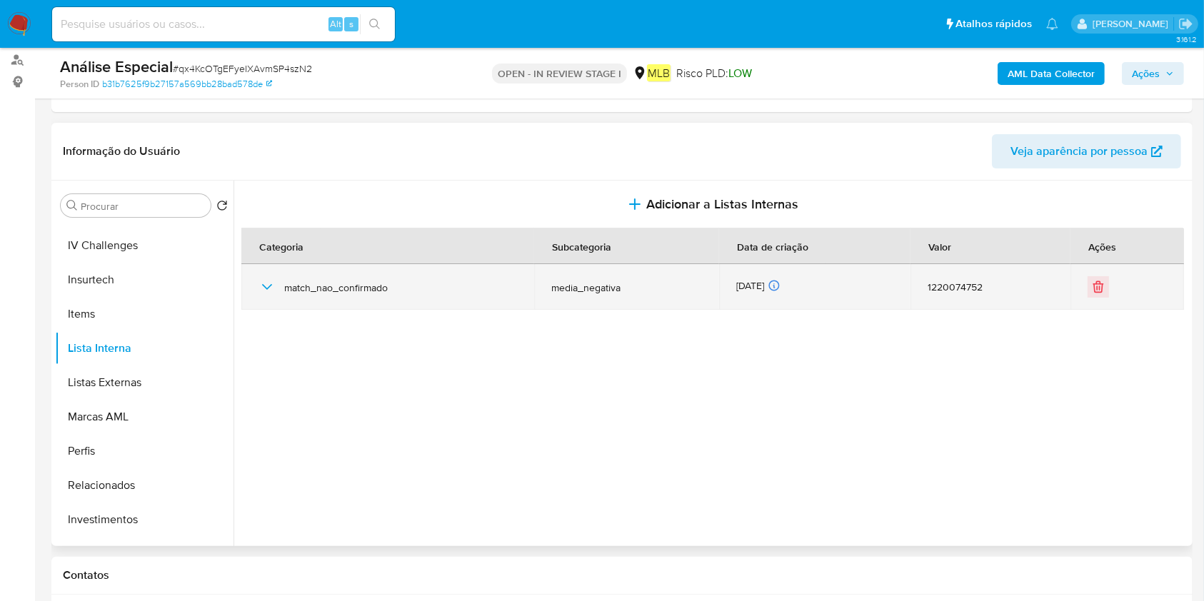
click at [268, 283] on icon "button" at bounding box center [266, 286] width 17 height 17
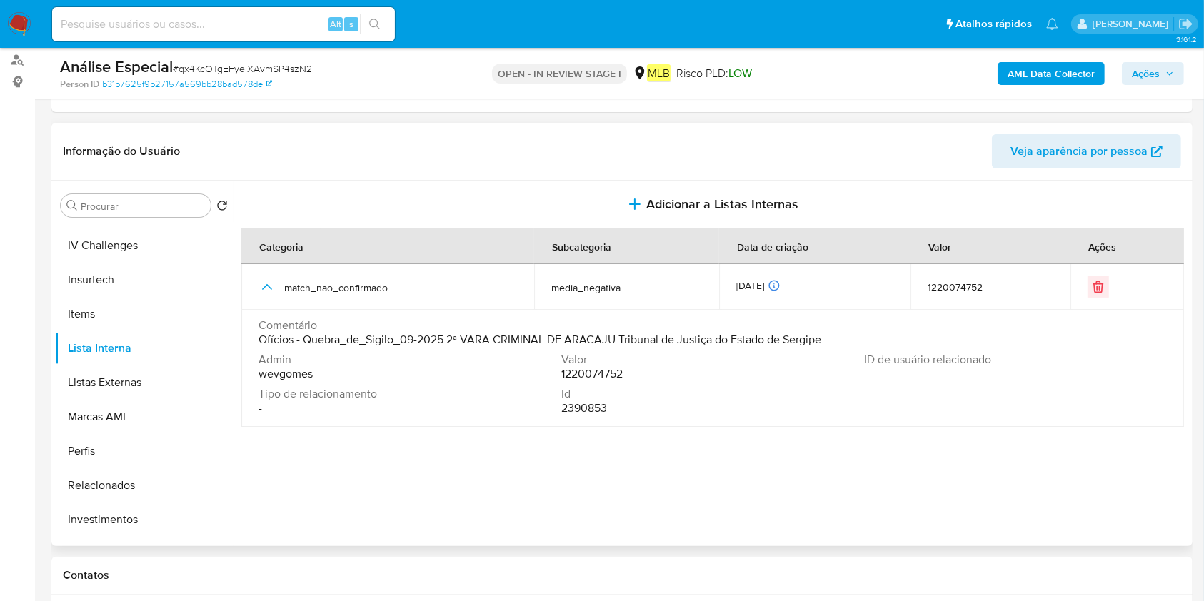
drag, startPoint x: 820, startPoint y: 336, endPoint x: 804, endPoint y: 366, distance: 34.2
click at [766, 330] on div "Comentário Ofícios - Quebra_de_Sigilo_09-2025 2ª VARA CRIMINAL DE ARACAJU Tribu…" at bounding box center [712, 332] width 908 height 29
click at [457, 349] on div "Comentário Ofícios - Quebra_de_Sigilo_09-2025 2ª VARA CRIMINAL DE ARACAJU Tribu…" at bounding box center [712, 335] width 908 height 34
click at [73, 392] on button "Listas Externas" at bounding box center [138, 383] width 167 height 34
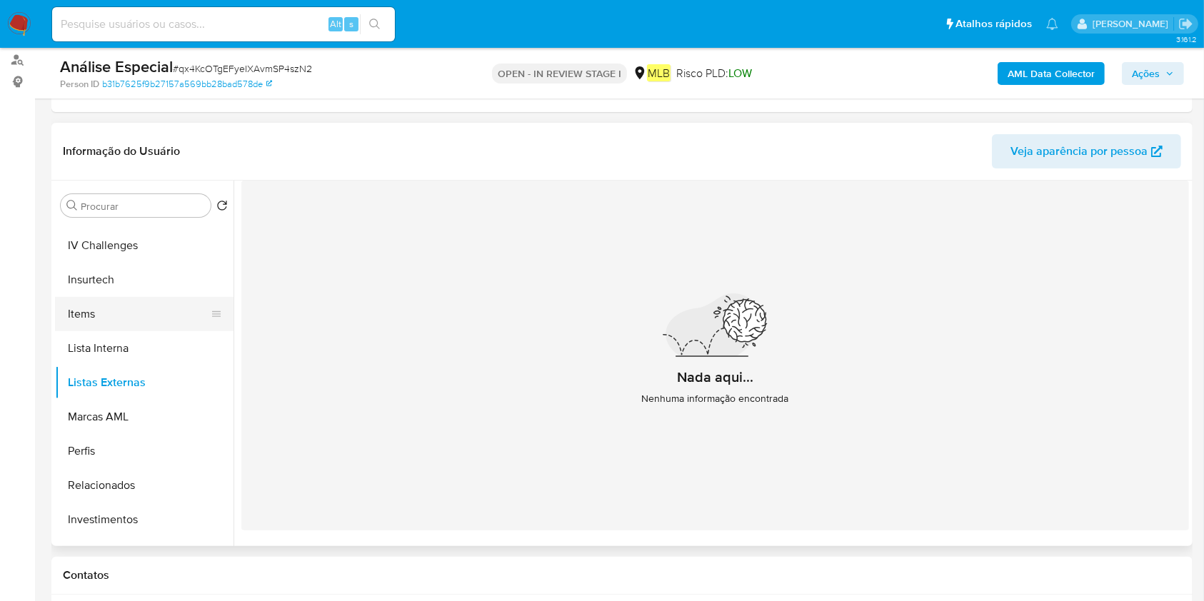
click at [135, 303] on button "Items" at bounding box center [138, 314] width 167 height 34
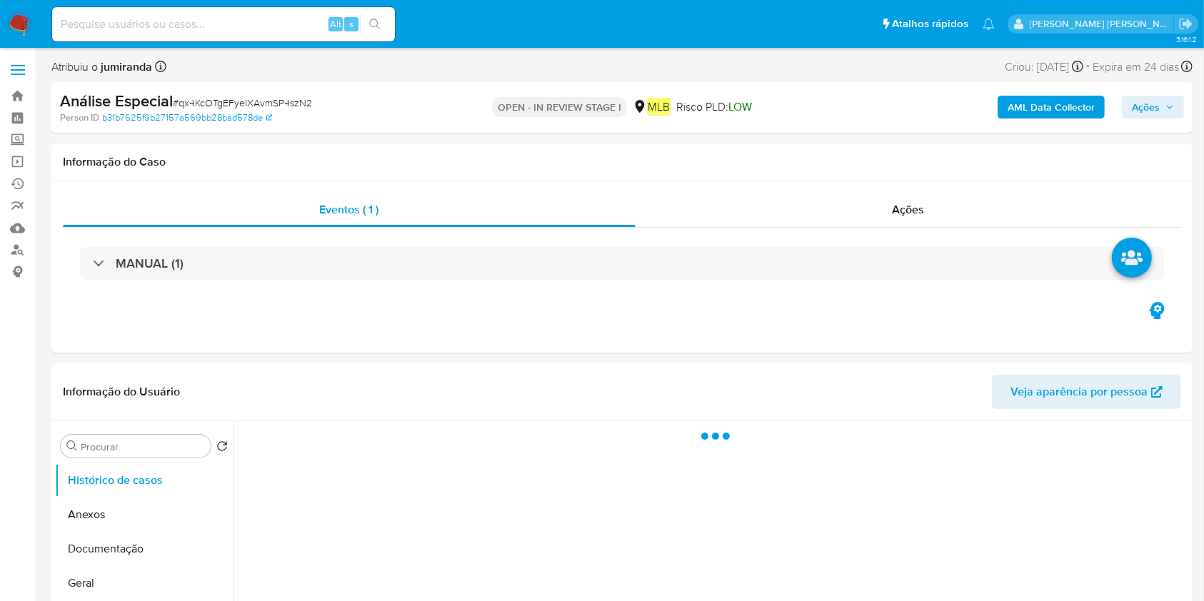
select select "10"
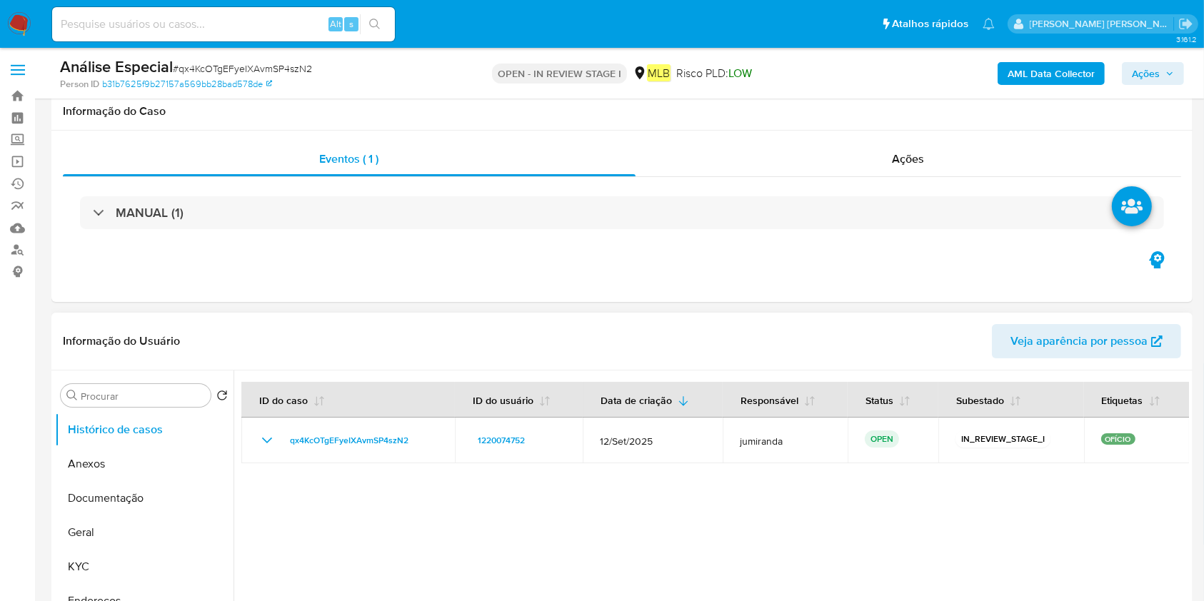
scroll to position [95, 0]
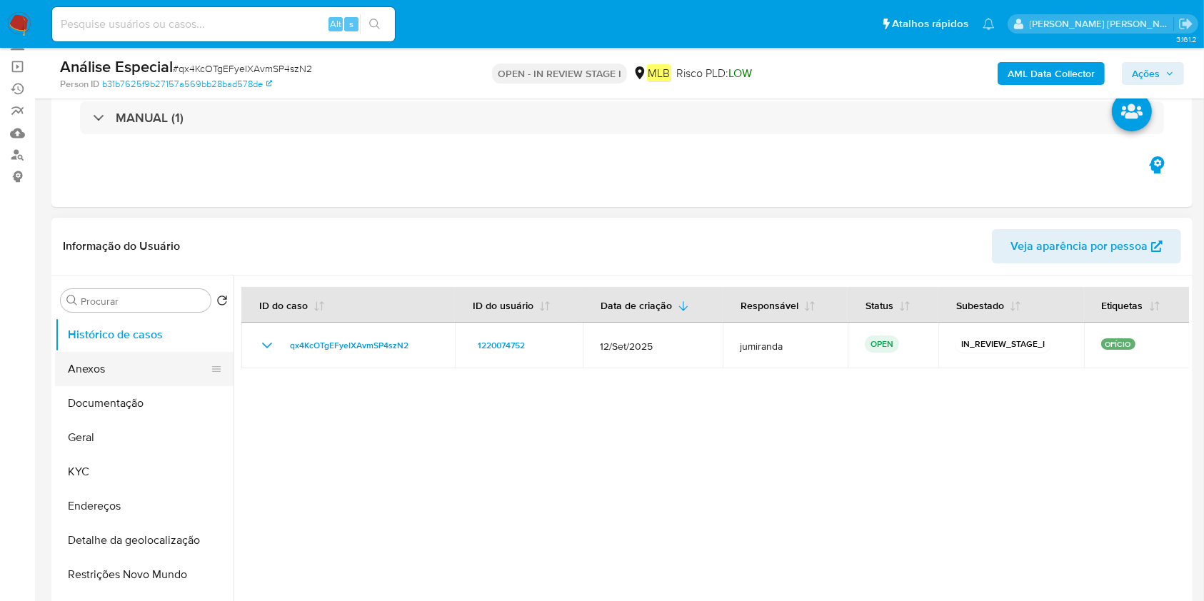
click at [96, 366] on button "Anexos" at bounding box center [138, 369] width 167 height 34
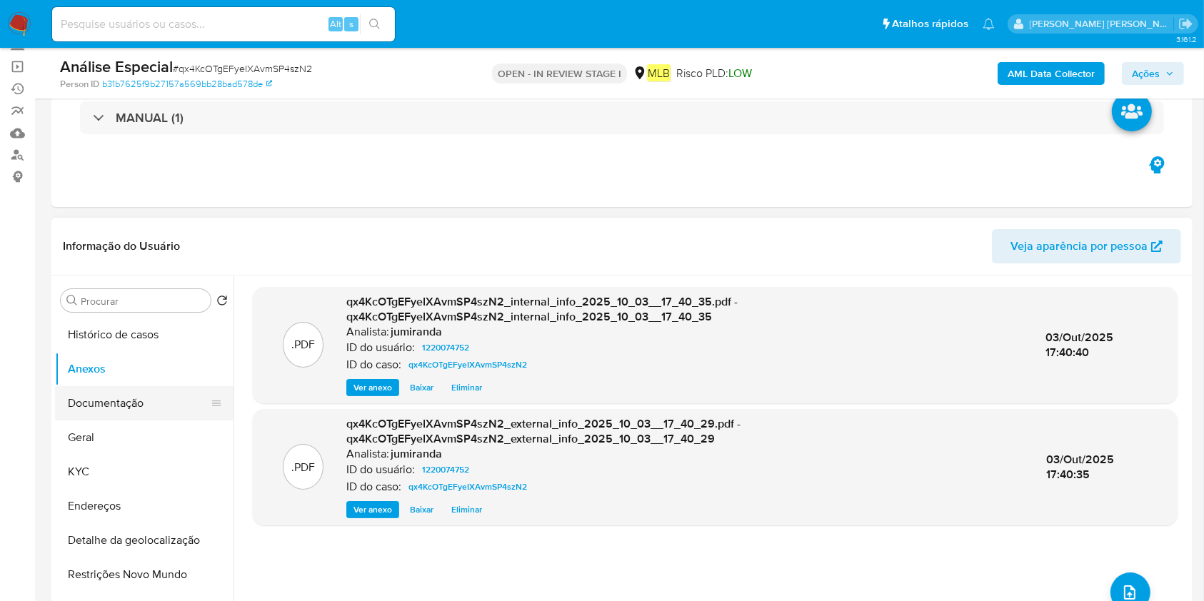
click at [179, 394] on button "Documentação" at bounding box center [138, 403] width 167 height 34
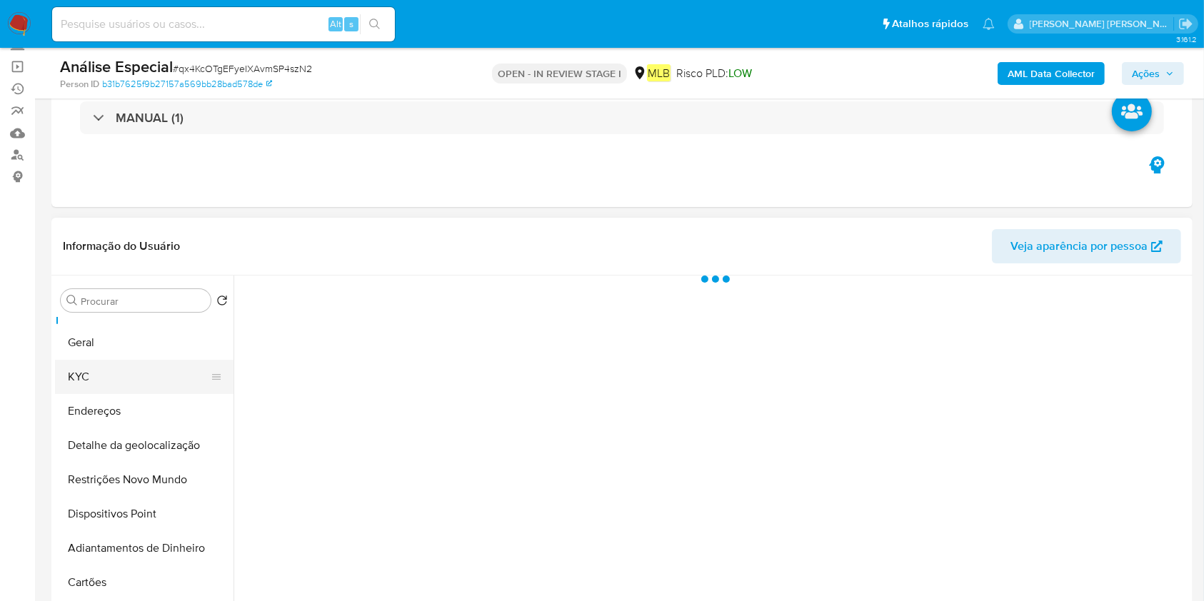
click at [73, 373] on button "KYC" at bounding box center [138, 377] width 167 height 34
click at [94, 356] on button "Geral" at bounding box center [138, 343] width 167 height 34
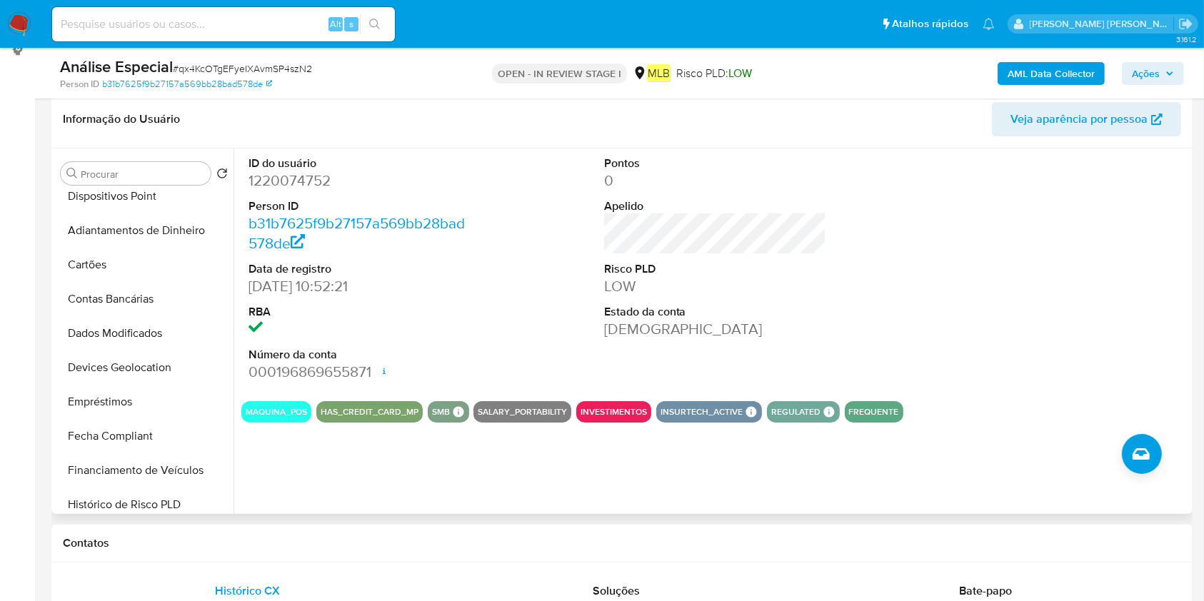
scroll to position [286, 0]
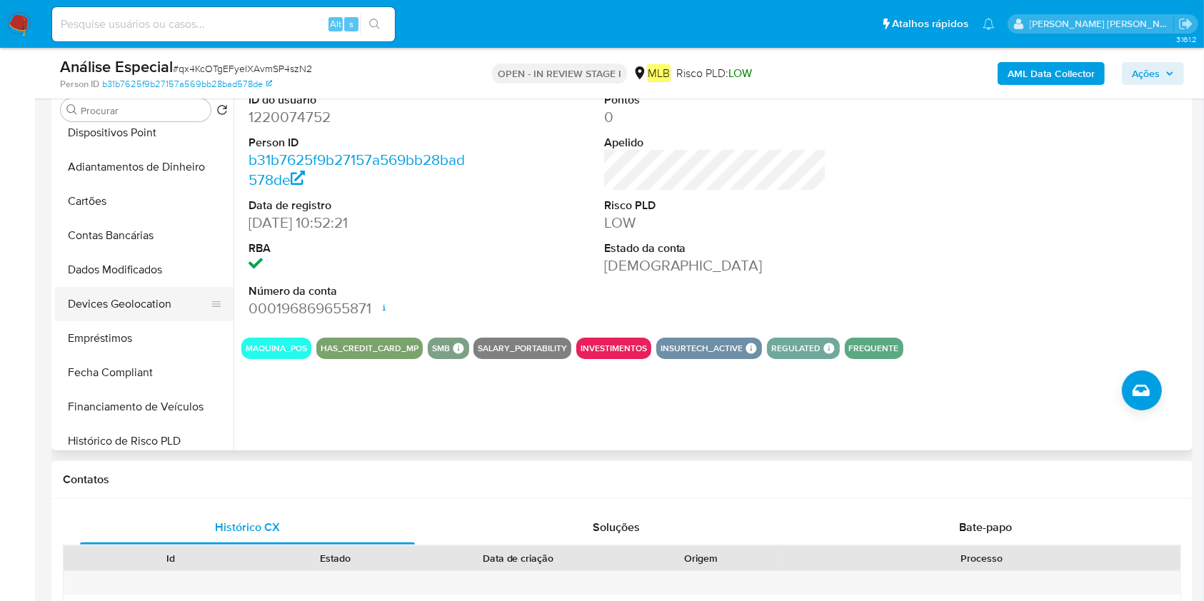
click at [123, 284] on button "Dados Modificados" at bounding box center [144, 270] width 178 height 34
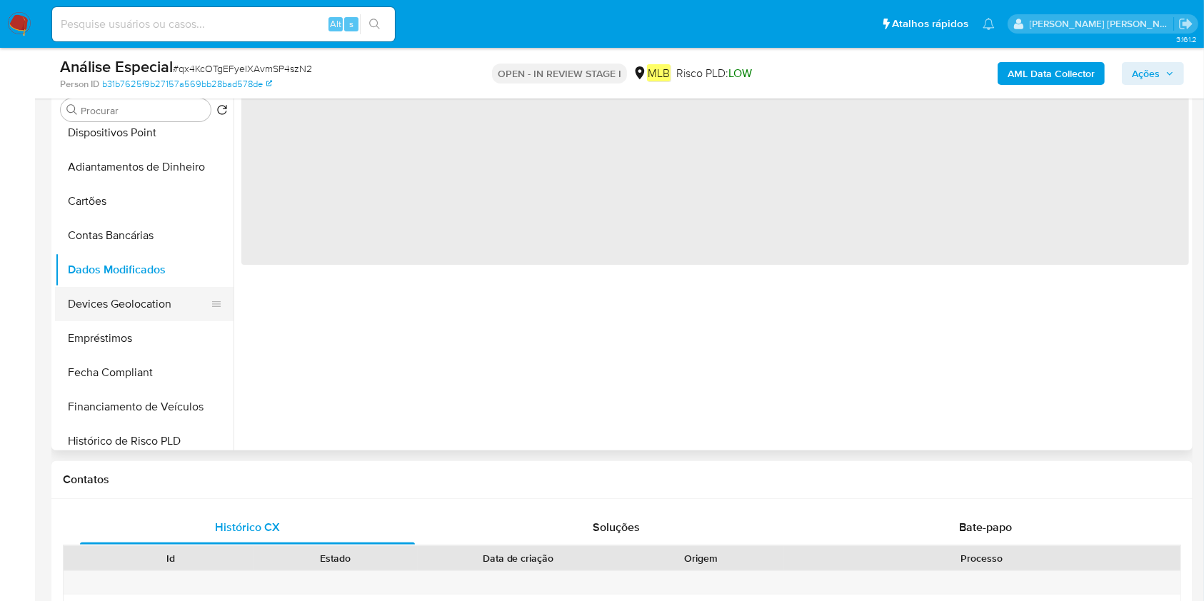
click at [126, 318] on button "Devices Geolocation" at bounding box center [138, 304] width 167 height 34
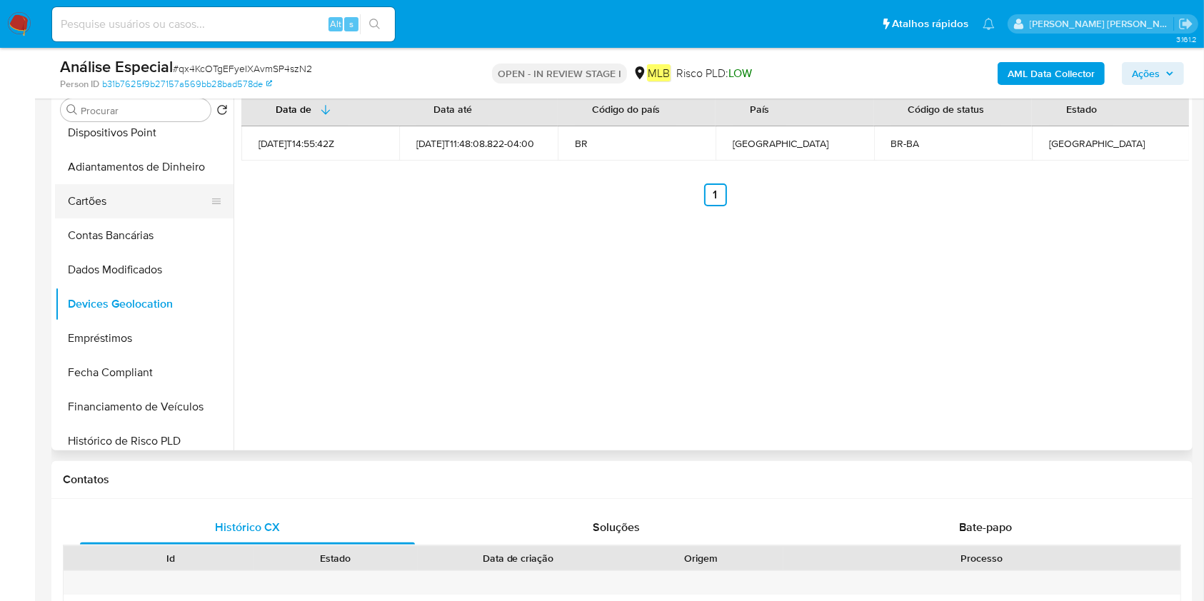
scroll to position [0, 0]
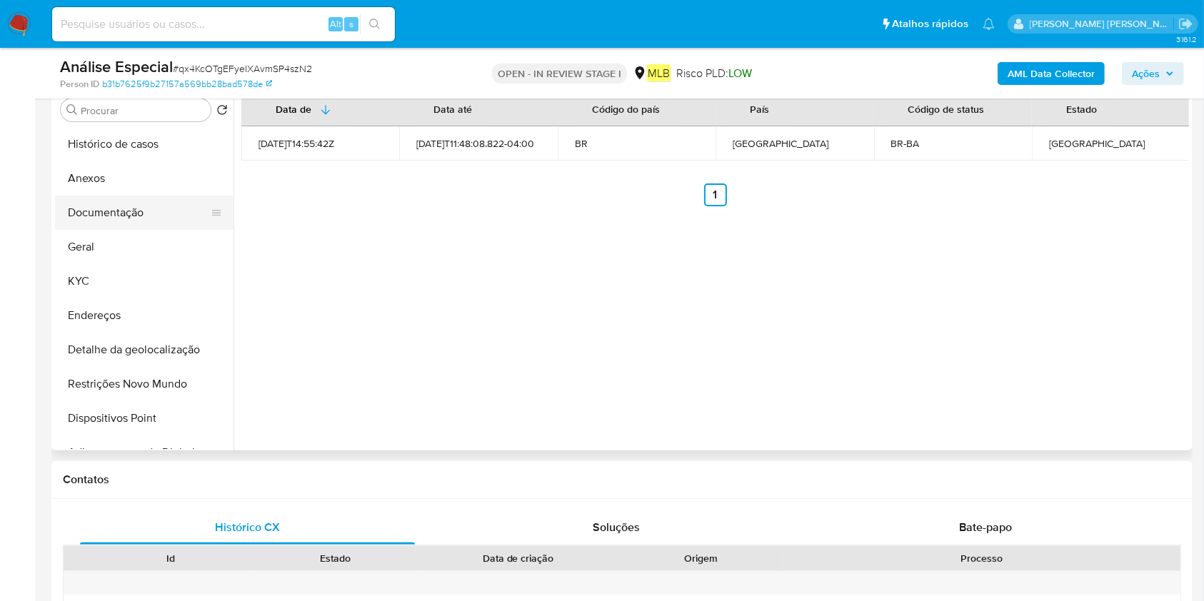
click at [124, 218] on button "Documentação" at bounding box center [138, 213] width 167 height 34
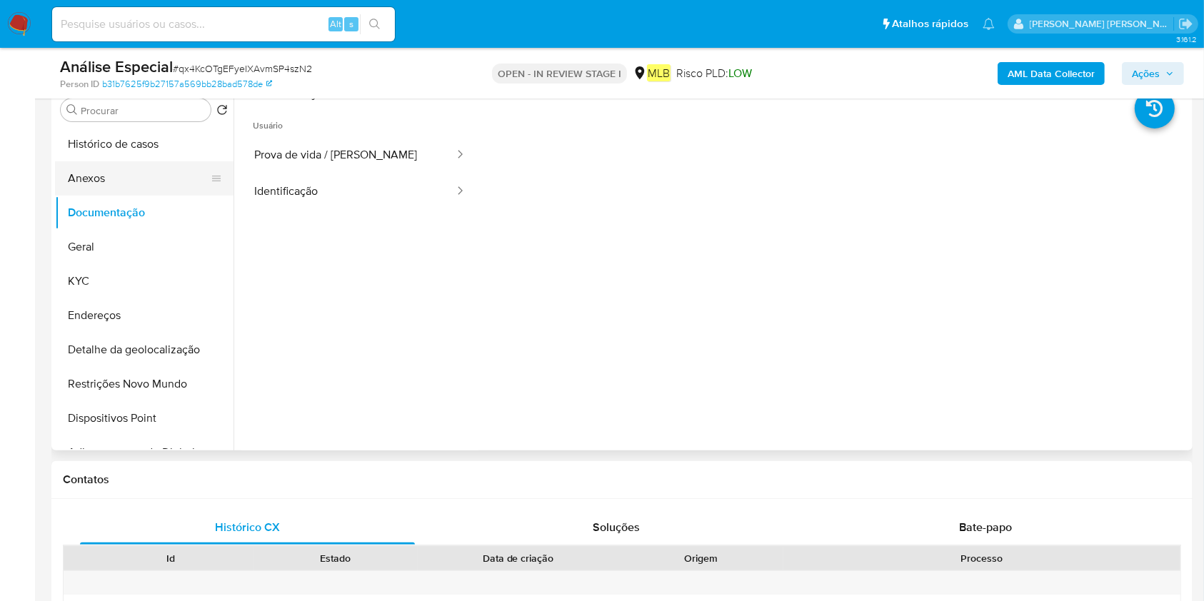
click at [132, 177] on button "Anexos" at bounding box center [138, 178] width 167 height 34
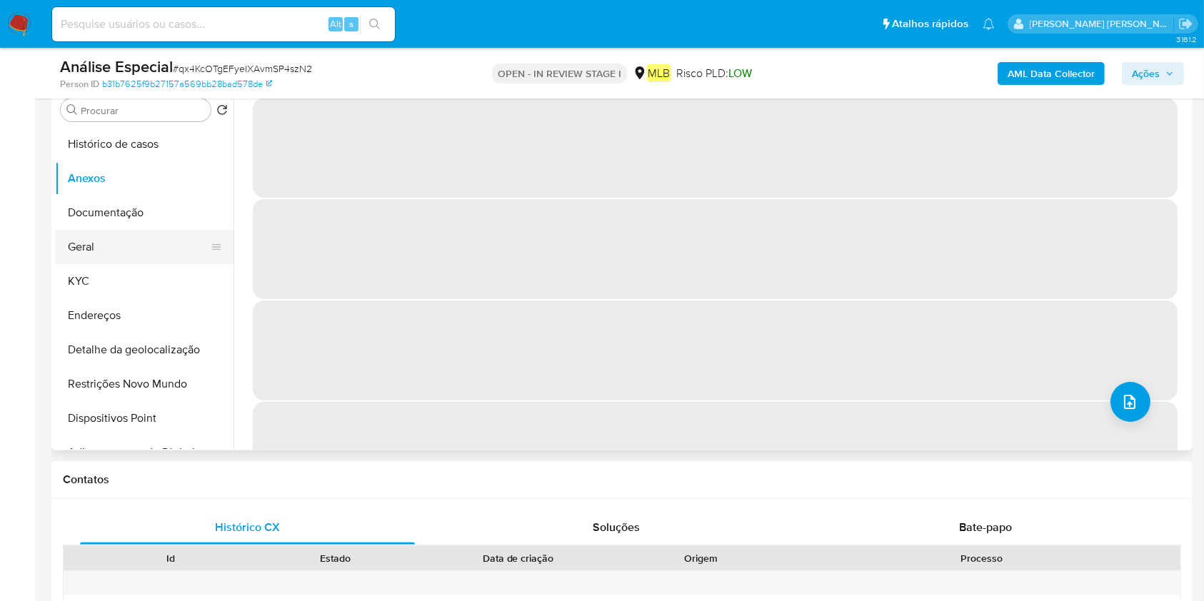
click at [142, 241] on button "Geral" at bounding box center [138, 247] width 167 height 34
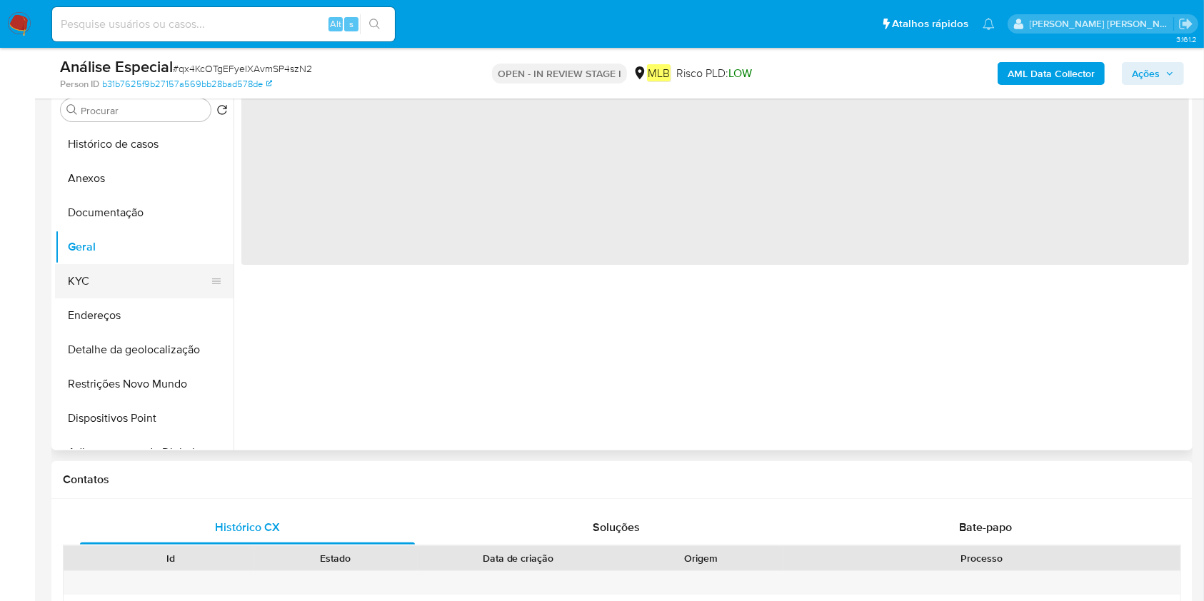
click at [163, 268] on button "KYC" at bounding box center [138, 281] width 167 height 34
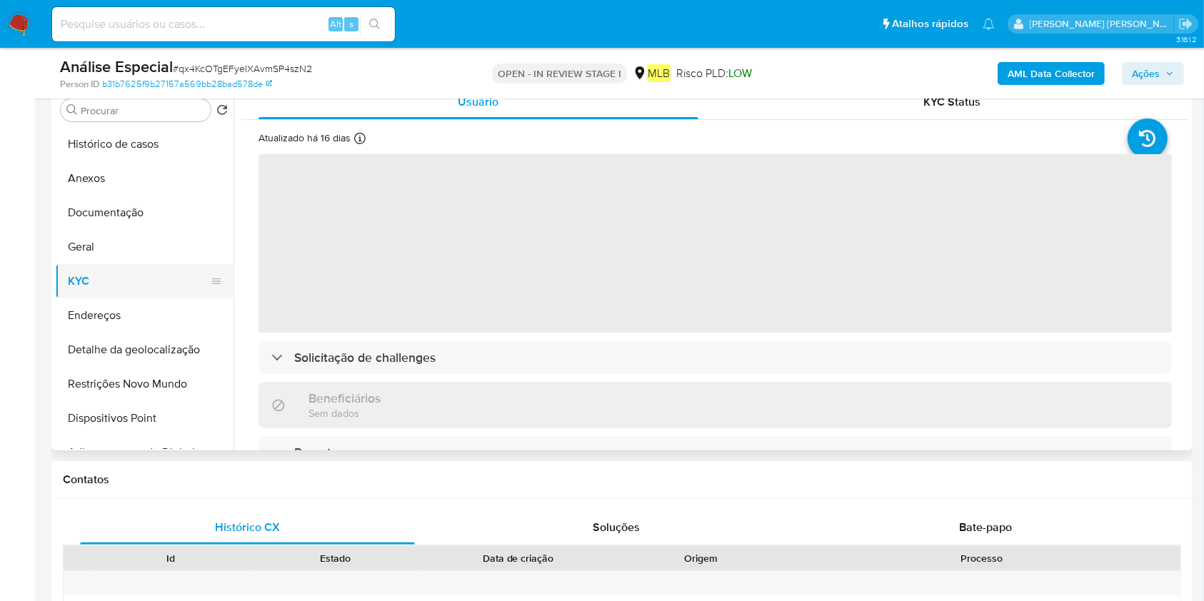
click at [141, 293] on button "KYC" at bounding box center [138, 281] width 167 height 34
click at [141, 305] on button "Endereços" at bounding box center [138, 315] width 167 height 34
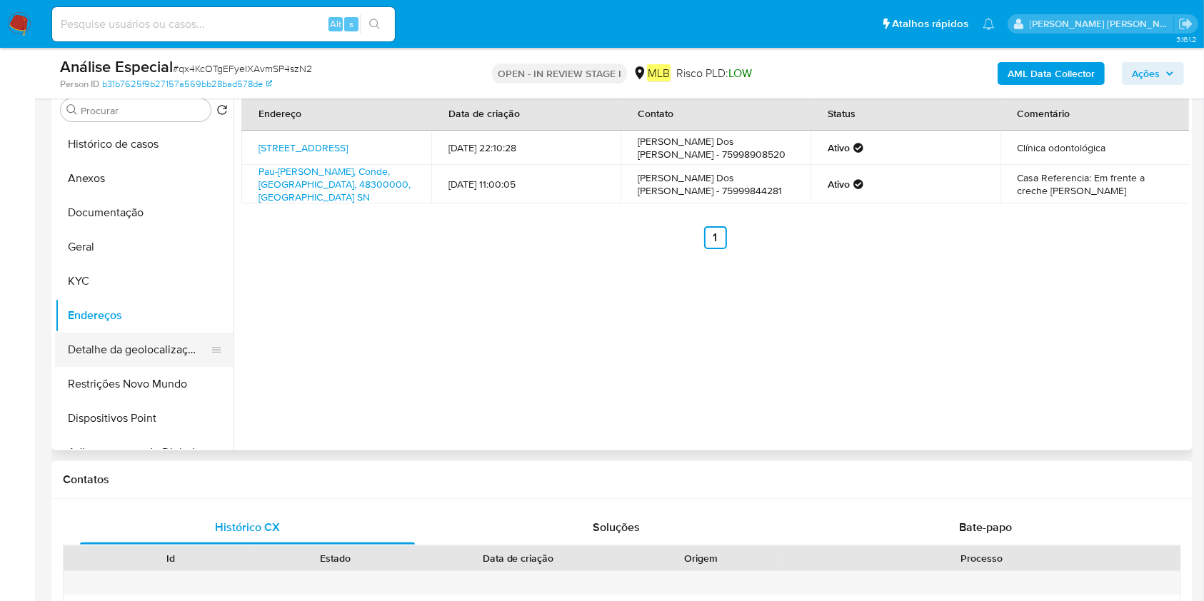
click at [112, 351] on button "Detalhe da geolocalização" at bounding box center [138, 350] width 167 height 34
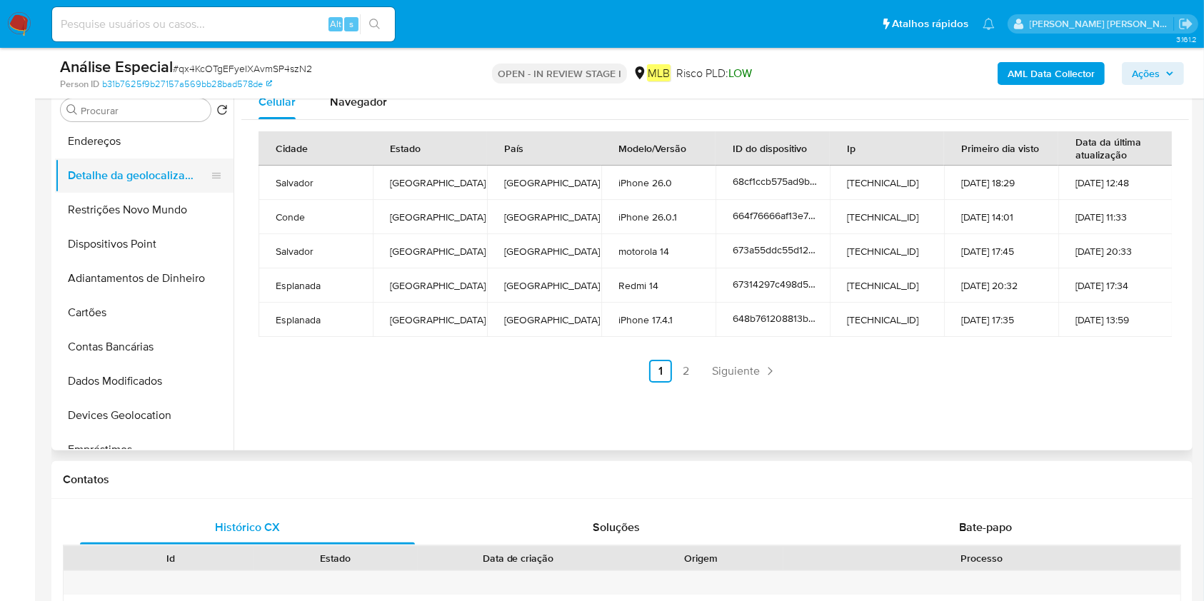
scroll to position [190, 0]
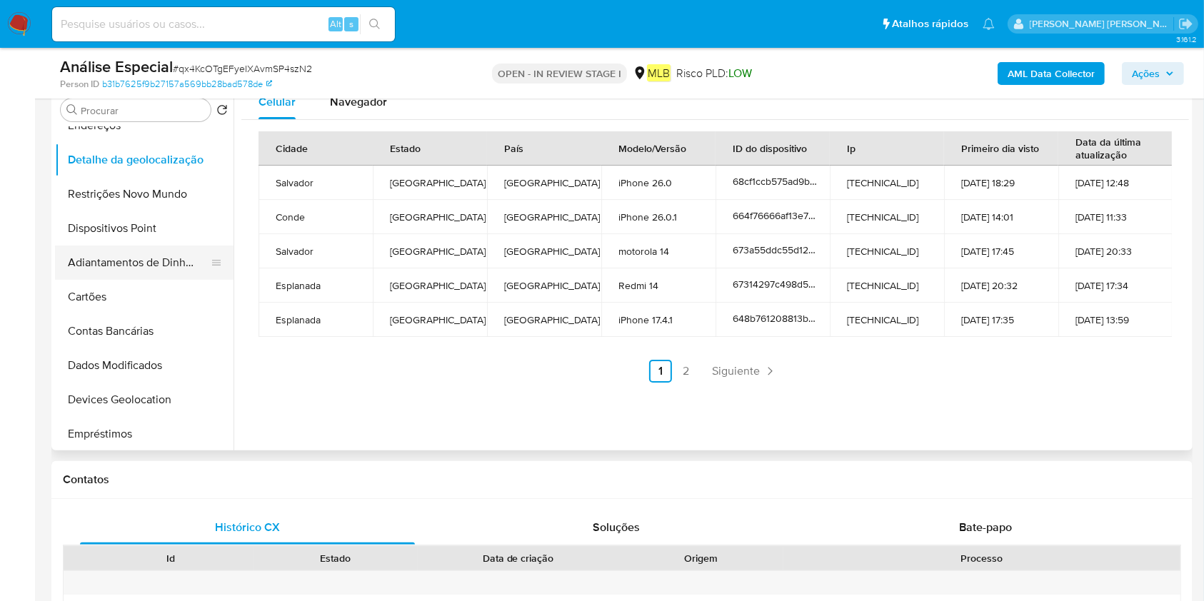
click at [151, 271] on button "Adiantamentos de Dinheiro" at bounding box center [138, 263] width 167 height 34
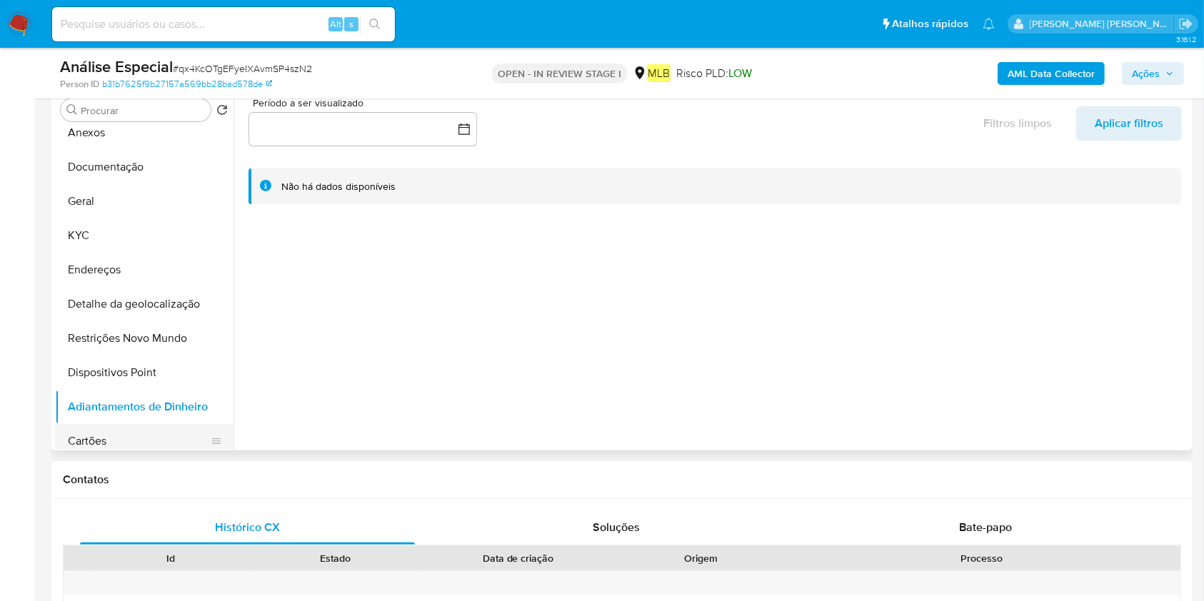
scroll to position [0, 0]
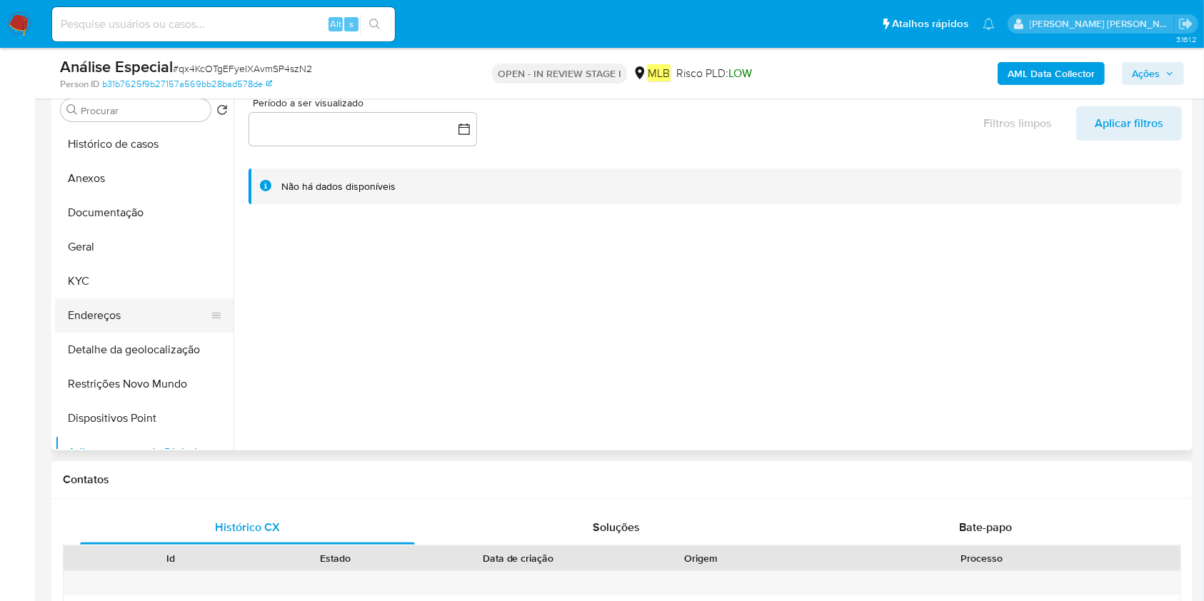
click at [130, 319] on button "Endereços" at bounding box center [138, 315] width 167 height 34
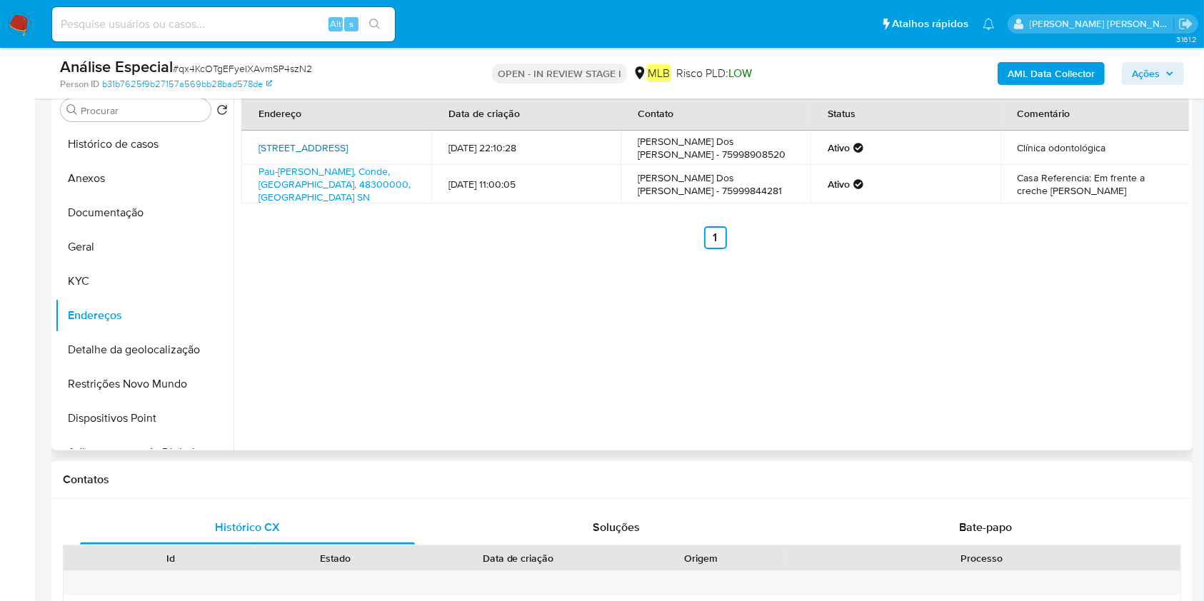
drag, startPoint x: 256, startPoint y: 138, endPoint x: 381, endPoint y: 140, distance: 125.0
click at [381, 140] on td "[STREET_ADDRESS]" at bounding box center [336, 148] width 190 height 34
